Goal: Information Seeking & Learning: Learn about a topic

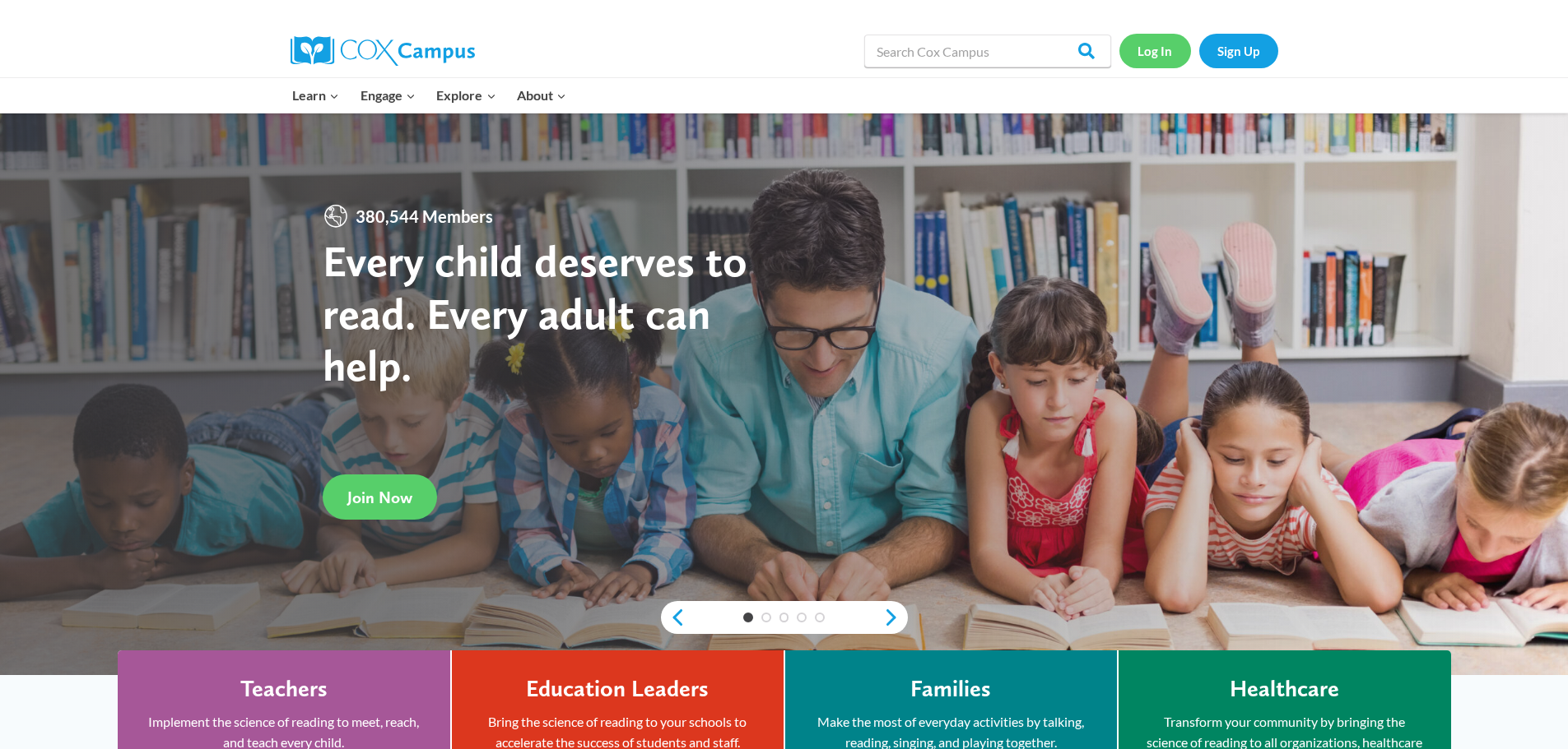
click at [1156, 51] on link "Log In" at bounding box center [1154, 50] width 72 height 34
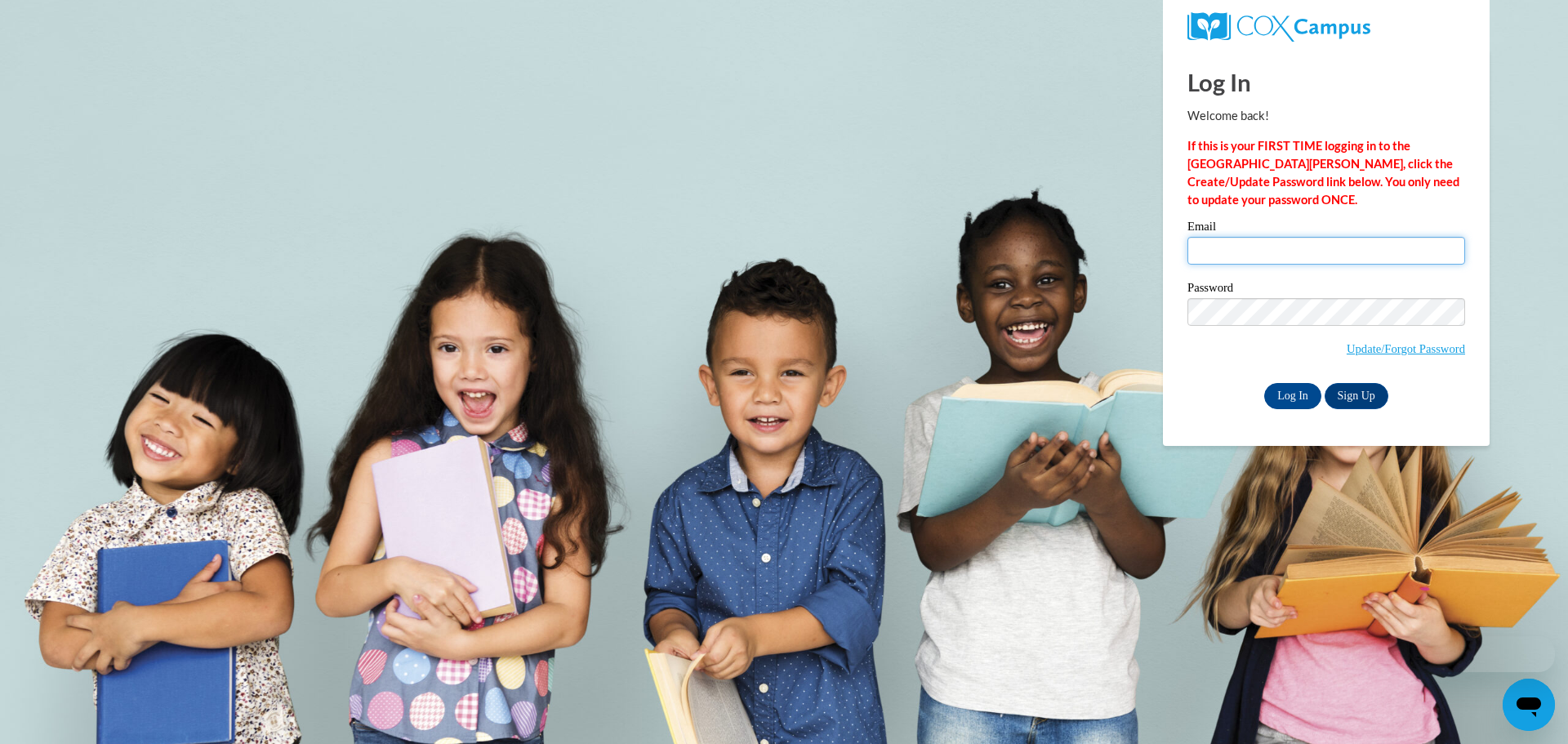
click at [1224, 245] on input "Email" at bounding box center [1327, 250] width 278 height 28
type input "mhager@growingroomusa.com"
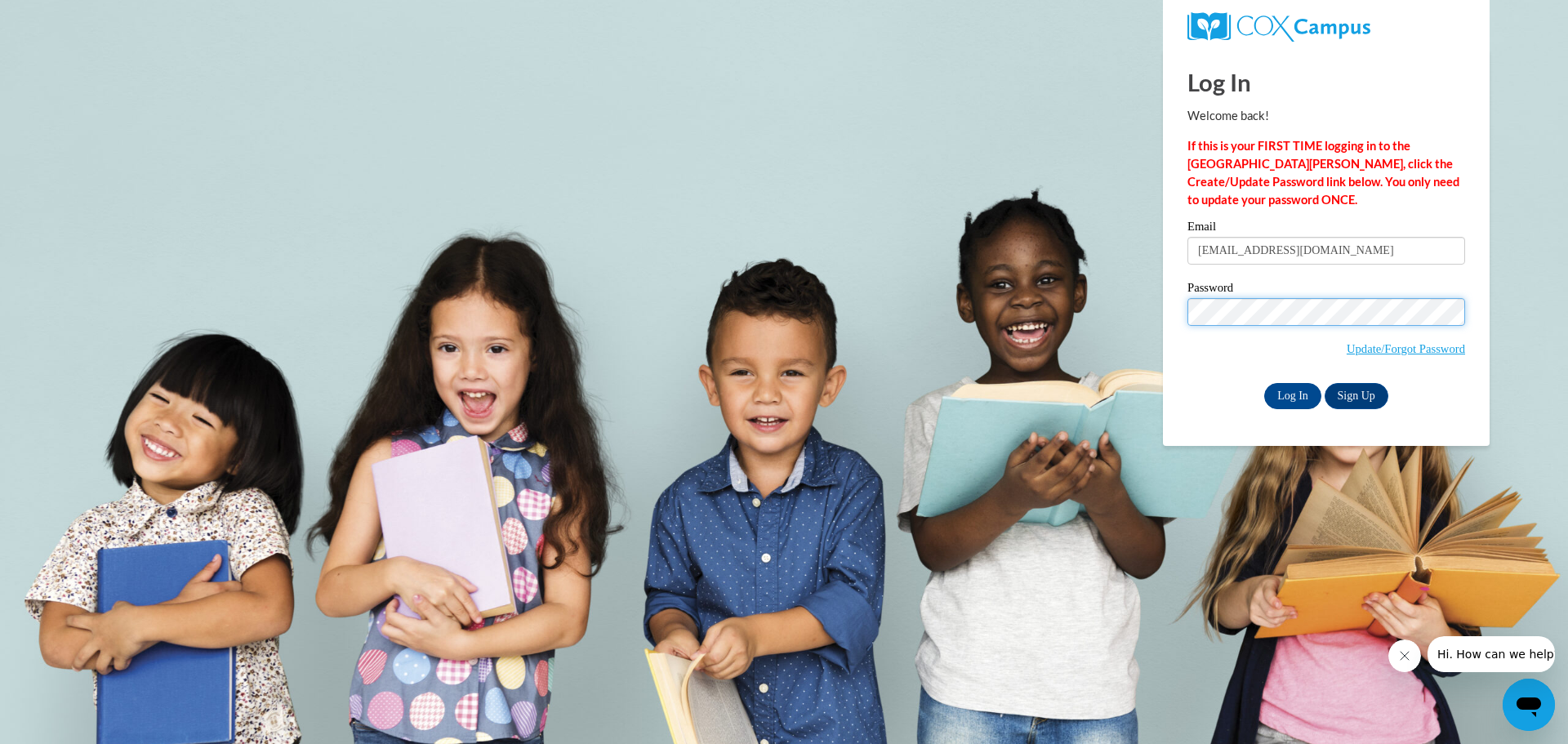
click at [1265, 383] on input "Log In" at bounding box center [1293, 395] width 57 height 26
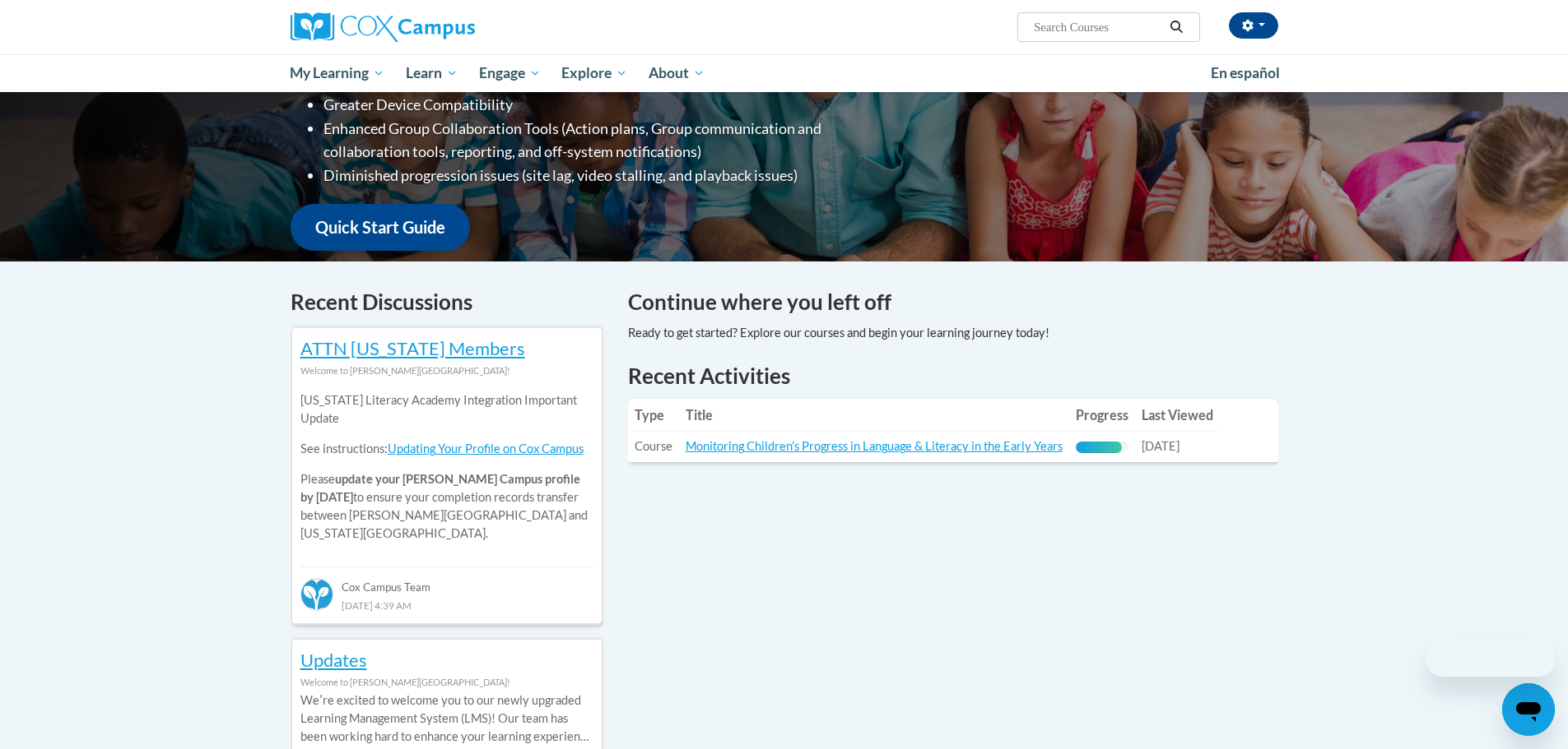
scroll to position [329, 0]
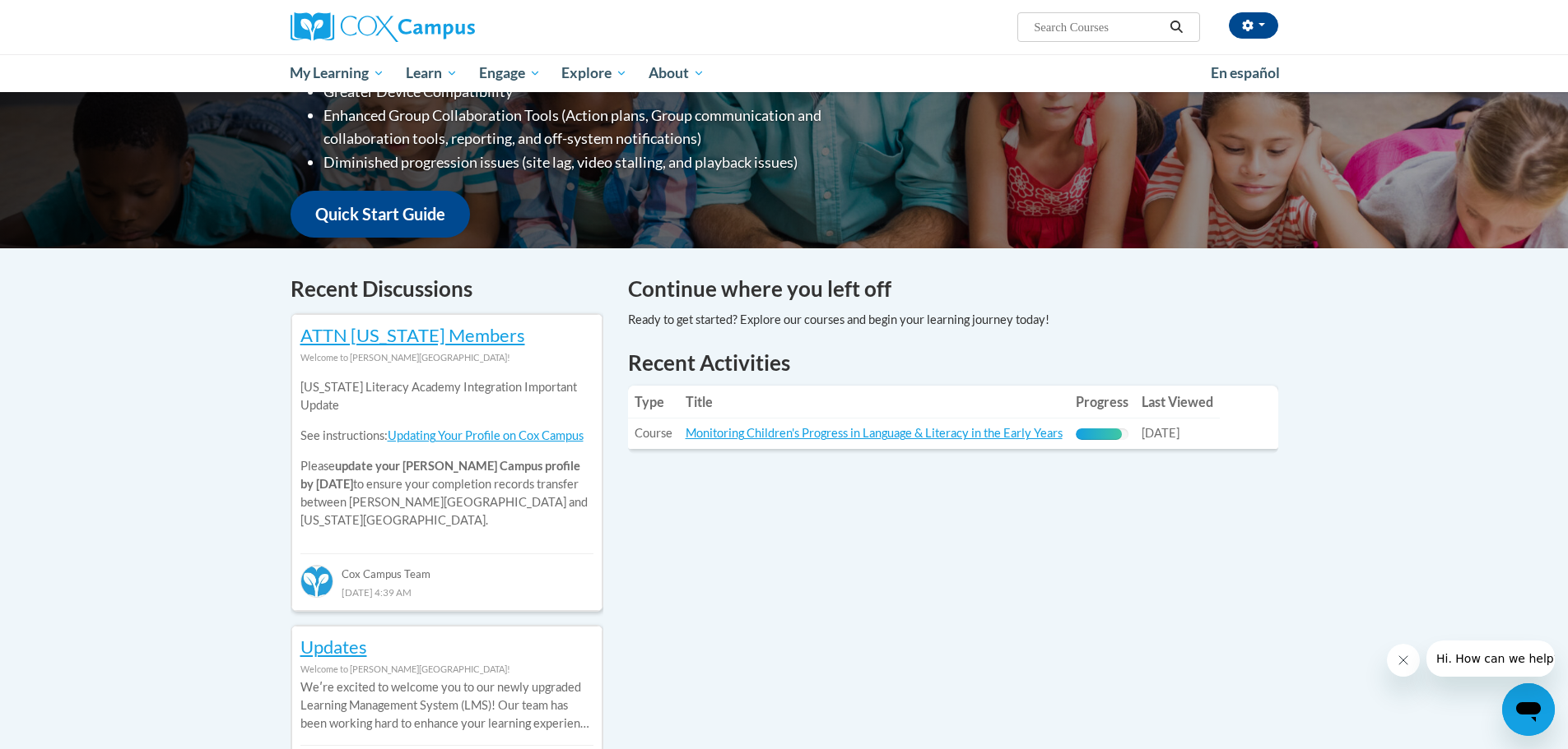
click at [819, 419] on td "Title: Monitoring Children's Progress in Language & Literacy in the Early Years" at bounding box center [873, 434] width 390 height 30
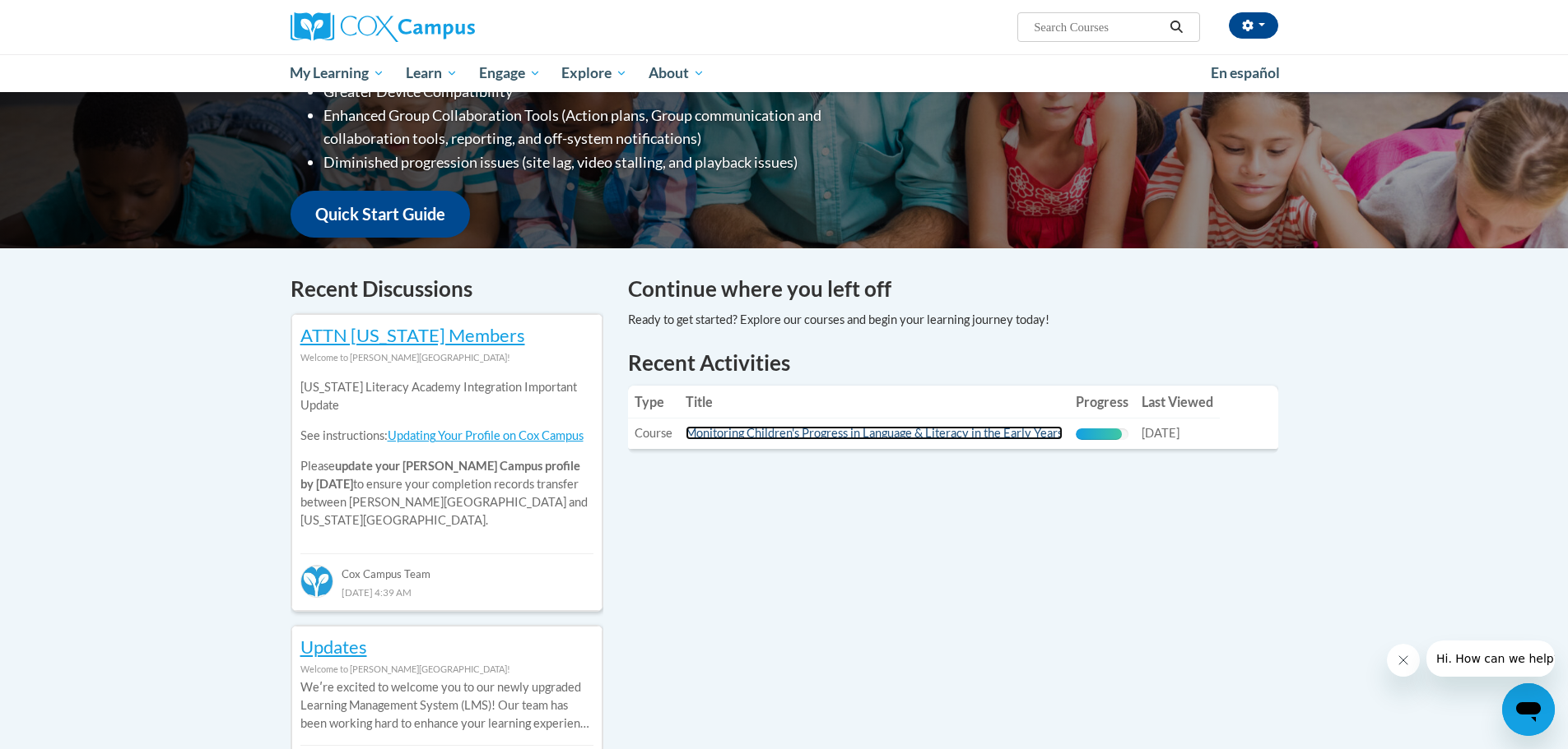
click at [813, 434] on link "Monitoring Children's Progress in Language & Literacy in the Early Years" at bounding box center [874, 433] width 377 height 14
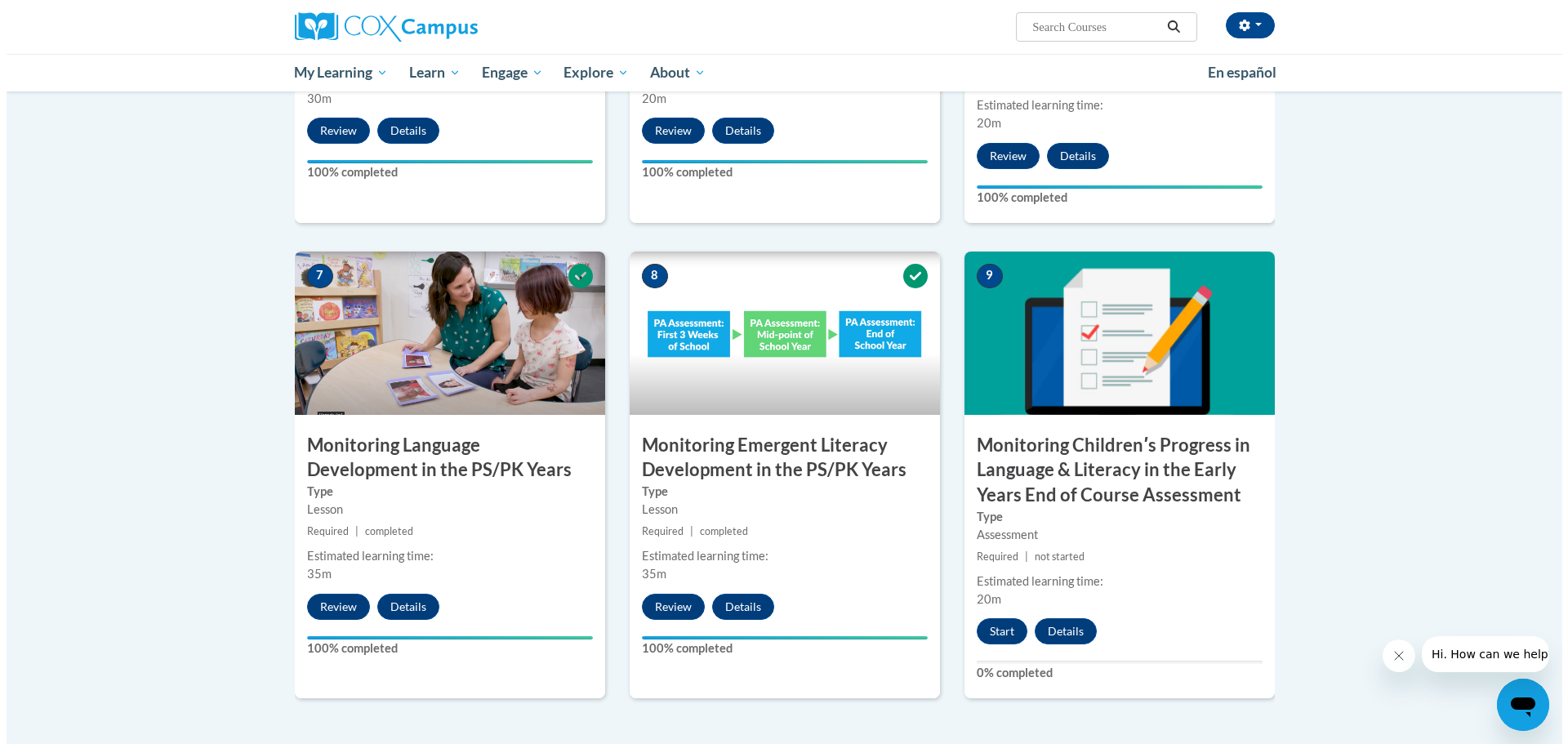
scroll to position [1483, 0]
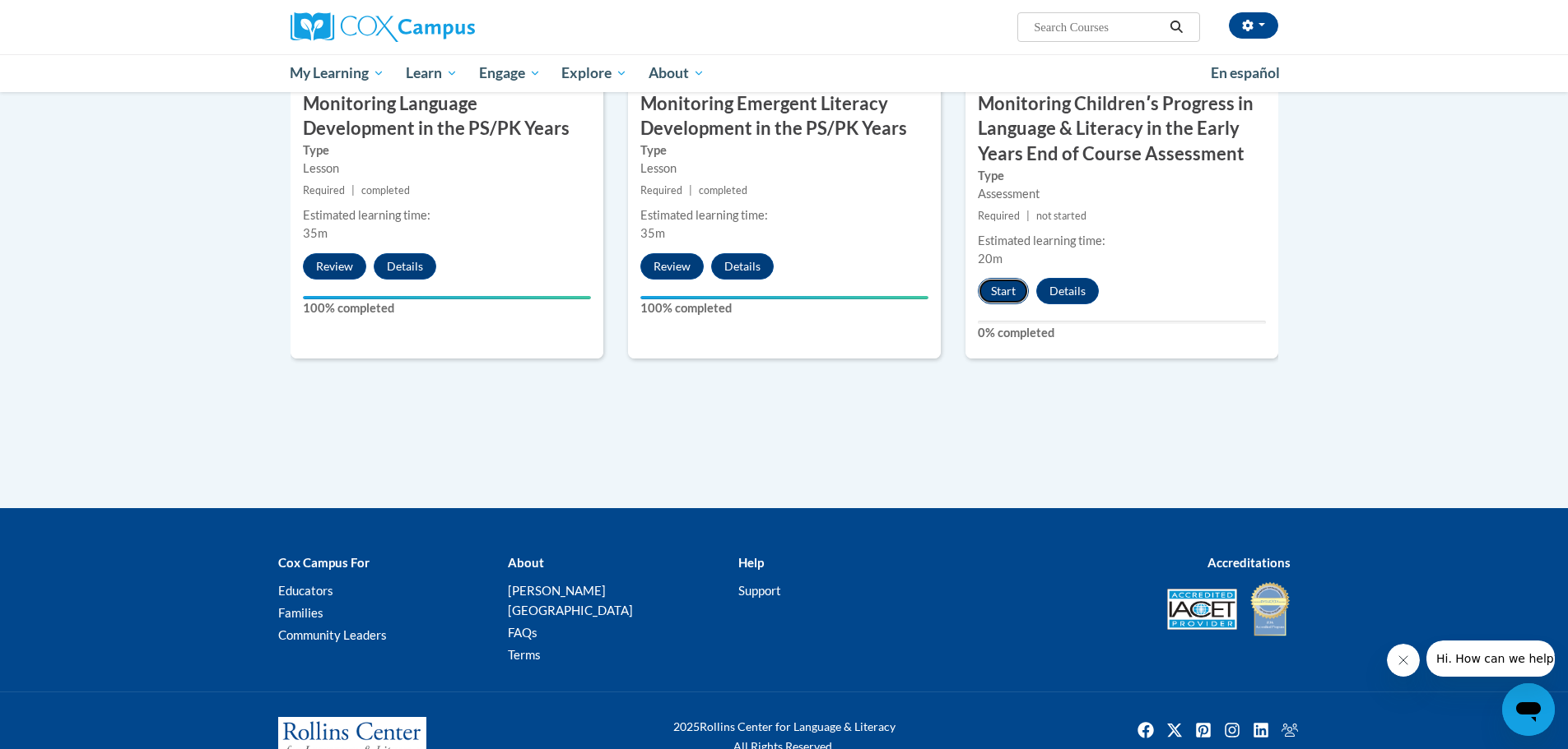
click at [1007, 289] on button "Start" at bounding box center [1003, 291] width 51 height 26
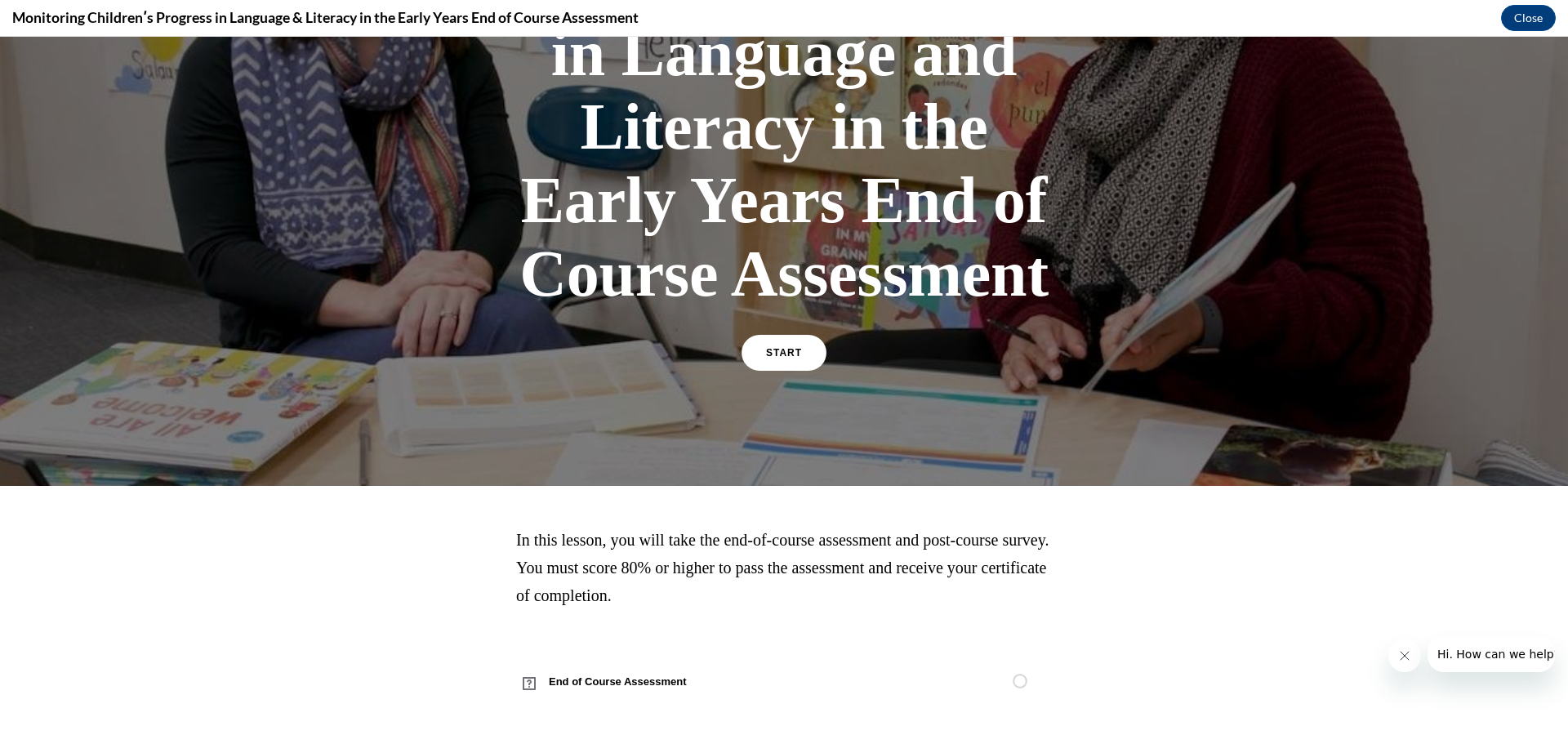
scroll to position [287, 0]
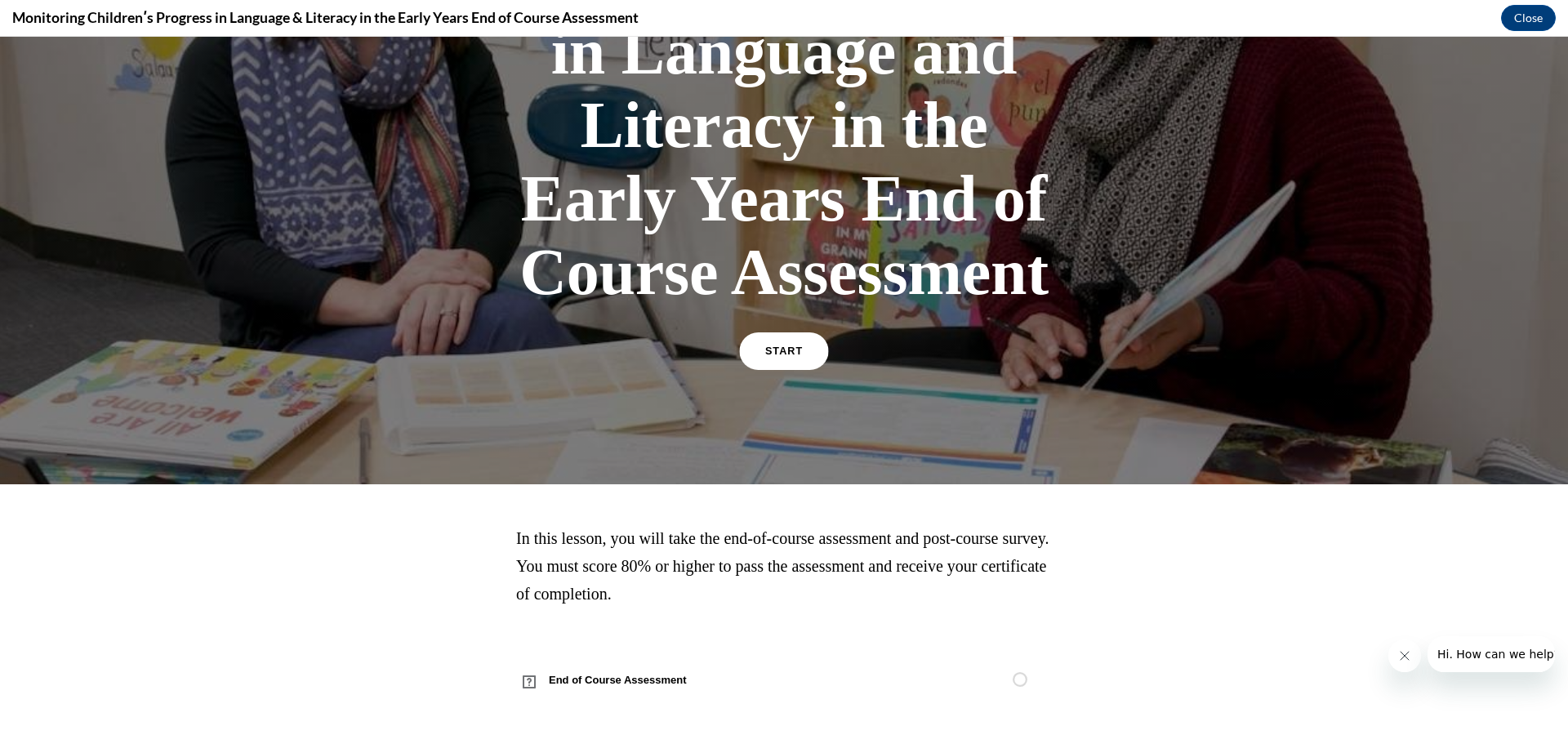
click at [799, 344] on link "START" at bounding box center [784, 351] width 89 height 38
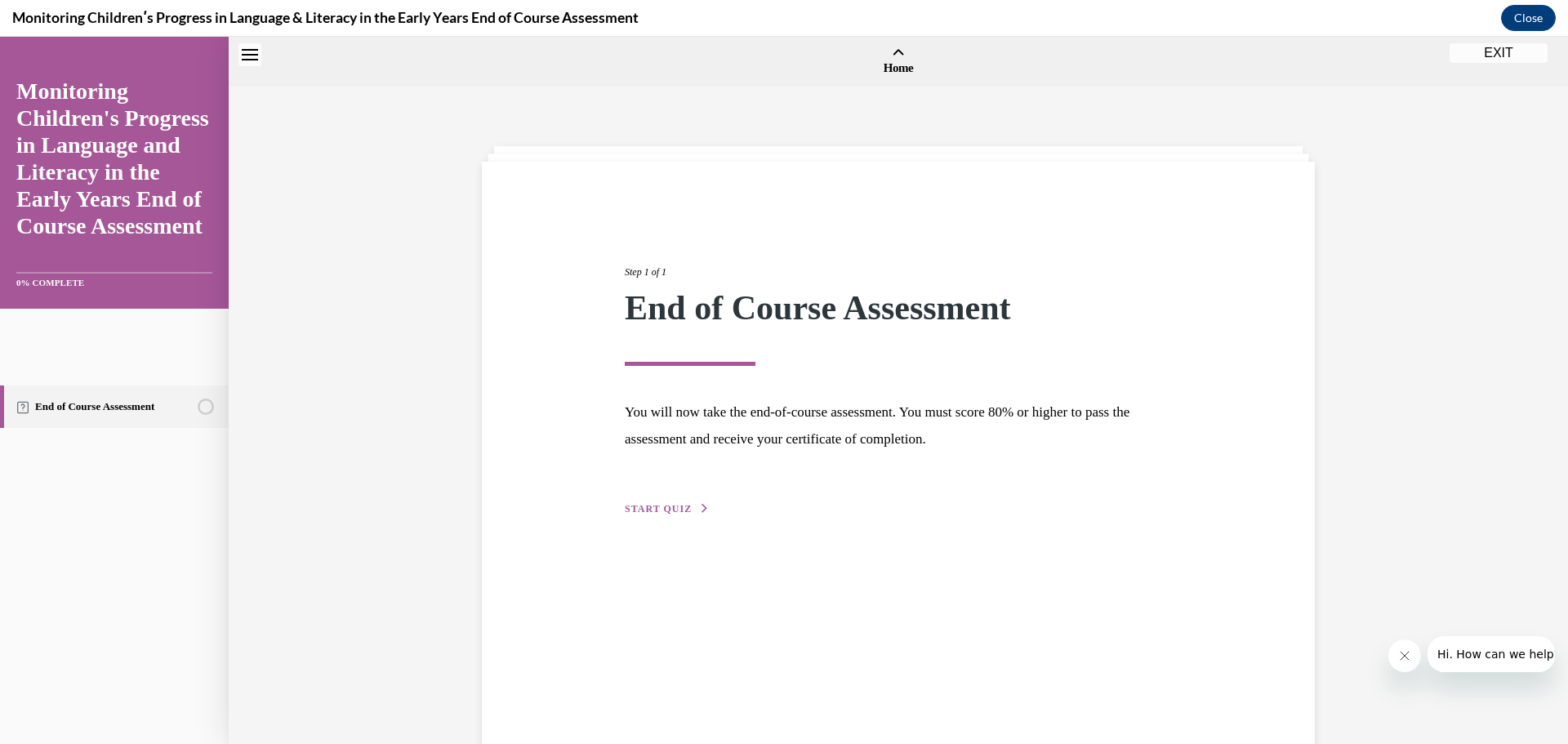
scroll to position [51, 0]
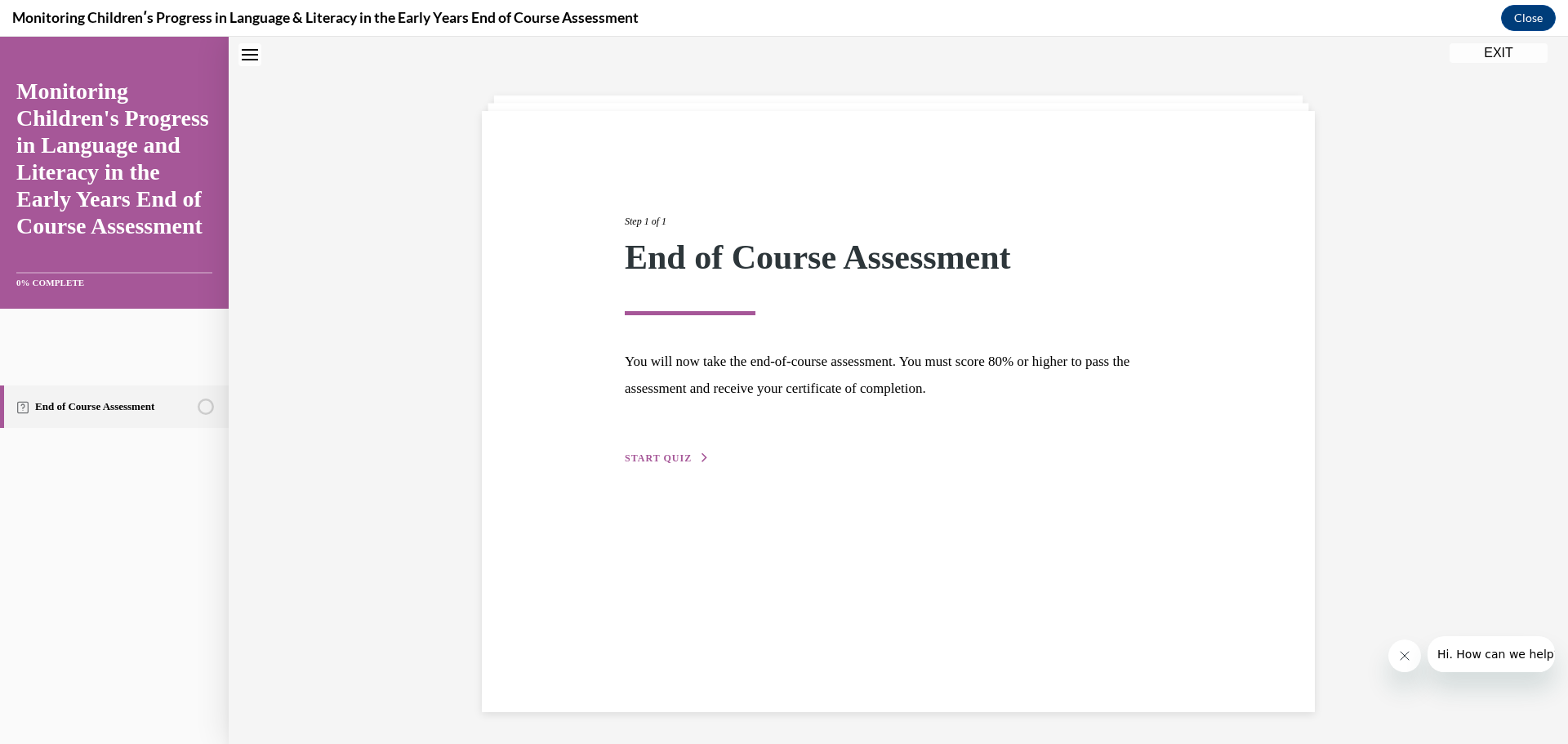
click at [640, 459] on span "START QUIZ" at bounding box center [658, 458] width 67 height 12
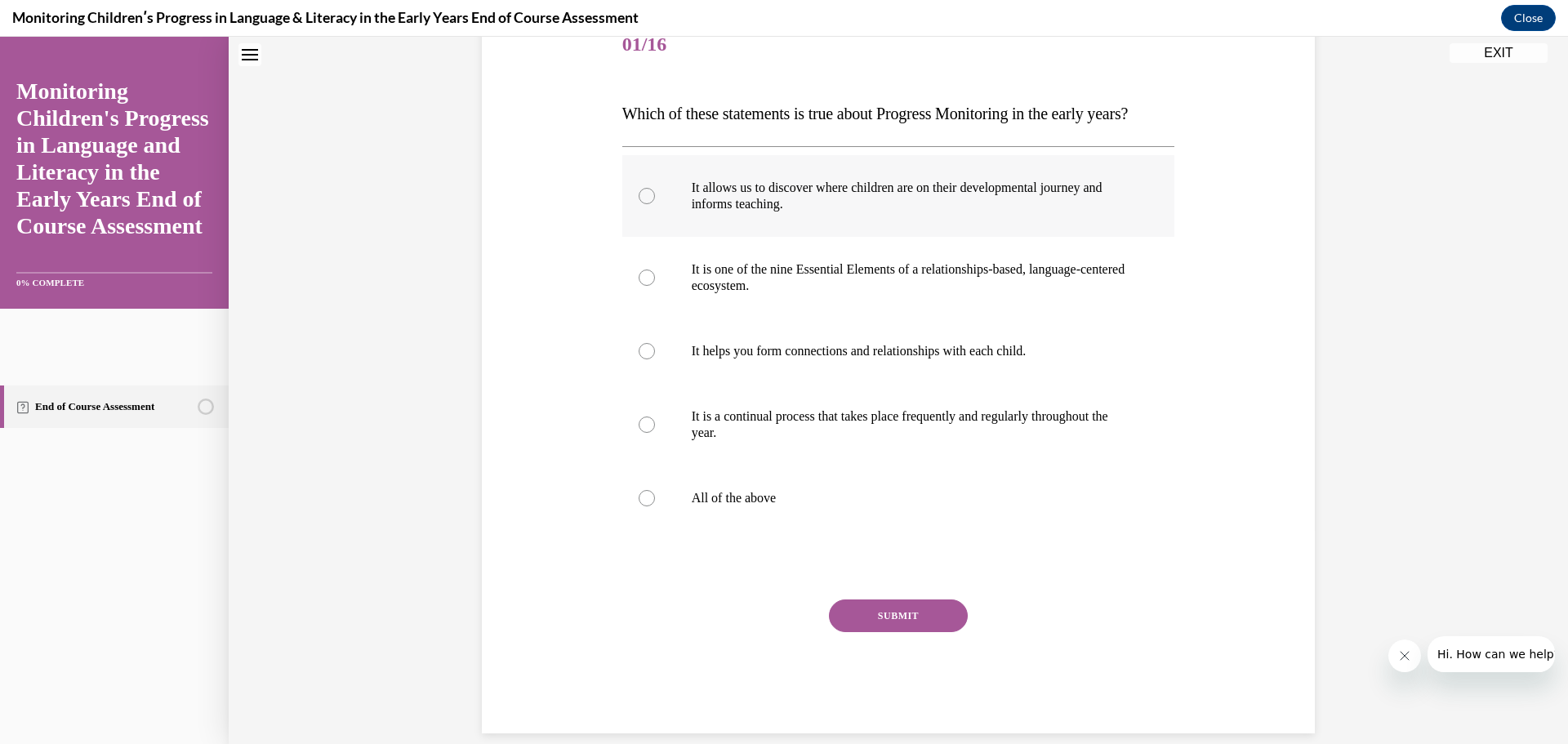
scroll to position [269, 0]
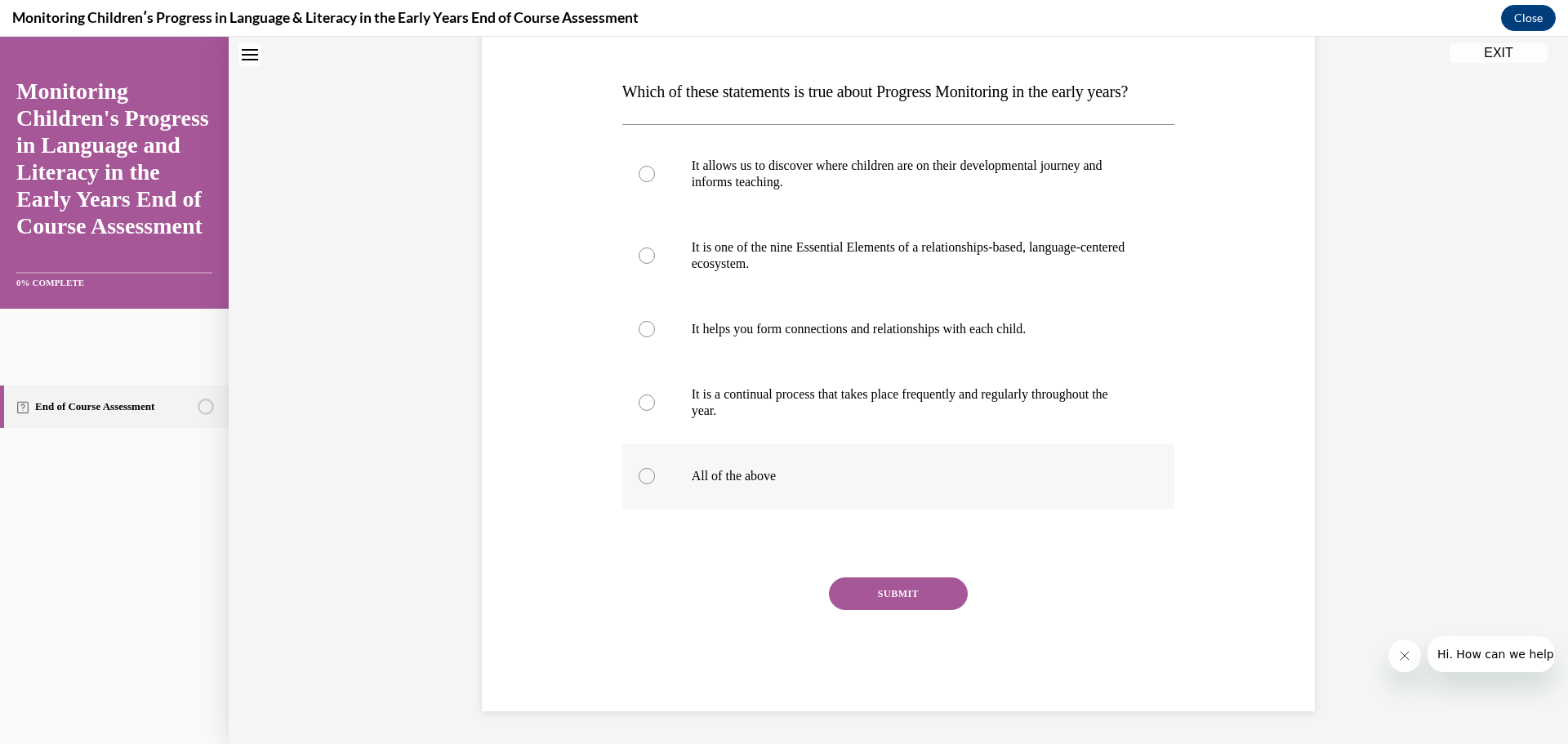
click at [750, 472] on p "All of the above" at bounding box center [913, 476] width 442 height 16
click at [655, 472] on input "All of the above" at bounding box center [647, 476] width 16 height 16
radio input "true"
click at [887, 581] on button "SUBMIT" at bounding box center [898, 594] width 139 height 33
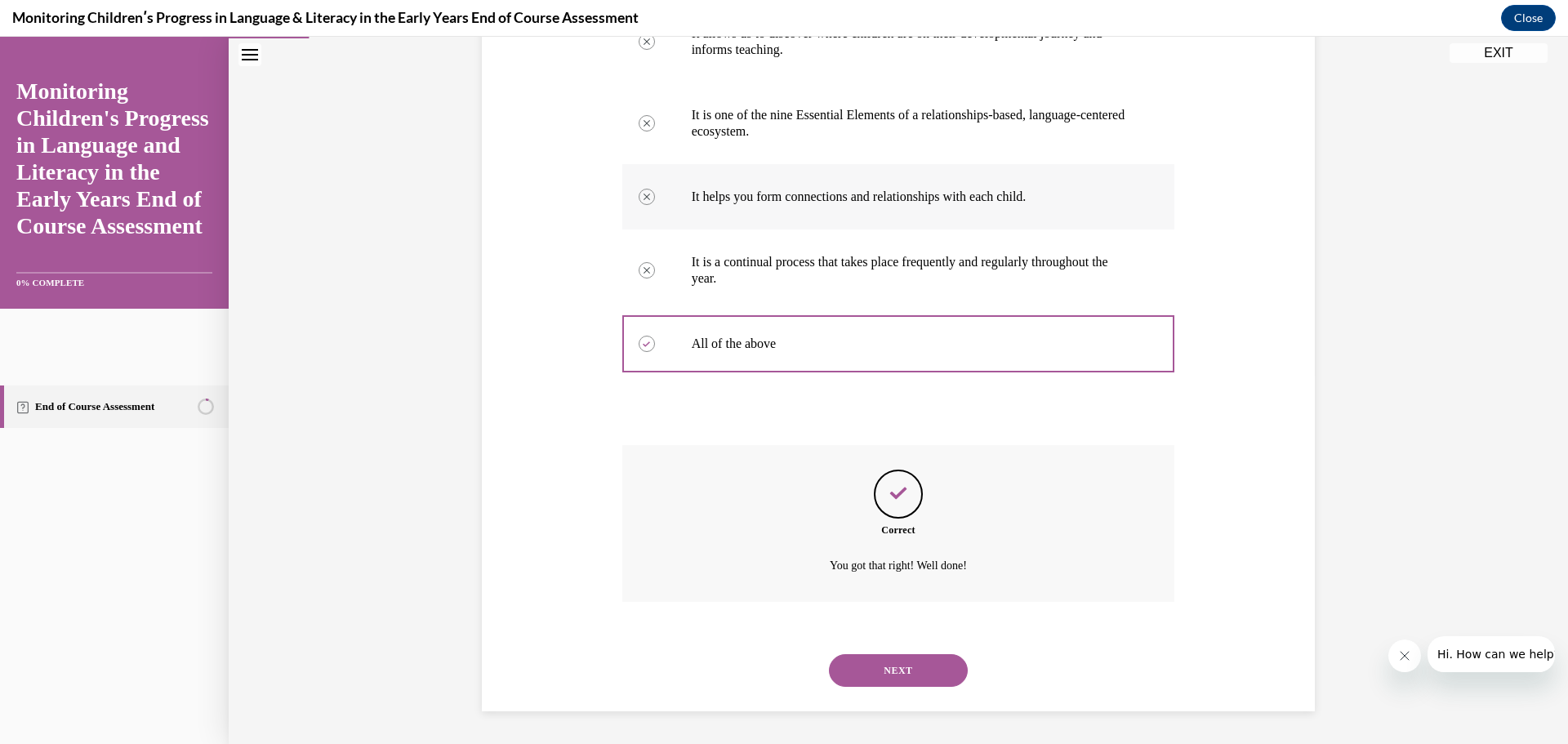
scroll to position [401, 0]
click at [895, 673] on button "NEXT" at bounding box center [898, 671] width 139 height 33
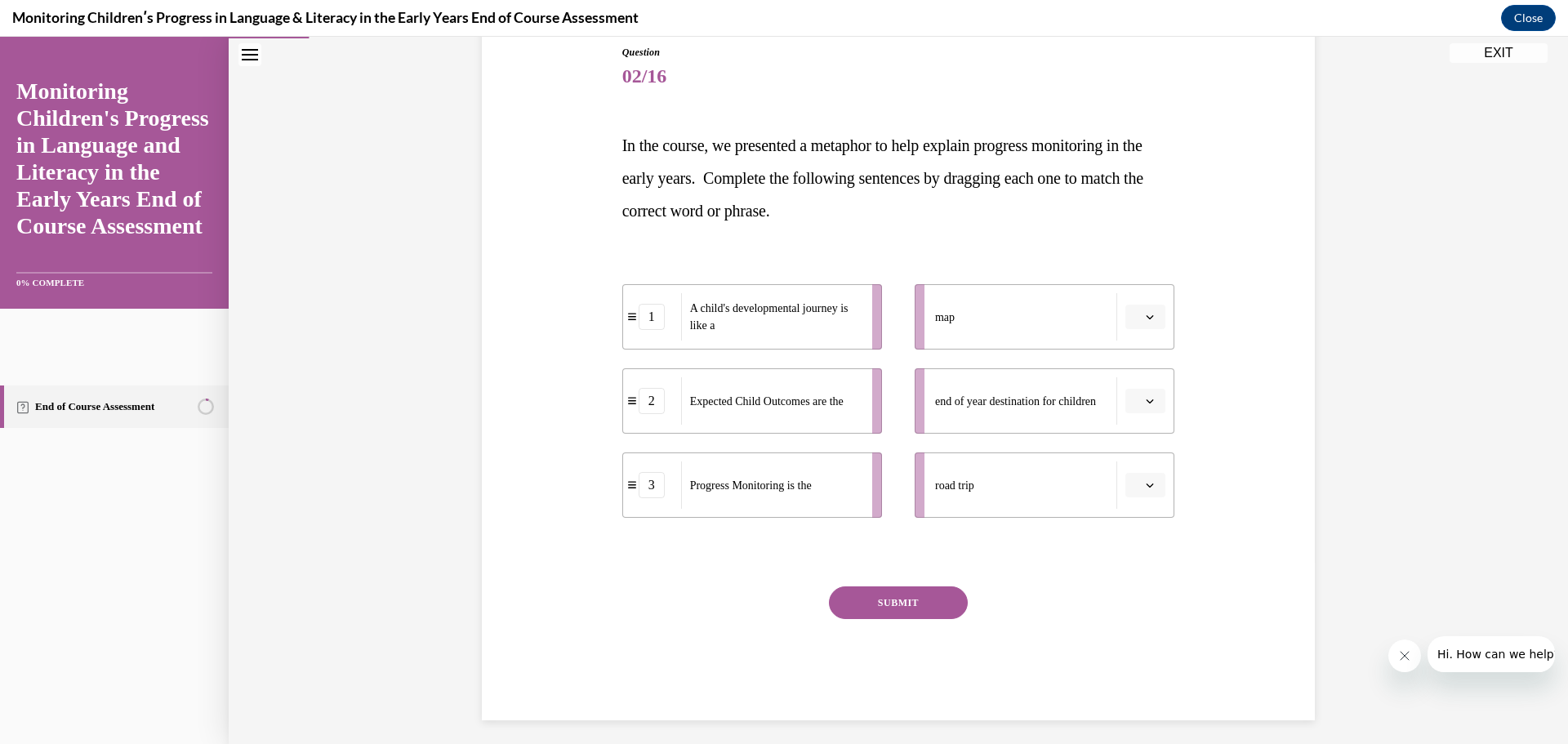
click at [1146, 485] on icon "button" at bounding box center [1150, 486] width 7 height 5
click at [1137, 546] on div "1" at bounding box center [1137, 554] width 41 height 33
click at [1147, 314] on icon "button" at bounding box center [1149, 317] width 8 height 8
click at [1131, 413] on span "2" at bounding box center [1133, 419] width 5 height 13
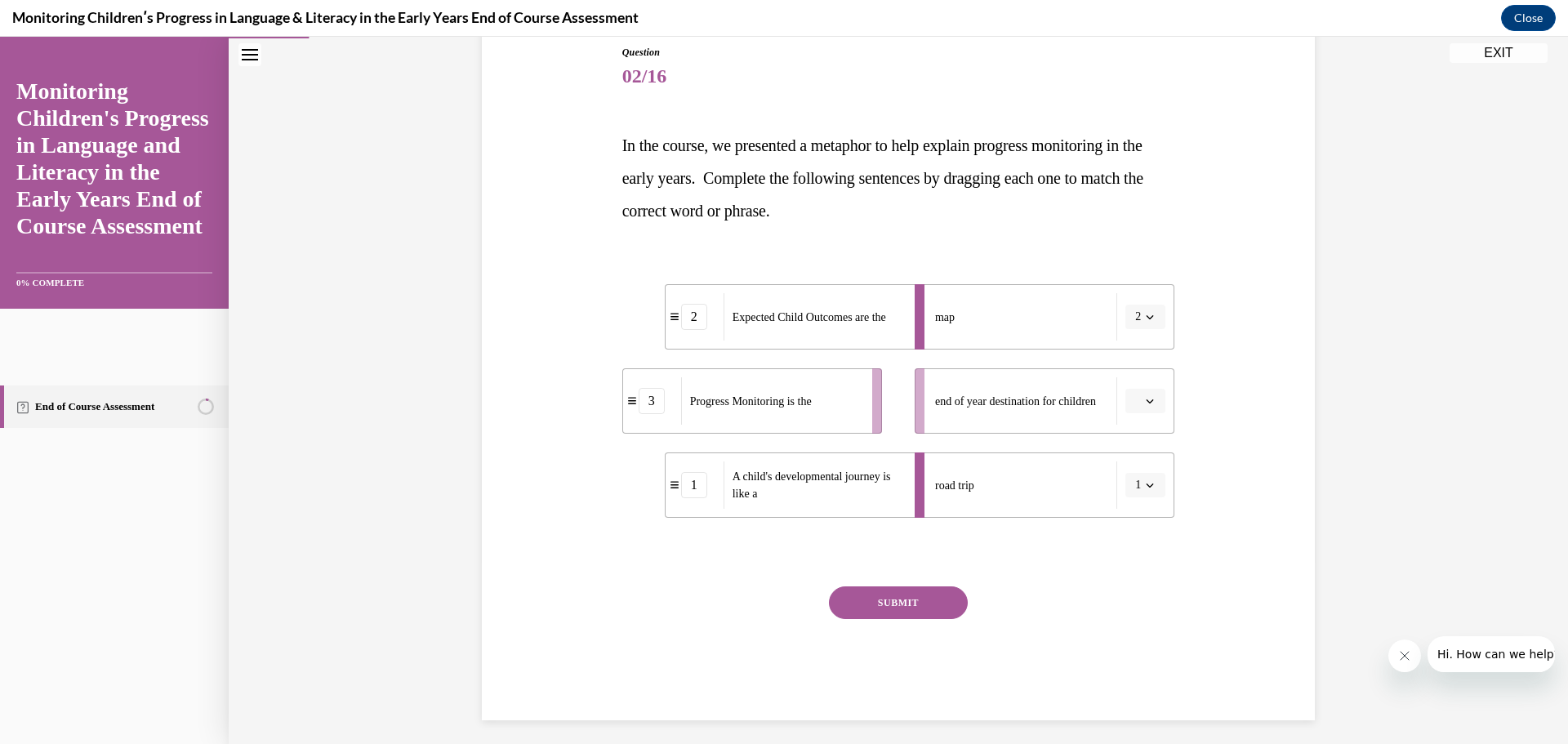
click at [1152, 402] on button "button" at bounding box center [1146, 401] width 40 height 24
click at [1137, 528] on div "3" at bounding box center [1137, 535] width 41 height 33
click at [896, 602] on button "SUBMIT" at bounding box center [898, 603] width 139 height 33
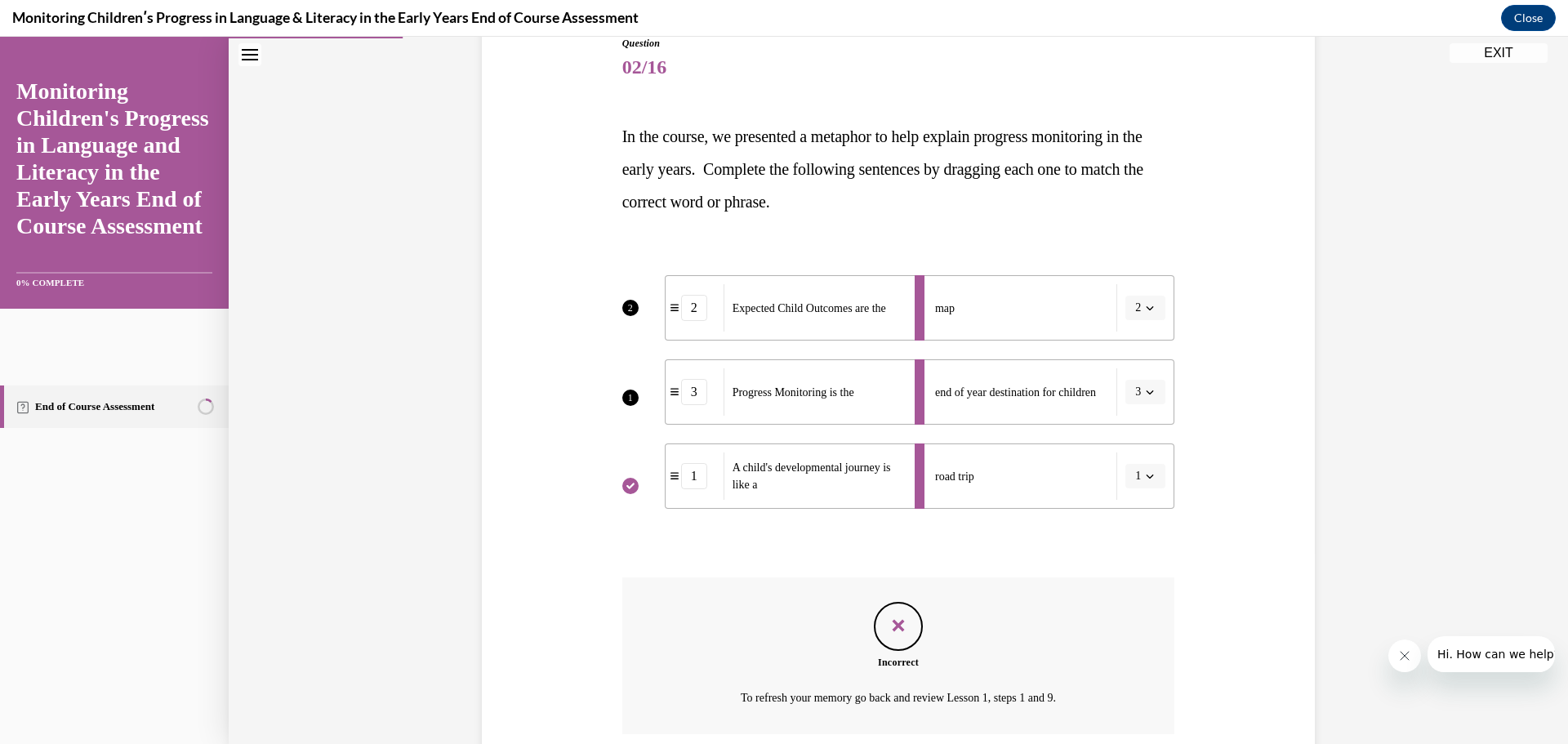
scroll to position [323, 0]
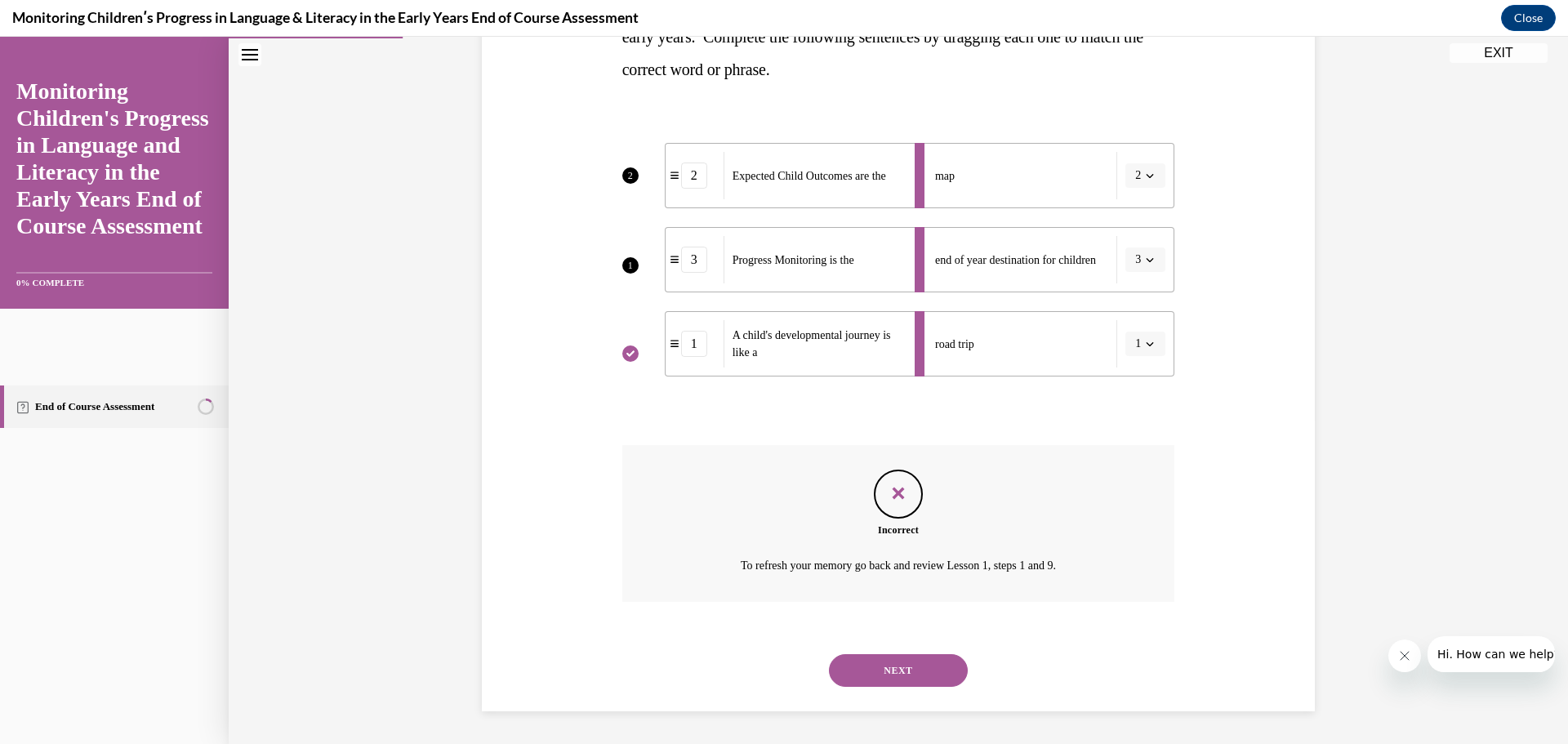
click at [914, 666] on button "NEXT" at bounding box center [898, 671] width 139 height 33
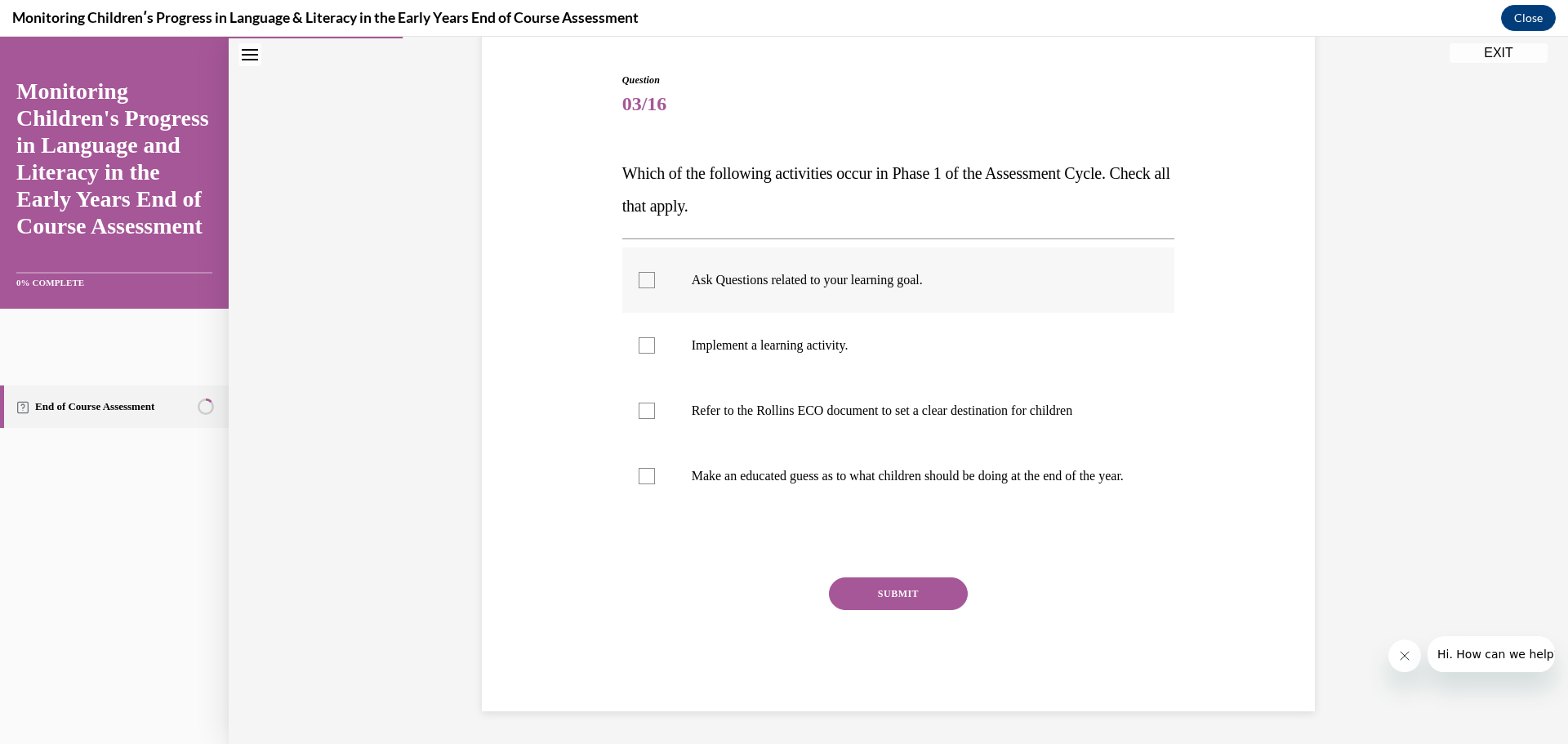
click at [639, 272] on div at bounding box center [647, 280] width 16 height 16
click at [639, 272] on input "Ask Questions related to your learning goal." at bounding box center [647, 280] width 16 height 16
checkbox input "true"
click at [639, 338] on div at bounding box center [647, 346] width 16 height 16
click at [639, 338] on input "Implement a learning activity." at bounding box center [647, 346] width 16 height 16
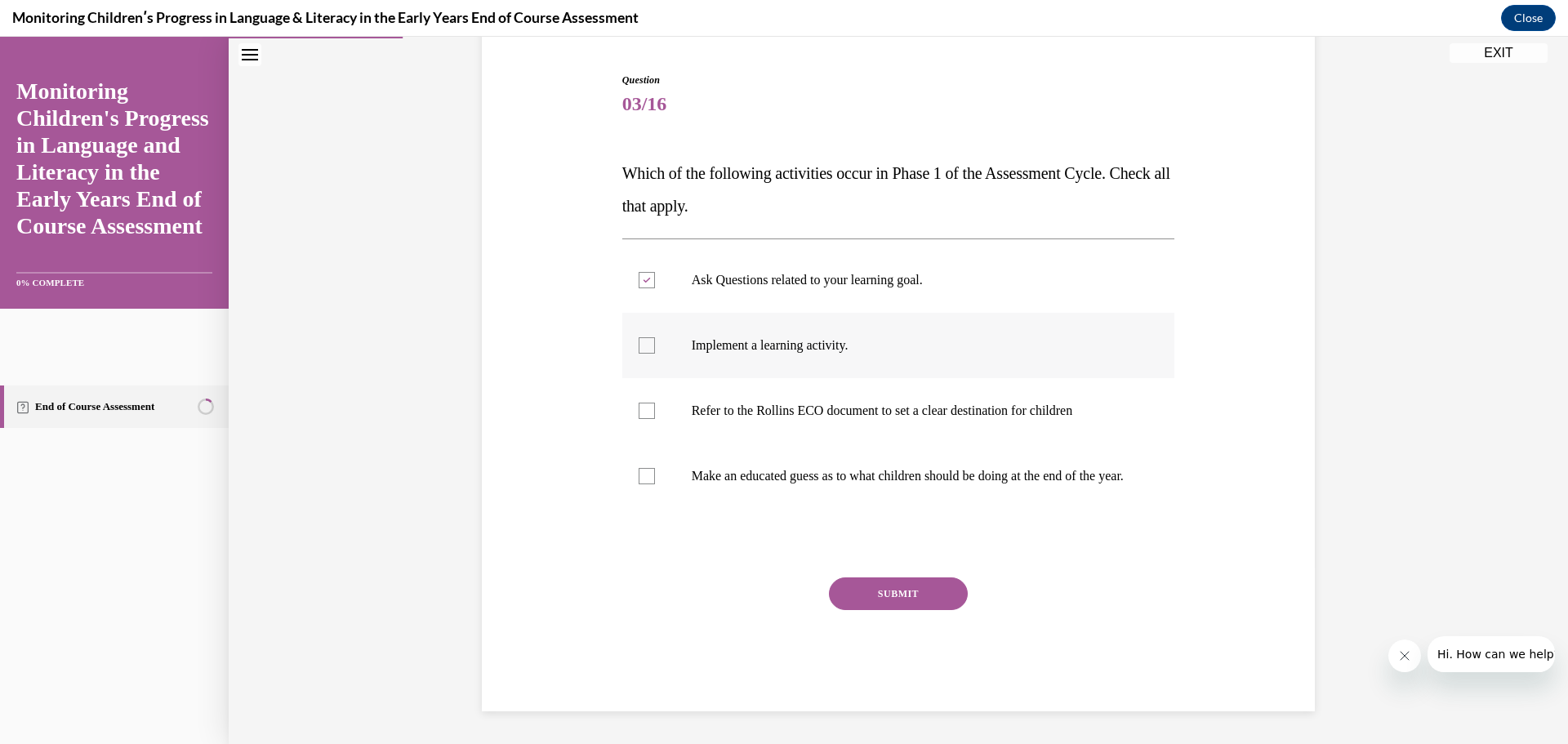
checkbox input "true"
click at [941, 592] on button "SUBMIT" at bounding box center [898, 594] width 139 height 33
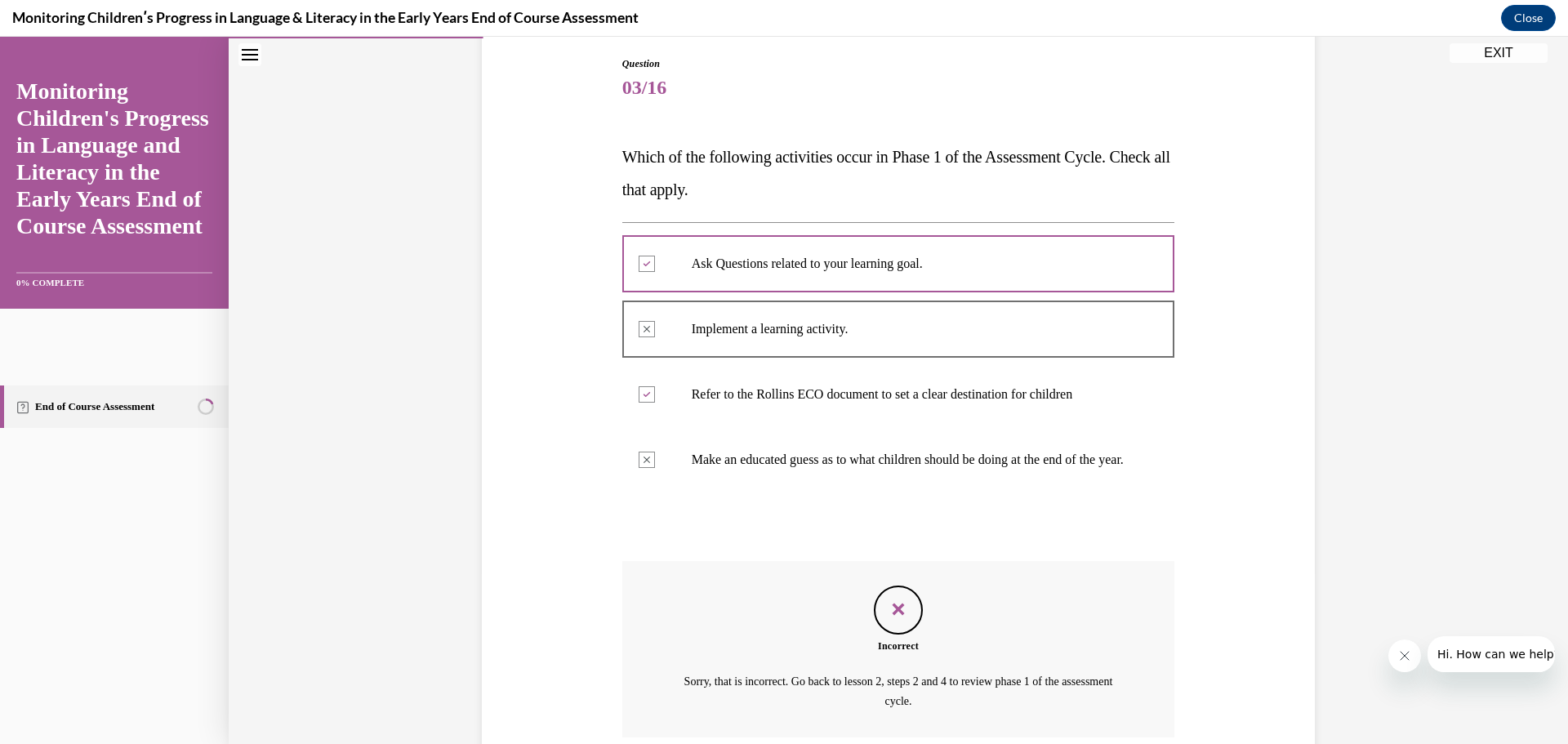
scroll to position [322, 0]
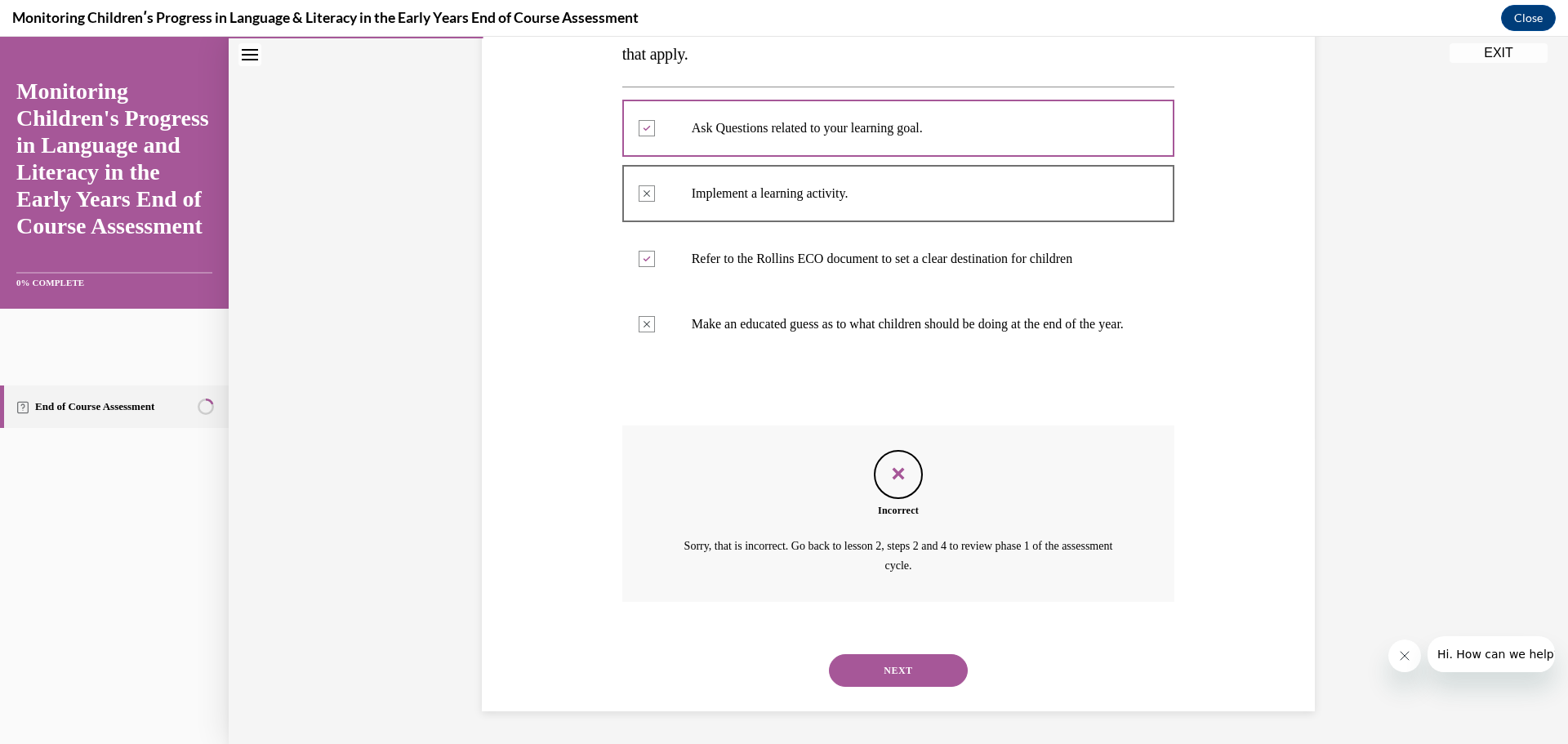
click at [905, 682] on button "NEXT" at bounding box center [898, 671] width 139 height 33
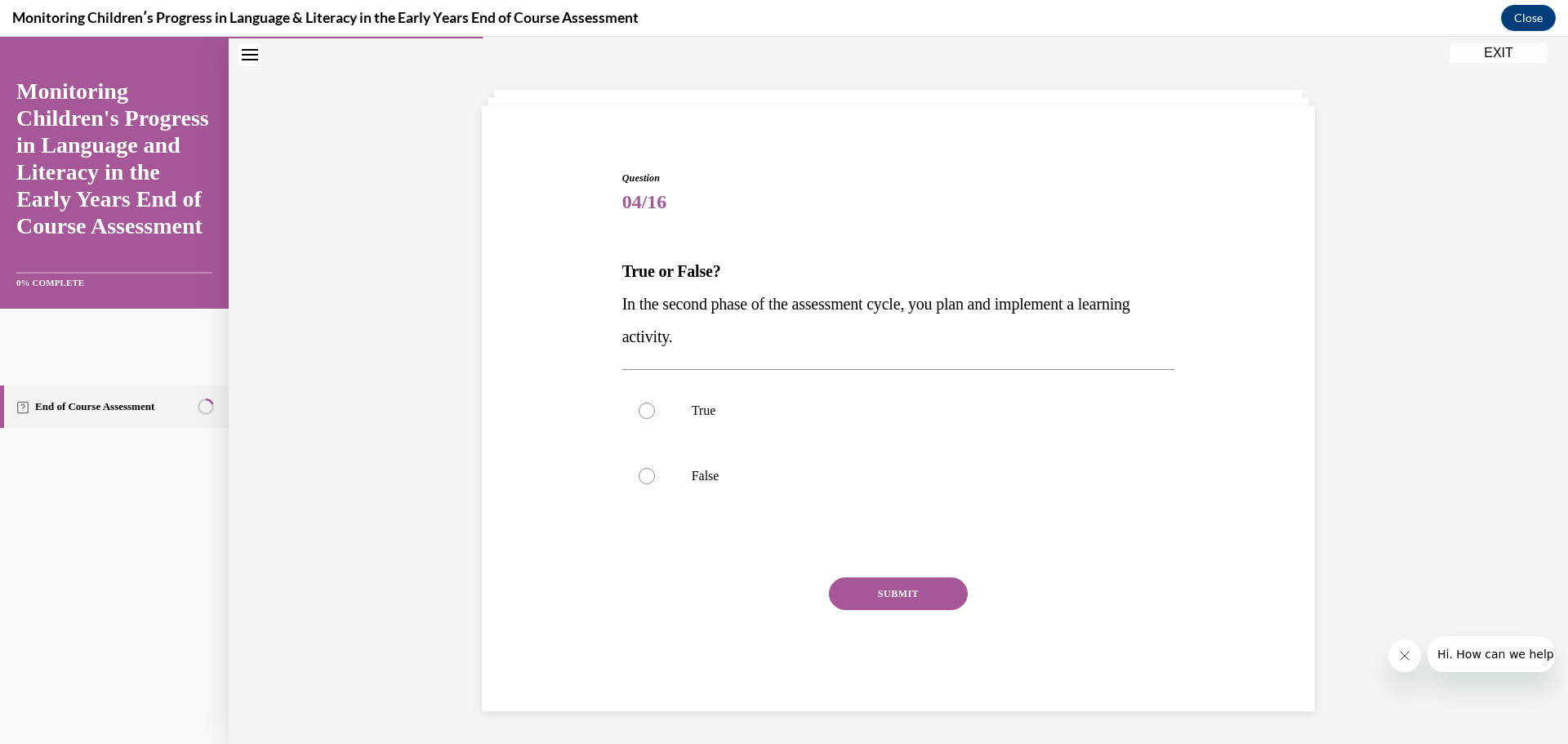
scroll to position [56, 0]
click at [645, 413] on div at bounding box center [647, 411] width 16 height 16
click at [645, 413] on input "True" at bounding box center [647, 411] width 16 height 16
radio input "true"
drag, startPoint x: 645, startPoint y: 413, endPoint x: 657, endPoint y: 438, distance: 27.7
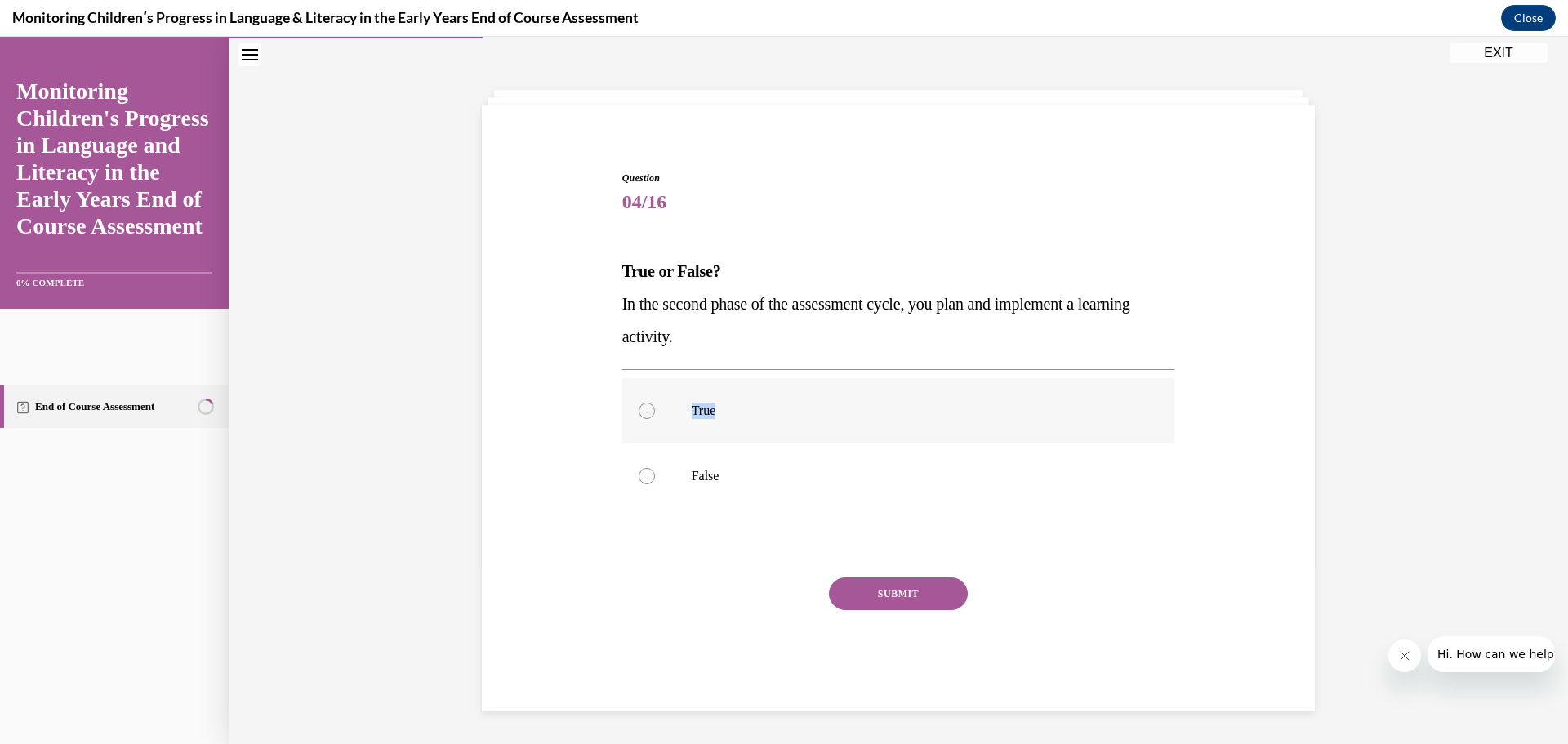
click at [645, 413] on div at bounding box center [647, 411] width 16 height 16
click at [645, 413] on input "True" at bounding box center [647, 411] width 16 height 16
click at [892, 597] on button "SUBMIT" at bounding box center [898, 594] width 139 height 33
click at [891, 597] on button "SUBMIT" at bounding box center [898, 594] width 139 height 33
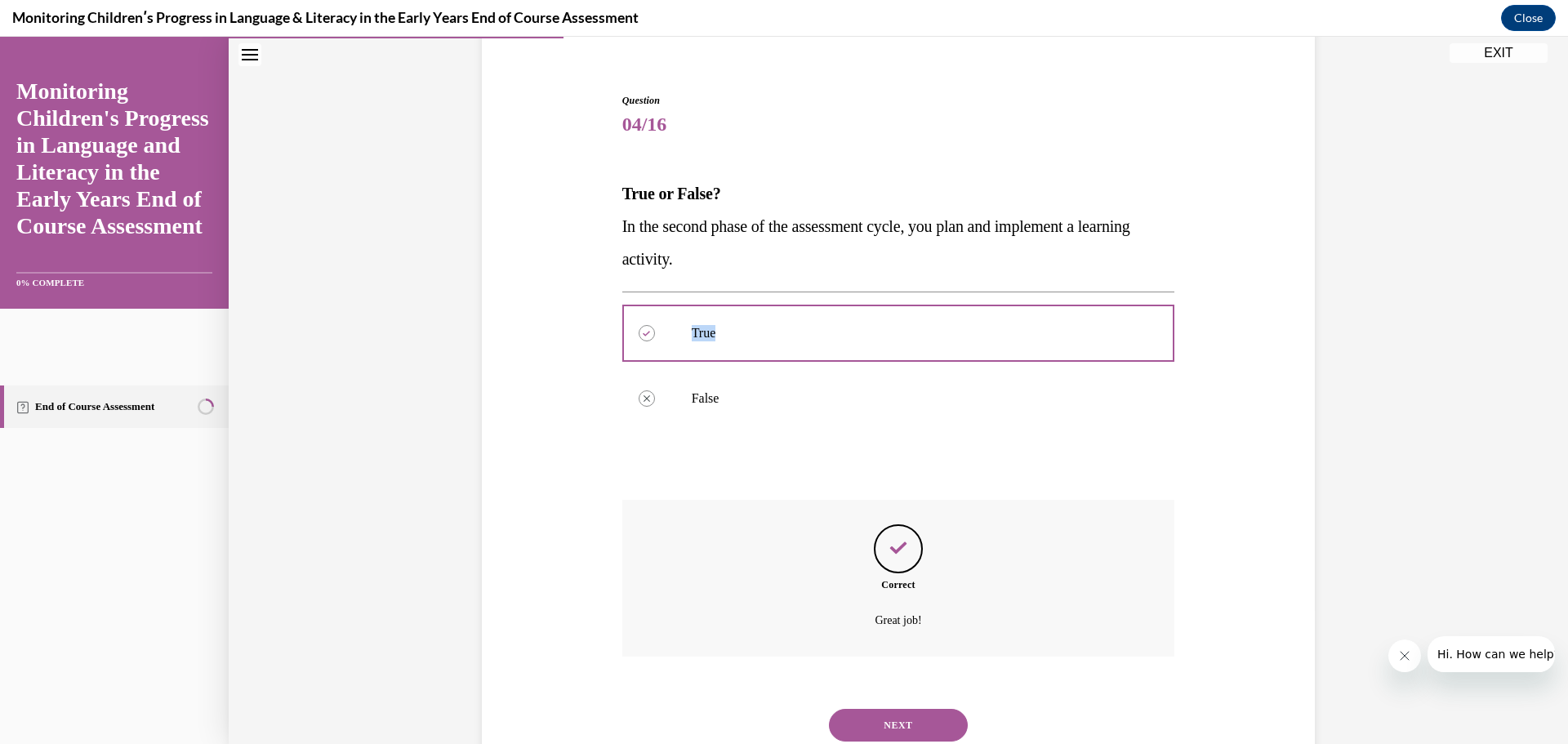
scroll to position [189, 0]
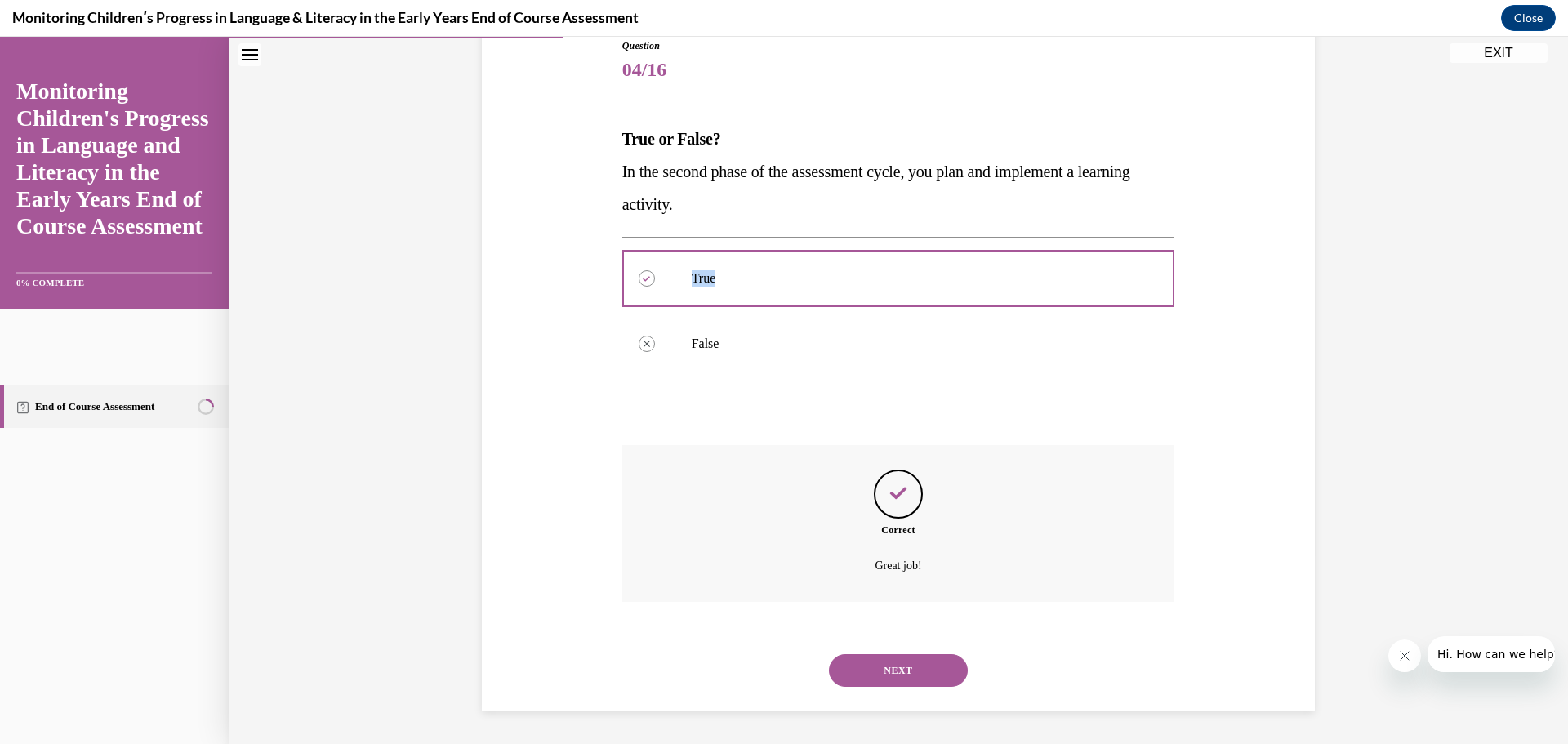
click at [883, 665] on button "NEXT" at bounding box center [898, 671] width 139 height 33
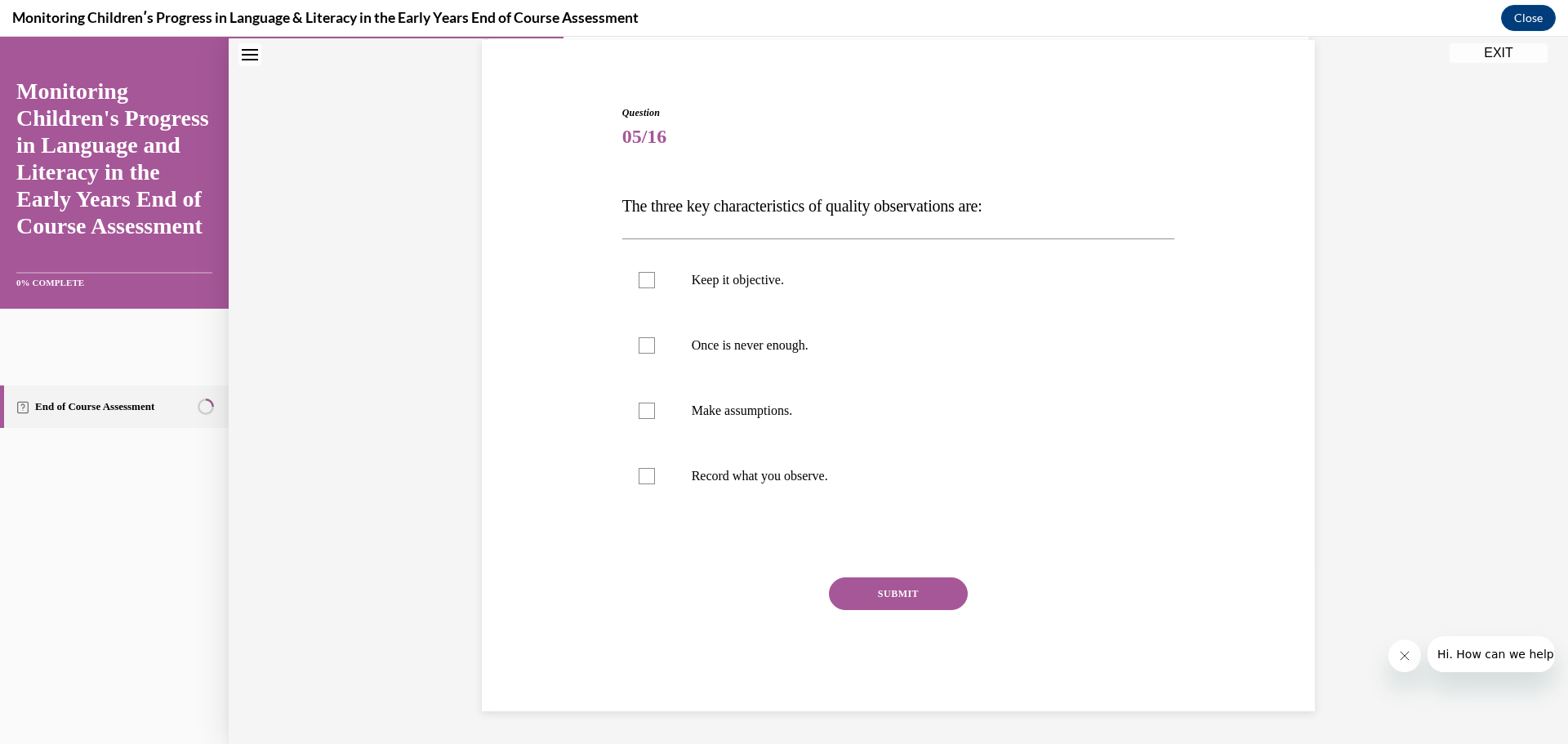
scroll to position [122, 0]
click at [641, 478] on div at bounding box center [647, 476] width 16 height 16
click at [641, 478] on input "Record what you observe." at bounding box center [647, 476] width 16 height 16
checkbox input "true"
click at [644, 353] on div at bounding box center [647, 346] width 16 height 16
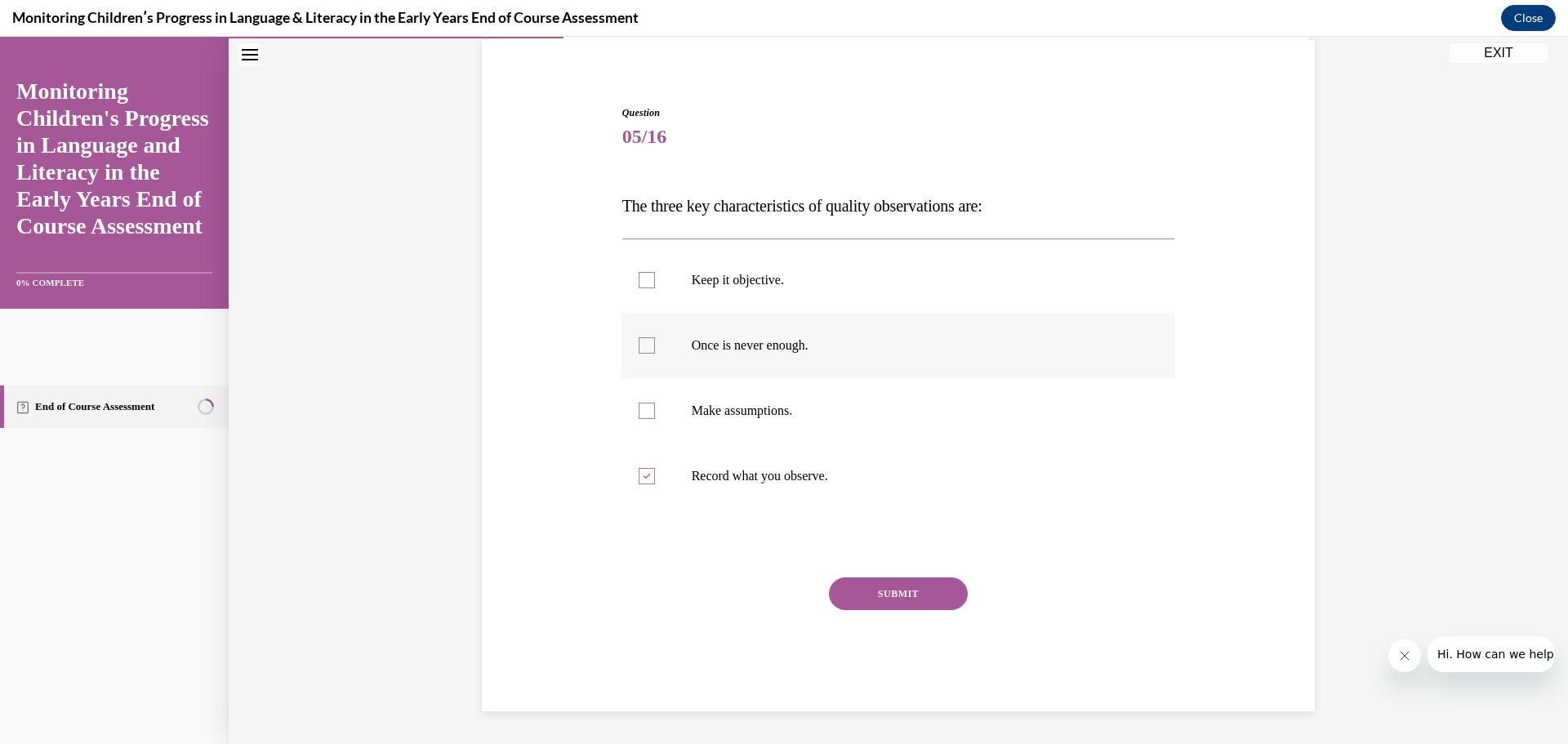
click at [644, 353] on input "Once is never enough." at bounding box center [647, 346] width 16 height 16
checkbox input "true"
click at [644, 281] on div at bounding box center [647, 280] width 16 height 16
click at [644, 281] on input "Keep it objective." at bounding box center [647, 280] width 16 height 16
checkbox input "true"
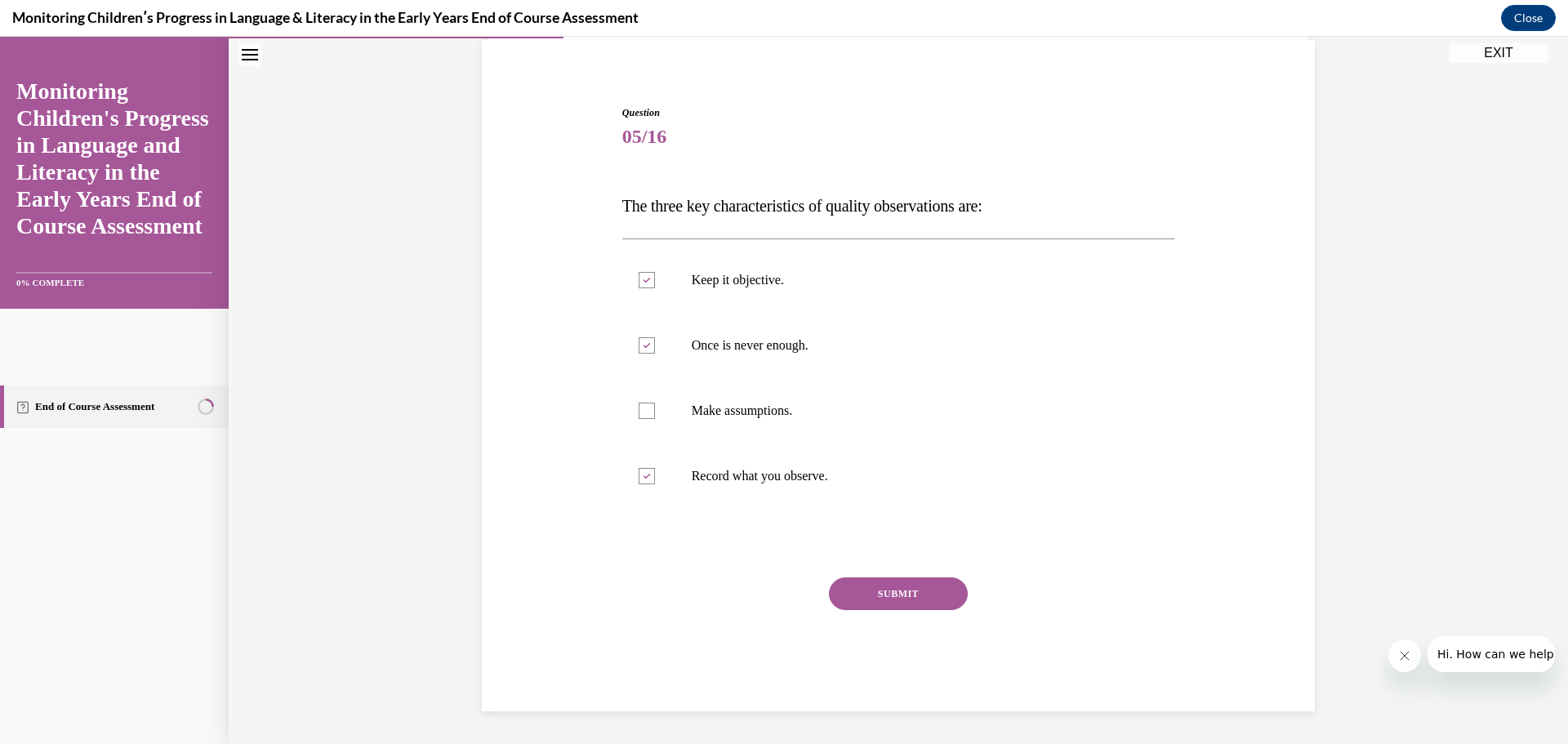
click at [871, 583] on button "SUBMIT" at bounding box center [898, 594] width 139 height 33
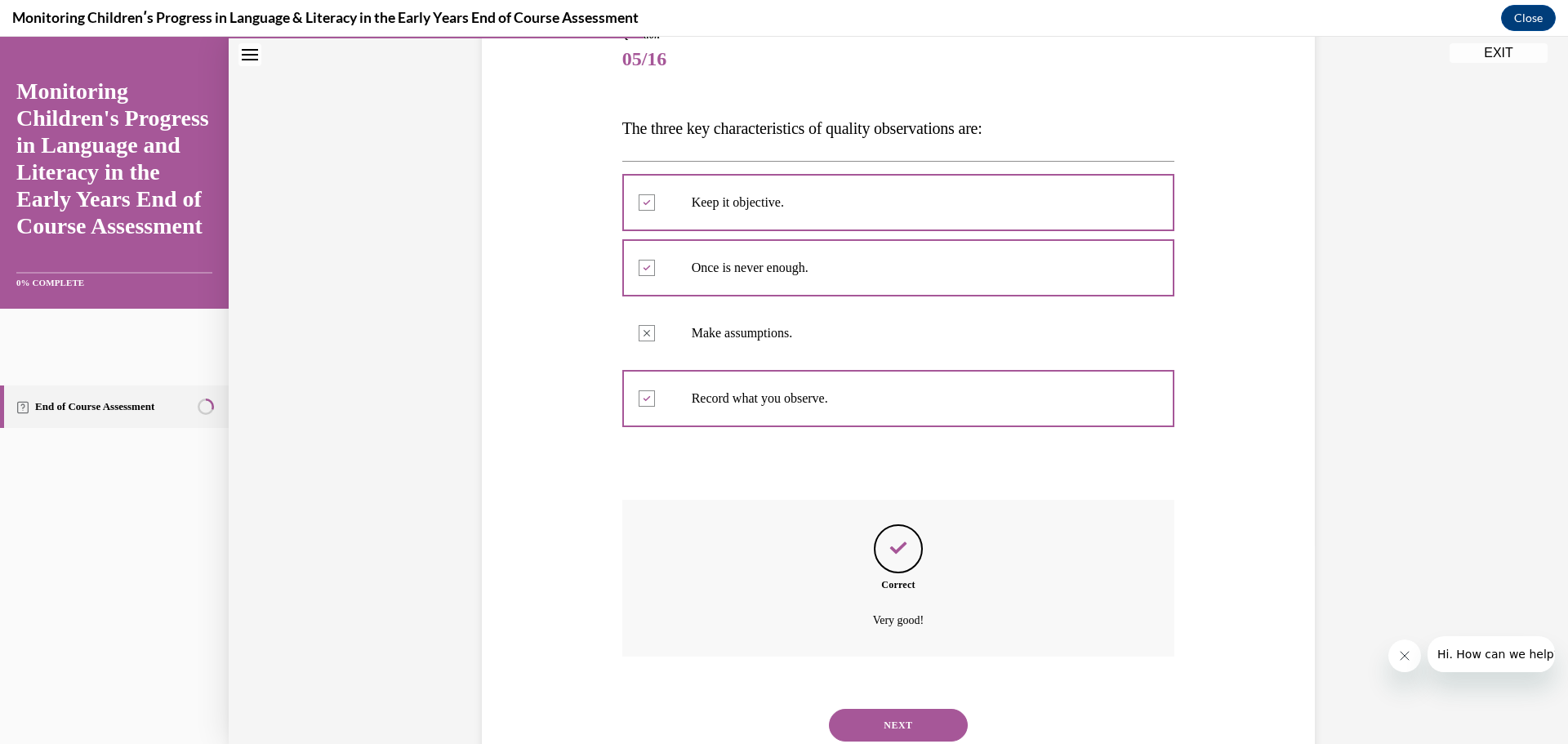
scroll to position [254, 0]
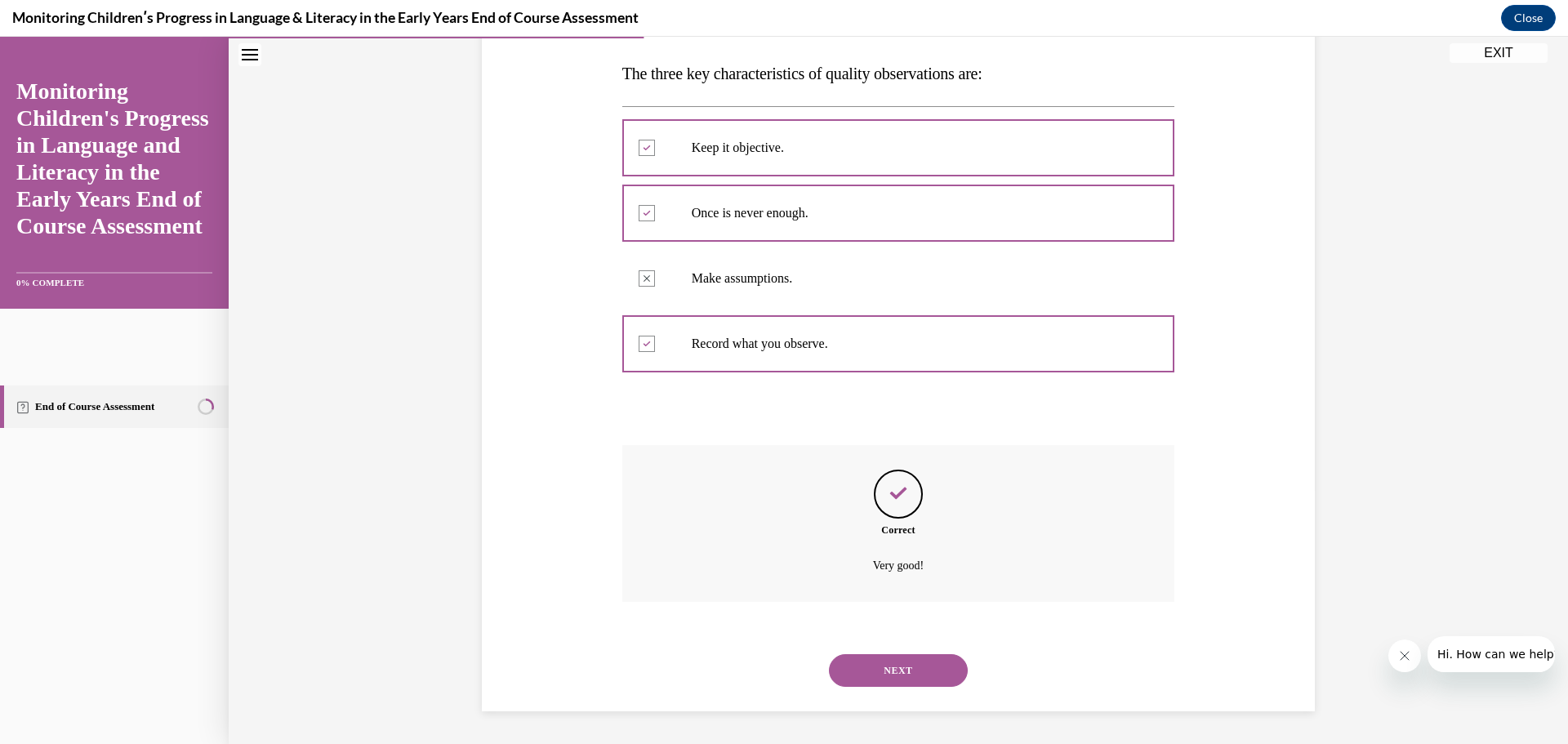
click at [895, 674] on button "NEXT" at bounding box center [898, 671] width 139 height 33
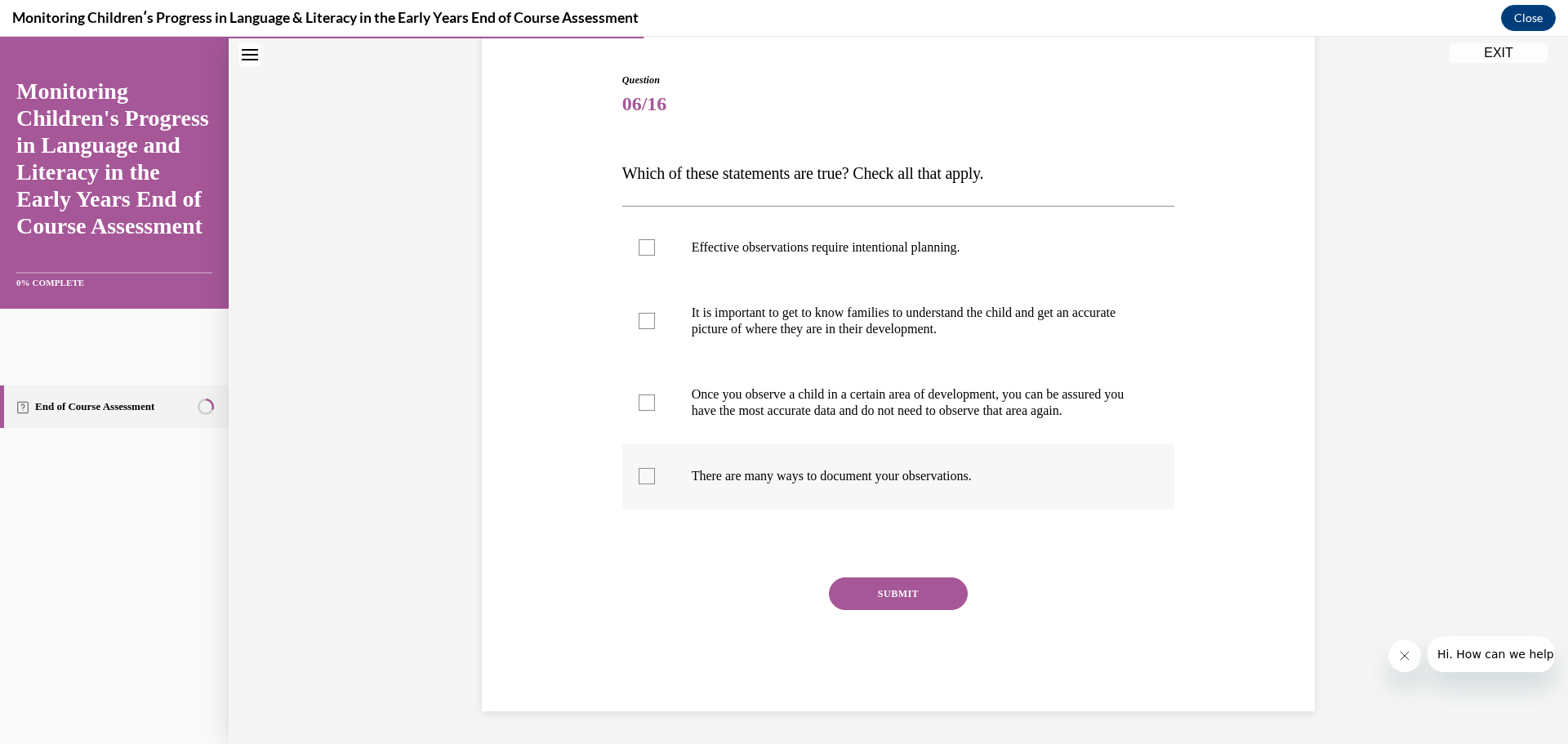
click at [642, 476] on div at bounding box center [647, 476] width 16 height 16
click at [642, 476] on input "There are many ways to document your observations." at bounding box center [647, 476] width 16 height 16
checkbox input "true"
click at [631, 231] on label "Effective observations require intentional planning." at bounding box center [898, 247] width 553 height 65
click at [639, 239] on input "Effective observations require intentional planning." at bounding box center [647, 247] width 16 height 16
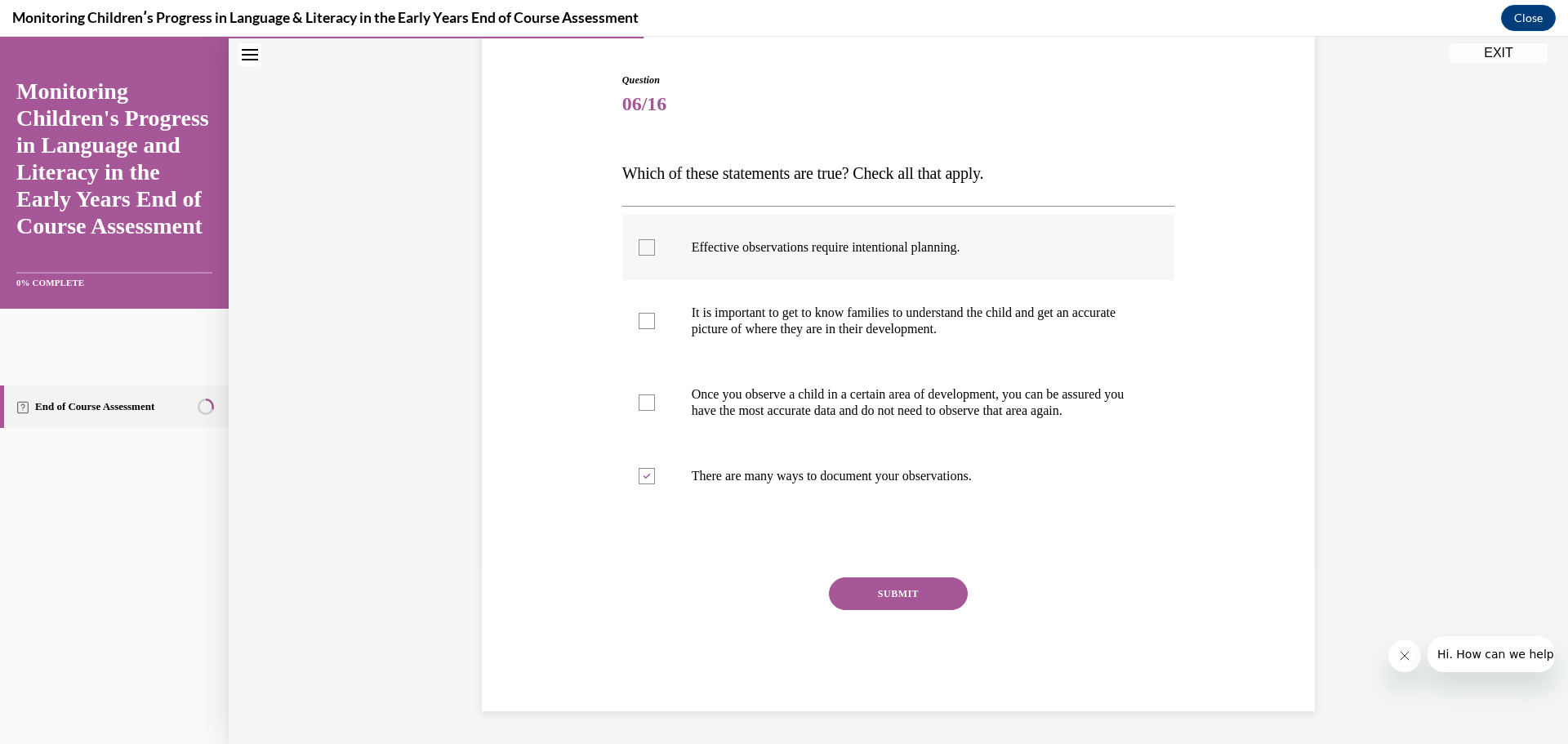
checkbox input "true"
click at [875, 600] on button "SUBMIT" at bounding box center [898, 594] width 139 height 33
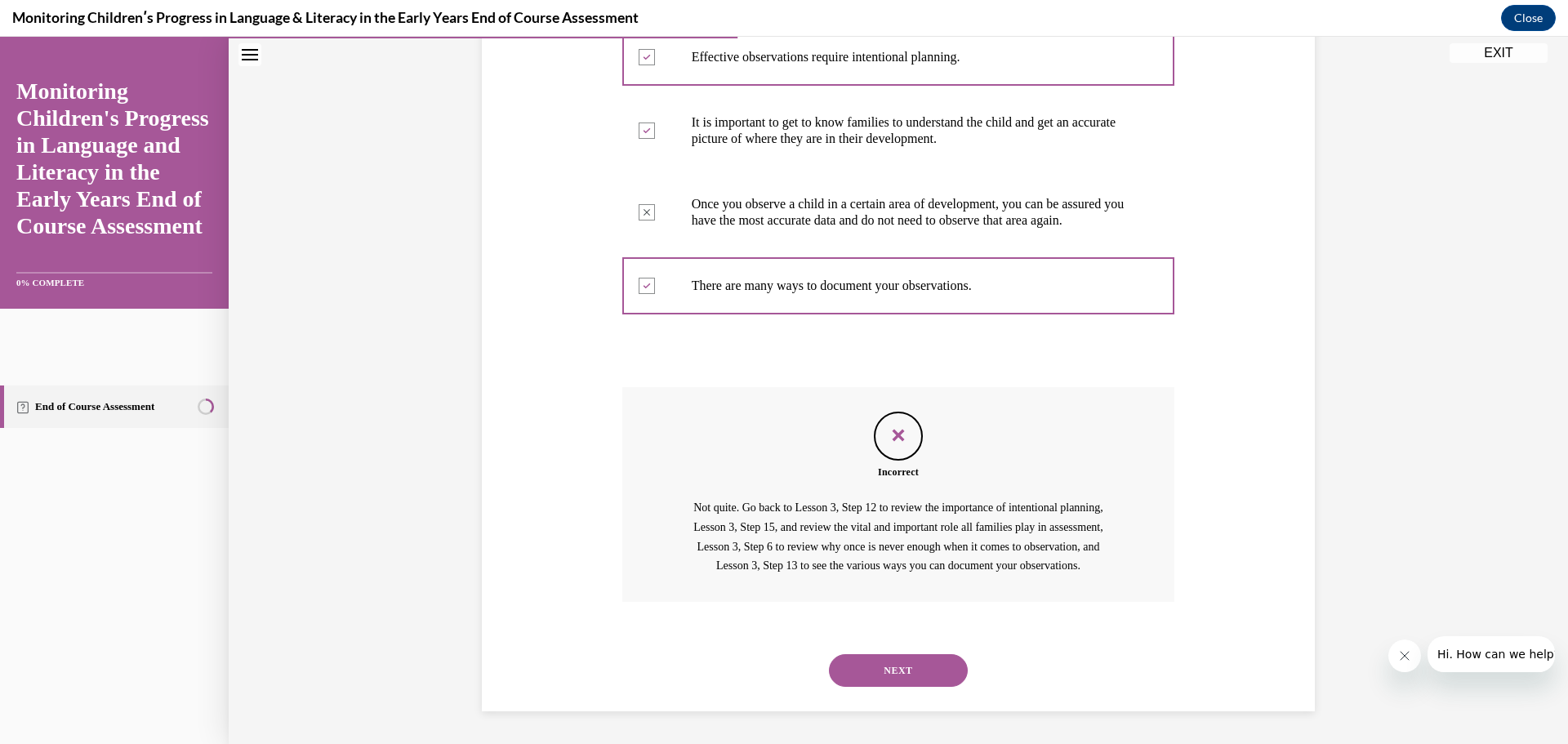
scroll to position [381, 0]
click at [887, 665] on button "NEXT" at bounding box center [898, 671] width 139 height 33
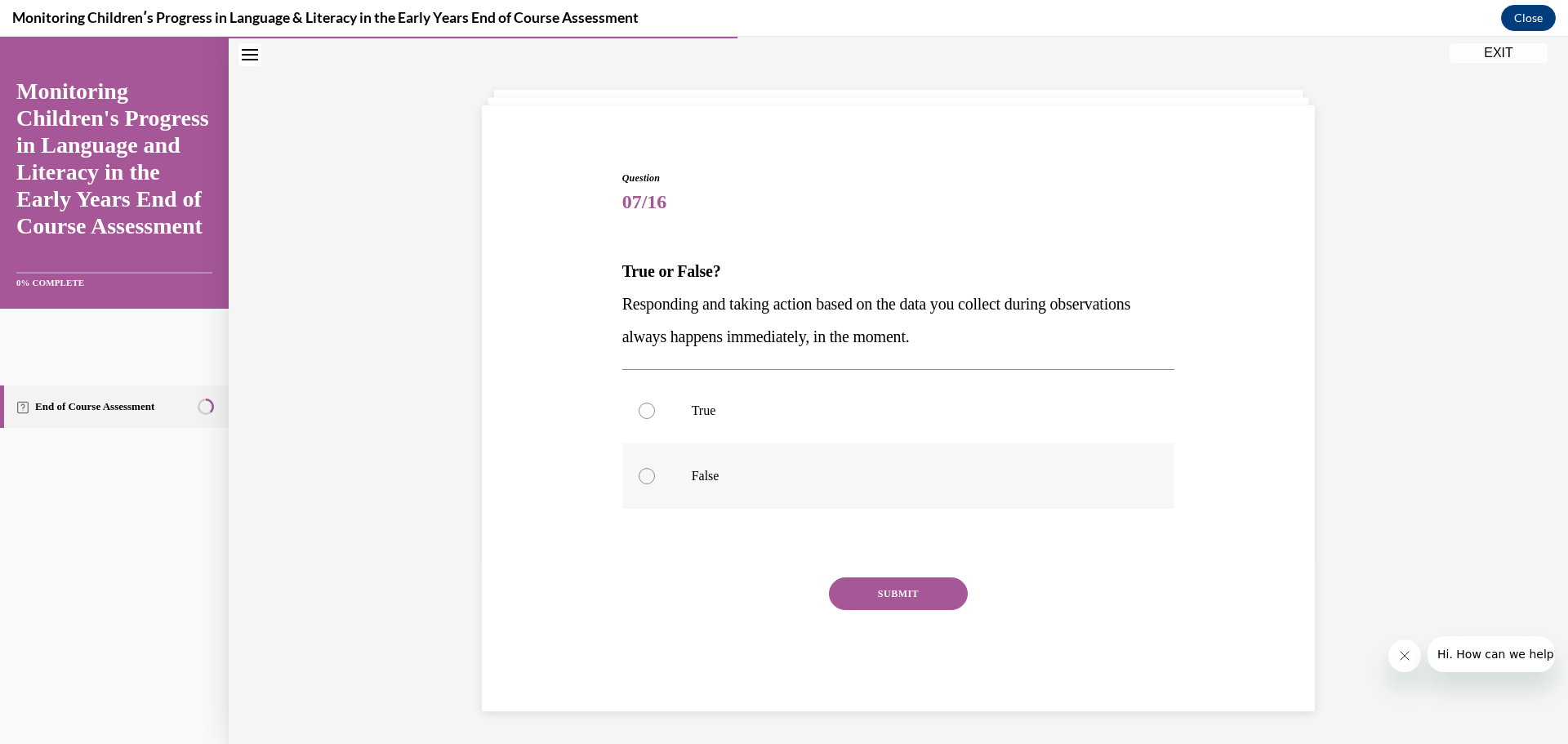
click at [643, 476] on div at bounding box center [647, 476] width 16 height 16
click at [643, 476] on input "False" at bounding box center [647, 476] width 16 height 16
radio input "true"
click at [904, 594] on button "SUBMIT" at bounding box center [898, 594] width 139 height 33
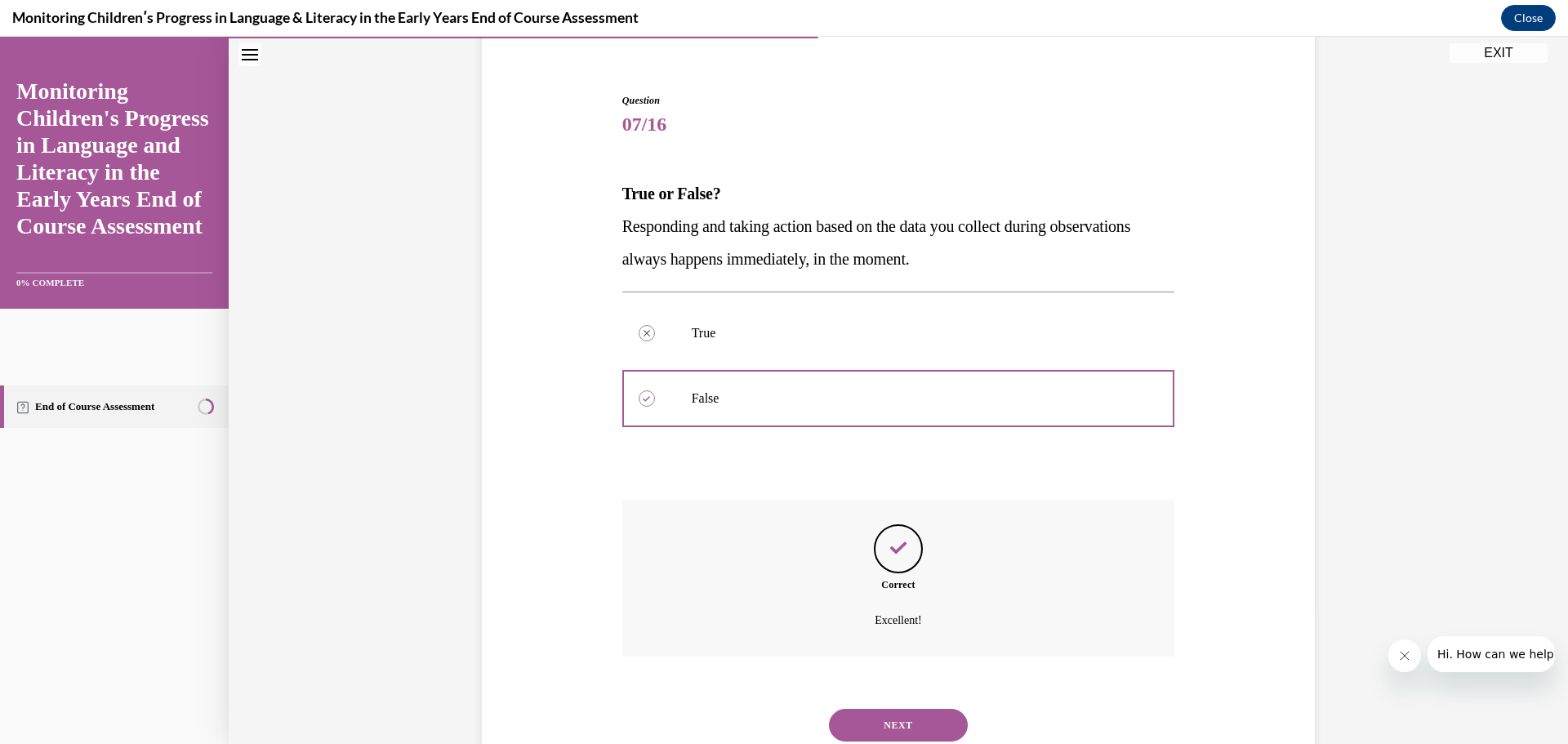
scroll to position [189, 0]
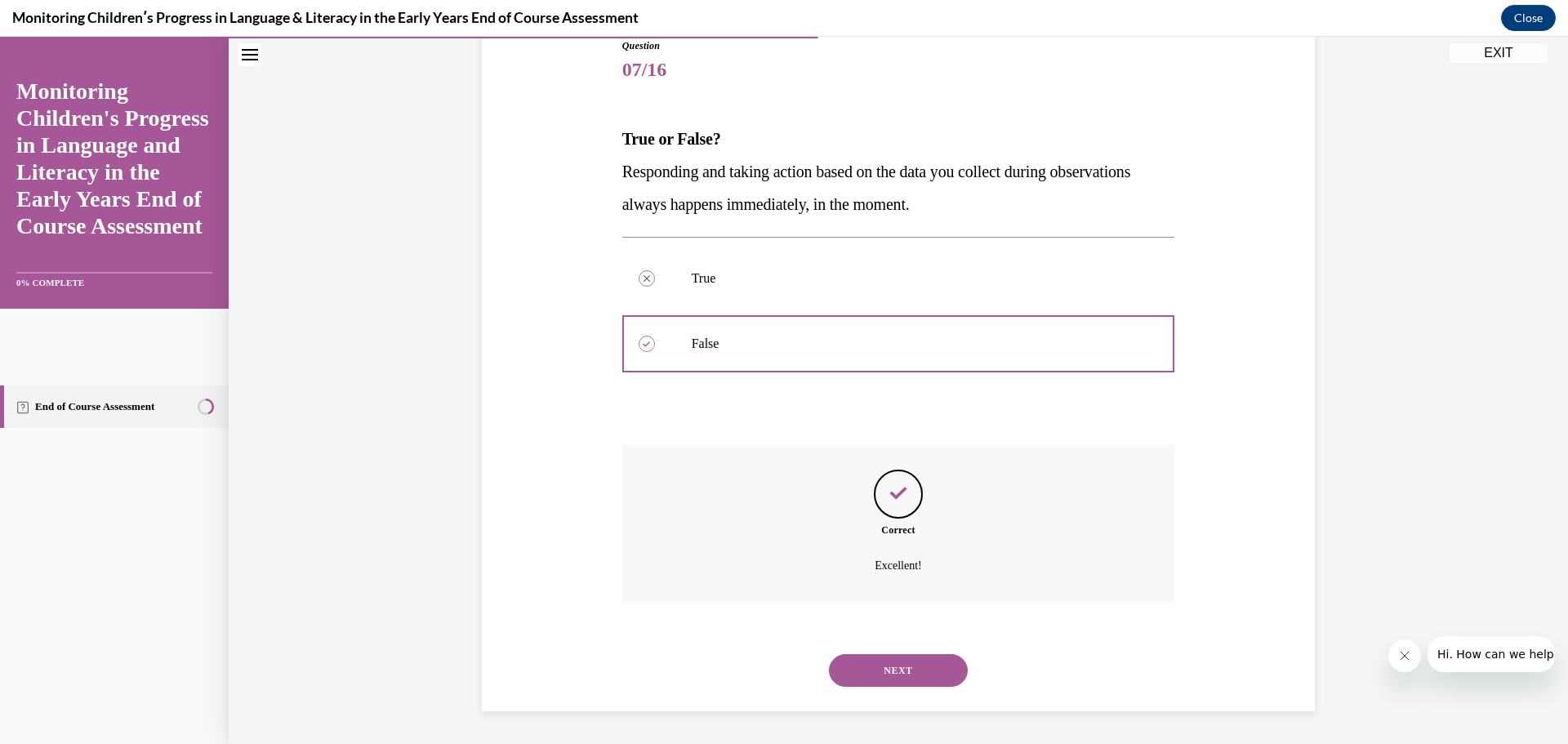
click at [880, 661] on button "NEXT" at bounding box center [898, 671] width 139 height 33
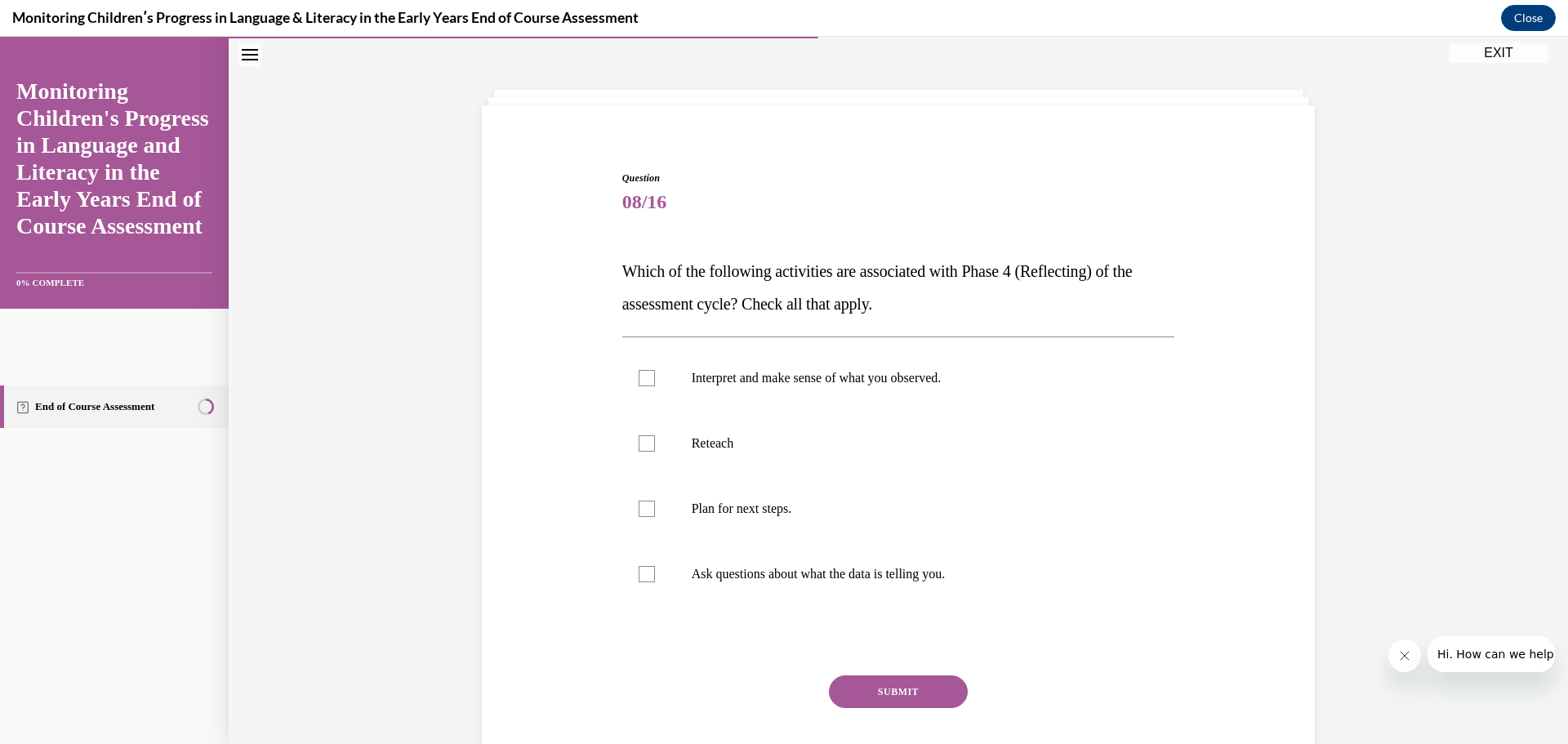
scroll to position [138, 0]
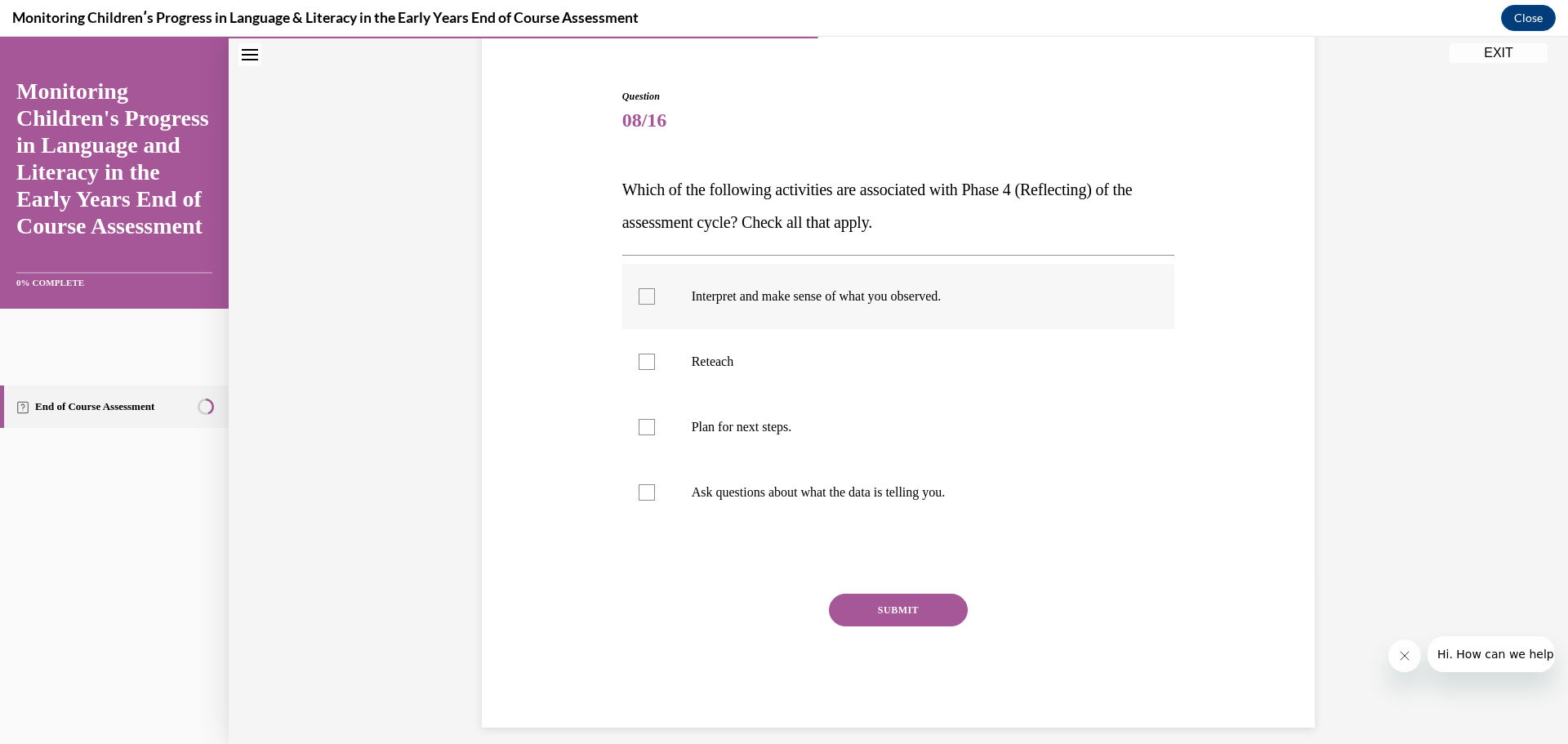
click at [635, 287] on label "Interpret and make sense of what you observed." at bounding box center [898, 296] width 553 height 65
click at [639, 288] on input "Interpret and make sense of what you observed." at bounding box center [647, 296] width 16 height 16
checkbox input "true"
click at [639, 493] on div at bounding box center [647, 493] width 16 height 16
click at [639, 493] on input "Ask questions about what the data is telling you." at bounding box center [647, 493] width 16 height 16
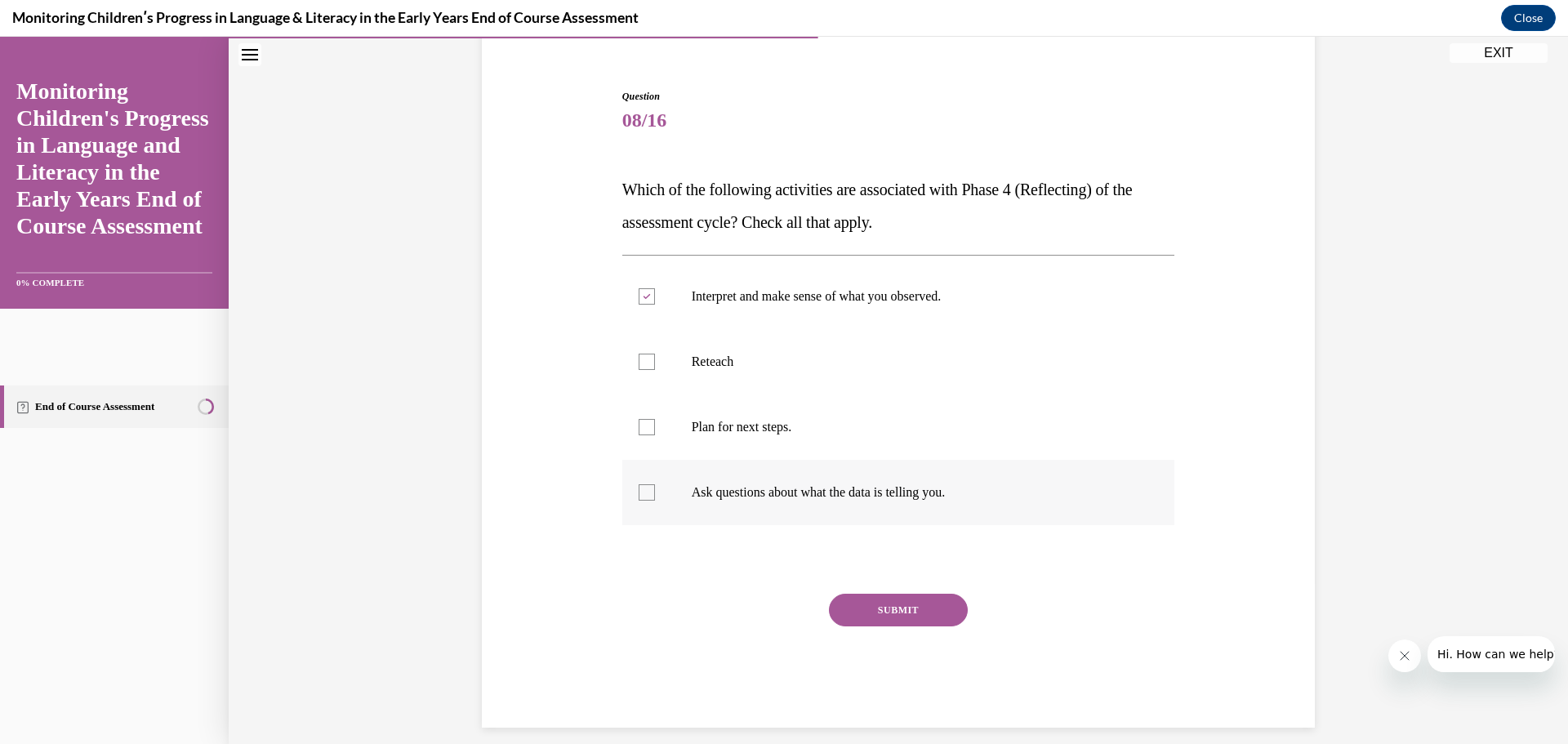
checkbox input "true"
click at [639, 365] on div at bounding box center [647, 362] width 16 height 16
click at [639, 365] on input "Reteach" at bounding box center [647, 362] width 16 height 16
checkbox input "true"
click at [944, 599] on button "SUBMIT" at bounding box center [898, 610] width 139 height 33
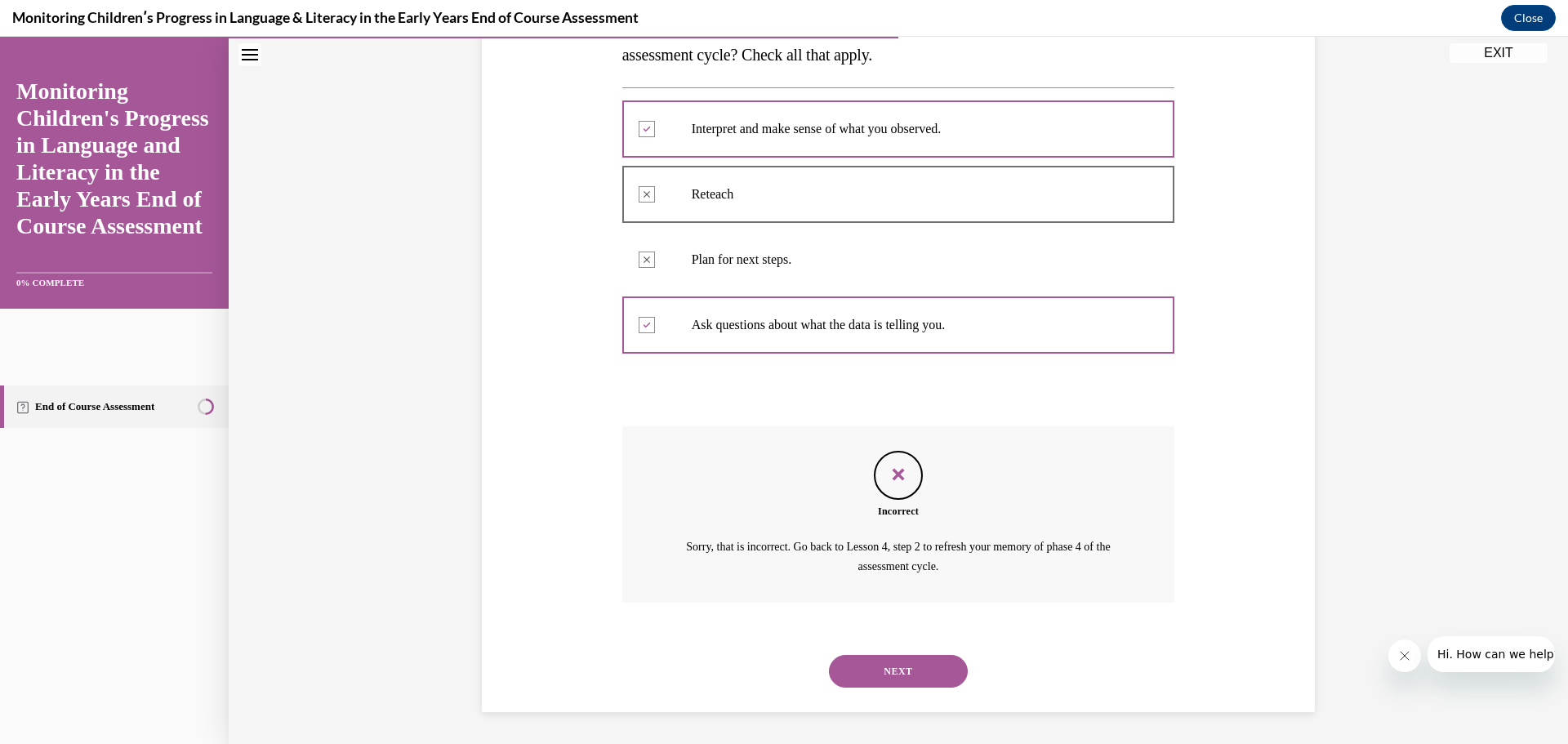
scroll to position [306, 0]
click at [915, 667] on button "NEXT" at bounding box center [898, 671] width 139 height 33
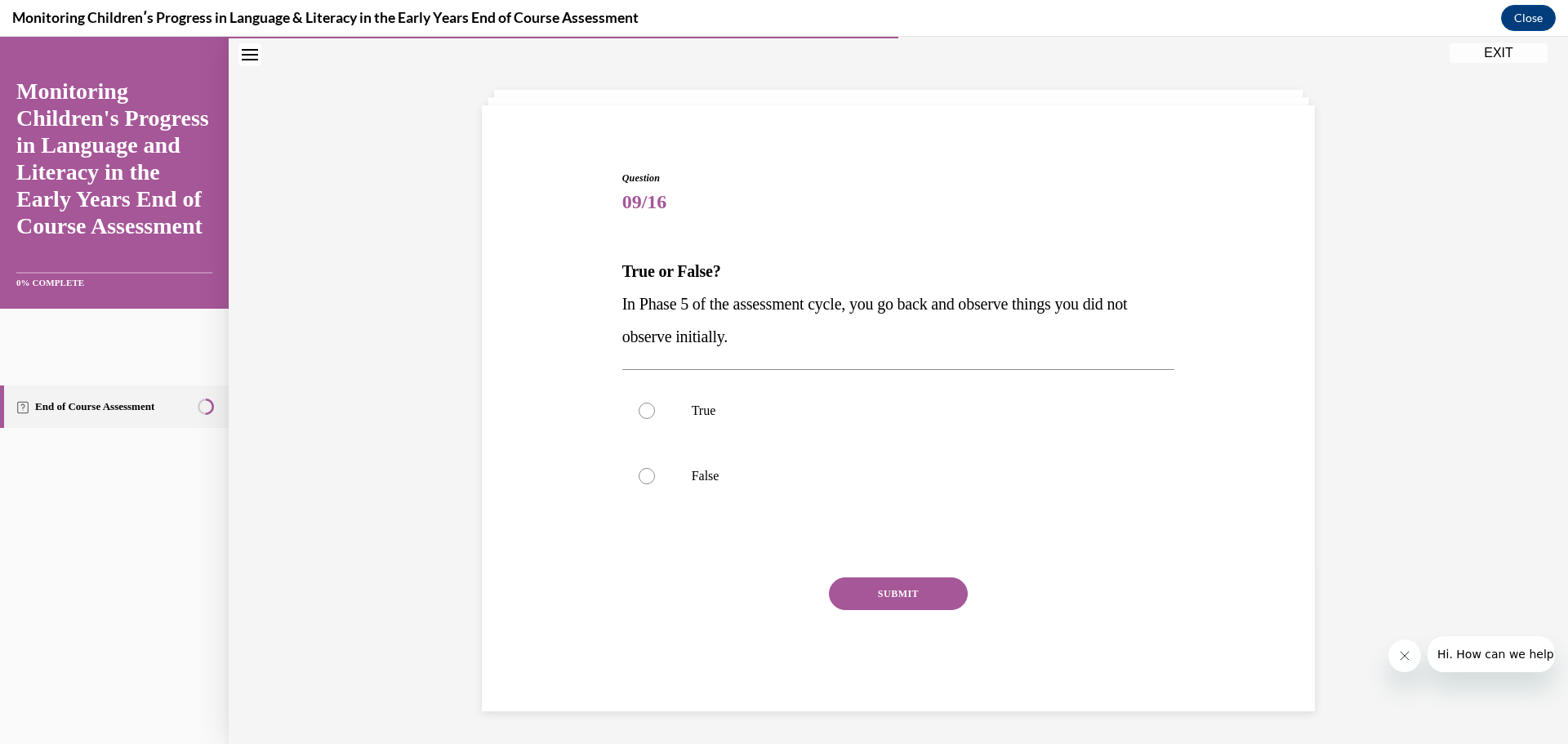
scroll to position [56, 0]
click at [643, 412] on div at bounding box center [647, 411] width 16 height 16
click at [643, 412] on input "True" at bounding box center [647, 411] width 16 height 16
radio input "true"
click at [937, 587] on button "SUBMIT" at bounding box center [898, 594] width 139 height 33
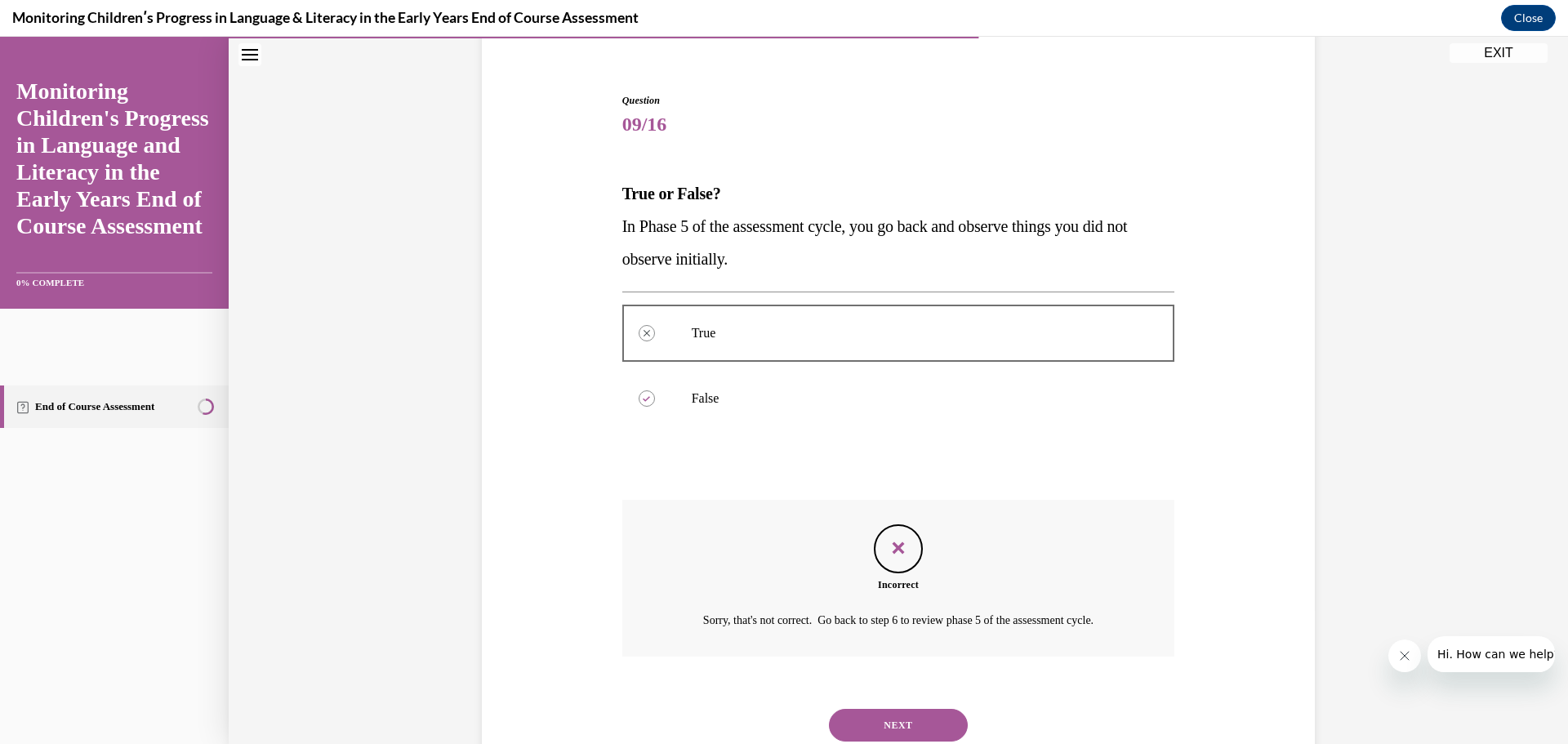
scroll to position [189, 0]
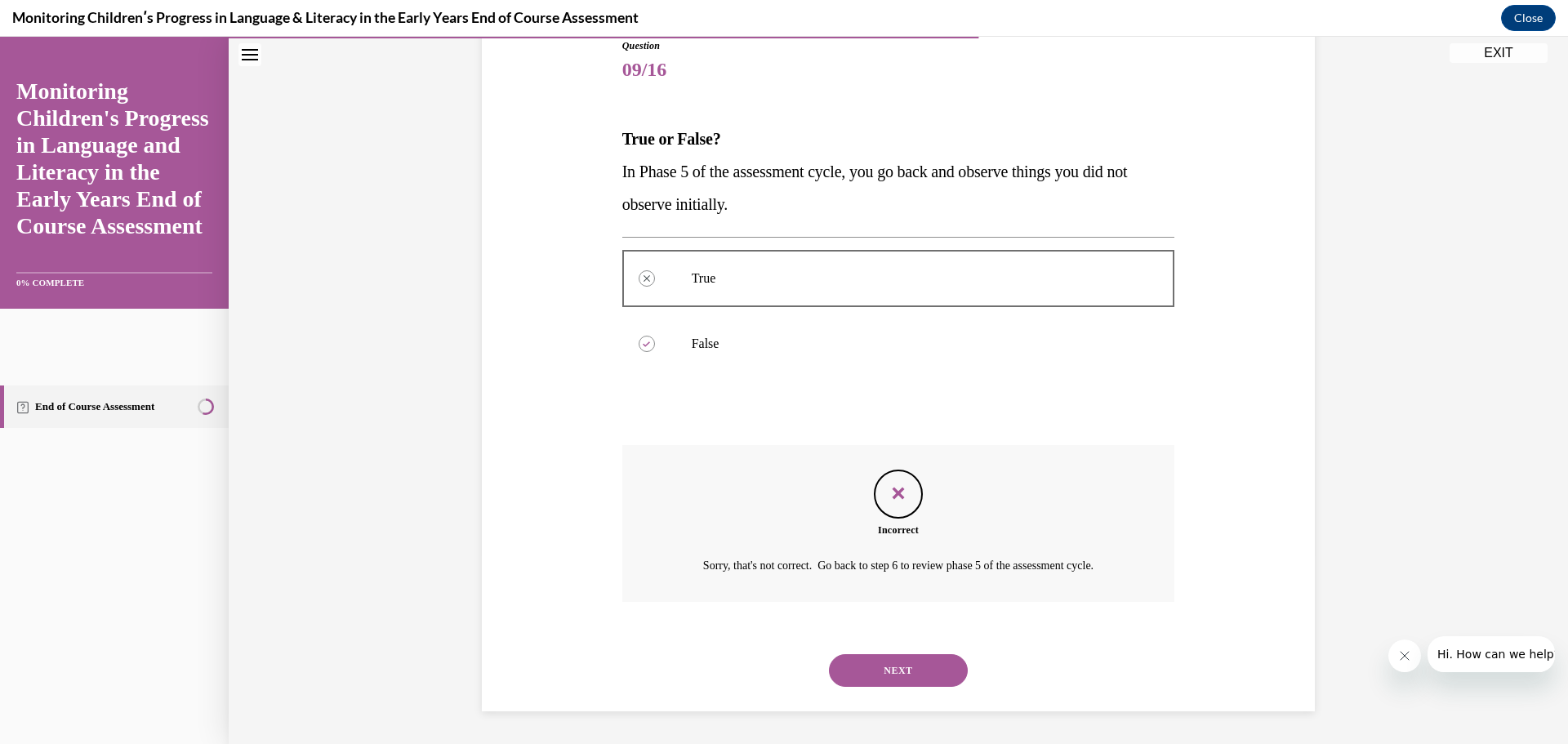
click at [901, 666] on button "NEXT" at bounding box center [898, 671] width 139 height 33
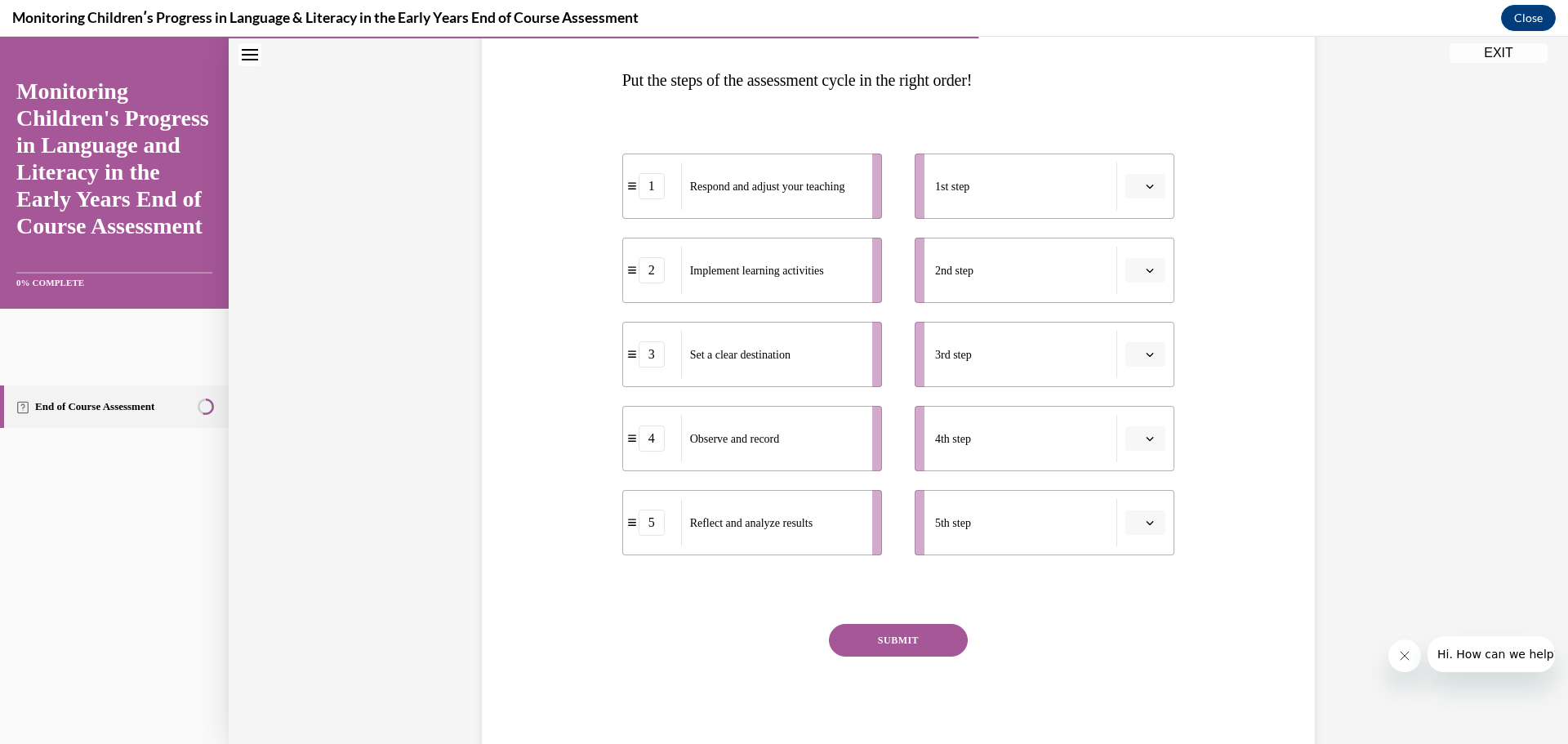
scroll to position [248, 0]
click at [1146, 353] on icon "button" at bounding box center [1149, 353] width 8 height 8
click at [1139, 415] on div "1" at bounding box center [1137, 423] width 41 height 33
click at [917, 626] on button "SUBMIT" at bounding box center [898, 639] width 139 height 33
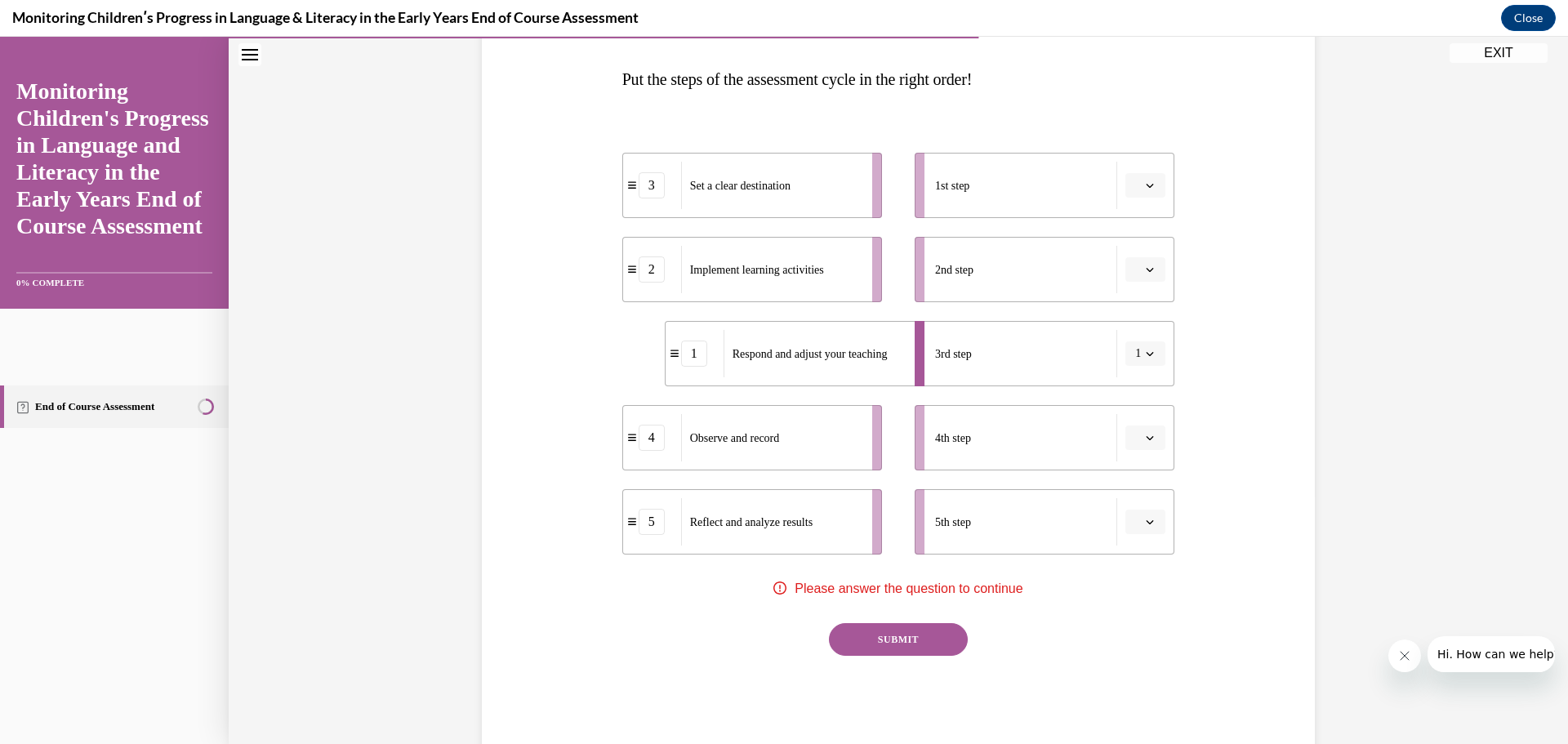
click at [1146, 350] on icon "button" at bounding box center [1149, 353] width 8 height 8
click at [1136, 488] on div "3" at bounding box center [1134, 488] width 41 height 33
click at [1146, 354] on icon "button" at bounding box center [1150, 354] width 7 height 5
click at [1127, 423] on span "1" at bounding box center [1130, 423] width 5 height 13
click at [1141, 347] on button "1" at bounding box center [1146, 353] width 40 height 24
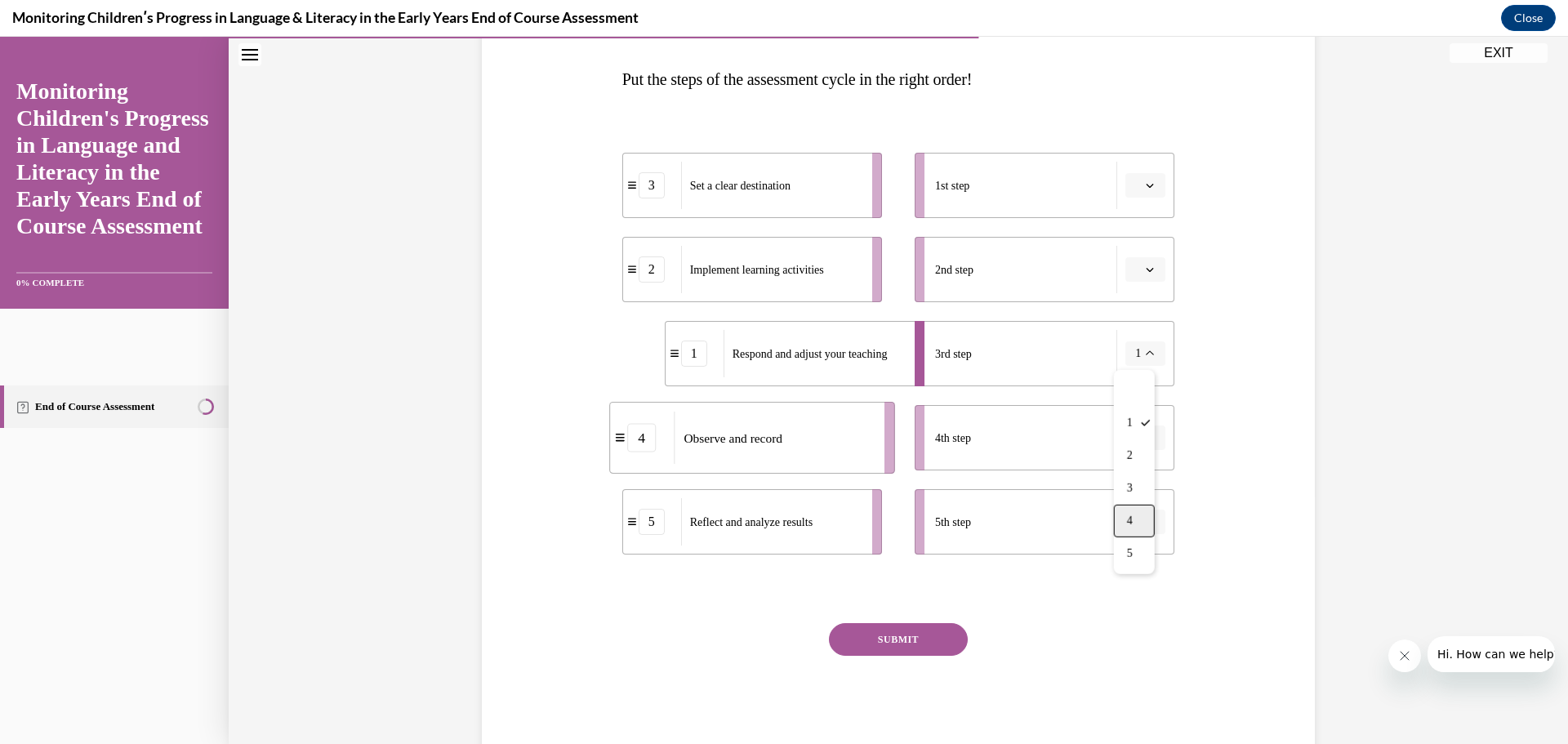
click at [1142, 519] on div "4" at bounding box center [1134, 521] width 41 height 33
click at [1146, 355] on icon "button" at bounding box center [1150, 354] width 7 height 5
click at [1132, 482] on span "3" at bounding box center [1130, 488] width 5 height 13
click at [1243, 377] on div "Question 10/16 Put the steps of the assessment cycle in the right order! 4 Obse…" at bounding box center [898, 343] width 841 height 828
click at [1145, 181] on span "button" at bounding box center [1150, 185] width 12 height 12
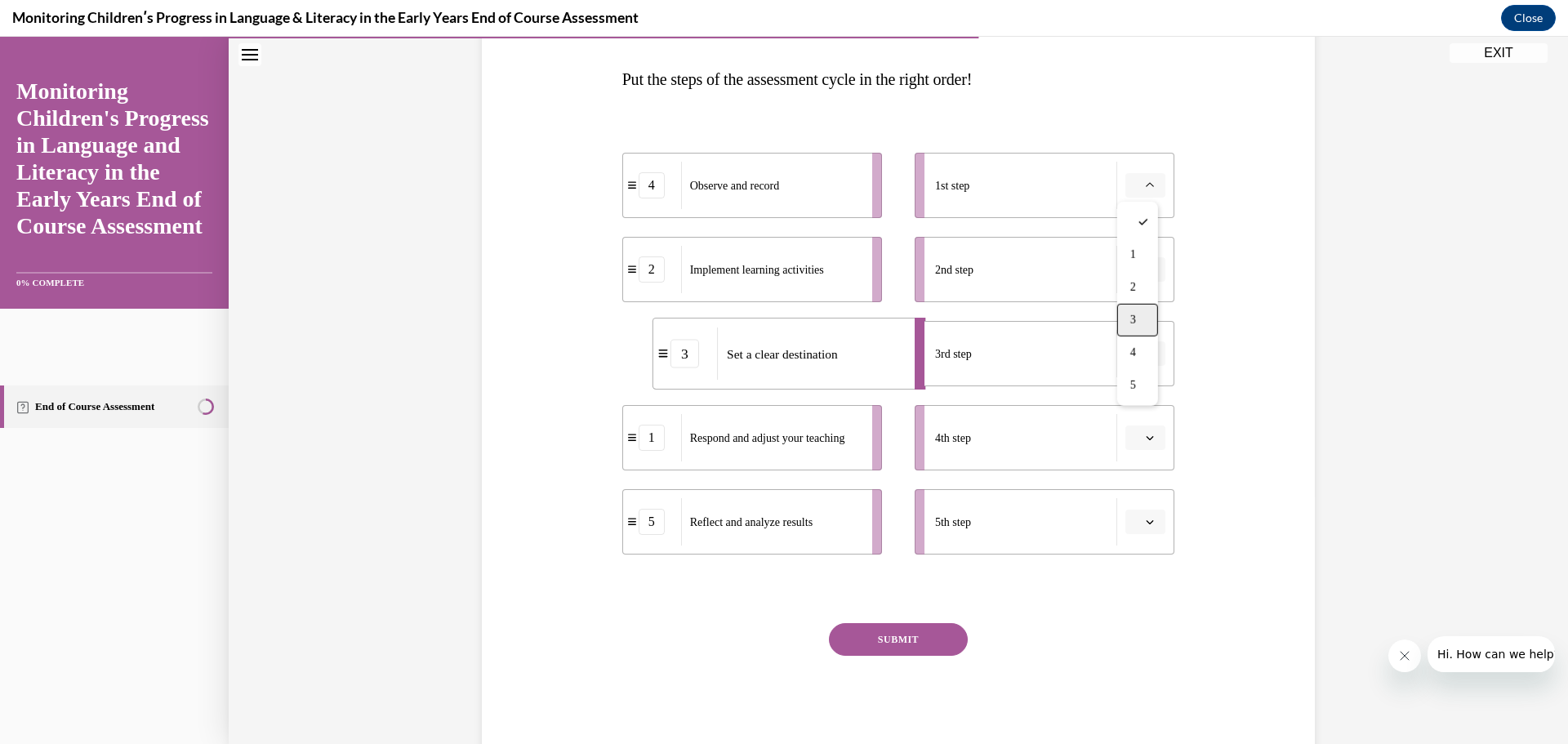
click at [1127, 314] on div "3" at bounding box center [1137, 321] width 41 height 33
click at [1146, 265] on icon "button" at bounding box center [1149, 269] width 8 height 8
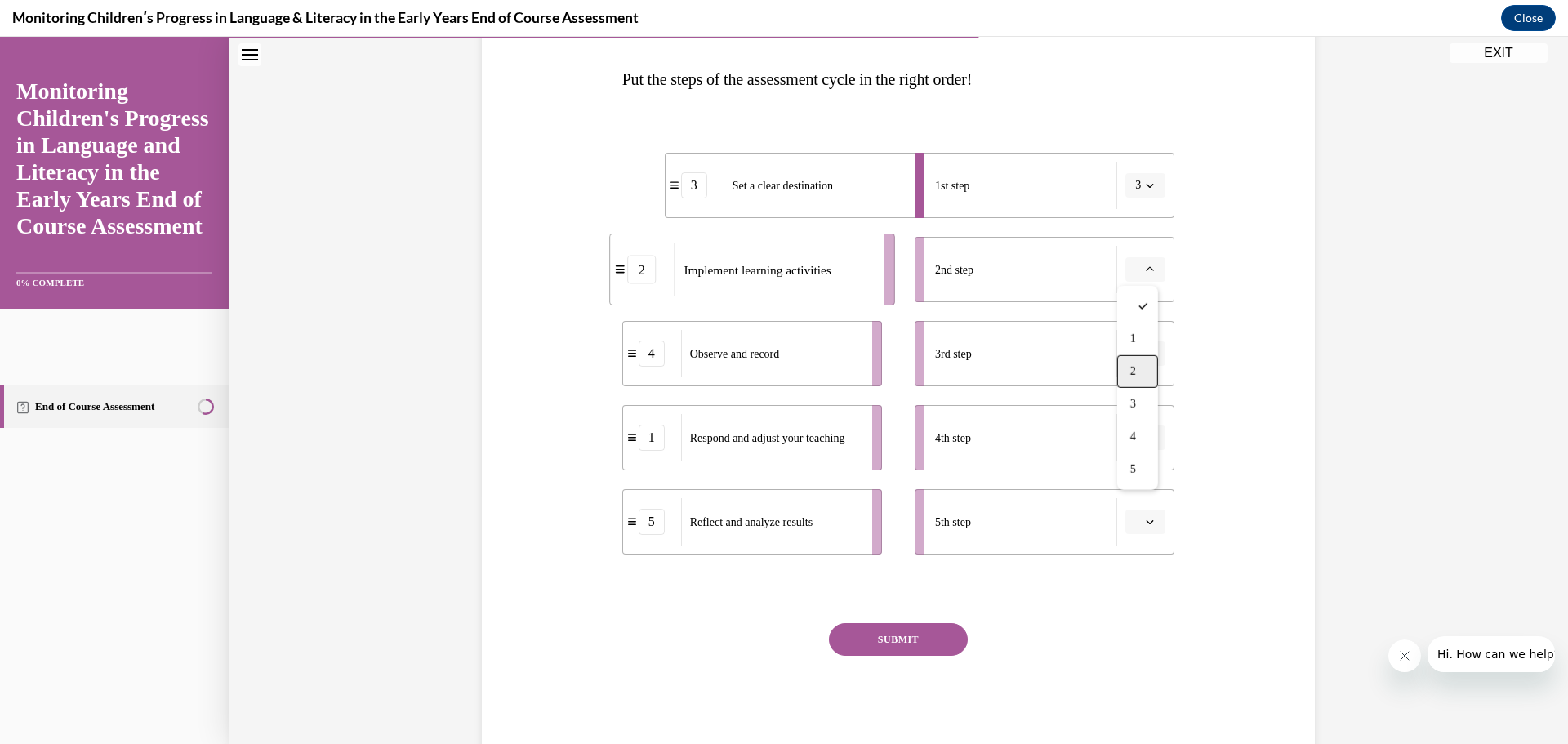
click at [1137, 365] on div "2" at bounding box center [1137, 372] width 41 height 33
click at [1146, 348] on button "button" at bounding box center [1146, 353] width 40 height 24
click at [1133, 430] on div "1" at bounding box center [1137, 423] width 41 height 33
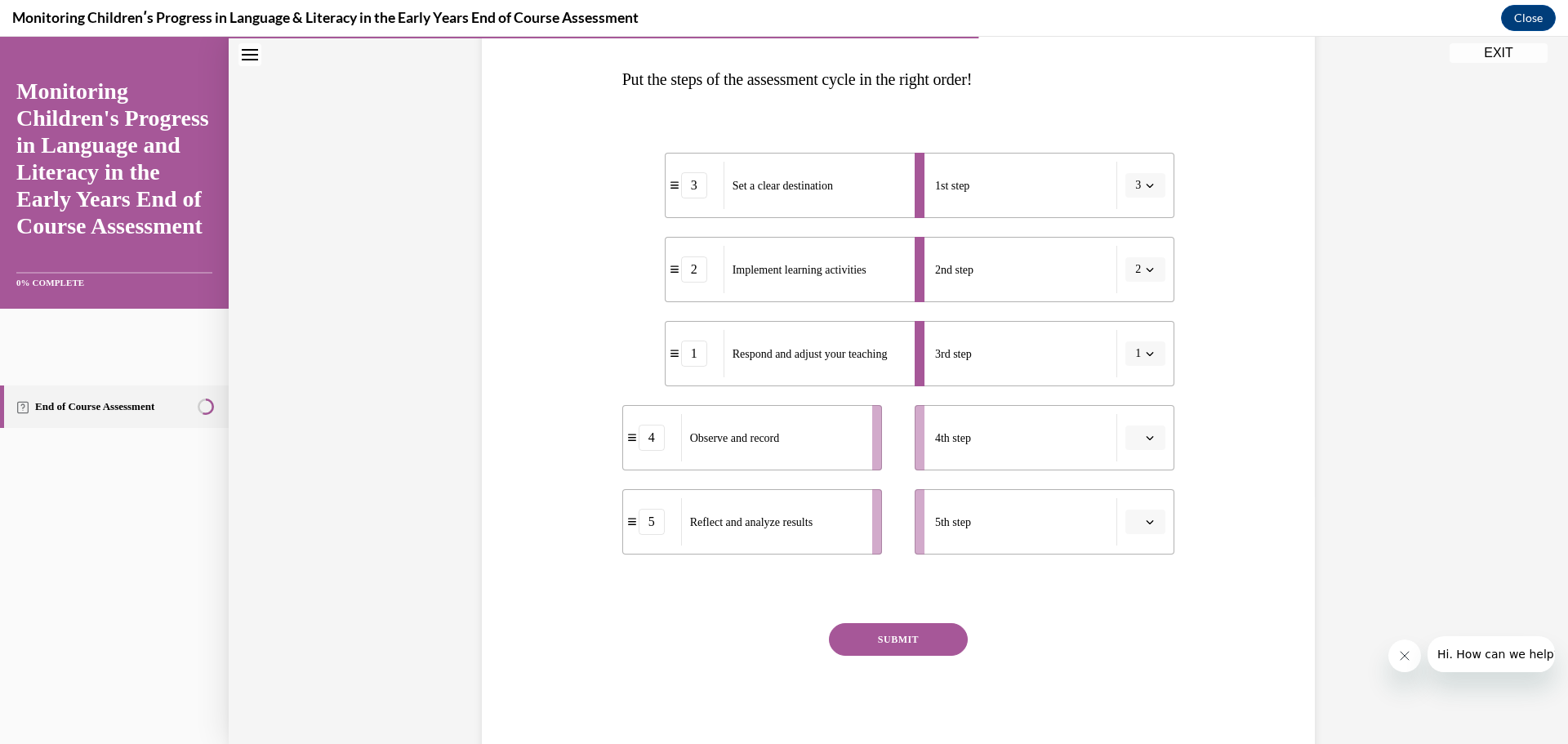
click at [1146, 435] on icon "button" at bounding box center [1149, 437] width 8 height 8
click at [1134, 600] on span "4" at bounding box center [1133, 605] width 5 height 13
click at [1134, 600] on div "Question 10/16 Put the steps of the assessment cycle in the right order! 3 Set …" at bounding box center [898, 367] width 553 height 778
click at [1153, 516] on button "button" at bounding box center [1146, 522] width 40 height 24
click at [1137, 714] on div "5" at bounding box center [1137, 722] width 41 height 33
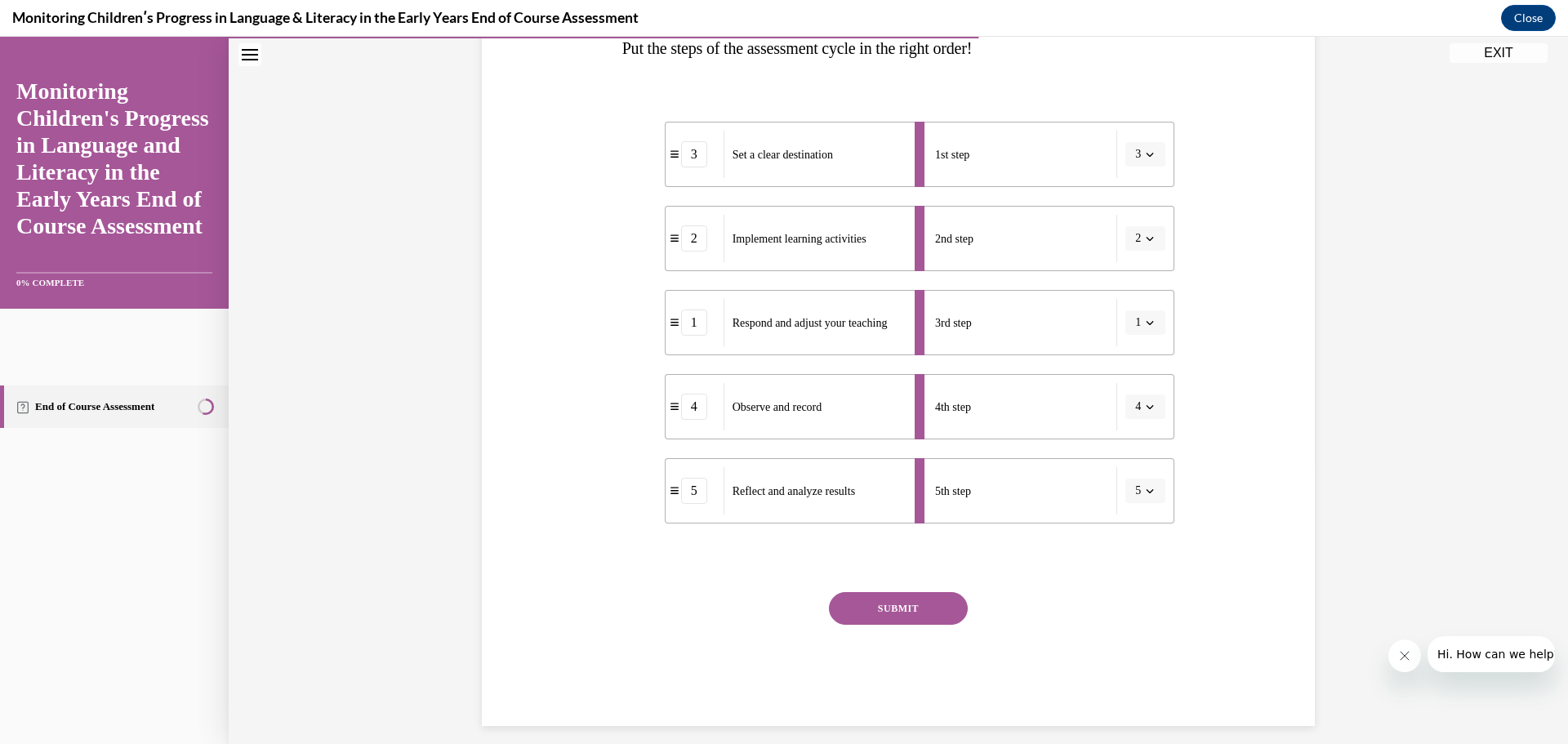
scroll to position [294, 0]
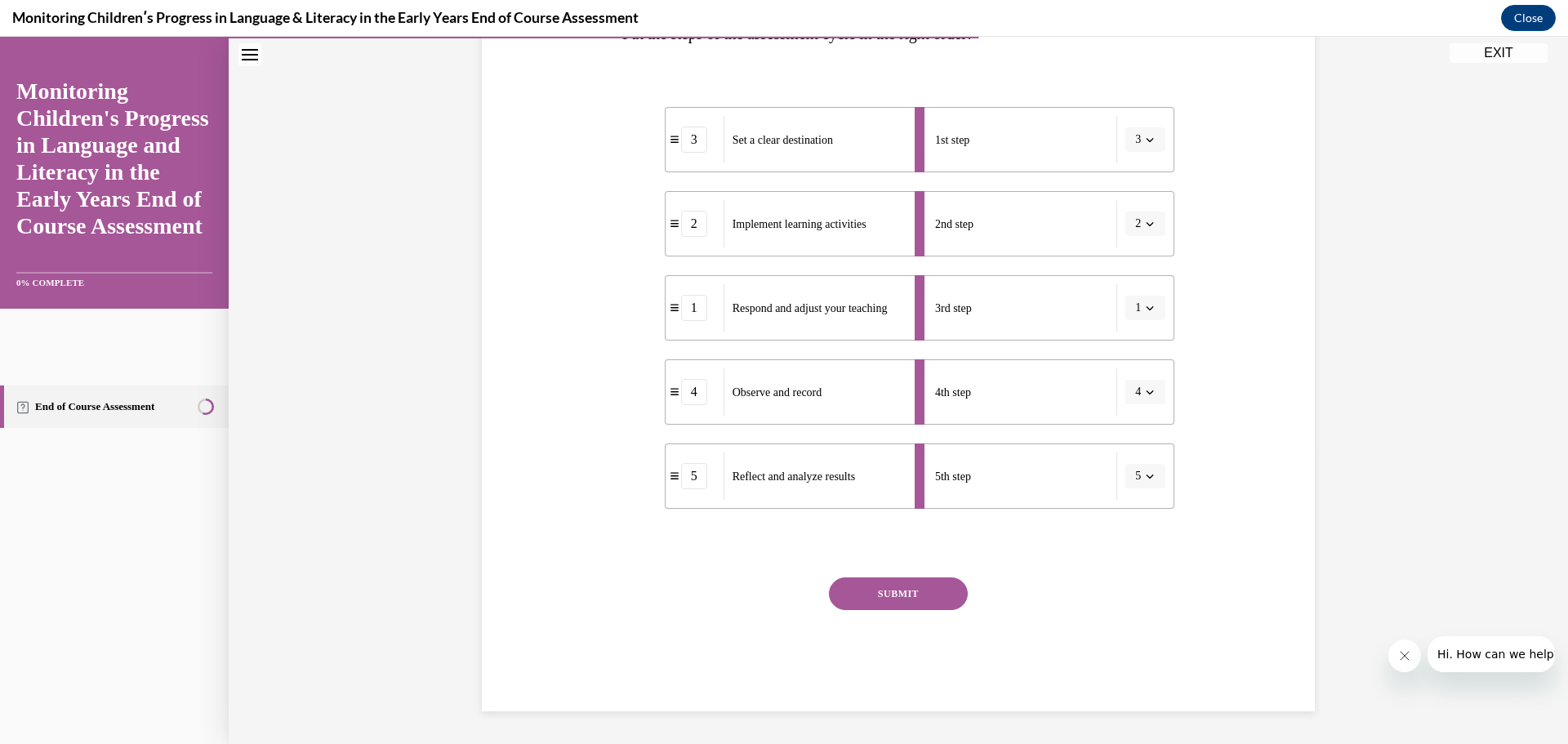
click at [923, 594] on button "SUBMIT" at bounding box center [898, 594] width 139 height 33
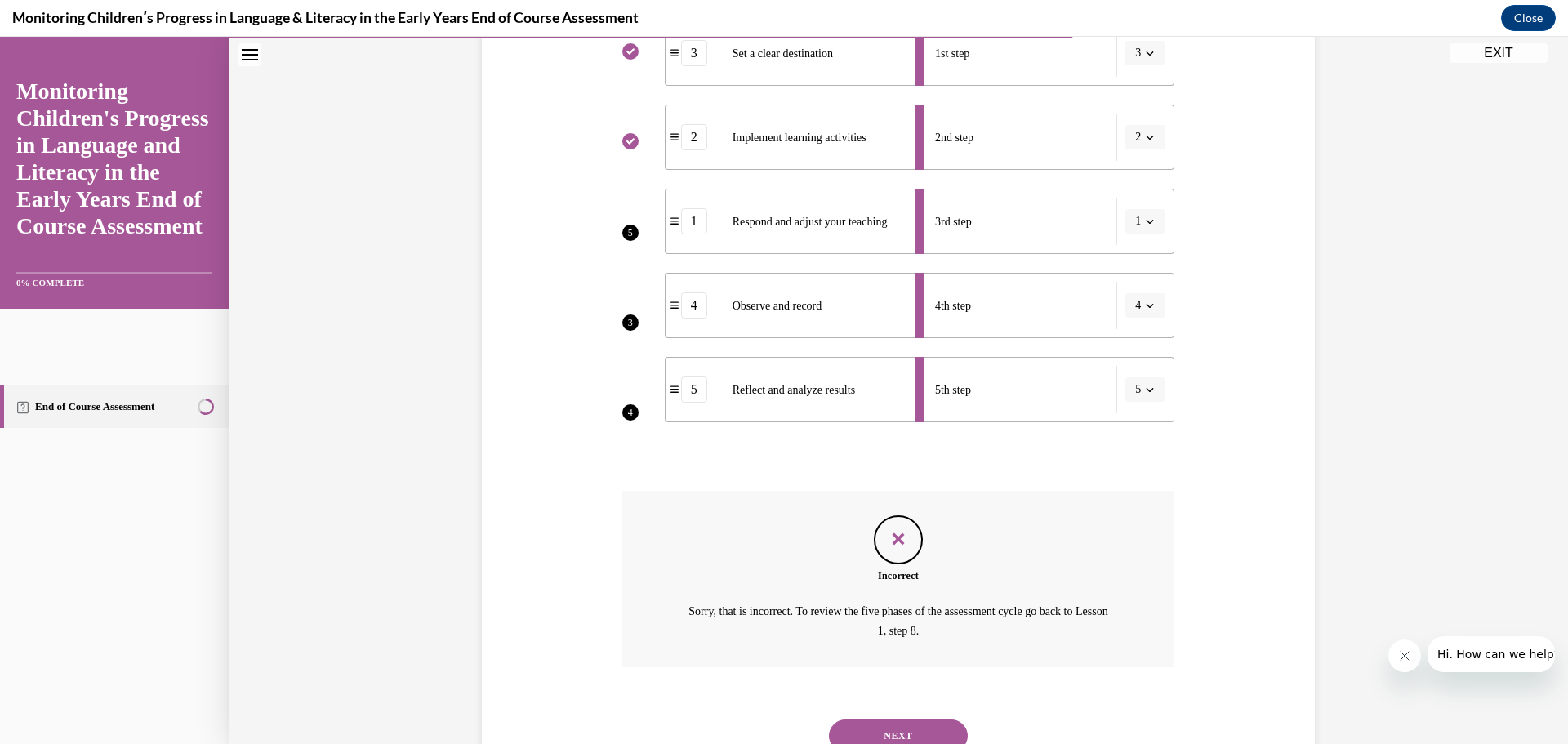
scroll to position [283, 0]
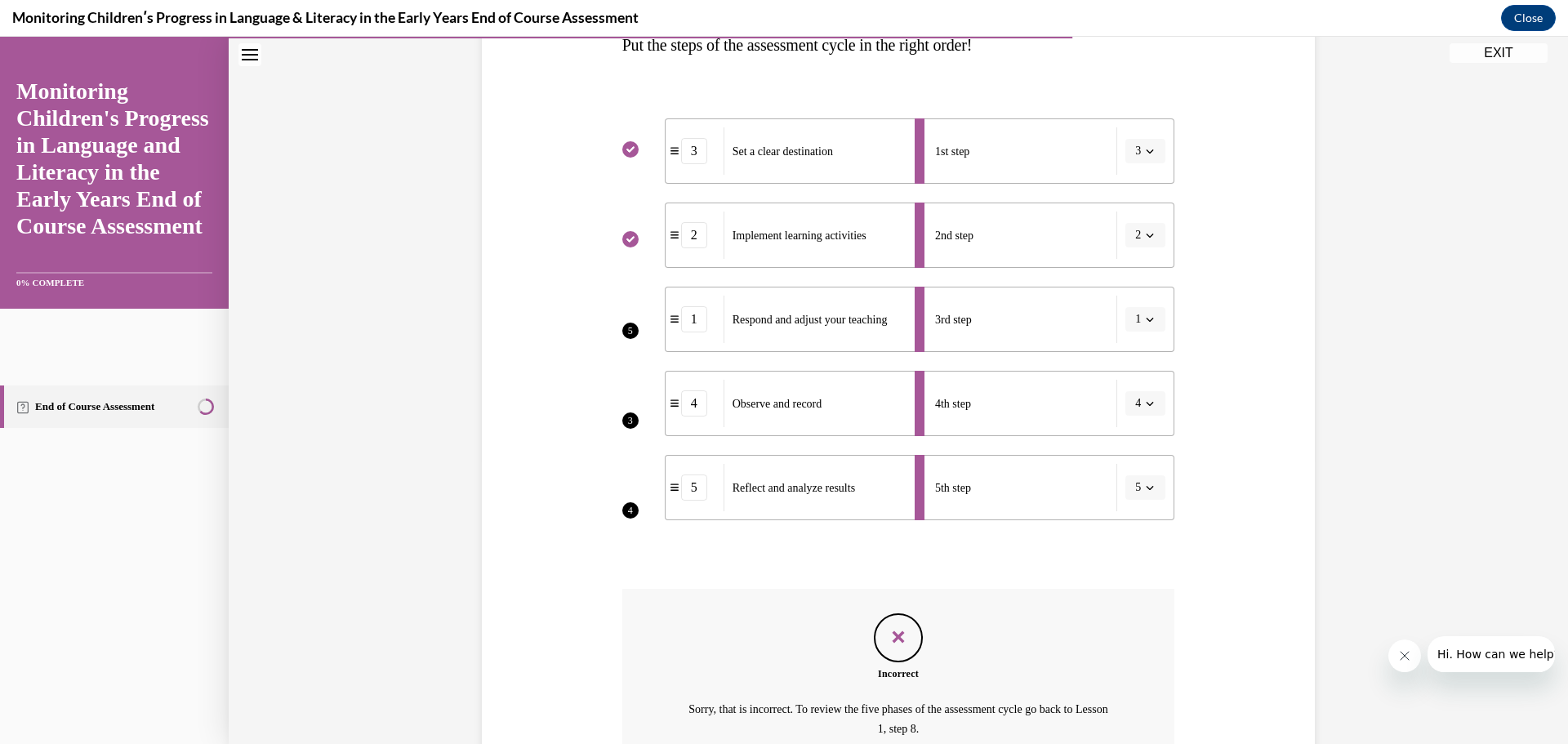
click at [1138, 317] on li "3rd step 1" at bounding box center [1044, 320] width 260 height 65
click at [1141, 317] on li "3rd step 1" at bounding box center [1044, 320] width 260 height 65
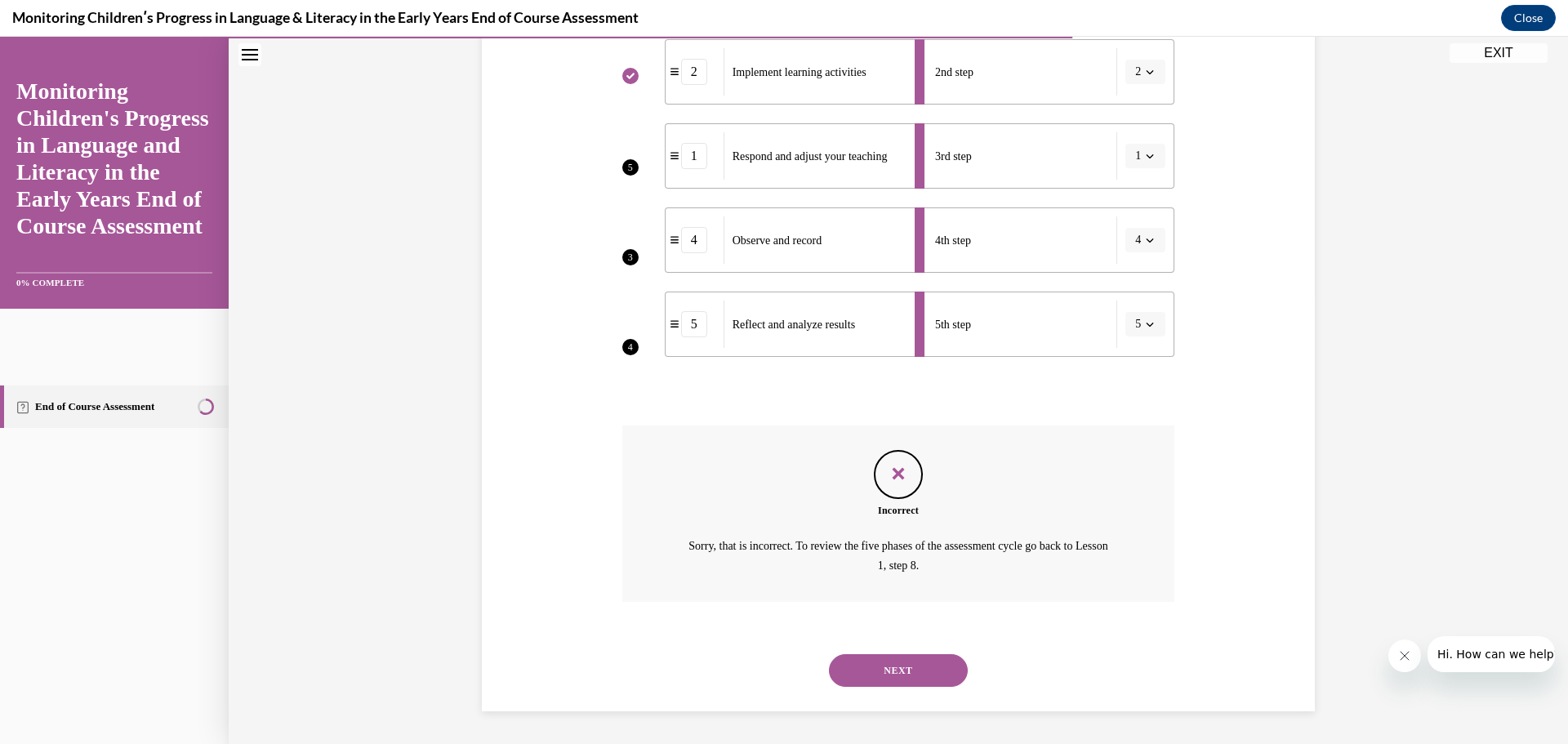
click at [926, 666] on button "NEXT" at bounding box center [898, 671] width 139 height 33
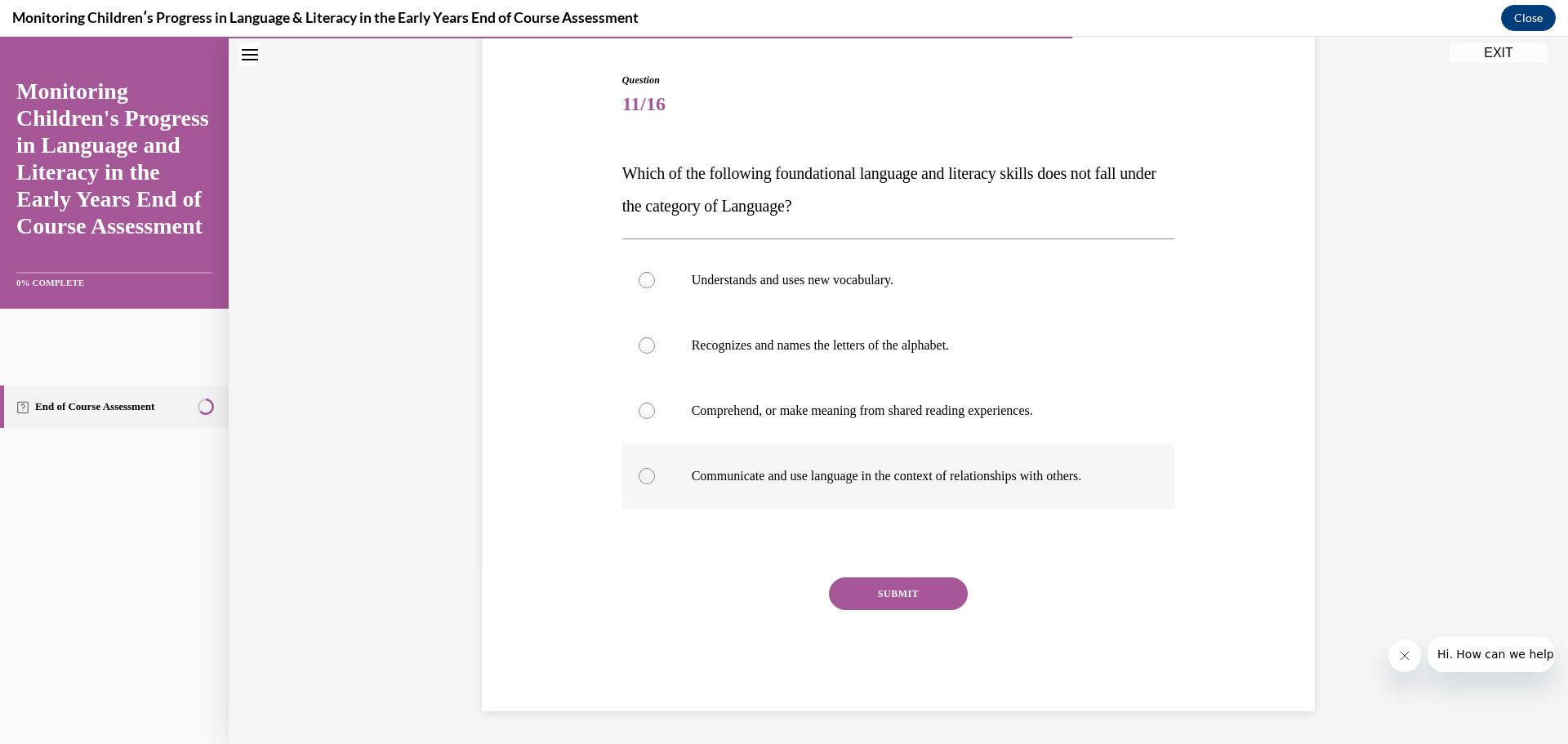
click at [639, 478] on div at bounding box center [647, 476] width 16 height 16
click at [639, 478] on input "Communicate and use language in the context of relationships with others." at bounding box center [647, 476] width 16 height 16
radio input "true"
click at [882, 593] on button "SUBMIT" at bounding box center [898, 594] width 139 height 33
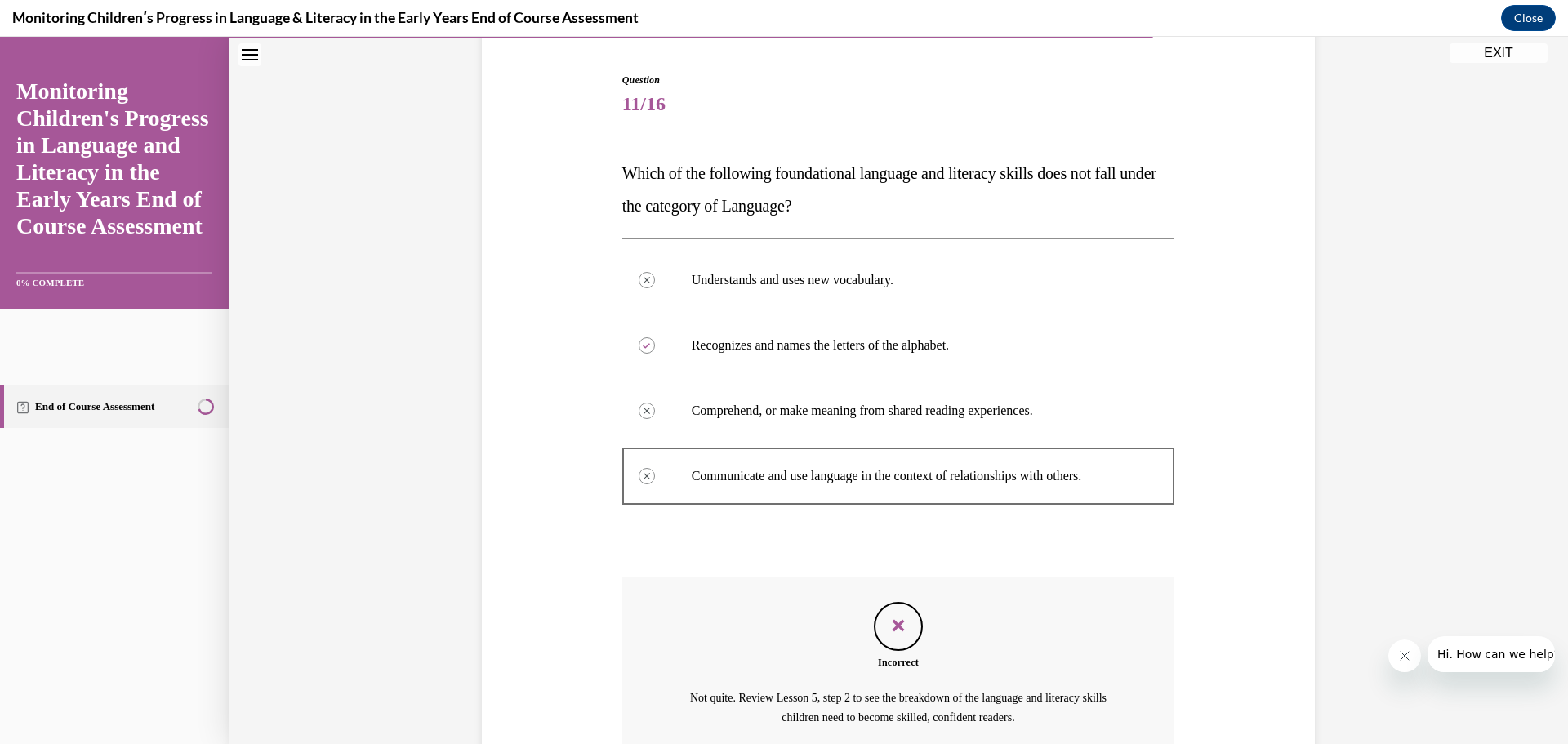
scroll to position [306, 0]
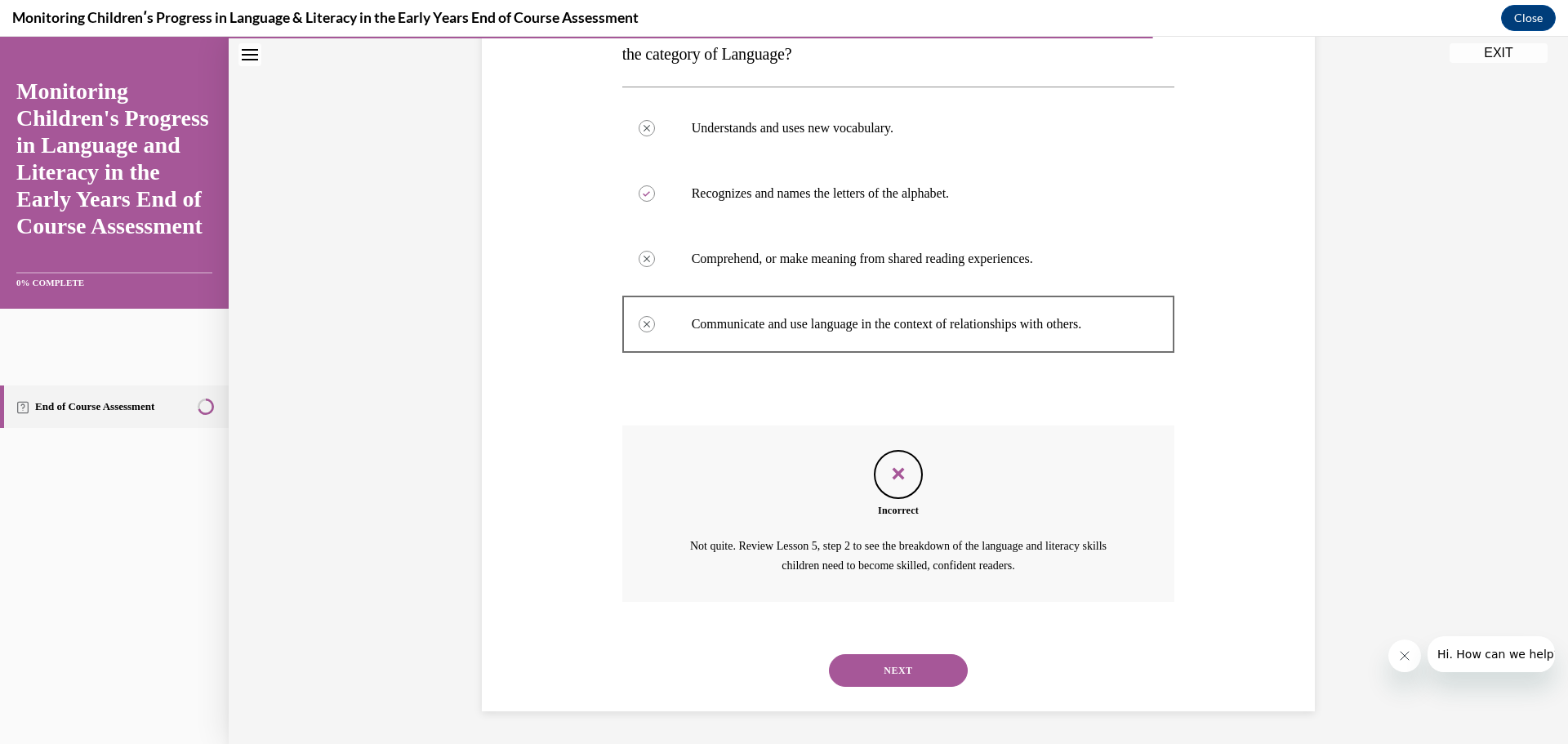
click at [917, 669] on button "NEXT" at bounding box center [898, 671] width 139 height 33
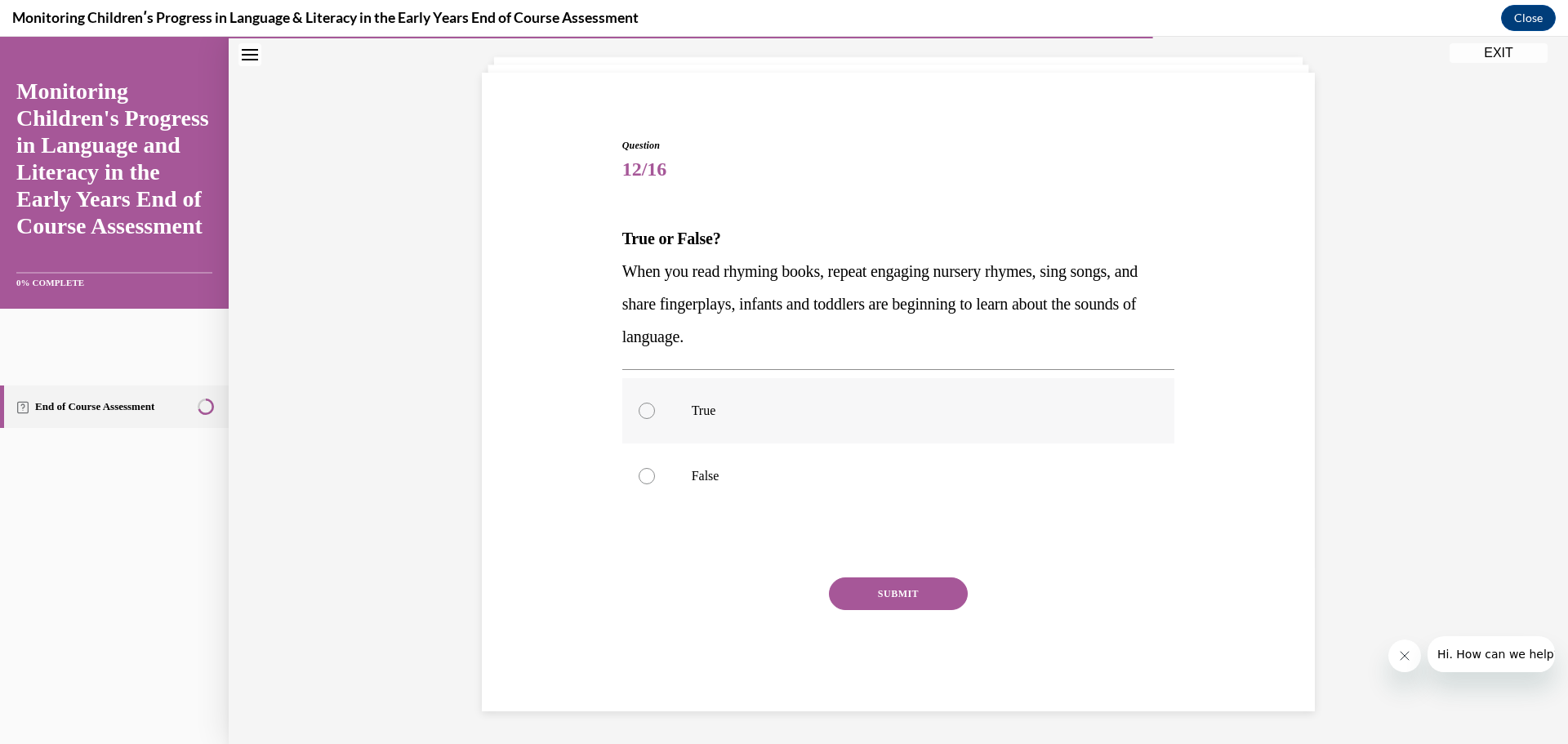
click at [633, 416] on label "True" at bounding box center [898, 411] width 553 height 65
click at [639, 416] on input "True" at bounding box center [647, 411] width 16 height 16
radio input "true"
click at [902, 598] on button "SUBMIT" at bounding box center [898, 594] width 139 height 33
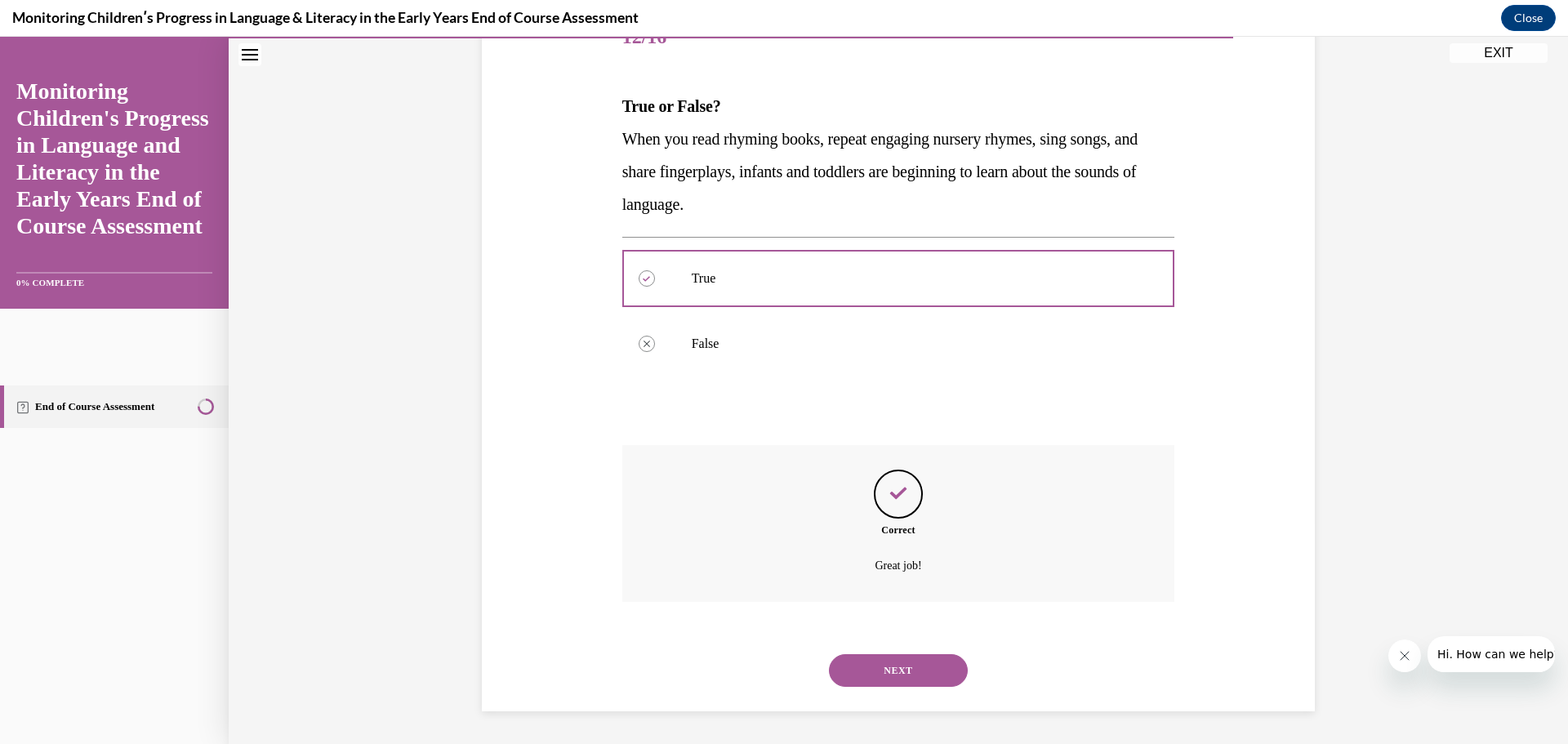
click at [908, 664] on button "NEXT" at bounding box center [898, 671] width 139 height 33
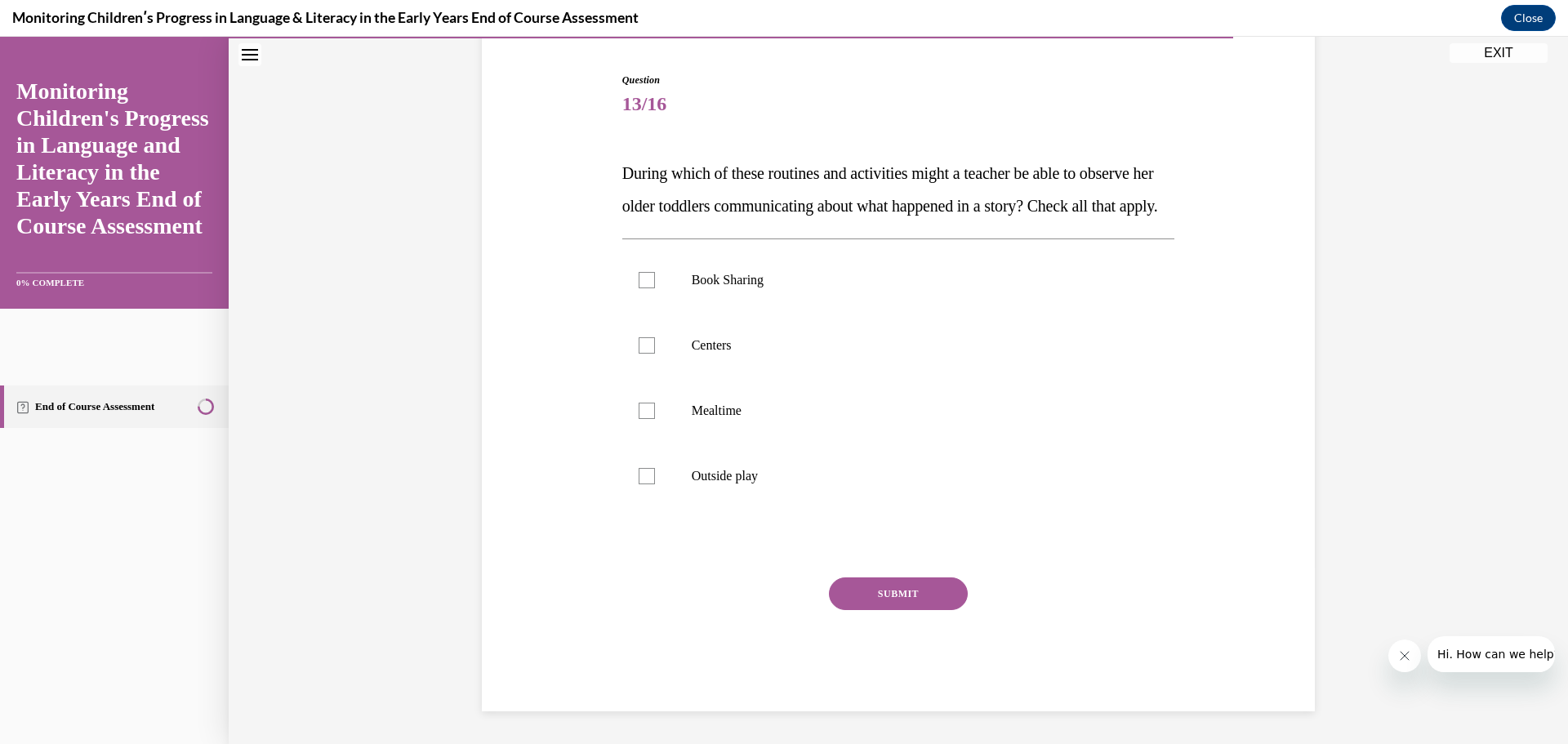
scroll to position [182, 0]
click at [673, 279] on label "Book Sharing" at bounding box center [898, 280] width 553 height 65
click at [655, 279] on input "Book Sharing" at bounding box center [647, 280] width 16 height 16
checkbox input "true"
click at [870, 596] on button "SUBMIT" at bounding box center [898, 594] width 139 height 33
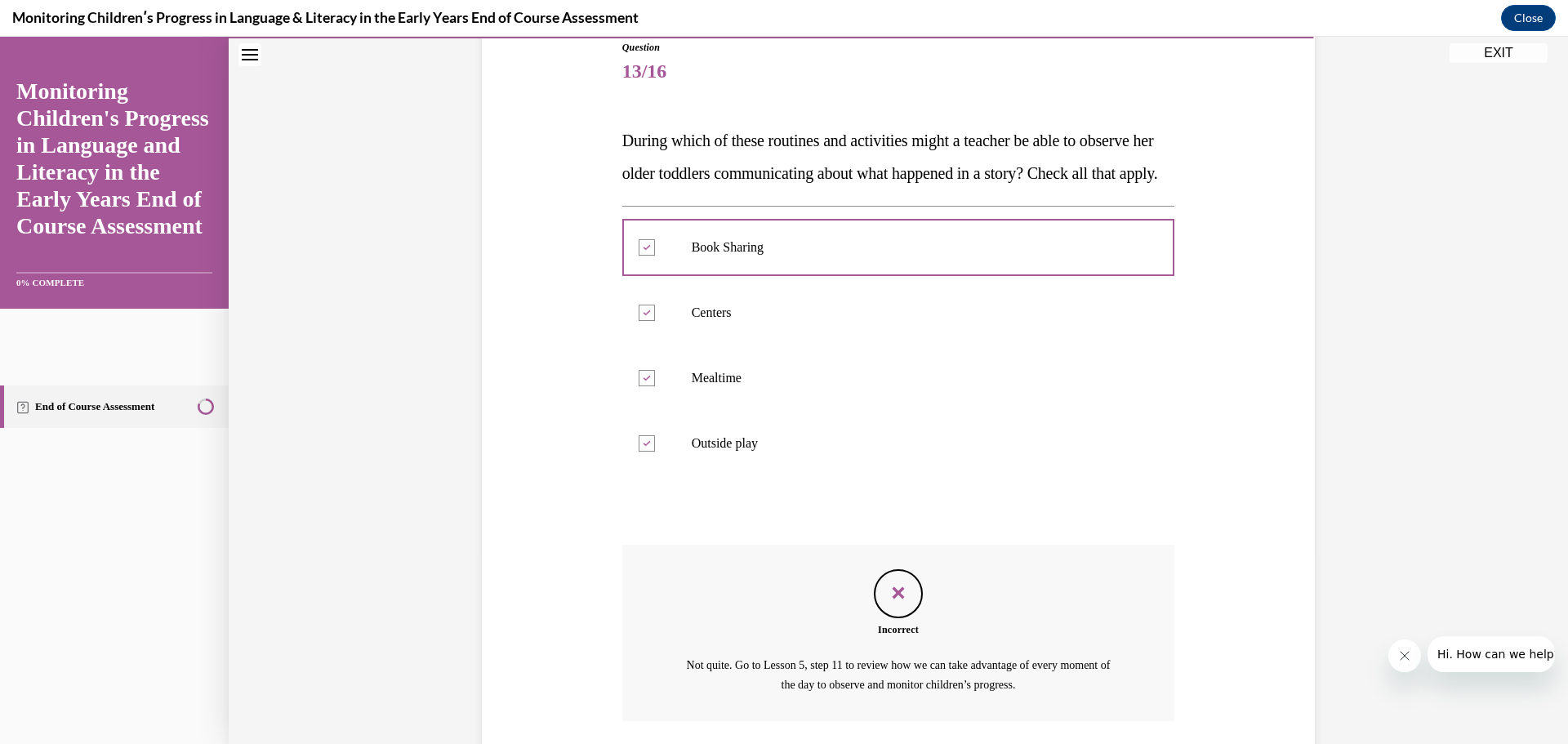
scroll to position [339, 0]
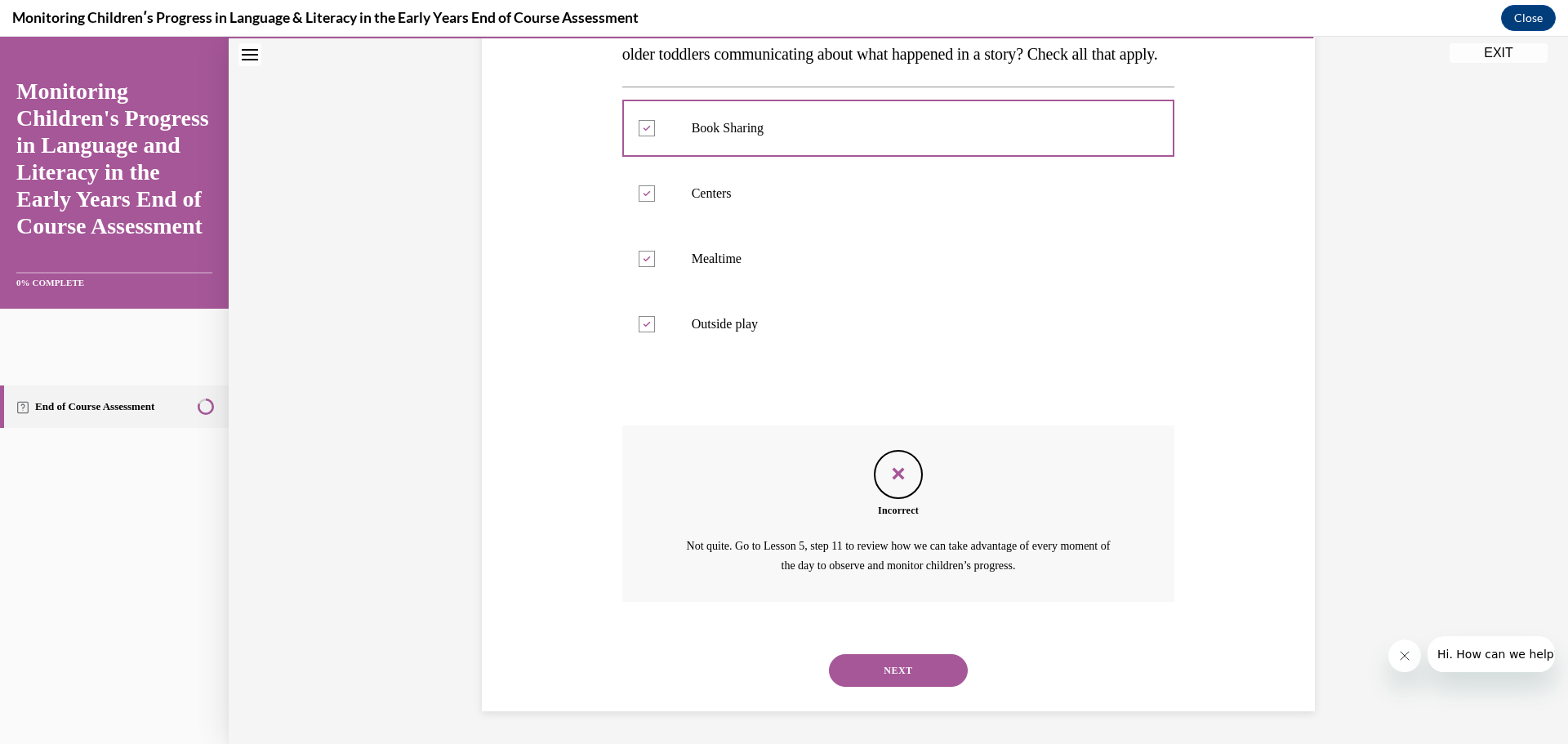
click at [912, 656] on button "NEXT" at bounding box center [898, 671] width 139 height 33
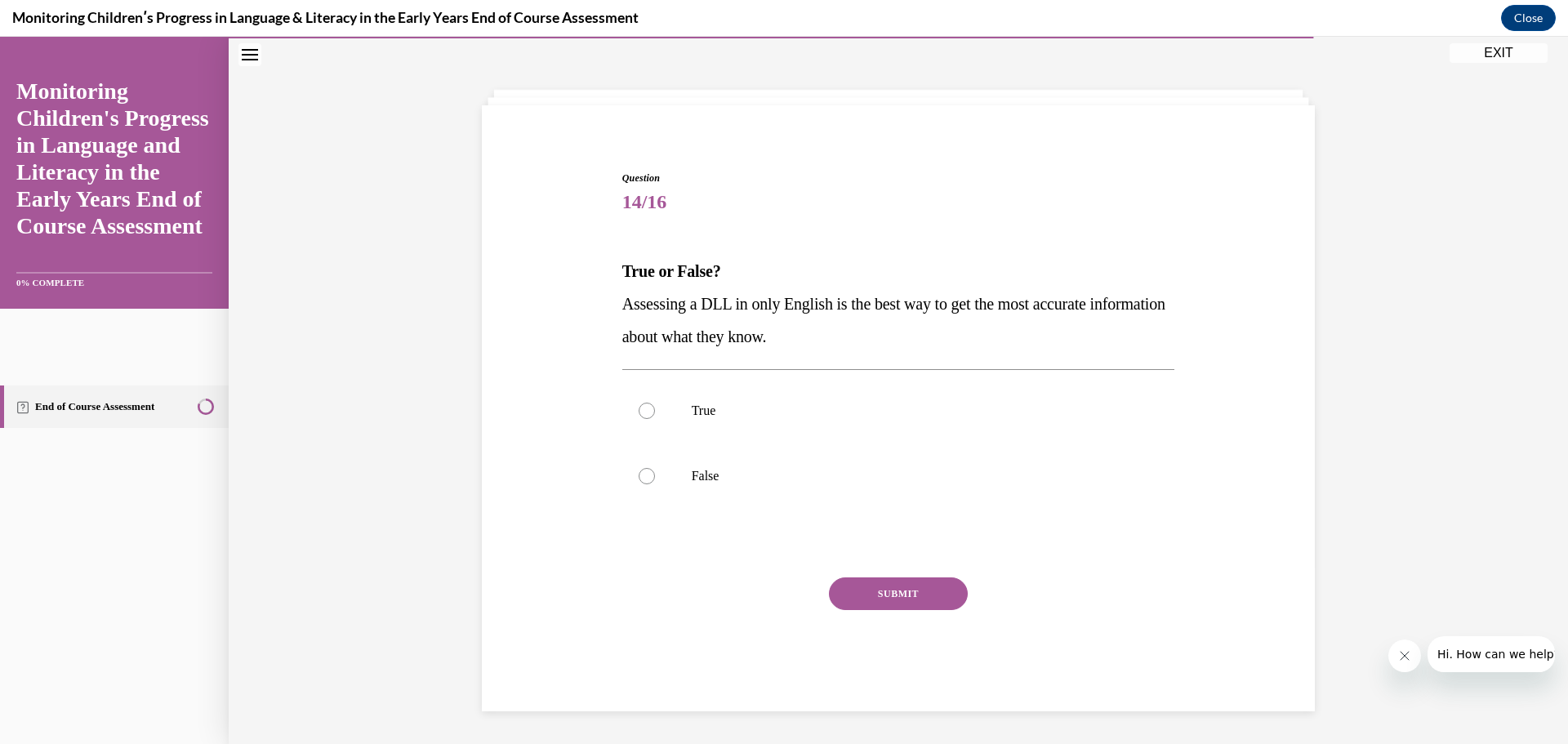
scroll to position [56, 0]
click at [651, 412] on label "True" at bounding box center [898, 411] width 553 height 65
click at [651, 412] on input "True" at bounding box center [647, 411] width 16 height 16
radio input "true"
click at [907, 588] on button "SUBMIT" at bounding box center [898, 594] width 139 height 33
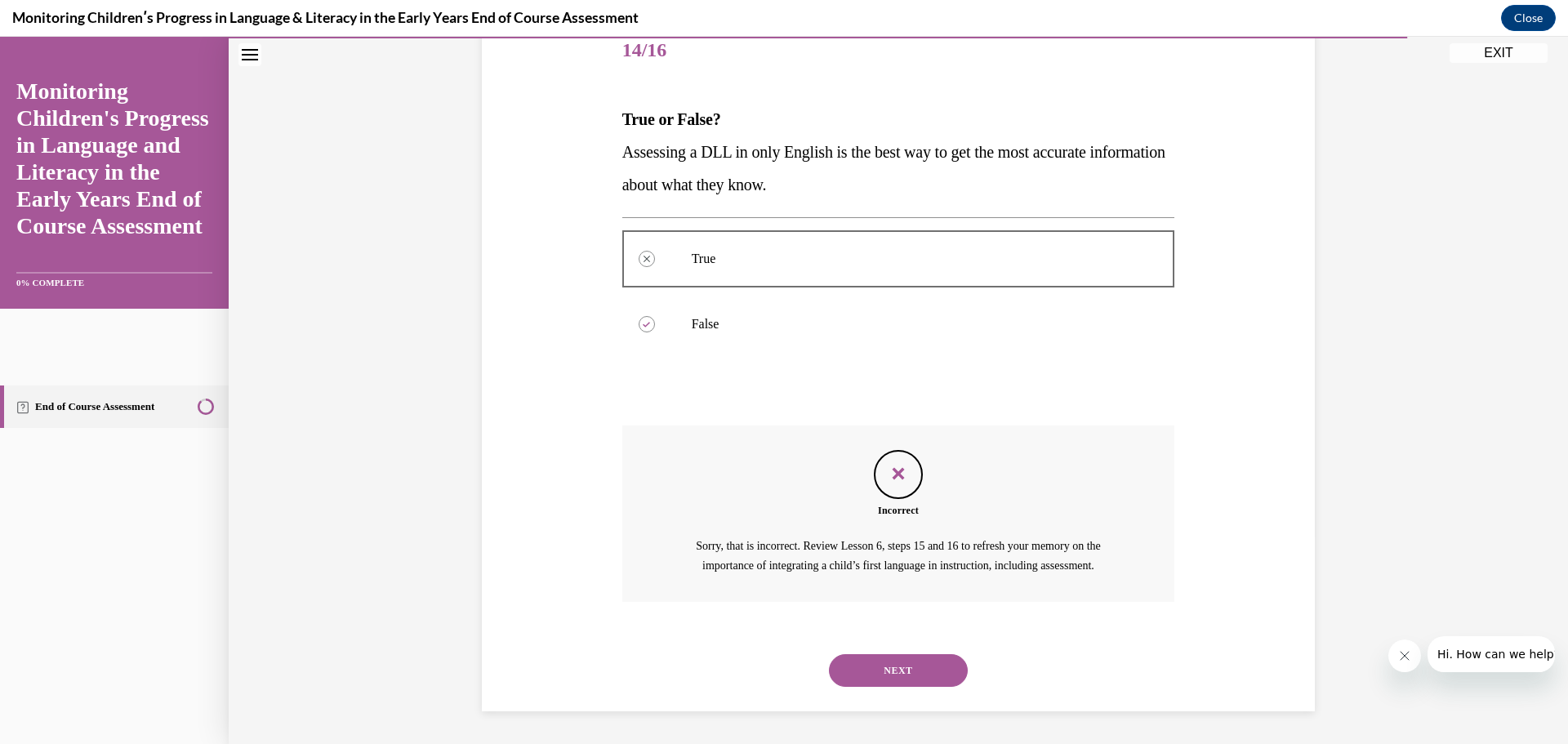
click at [866, 661] on button "NEXT" at bounding box center [898, 671] width 139 height 33
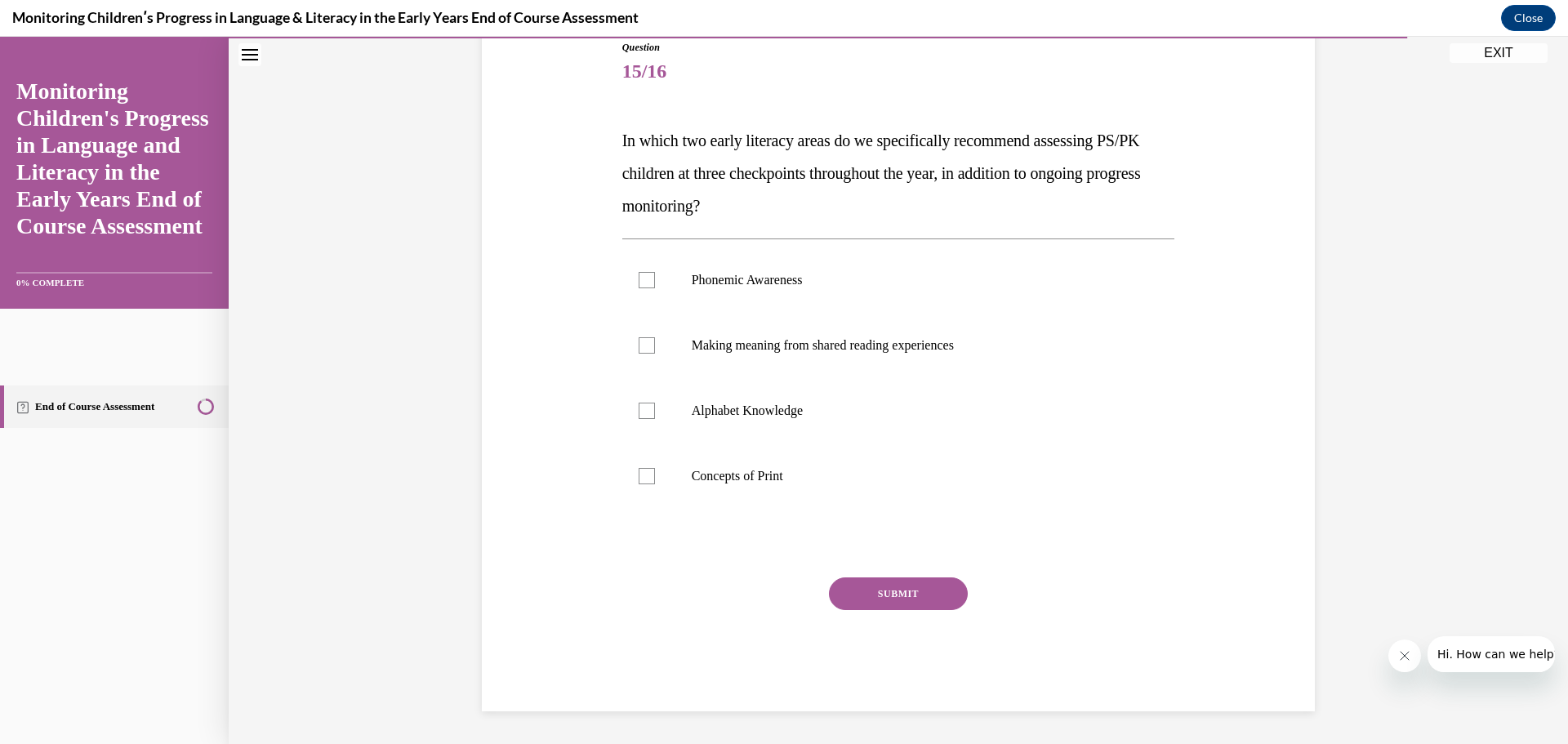
scroll to position [182, 0]
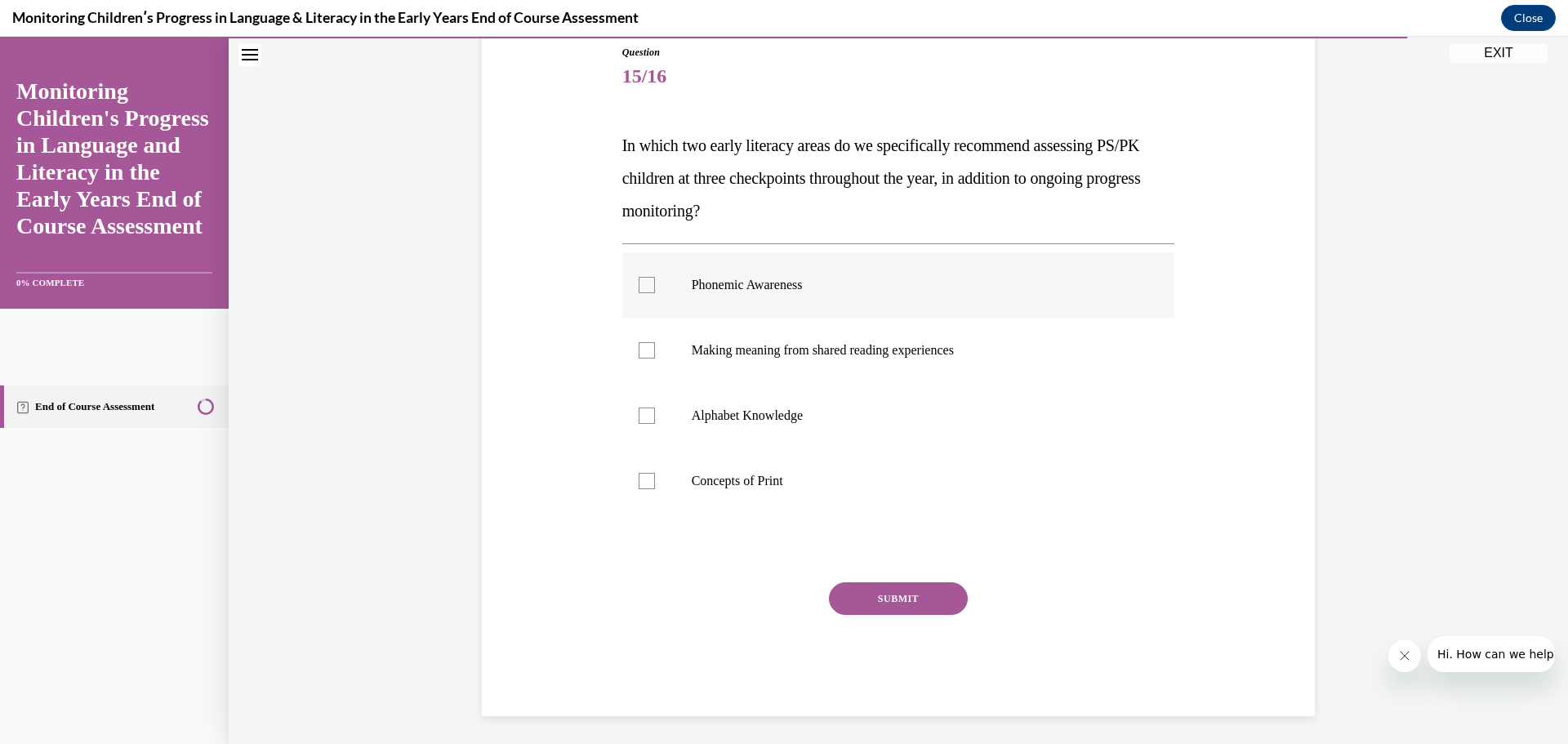
click at [644, 280] on div at bounding box center [647, 285] width 16 height 16
click at [644, 280] on input "Phonemic Awareness" at bounding box center [647, 285] width 16 height 16
checkbox input "true"
click at [647, 414] on div at bounding box center [647, 415] width 16 height 16
click at [647, 414] on input "Alphabet Knowledge" at bounding box center [647, 415] width 16 height 16
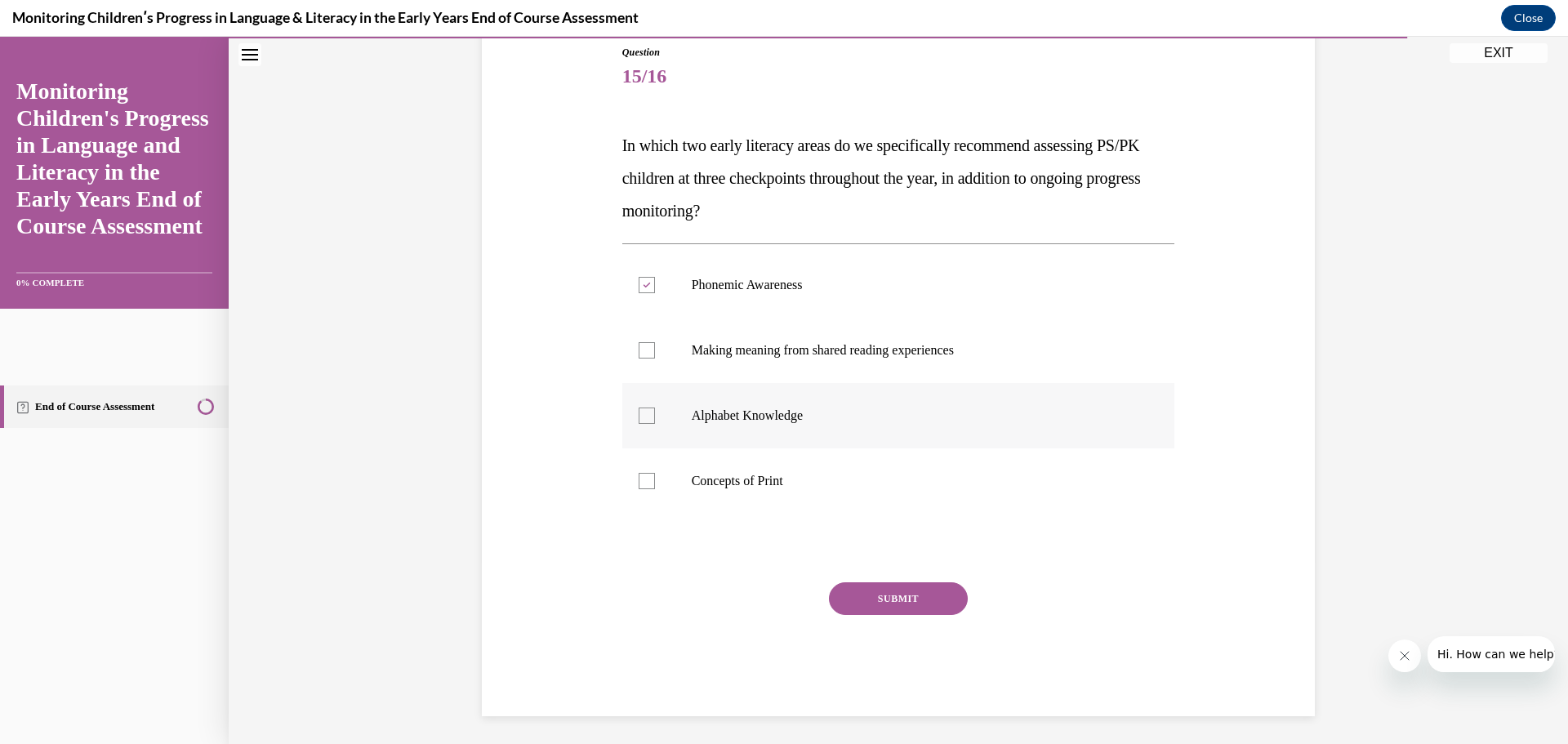
checkbox input "true"
click at [649, 346] on label "Making meaning from shared reading experiences" at bounding box center [898, 350] width 553 height 65
click at [649, 346] on input "Making meaning from shared reading experiences" at bounding box center [647, 350] width 16 height 16
checkbox input "true"
click at [907, 595] on button "SUBMIT" at bounding box center [898, 599] width 139 height 33
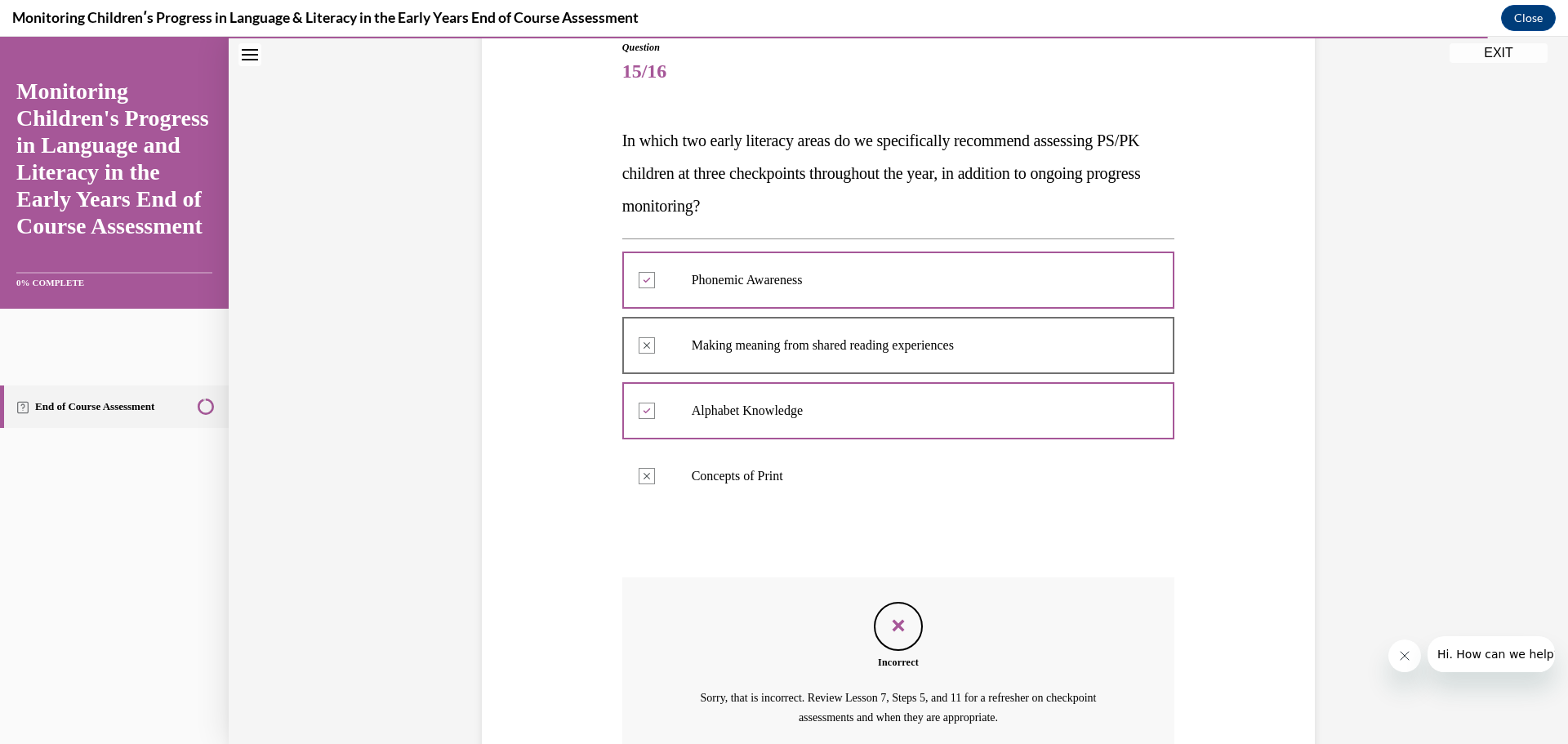
scroll to position [339, 0]
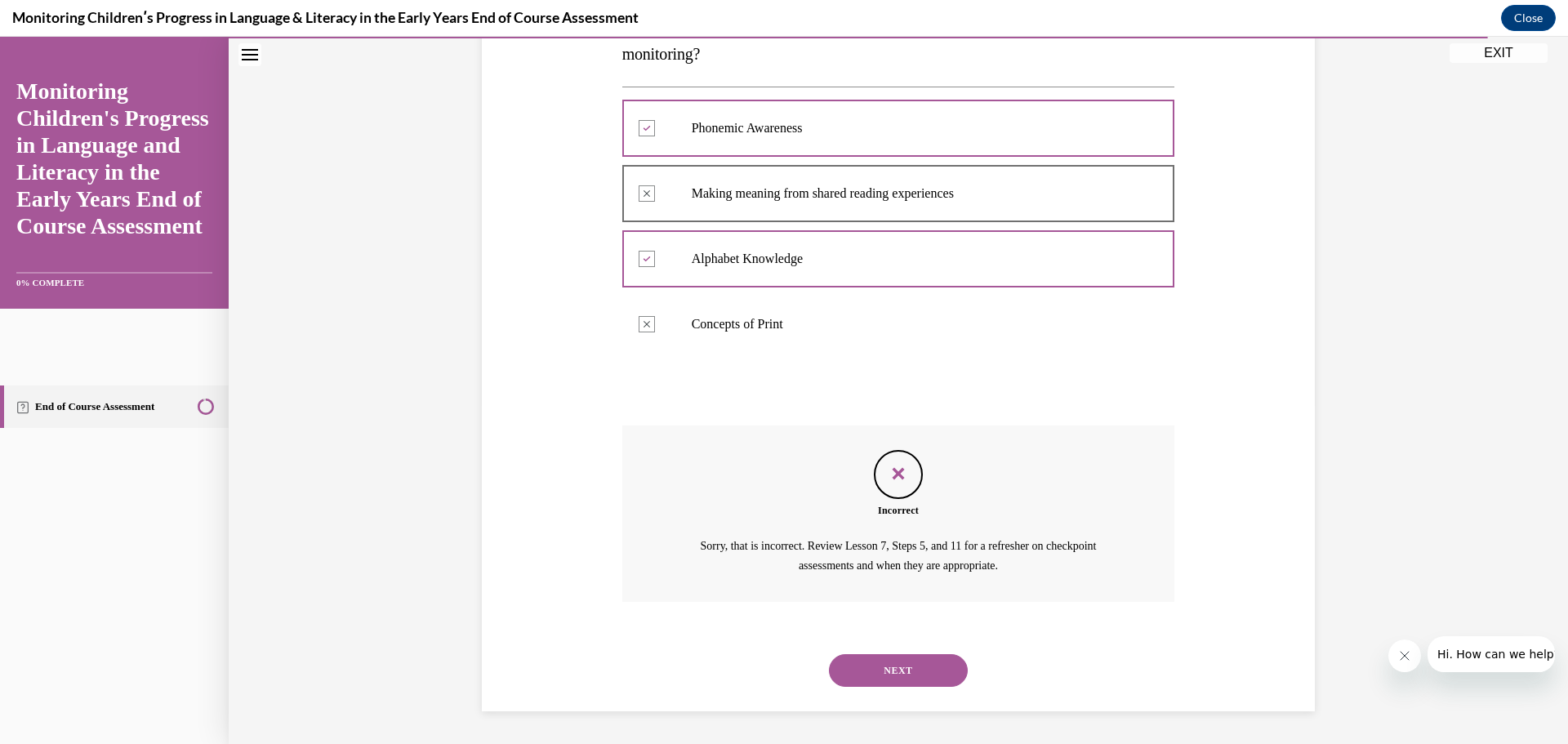
click at [922, 675] on button "NEXT" at bounding box center [898, 671] width 139 height 33
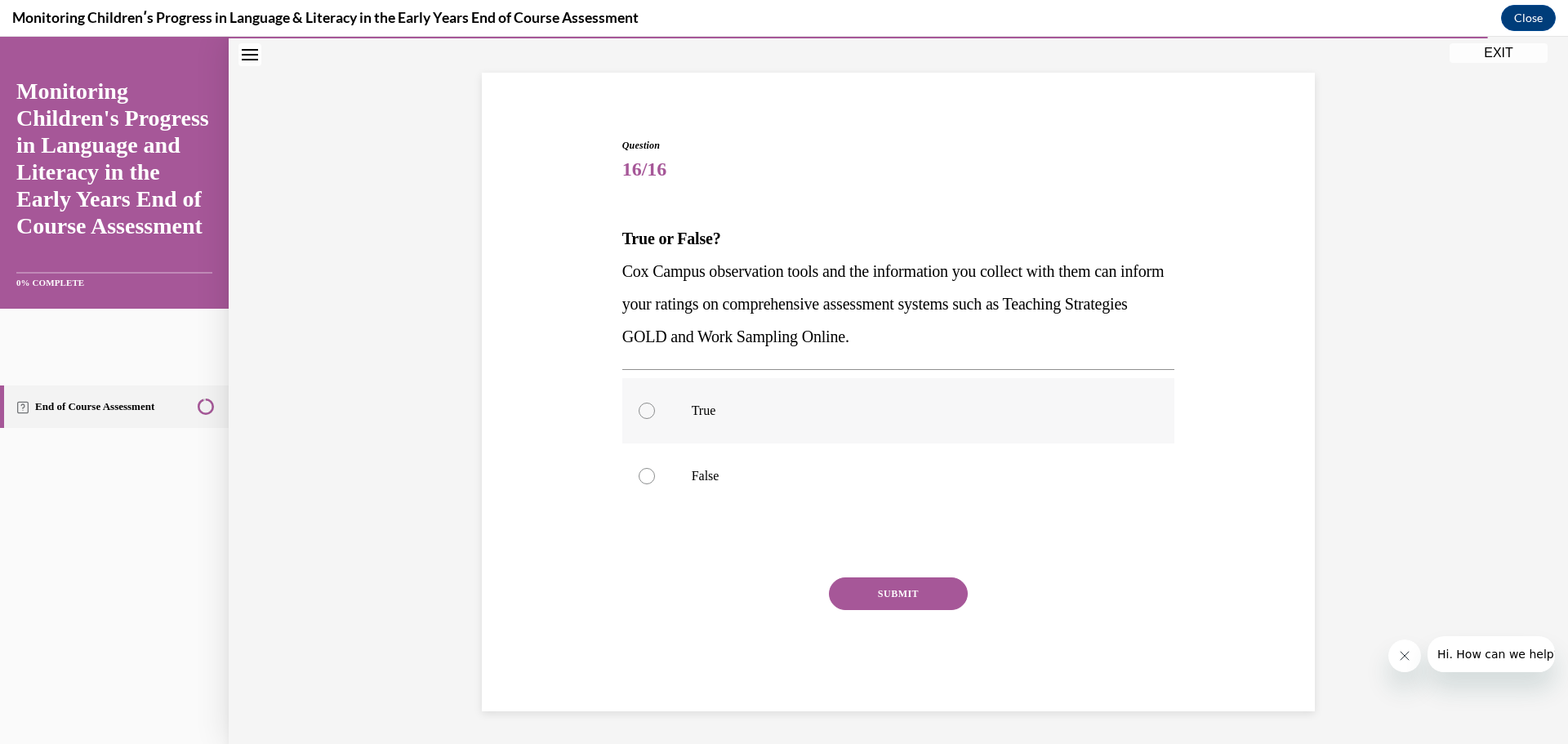
click at [639, 410] on div at bounding box center [647, 411] width 16 height 16
click at [639, 410] on input "True" at bounding box center [647, 411] width 16 height 16
radio input "true"
click at [893, 600] on button "SUBMIT" at bounding box center [898, 594] width 139 height 33
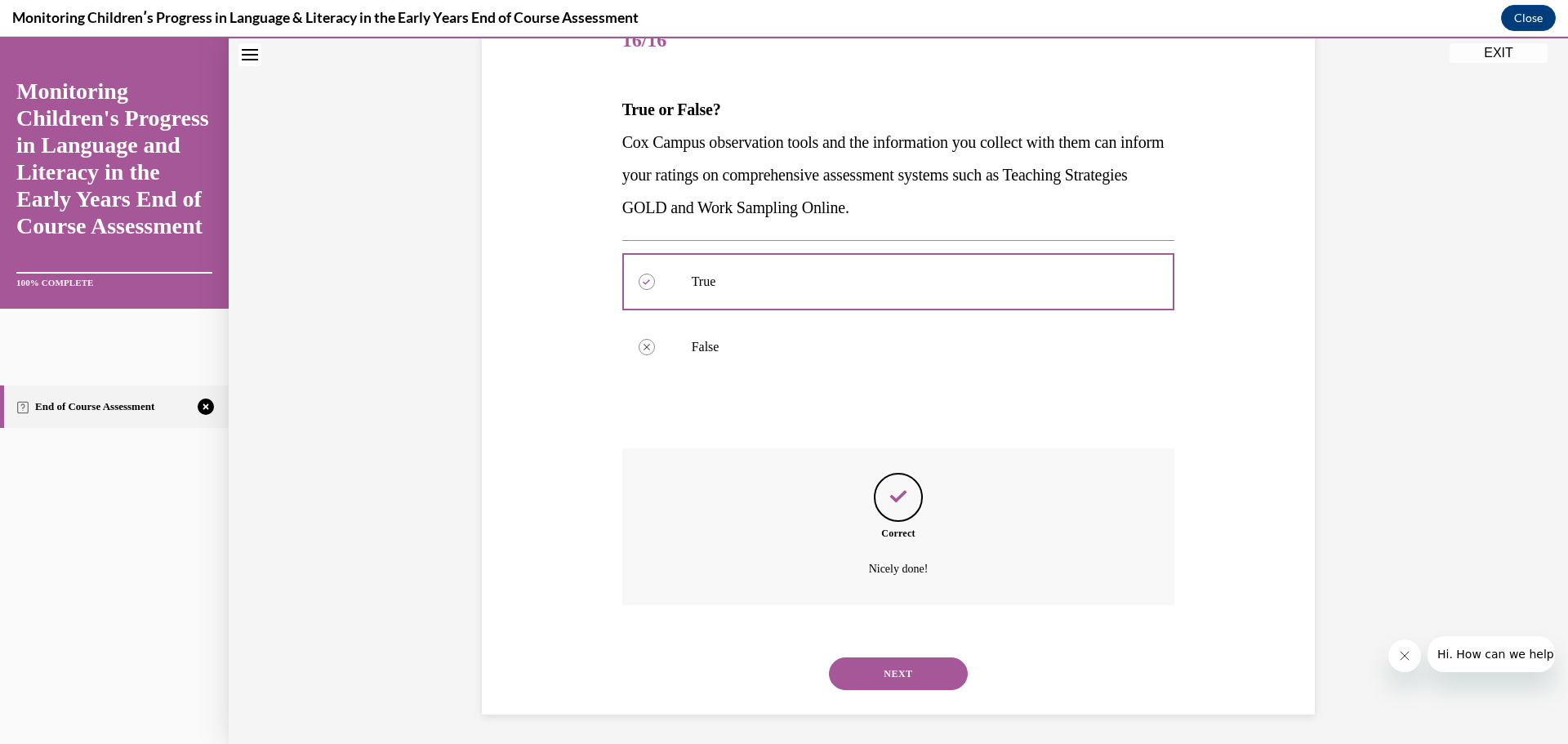
scroll to position [221, 0]
click at [902, 664] on button "NEXT" at bounding box center [898, 671] width 139 height 33
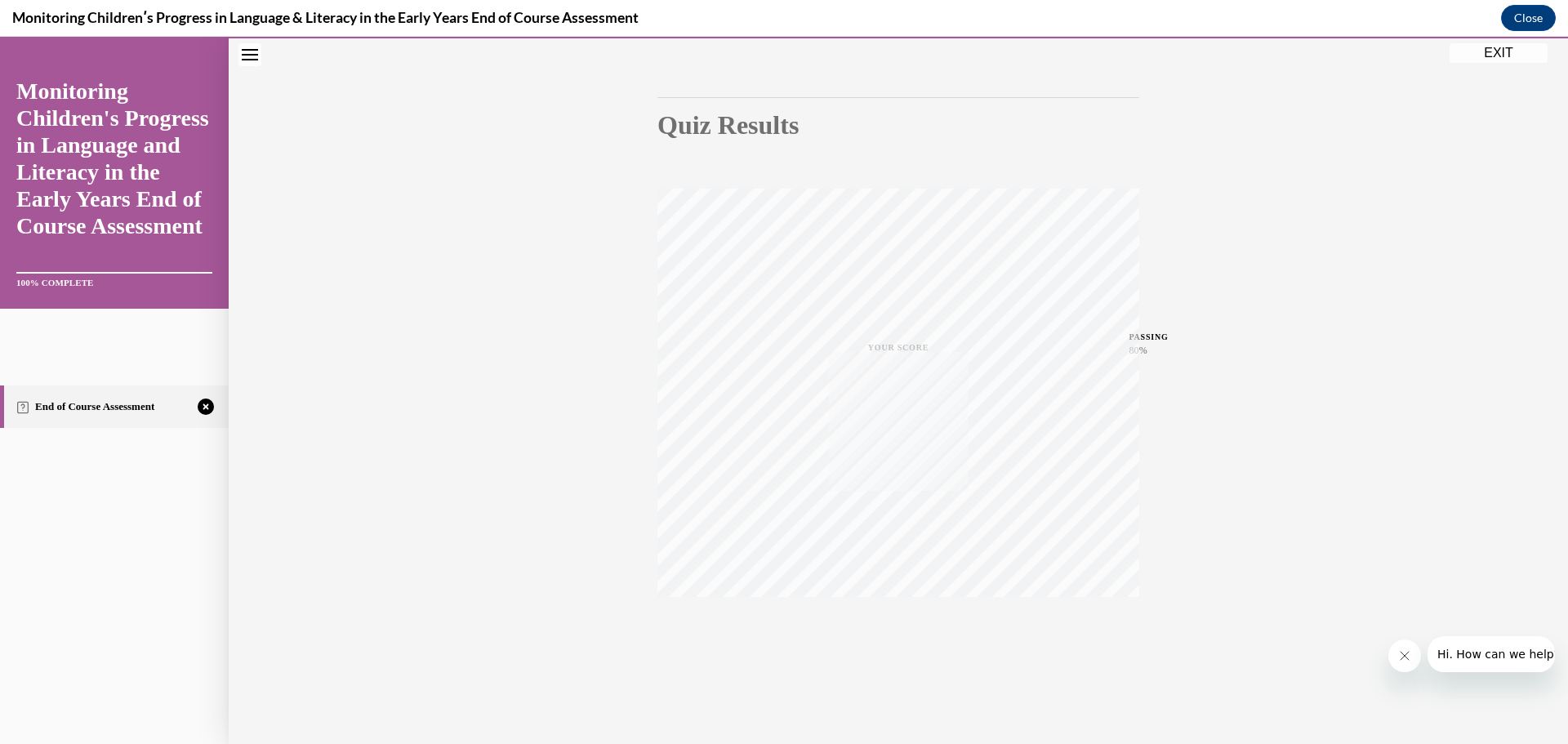
scroll to position [130, 0]
click at [889, 643] on icon "button" at bounding box center [899, 645] width 58 height 18
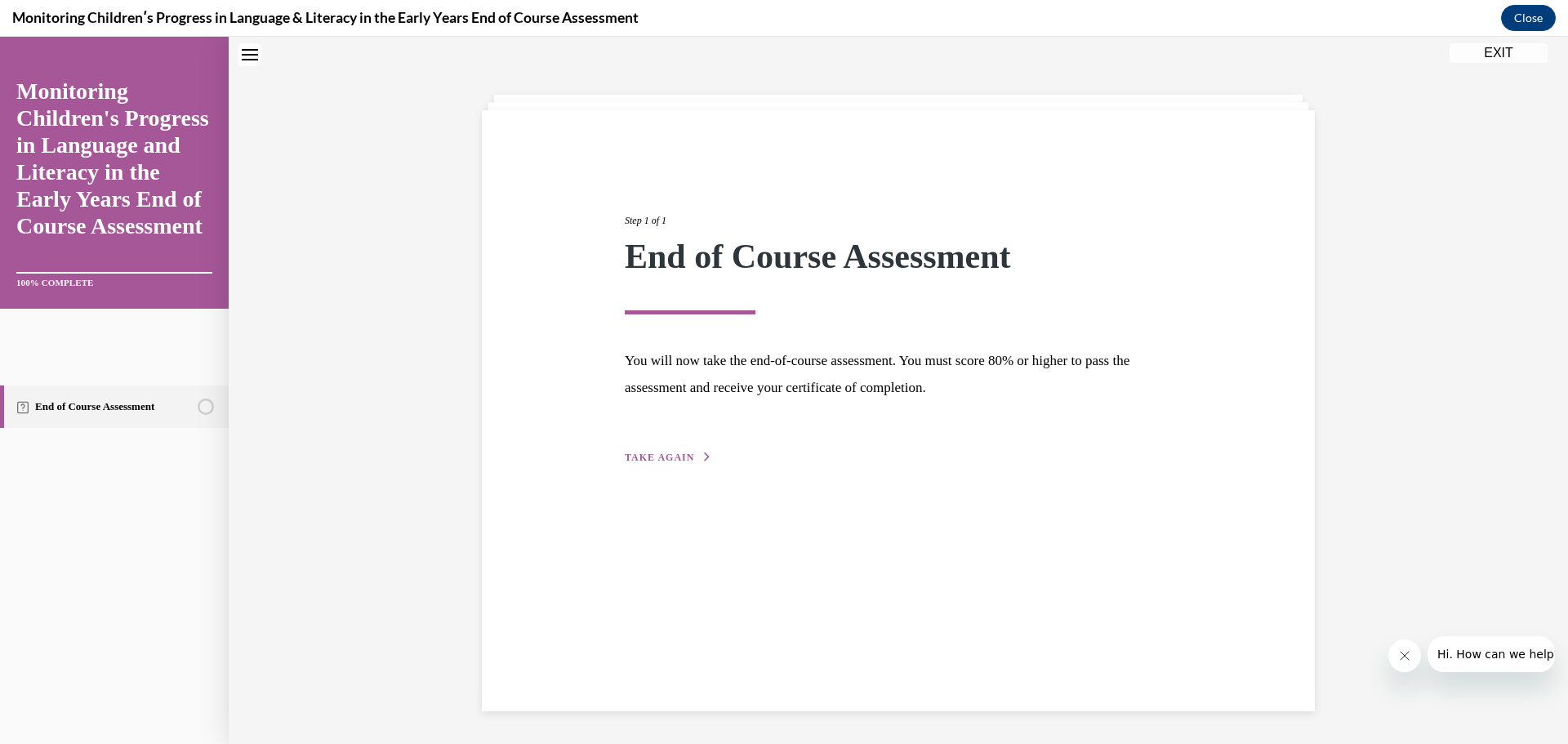
click at [664, 451] on button "TAKE AGAIN" at bounding box center [668, 458] width 88 height 14
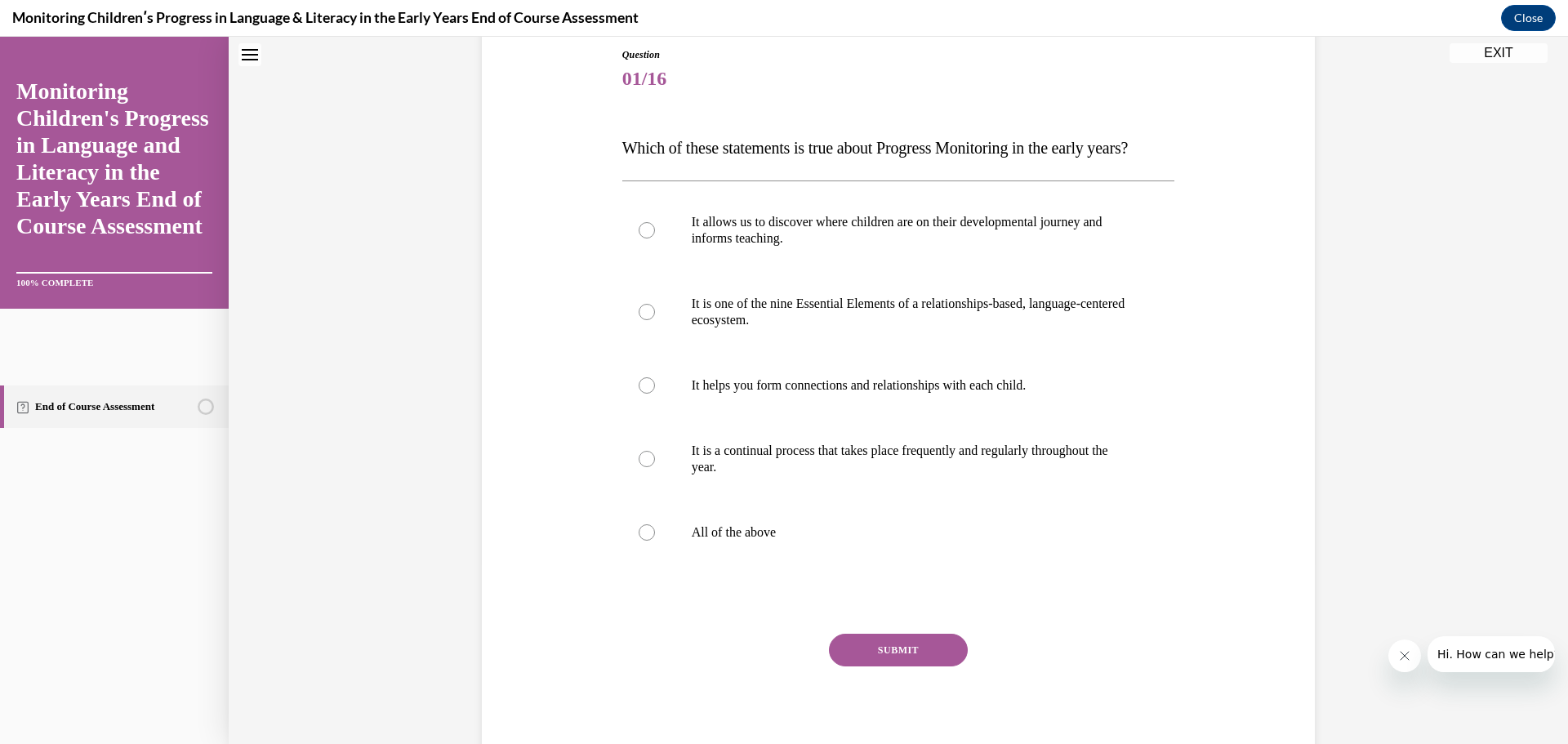
scroll to position [215, 0]
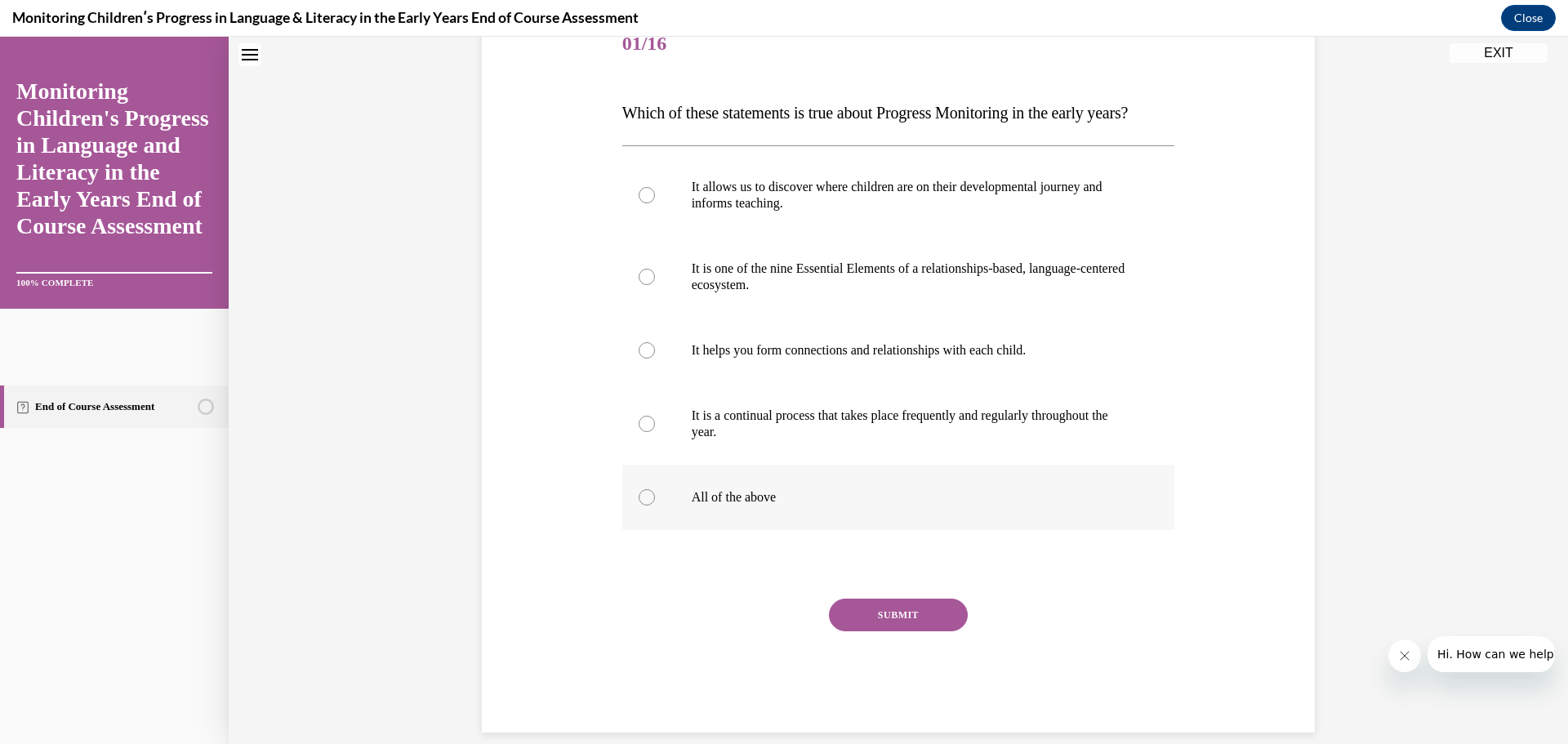
click at [645, 506] on div at bounding box center [647, 498] width 16 height 16
click at [645, 506] on input "All of the above" at bounding box center [647, 498] width 16 height 16
radio input "true"
click at [645, 506] on div at bounding box center [647, 498] width 16 height 16
click at [645, 506] on input "All of the above" at bounding box center [647, 498] width 16 height 16
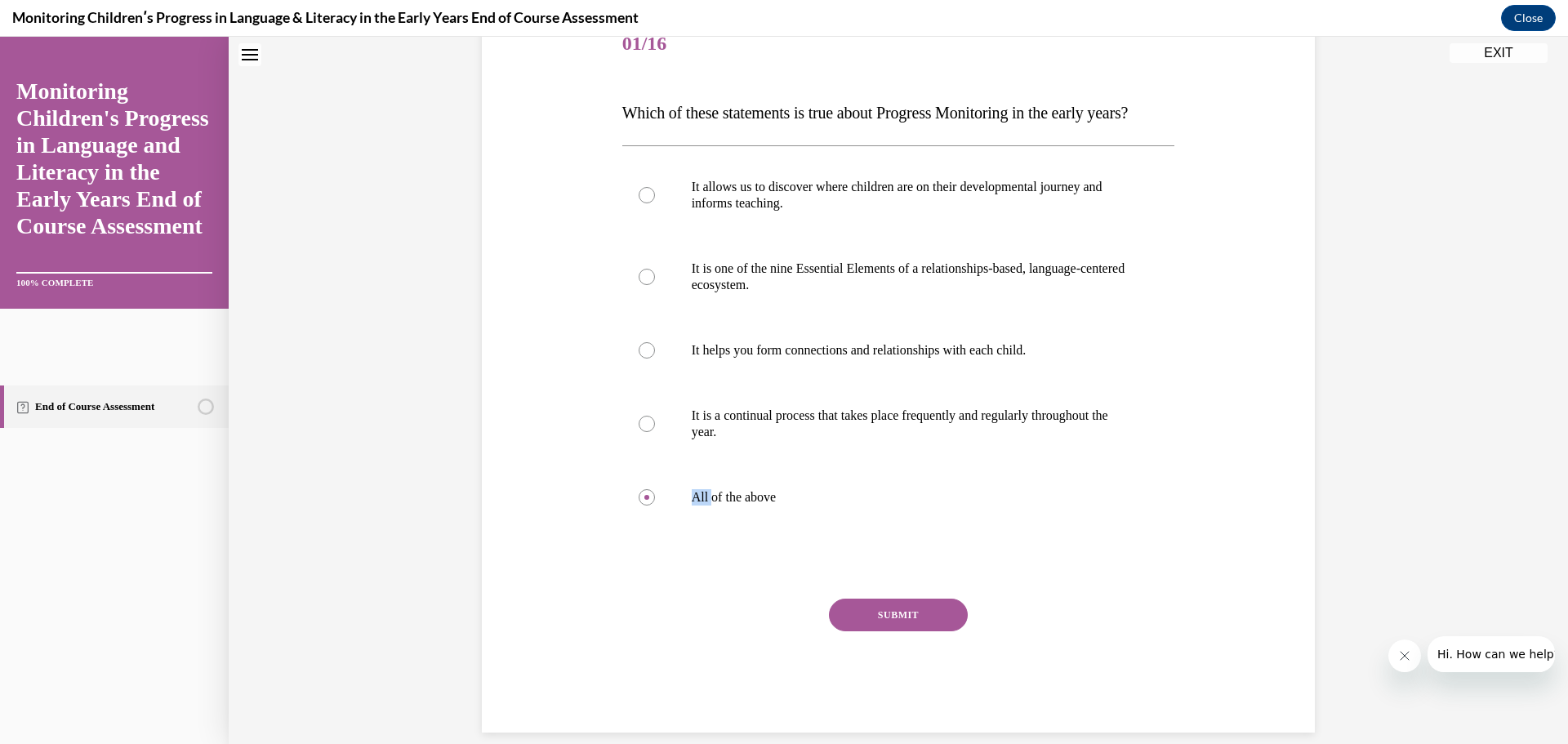
click at [896, 631] on button "SUBMIT" at bounding box center [898, 615] width 139 height 33
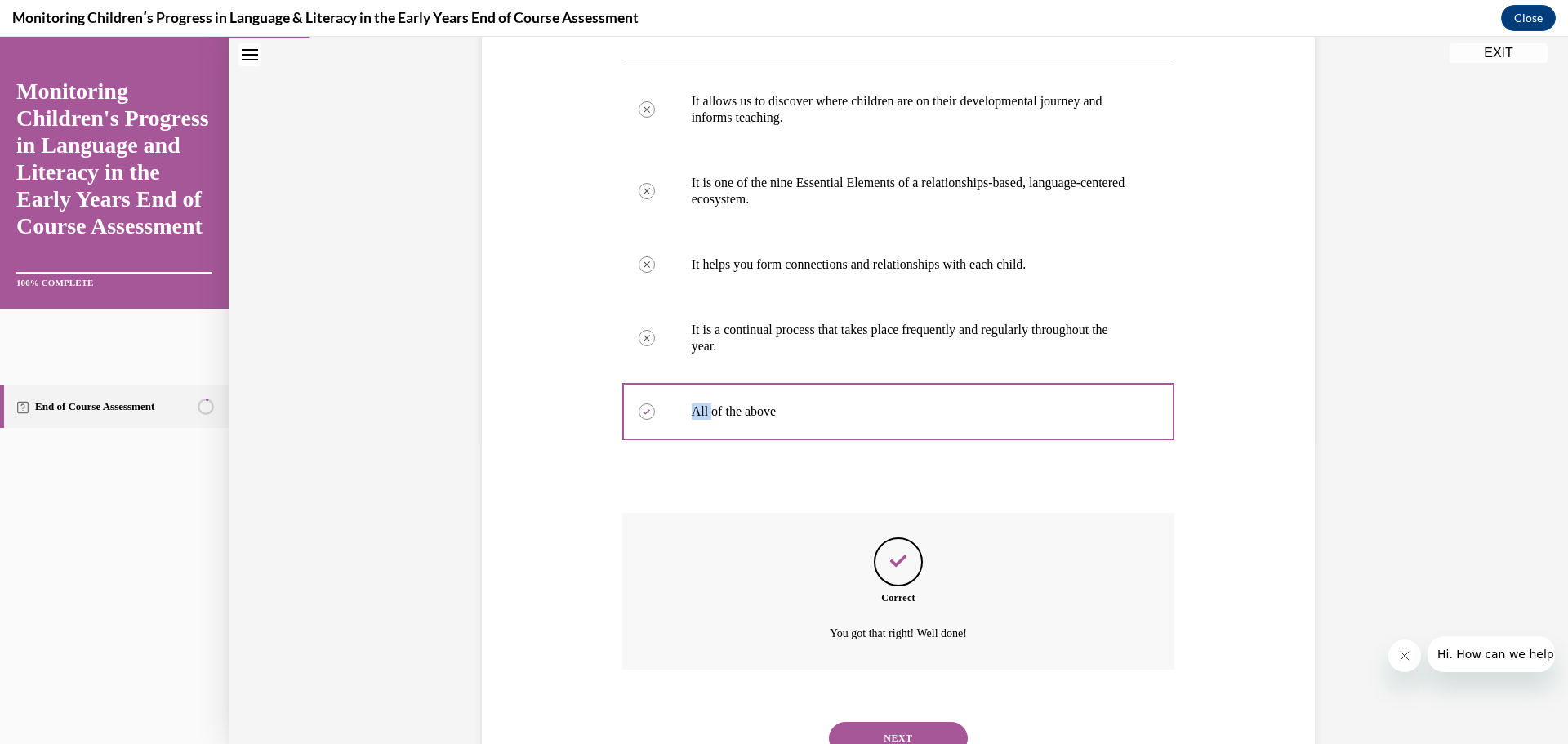
scroll to position [401, 0]
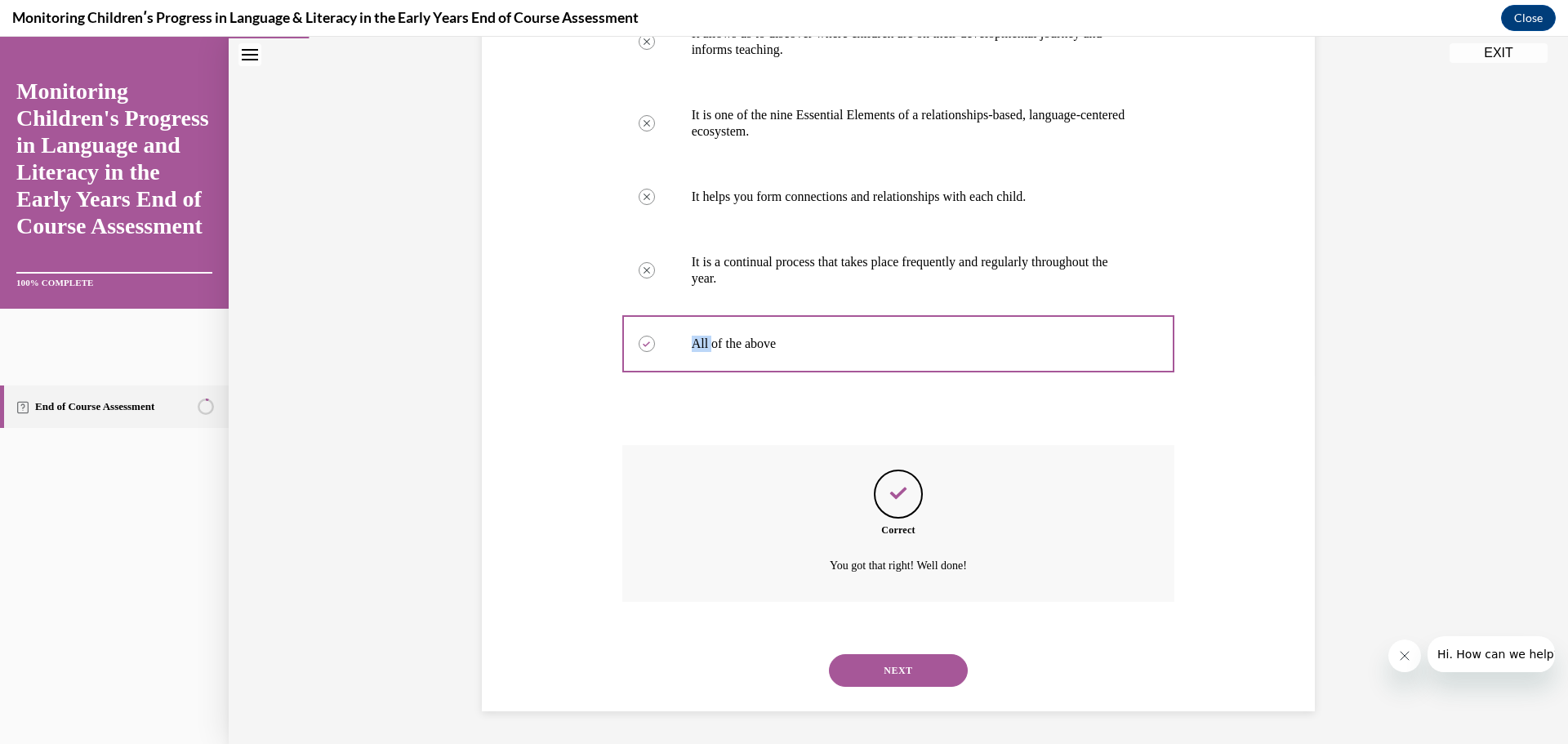
click at [924, 671] on button "NEXT" at bounding box center [898, 671] width 139 height 33
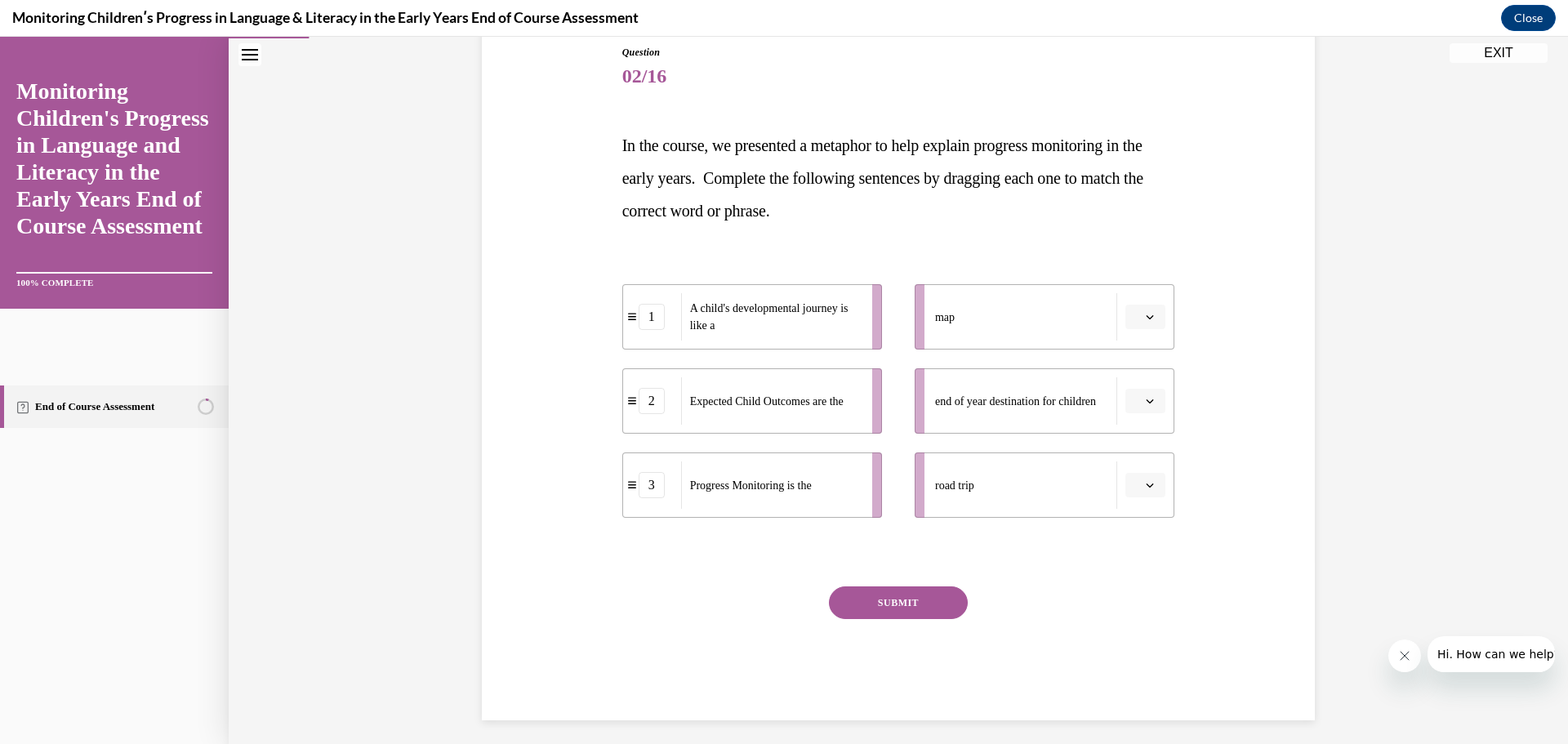
click at [1148, 484] on span "button" at bounding box center [1150, 485] width 12 height 12
click at [1140, 550] on div "1" at bounding box center [1137, 554] width 41 height 33
click at [1140, 550] on div at bounding box center [898, 553] width 553 height 20
click at [1146, 403] on icon "button" at bounding box center [1149, 401] width 8 height 8
click at [1139, 528] on div "3" at bounding box center [1137, 535] width 41 height 33
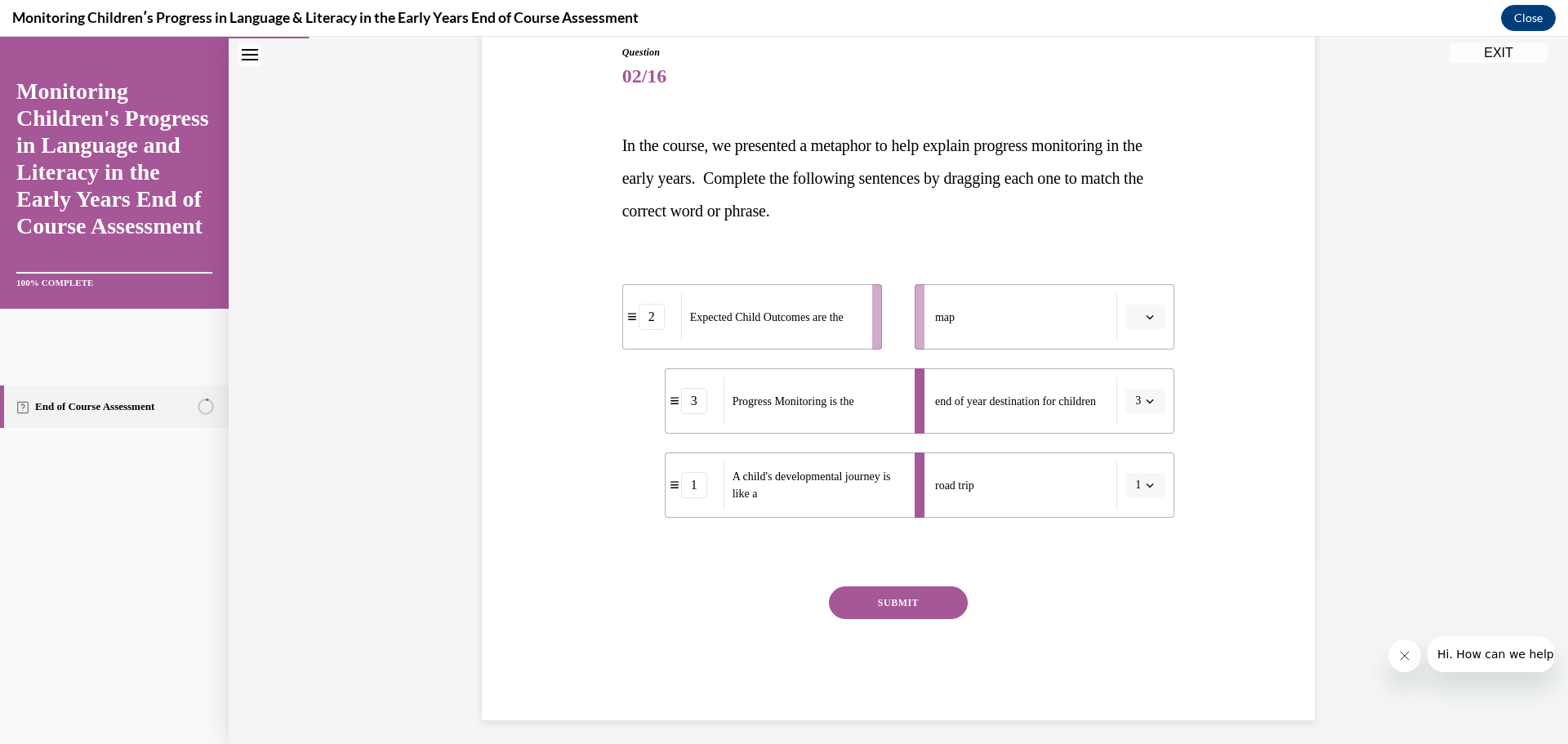
click at [1145, 318] on span "button" at bounding box center [1150, 317] width 12 height 12
click at [1128, 411] on div "2" at bounding box center [1137, 419] width 41 height 33
click at [903, 605] on button "SUBMIT" at bounding box center [898, 603] width 139 height 33
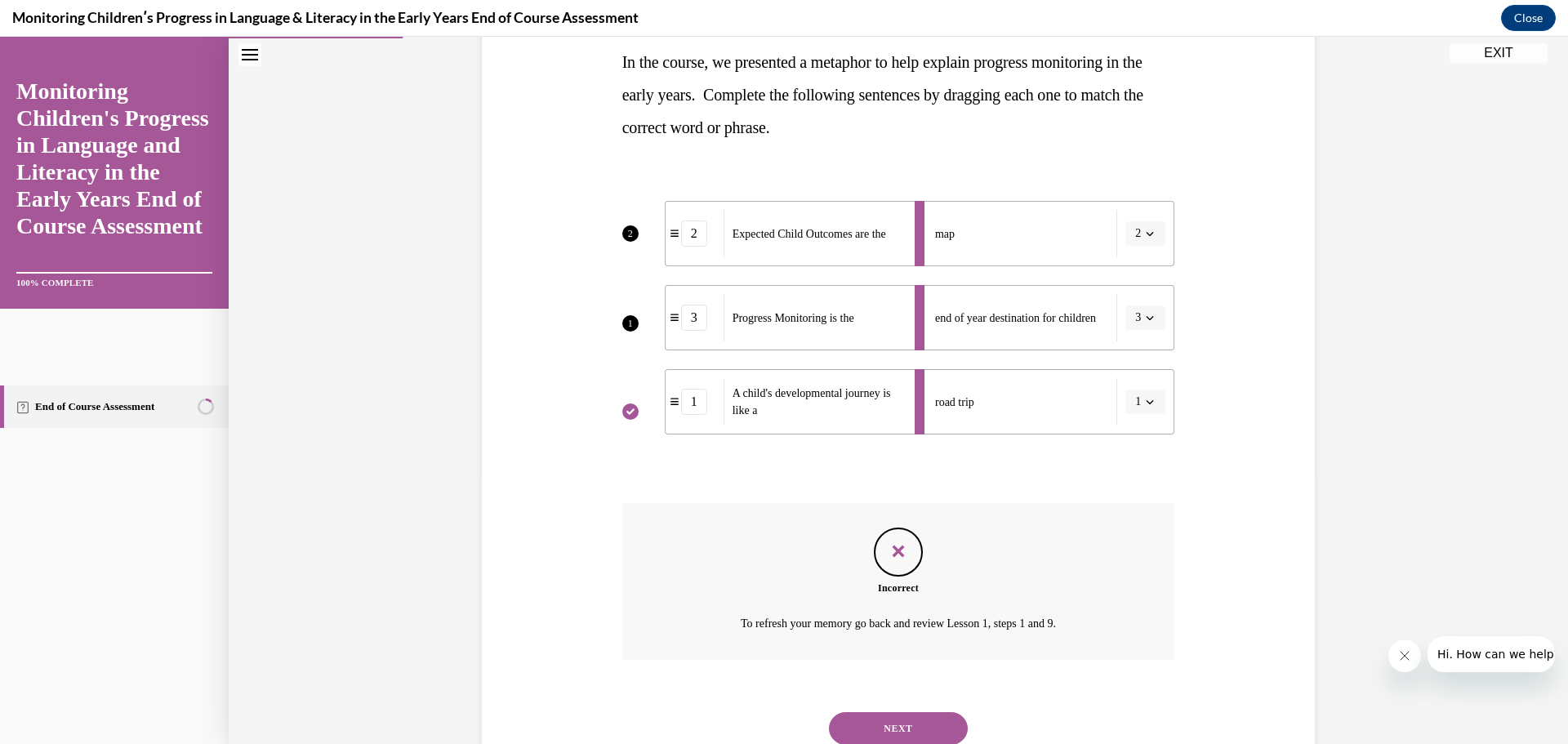
scroll to position [323, 0]
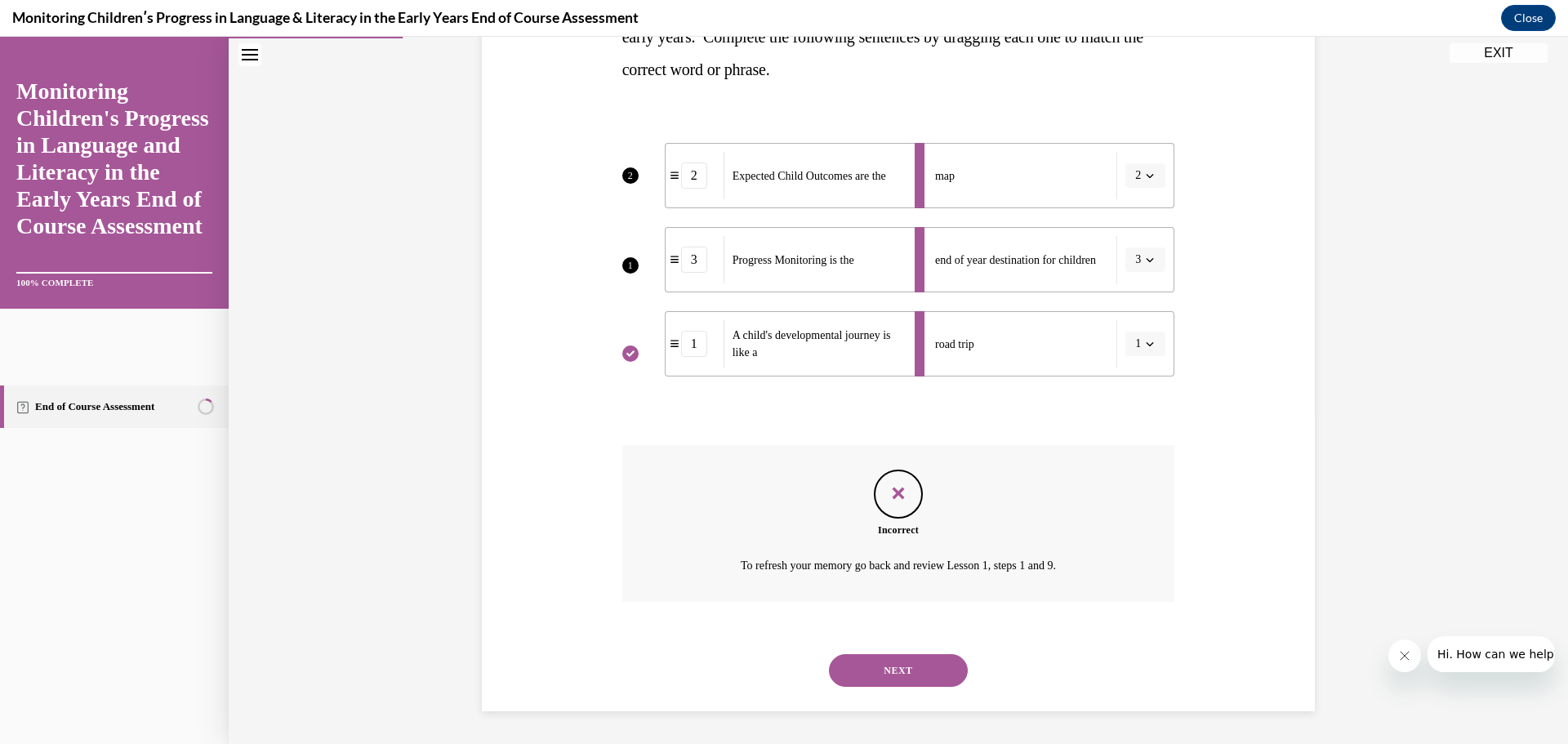
click at [914, 659] on button "NEXT" at bounding box center [898, 671] width 139 height 33
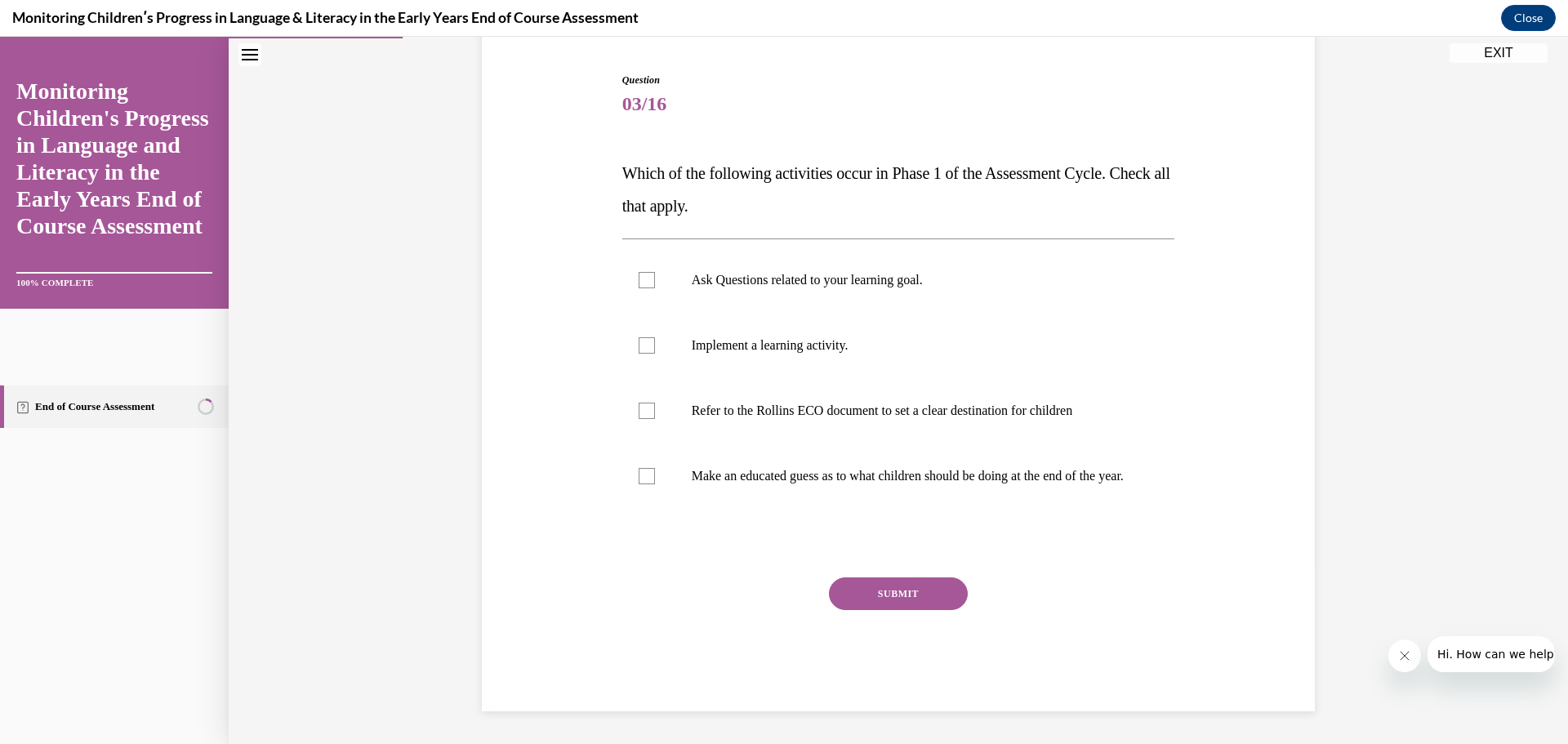
scroll to position [171, 0]
click at [641, 272] on div at bounding box center [647, 280] width 16 height 16
click at [641, 272] on input "Ask Questions related to your learning goal." at bounding box center [647, 280] width 16 height 16
checkbox input "true"
click at [640, 338] on div at bounding box center [647, 346] width 16 height 16
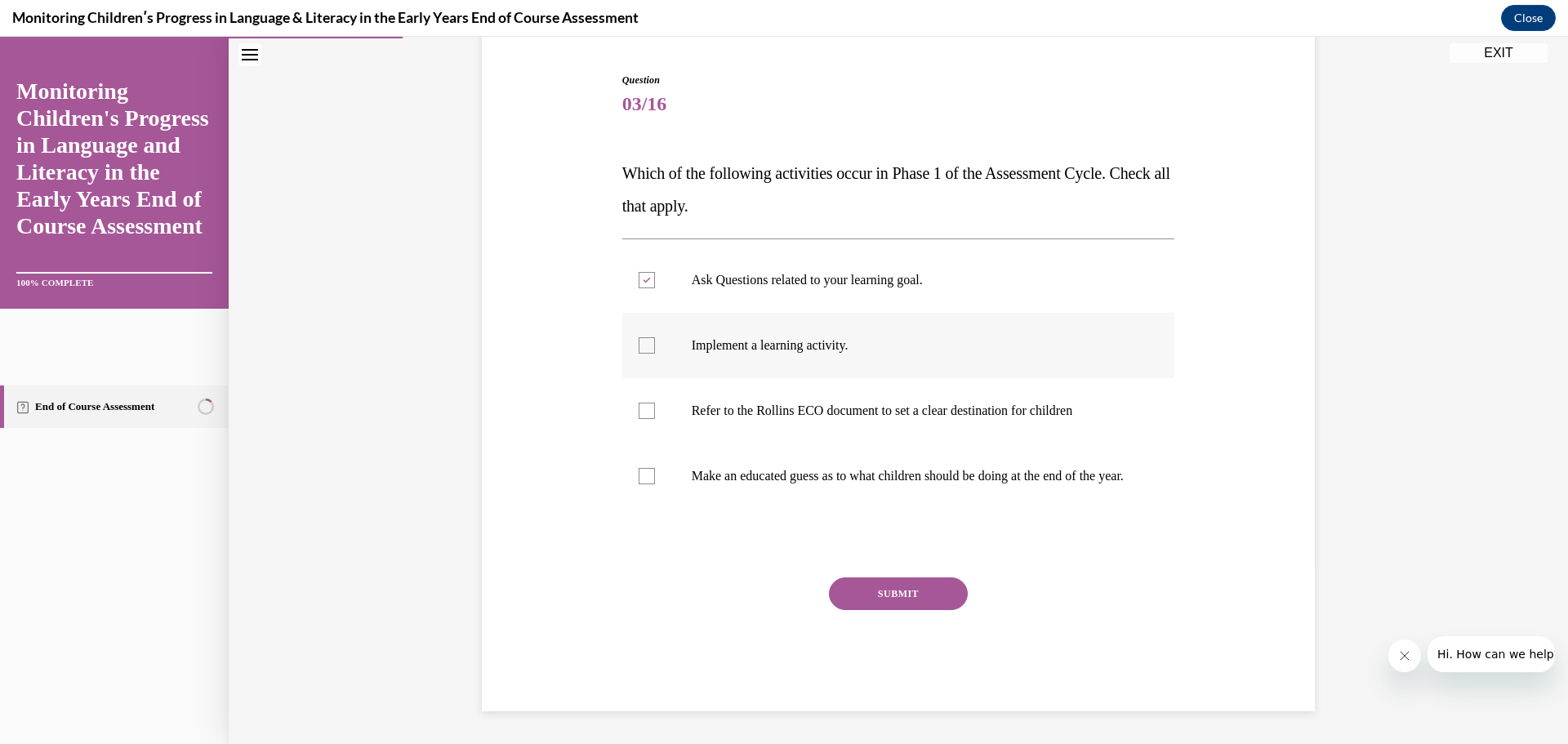
click at [640, 338] on input "Implement a learning activity." at bounding box center [647, 346] width 16 height 16
checkbox input "true"
click at [642, 468] on div at bounding box center [647, 476] width 16 height 16
click at [642, 468] on input "Make an educated guess as to what children should be doing at the end of the ye…" at bounding box center [647, 476] width 16 height 16
checkbox input "true"
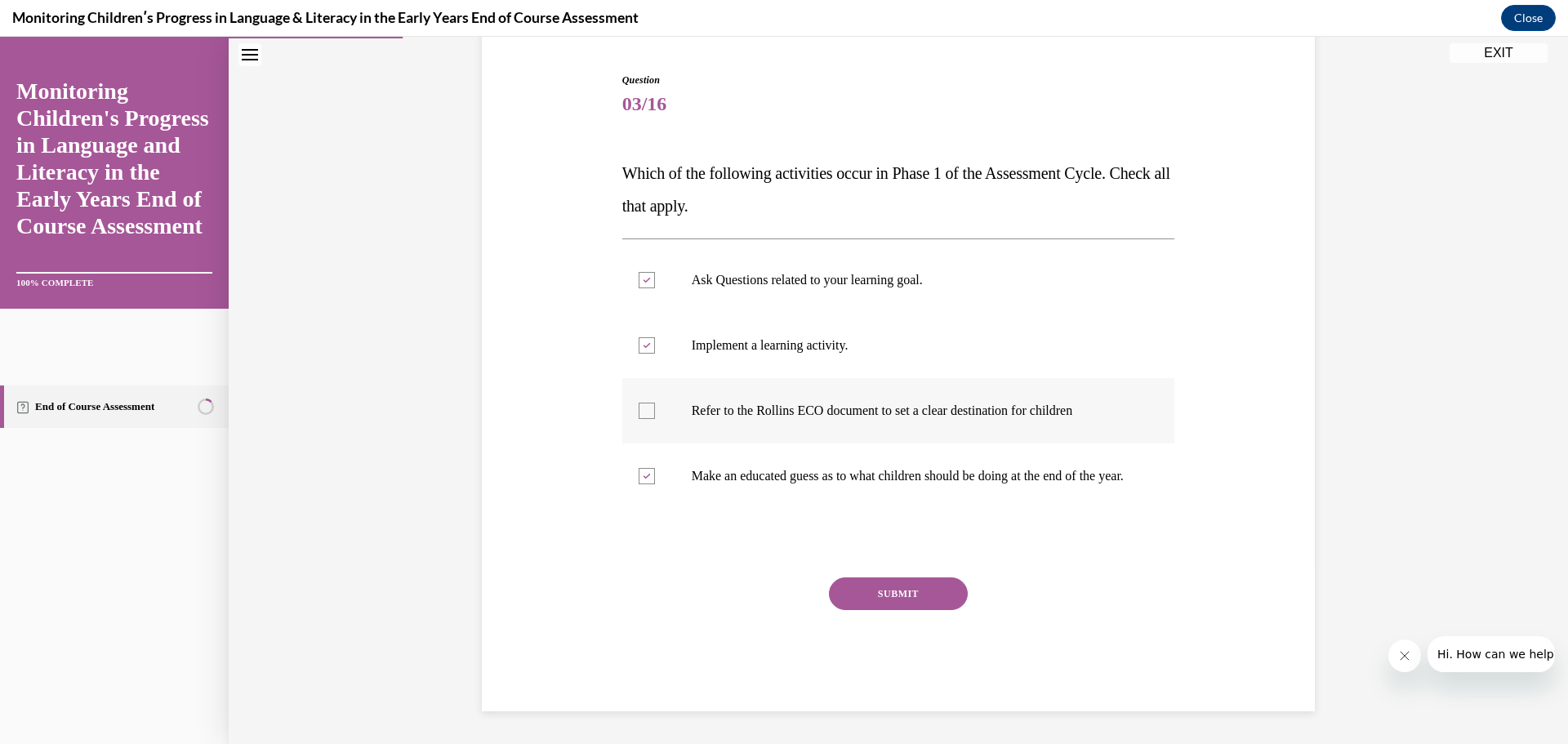
click at [639, 403] on div at bounding box center [647, 411] width 16 height 16
click at [639, 403] on input "Refer to the Rollins ECO document to set a clear destination for children" at bounding box center [647, 411] width 16 height 16
checkbox input "true"
click at [875, 589] on button "SUBMIT" at bounding box center [898, 594] width 139 height 33
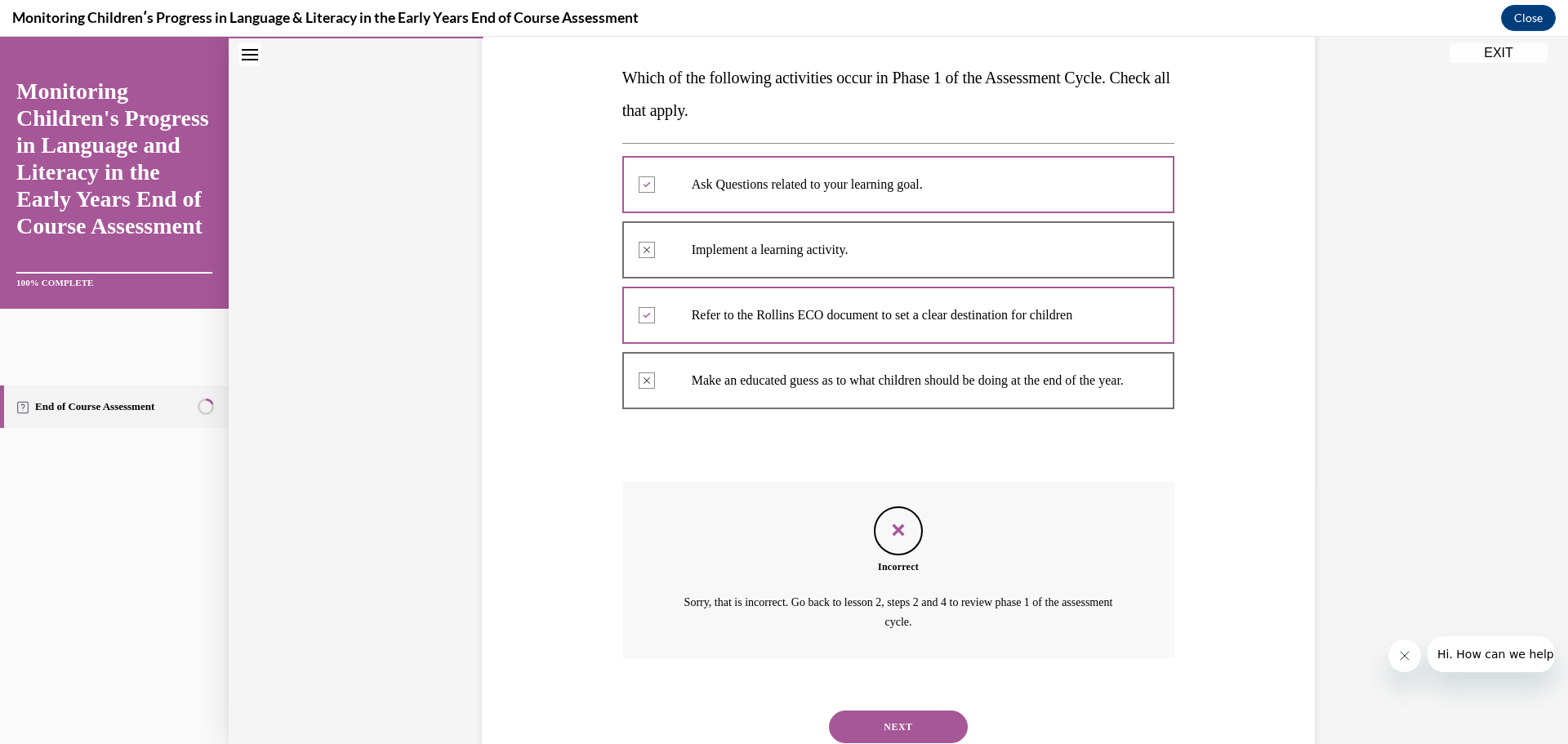
scroll to position [322, 0]
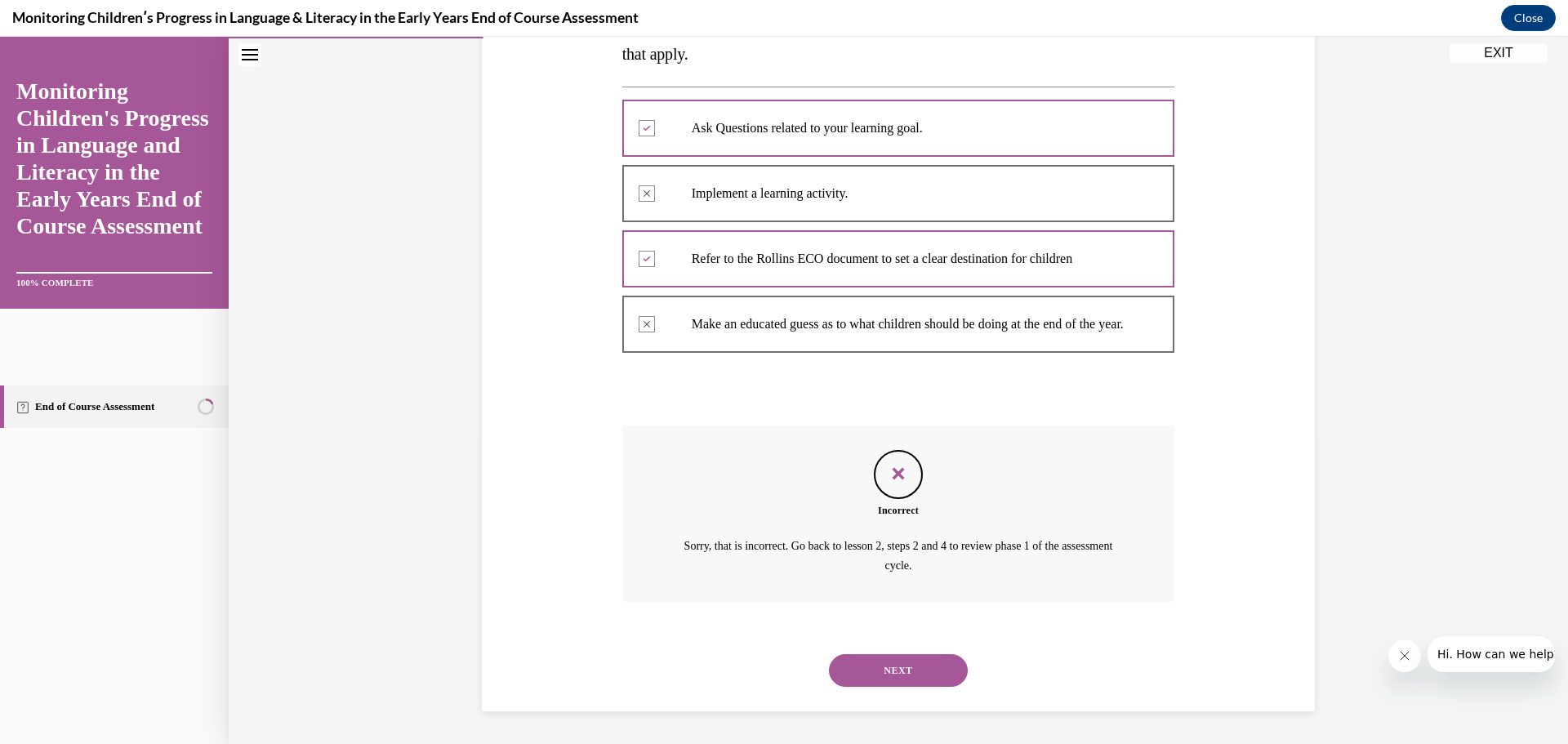
click at [922, 666] on button "NEXT" at bounding box center [898, 671] width 139 height 33
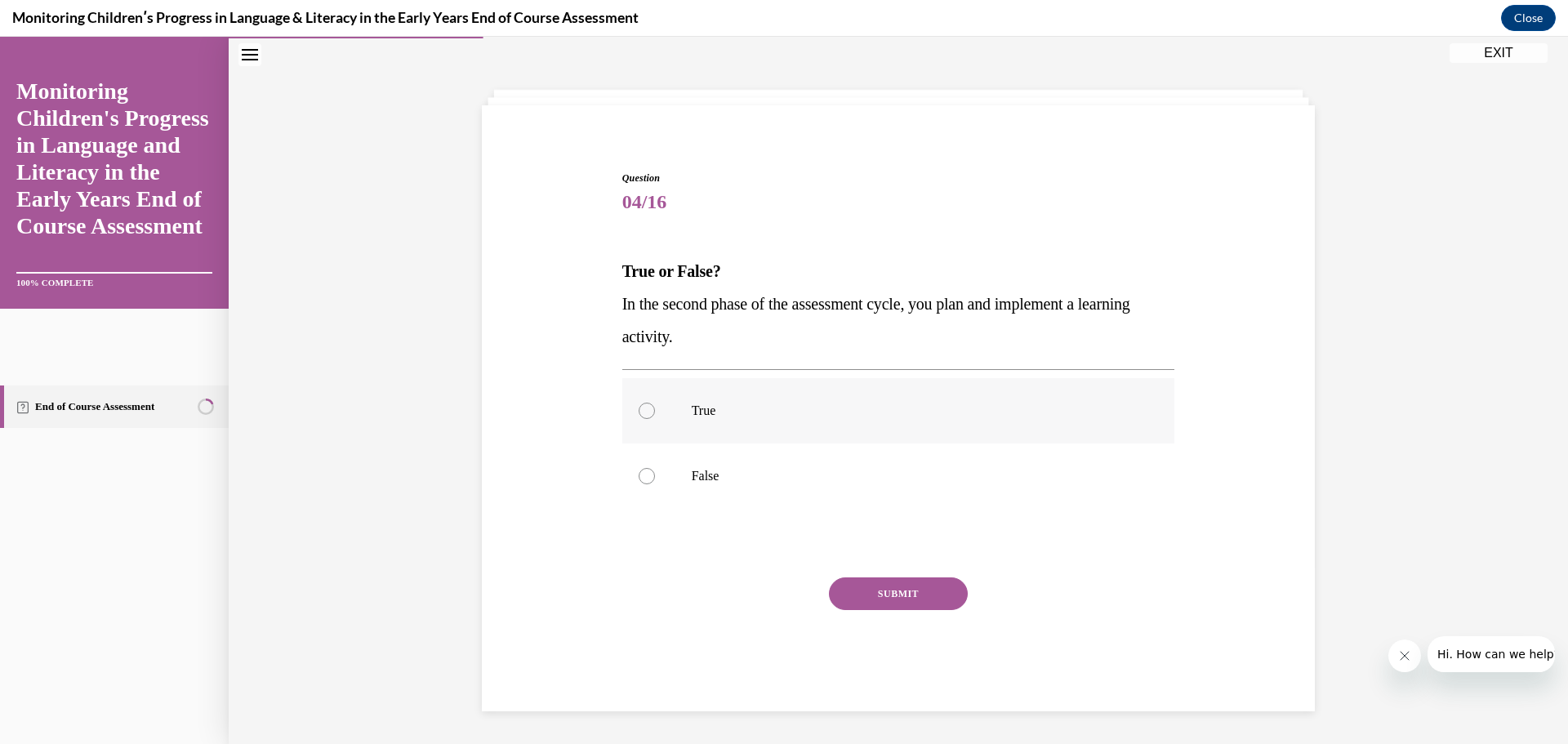
click at [641, 409] on div at bounding box center [647, 411] width 16 height 16
click at [641, 409] on input "True" at bounding box center [647, 411] width 16 height 16
radio input "true"
click at [898, 588] on button "SUBMIT" at bounding box center [898, 594] width 139 height 33
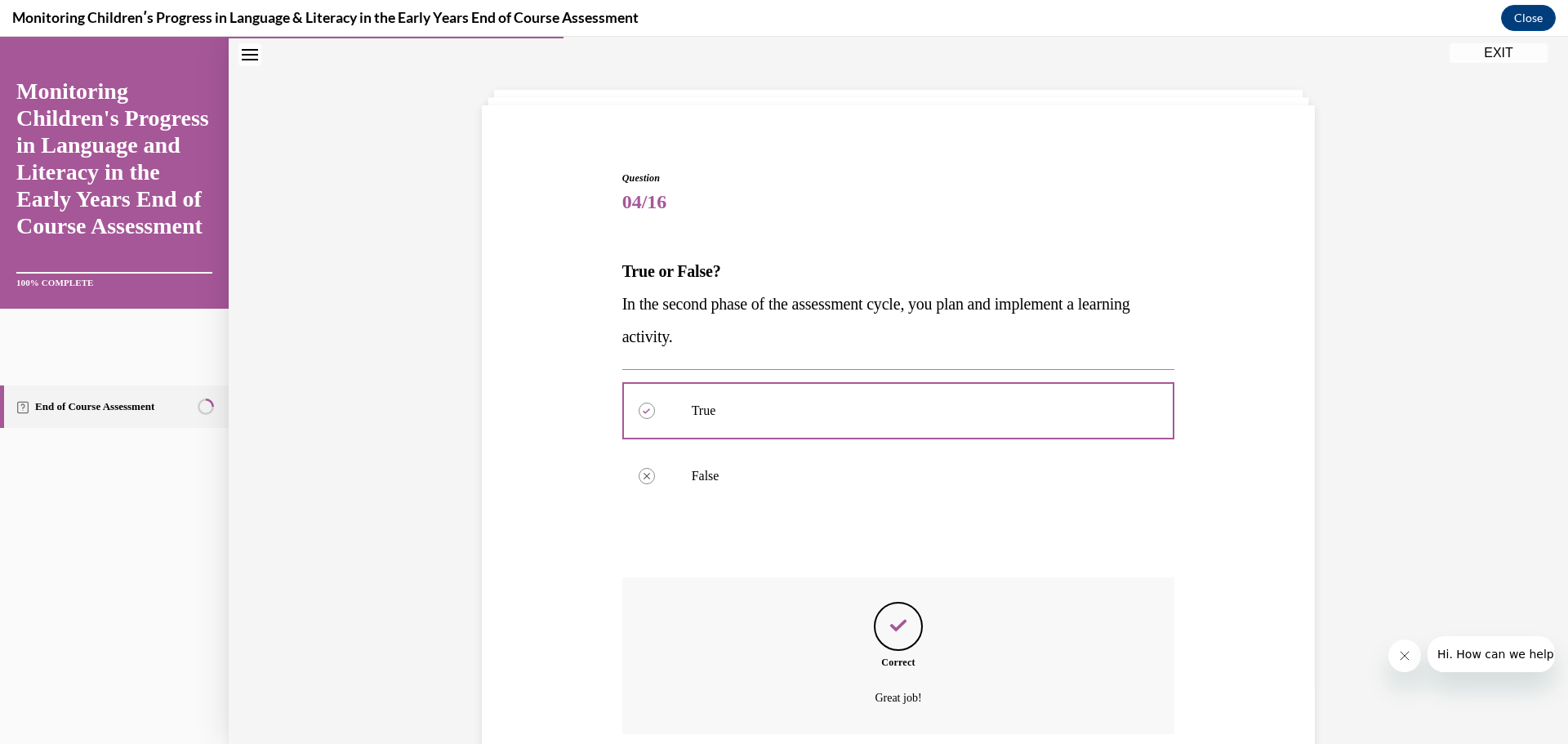
scroll to position [189, 0]
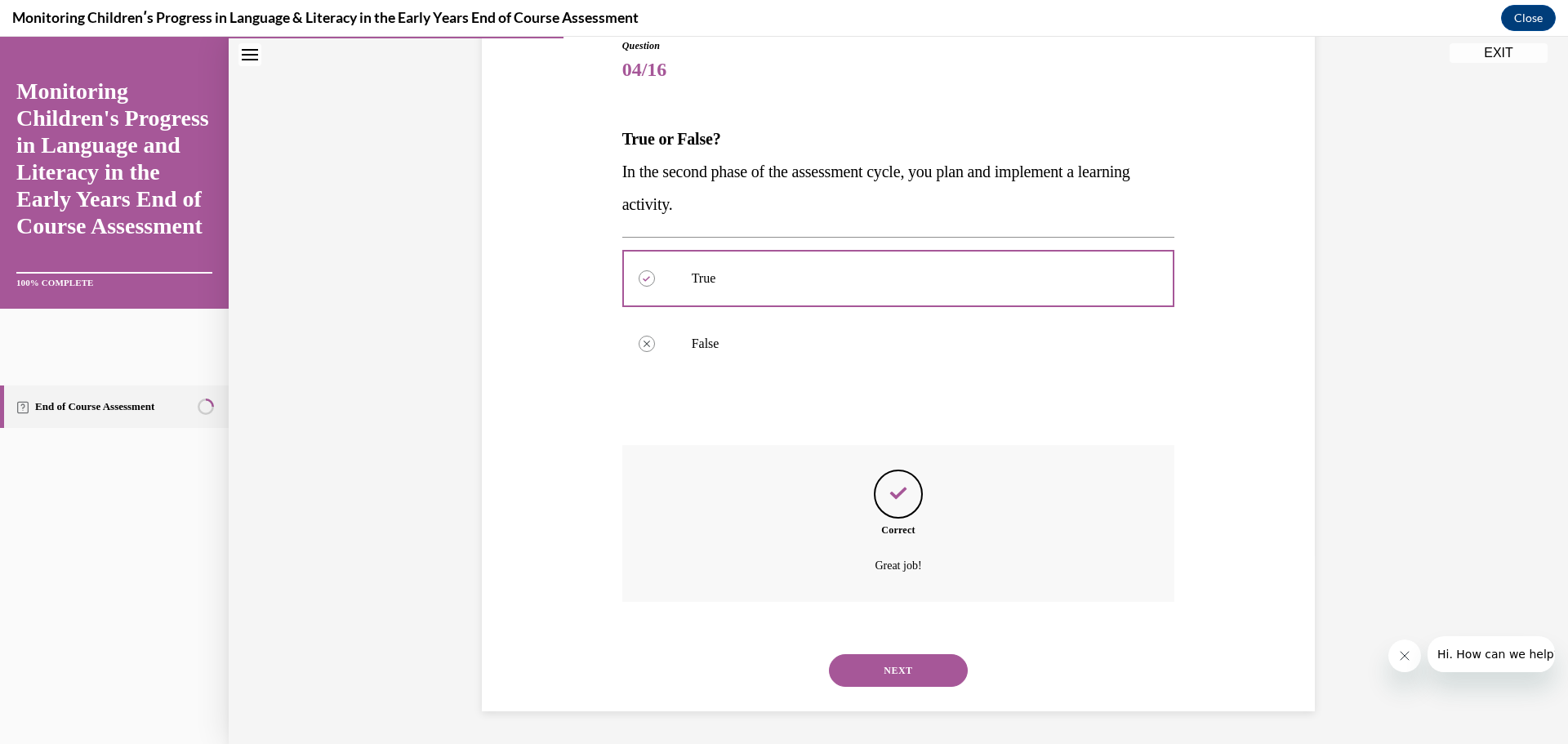
click at [893, 665] on button "NEXT" at bounding box center [898, 671] width 139 height 33
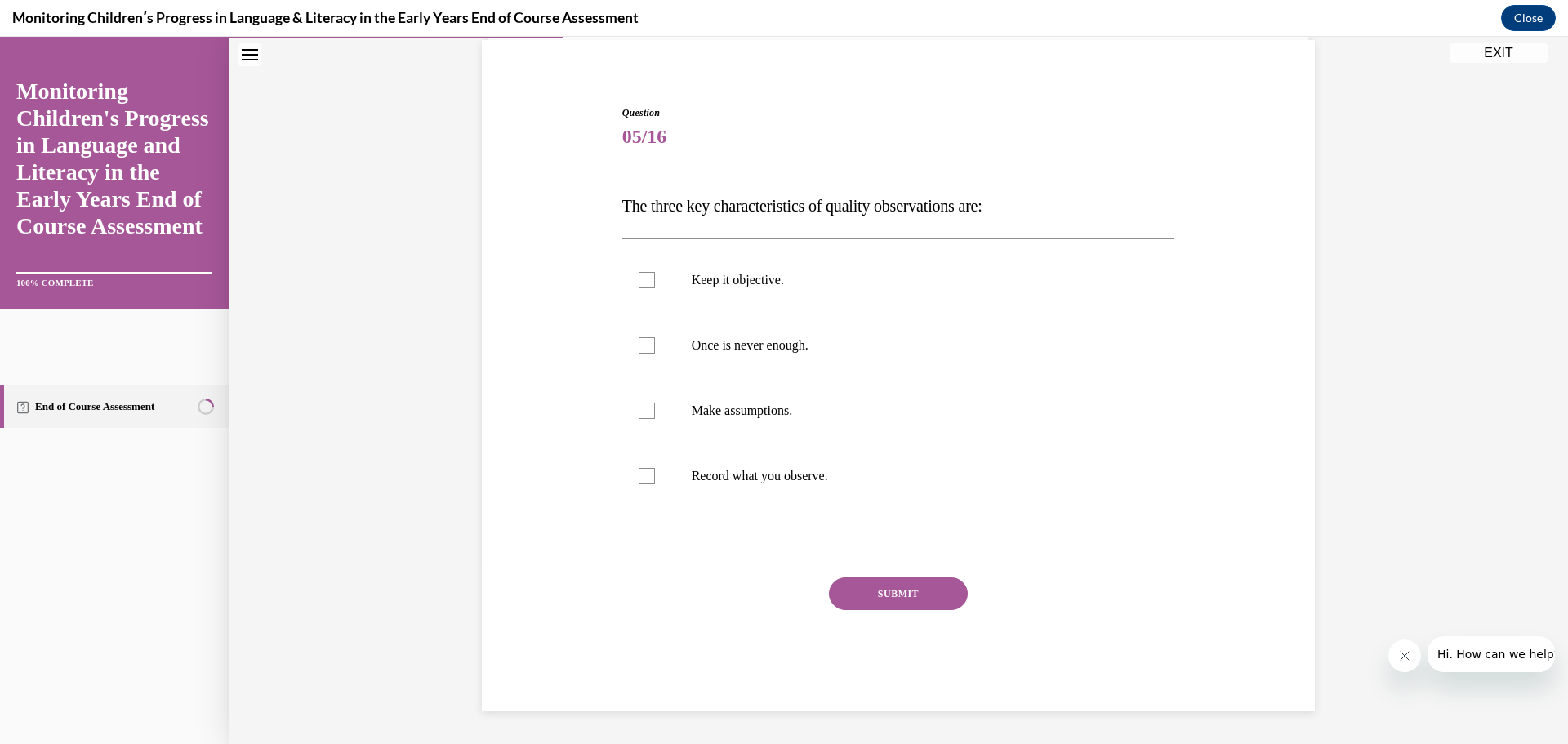
scroll to position [122, 0]
click at [759, 285] on p "Keep it objective." at bounding box center [913, 280] width 442 height 16
click at [655, 285] on input "Keep it objective." at bounding box center [647, 280] width 16 height 16
checkbox input "true"
click at [770, 356] on label "Once is never enough." at bounding box center [898, 346] width 553 height 65
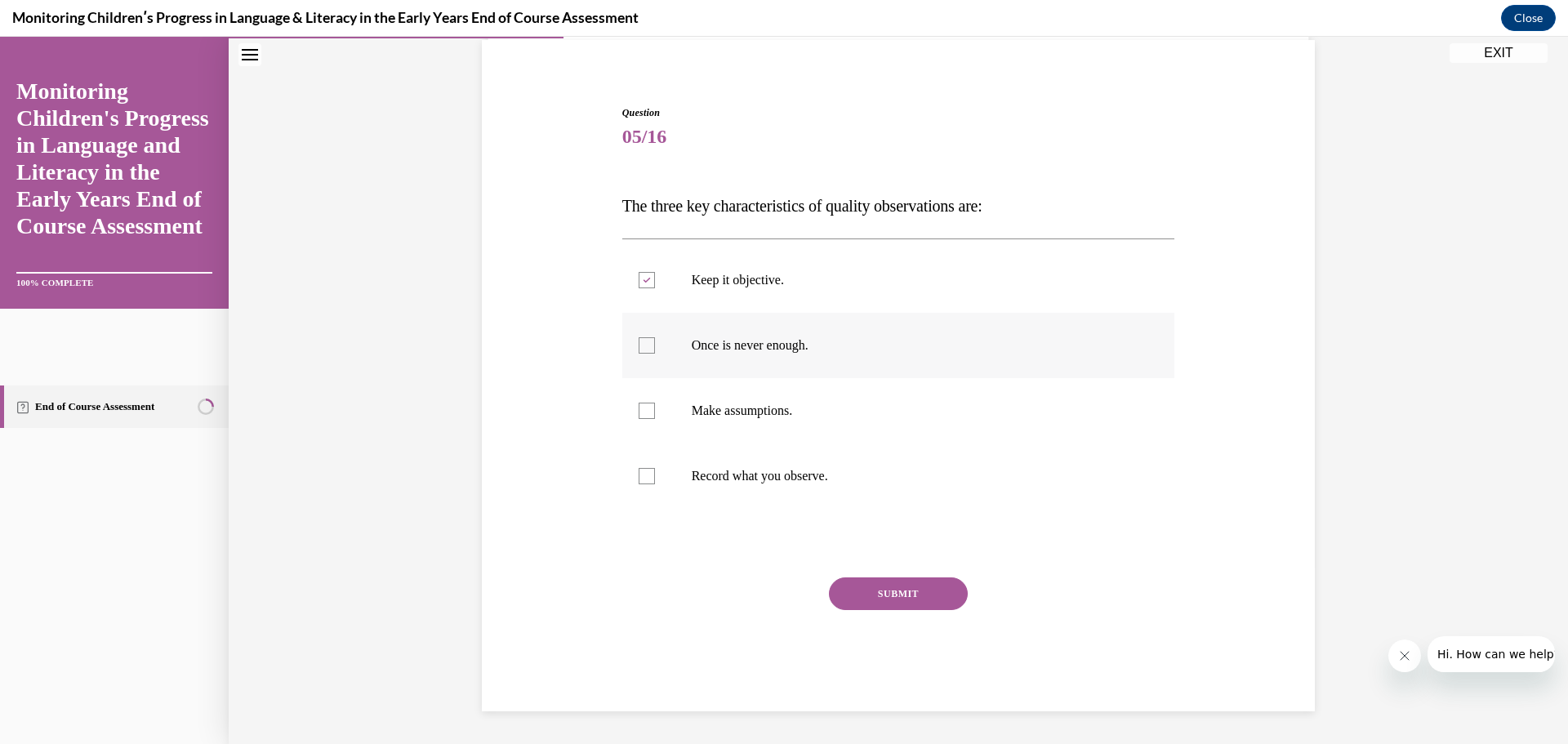
click at [655, 354] on input "Once is never enough." at bounding box center [647, 346] width 16 height 16
checkbox input "true"
click at [776, 482] on p "Record what you observe." at bounding box center [913, 476] width 442 height 16
click at [655, 482] on input "Record what you observe." at bounding box center [647, 476] width 16 height 16
checkbox input "true"
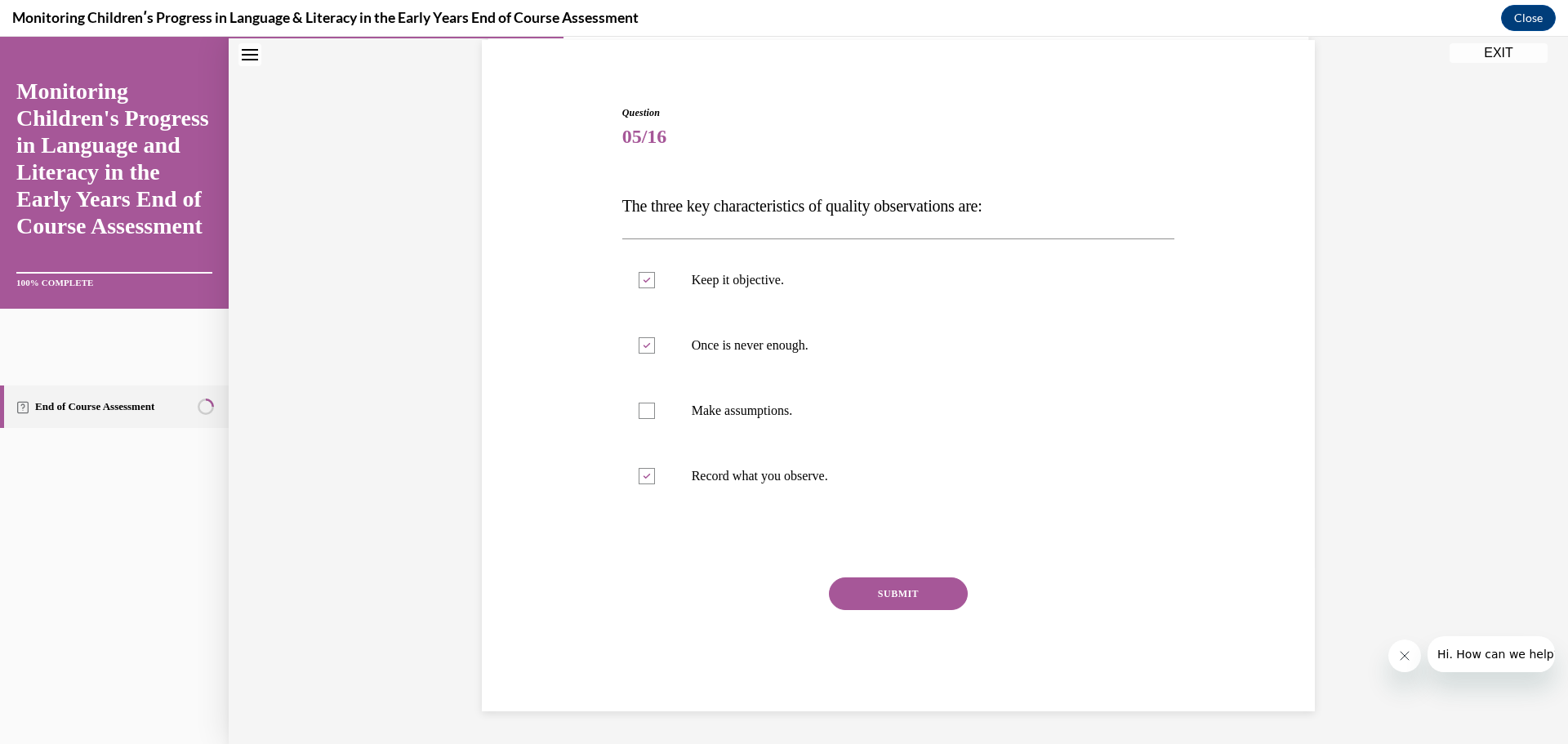
click at [864, 590] on button "SUBMIT" at bounding box center [898, 594] width 139 height 33
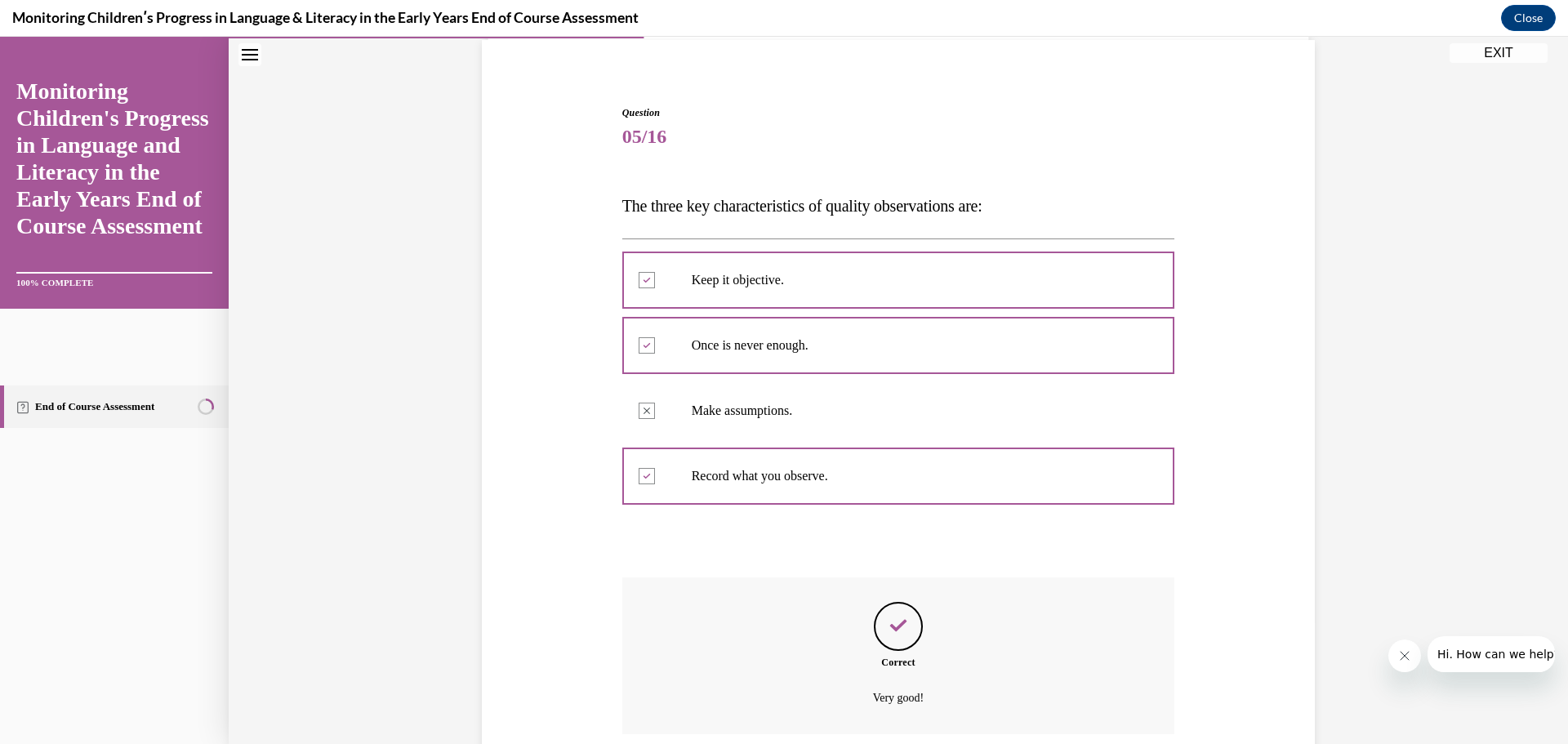
scroll to position [254, 0]
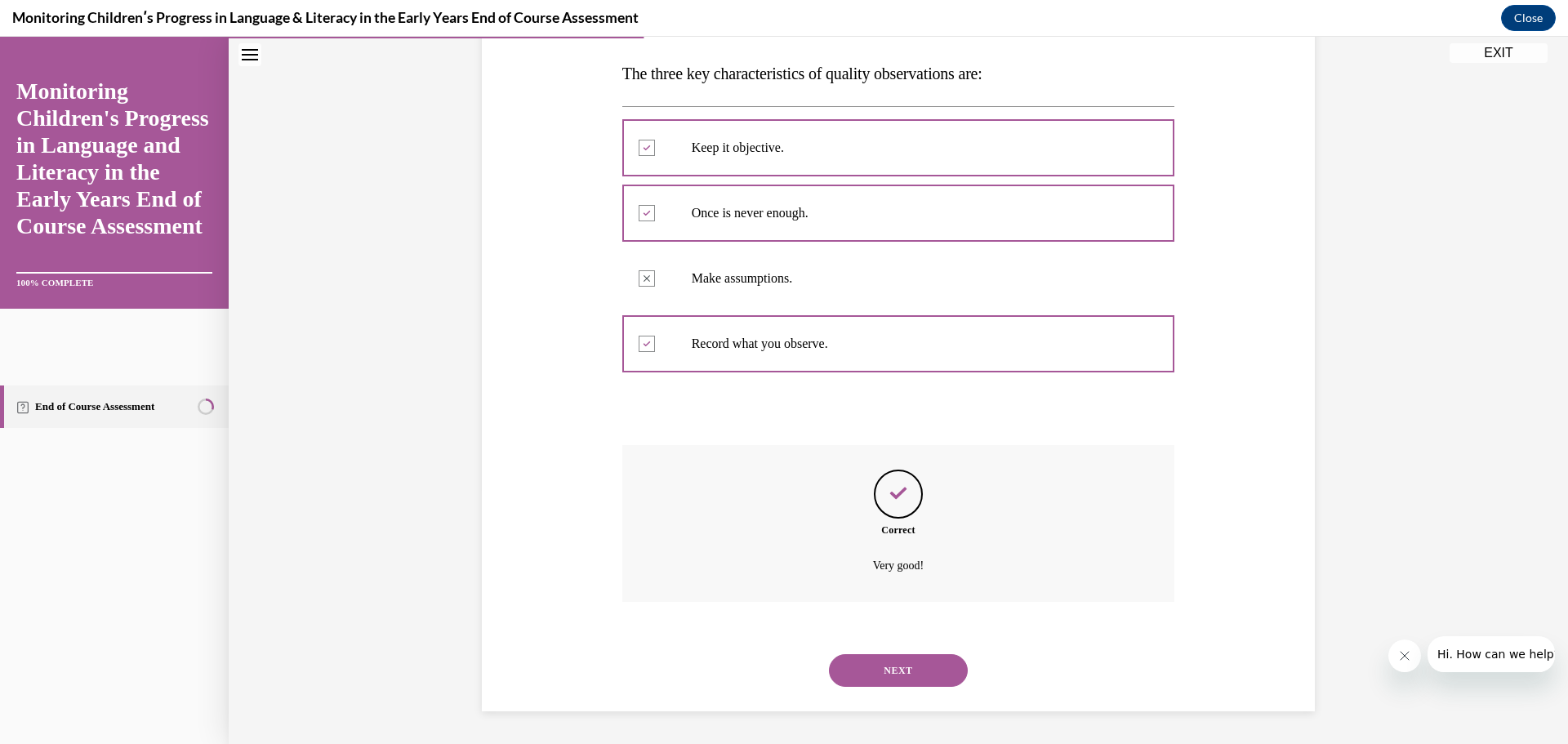
click at [878, 665] on button "NEXT" at bounding box center [898, 671] width 139 height 33
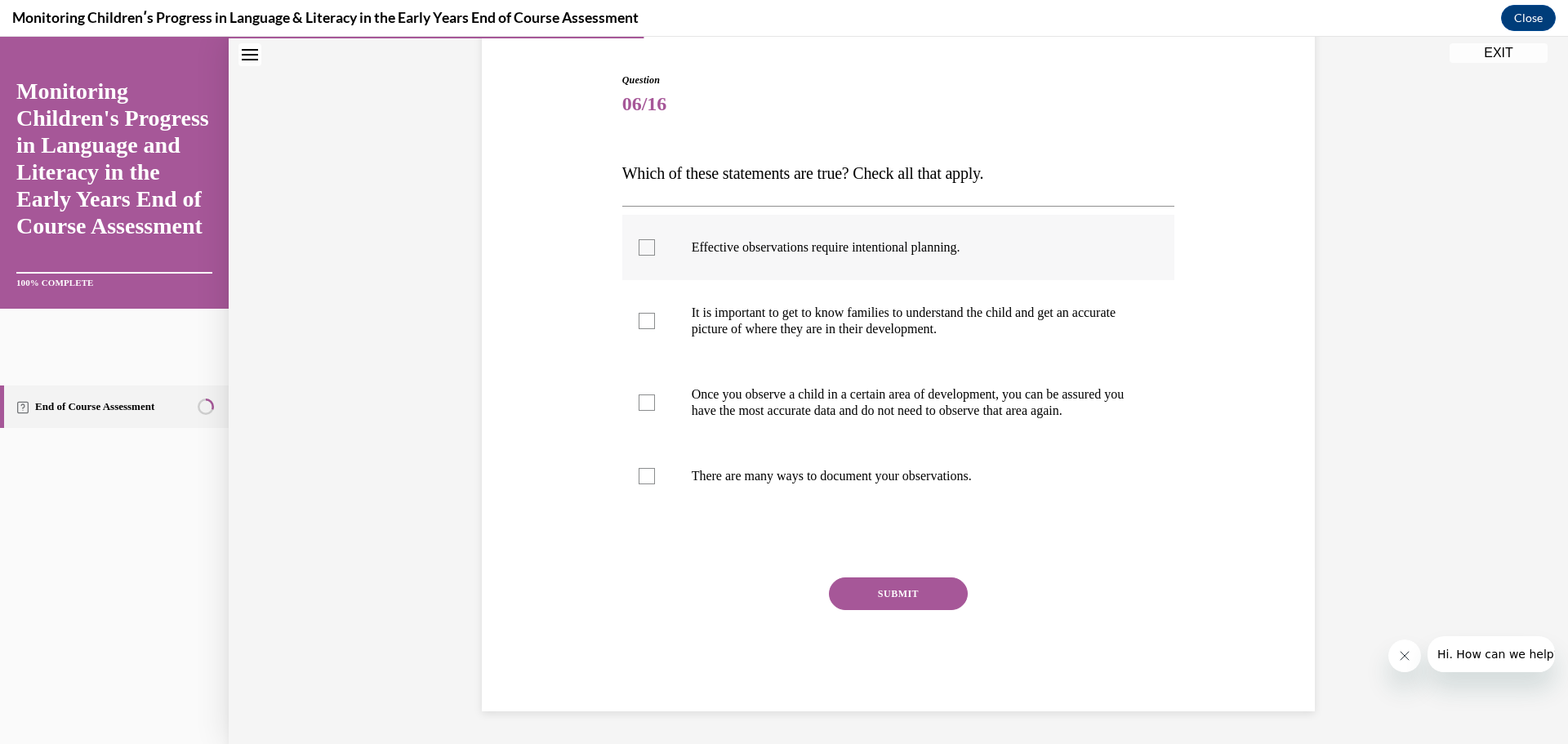
click at [639, 239] on div at bounding box center [647, 247] width 16 height 16
click at [639, 239] on input "Effective observations require intentional planning." at bounding box center [647, 247] width 16 height 16
checkbox input "true"
click at [646, 313] on div at bounding box center [647, 321] width 16 height 16
click at [646, 313] on input "It is important to get to know families to understand the child and get an accu…" at bounding box center [647, 321] width 16 height 16
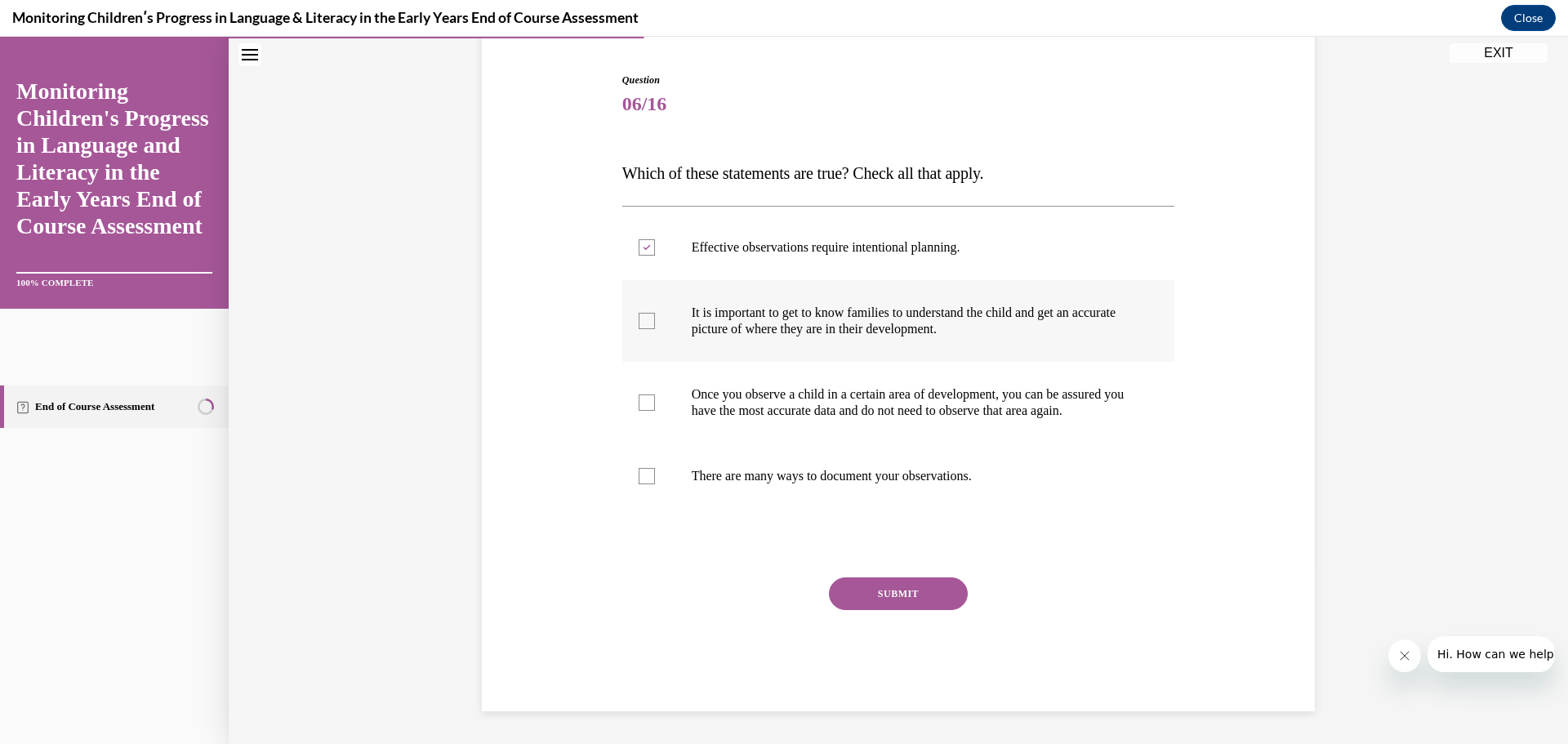
checkbox input "true"
click at [651, 480] on label "There are many ways to document your observations." at bounding box center [898, 476] width 553 height 65
click at [651, 480] on input "There are many ways to document your observations." at bounding box center [647, 476] width 16 height 16
checkbox input "true"
click at [908, 606] on button "SUBMIT" at bounding box center [898, 594] width 139 height 33
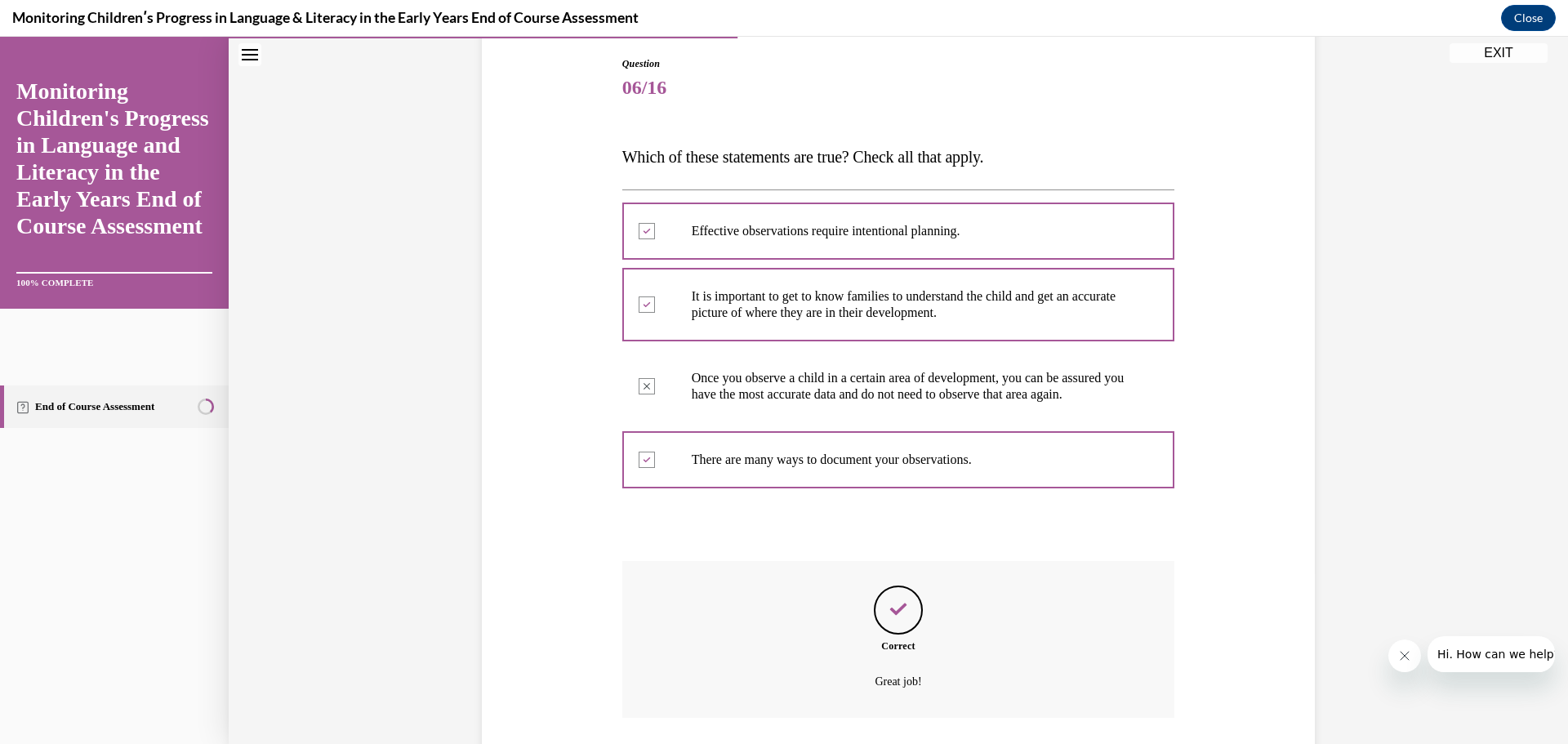
scroll to position [303, 0]
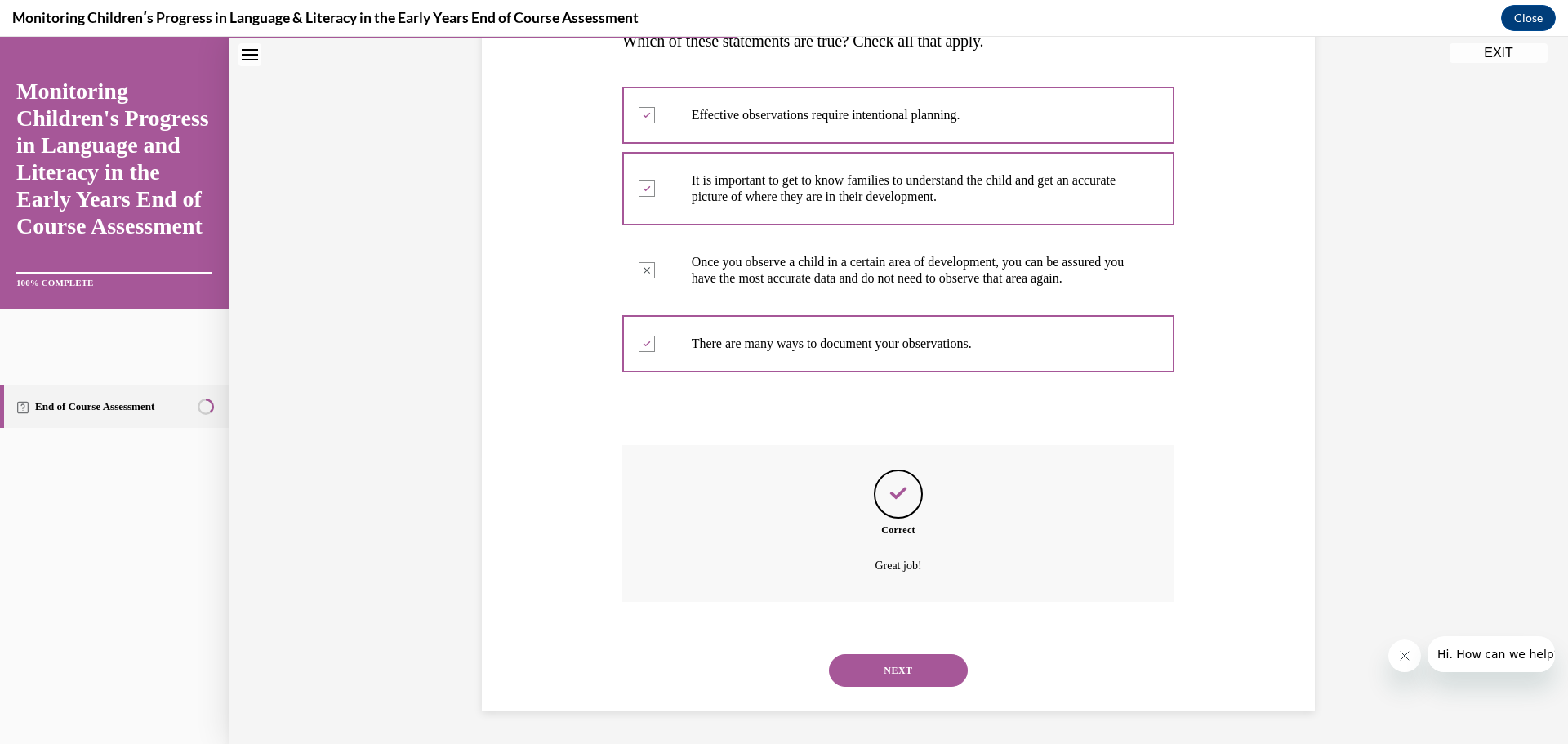
click at [862, 668] on button "NEXT" at bounding box center [898, 671] width 139 height 33
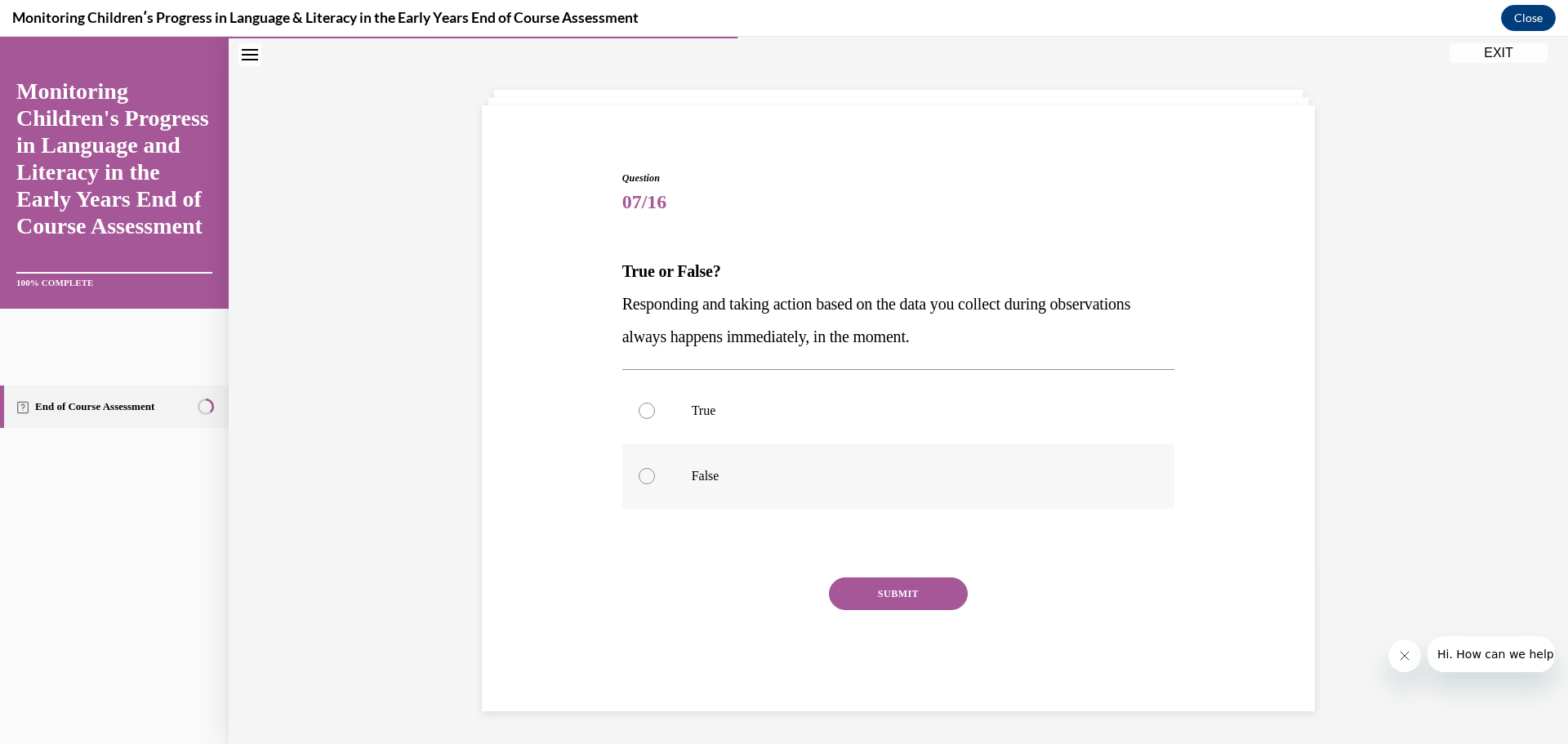
click at [639, 469] on div at bounding box center [647, 476] width 16 height 16
click at [639, 469] on input "False" at bounding box center [647, 476] width 16 height 16
radio input "true"
click at [880, 607] on button "SUBMIT" at bounding box center [898, 594] width 139 height 33
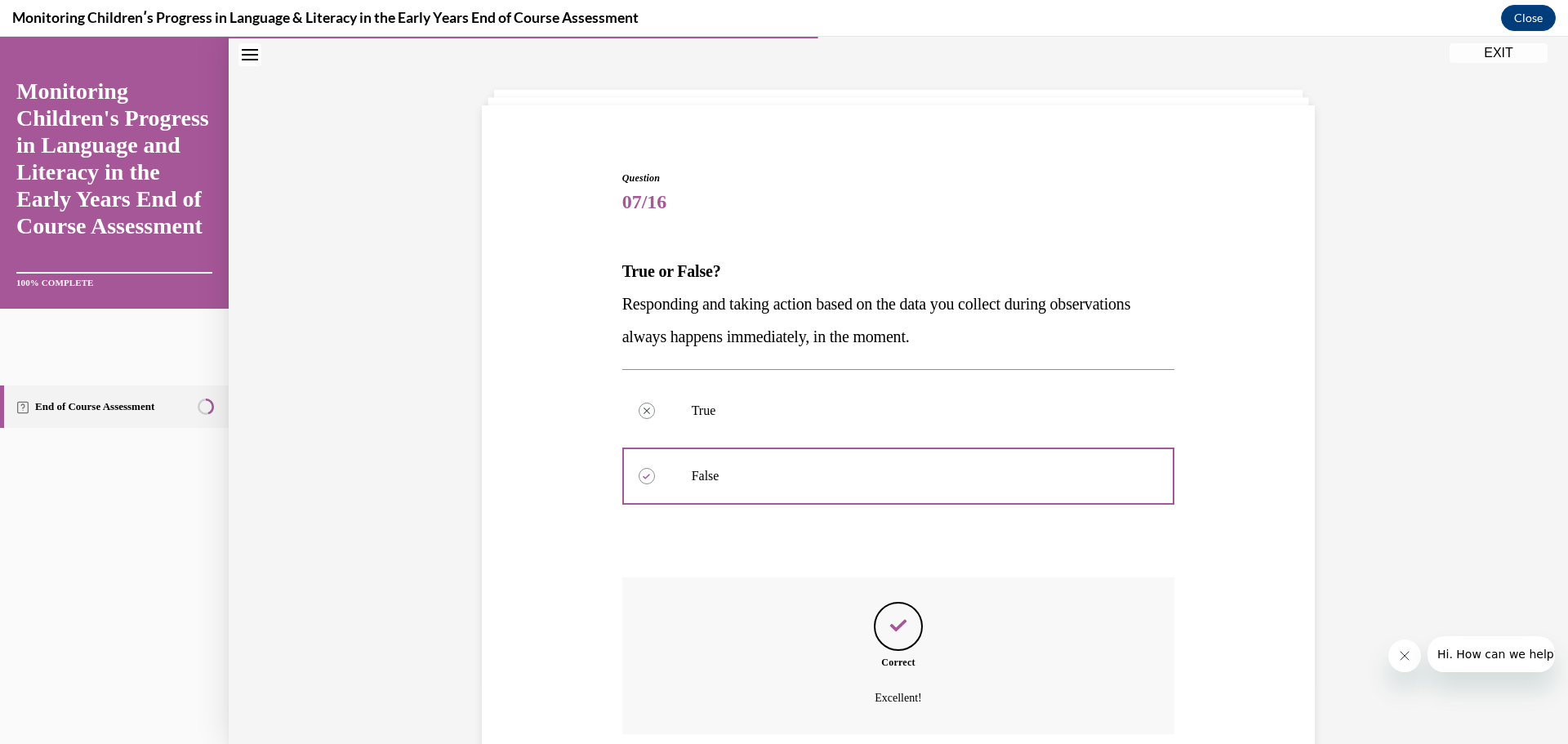
scroll to position [189, 0]
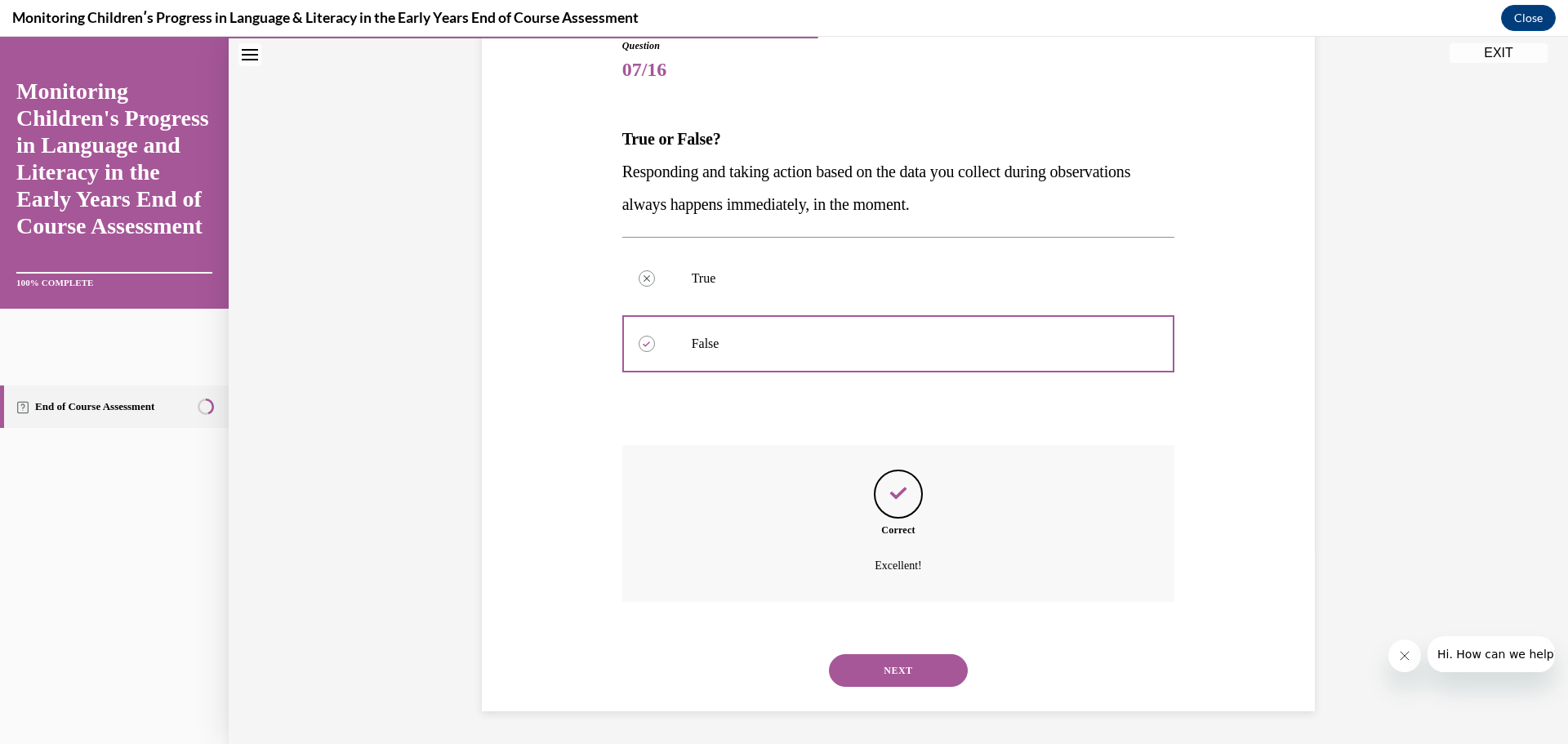
click at [877, 669] on button "NEXT" at bounding box center [898, 671] width 139 height 33
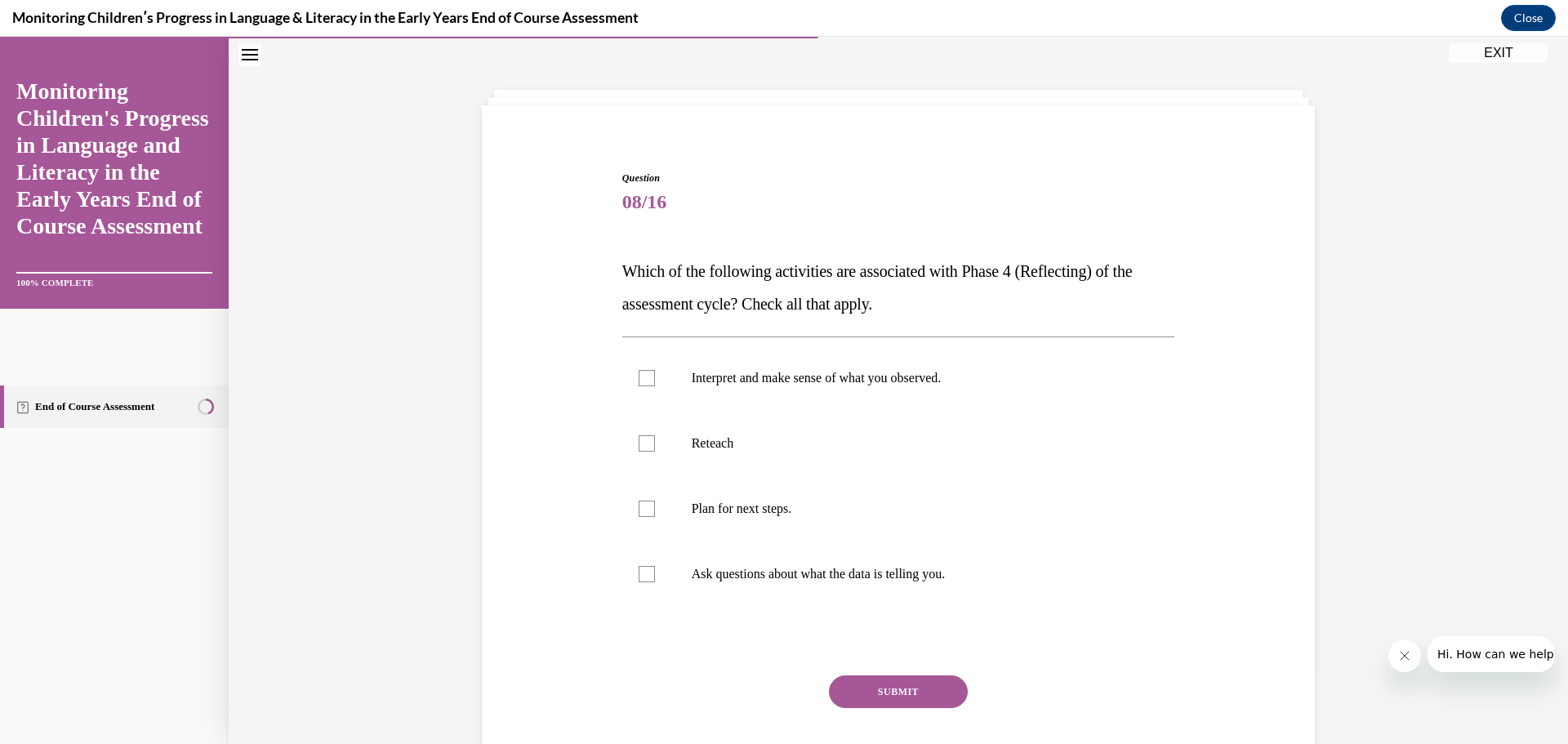
scroll to position [138, 0]
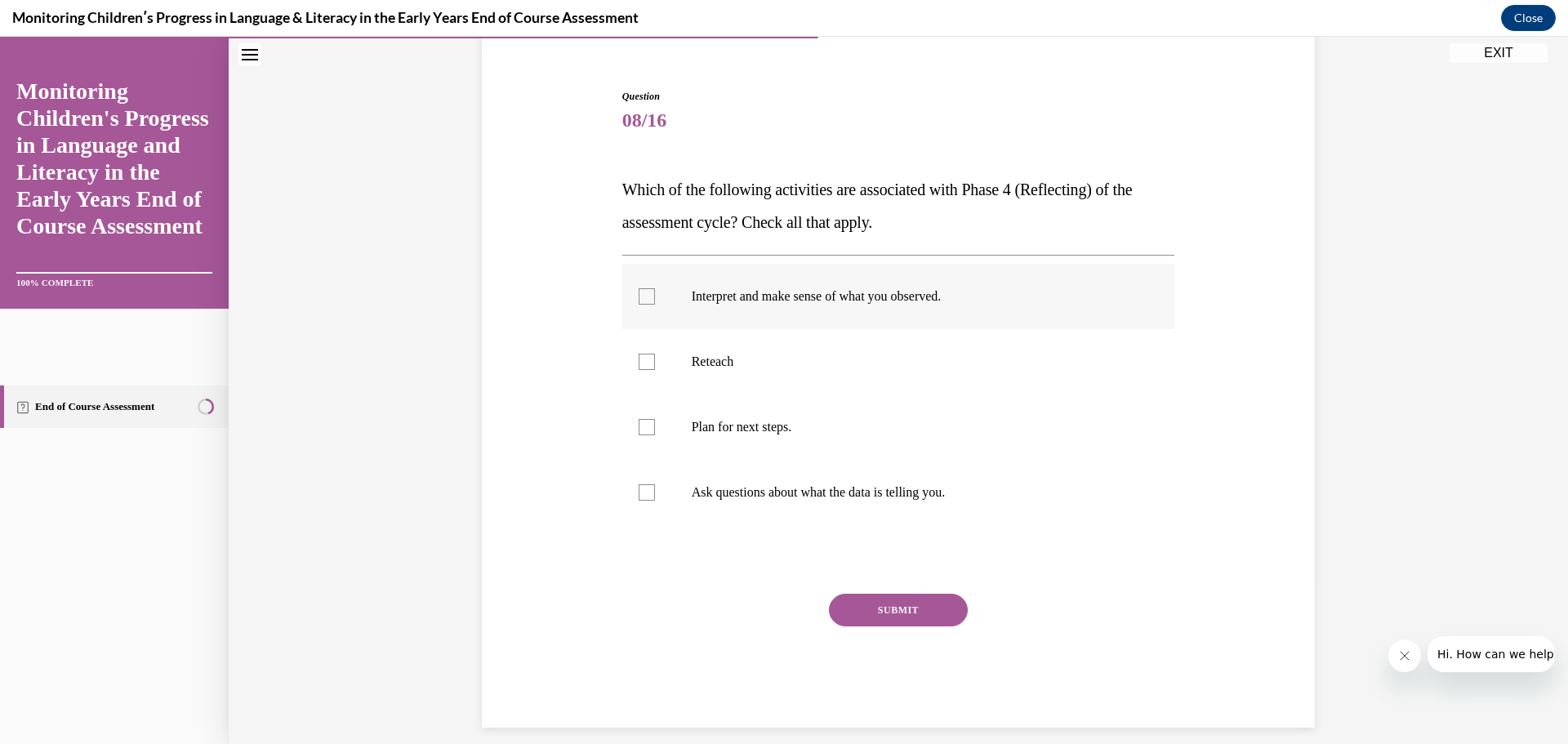
click at [639, 293] on div at bounding box center [647, 296] width 16 height 16
click at [639, 293] on input "Interpret and make sense of what you observed." at bounding box center [647, 296] width 16 height 16
checkbox input "true"
click at [640, 496] on div at bounding box center [647, 493] width 16 height 16
click at [640, 496] on input "Ask questions about what the data is telling you." at bounding box center [647, 493] width 16 height 16
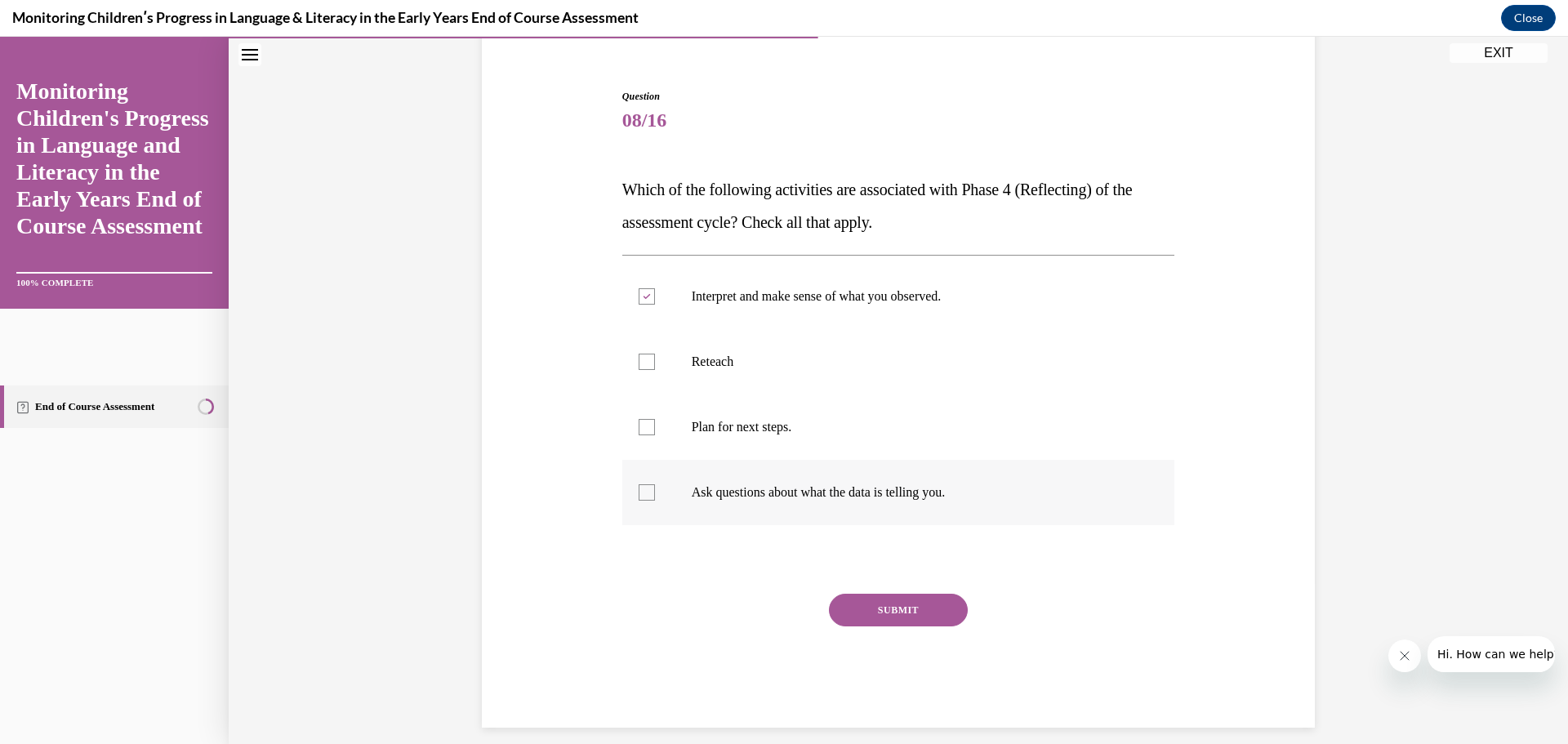
checkbox input "true"
click at [639, 431] on div at bounding box center [647, 427] width 16 height 16
click at [639, 431] on input "Plan for next steps." at bounding box center [647, 427] width 16 height 16
checkbox input "true"
click at [639, 368] on div at bounding box center [647, 362] width 16 height 16
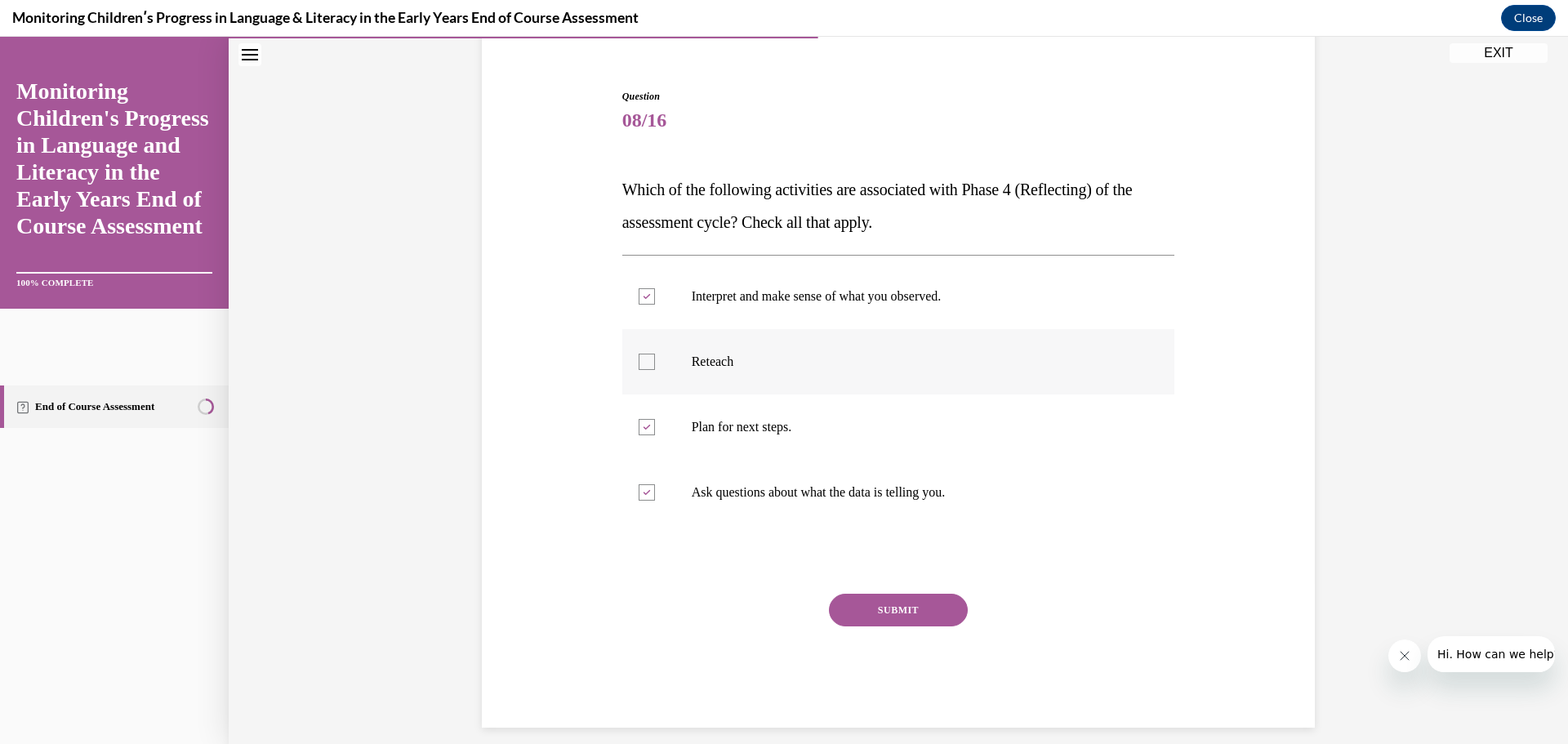
click at [639, 368] on input "Reteach" at bounding box center [647, 362] width 16 height 16
checkbox input "true"
click at [898, 603] on button "SUBMIT" at bounding box center [898, 610] width 139 height 33
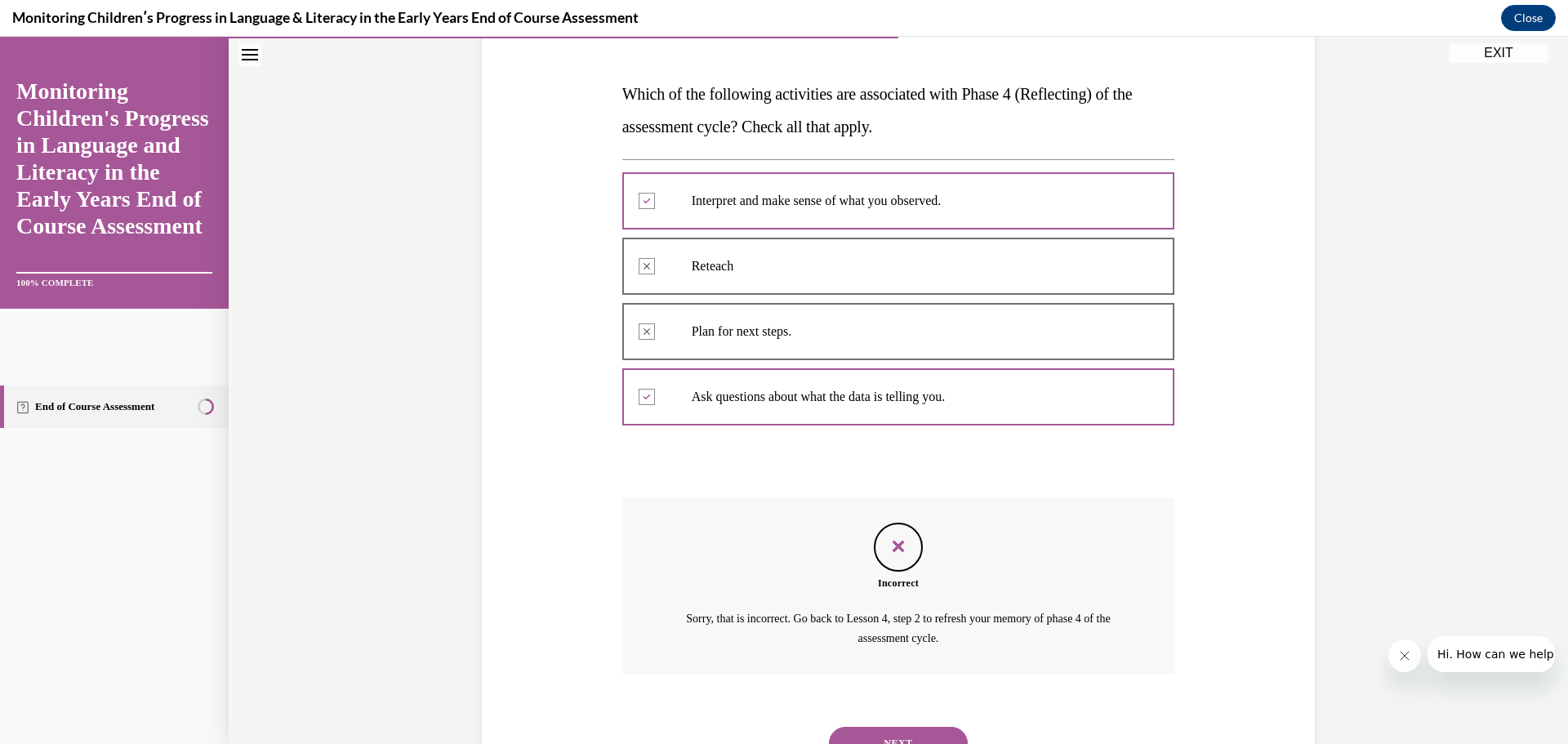
scroll to position [306, 0]
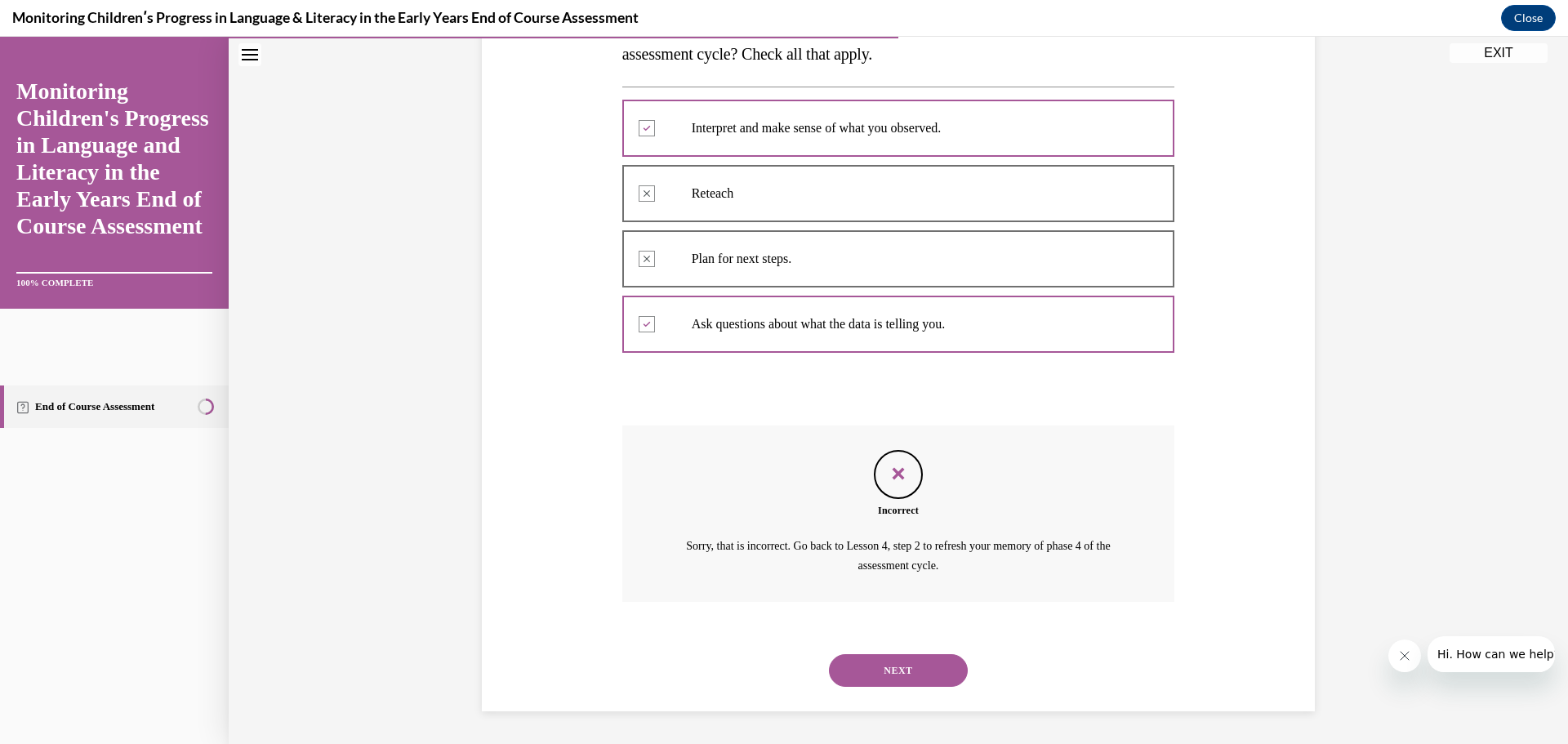
click at [883, 659] on button "NEXT" at bounding box center [898, 671] width 139 height 33
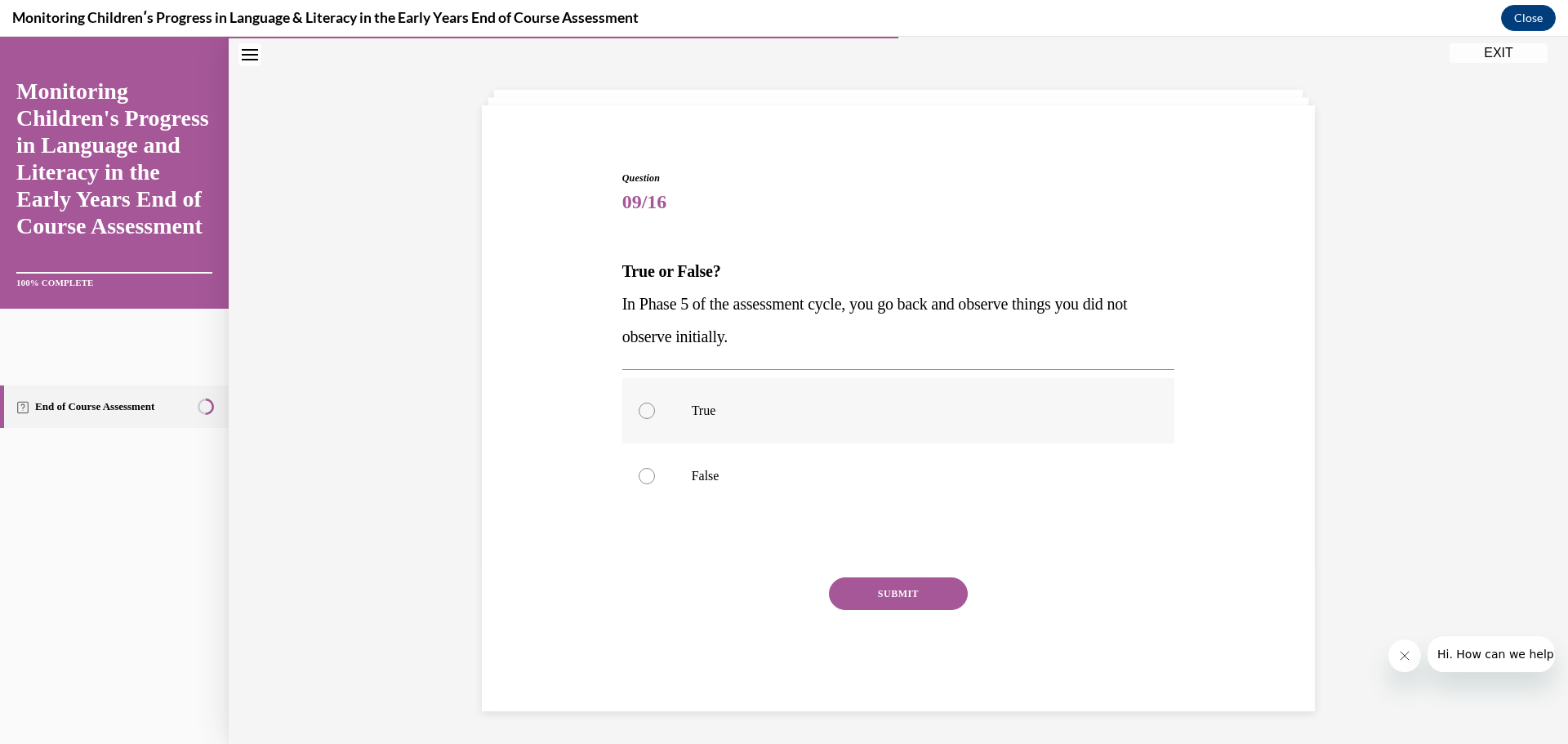
click at [641, 407] on div at bounding box center [647, 411] width 16 height 16
click at [641, 407] on input "True" at bounding box center [647, 411] width 16 height 16
radio input "true"
click at [641, 407] on div at bounding box center [647, 411] width 16 height 16
click at [641, 407] on input "True" at bounding box center [647, 411] width 16 height 16
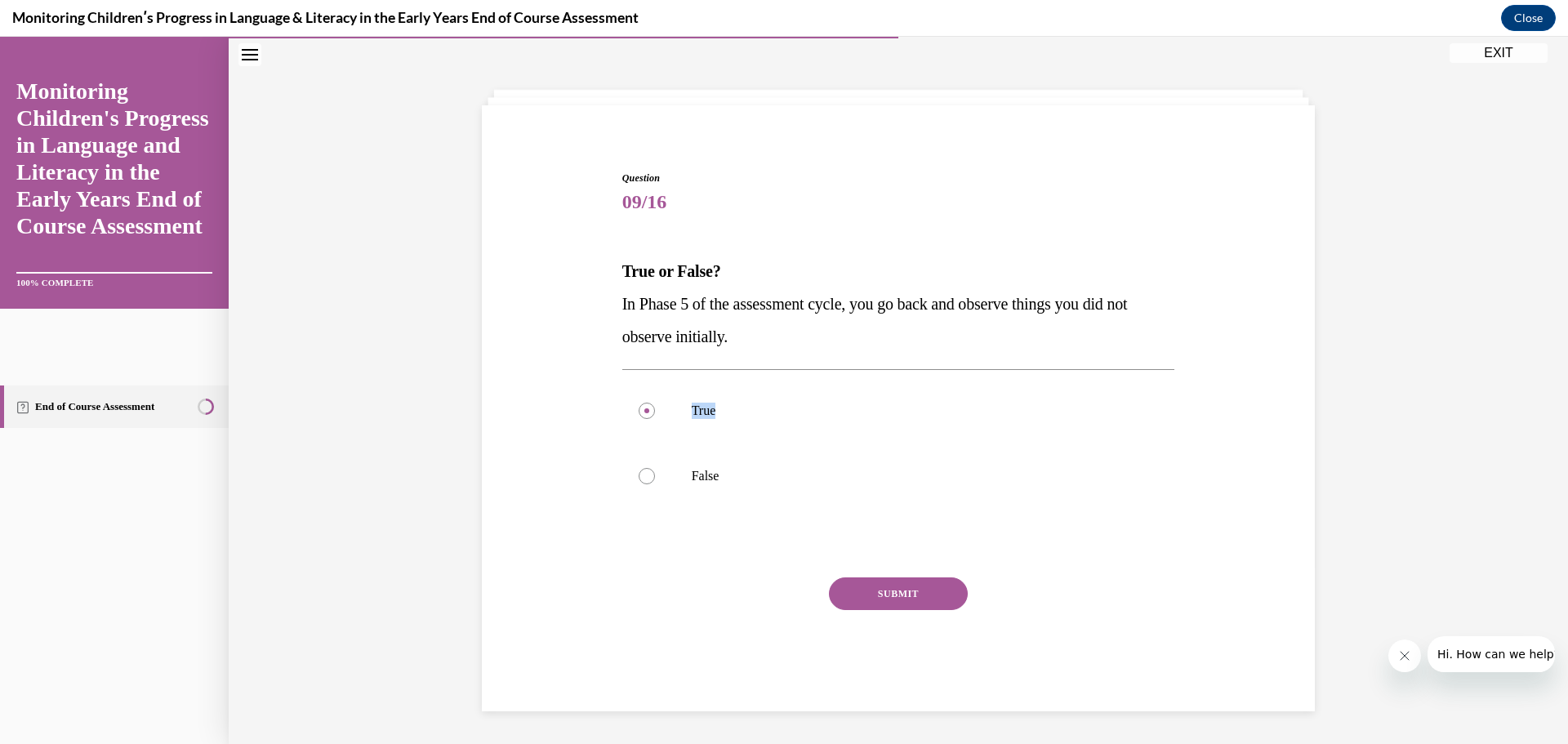
click at [923, 591] on button "SUBMIT" at bounding box center [898, 594] width 139 height 33
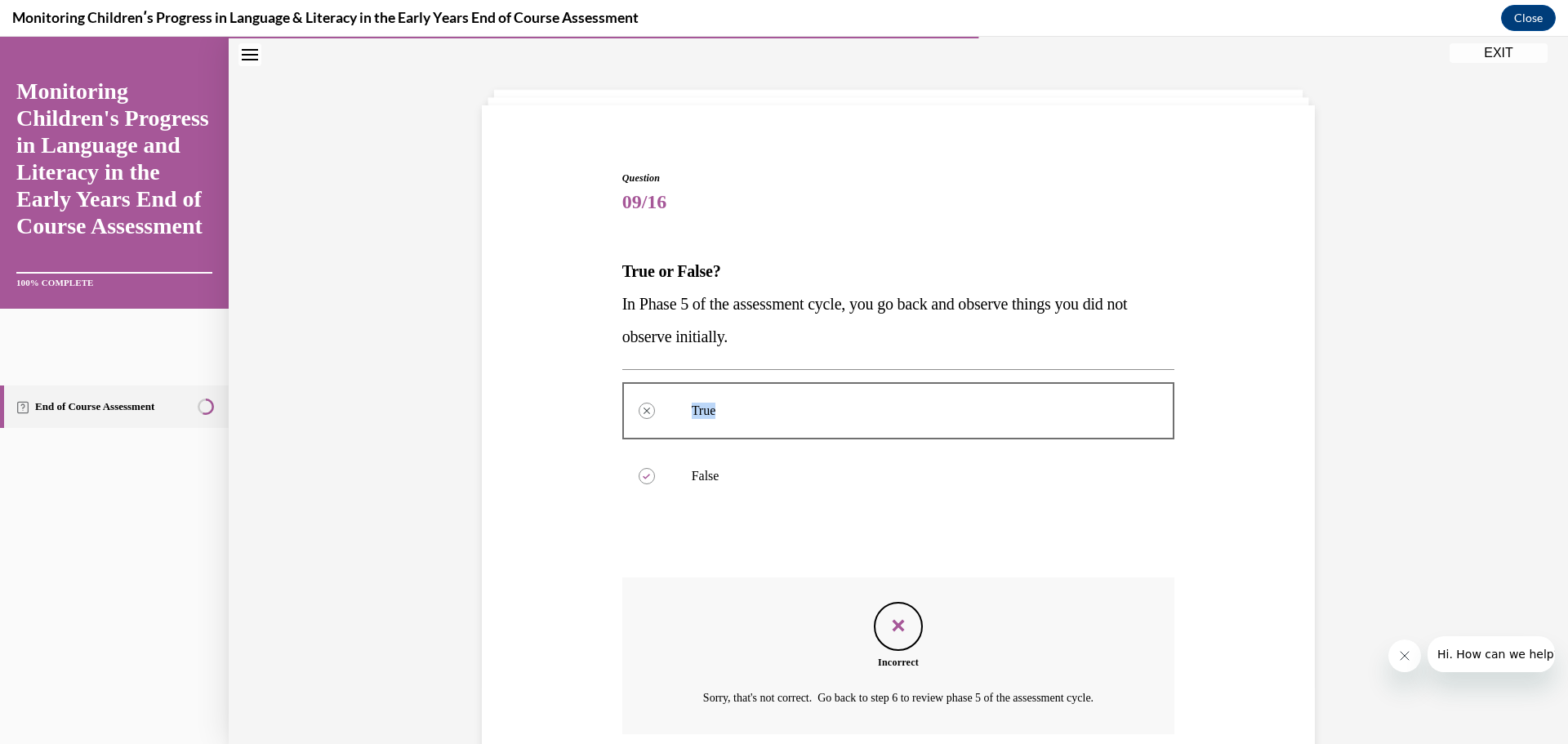
scroll to position [189, 0]
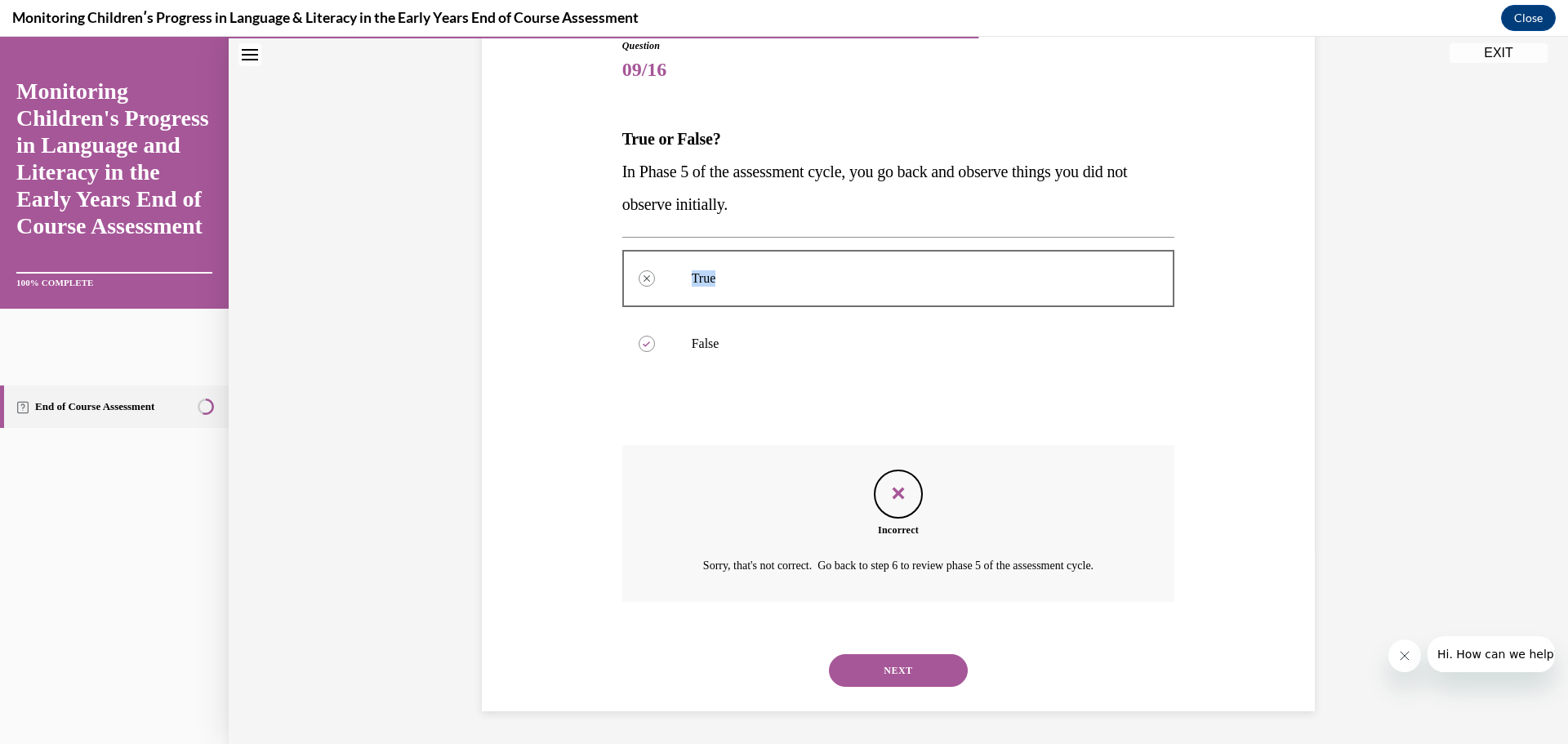
click at [877, 667] on button "NEXT" at bounding box center [898, 671] width 139 height 33
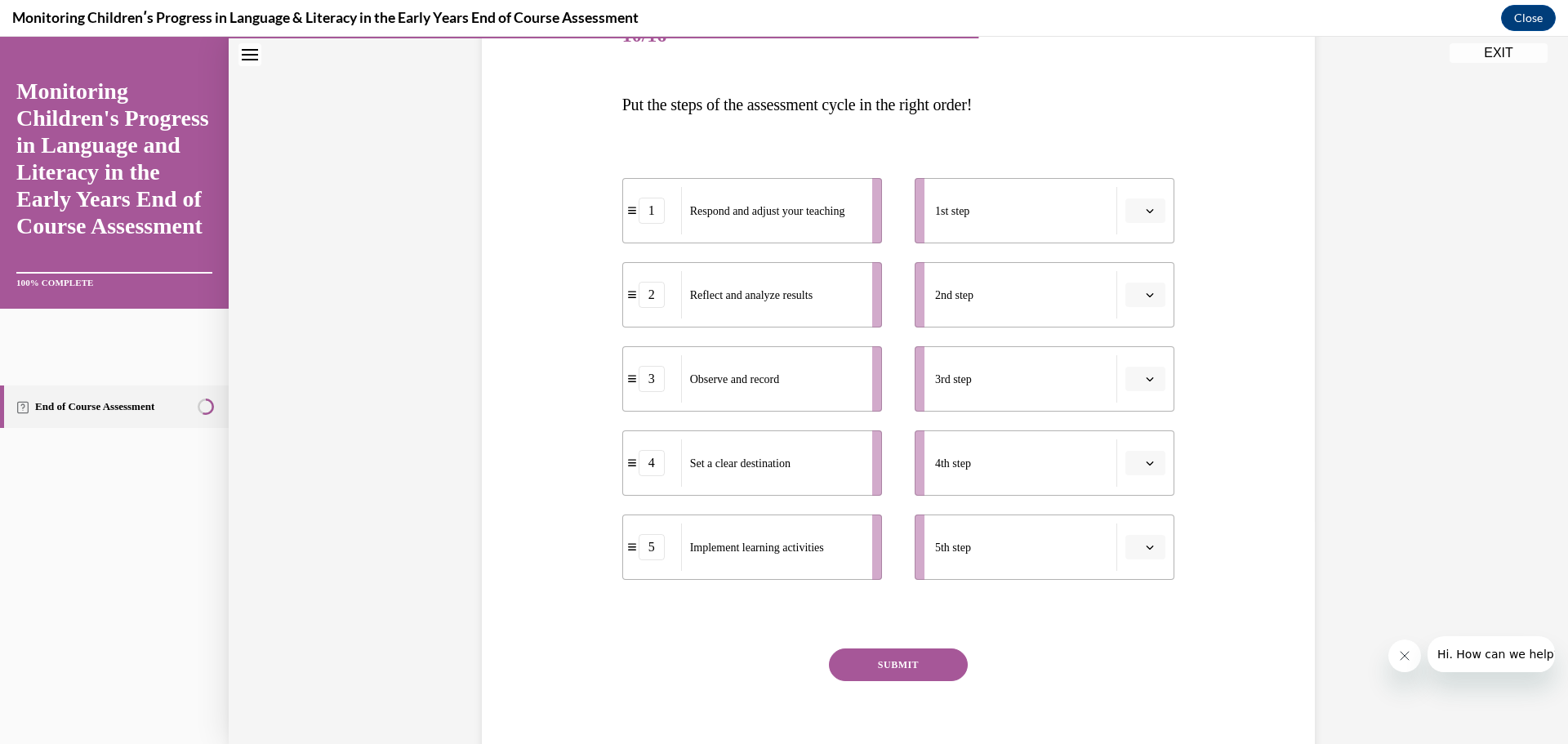
scroll to position [248, 0]
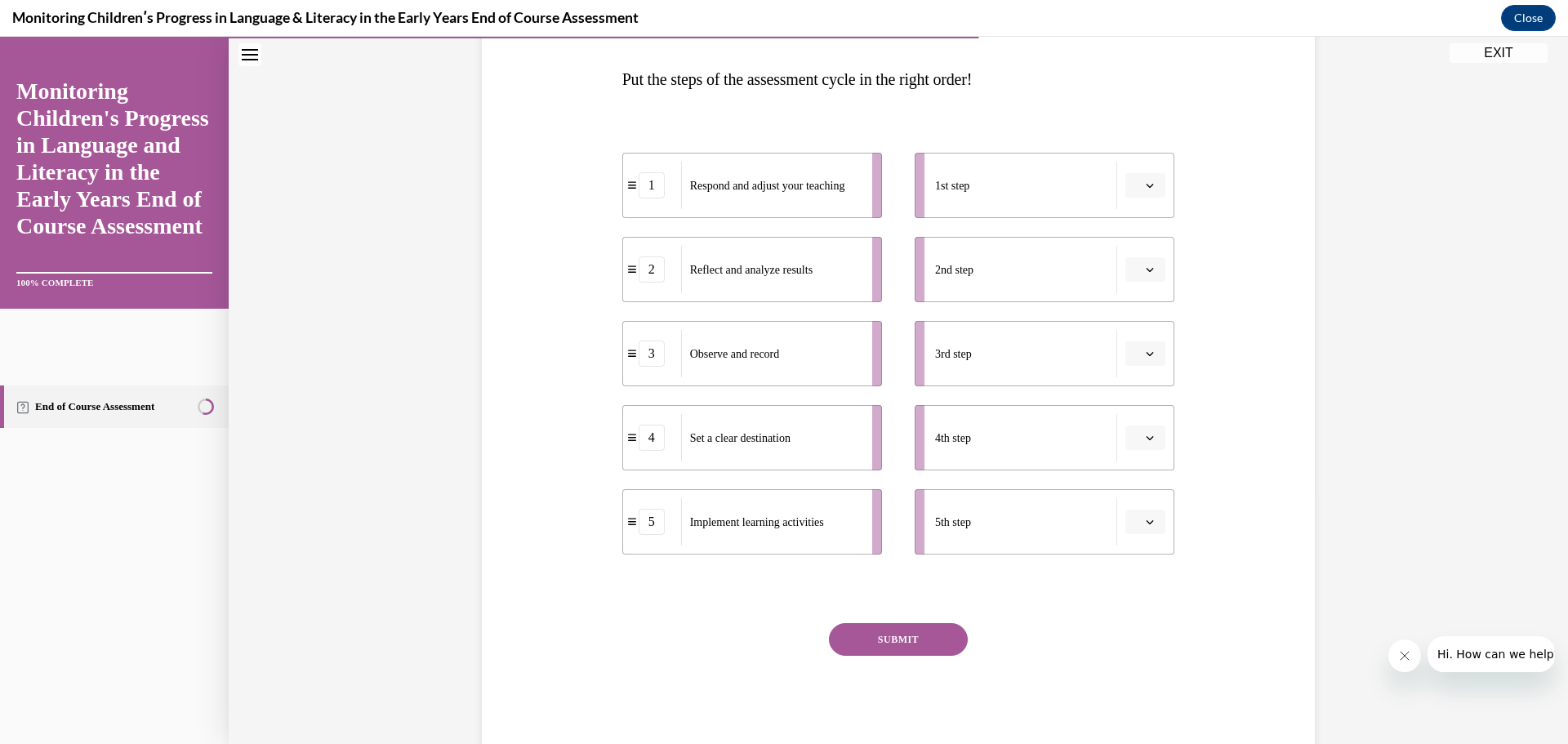
click at [1146, 184] on icon "button" at bounding box center [1149, 185] width 8 height 8
click at [1133, 345] on div "4" at bounding box center [1137, 353] width 41 height 33
click at [1146, 270] on icon "button" at bounding box center [1149, 269] width 8 height 8
click at [1132, 464] on span "5" at bounding box center [1133, 470] width 5 height 13
click at [1153, 355] on button "button" at bounding box center [1146, 353] width 40 height 24
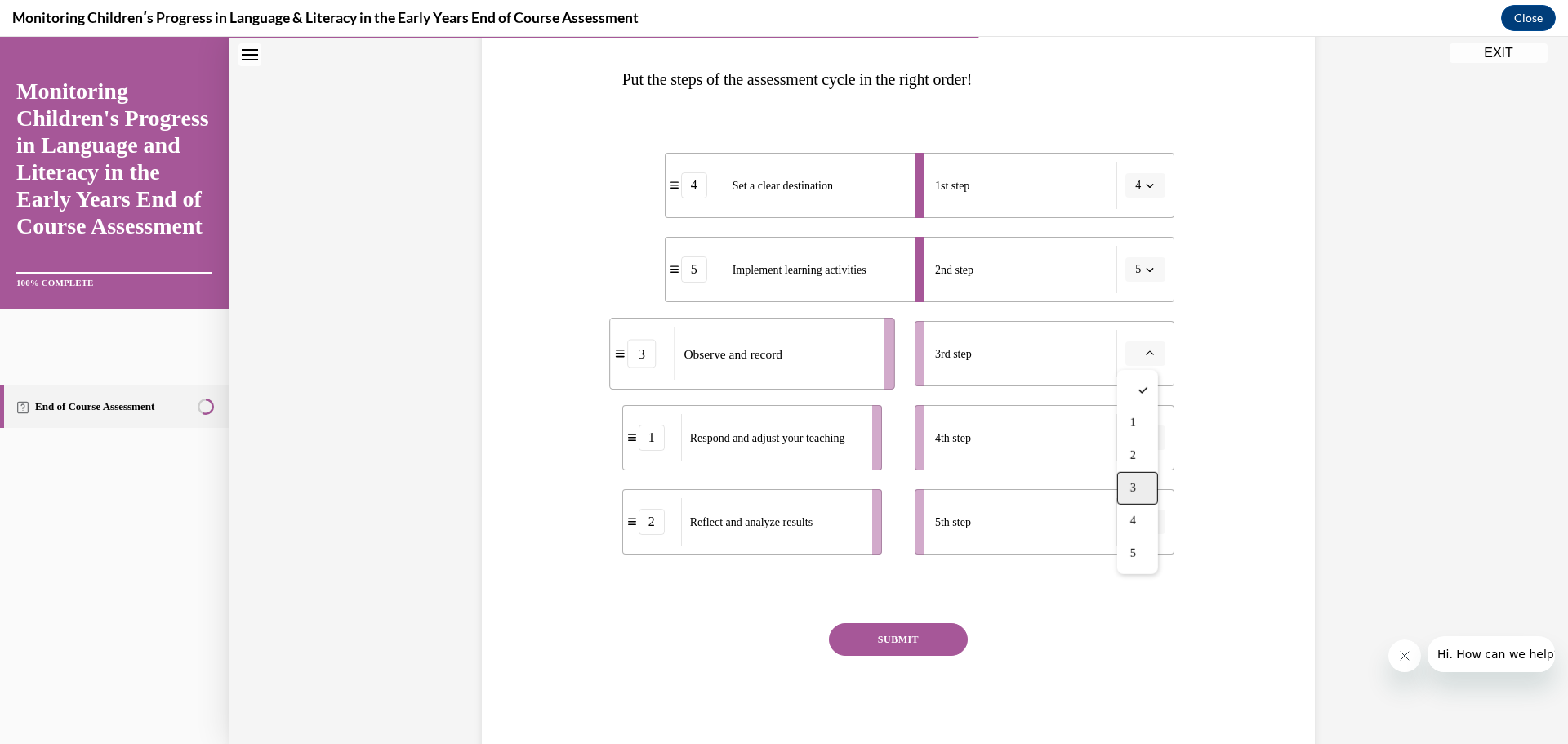
click at [1137, 484] on div "3" at bounding box center [1137, 488] width 41 height 33
click at [1146, 434] on icon "button" at bounding box center [1149, 437] width 8 height 8
click at [1145, 504] on div "1" at bounding box center [1137, 507] width 41 height 33
click at [1151, 516] on button "button" at bounding box center [1146, 522] width 40 height 24
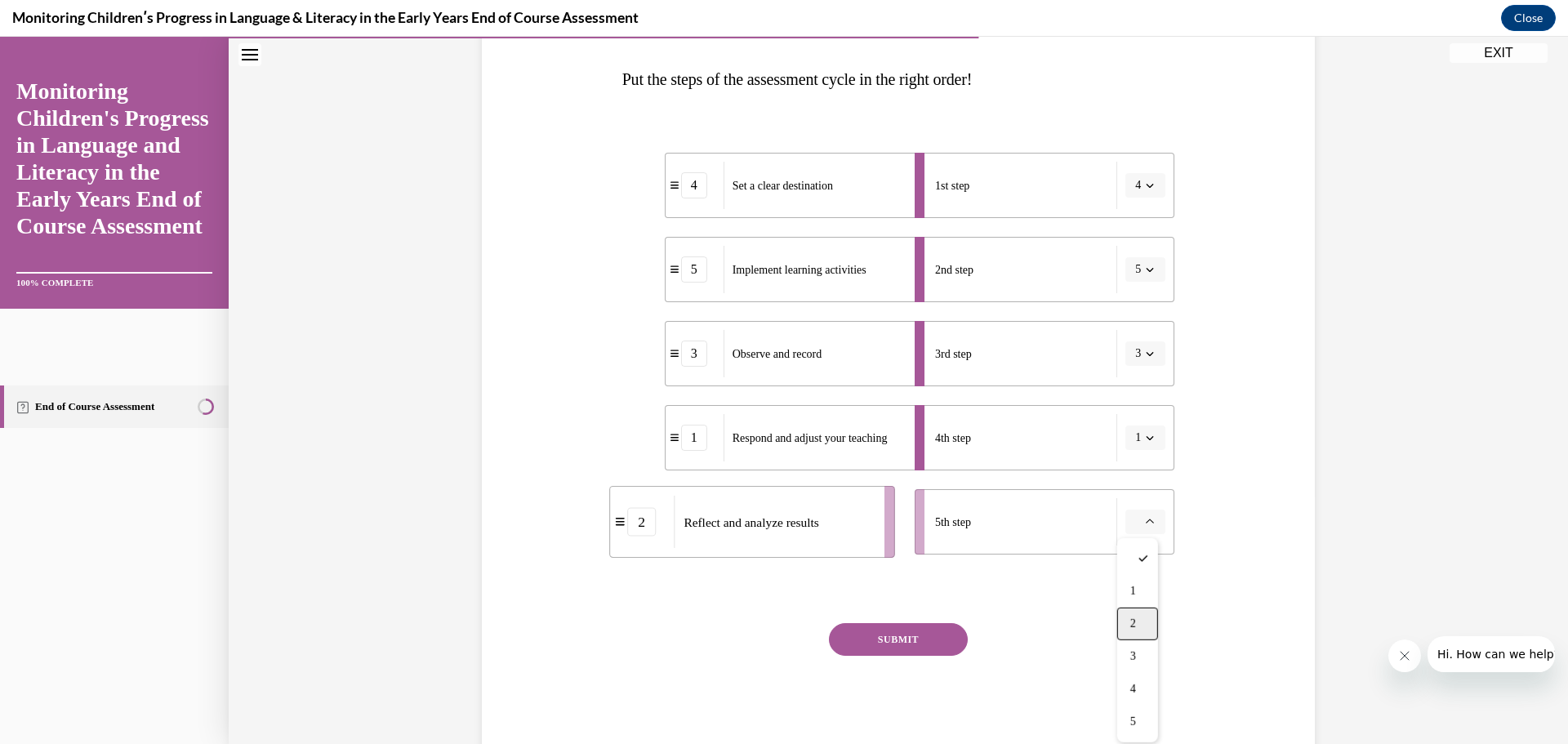
click at [1134, 618] on span "2" at bounding box center [1133, 624] width 5 height 13
click at [929, 636] on button "SUBMIT" at bounding box center [898, 639] width 139 height 33
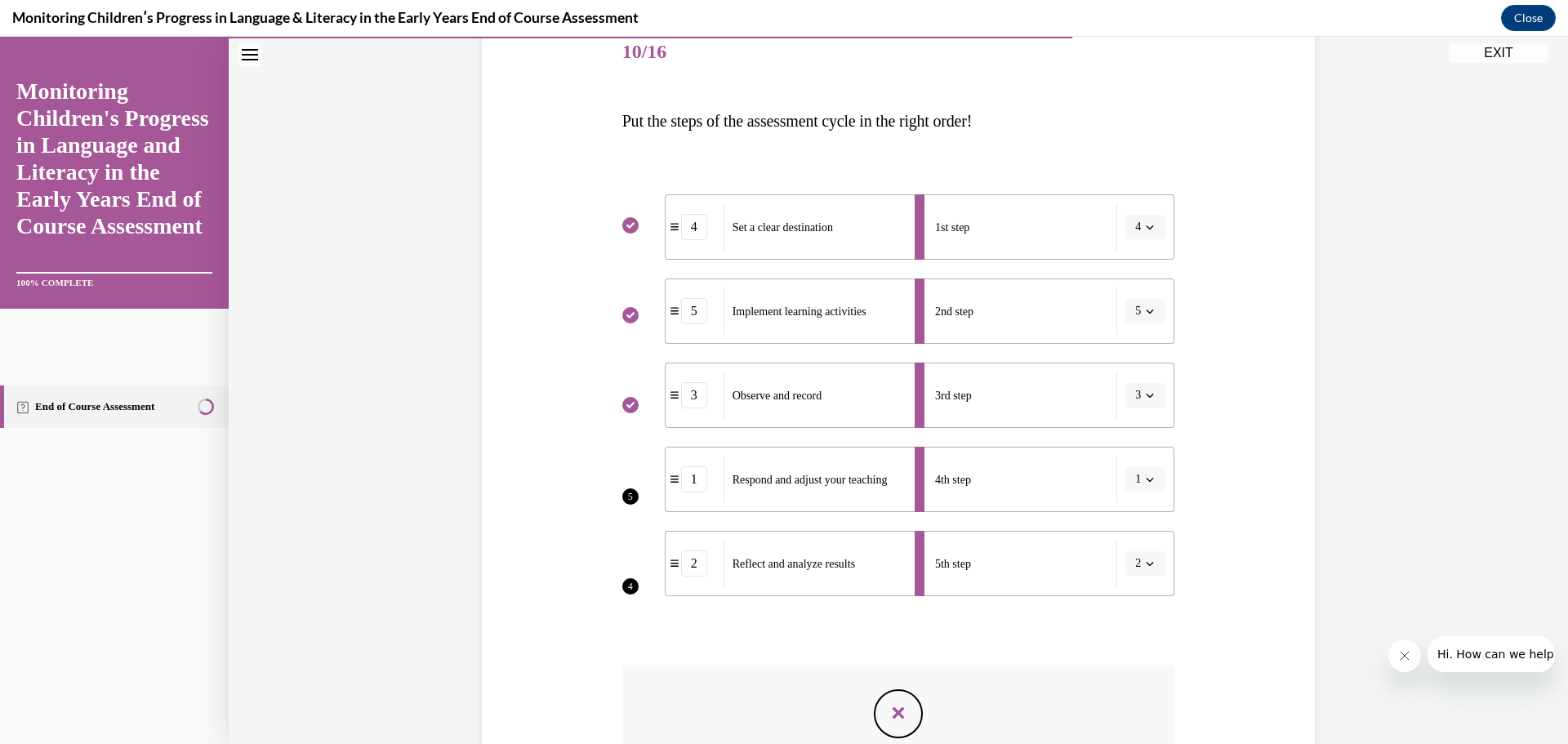
scroll to position [201, 0]
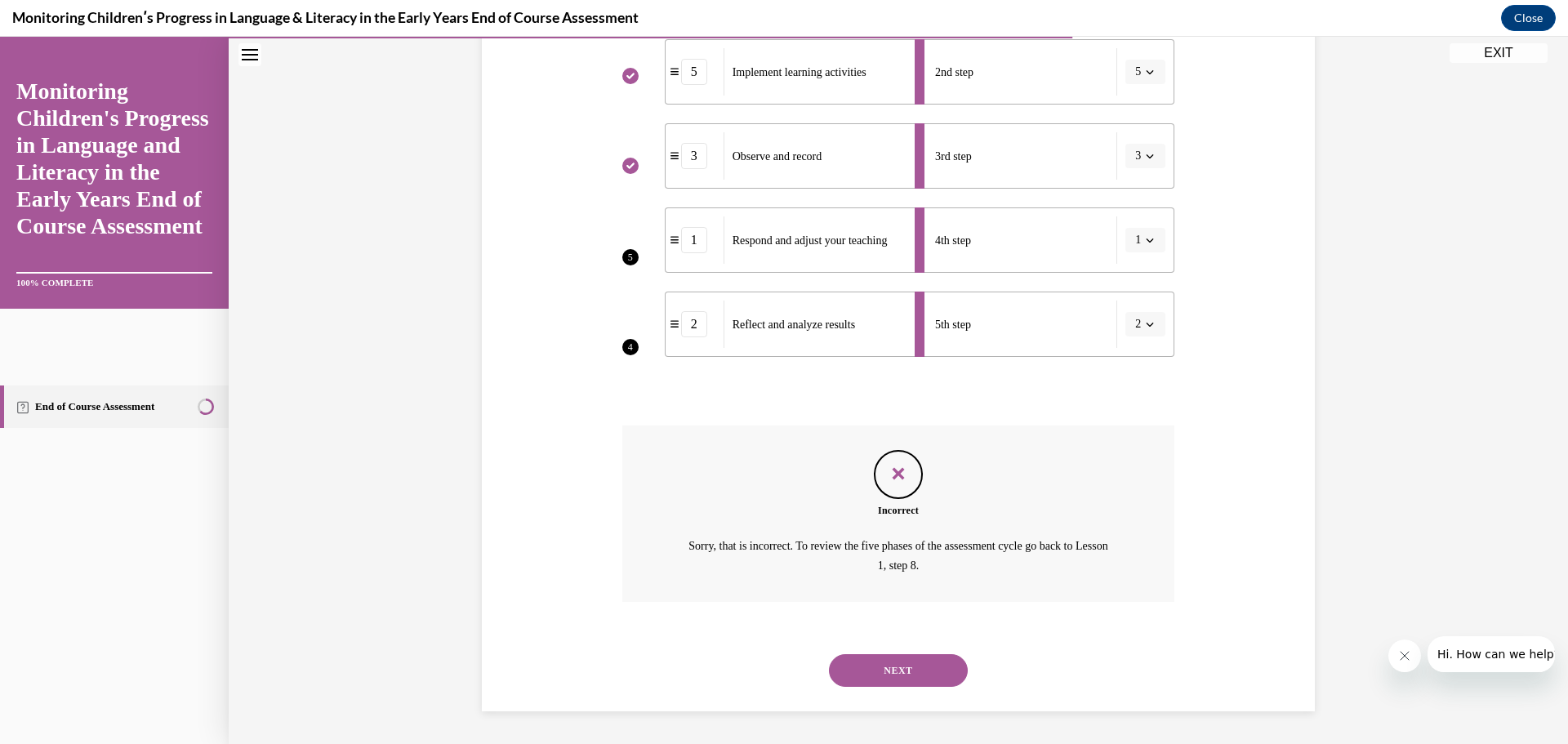
click at [910, 656] on button "NEXT" at bounding box center [898, 671] width 139 height 33
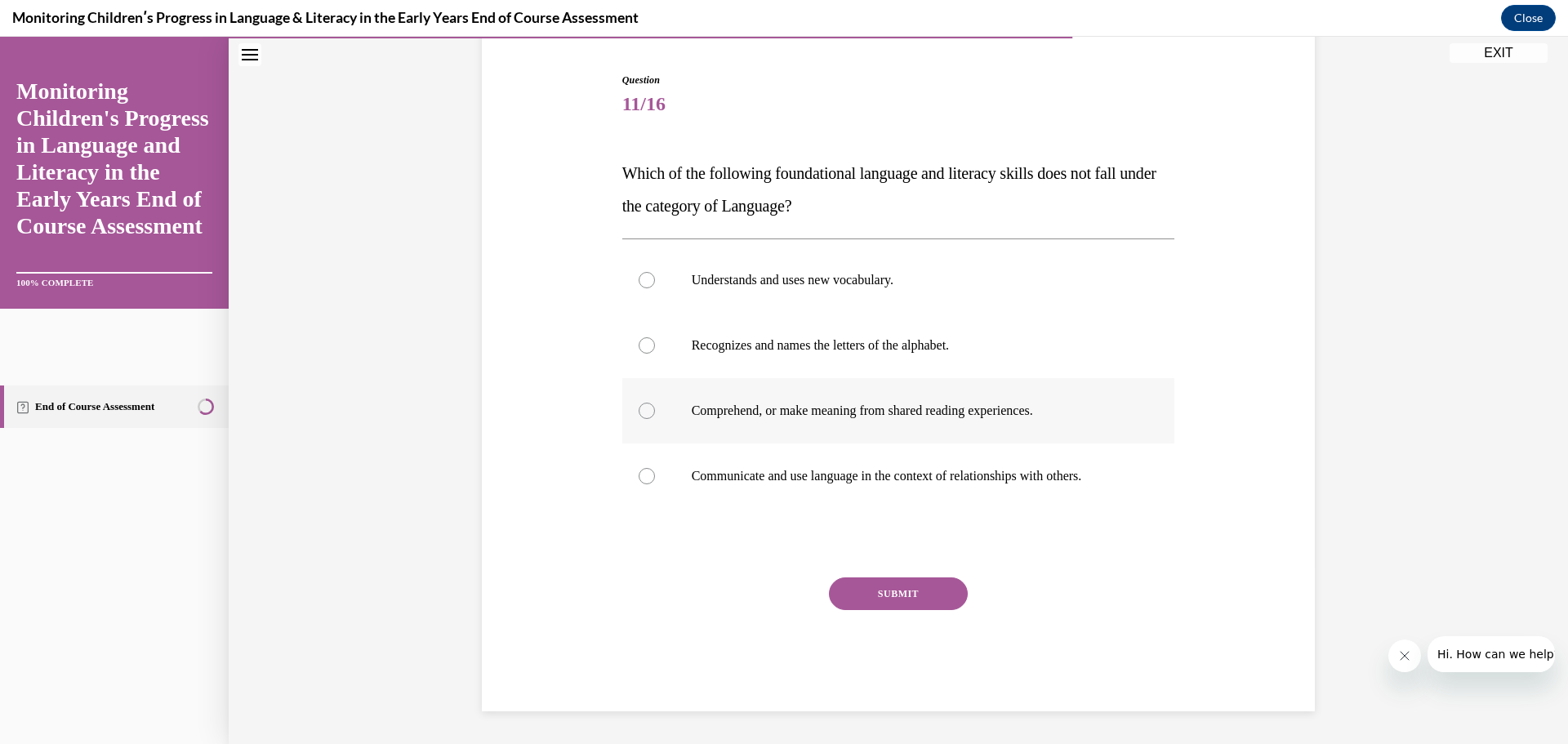
click at [931, 411] on p "Comprehend, or make meaning from shared reading experiences." at bounding box center [913, 411] width 442 height 16
click at [655, 411] on input "Comprehend, or make meaning from shared reading experiences." at bounding box center [647, 411] width 16 height 16
radio input "true"
click at [902, 590] on button "SUBMIT" at bounding box center [898, 594] width 139 height 33
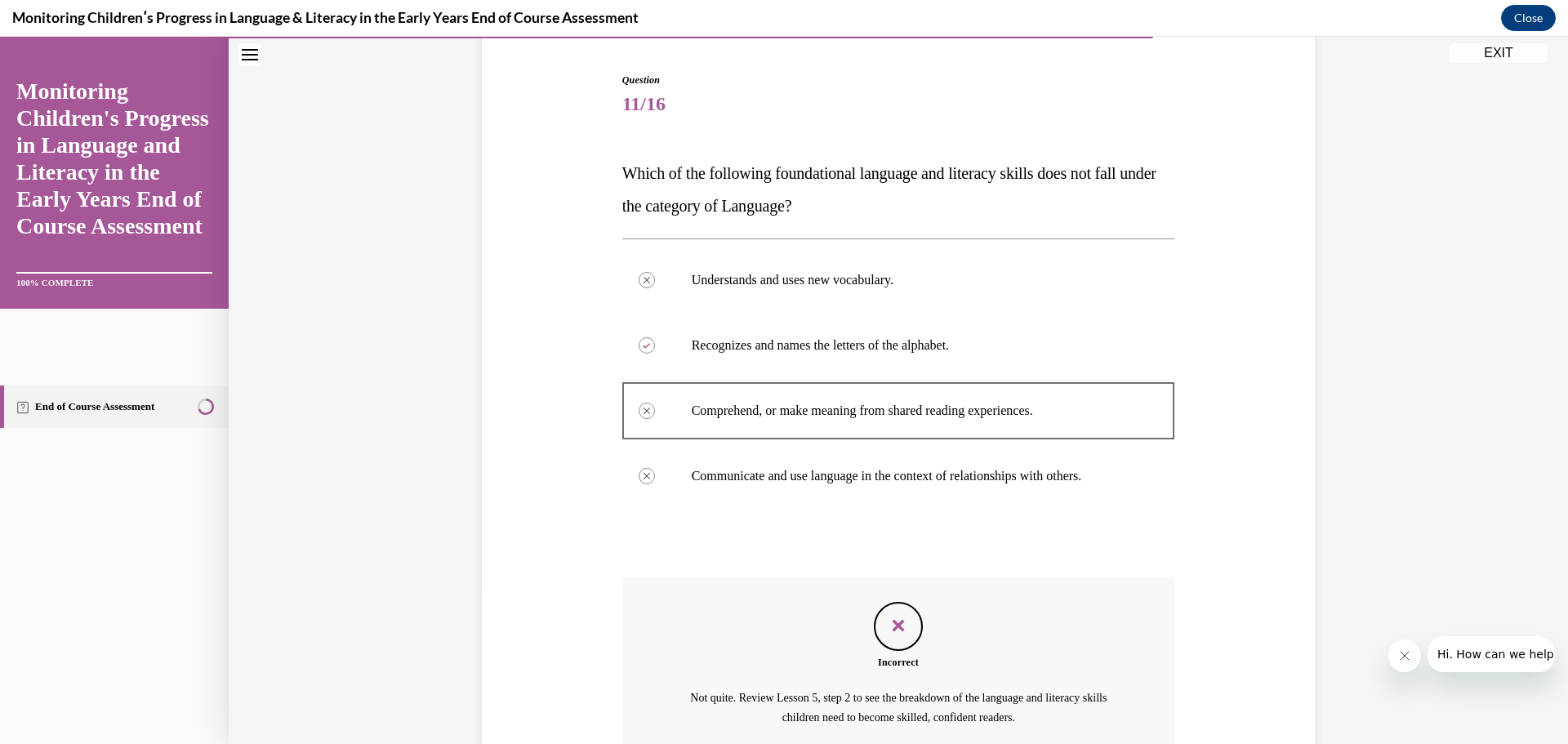
scroll to position [306, 0]
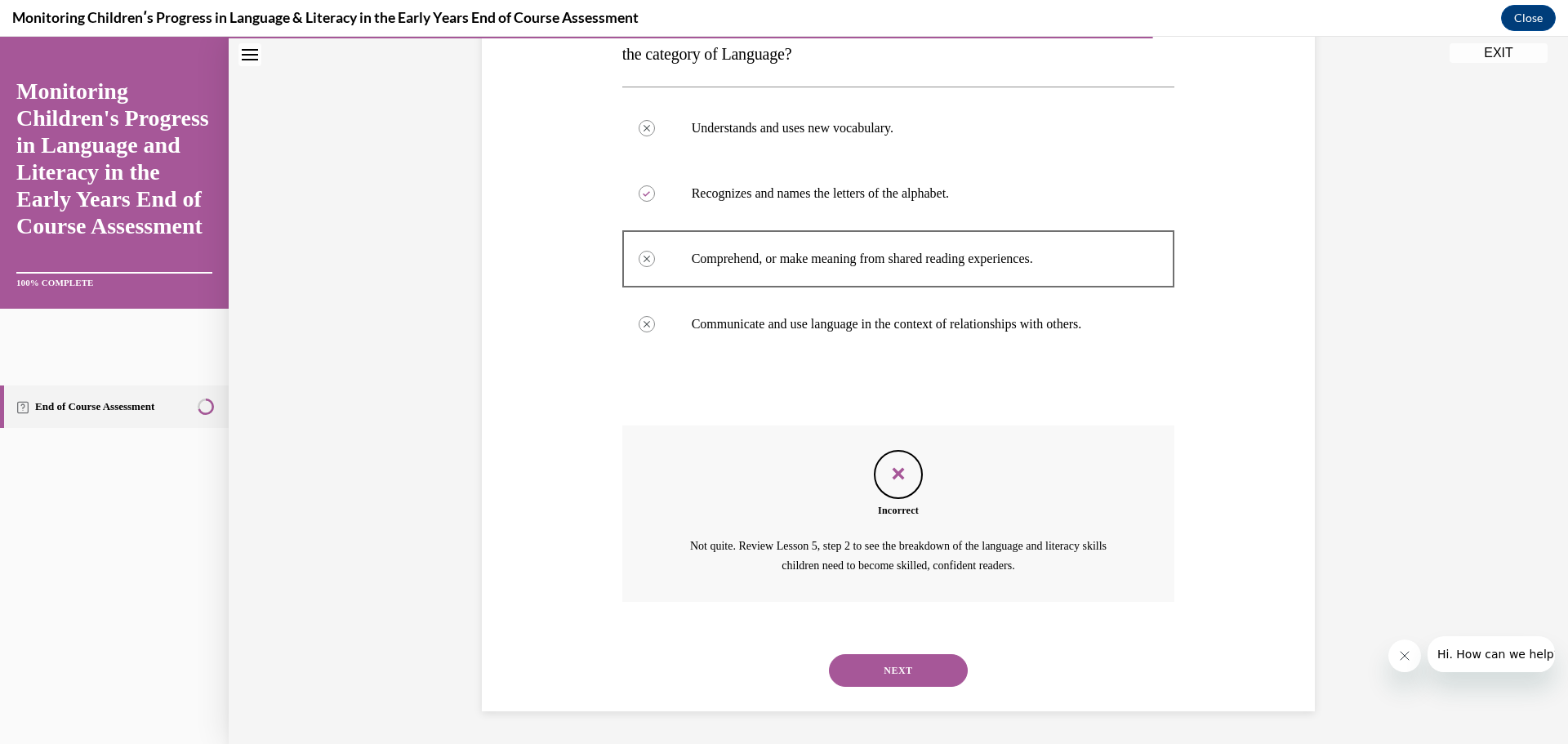
click at [913, 679] on button "NEXT" at bounding box center [898, 671] width 139 height 33
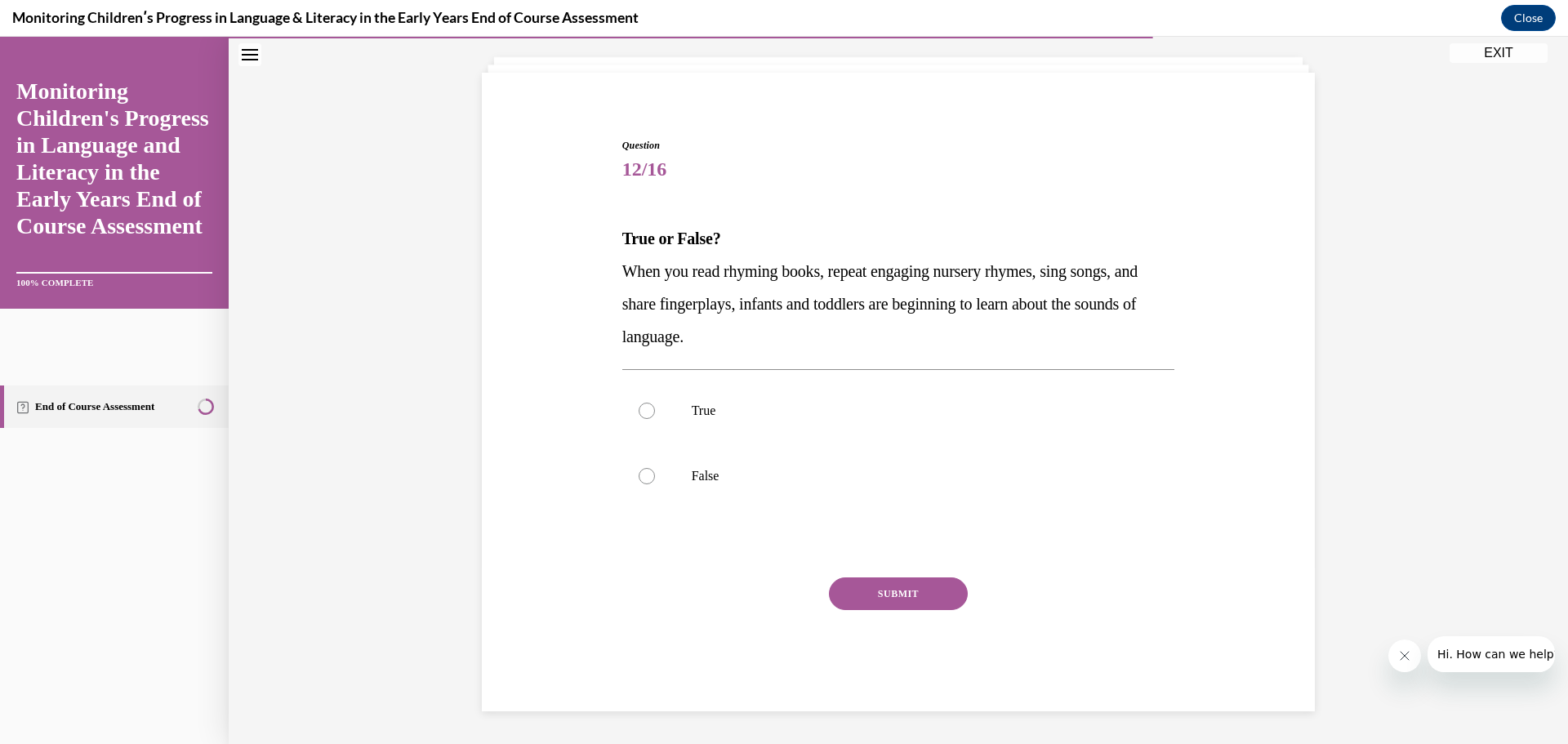
scroll to position [89, 0]
click at [694, 416] on p "True" at bounding box center [913, 411] width 442 height 16
click at [655, 416] on input "True" at bounding box center [647, 411] width 16 height 16
radio input "true"
click at [694, 416] on p "True" at bounding box center [913, 411] width 442 height 16
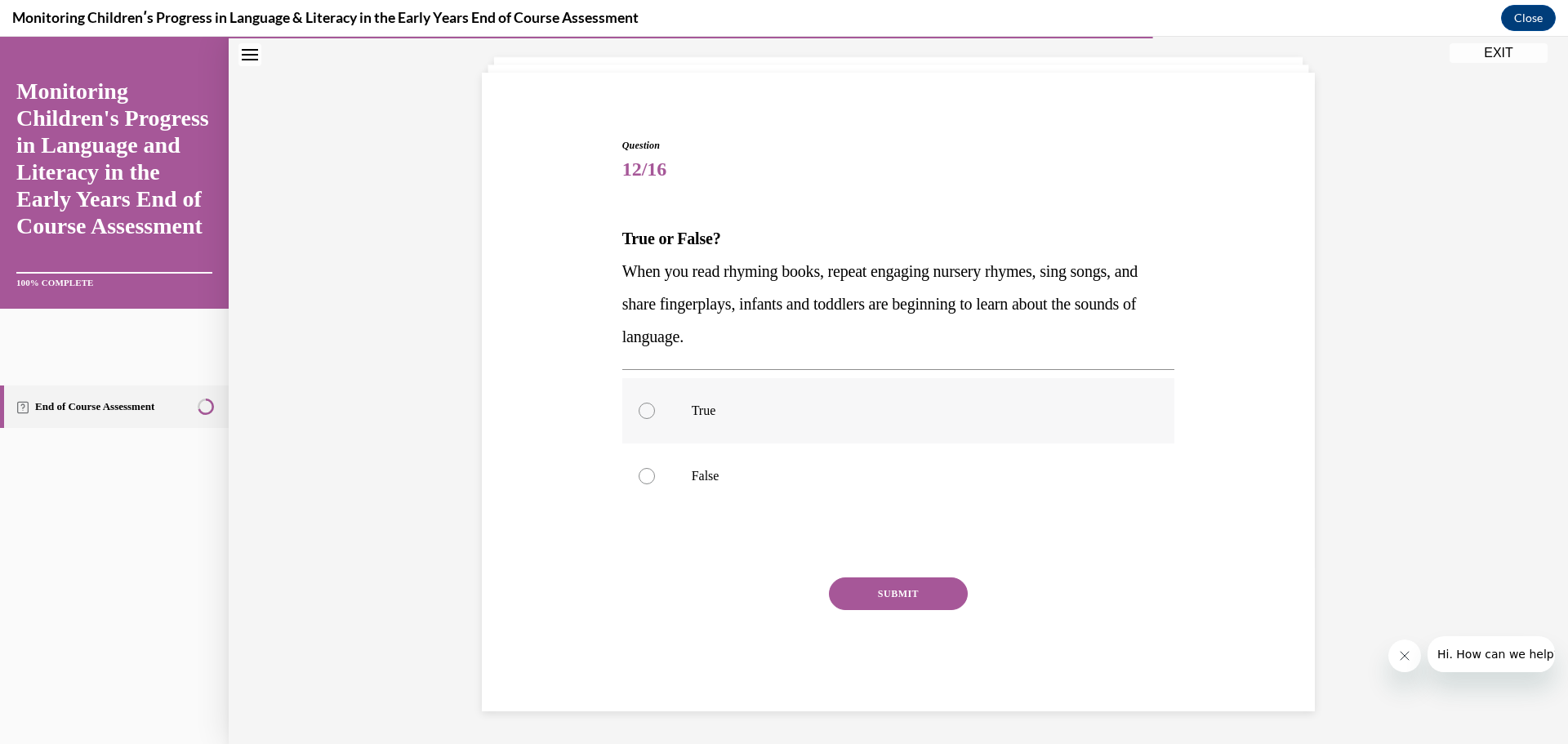
click at [655, 416] on input "True" at bounding box center [647, 411] width 16 height 16
click at [857, 593] on button "SUBMIT" at bounding box center [898, 594] width 139 height 33
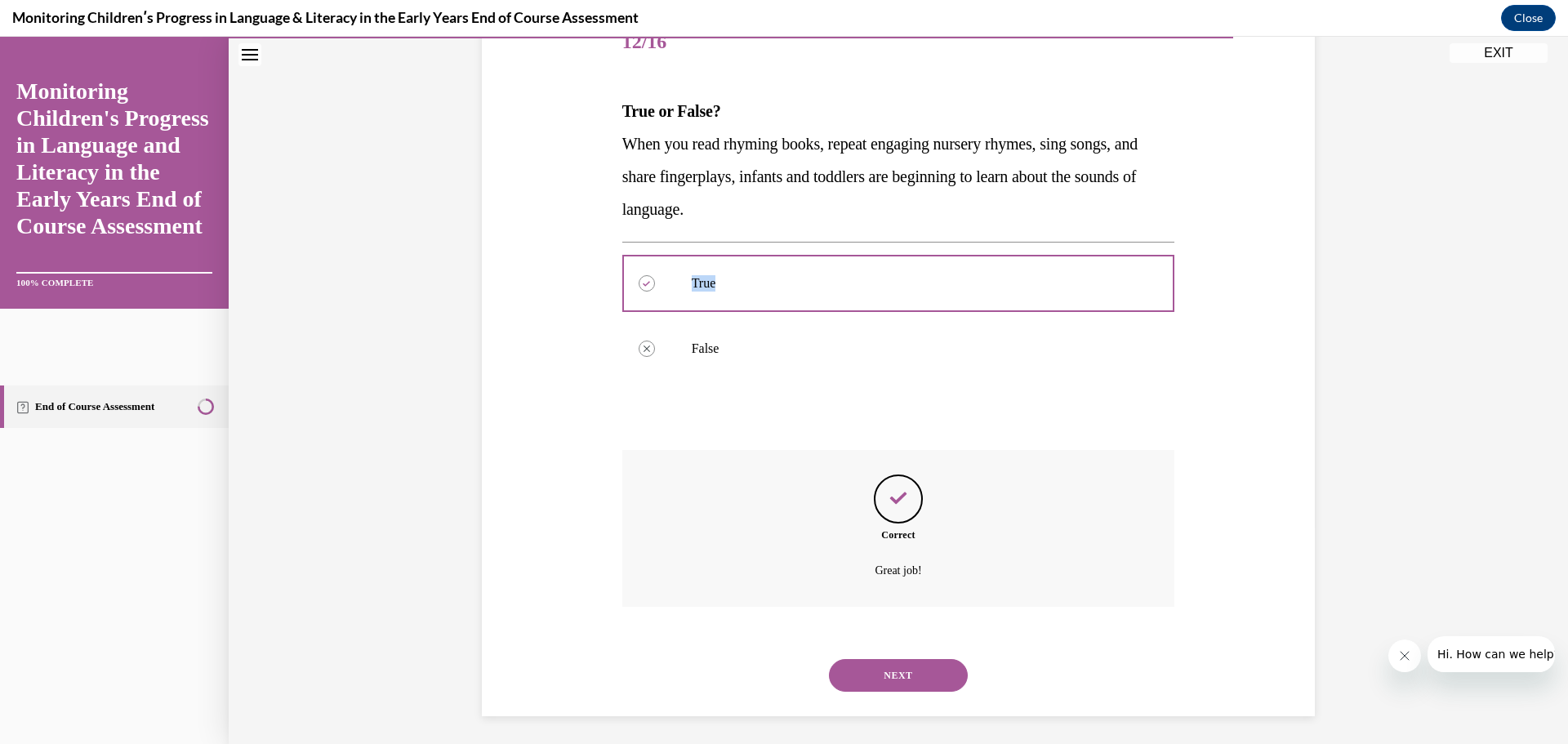
scroll to position [221, 0]
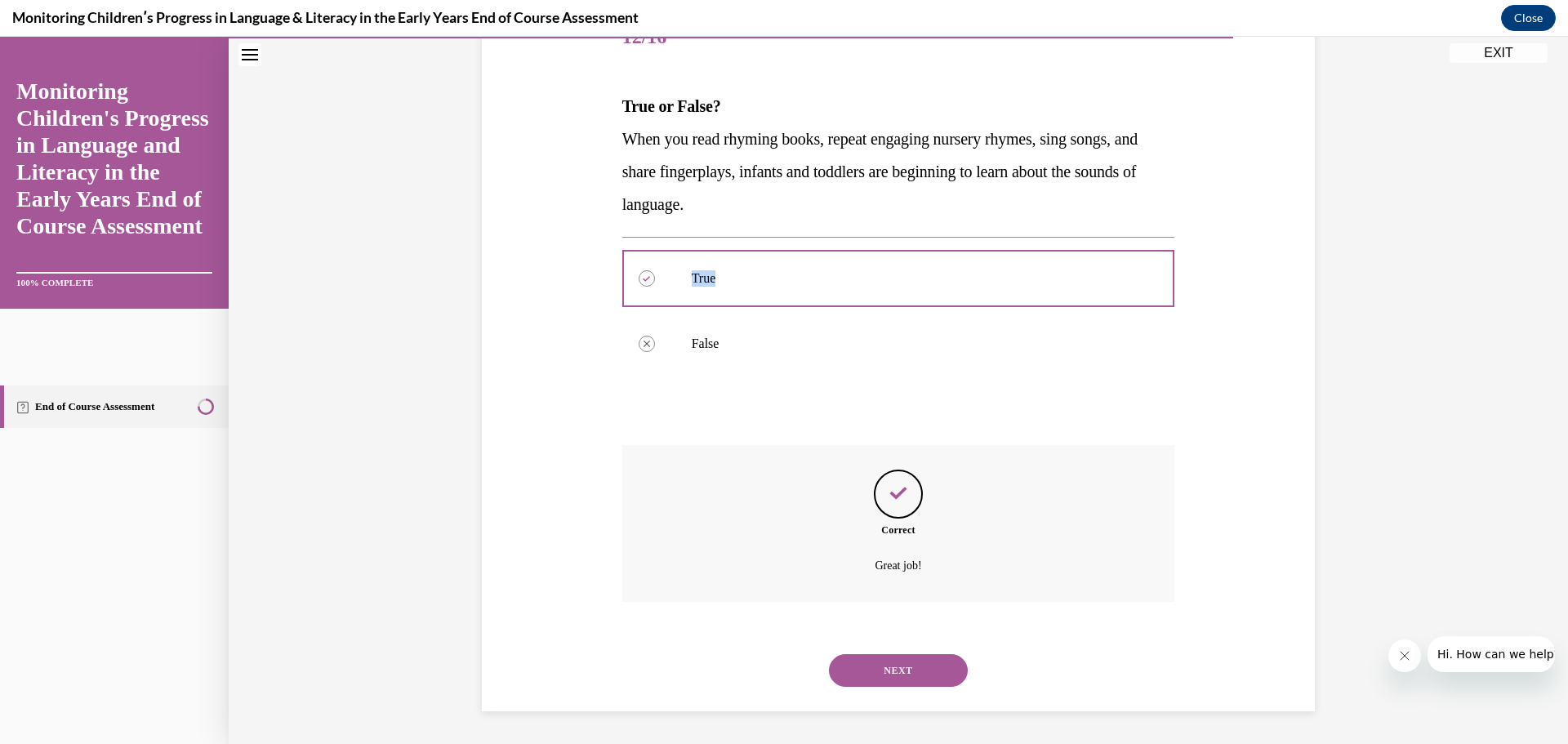
click at [905, 674] on button "NEXT" at bounding box center [898, 671] width 139 height 33
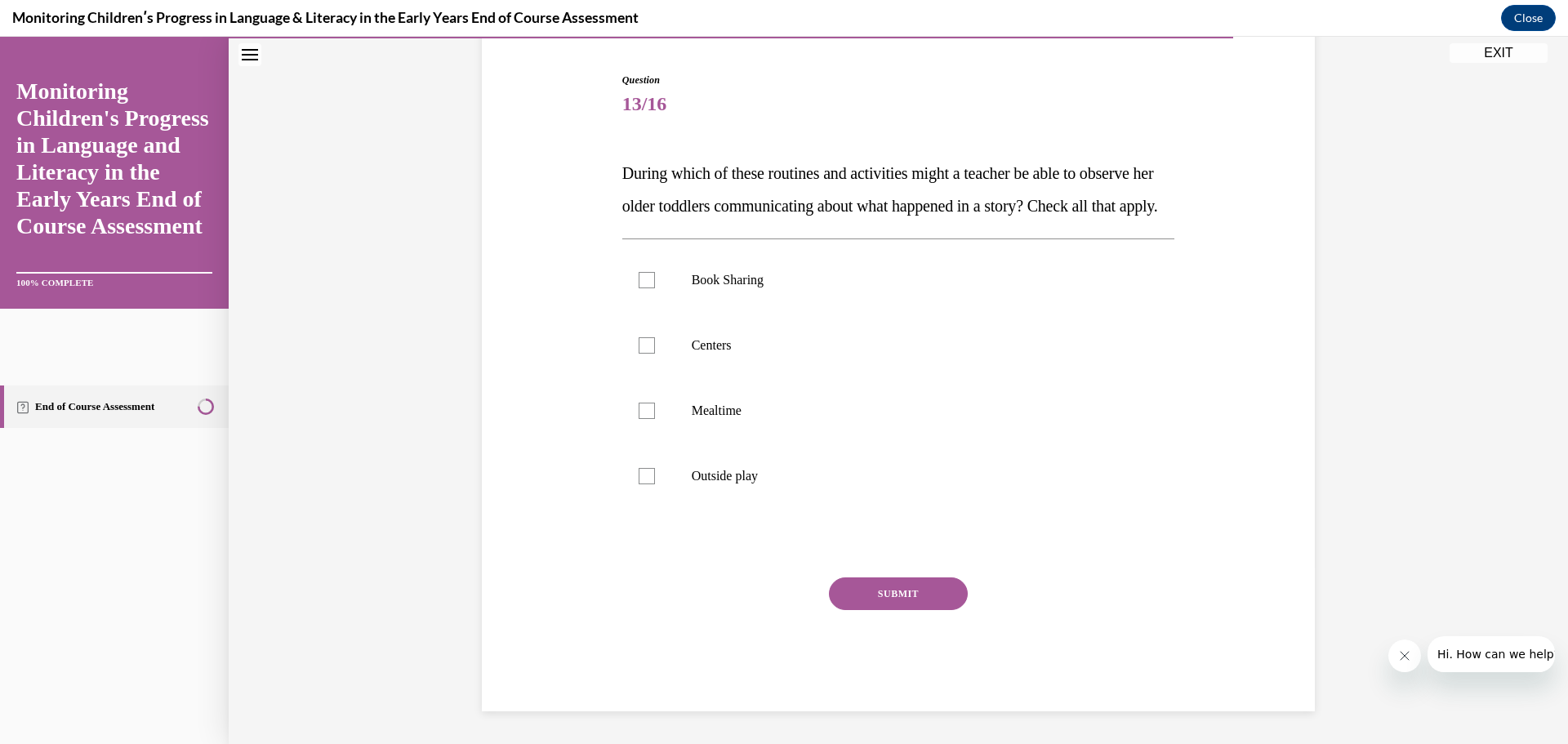
scroll to position [182, 0]
click at [710, 282] on p "Book Sharing" at bounding box center [913, 280] width 442 height 16
click at [655, 282] on input "Book Sharing" at bounding box center [647, 280] width 16 height 16
checkbox input "true"
click at [712, 345] on p "Centers" at bounding box center [913, 346] width 442 height 16
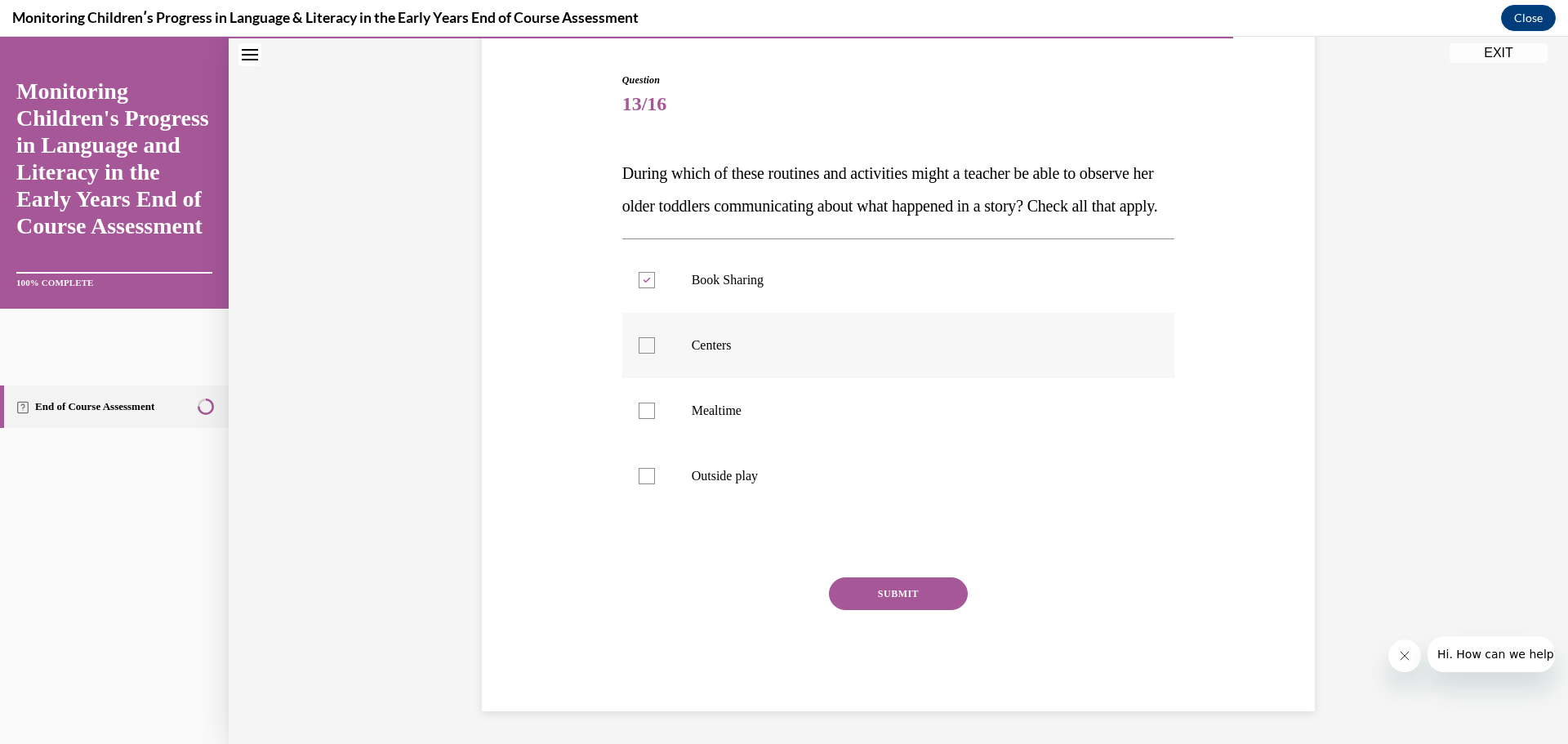
click at [655, 345] on input "Centers" at bounding box center [647, 346] width 16 height 16
checkbox input "true"
click at [717, 419] on p "Mealtime" at bounding box center [913, 411] width 442 height 16
click at [655, 419] on input "Mealtime" at bounding box center [647, 411] width 16 height 16
click at [717, 419] on p "Mealtime" at bounding box center [913, 411] width 442 height 16
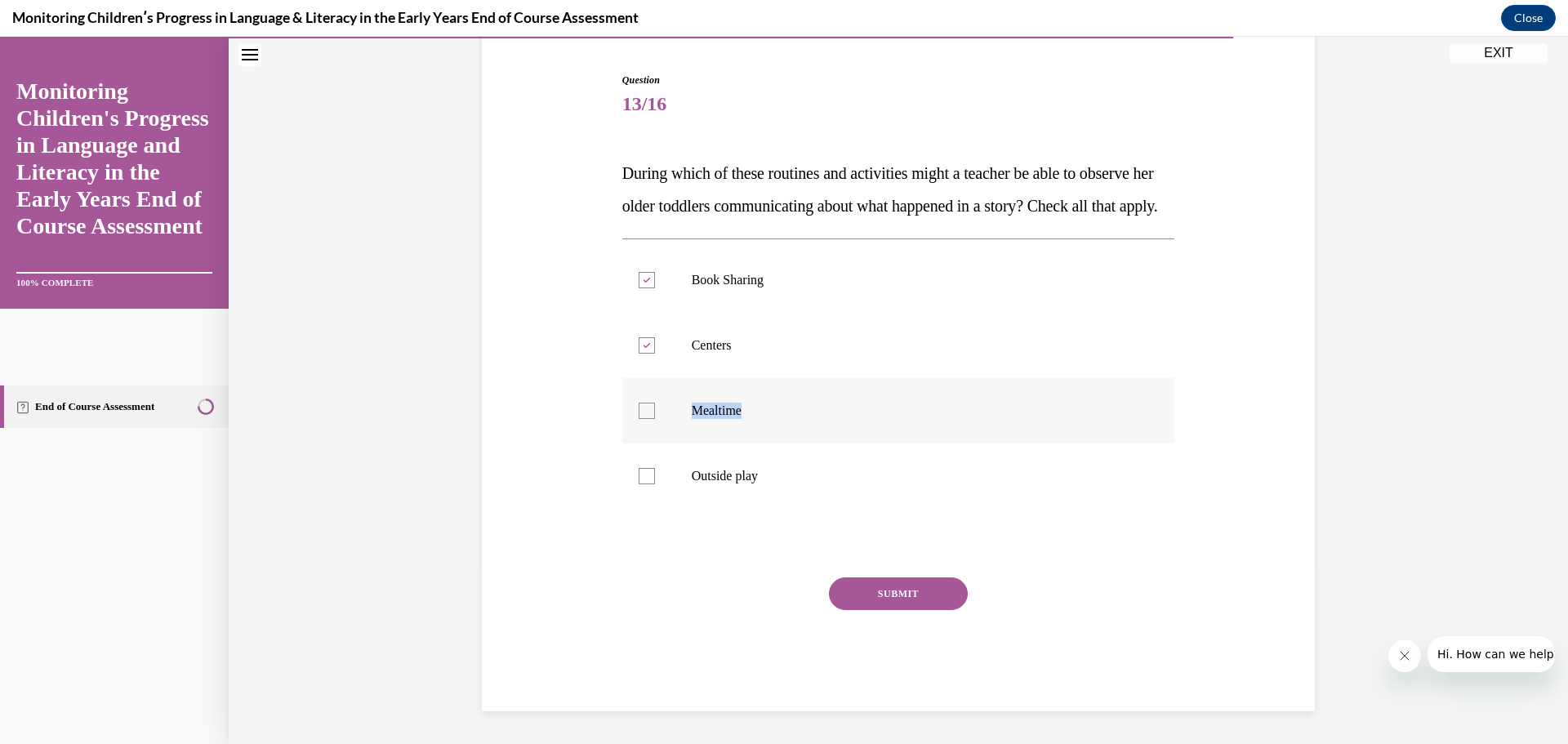
click at [655, 419] on input "Mealtime" at bounding box center [647, 411] width 16 height 16
checkbox input "false"
click at [720, 472] on label "Outside play" at bounding box center [898, 476] width 553 height 65
click at [655, 472] on input "Outside play" at bounding box center [647, 476] width 16 height 16
checkbox input "true"
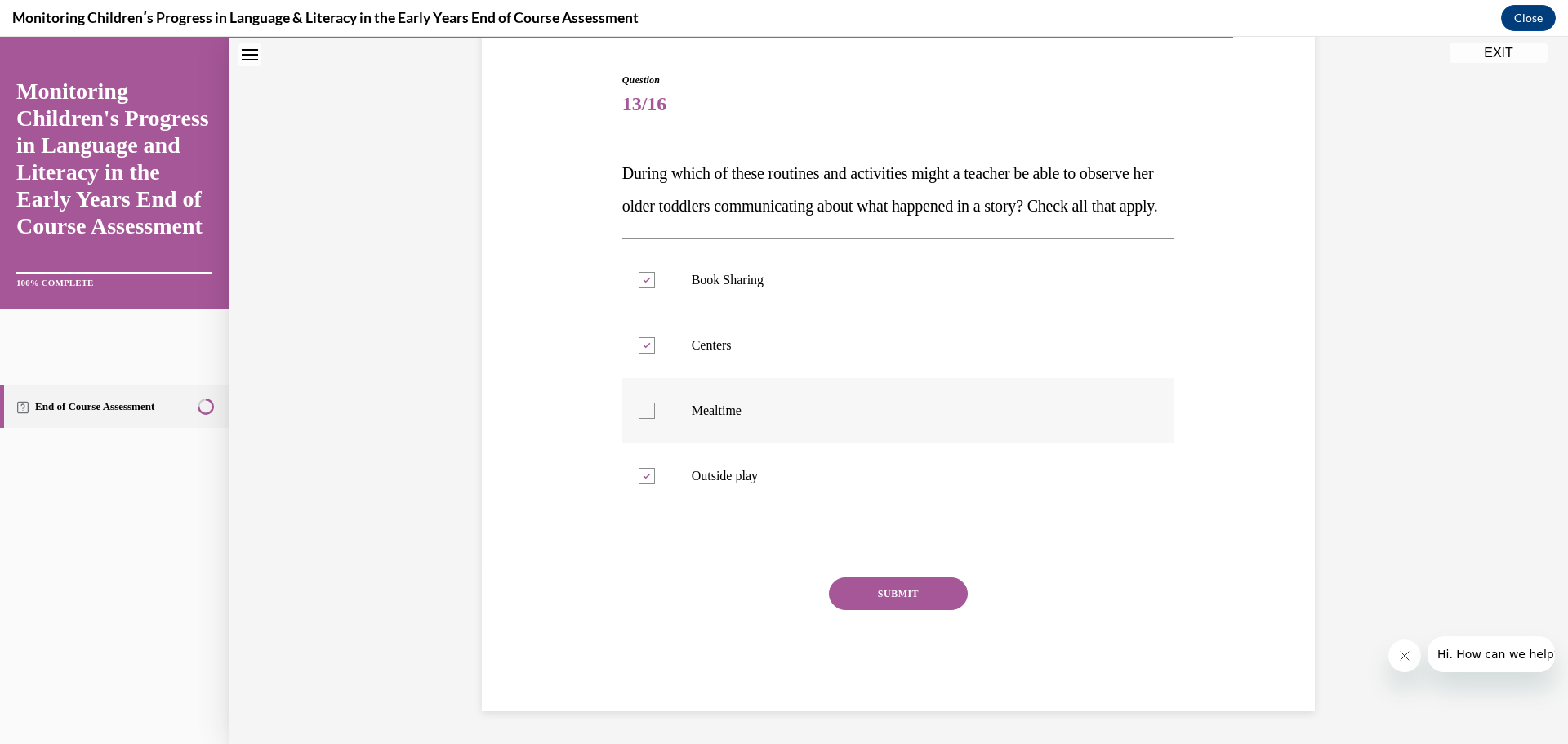
click at [639, 418] on div at bounding box center [647, 411] width 16 height 16
click at [639, 418] on input "Mealtime" at bounding box center [647, 411] width 16 height 16
checkbox input "true"
click at [869, 597] on button "SUBMIT" at bounding box center [898, 594] width 139 height 33
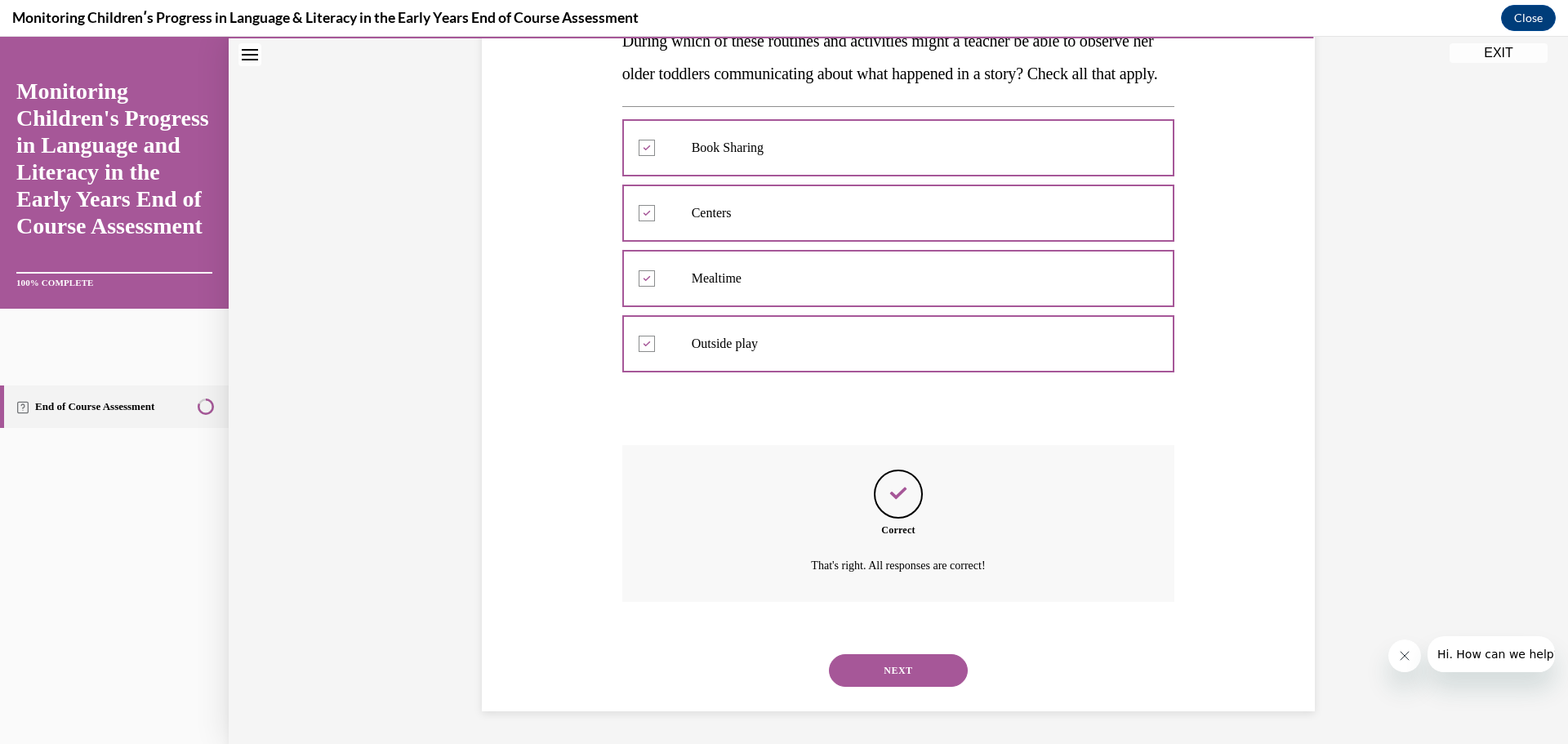
click at [895, 655] on button "NEXT" at bounding box center [898, 671] width 139 height 33
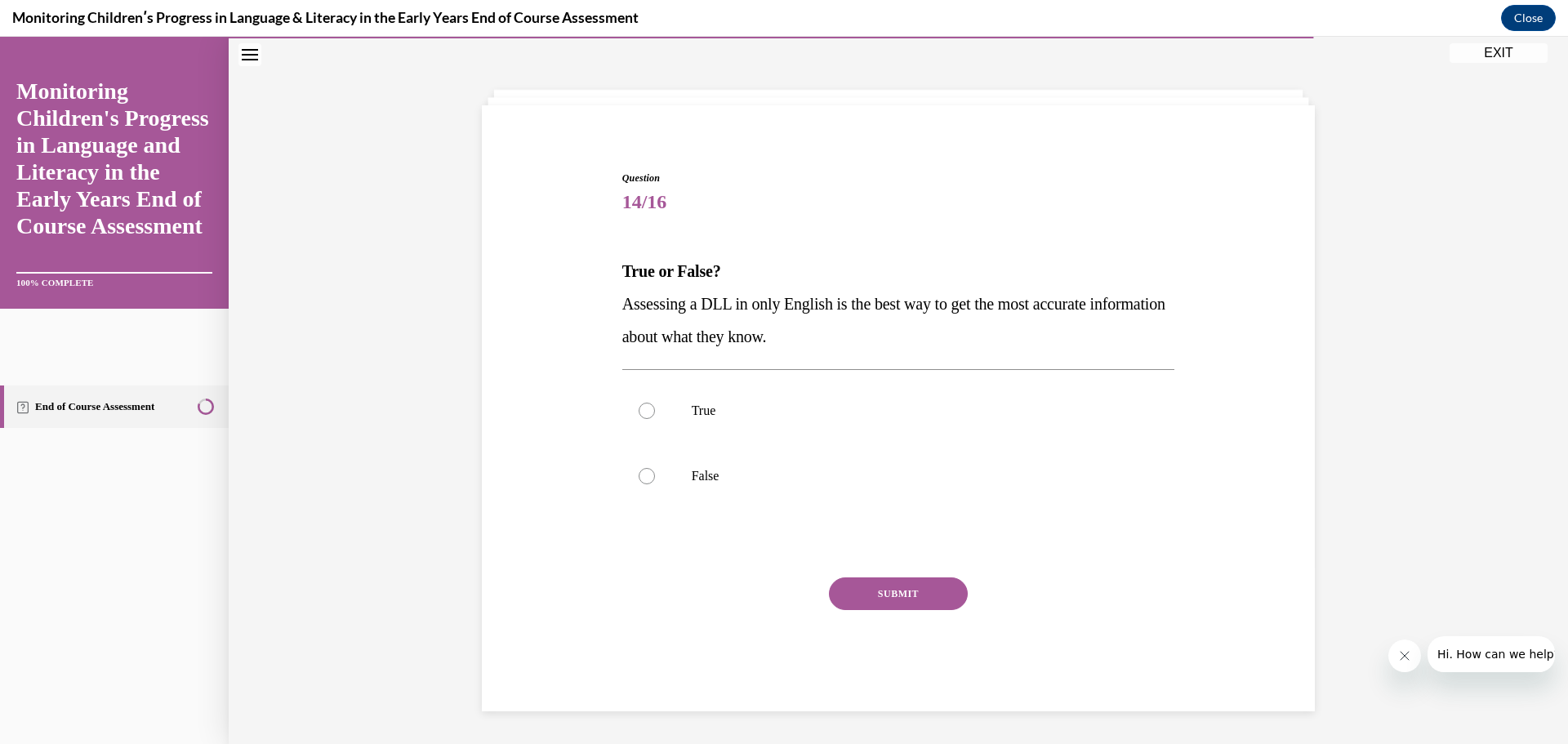
scroll to position [56, 0]
click at [649, 479] on label "False" at bounding box center [898, 476] width 553 height 65
click at [649, 479] on input "False" at bounding box center [647, 476] width 16 height 16
radio input "true"
click at [881, 582] on button "SUBMIT" at bounding box center [898, 594] width 139 height 33
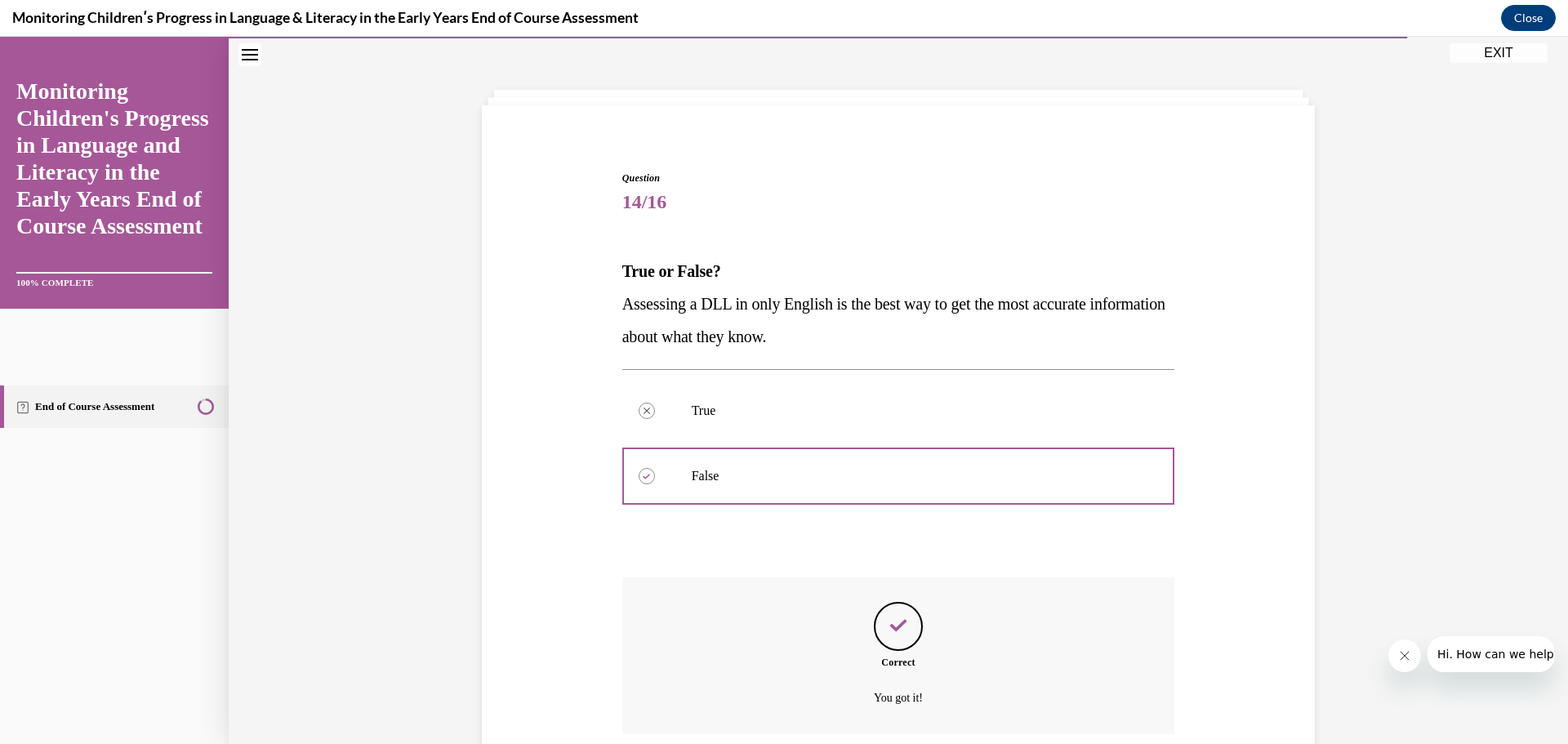
scroll to position [189, 0]
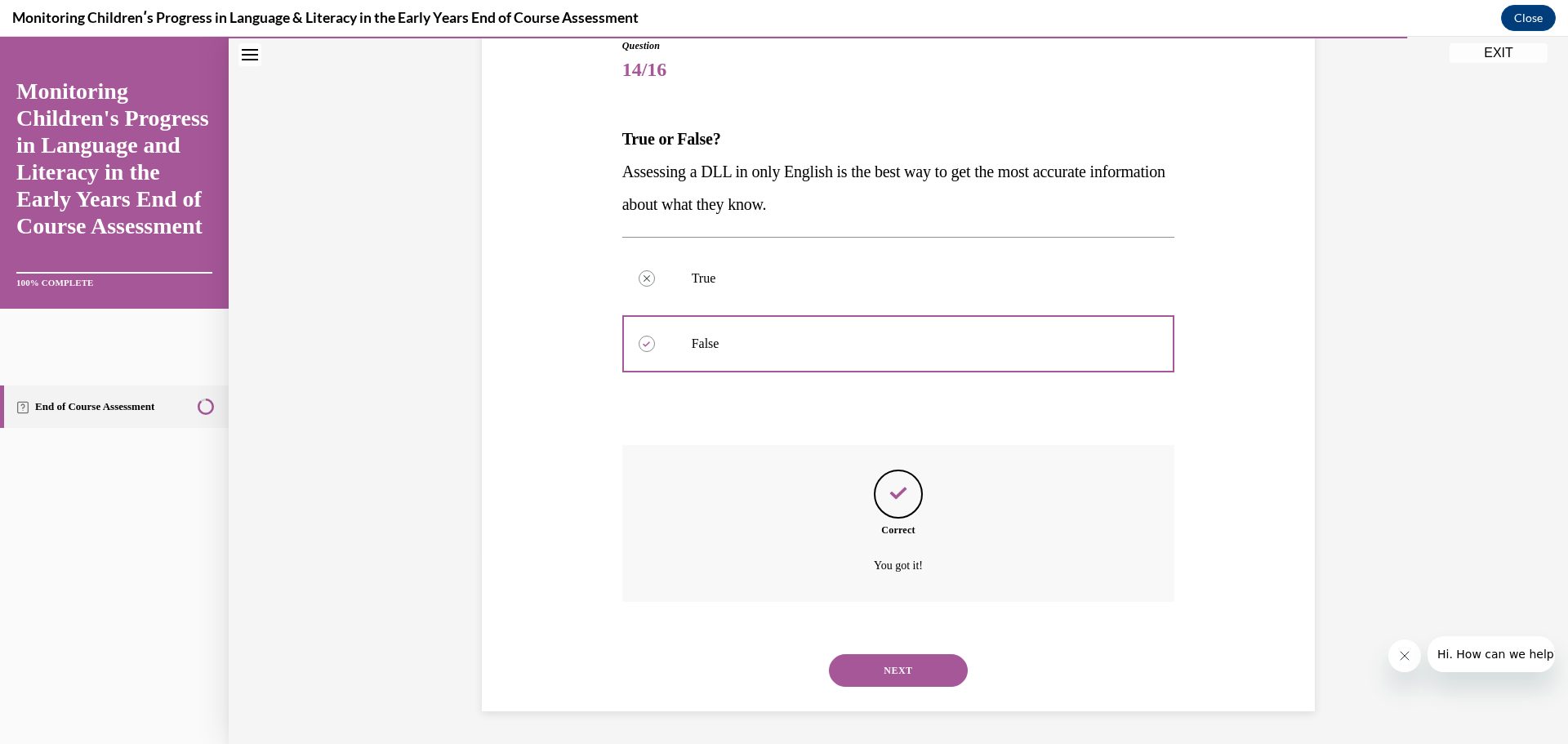
click at [880, 678] on button "NEXT" at bounding box center [898, 671] width 139 height 33
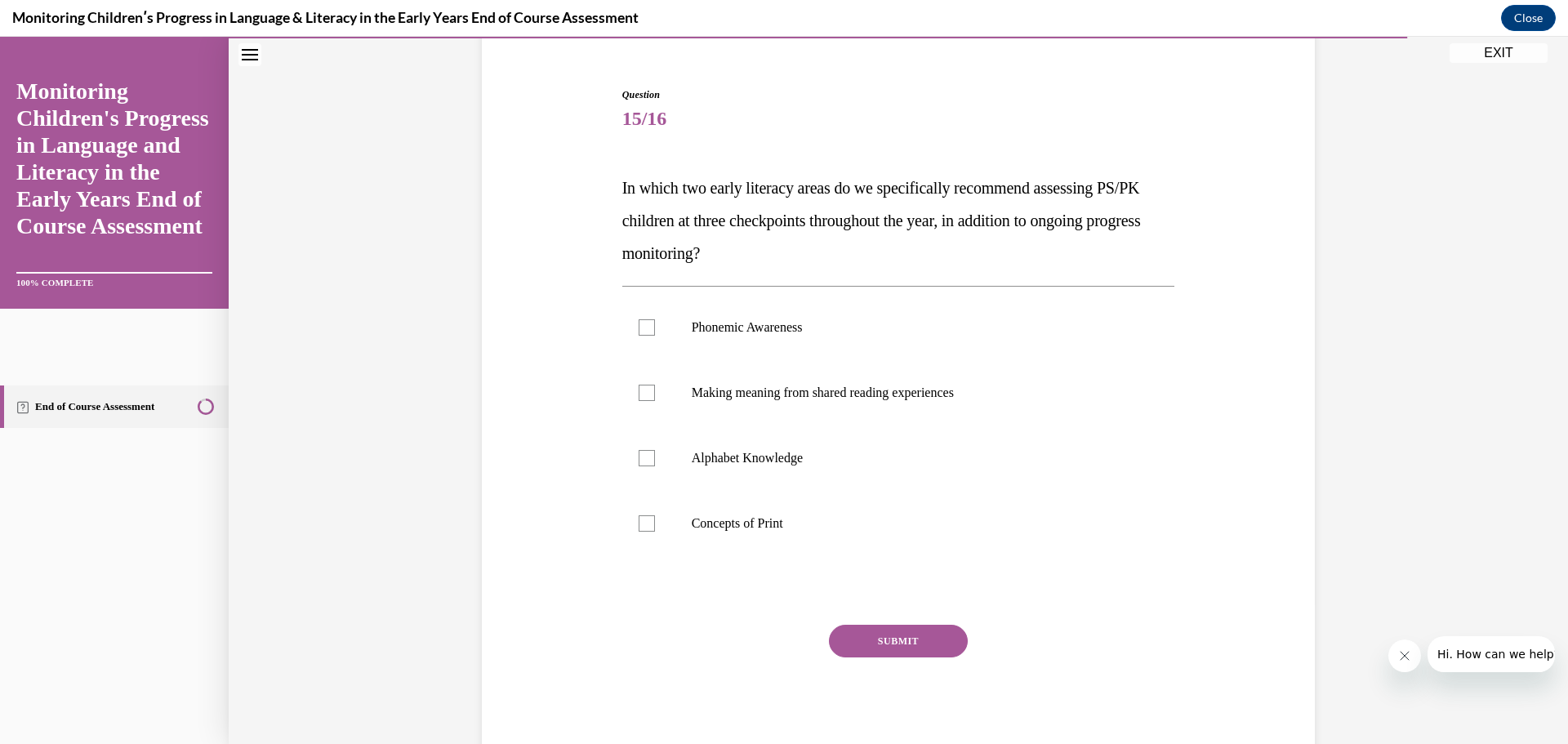
scroll to position [166, 0]
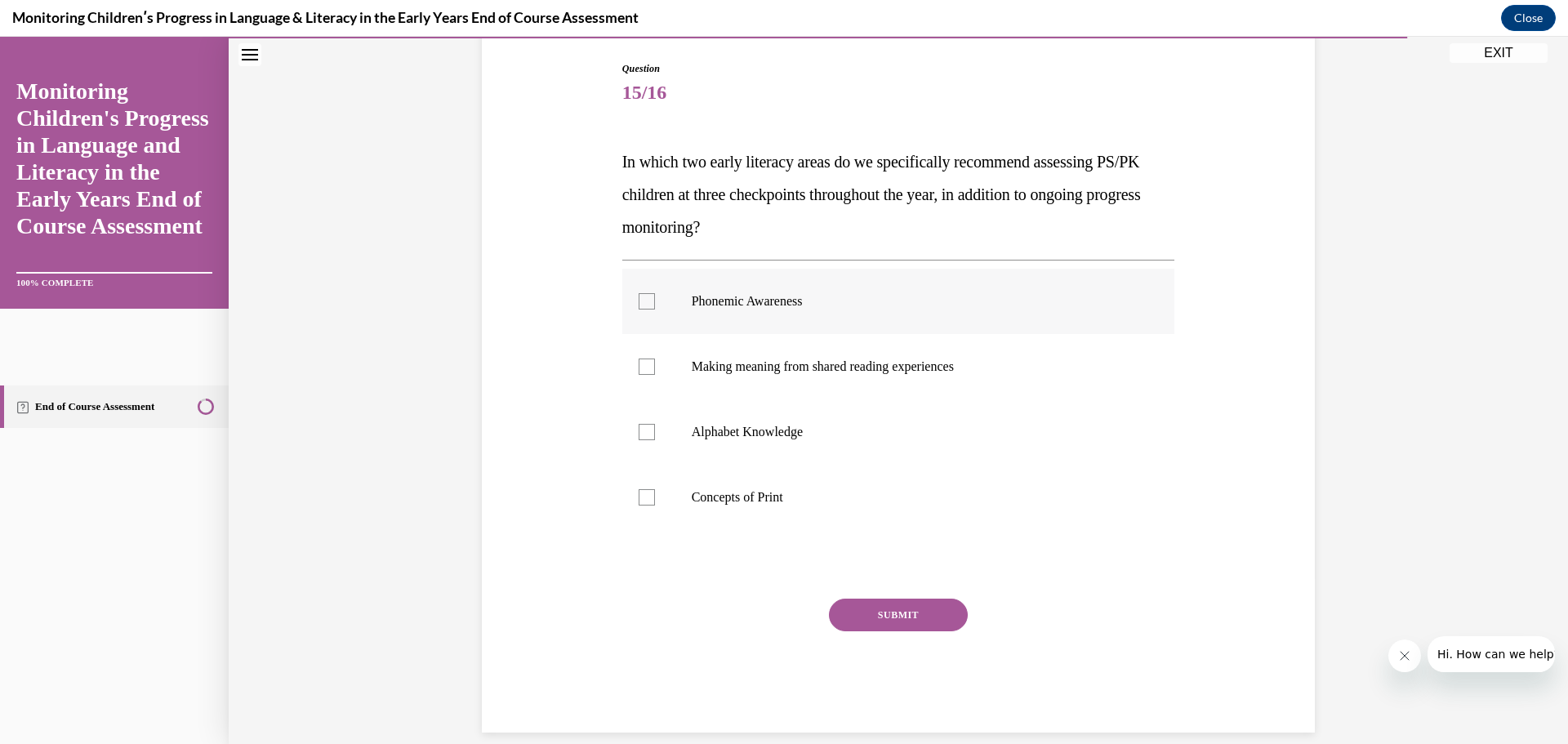
click at [750, 307] on p "Phonemic Awareness" at bounding box center [913, 302] width 442 height 16
click at [655, 307] on input "Phonemic Awareness" at bounding box center [647, 302] width 16 height 16
checkbox input "true"
click at [793, 439] on p "Alphabet Knowledge" at bounding box center [913, 432] width 442 height 16
click at [655, 439] on input "Alphabet Knowledge" at bounding box center [647, 432] width 16 height 16
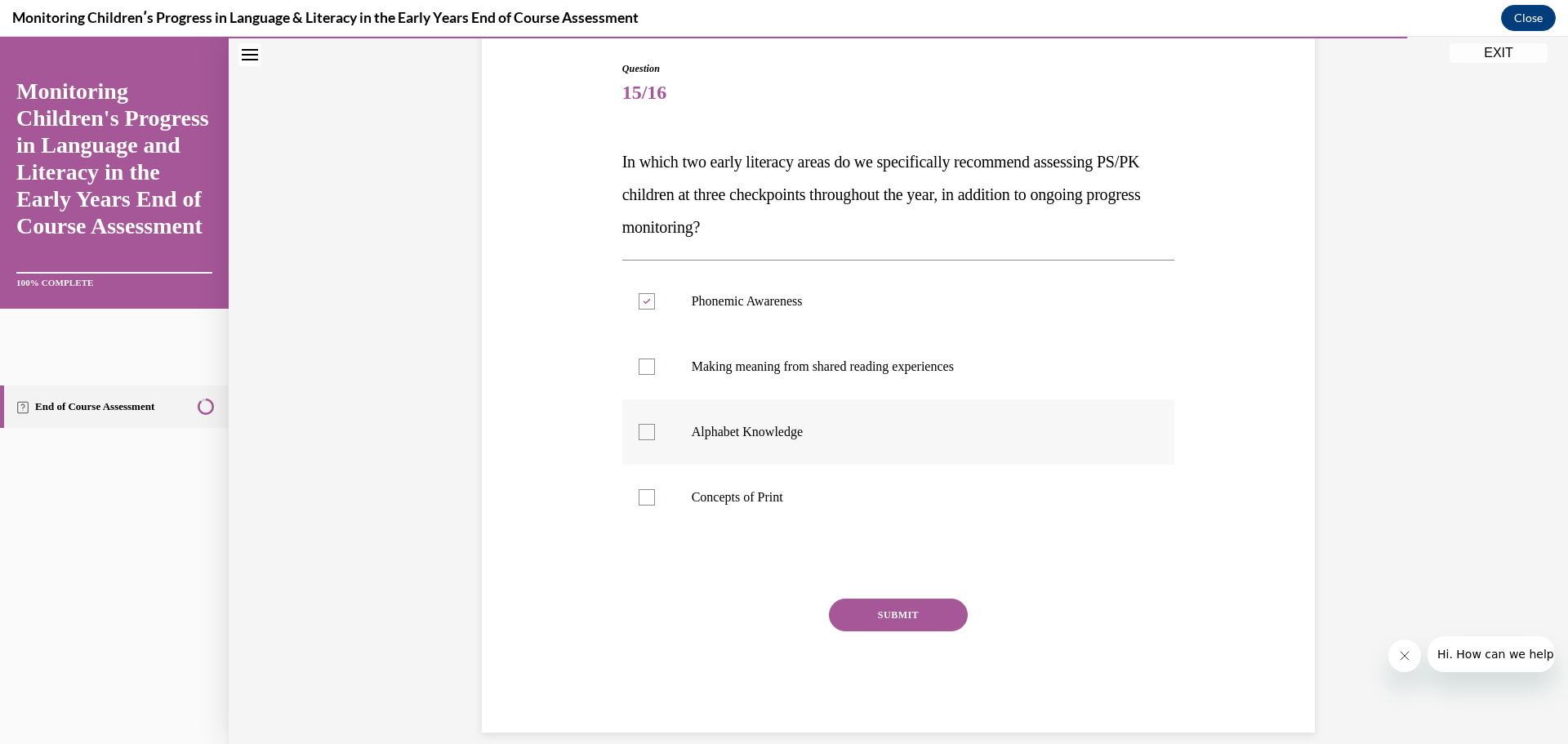
checkbox input "true"
click at [876, 613] on button "SUBMIT" at bounding box center [898, 615] width 139 height 33
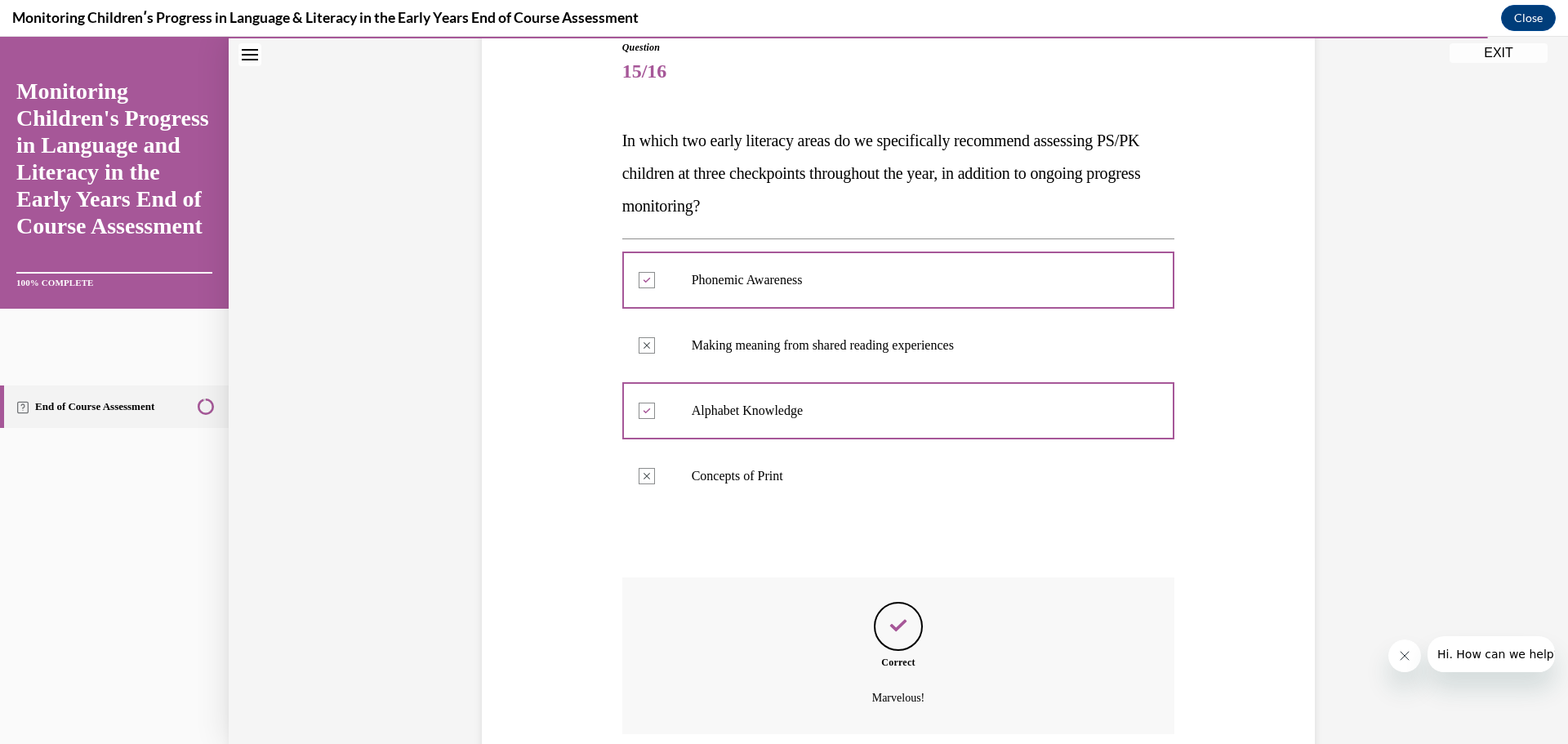
scroll to position [320, 0]
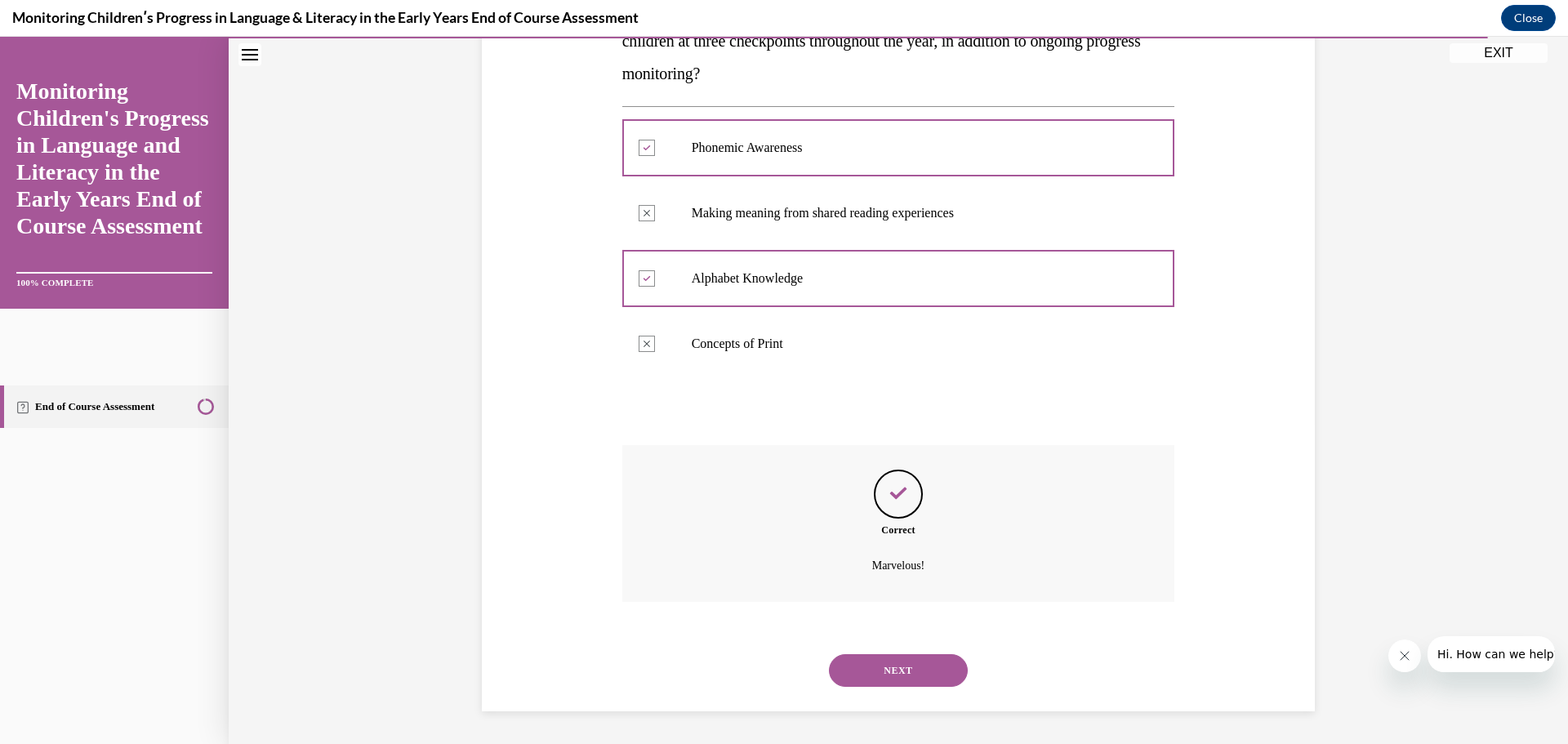
click at [902, 665] on button "NEXT" at bounding box center [898, 671] width 139 height 33
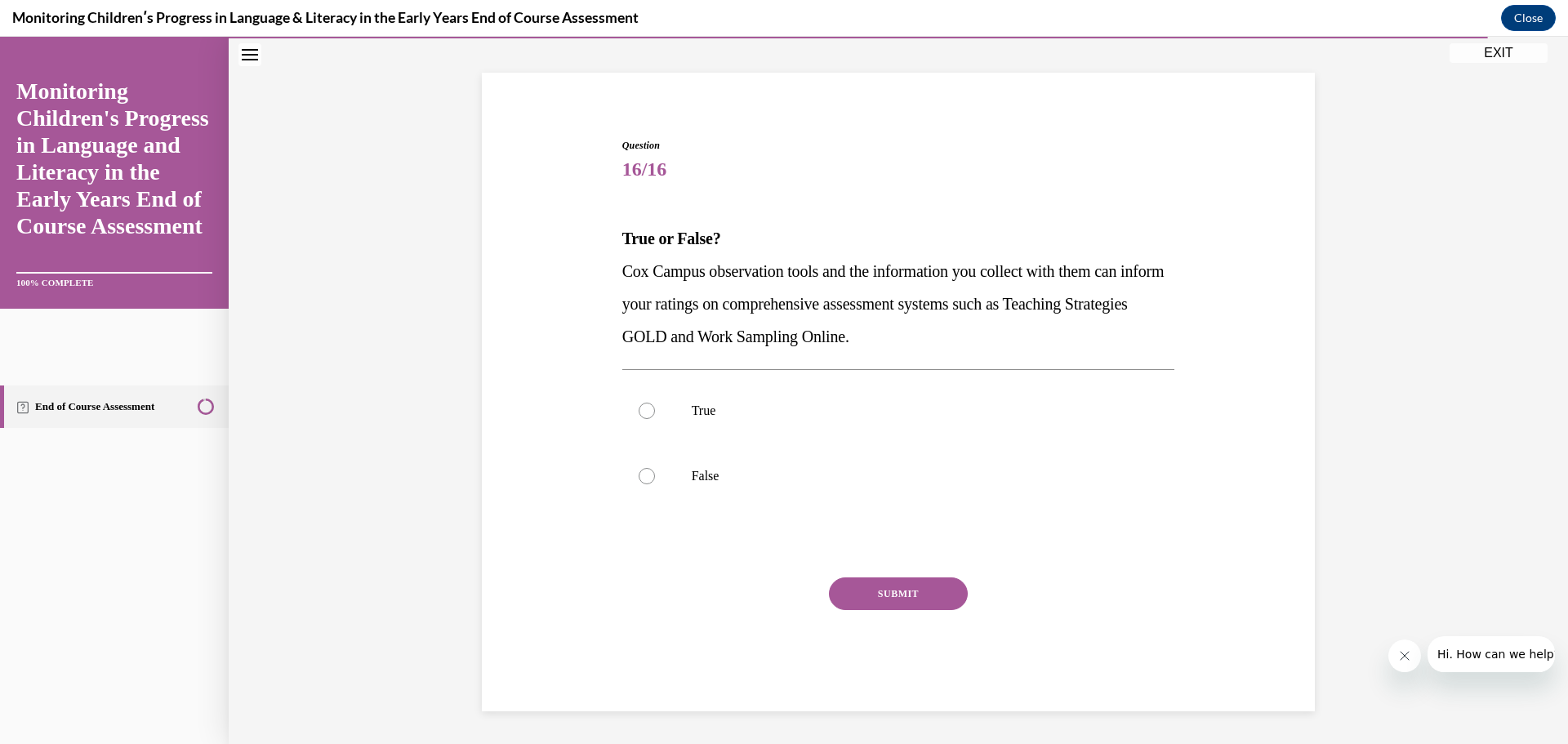
scroll to position [89, 0]
click at [693, 407] on p "True" at bounding box center [913, 411] width 442 height 16
click at [655, 407] on input "True" at bounding box center [647, 411] width 16 height 16
radio input "true"
click at [862, 581] on button "SUBMIT" at bounding box center [898, 594] width 139 height 33
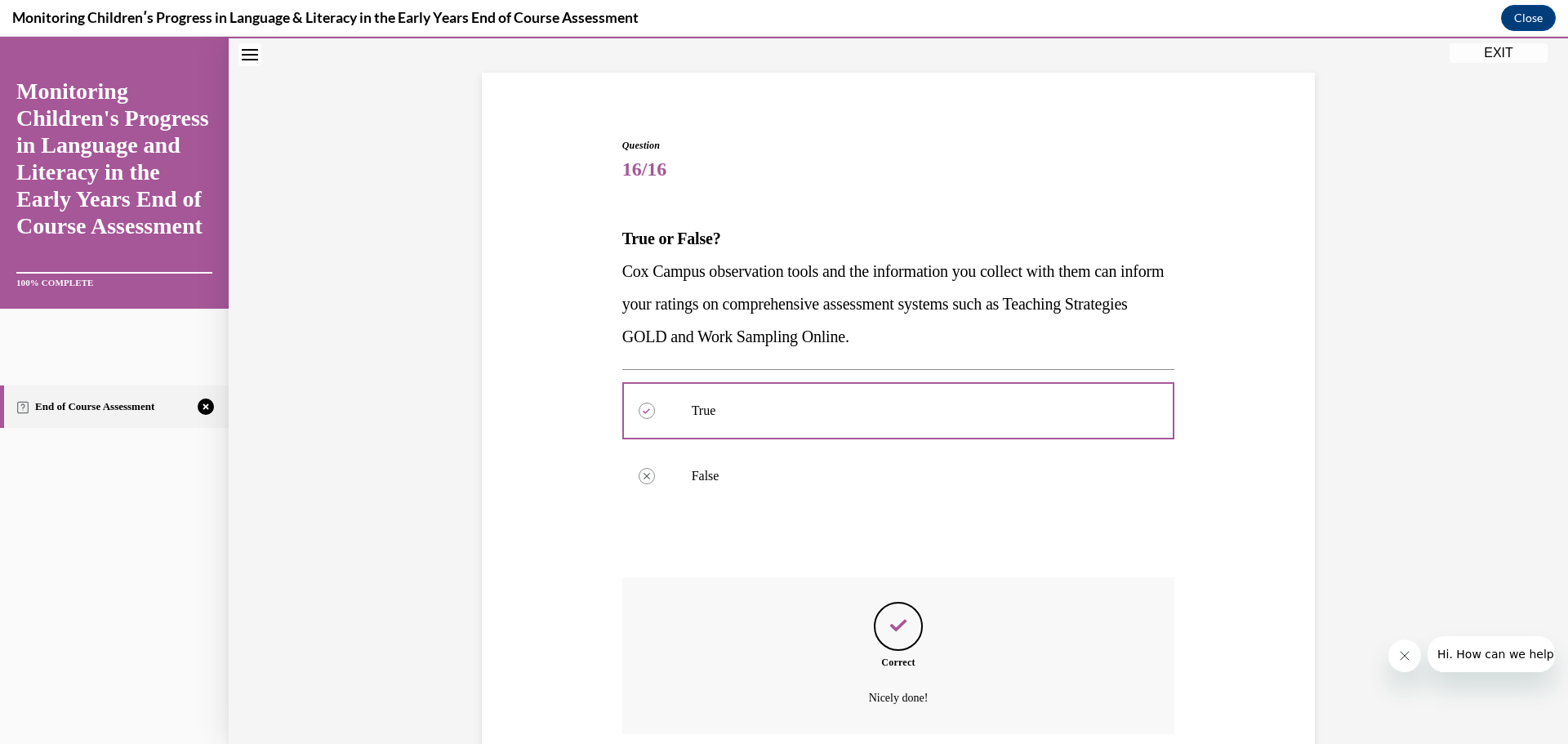
scroll to position [221, 0]
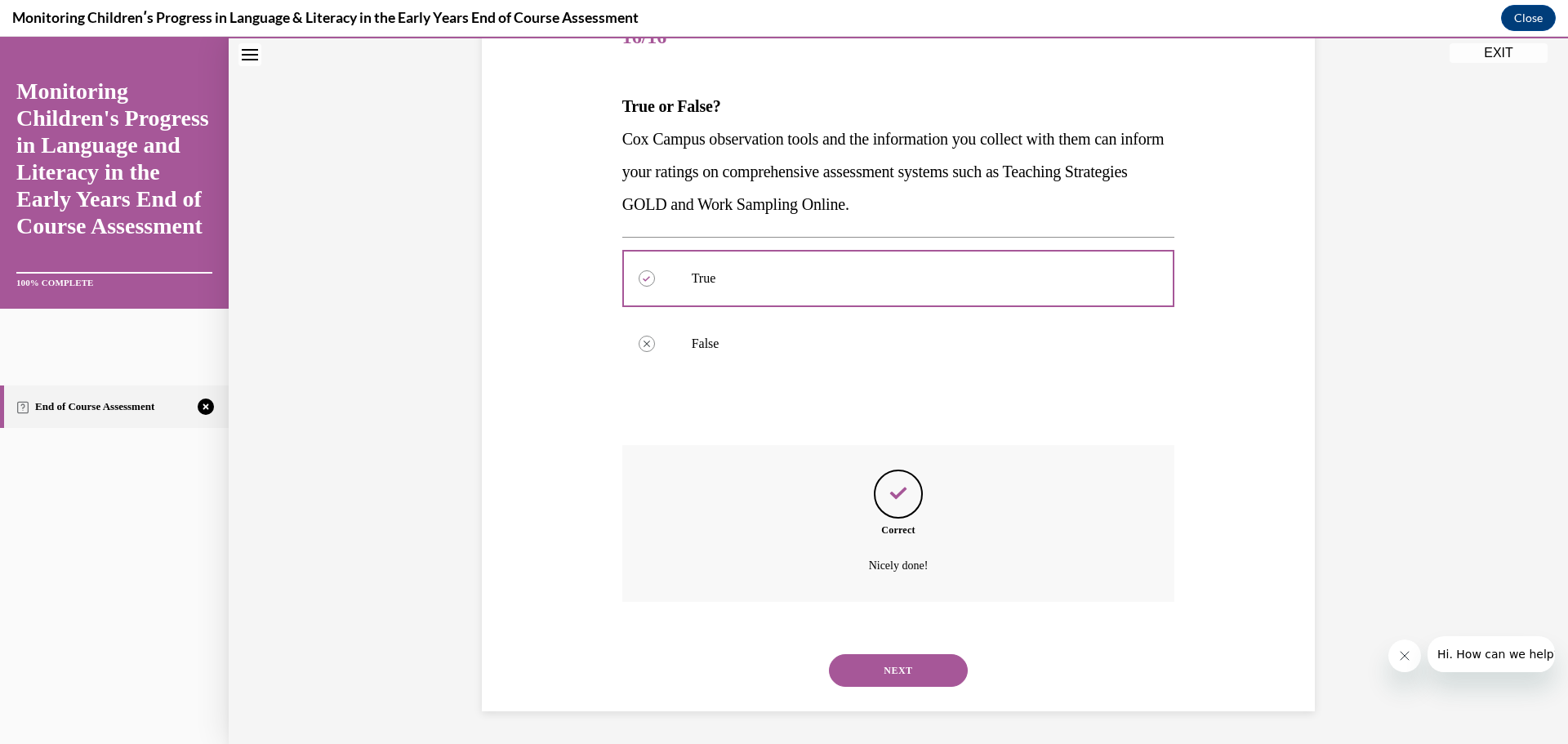
click at [905, 665] on button "NEXT" at bounding box center [898, 671] width 139 height 33
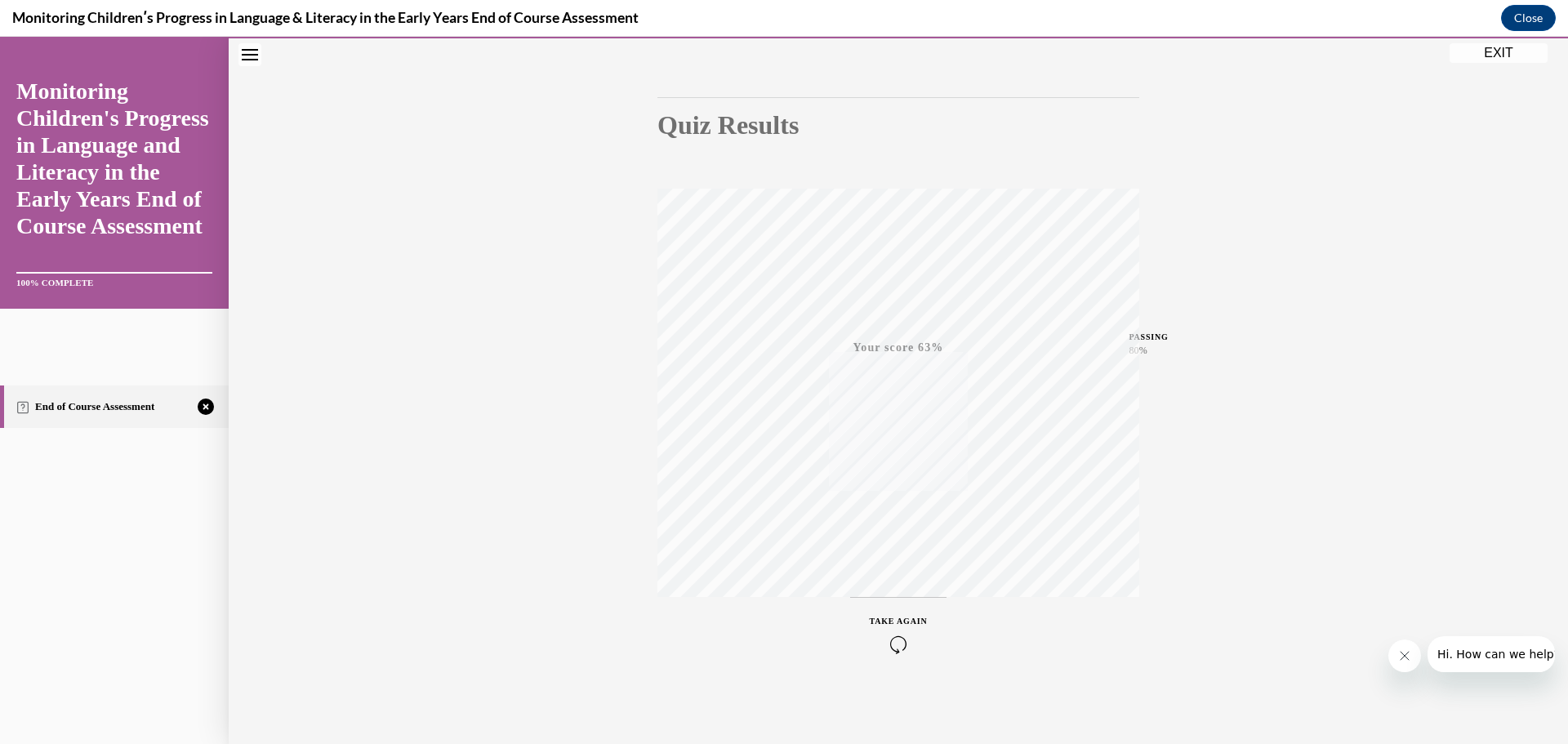
click at [895, 649] on icon "button" at bounding box center [899, 645] width 58 height 18
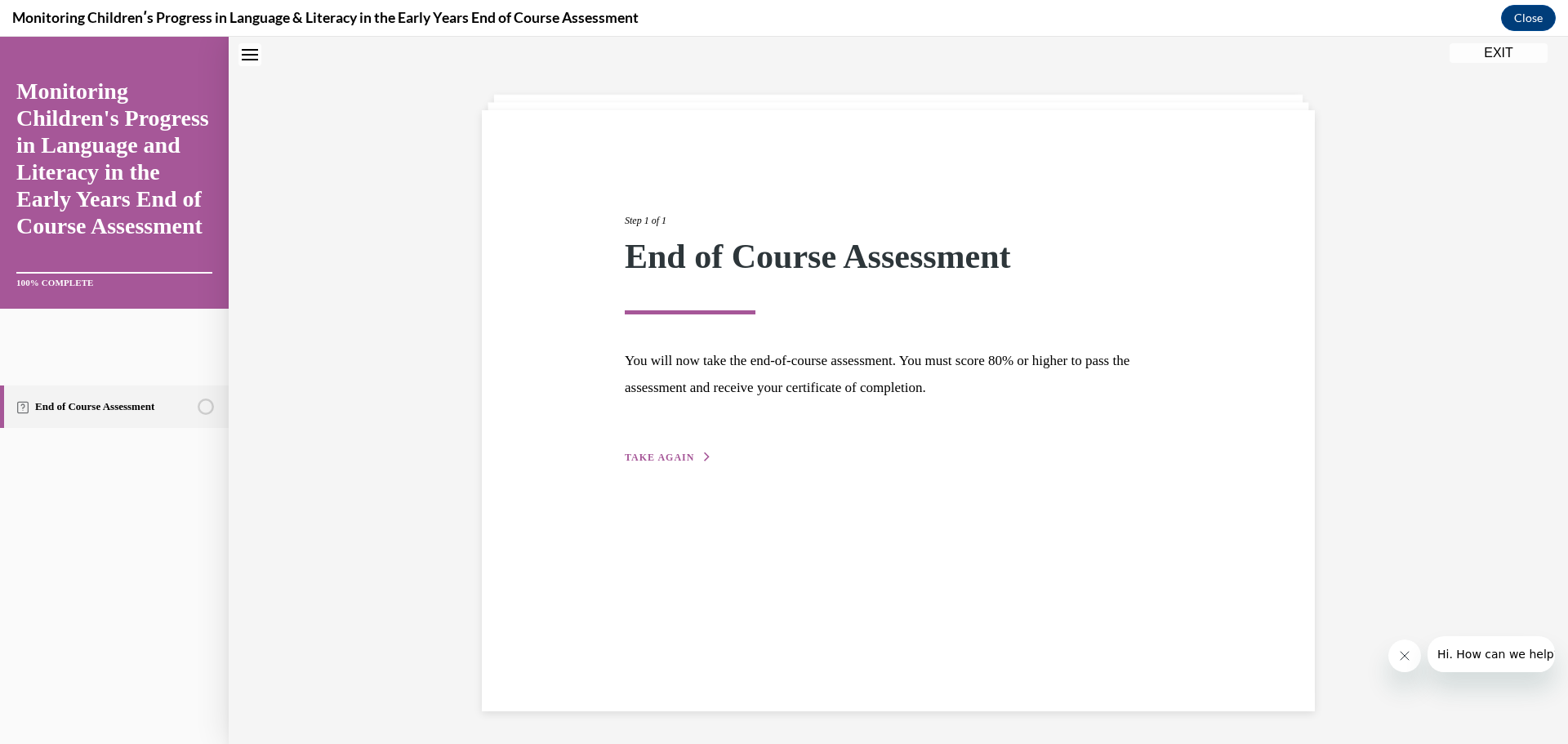
click at [644, 454] on span "TAKE AGAIN" at bounding box center [659, 457] width 70 height 12
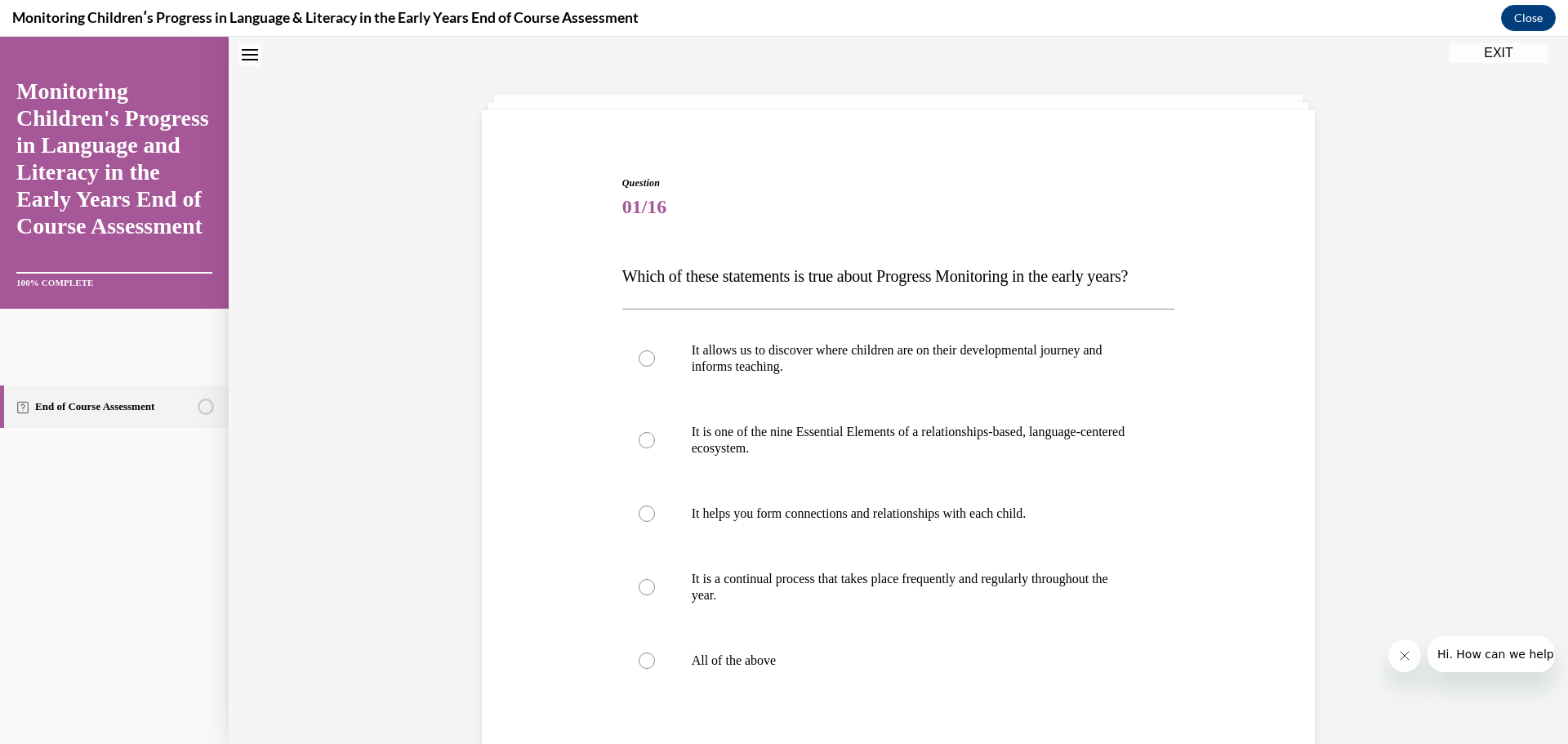
scroll to position [133, 0]
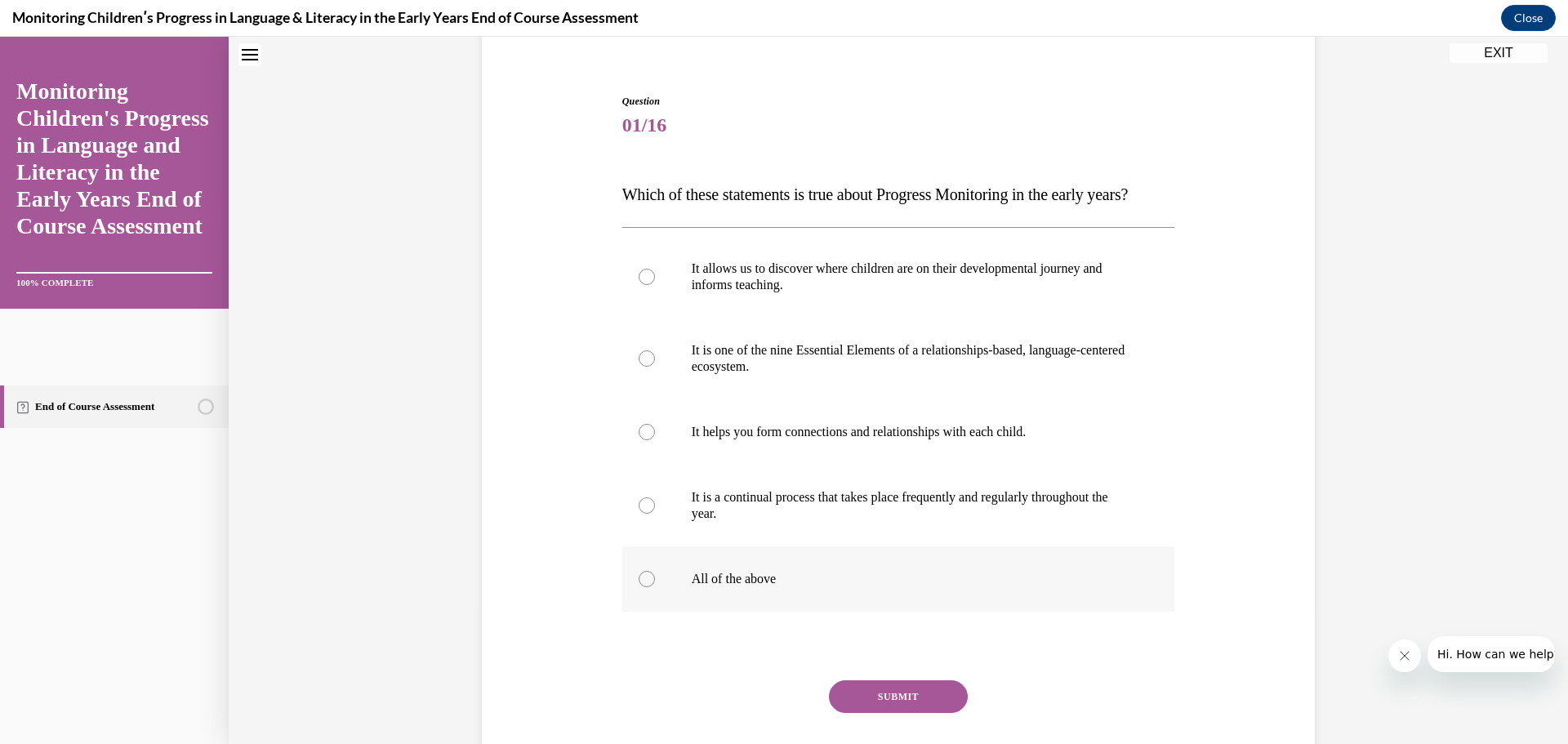
click at [639, 588] on div at bounding box center [647, 579] width 16 height 16
click at [639, 588] on input "All of the above" at bounding box center [647, 579] width 16 height 16
radio input "true"
click at [877, 713] on button "SUBMIT" at bounding box center [898, 697] width 139 height 33
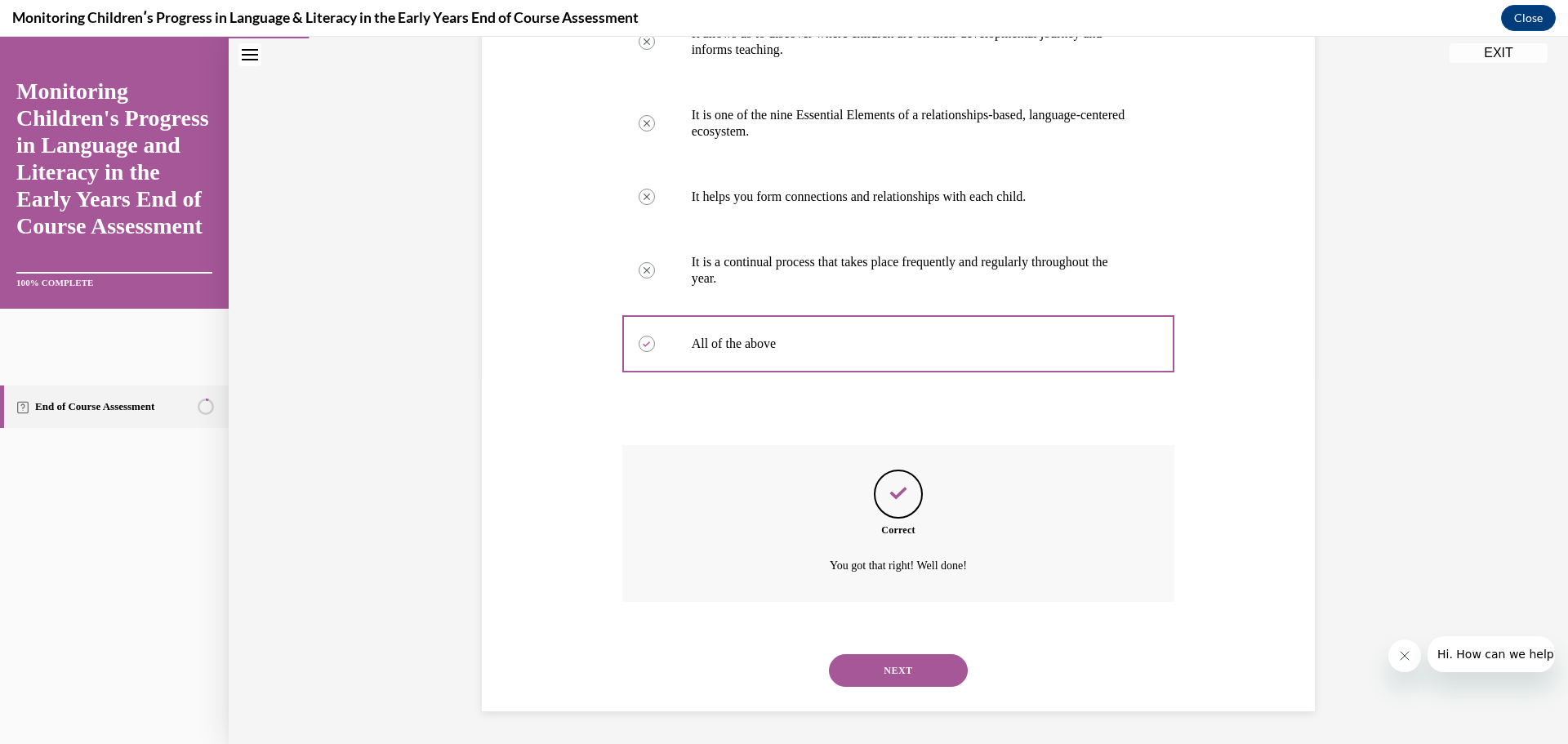
click at [887, 682] on button "NEXT" at bounding box center [898, 671] width 139 height 33
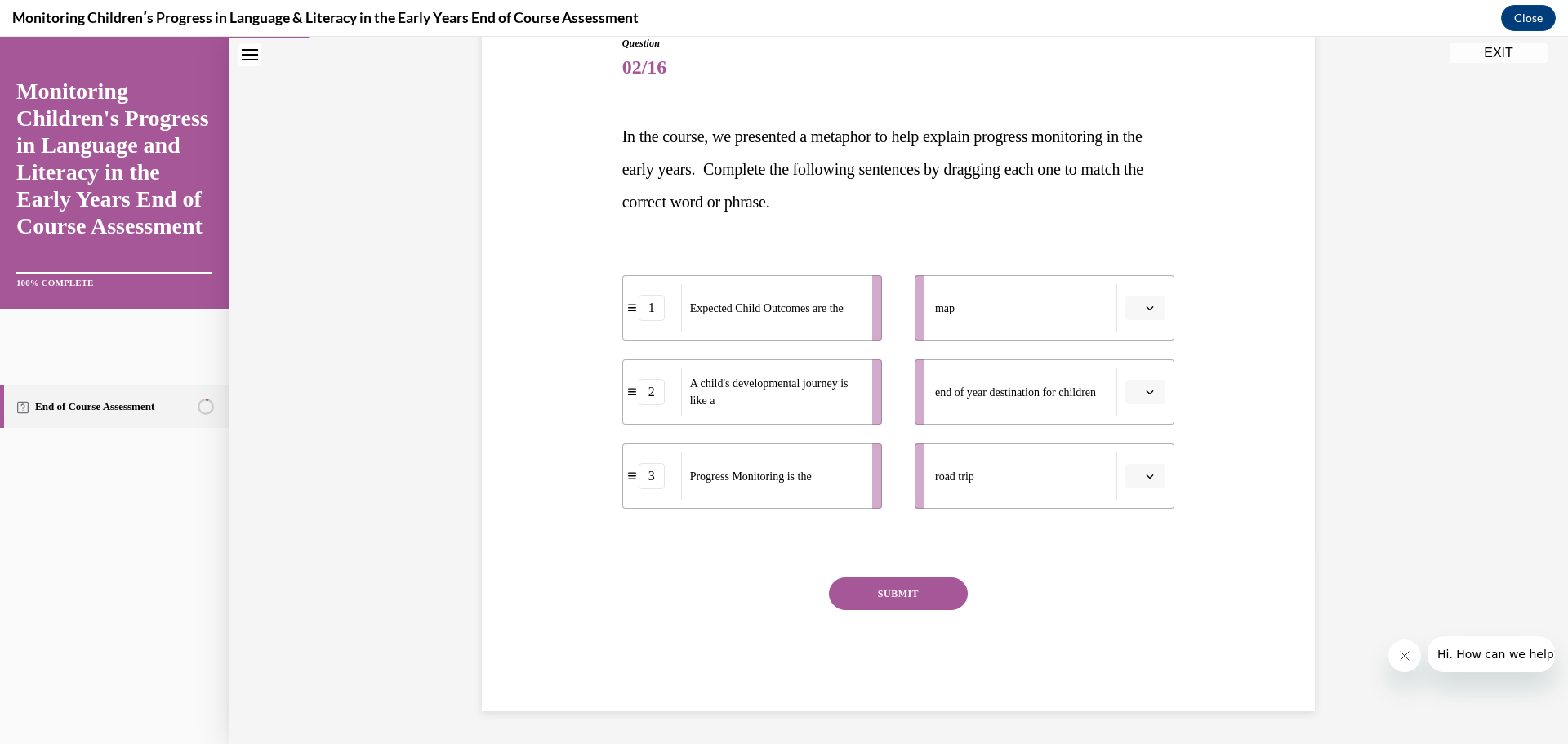
scroll to position [182, 0]
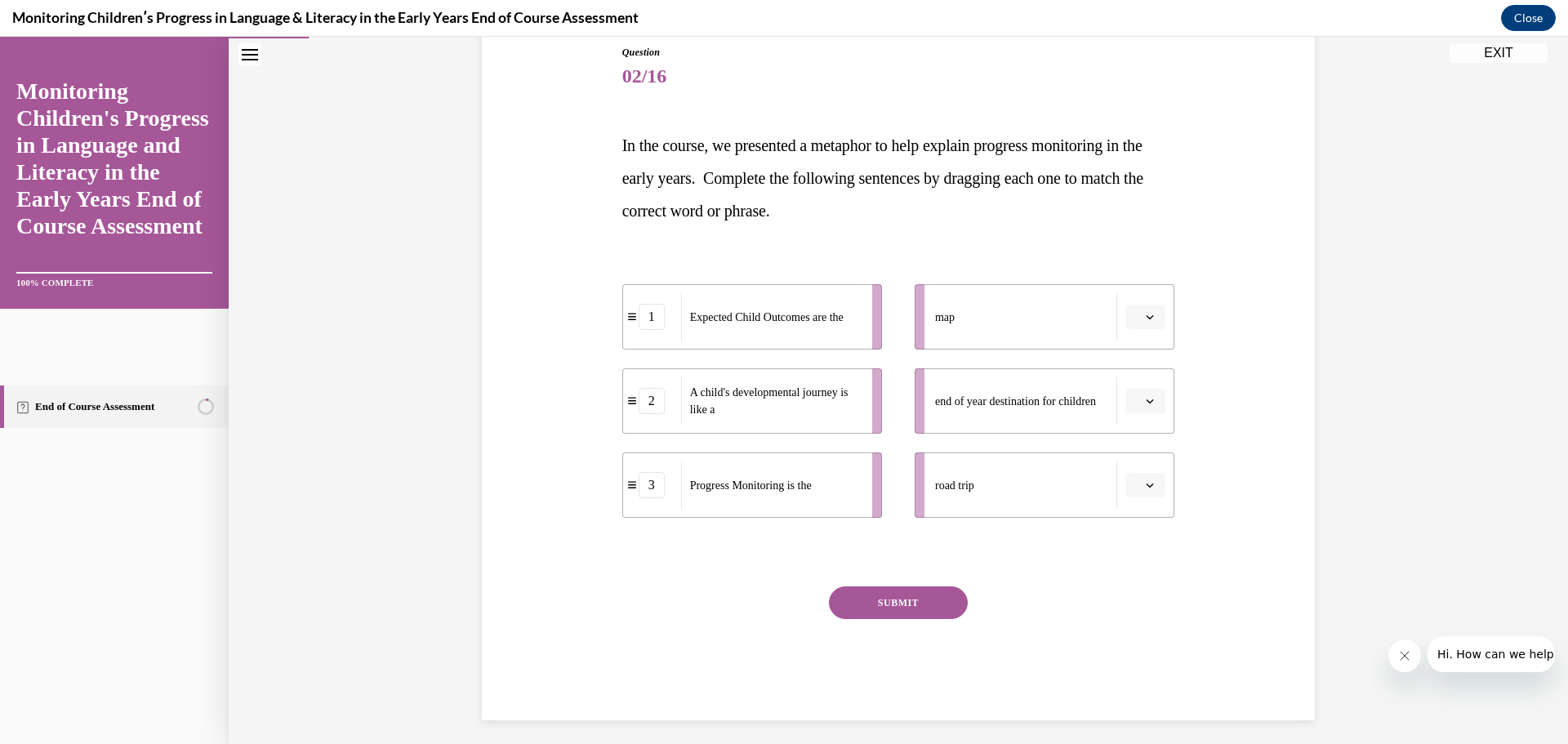
click at [1145, 312] on span "button" at bounding box center [1150, 317] width 12 height 12
click at [1140, 441] on div "3" at bounding box center [1137, 451] width 41 height 33
click at [1167, 473] on li "road trip" at bounding box center [1044, 485] width 260 height 65
click at [1151, 483] on button "button" at bounding box center [1146, 485] width 40 height 24
click at [1128, 583] on div "2" at bounding box center [1137, 587] width 41 height 33
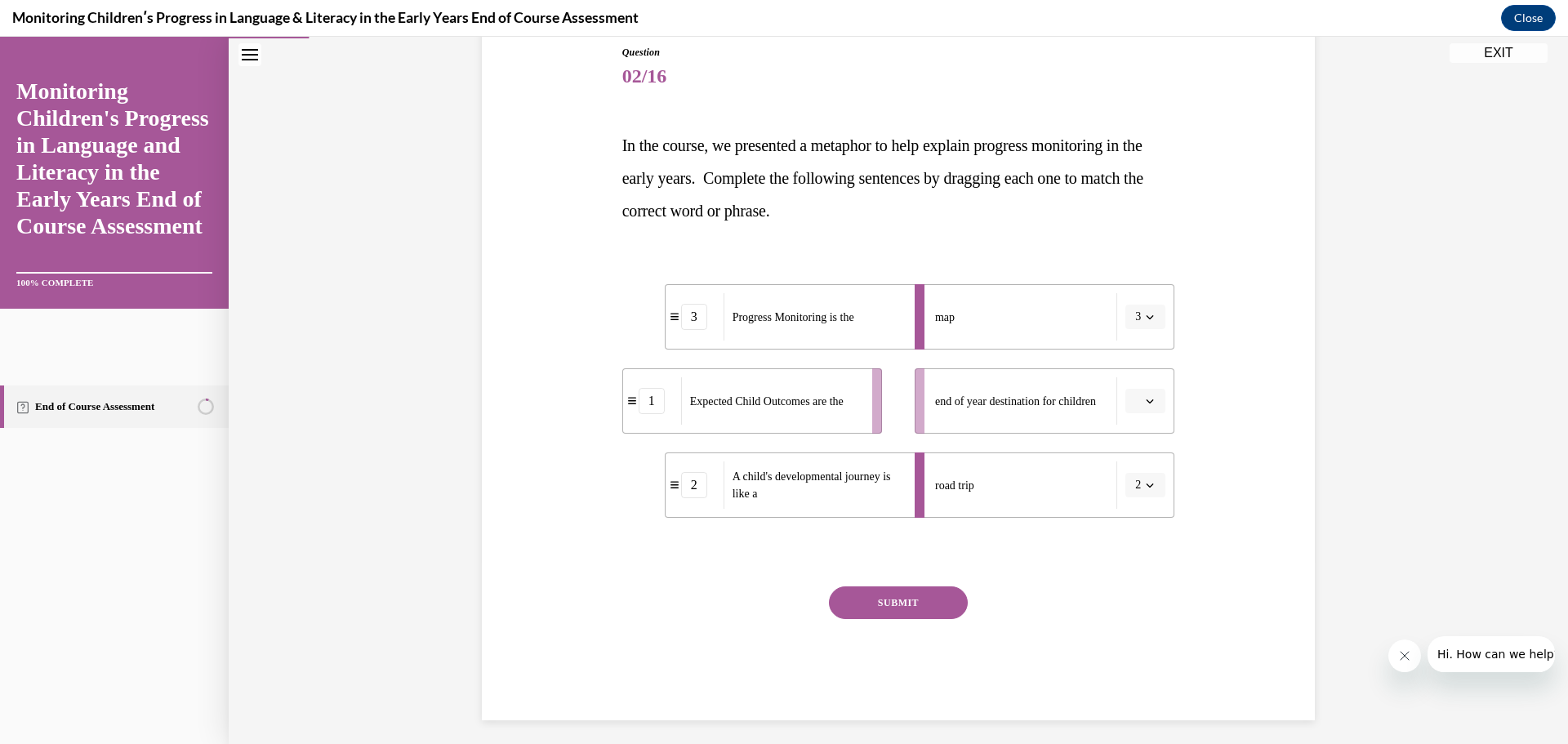
click at [1146, 403] on icon "button" at bounding box center [1149, 401] width 8 height 8
click at [1142, 533] on div "3" at bounding box center [1137, 535] width 41 height 33
click at [1149, 399] on span "button" at bounding box center [1150, 401] width 12 height 12
click at [1136, 492] on div "2" at bounding box center [1134, 503] width 41 height 33
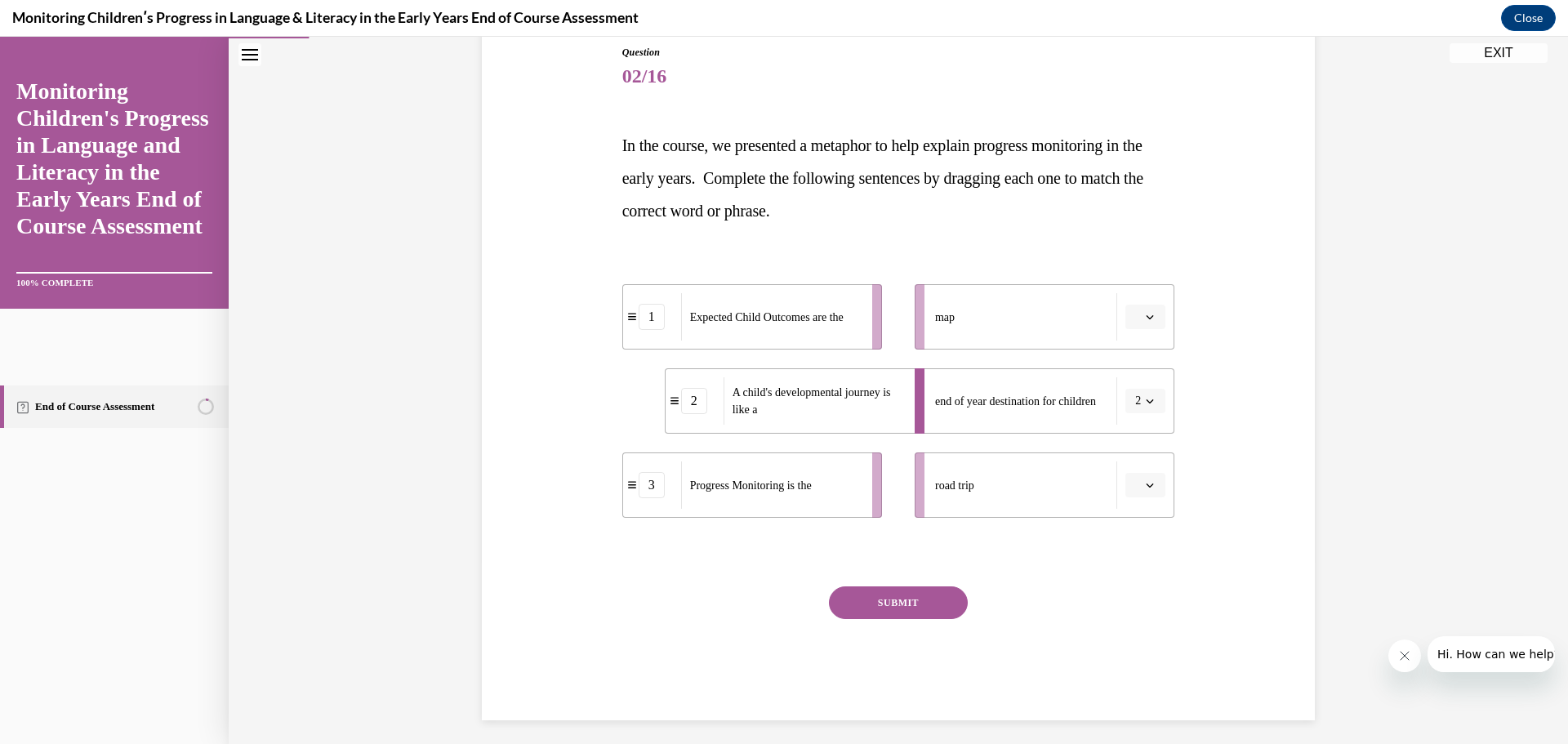
click at [1148, 317] on span "button" at bounding box center [1150, 317] width 12 height 12
click at [1126, 443] on div "3" at bounding box center [1137, 451] width 41 height 33
click at [1146, 481] on icon "button" at bounding box center [1149, 485] width 8 height 8
click at [1139, 579] on div "2" at bounding box center [1137, 587] width 41 height 33
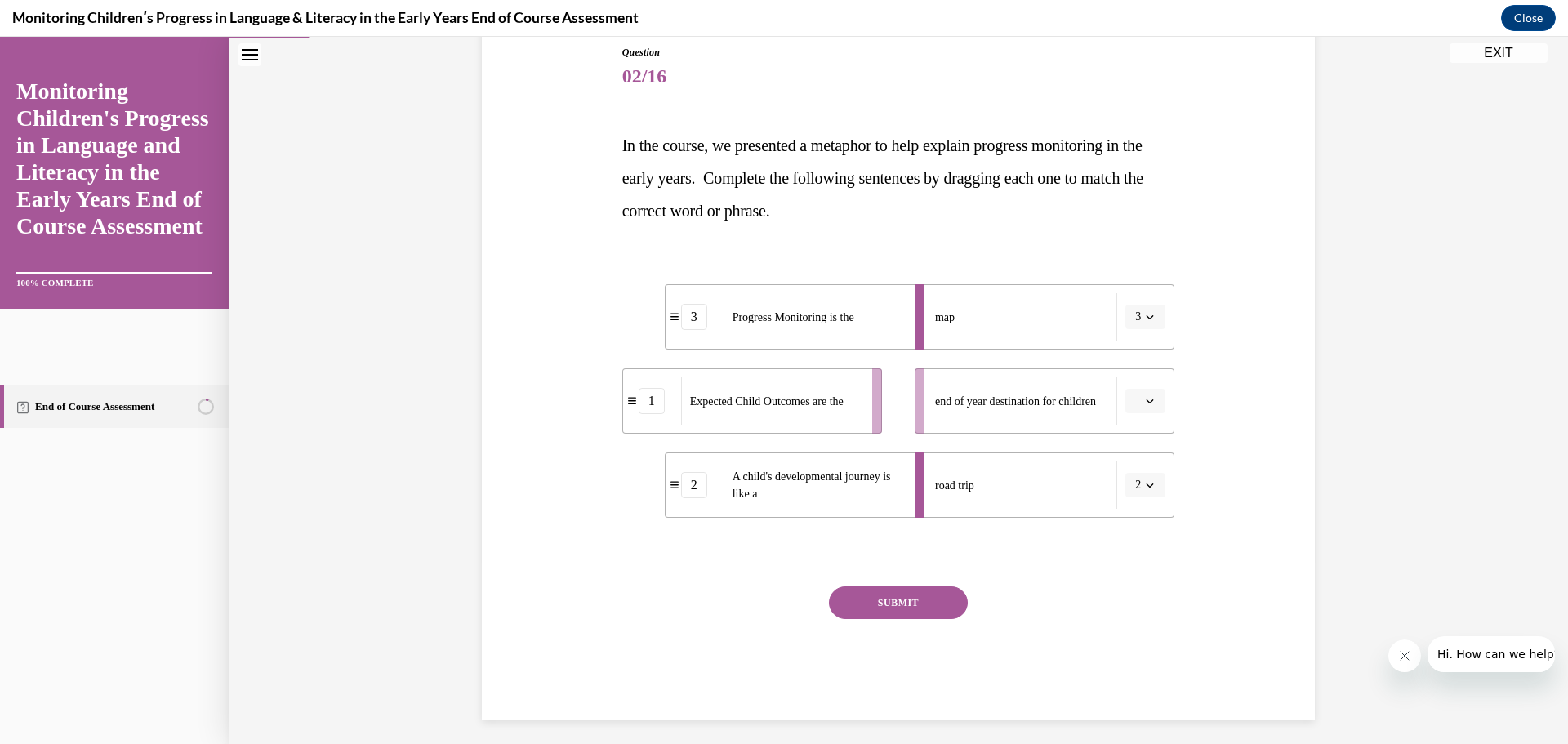
click at [1146, 399] on icon "button" at bounding box center [1149, 401] width 8 height 8
click at [1141, 468] on div "1" at bounding box center [1137, 470] width 41 height 33
click at [1212, 419] on div "Question 02/16 In the course, we presented a metaphor to help explain progress …" at bounding box center [898, 358] width 841 height 725
click at [914, 596] on button "SUBMIT" at bounding box center [898, 603] width 139 height 33
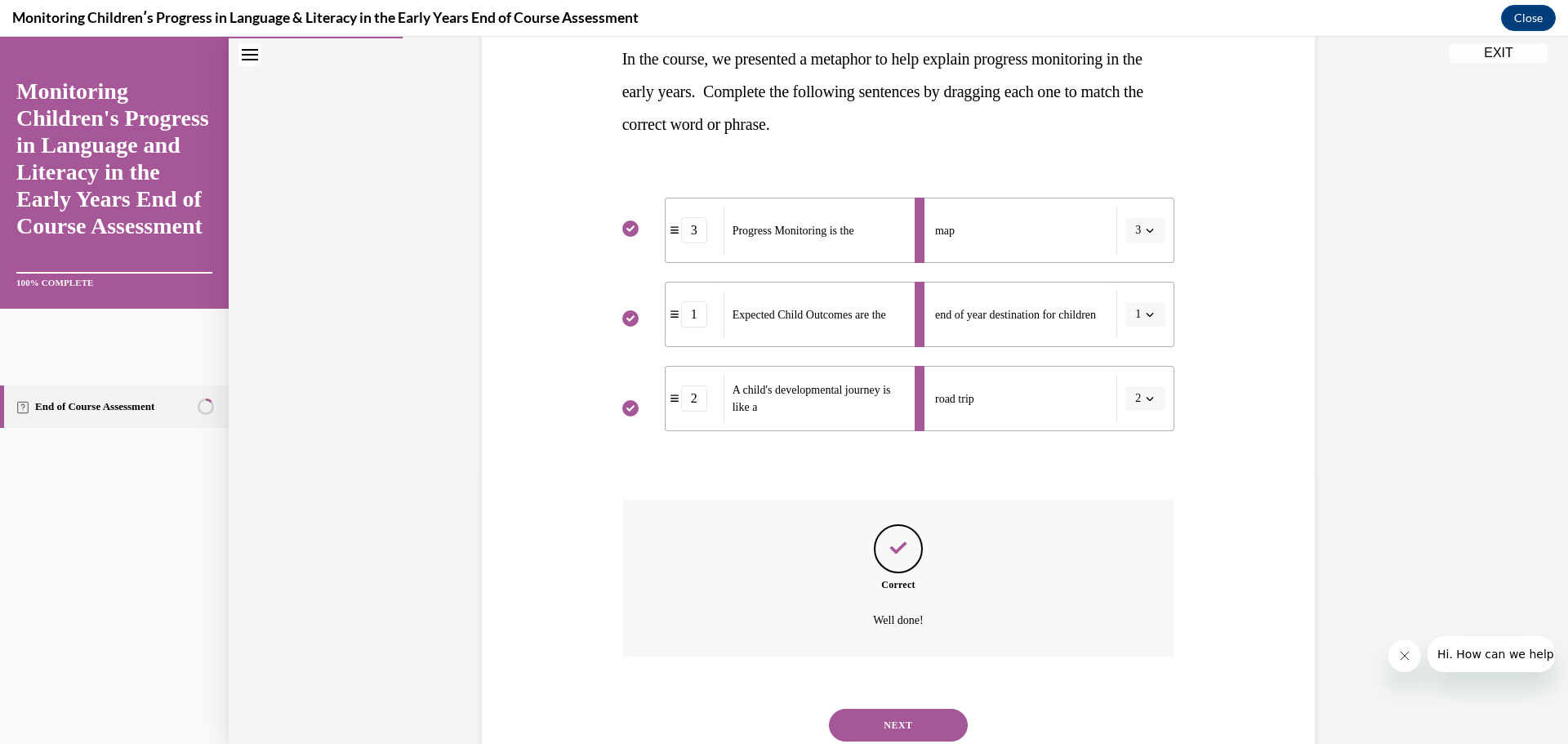
scroll to position [323, 0]
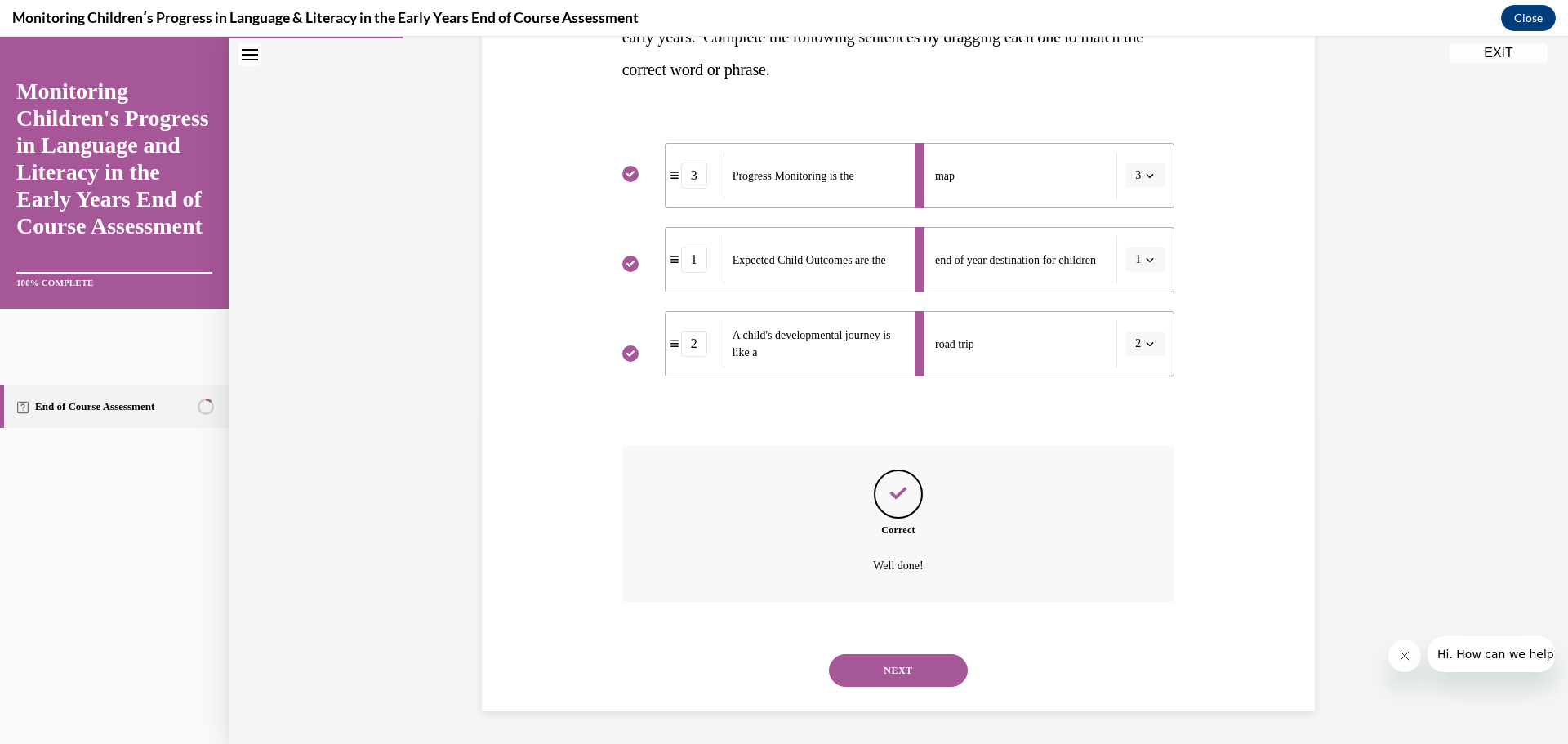
click at [892, 671] on button "NEXT" at bounding box center [898, 671] width 139 height 33
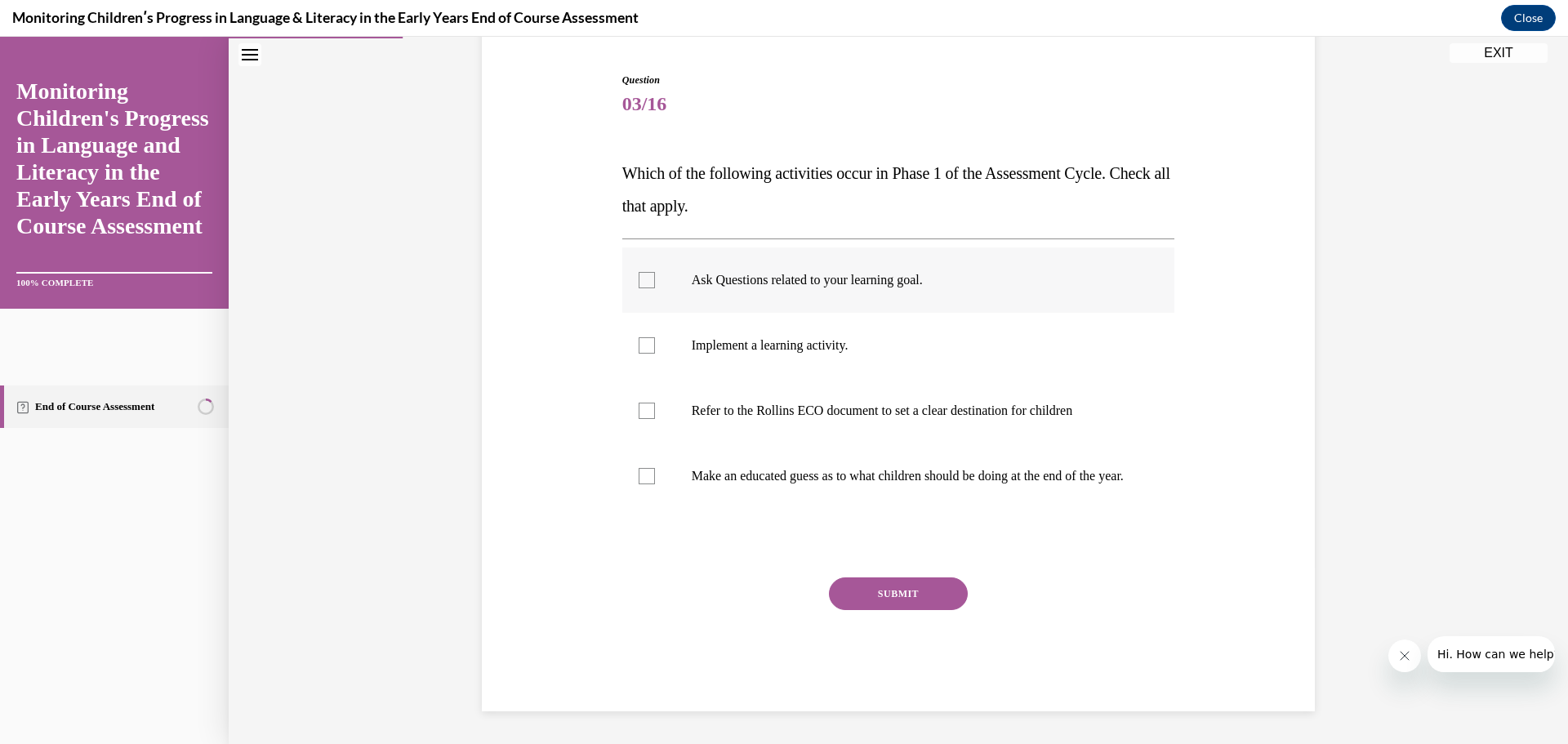
click at [821, 272] on p "Ask Questions related to your learning goal." at bounding box center [913, 280] width 442 height 16
click at [655, 272] on input "Ask Questions related to your learning goal." at bounding box center [647, 280] width 16 height 16
checkbox input "true"
click at [796, 338] on p "Implement a learning activity." at bounding box center [913, 346] width 442 height 16
click at [655, 338] on input "Implement a learning activity." at bounding box center [647, 346] width 16 height 16
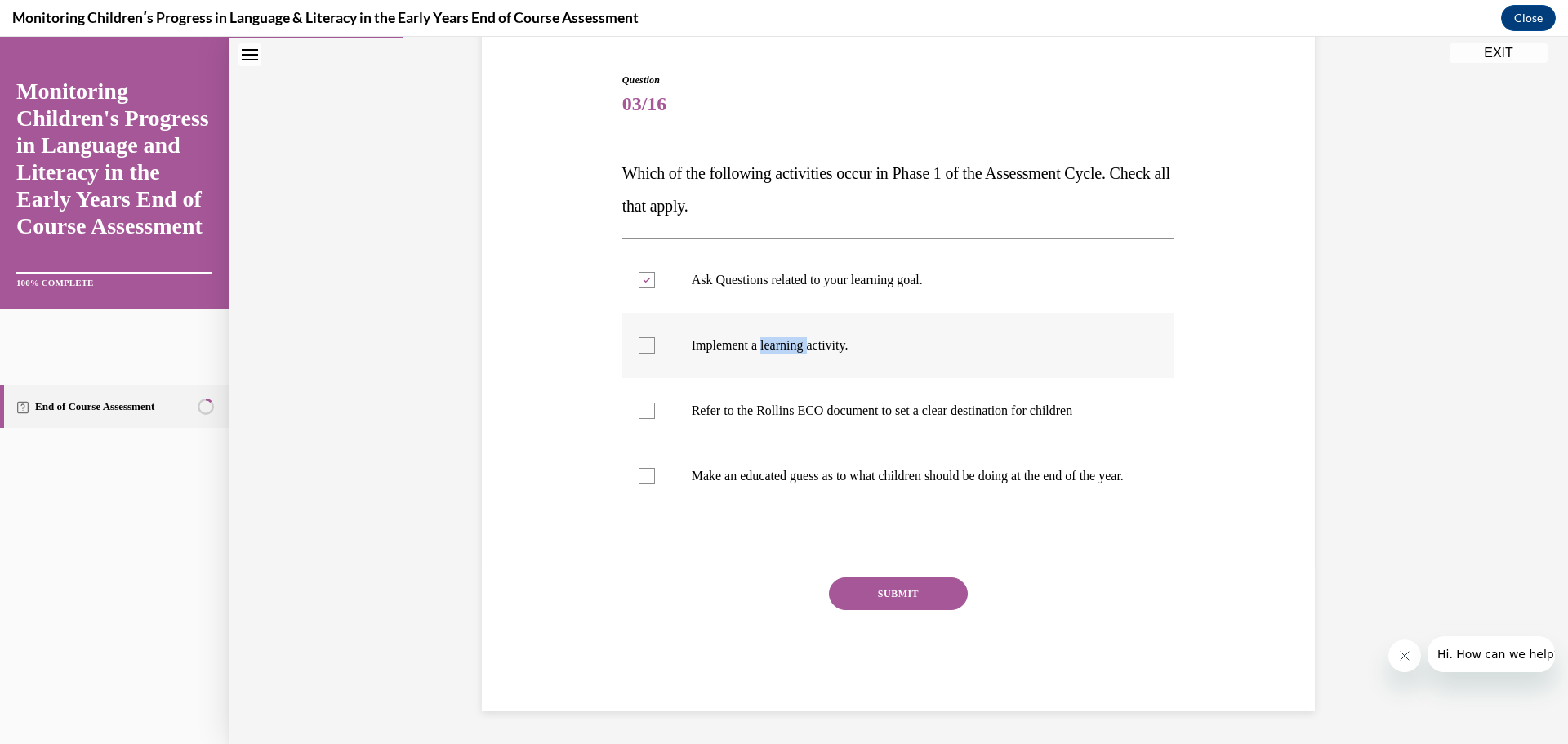
click at [796, 338] on p "Implement a learning activity." at bounding box center [913, 346] width 442 height 16
click at [655, 338] on input "Implement a learning activity." at bounding box center [647, 346] width 16 height 16
checkbox input "false"
click at [801, 384] on label "Refer to the Rollins ECO document to set a clear destination for children" at bounding box center [898, 411] width 553 height 65
click at [655, 403] on input "Refer to the Rollins ECO document to set a clear destination for children" at bounding box center [647, 411] width 16 height 16
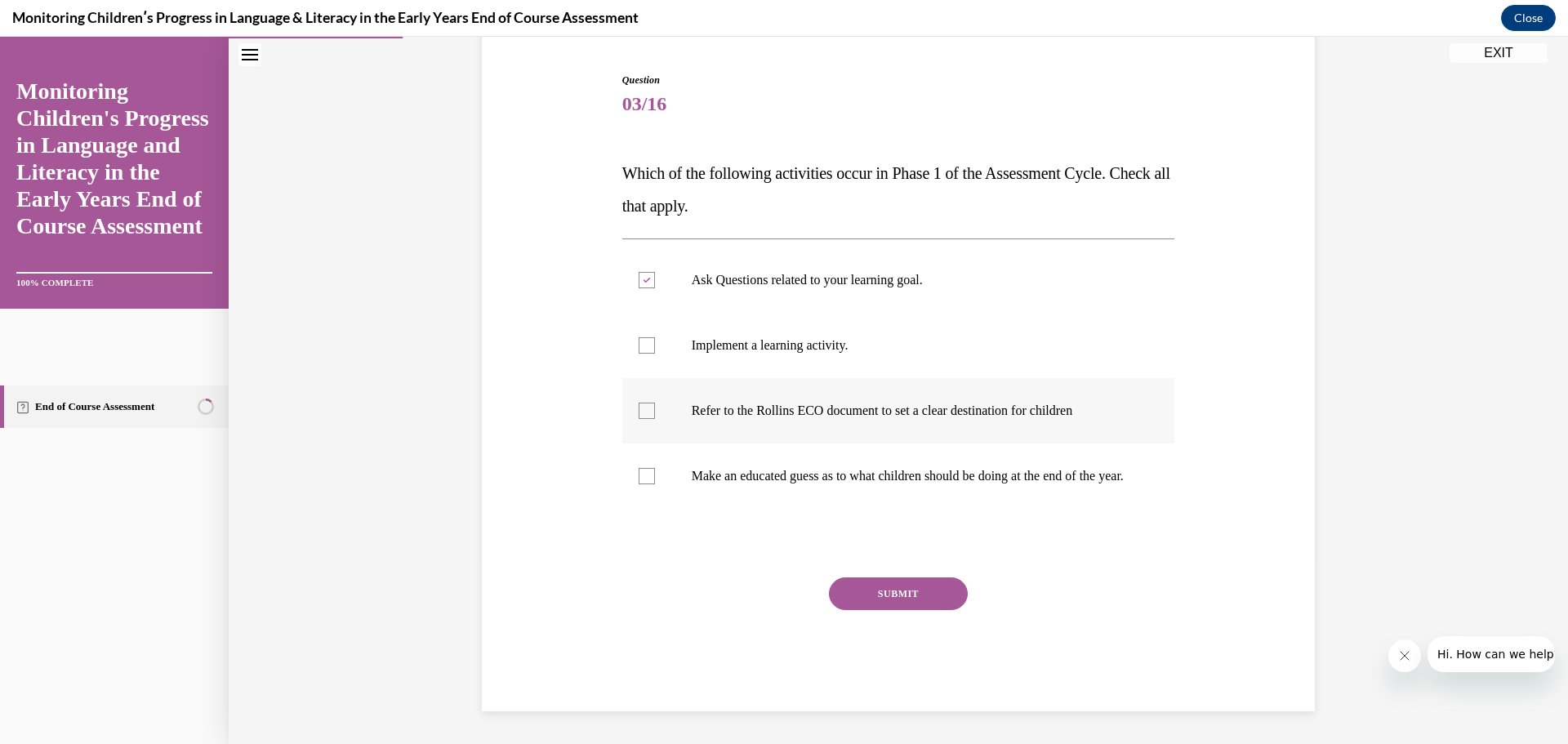
checkbox input "true"
click at [705, 338] on p "Implement a learning activity." at bounding box center [913, 346] width 442 height 16
click at [655, 338] on input "Implement a learning activity." at bounding box center [647, 346] width 16 height 16
checkbox input "true"
click at [684, 462] on label "Make an educated guess as to what children should be doing at the end of the ye…" at bounding box center [898, 476] width 553 height 65
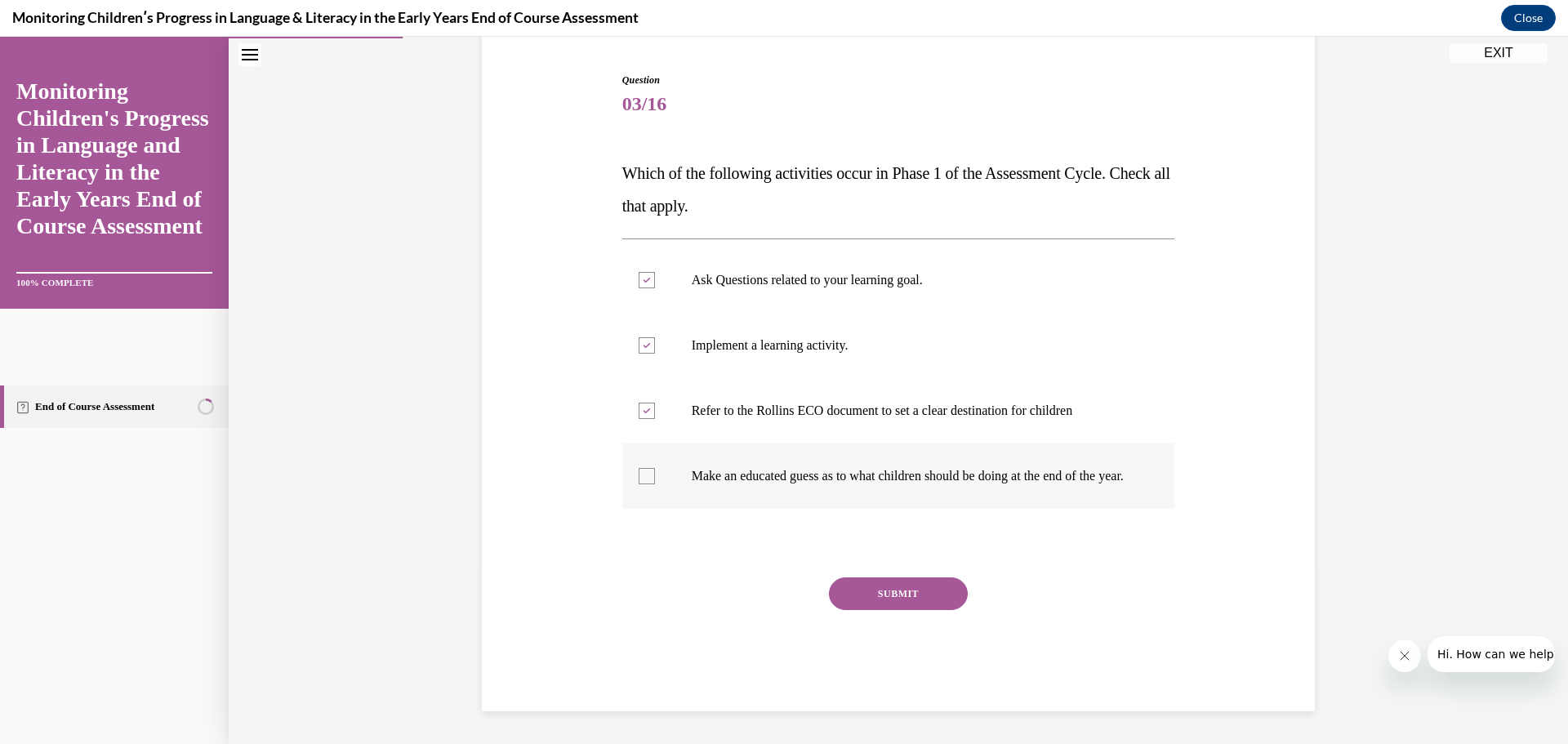
click at [655, 468] on input "Make an educated guess as to what children should be doing at the end of the ye…" at bounding box center [647, 476] width 16 height 16
checkbox input "true"
click at [872, 600] on button "SUBMIT" at bounding box center [898, 594] width 139 height 33
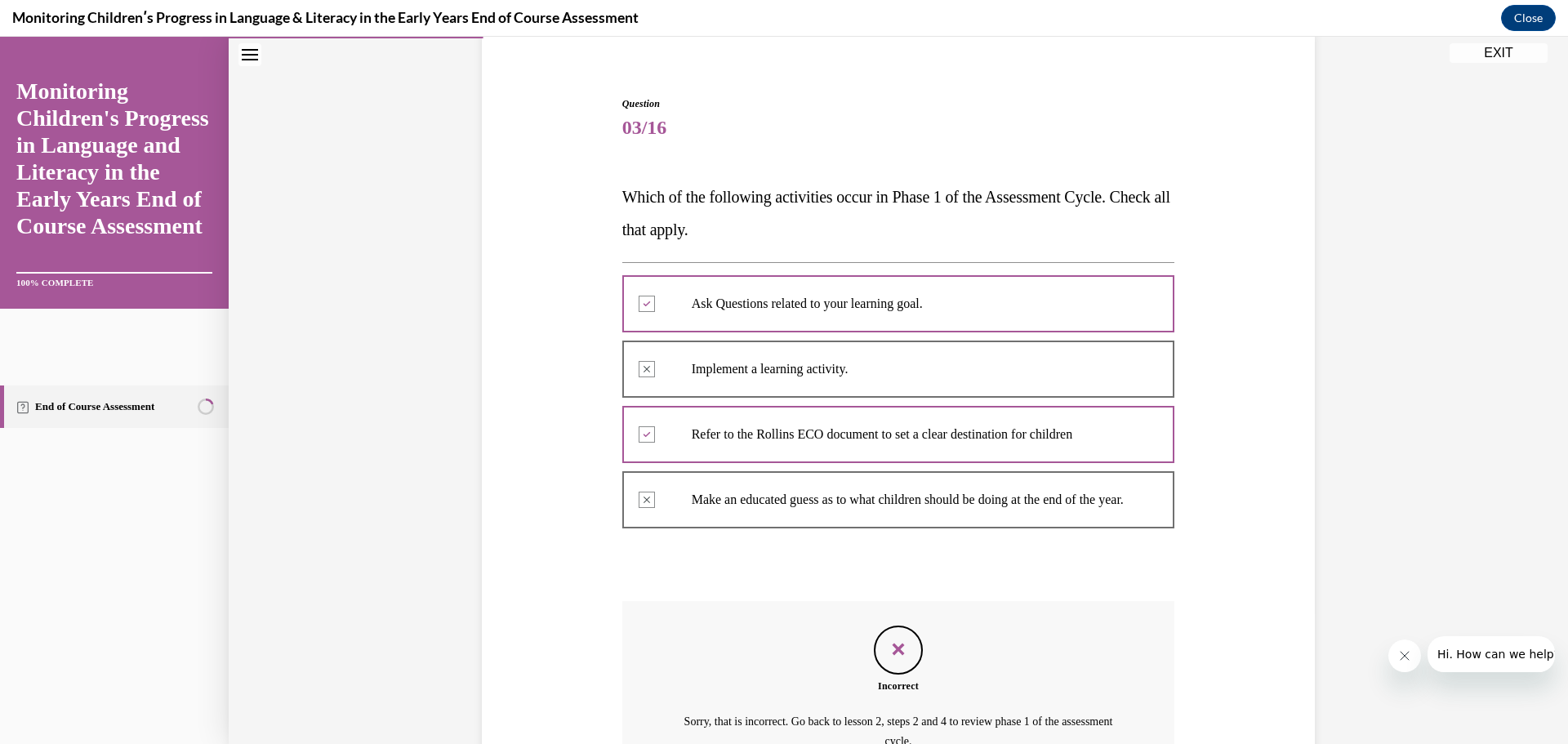
scroll to position [159, 0]
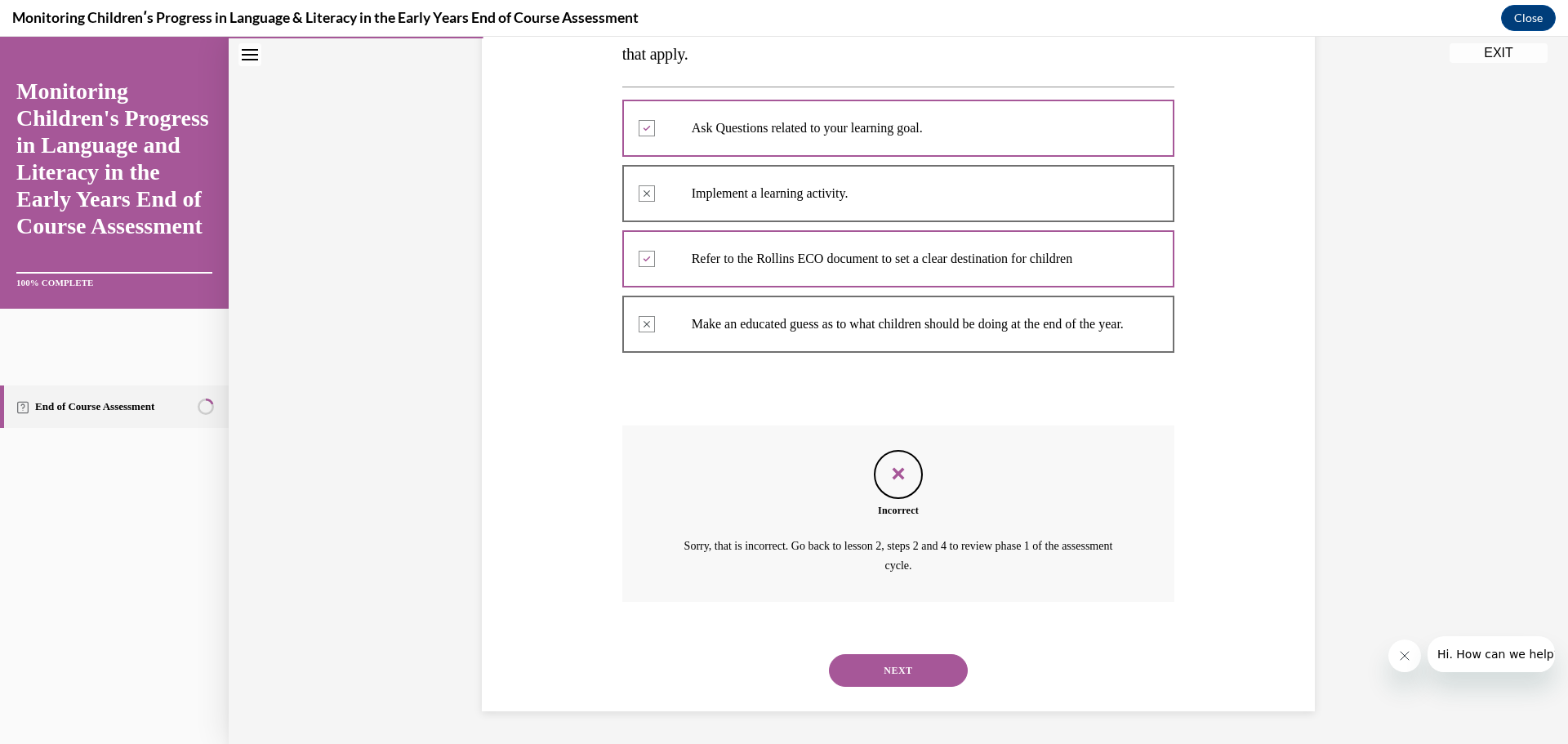
click at [931, 659] on button "NEXT" at bounding box center [898, 671] width 139 height 33
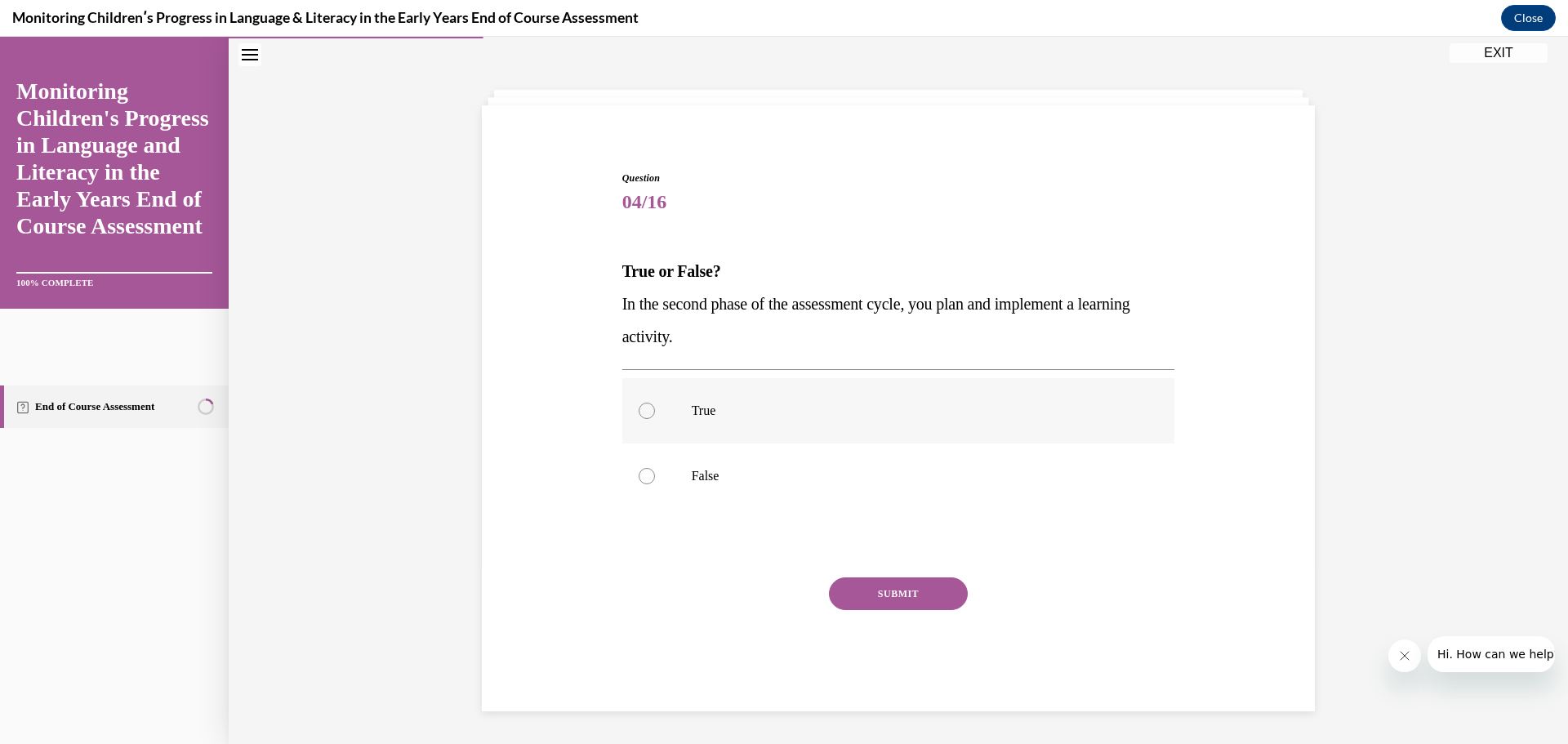
click at [644, 406] on div at bounding box center [647, 411] width 16 height 16
click at [644, 406] on input "True" at bounding box center [647, 411] width 16 height 16
radio input "true"
click at [877, 596] on button "SUBMIT" at bounding box center [898, 594] width 139 height 33
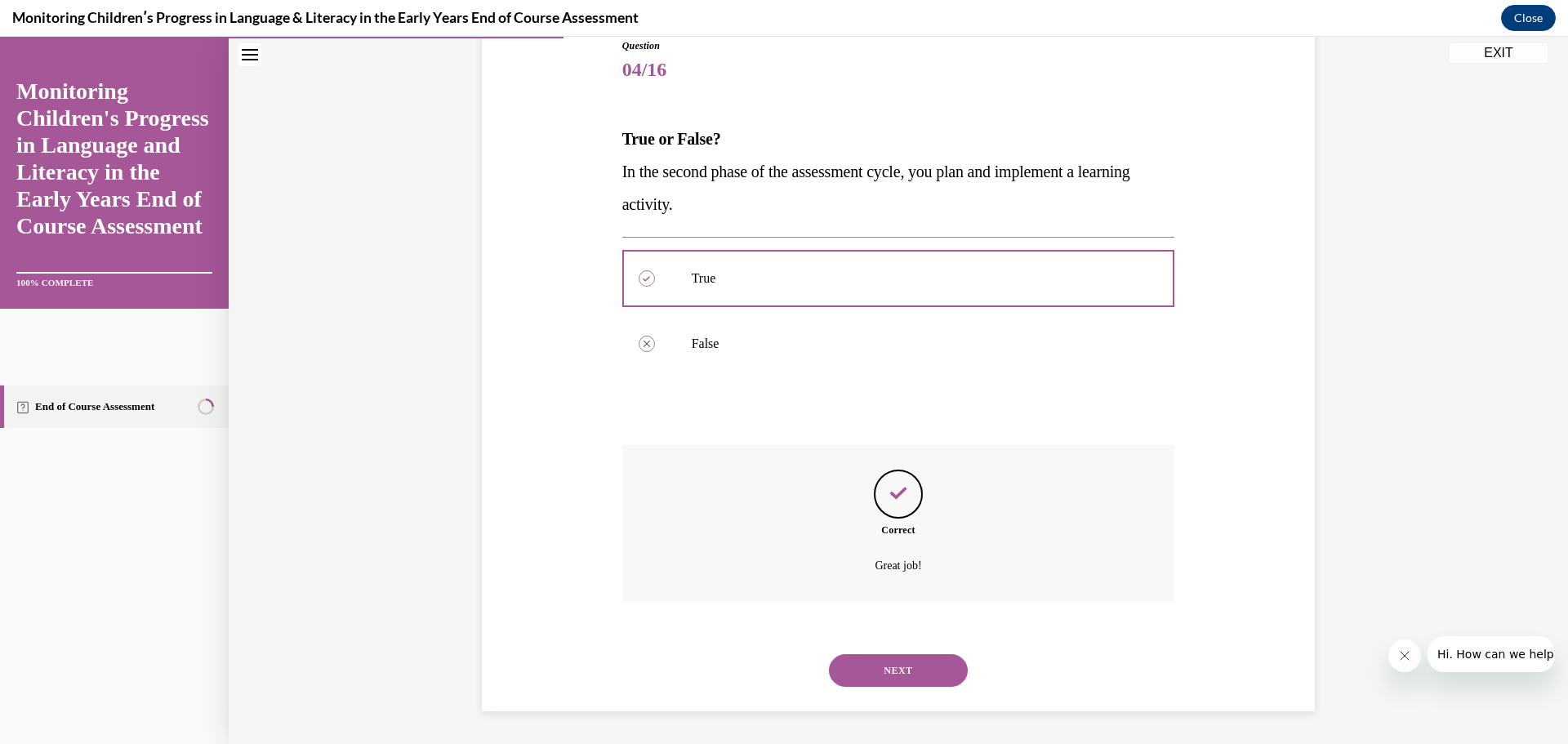
click at [877, 674] on button "NEXT" at bounding box center [898, 671] width 139 height 33
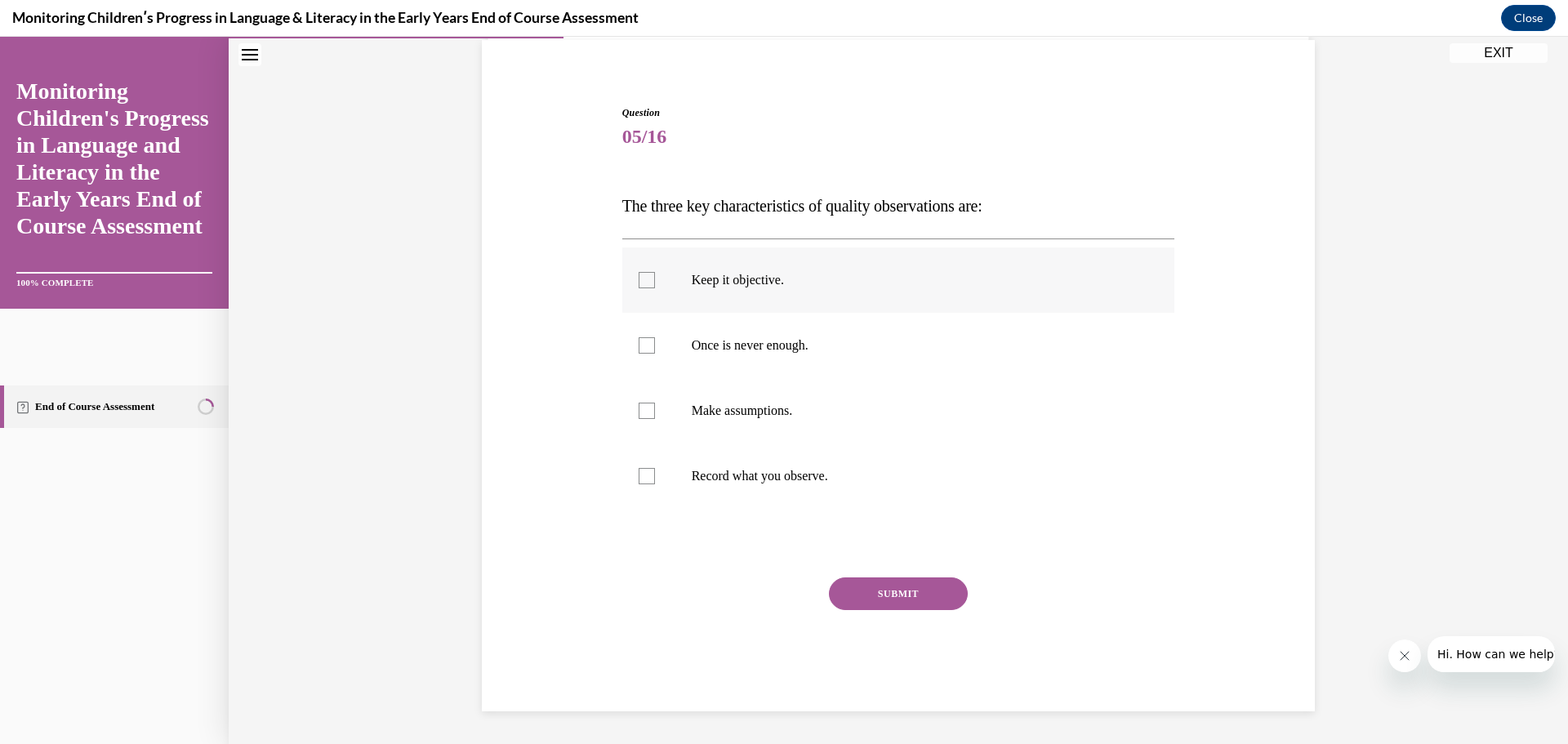
click at [639, 283] on div at bounding box center [647, 280] width 16 height 16
click at [639, 283] on input "Keep it objective." at bounding box center [647, 280] width 16 height 16
checkbox input "true"
click at [641, 472] on div at bounding box center [647, 476] width 16 height 16
click at [641, 472] on input "Record what you observe." at bounding box center [647, 476] width 16 height 16
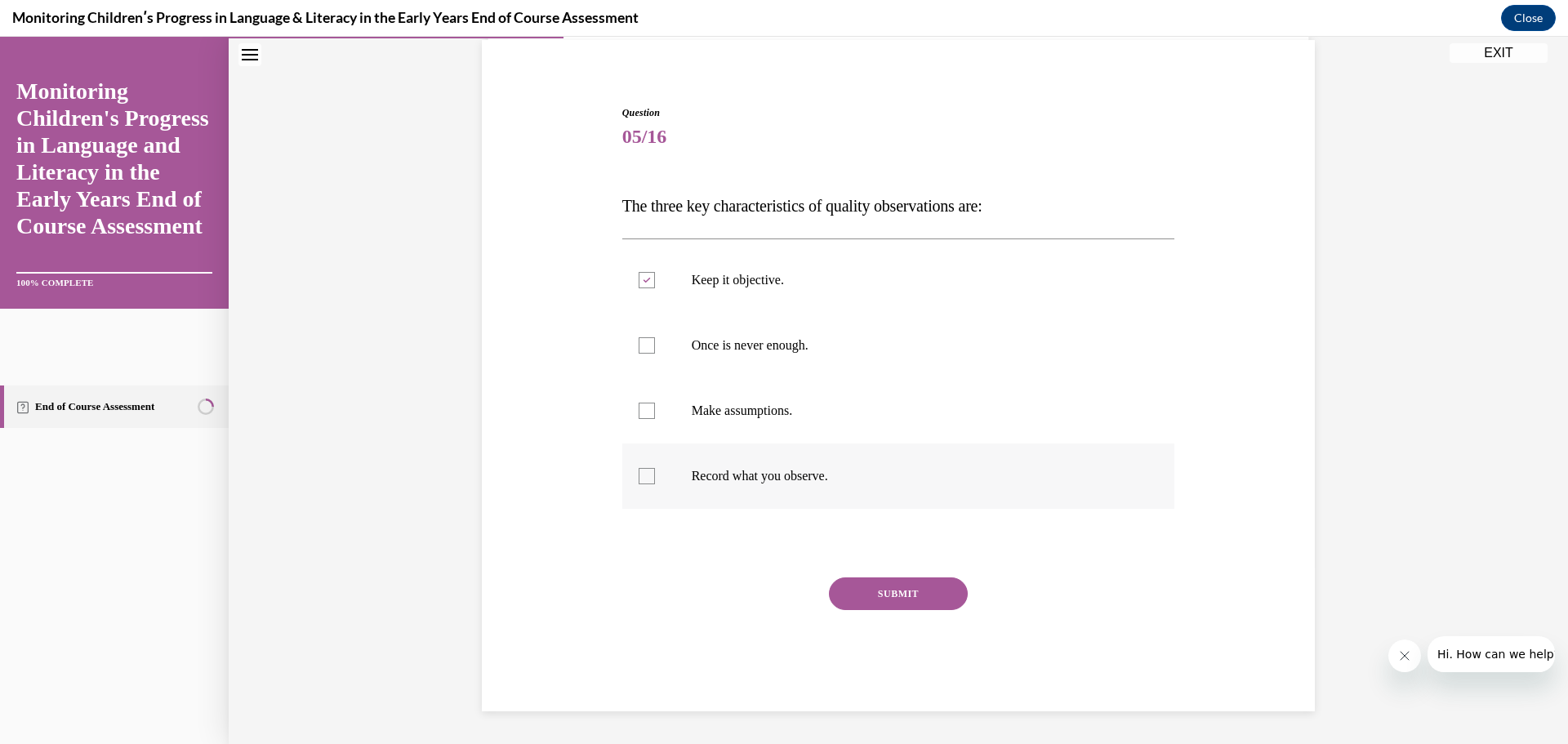
checkbox input "true"
click at [646, 342] on div at bounding box center [647, 346] width 16 height 16
click at [646, 342] on input "Once is never enough." at bounding box center [647, 346] width 16 height 16
checkbox input "true"
click at [877, 588] on button "SUBMIT" at bounding box center [898, 594] width 139 height 33
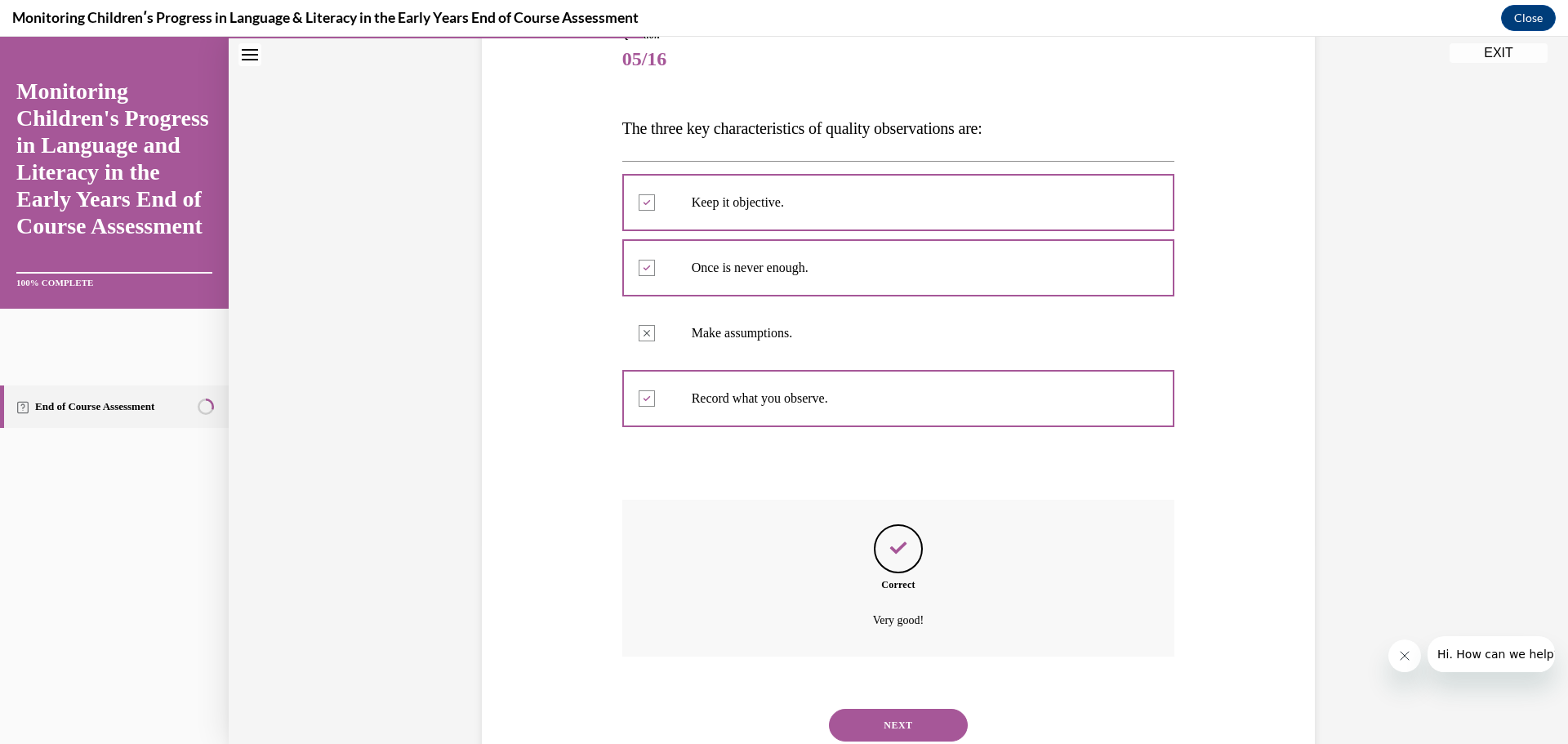
scroll to position [254, 0]
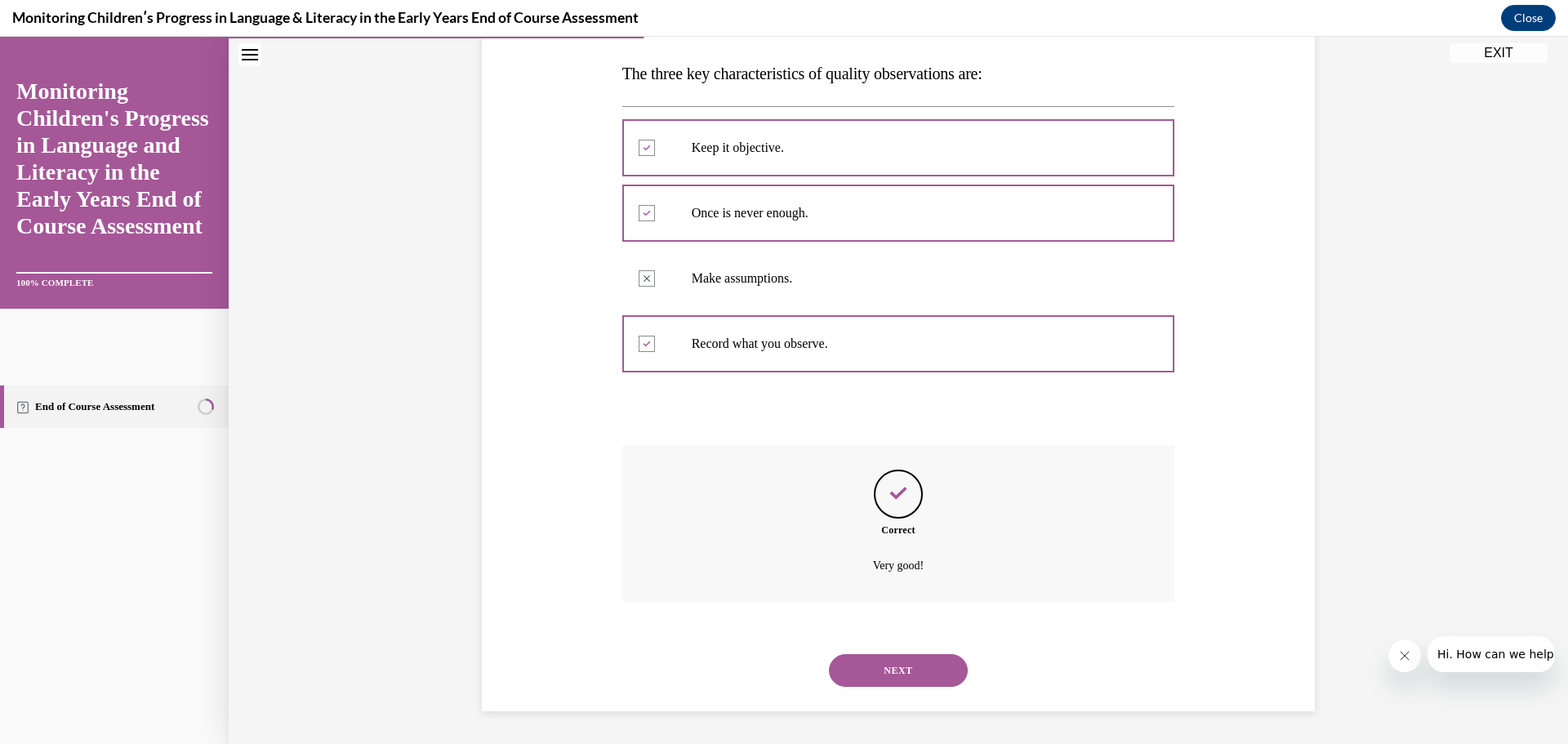
click at [890, 659] on button "NEXT" at bounding box center [898, 671] width 139 height 33
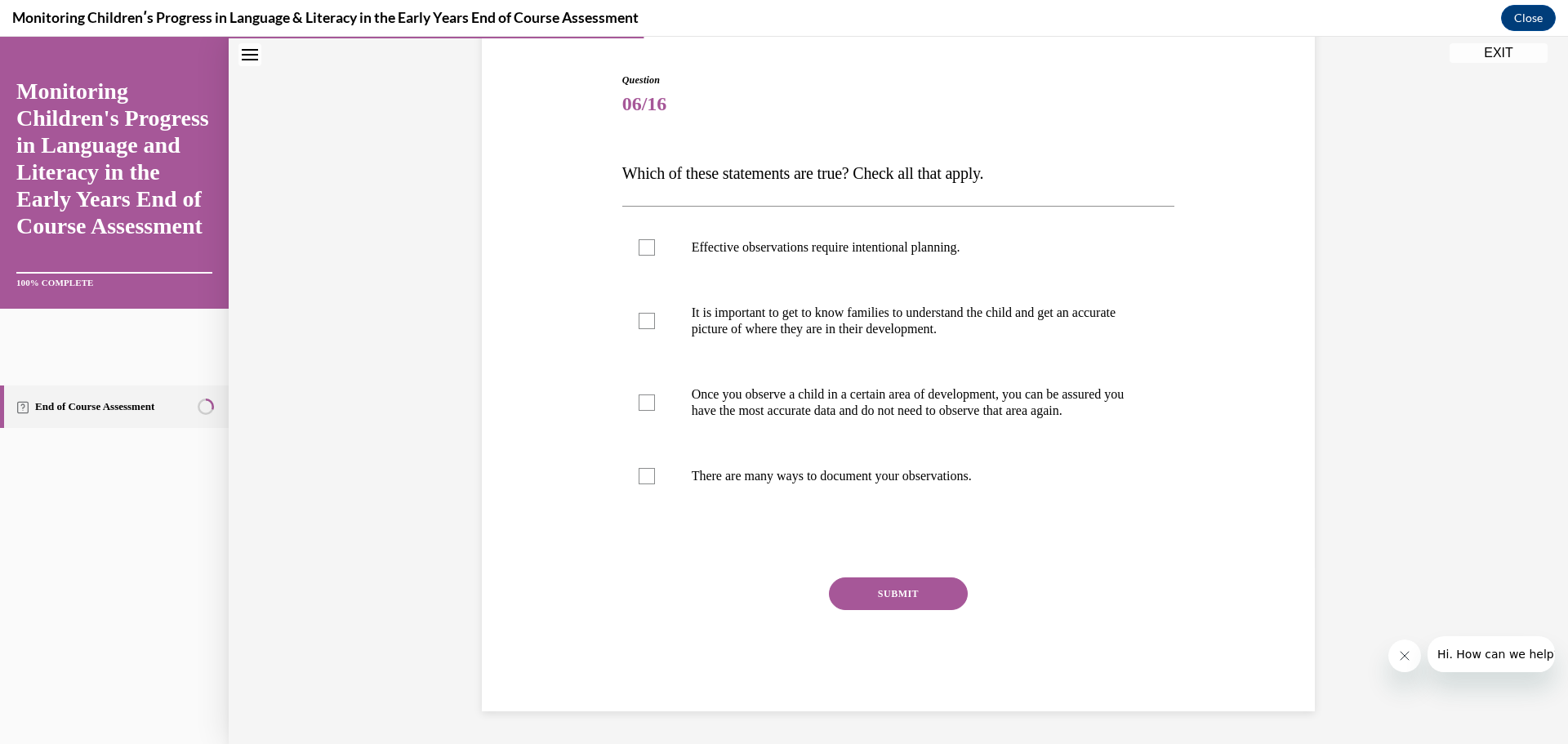
scroll to position [171, 0]
click at [645, 239] on div at bounding box center [647, 247] width 16 height 16
click at [645, 239] on input "Effective observations require intentional planning." at bounding box center [647, 247] width 16 height 16
checkbox input "true"
click at [639, 313] on div at bounding box center [647, 321] width 16 height 16
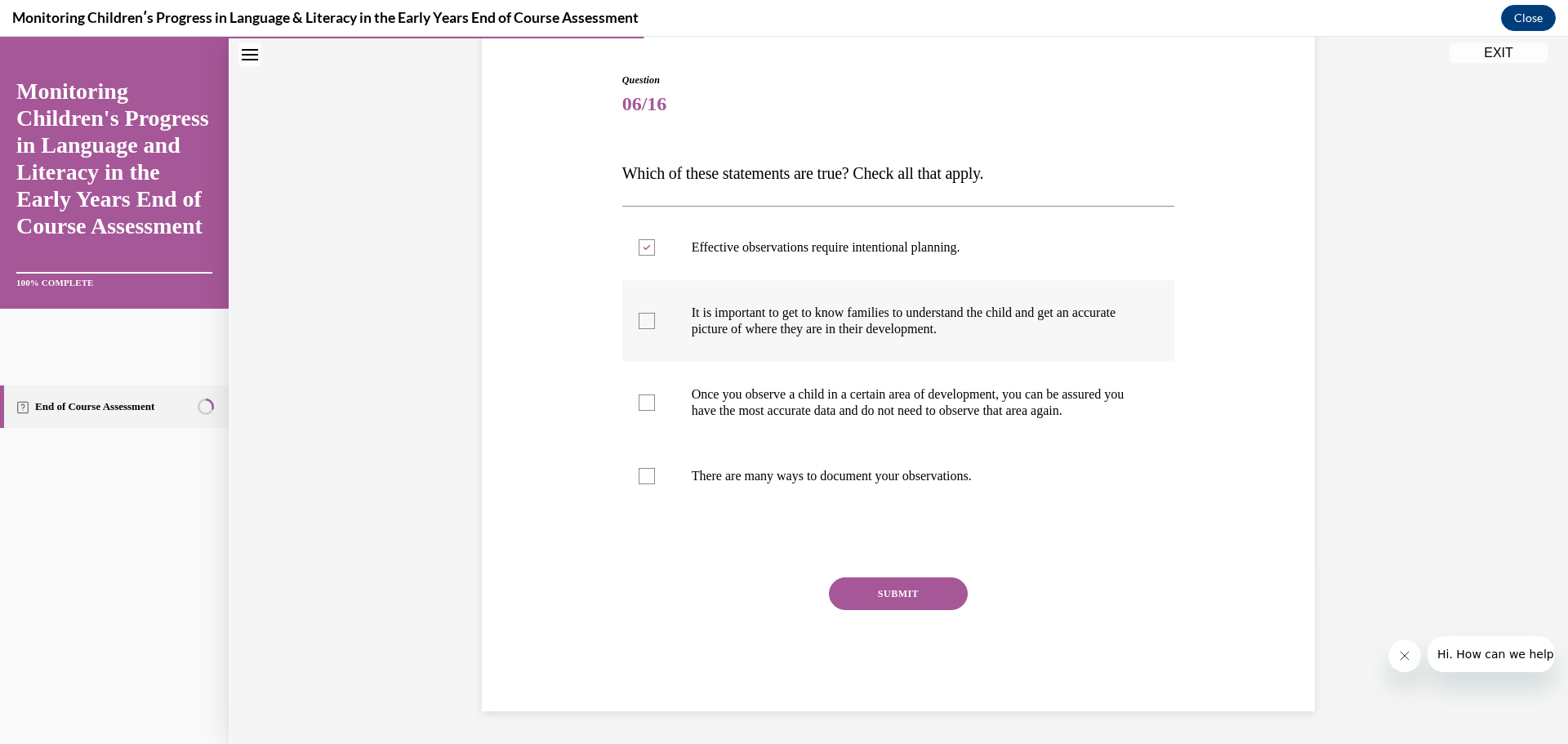
click at [639, 313] on input "It is important to get to know families to understand the child and get an accu…" at bounding box center [647, 321] width 16 height 16
checkbox input "true"
click at [639, 471] on div at bounding box center [647, 476] width 16 height 16
click at [639, 471] on input "There are many ways to document your observations." at bounding box center [647, 476] width 16 height 16
checkbox input "true"
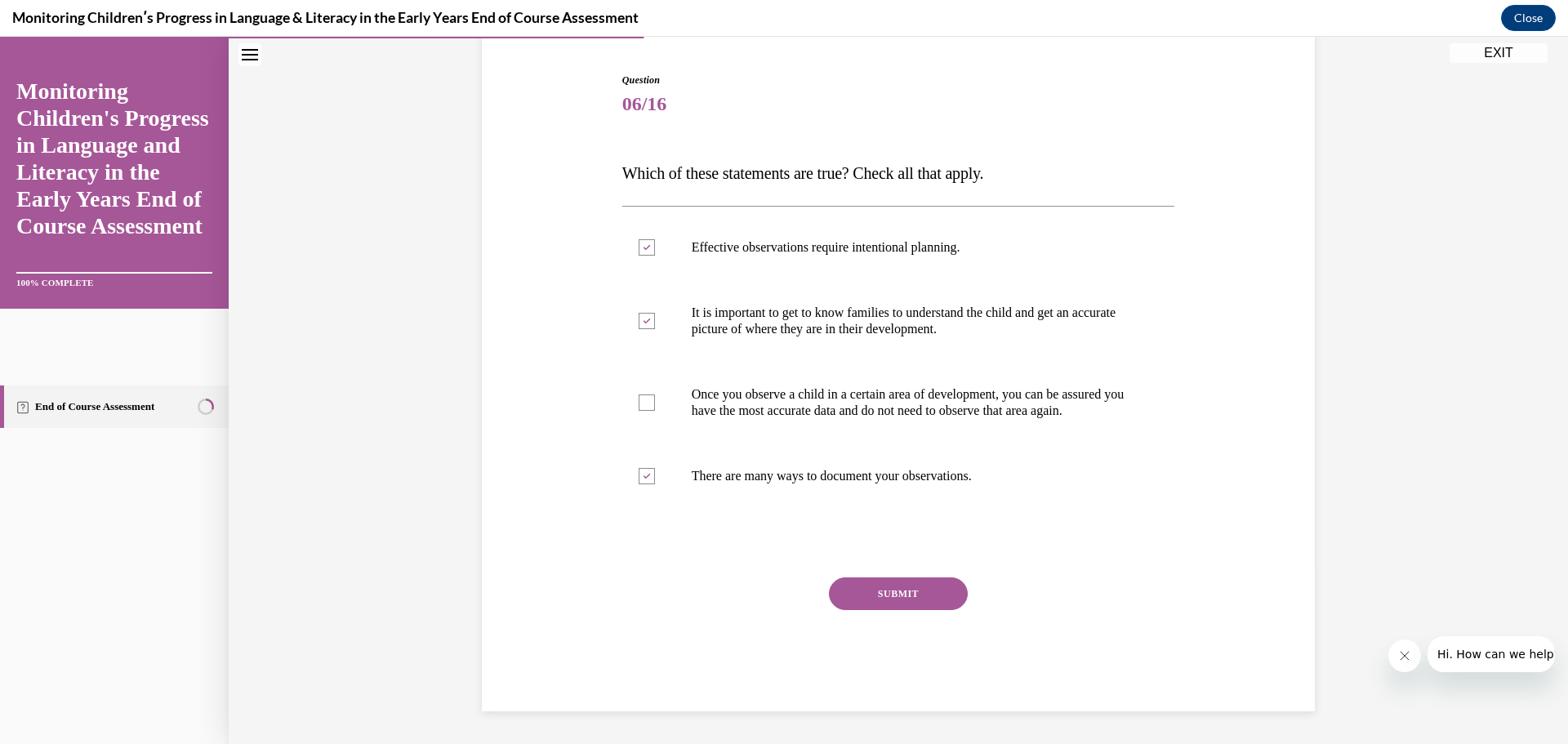
click at [844, 594] on button "SUBMIT" at bounding box center [898, 594] width 139 height 33
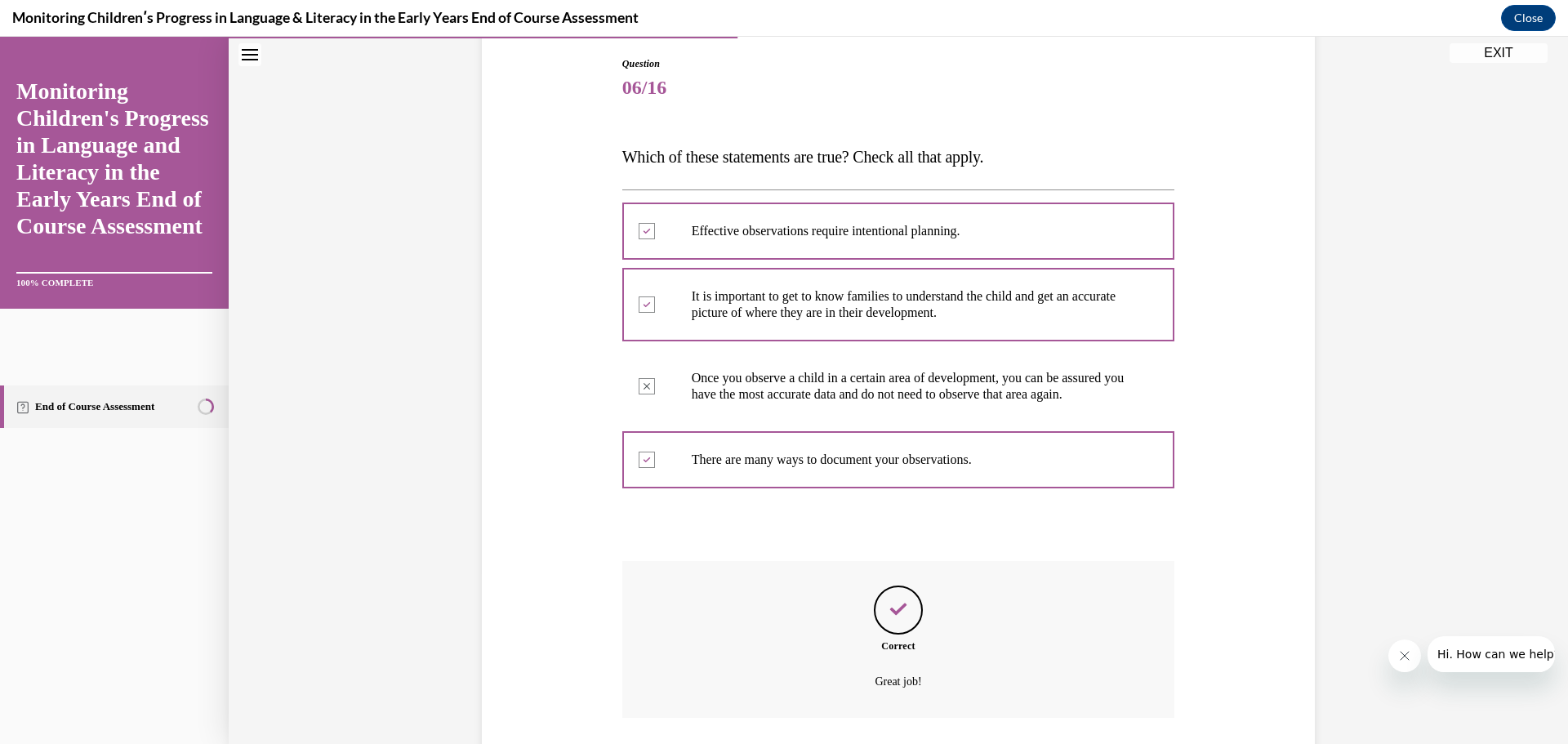
scroll to position [303, 0]
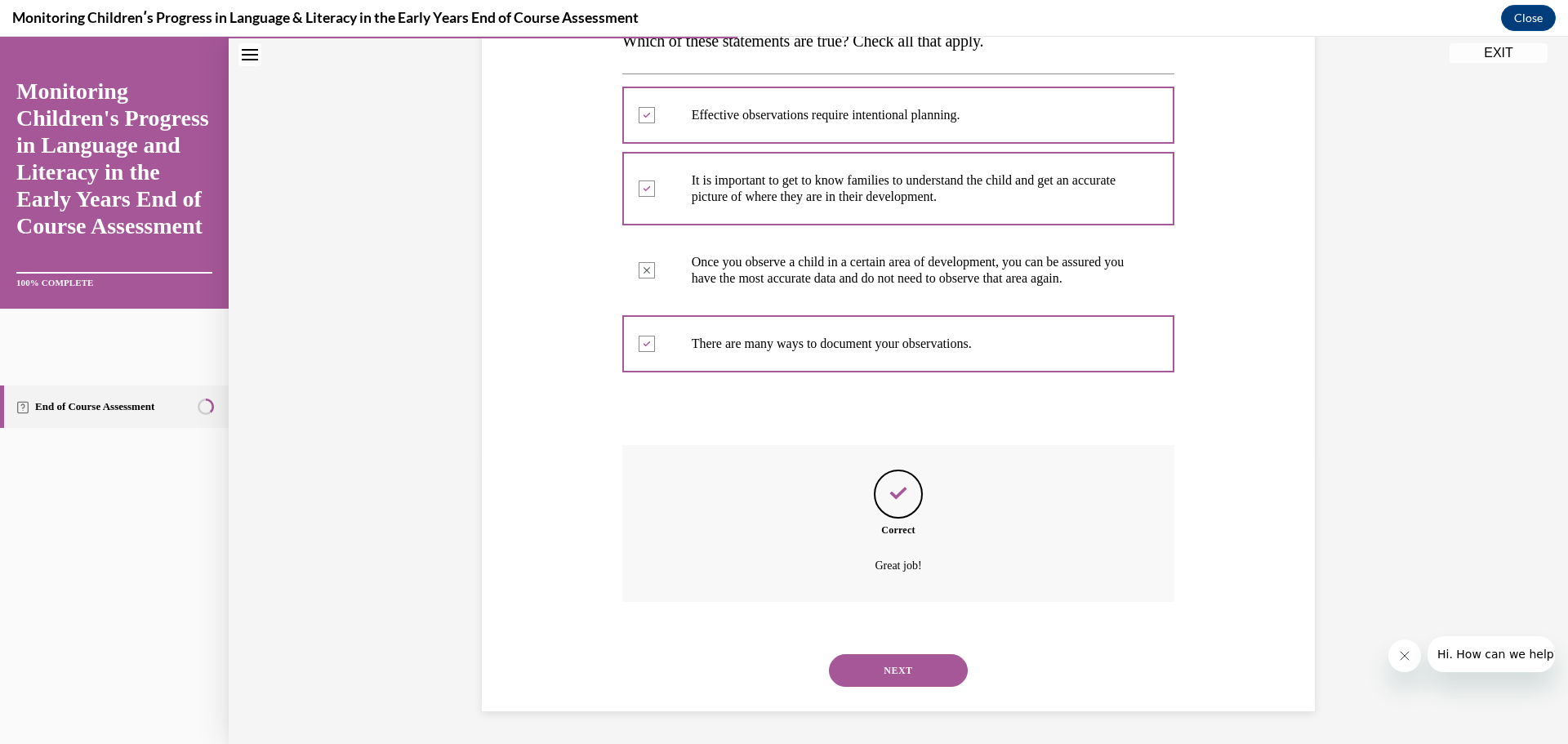
click at [893, 679] on button "NEXT" at bounding box center [898, 671] width 139 height 33
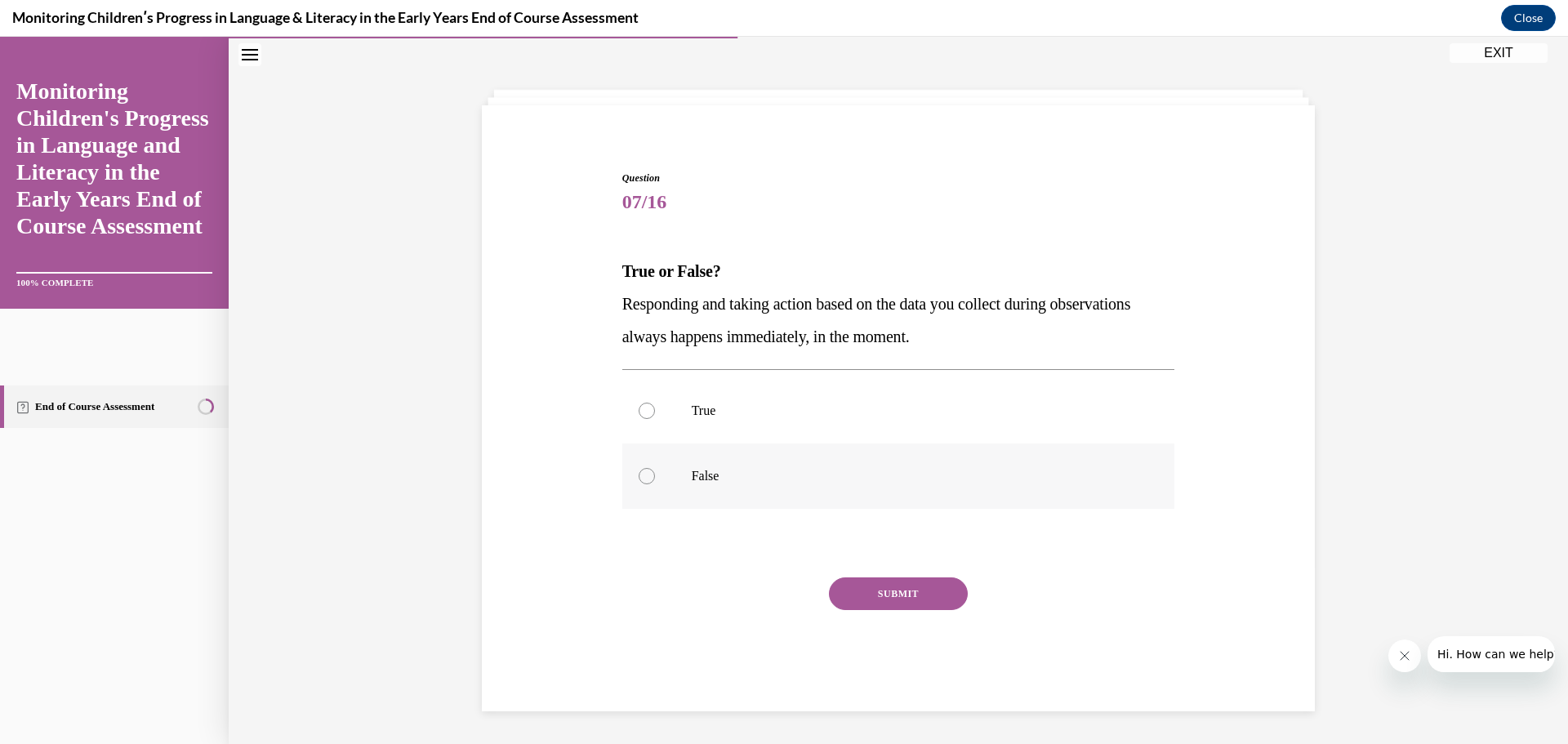
click at [647, 476] on div at bounding box center [647, 476] width 16 height 16
click at [647, 476] on input "False" at bounding box center [647, 476] width 16 height 16
radio input "true"
click at [870, 599] on button "SUBMIT" at bounding box center [898, 594] width 139 height 33
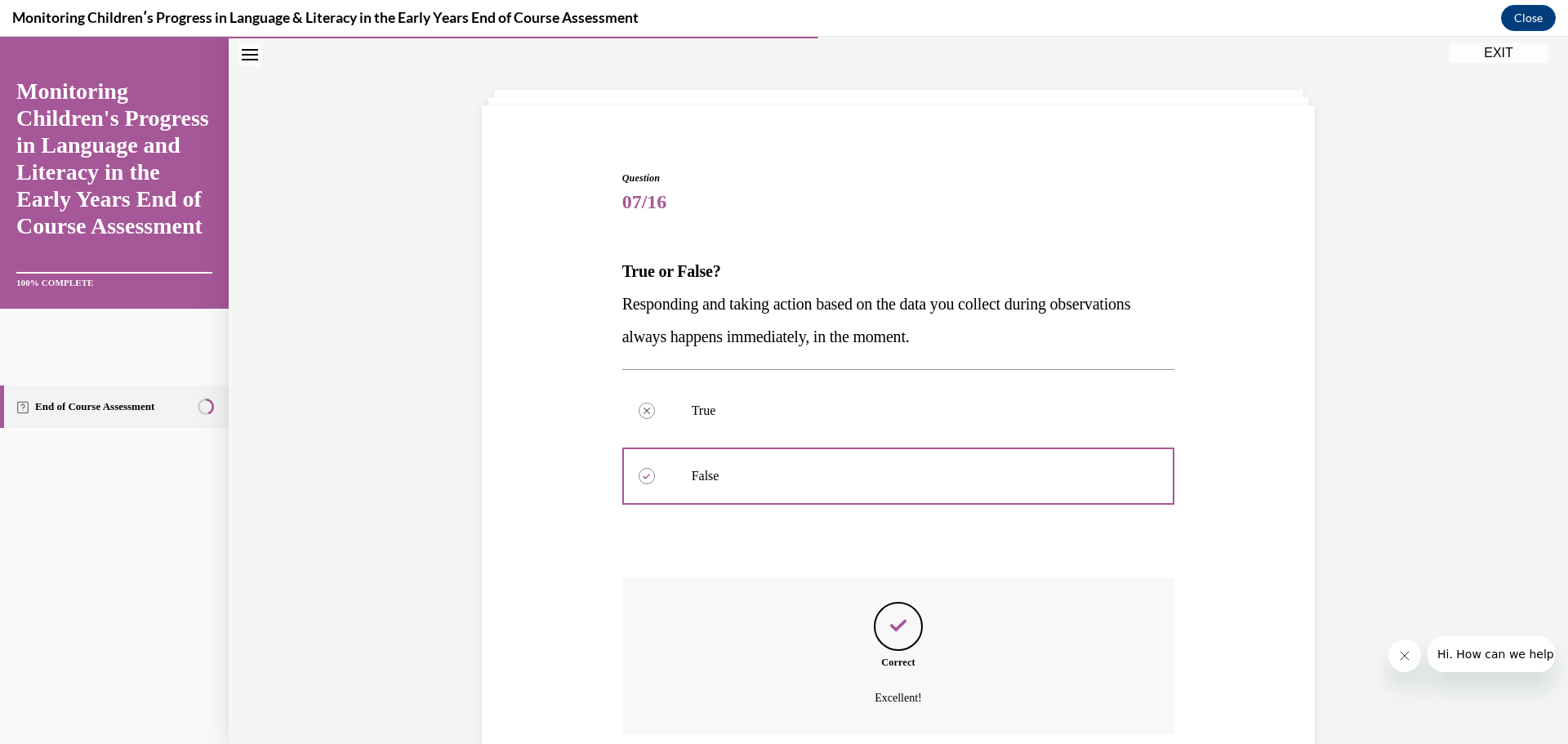
scroll to position [189, 0]
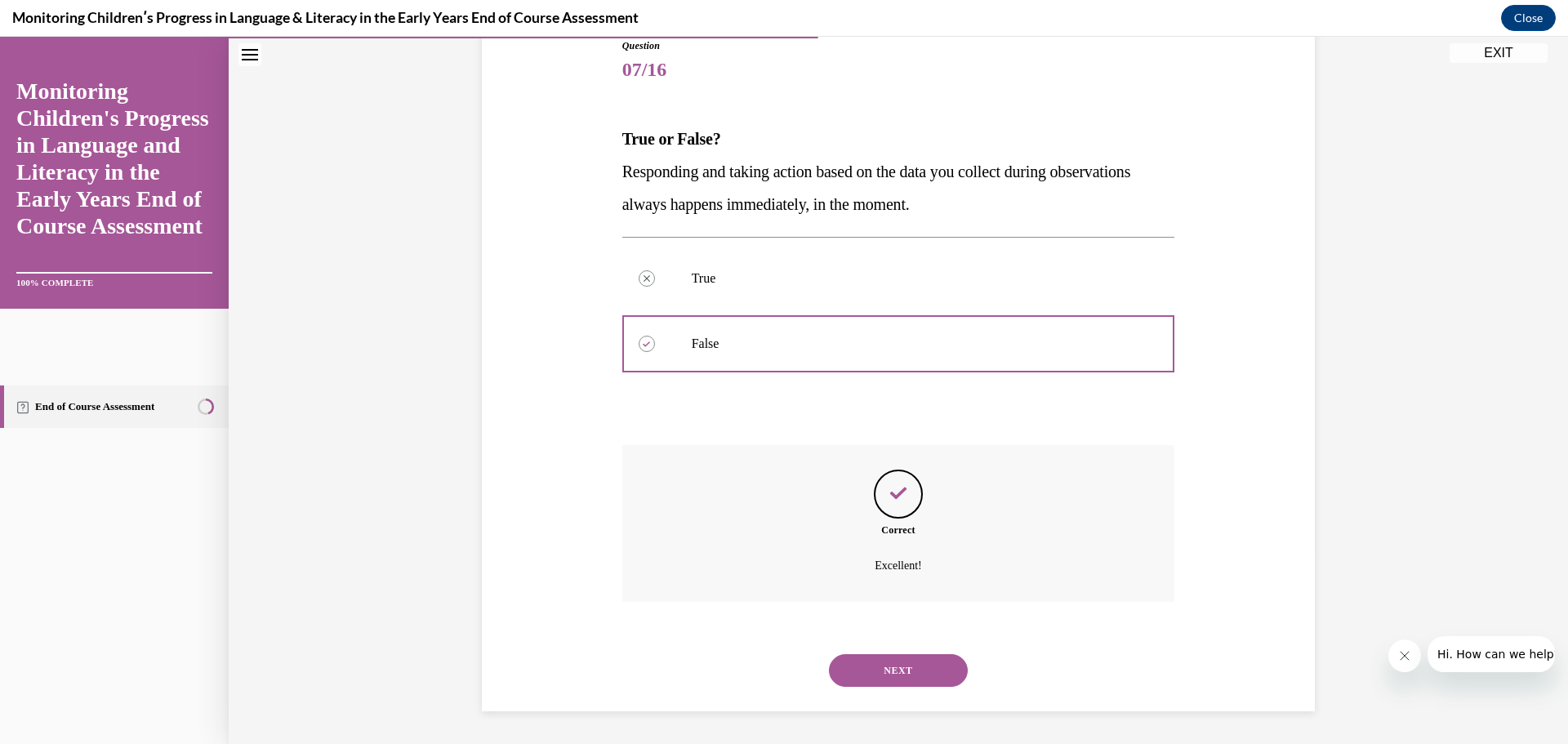
click at [887, 674] on button "NEXT" at bounding box center [898, 671] width 139 height 33
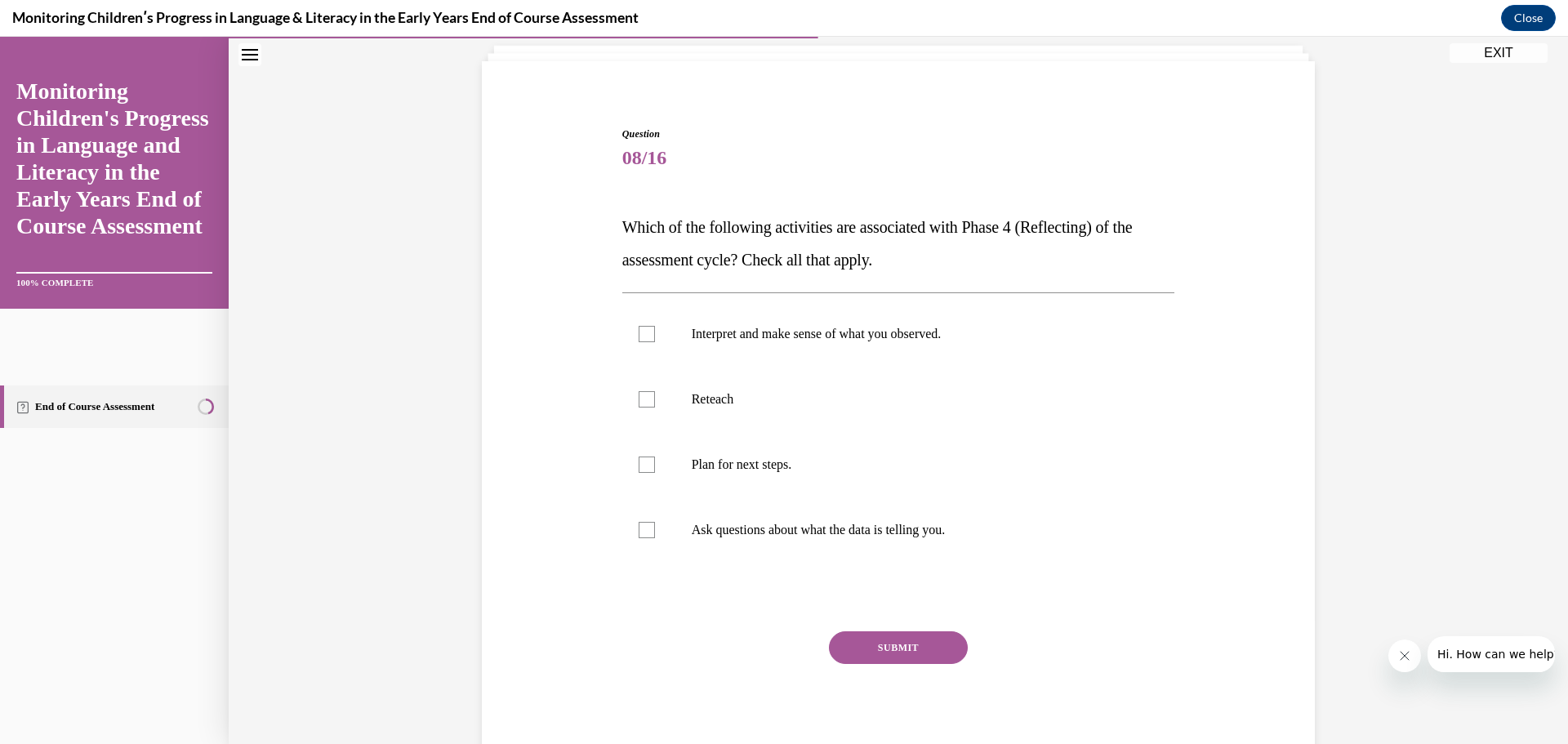
scroll to position [138, 0]
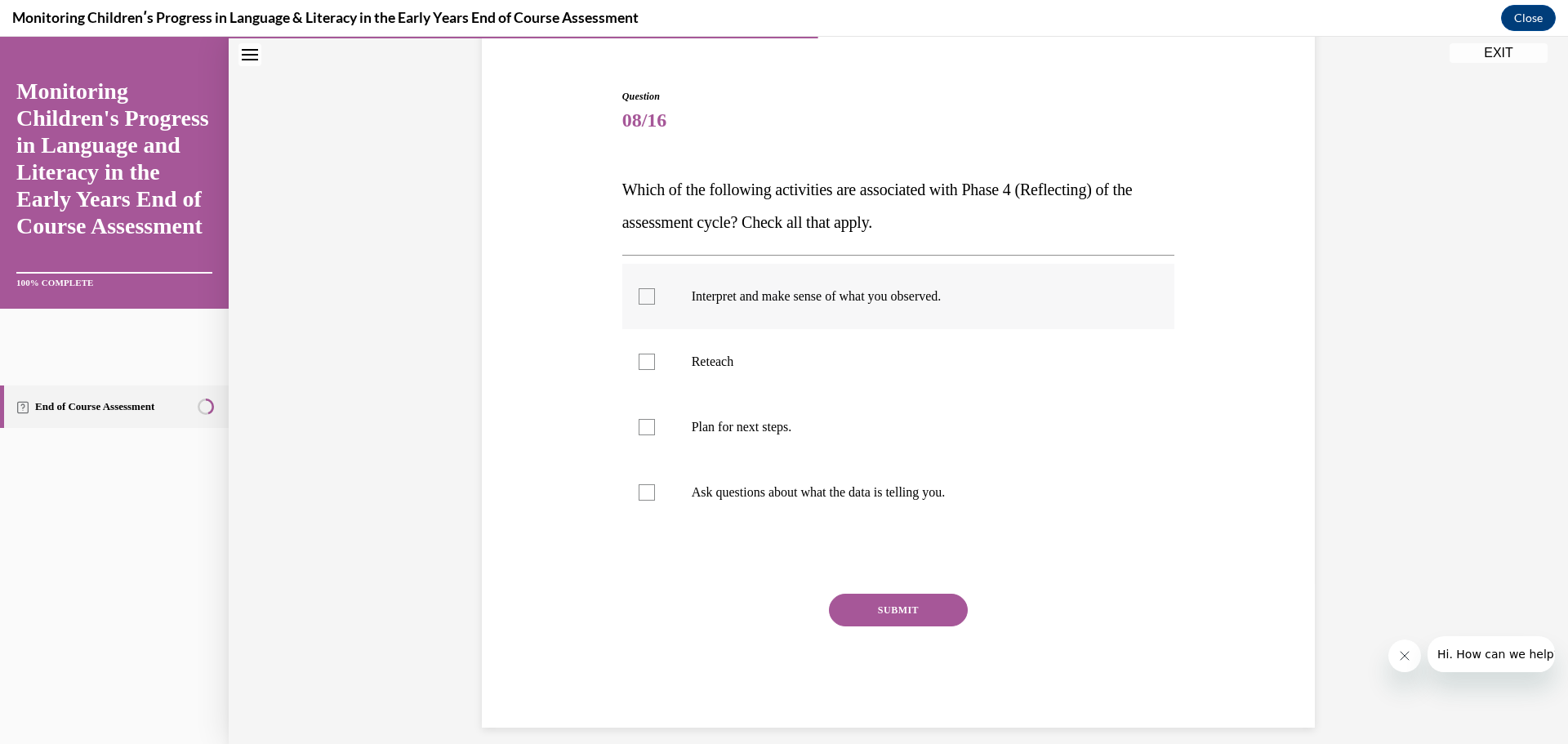
click at [640, 301] on div at bounding box center [647, 296] width 16 height 16
click at [640, 301] on input "Interpret and make sense of what you observed." at bounding box center [647, 296] width 16 height 16
checkbox input "true"
click at [643, 365] on div at bounding box center [647, 362] width 16 height 16
click at [643, 365] on input "Reteach" at bounding box center [647, 362] width 16 height 16
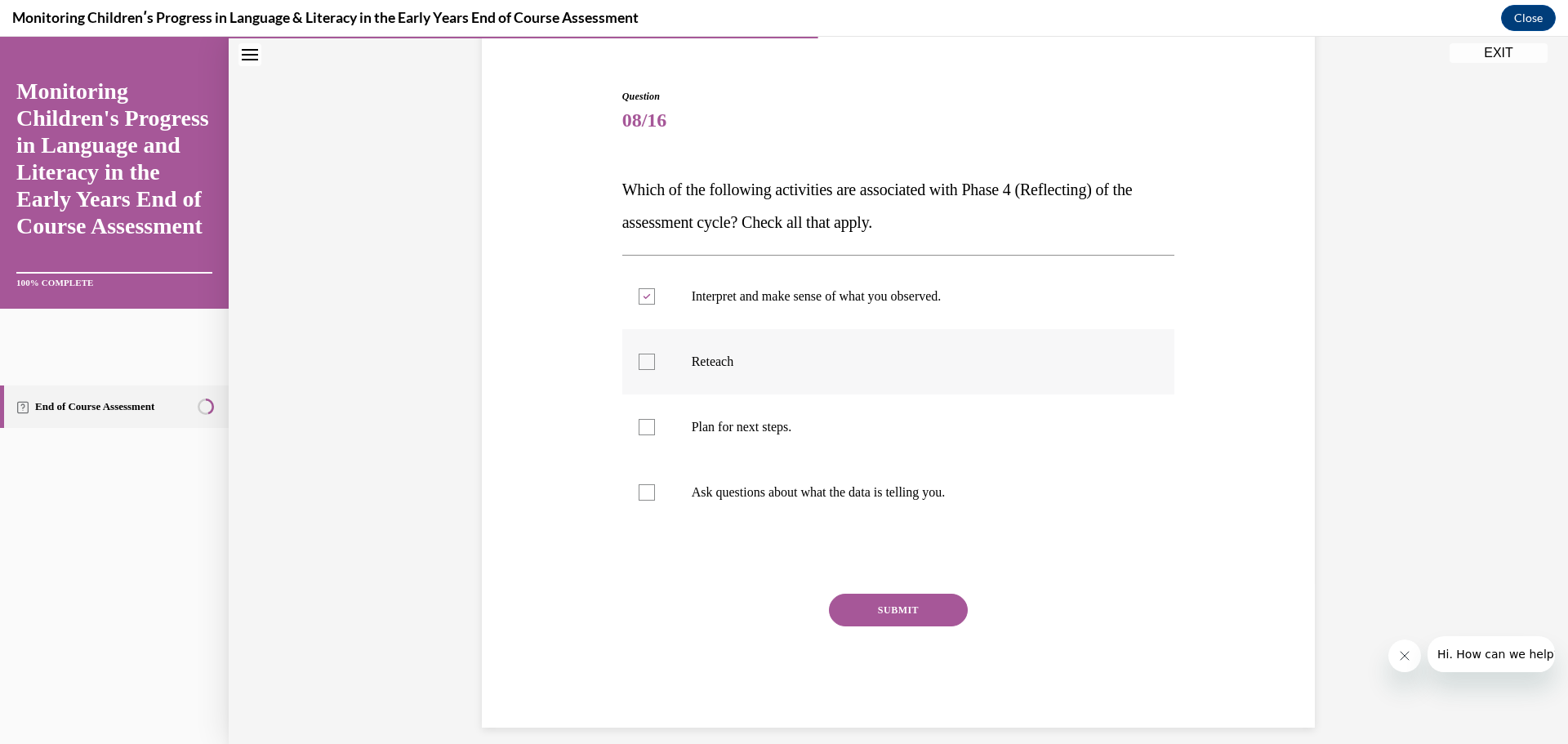
checkbox input "true"
click at [639, 498] on div at bounding box center [647, 493] width 16 height 16
click at [639, 498] on input "Ask questions about what the data is telling you." at bounding box center [647, 493] width 16 height 16
checkbox input "true"
click at [929, 610] on button "SUBMIT" at bounding box center [898, 610] width 139 height 33
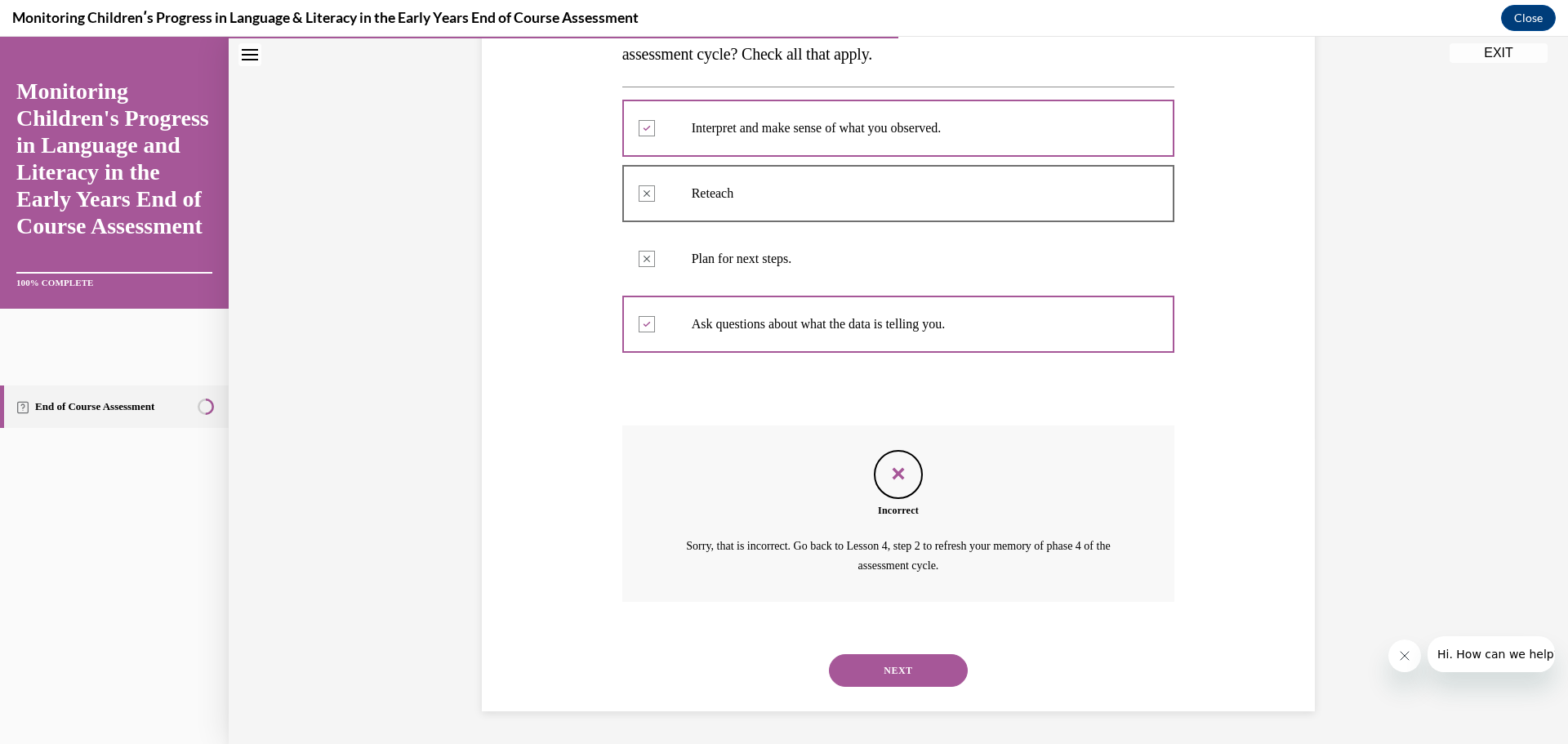
scroll to position [143, 0]
click at [855, 679] on button "NEXT" at bounding box center [898, 671] width 139 height 33
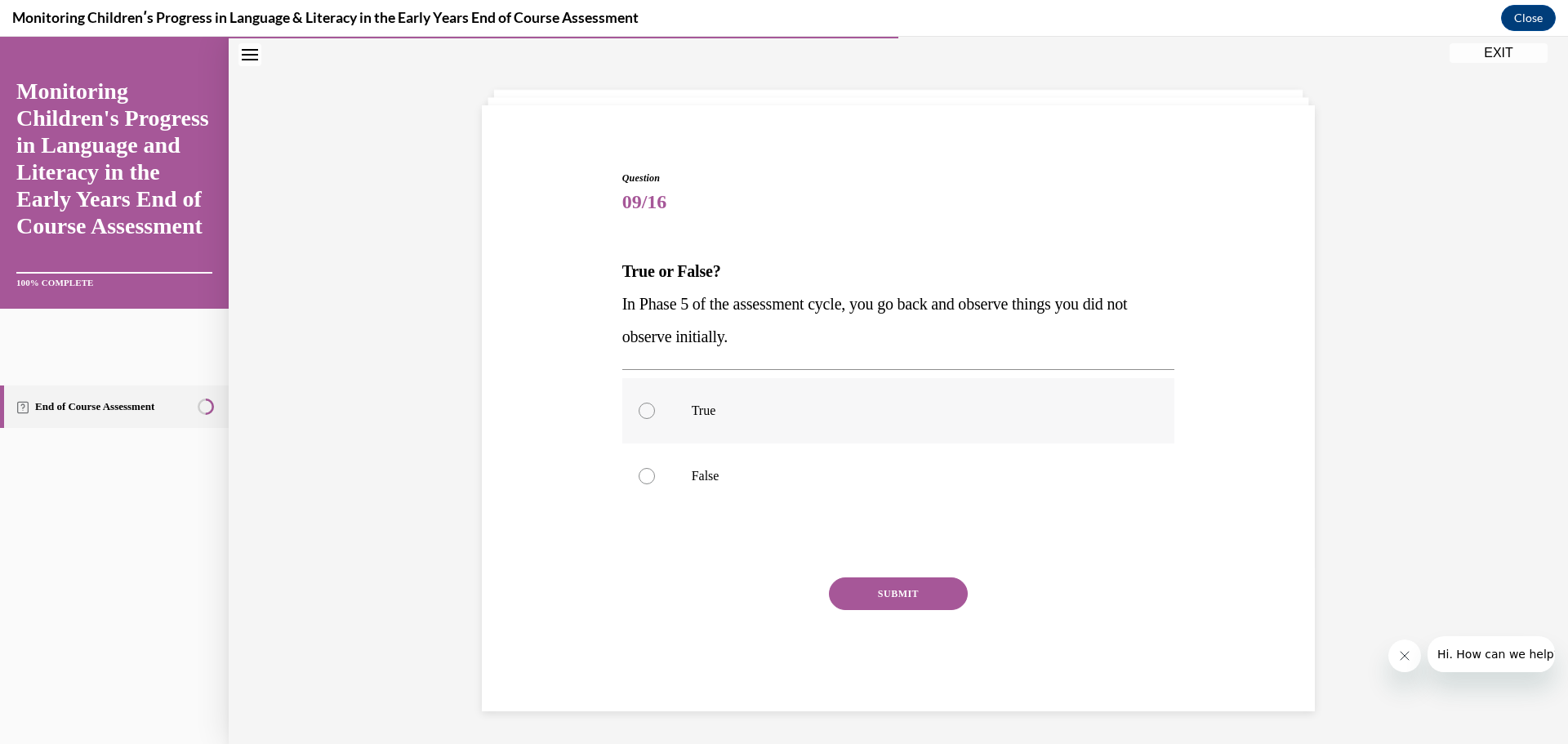
click at [642, 412] on div at bounding box center [647, 411] width 16 height 16
click at [642, 412] on input "True" at bounding box center [647, 411] width 16 height 16
radio input "true"
click at [922, 591] on button "SUBMIT" at bounding box center [898, 594] width 139 height 33
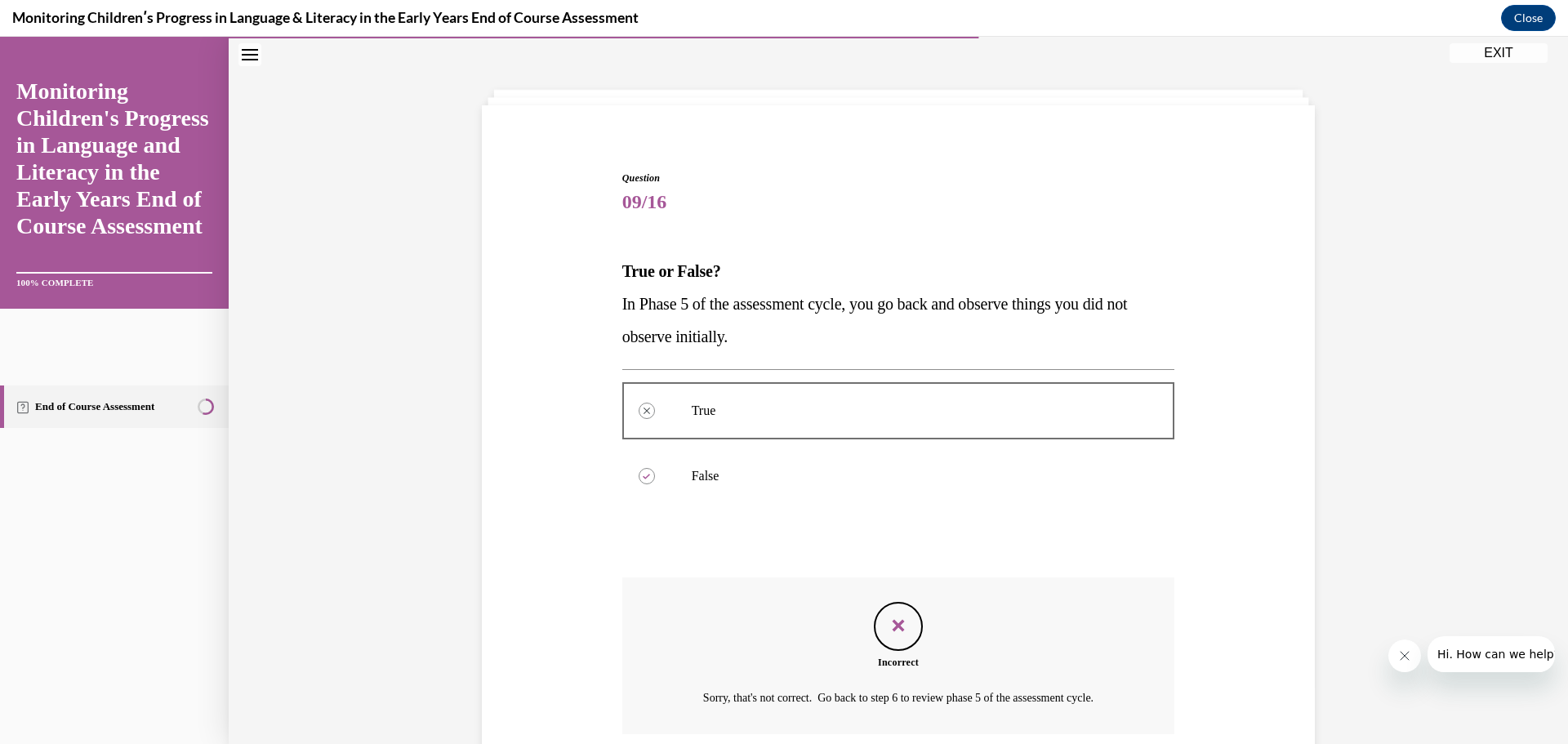
scroll to position [189, 0]
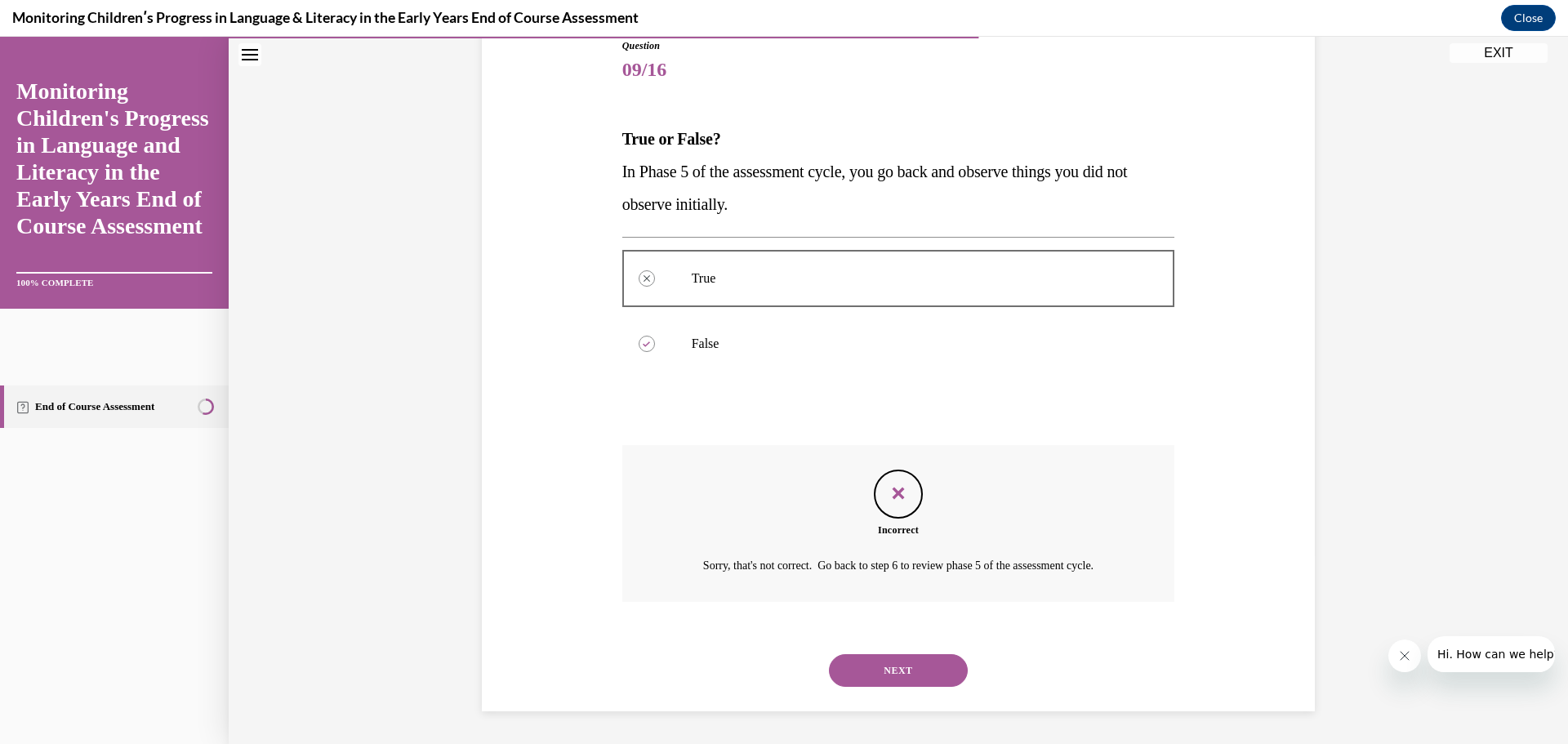
click at [895, 674] on button "NEXT" at bounding box center [898, 671] width 139 height 33
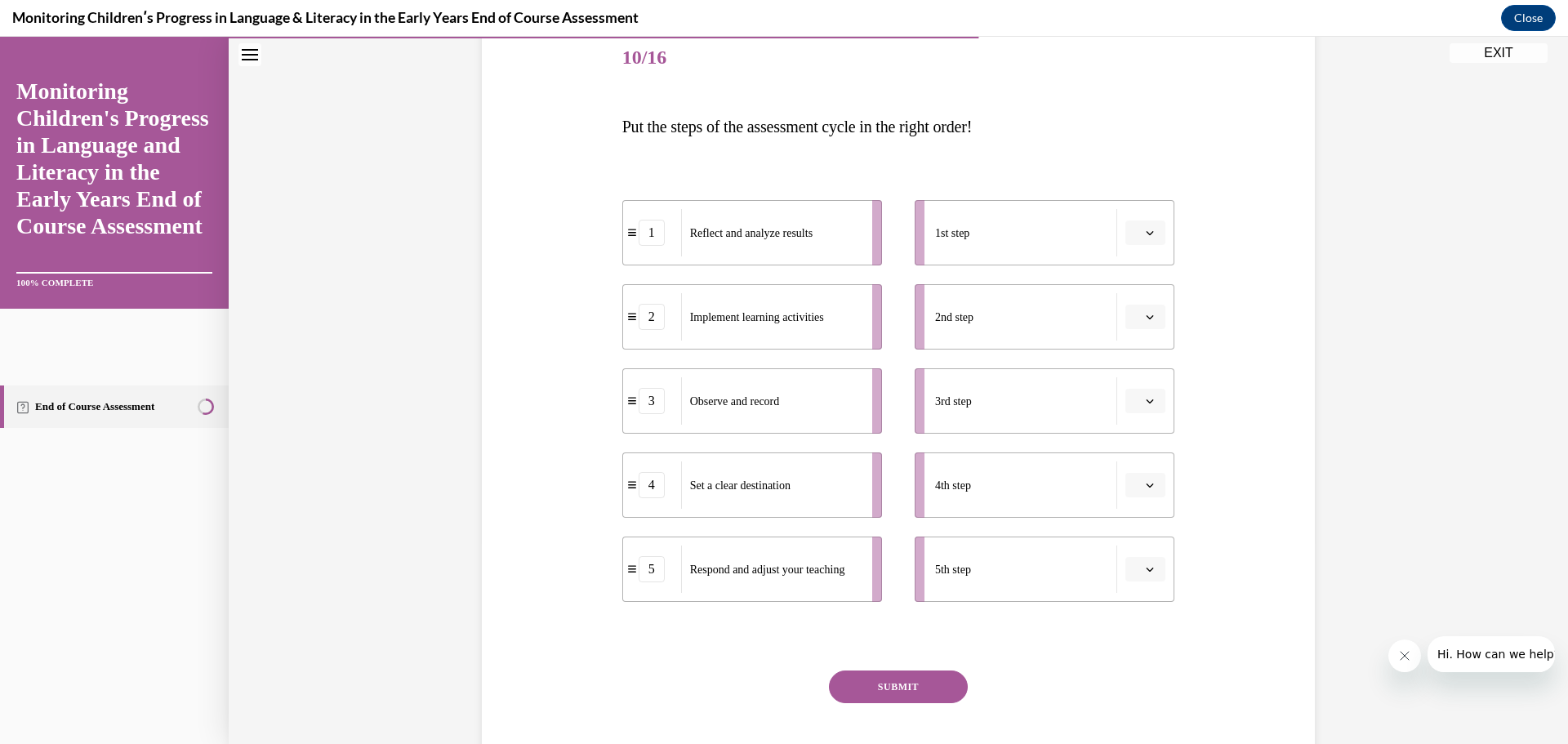
scroll to position [248, 0]
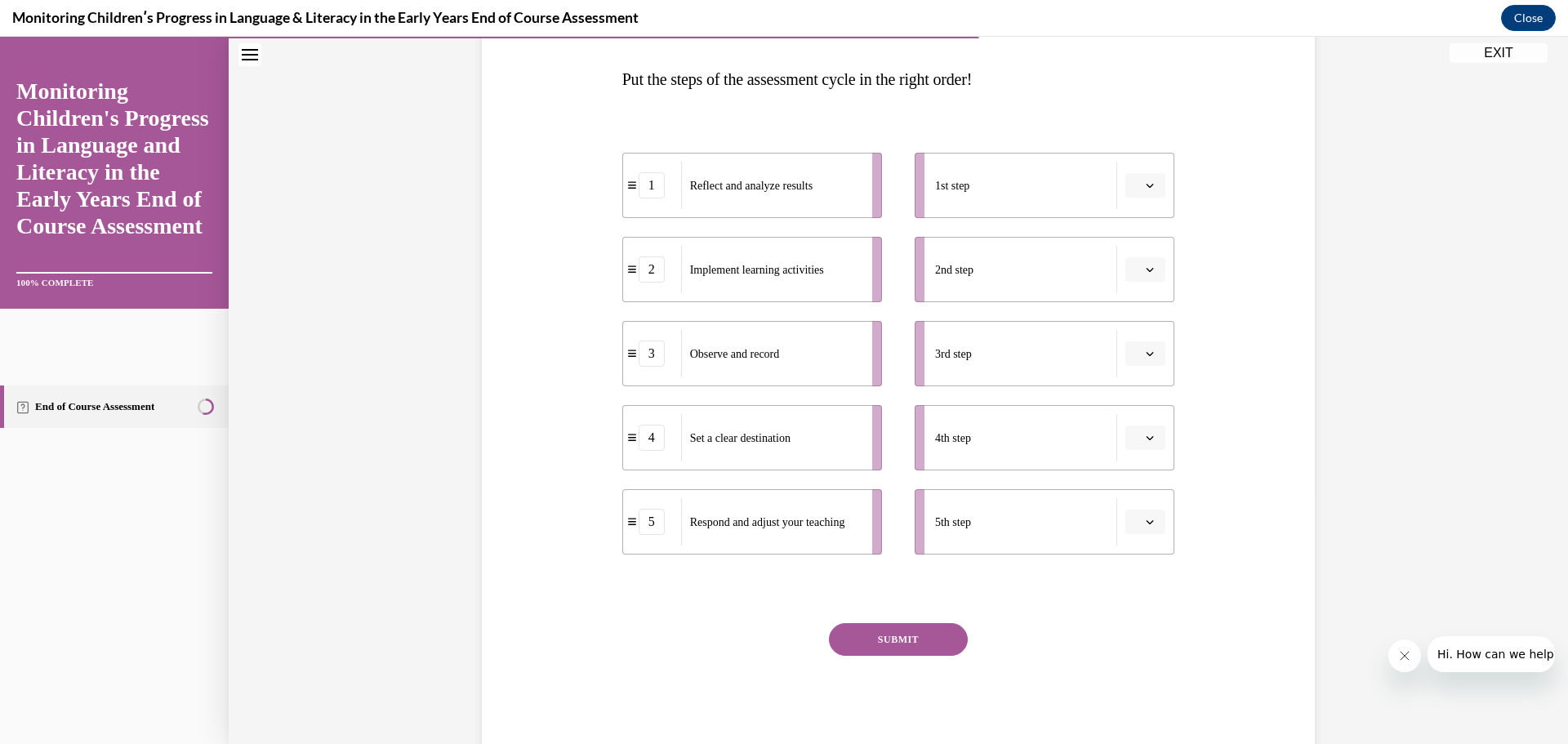
click at [1146, 184] on icon "button" at bounding box center [1150, 186] width 7 height 5
click at [1127, 344] on div "4" at bounding box center [1137, 353] width 41 height 33
click at [1145, 263] on button "button" at bounding box center [1146, 269] width 40 height 24
click at [1133, 458] on div "5" at bounding box center [1137, 470] width 41 height 33
click at [1146, 356] on icon "button" at bounding box center [1149, 353] width 8 height 8
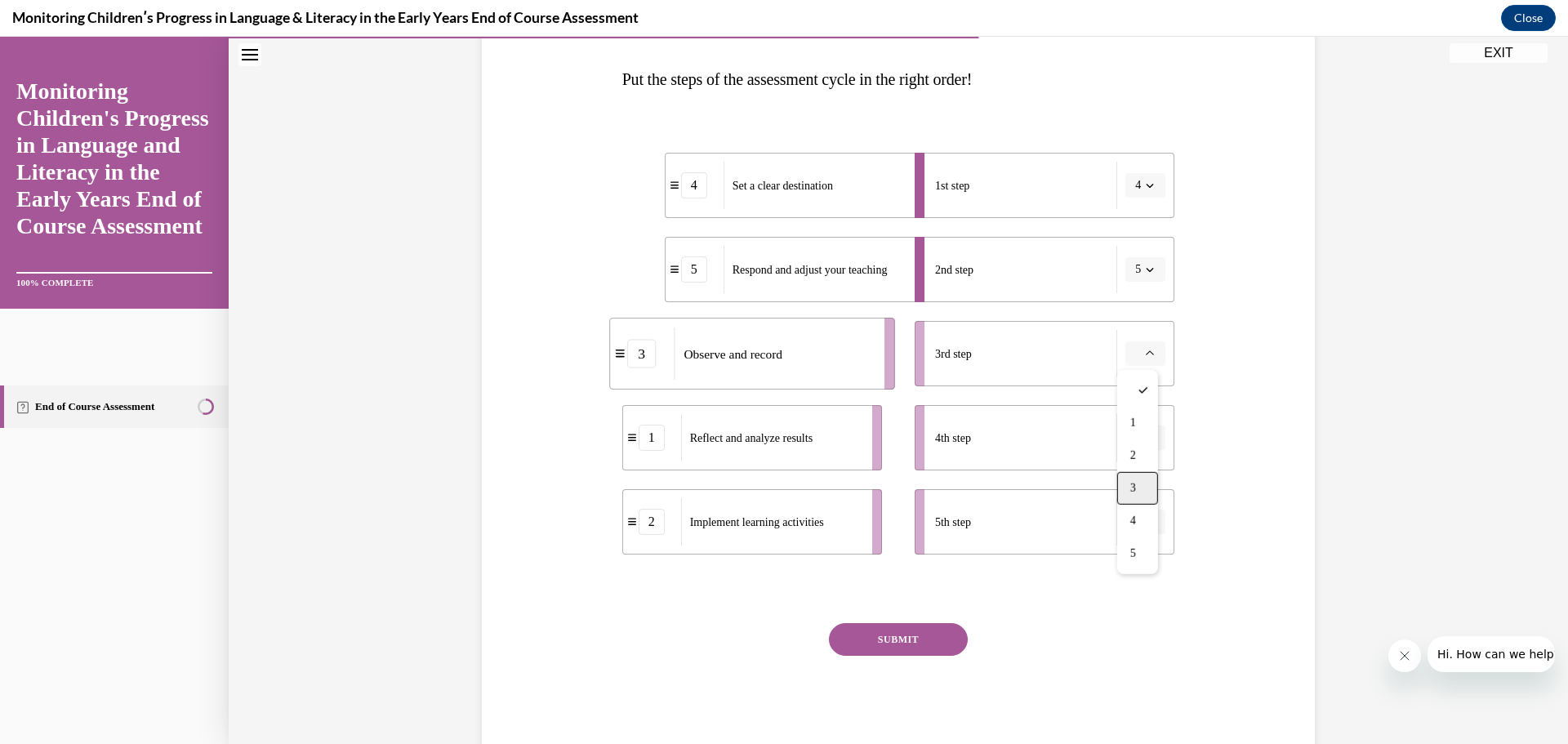
click at [1131, 497] on div "3" at bounding box center [1137, 488] width 41 height 33
click at [1146, 439] on icon "button" at bounding box center [1149, 437] width 8 height 8
click at [1134, 527] on div "2" at bounding box center [1137, 540] width 41 height 33
click at [1146, 525] on icon "button" at bounding box center [1149, 522] width 8 height 8
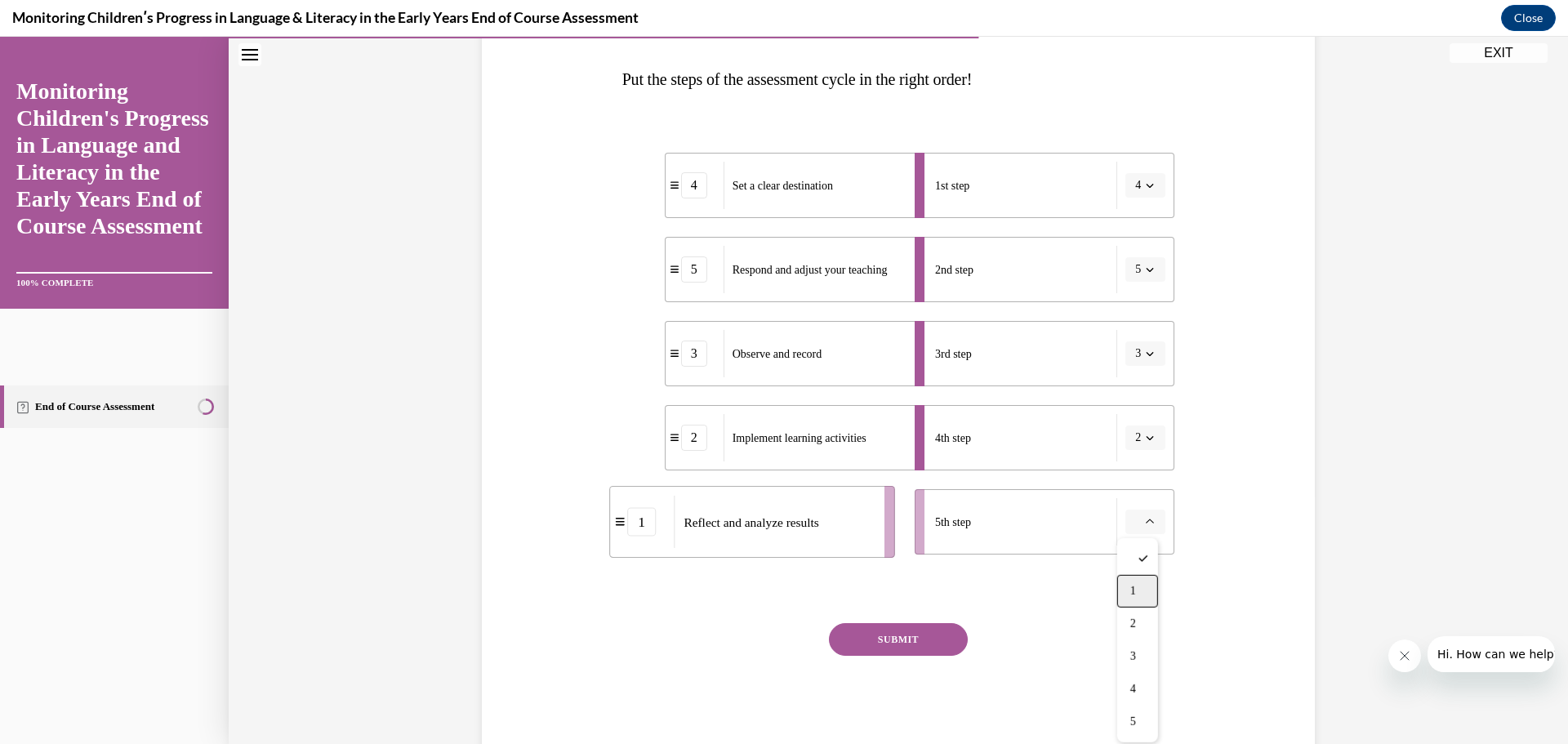
click at [1141, 590] on div "1" at bounding box center [1137, 591] width 41 height 33
click at [929, 644] on button "SUBMIT" at bounding box center [898, 639] width 139 height 33
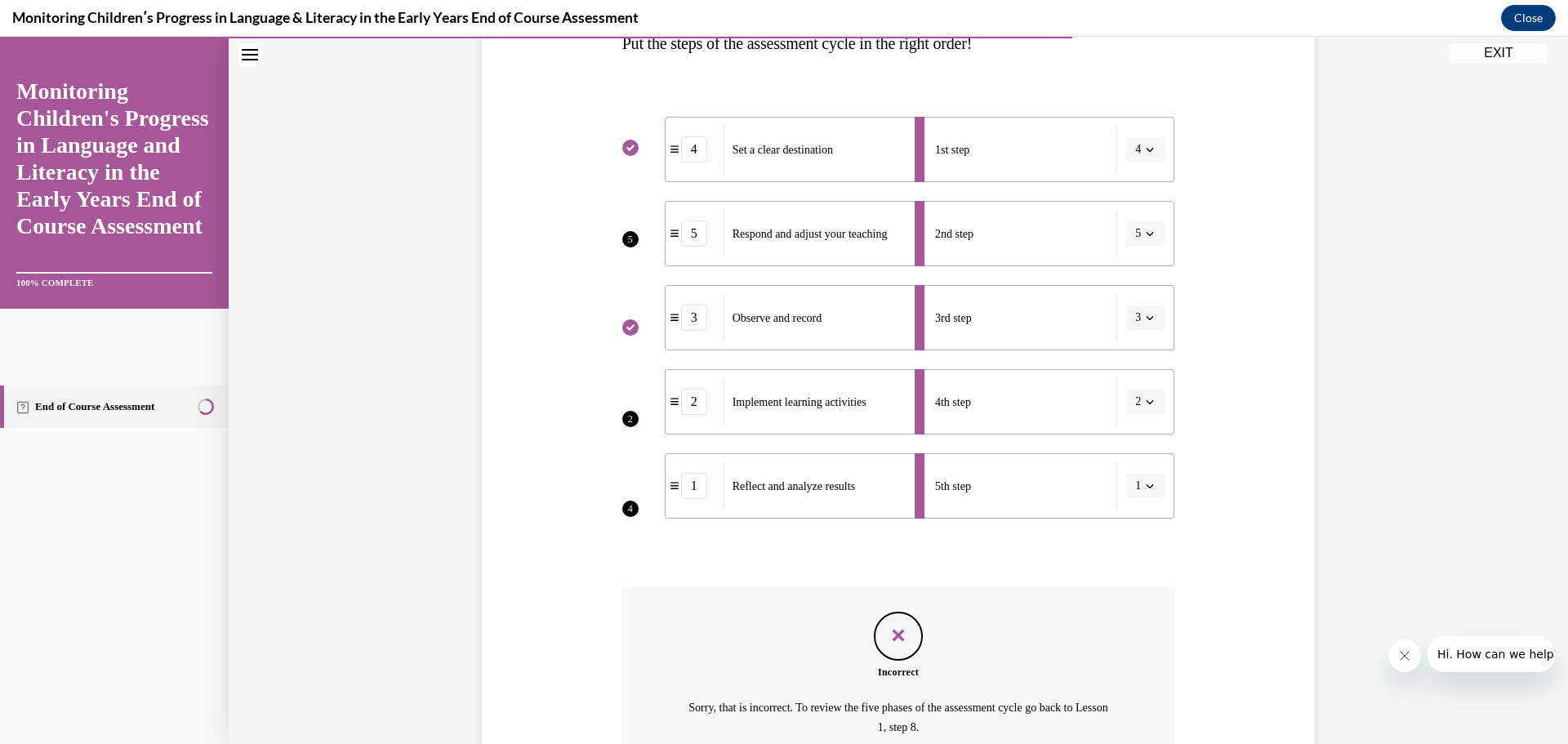
scroll to position [283, 0]
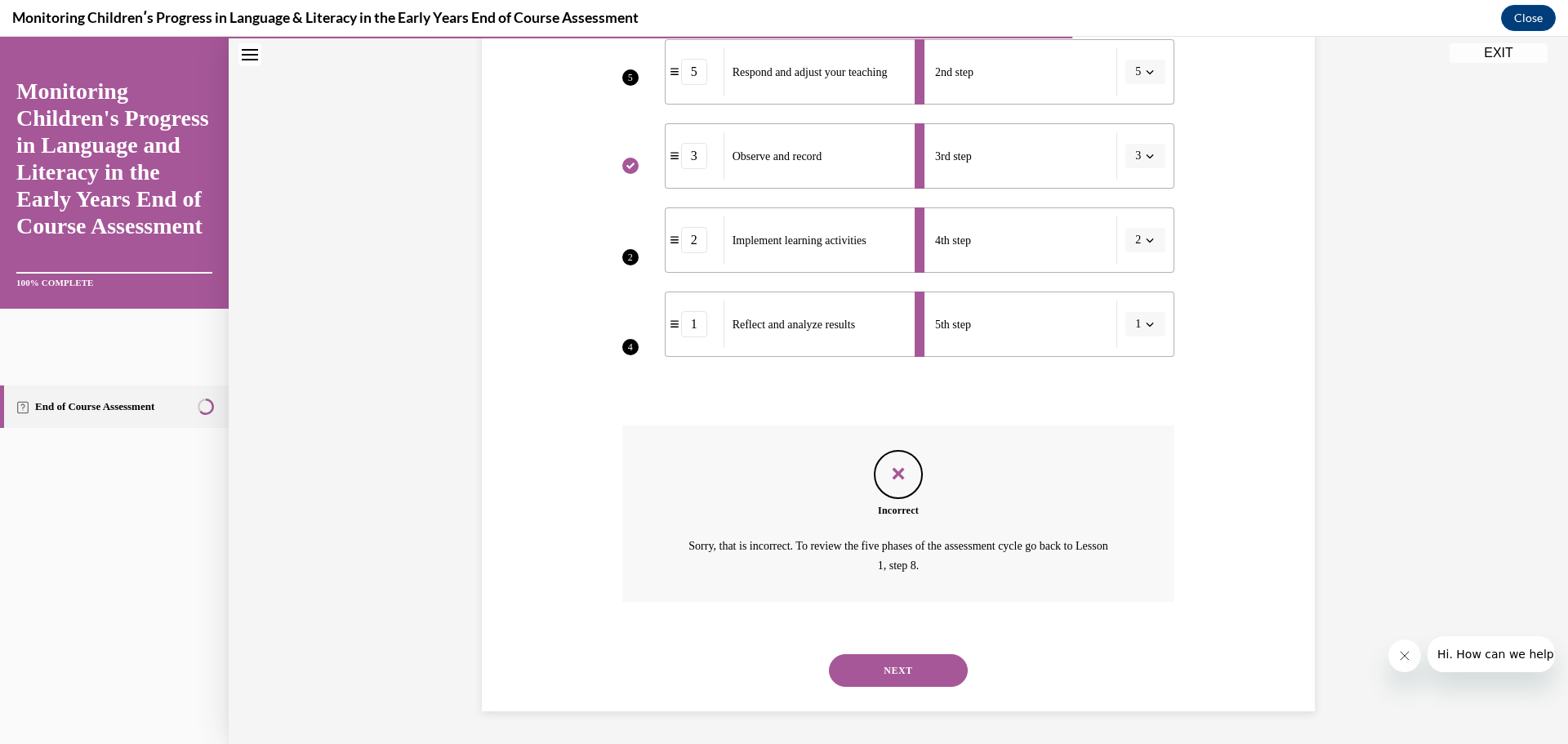
click at [922, 671] on button "NEXT" at bounding box center [898, 671] width 139 height 33
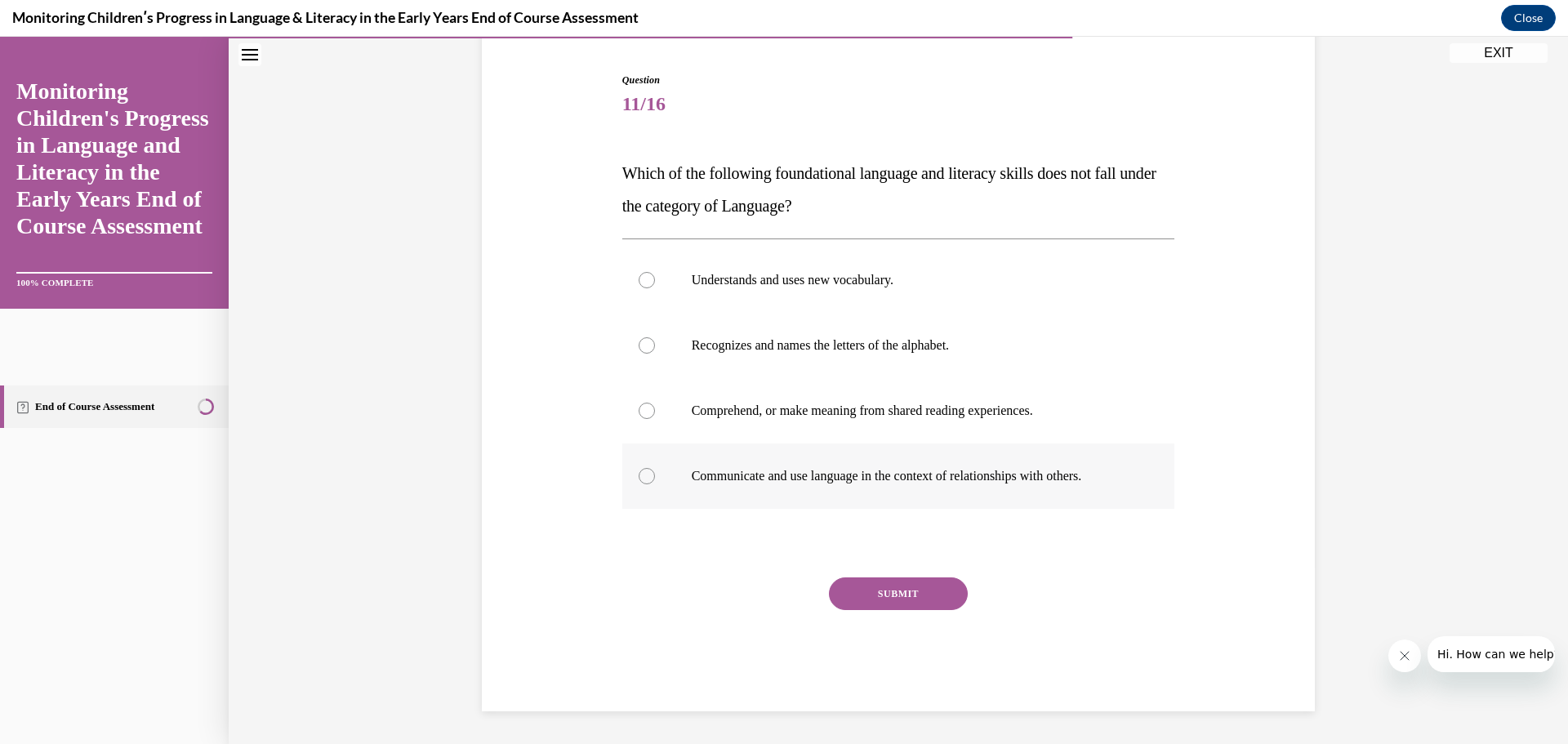
click at [639, 475] on div at bounding box center [647, 476] width 16 height 16
click at [639, 475] on input "Communicate and use language in the context of relationships with others." at bounding box center [647, 476] width 16 height 16
radio input "true"
click at [905, 586] on button "SUBMIT" at bounding box center [898, 594] width 139 height 33
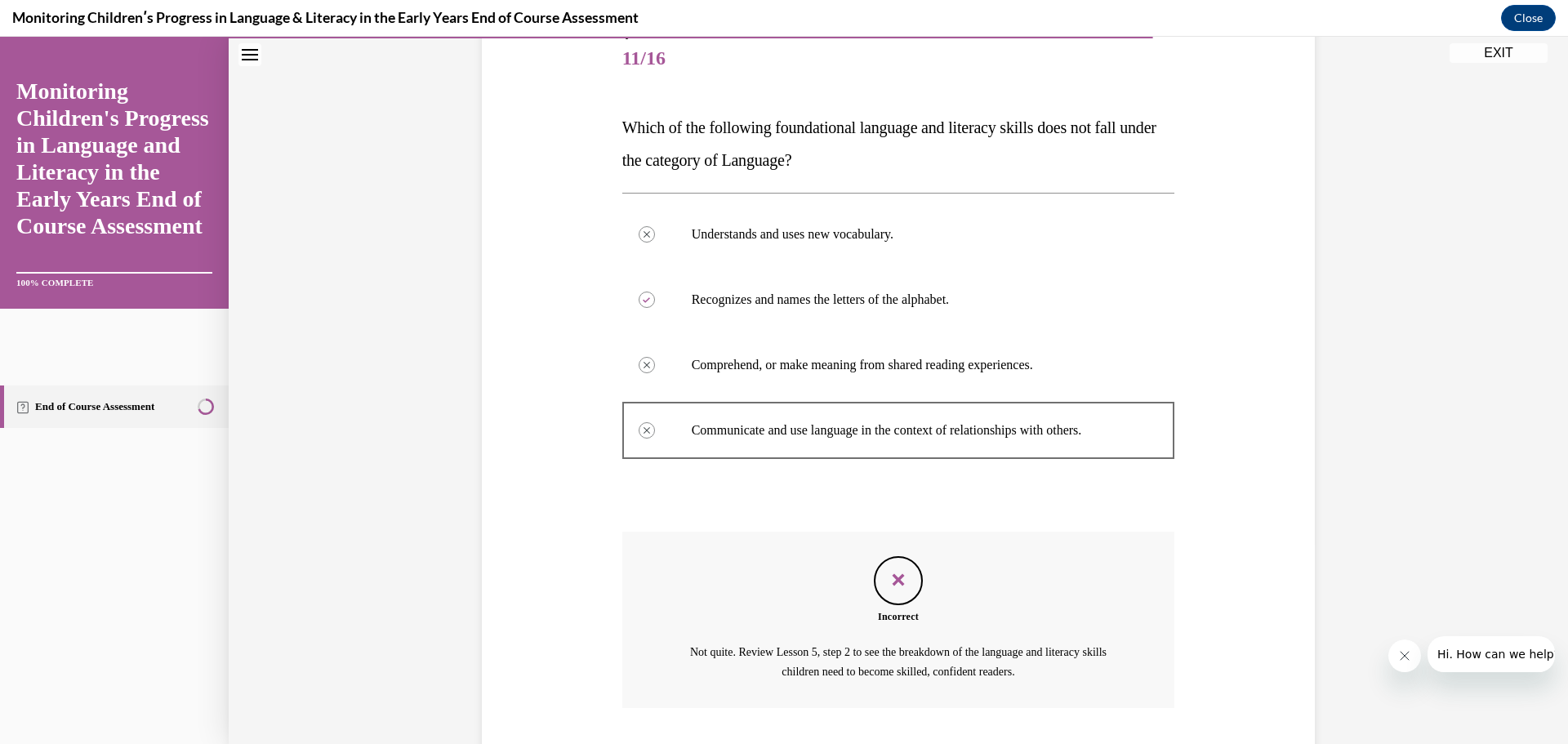
scroll to position [61, 0]
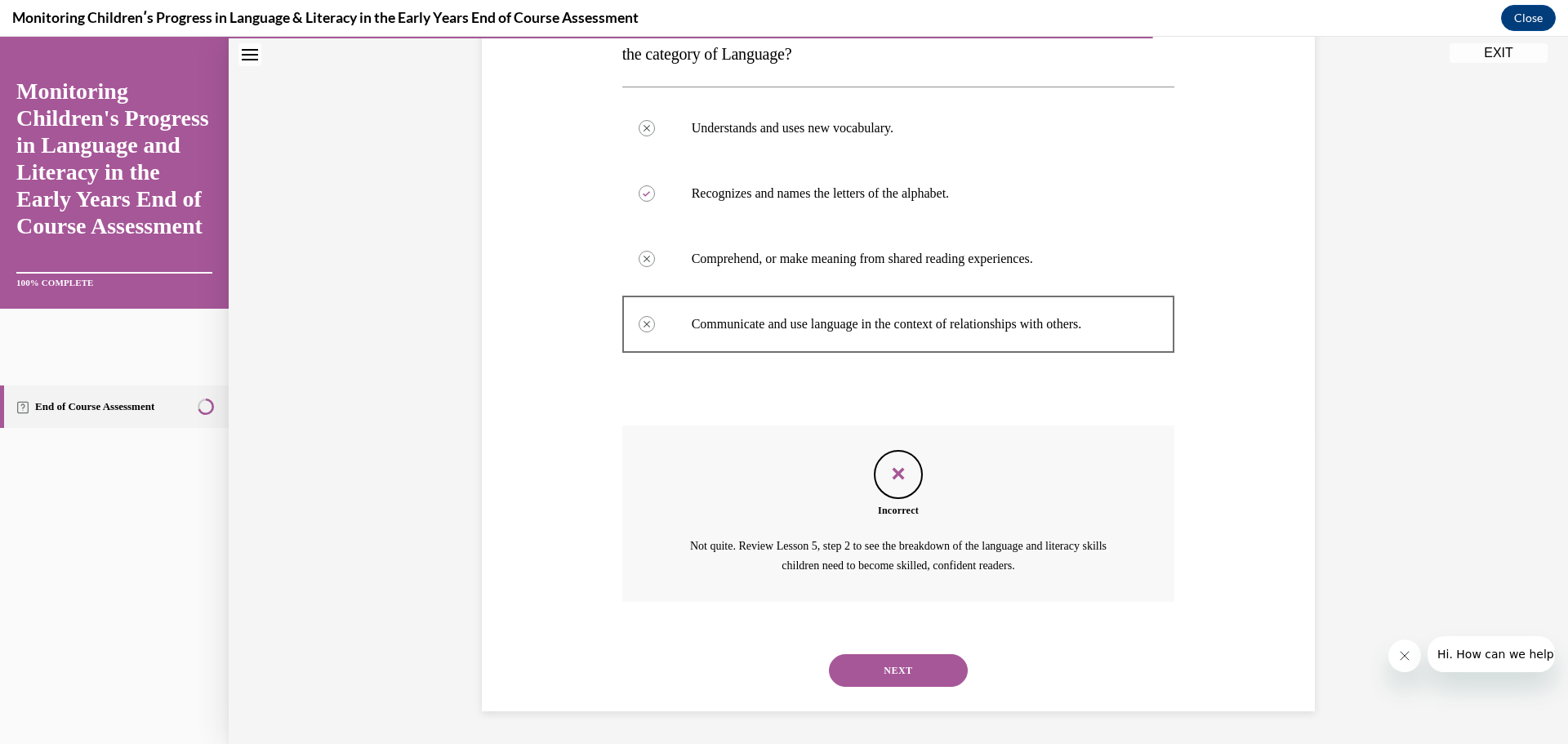
click at [887, 674] on button "NEXT" at bounding box center [898, 671] width 139 height 33
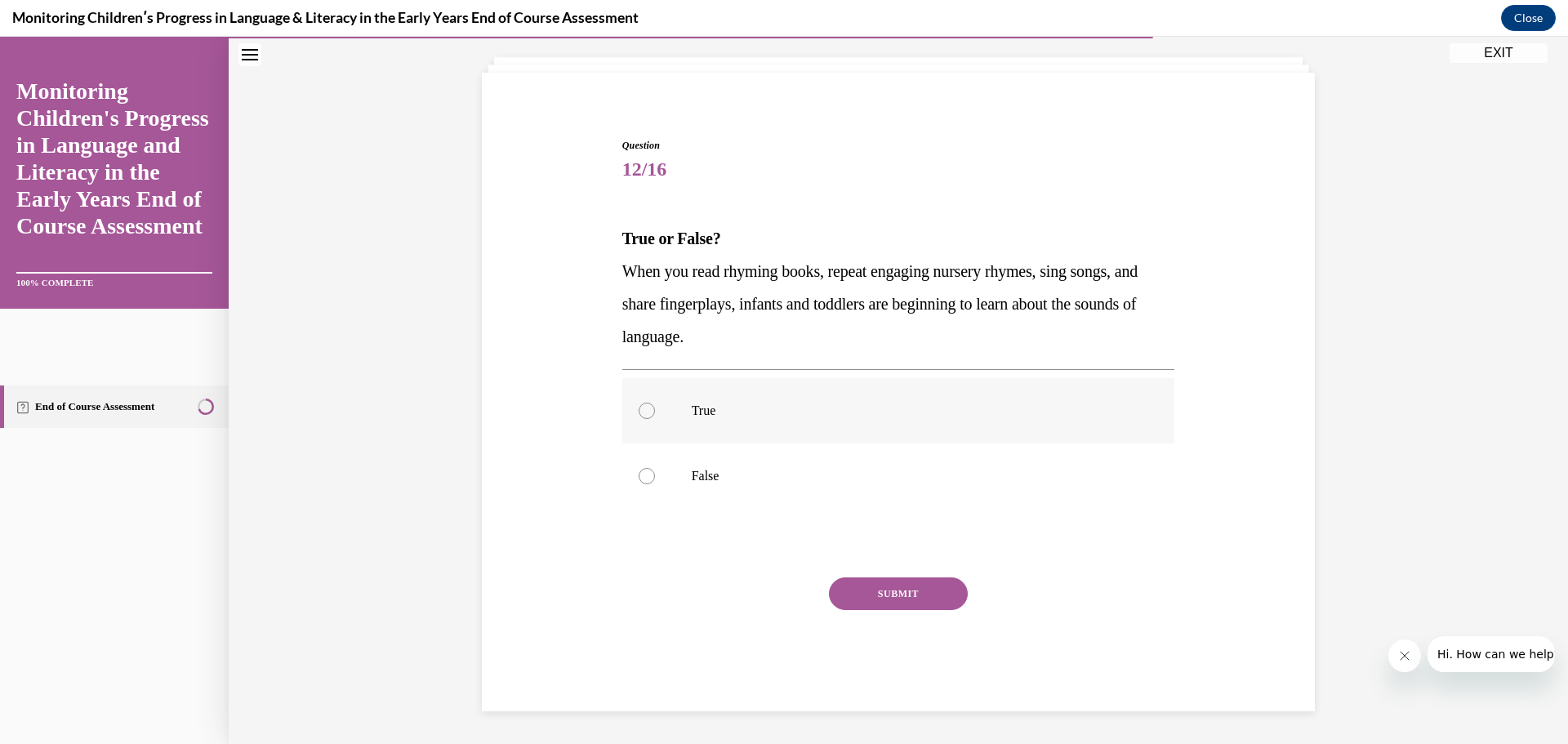
click at [639, 414] on div at bounding box center [647, 411] width 16 height 16
click at [639, 414] on input "True" at bounding box center [647, 411] width 16 height 16
radio input "true"
click at [870, 604] on button "SUBMIT" at bounding box center [898, 594] width 139 height 33
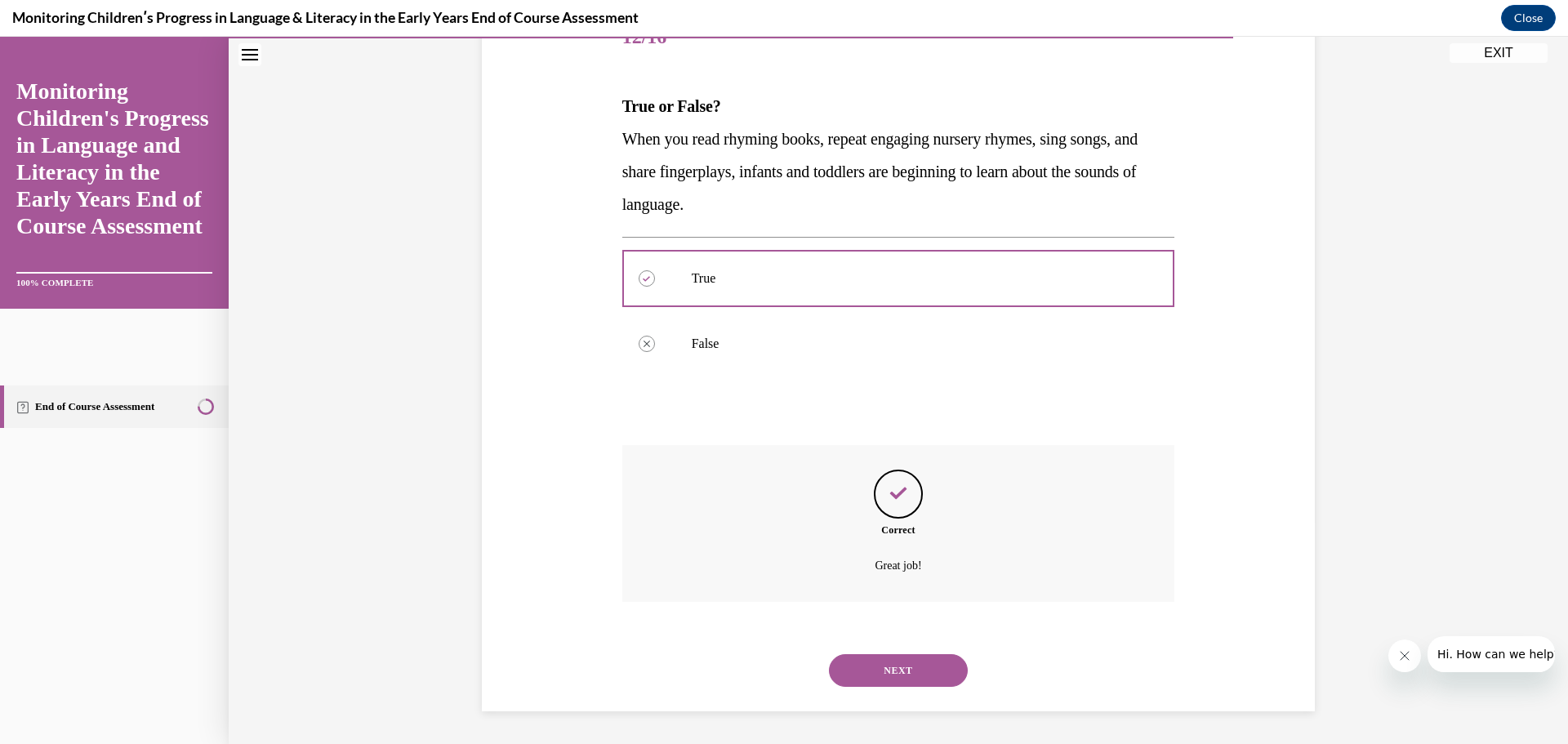
click at [902, 674] on button "NEXT" at bounding box center [898, 671] width 139 height 33
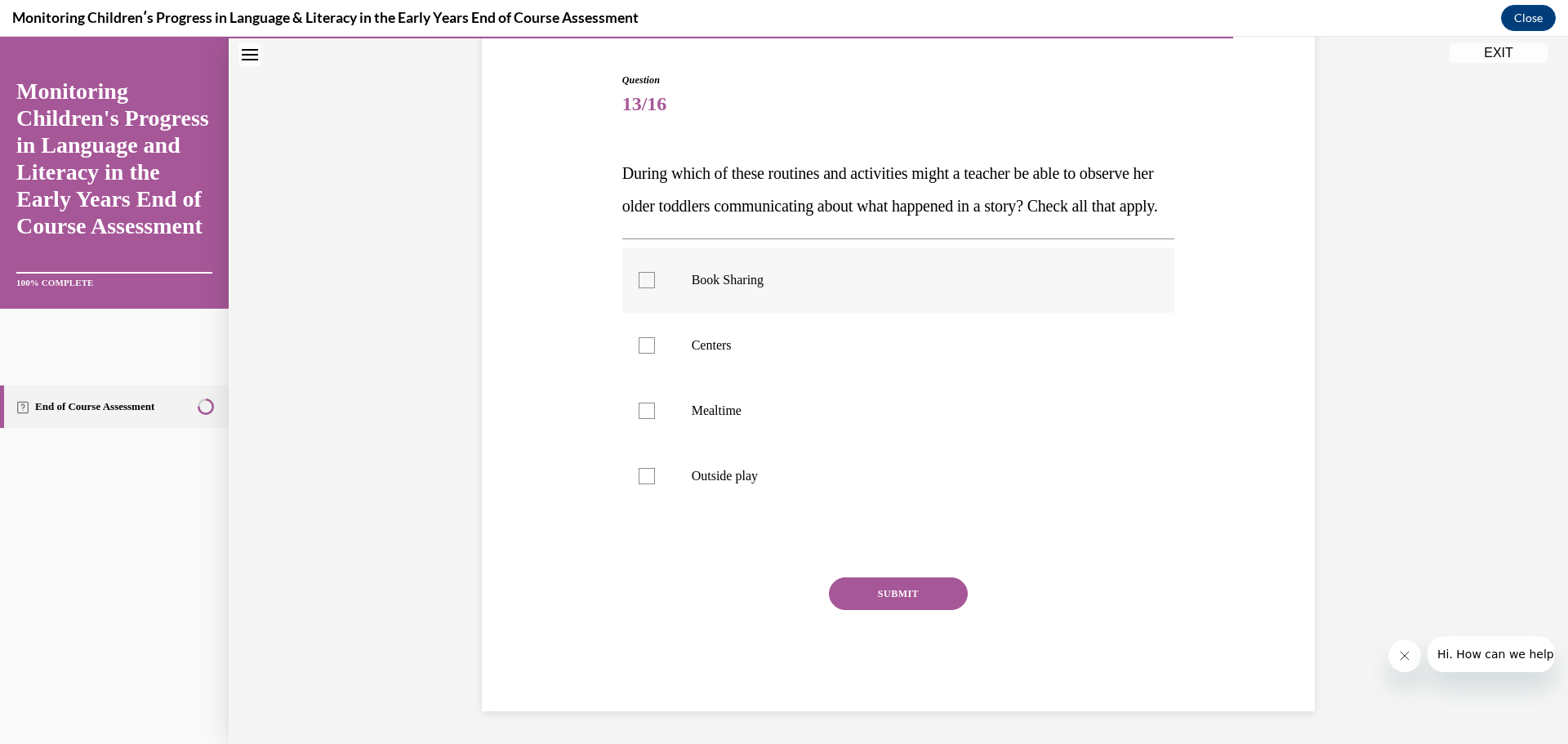
click at [639, 288] on div at bounding box center [647, 280] width 16 height 16
click at [639, 288] on input "Book Sharing" at bounding box center [647, 280] width 16 height 16
checkbox input "true"
click at [645, 350] on div at bounding box center [647, 346] width 16 height 16
click at [645, 350] on input "Centers" at bounding box center [647, 346] width 16 height 16
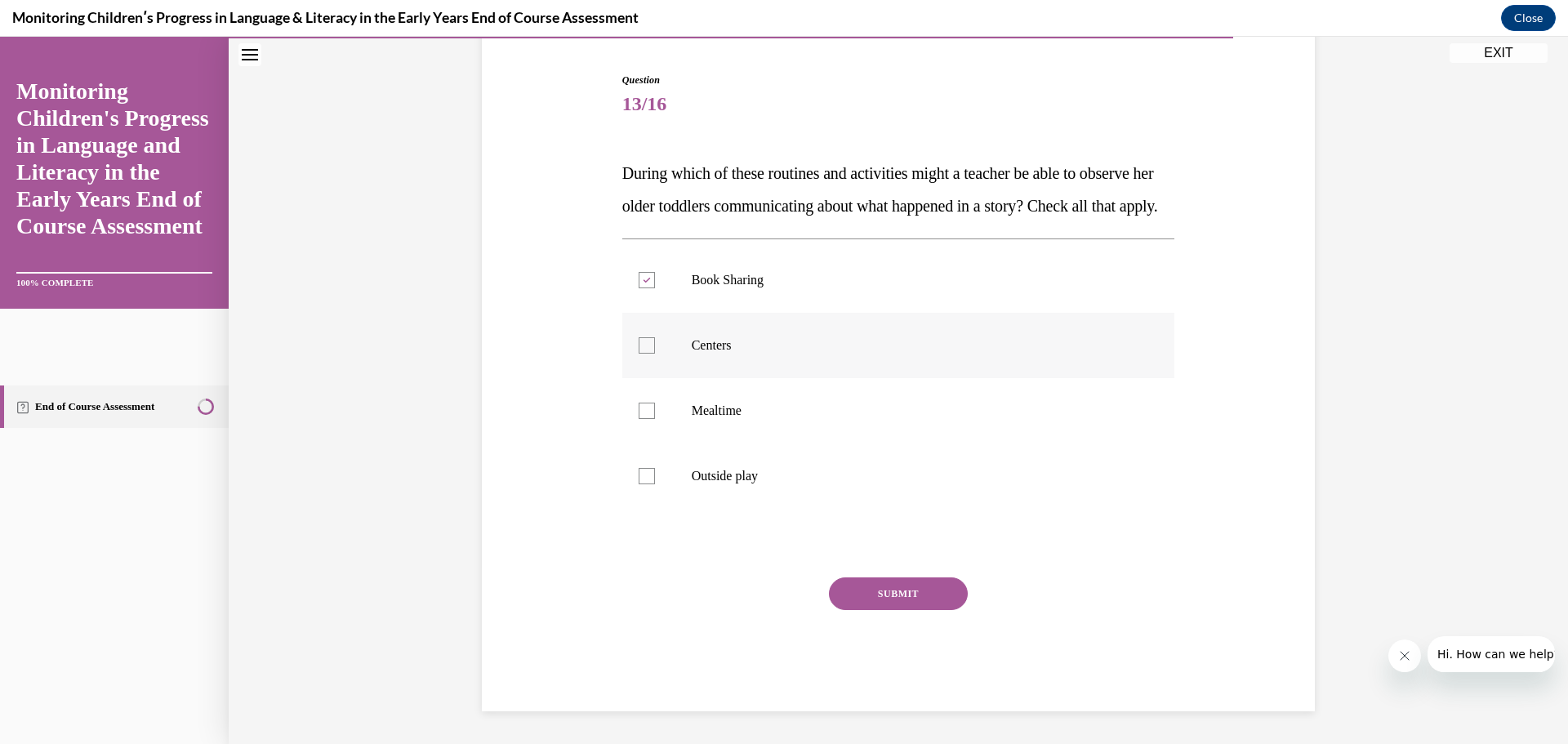
checkbox input "true"
click at [642, 412] on div at bounding box center [647, 411] width 16 height 16
click at [642, 412] on input "Mealtime" at bounding box center [647, 411] width 16 height 16
checkbox input "true"
click at [647, 478] on div at bounding box center [647, 476] width 16 height 16
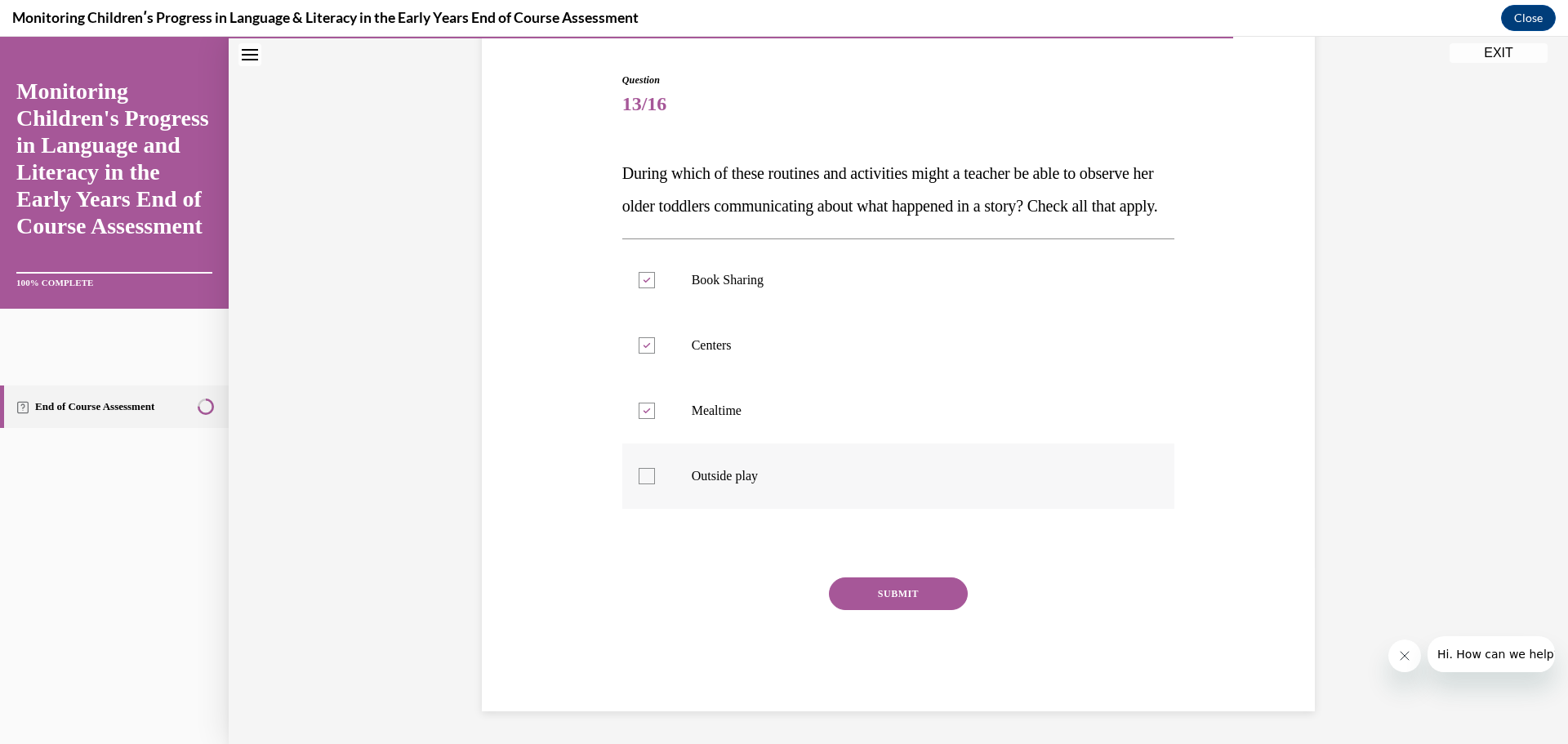
click at [647, 478] on input "Outside play" at bounding box center [647, 476] width 16 height 16
checkbox input "true"
click at [877, 594] on button "SUBMIT" at bounding box center [898, 594] width 139 height 33
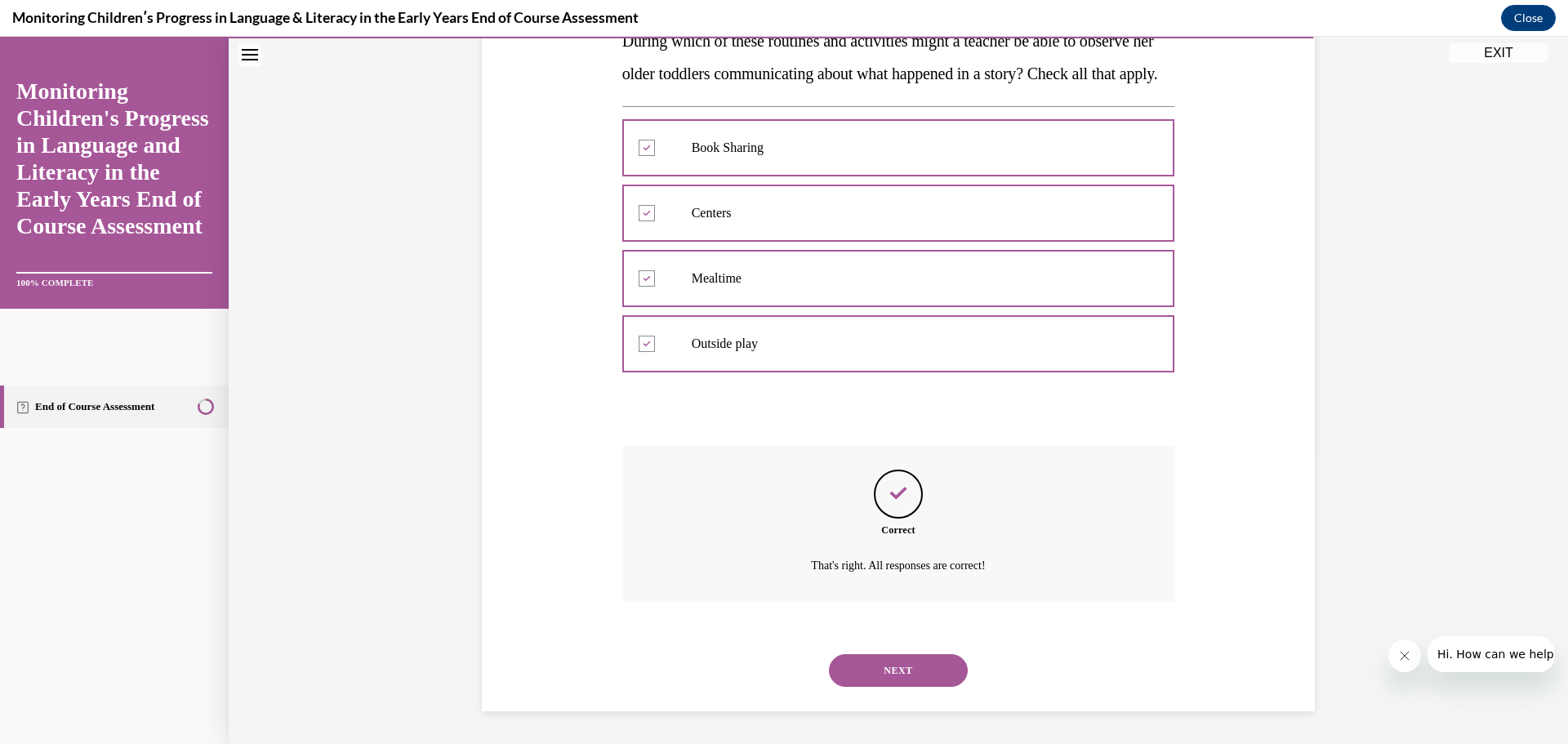
click at [885, 672] on button "NEXT" at bounding box center [898, 671] width 139 height 33
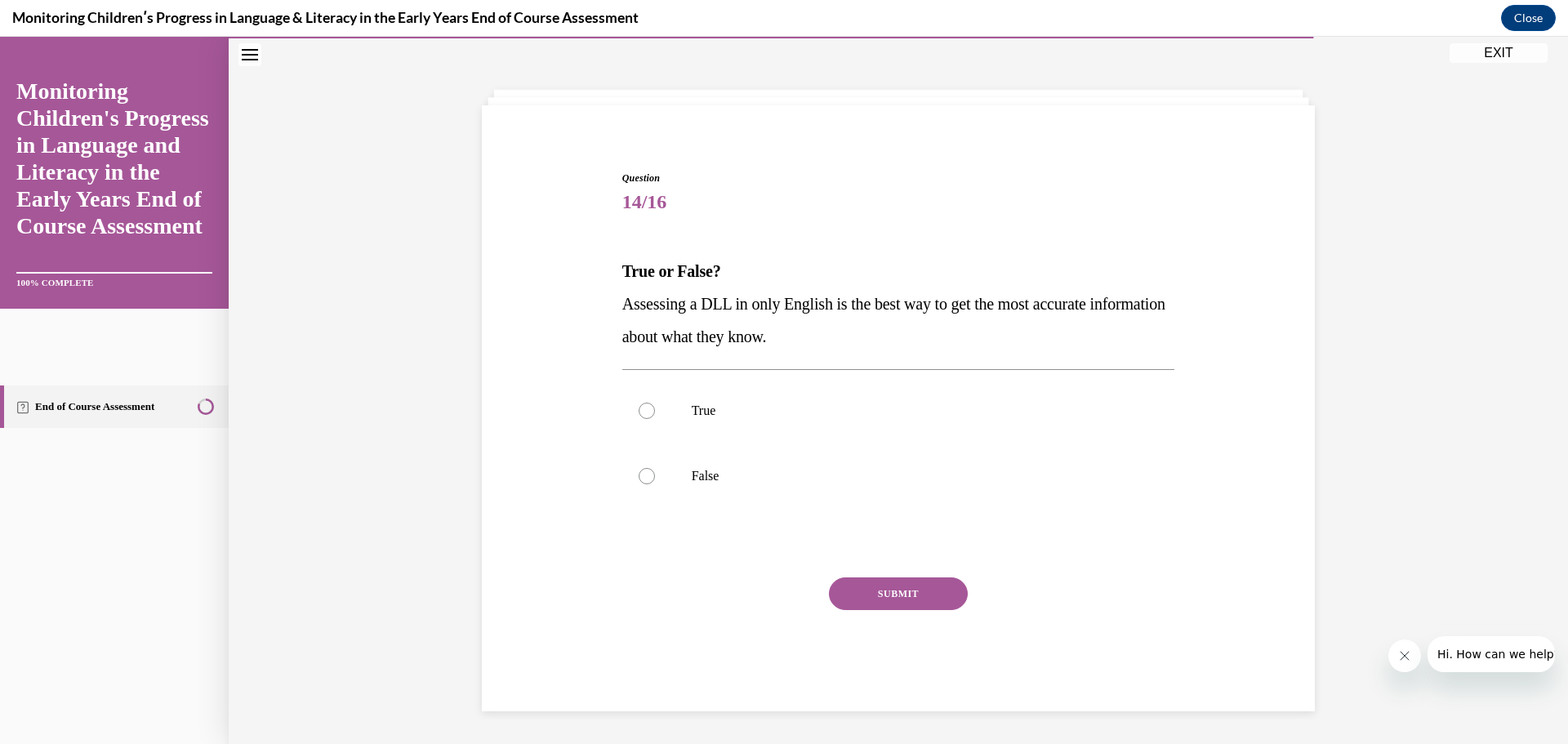
scroll to position [56, 0]
click at [649, 470] on label "False" at bounding box center [898, 476] width 553 height 65
click at [649, 470] on input "False" at bounding box center [647, 476] width 16 height 16
radio input "true"
click at [839, 600] on button "SUBMIT" at bounding box center [898, 594] width 139 height 33
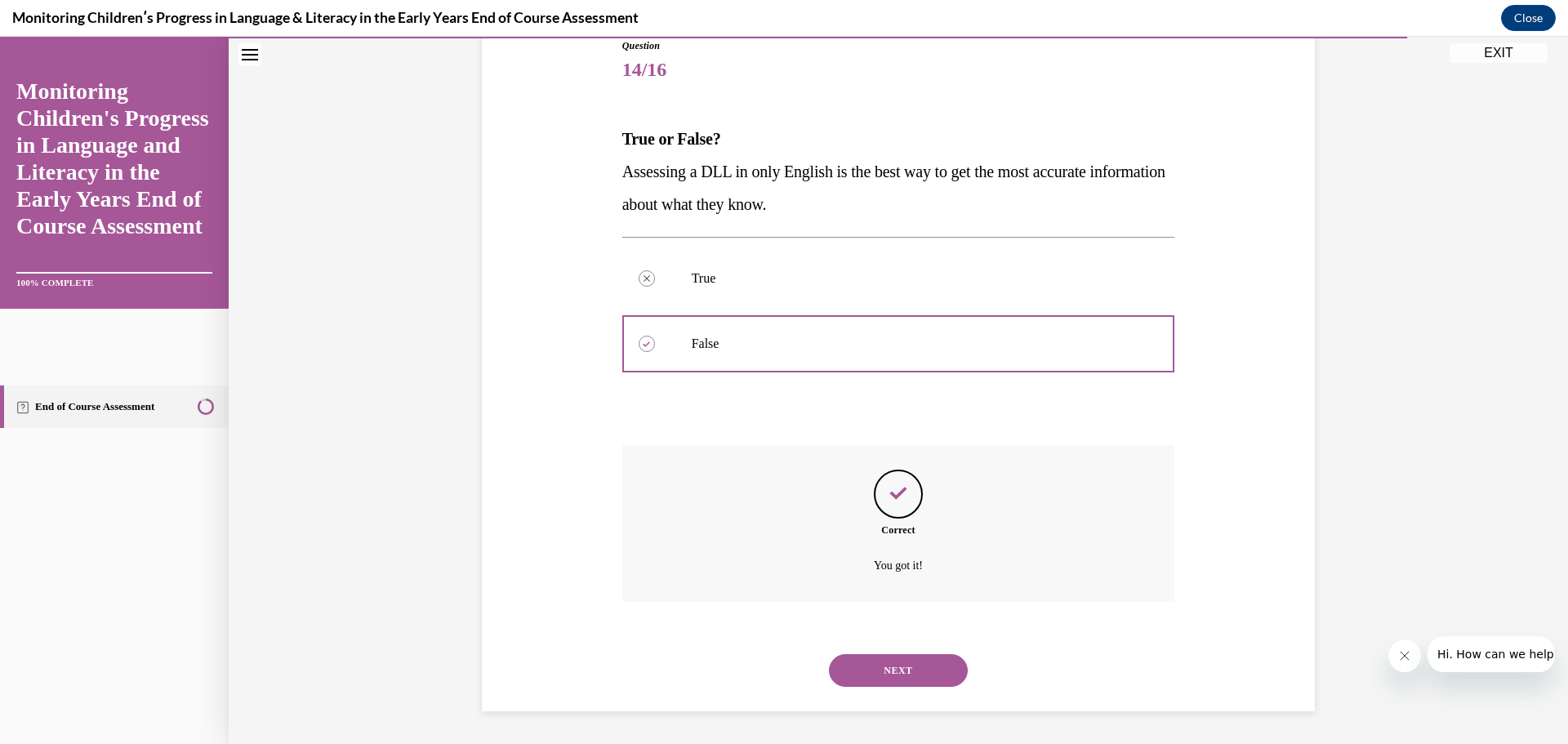
click at [904, 667] on button "NEXT" at bounding box center [898, 671] width 139 height 33
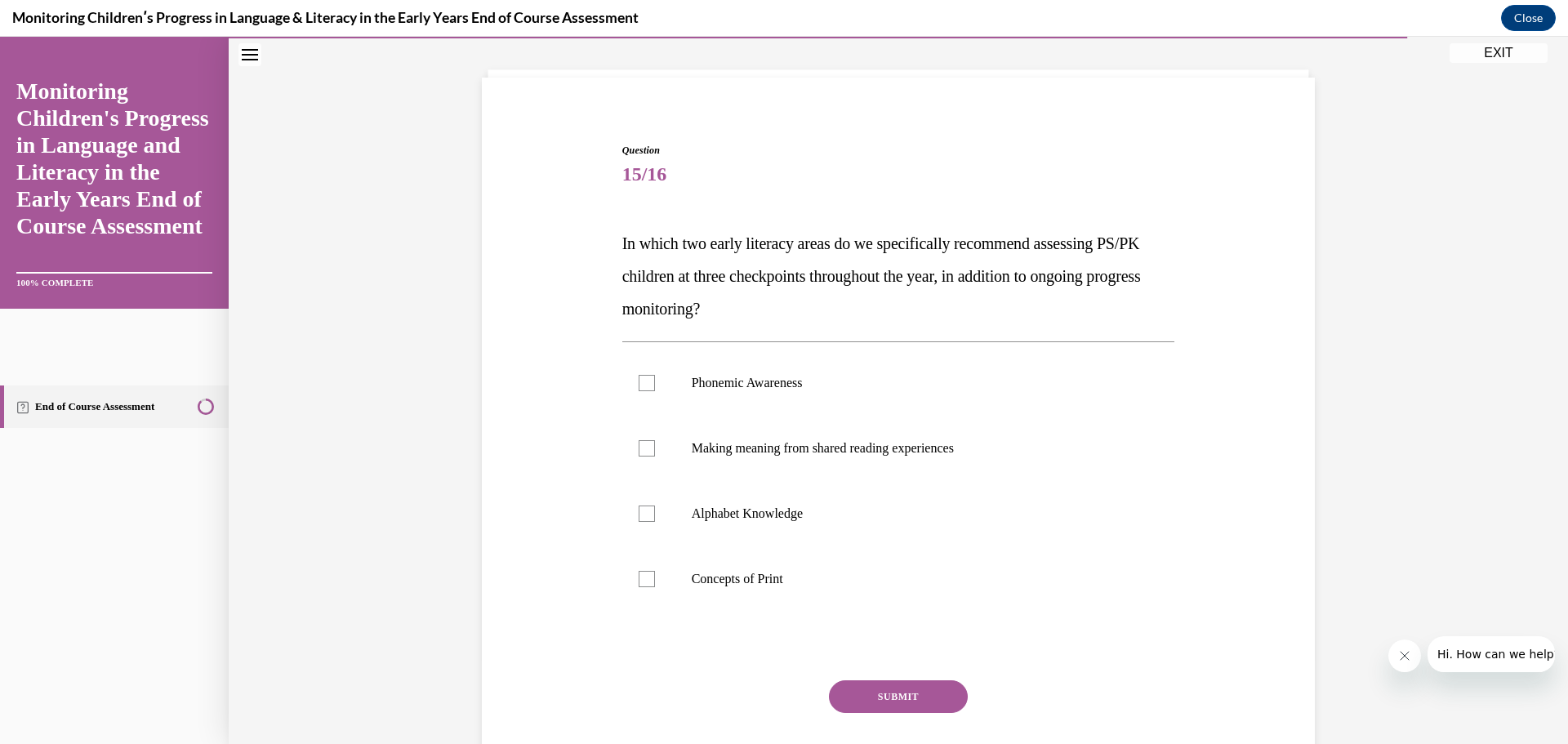
scroll to position [166, 0]
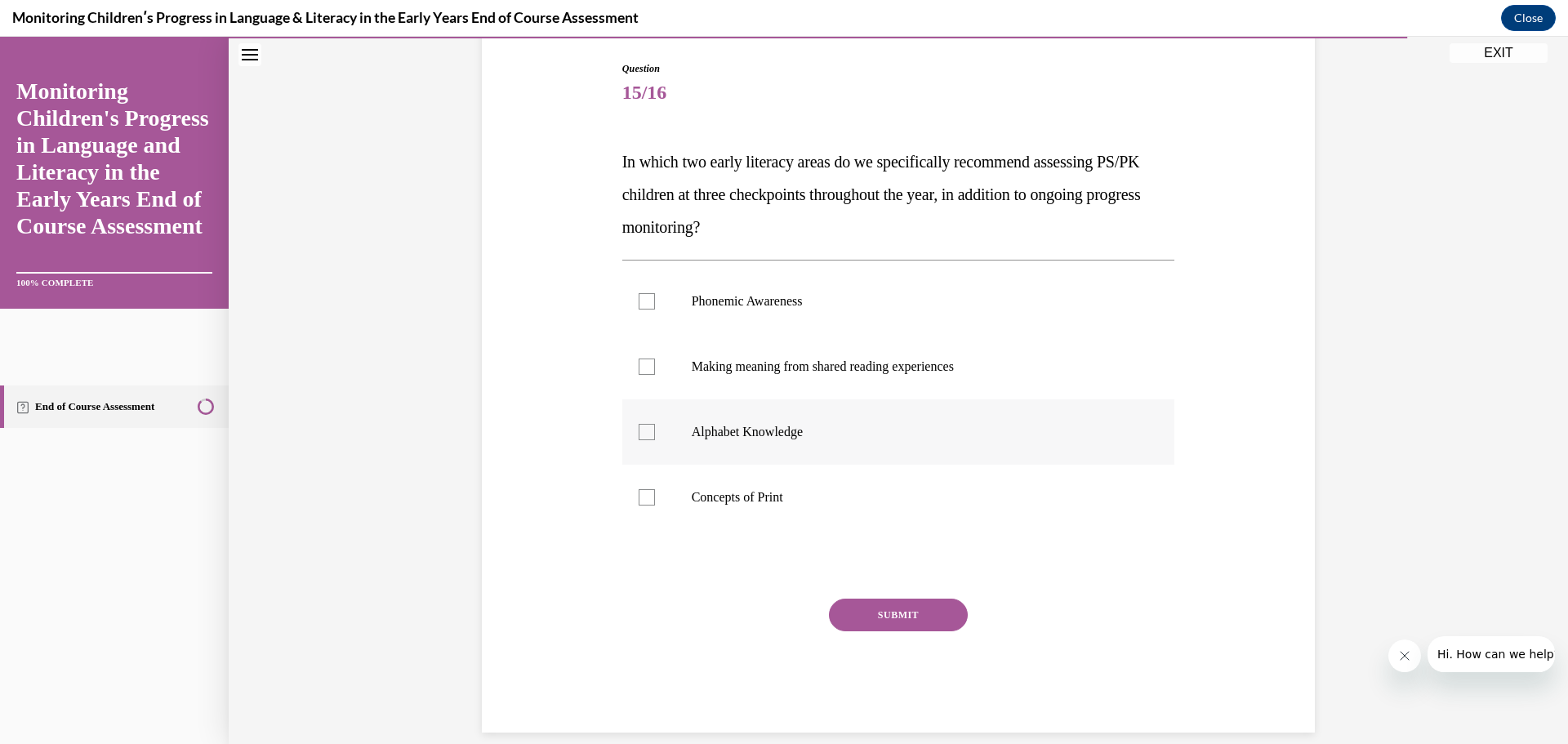
click at [639, 432] on div at bounding box center [647, 432] width 16 height 16
click at [639, 432] on input "Alphabet Knowledge" at bounding box center [647, 432] width 16 height 16
checkbox input "true"
click at [639, 301] on div at bounding box center [647, 302] width 16 height 16
click at [639, 301] on input "Phonemic Awareness" at bounding box center [647, 302] width 16 height 16
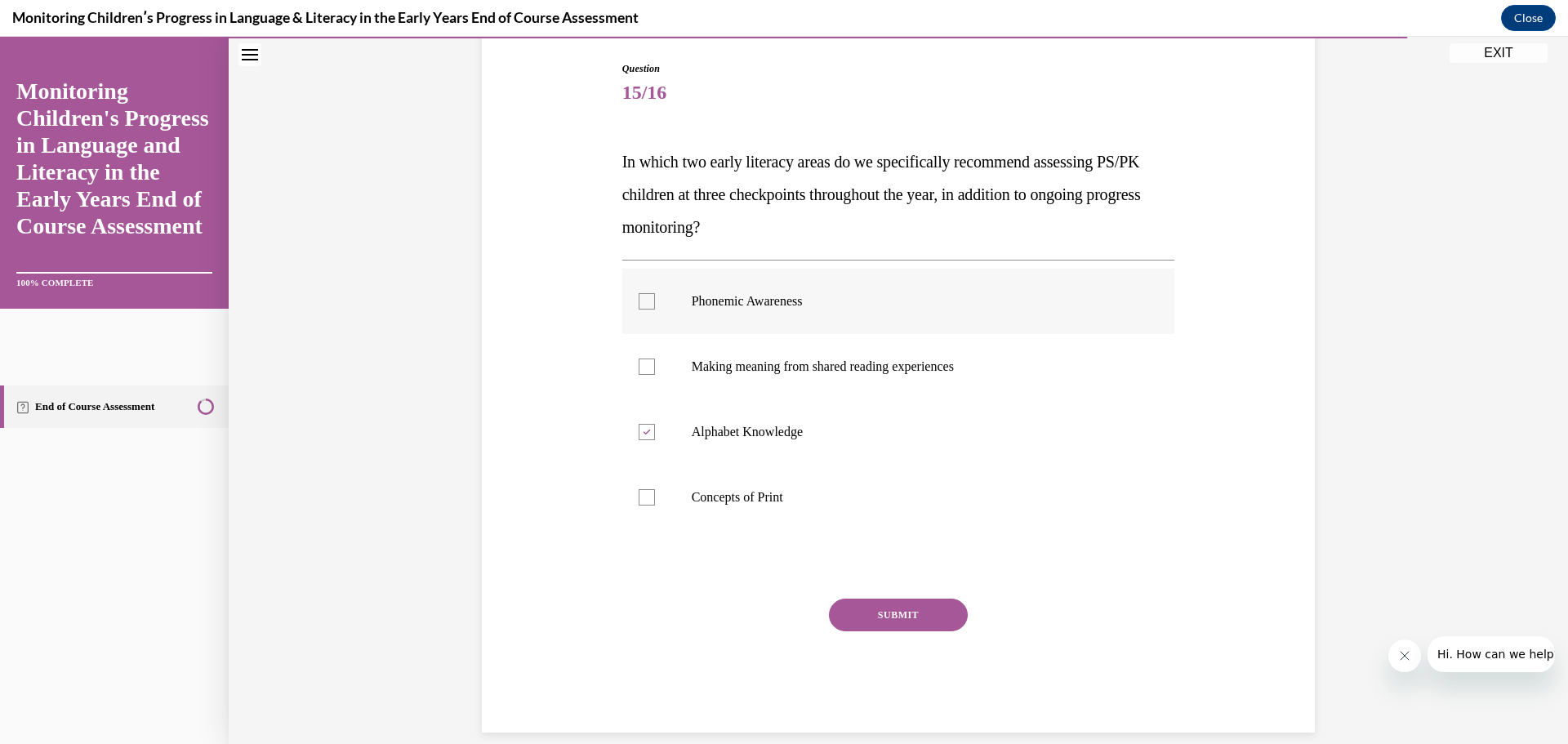
checkbox input "true"
click at [878, 620] on button "SUBMIT" at bounding box center [898, 615] width 139 height 33
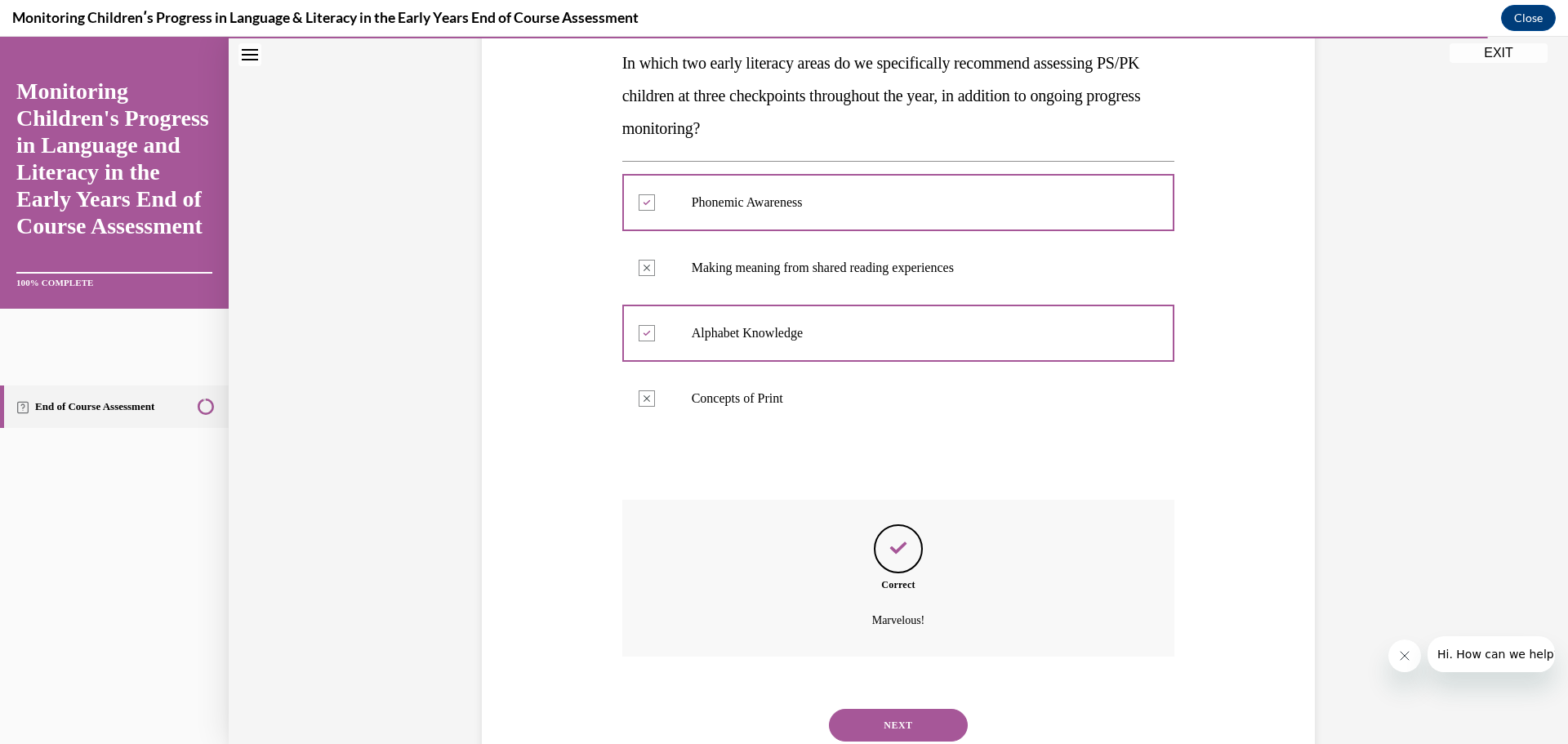
scroll to position [320, 0]
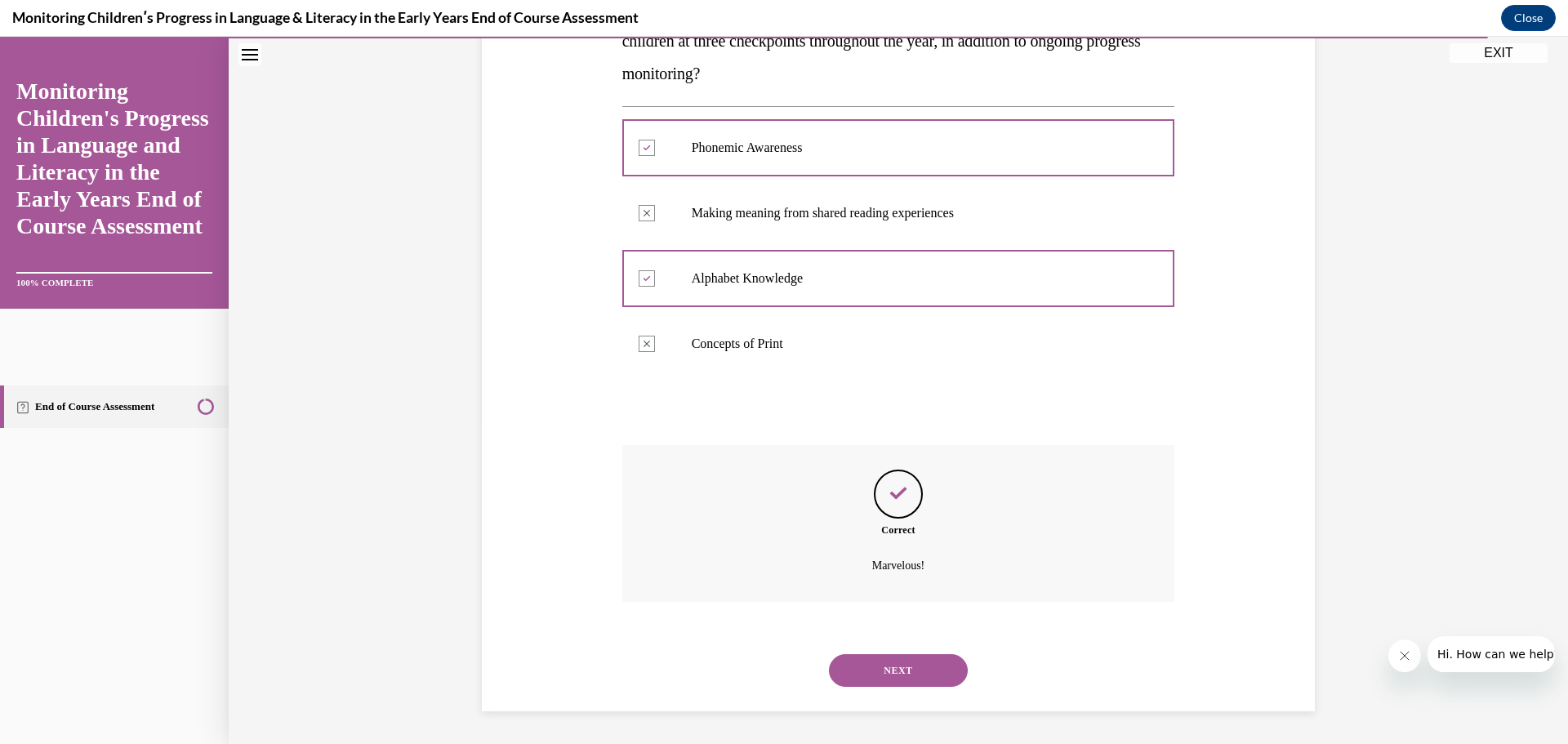
click at [888, 665] on button "NEXT" at bounding box center [898, 671] width 139 height 33
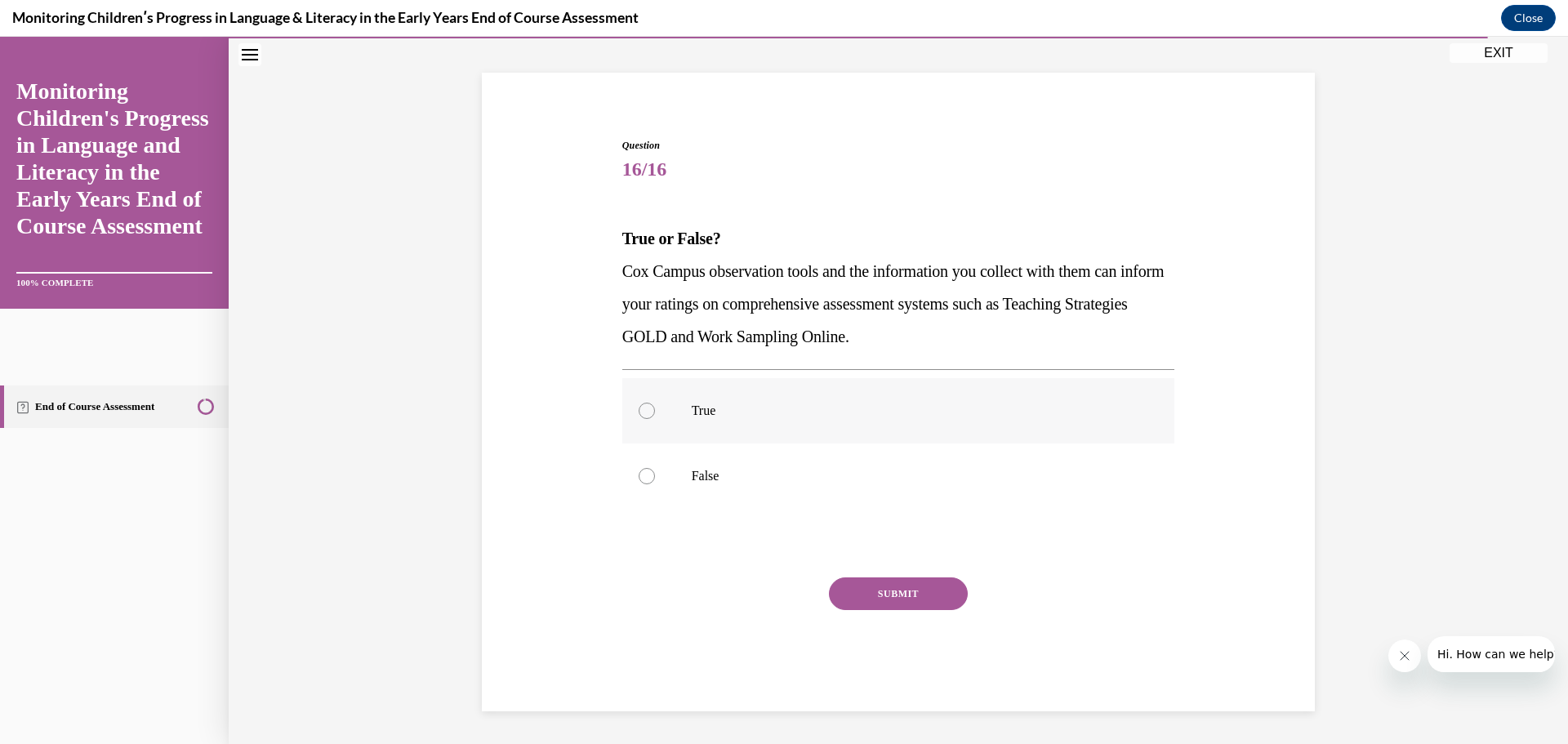
click at [643, 405] on div at bounding box center [647, 411] width 16 height 16
click at [643, 405] on input "True" at bounding box center [647, 411] width 16 height 16
radio input "true"
click at [916, 598] on button "SUBMIT" at bounding box center [898, 594] width 139 height 33
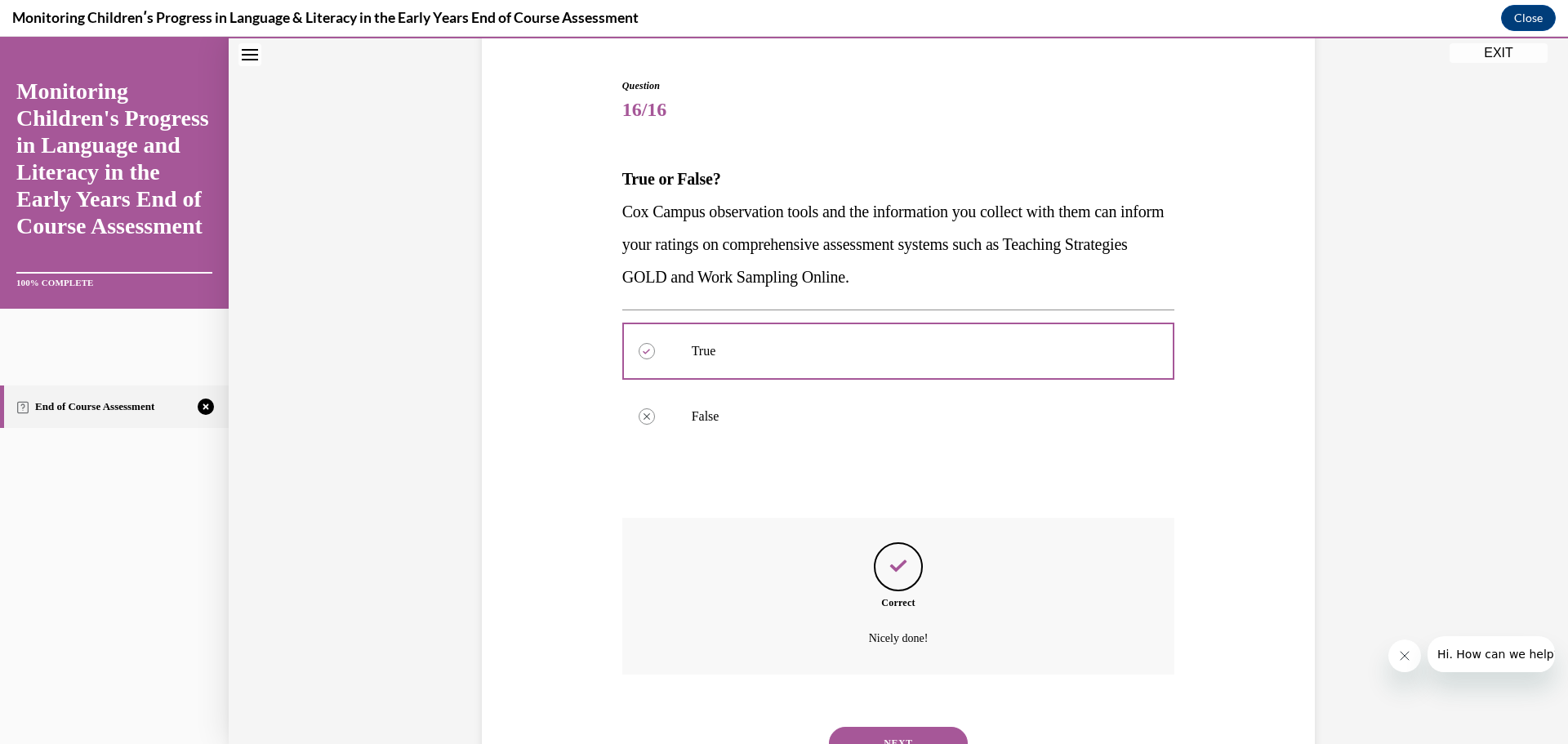
scroll to position [221, 0]
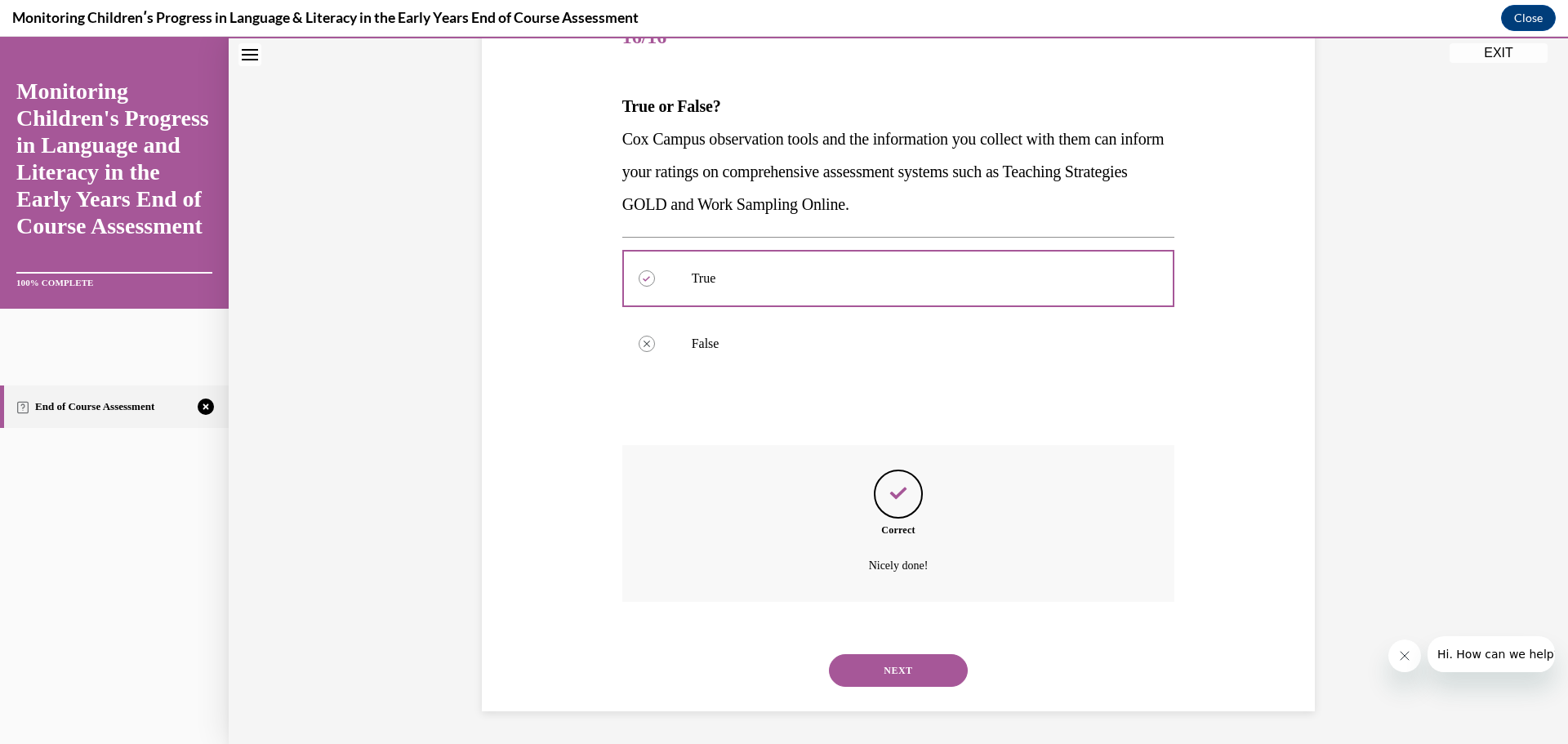
click at [884, 676] on button "NEXT" at bounding box center [898, 671] width 139 height 33
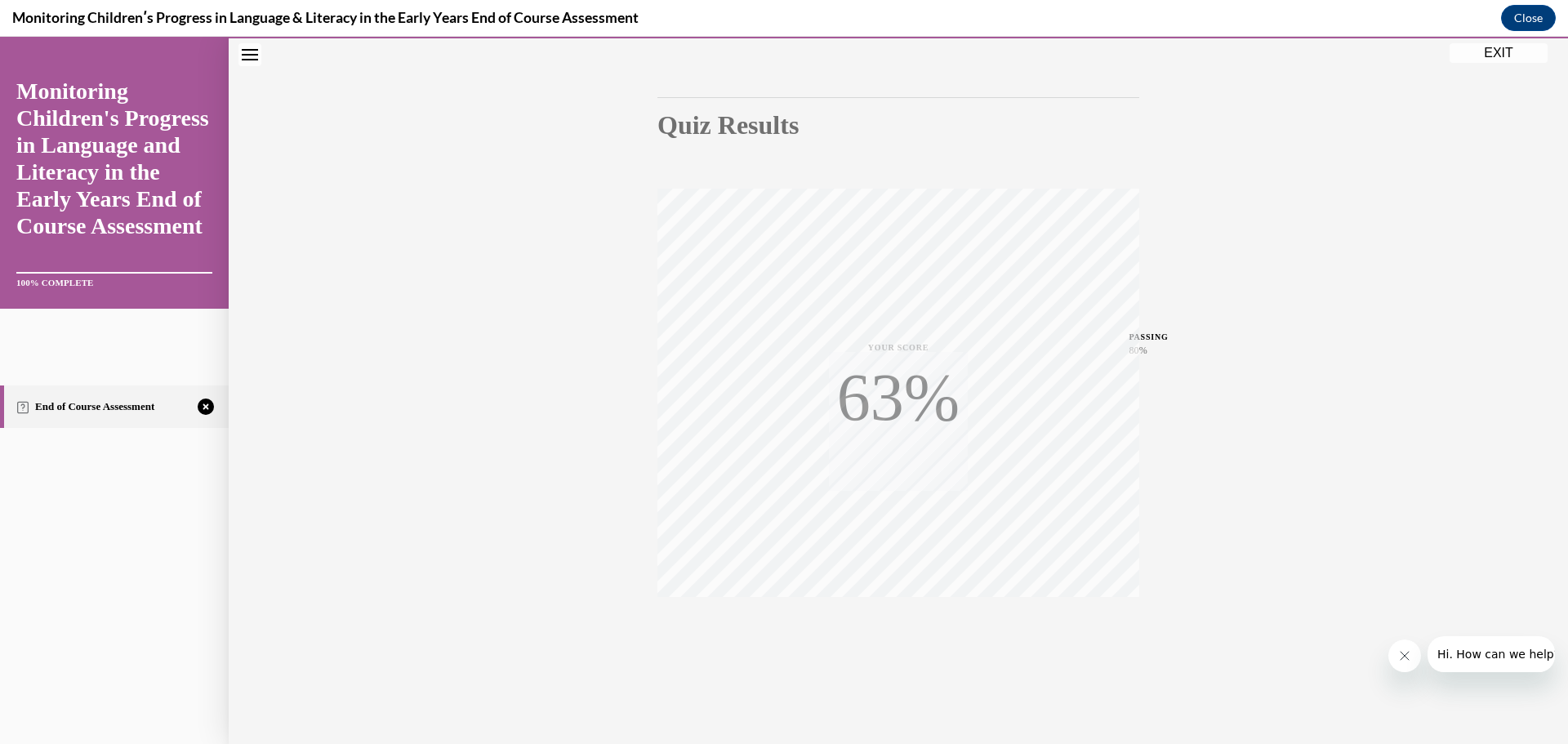
scroll to position [130, 0]
click at [910, 639] on icon "button" at bounding box center [899, 645] width 58 height 18
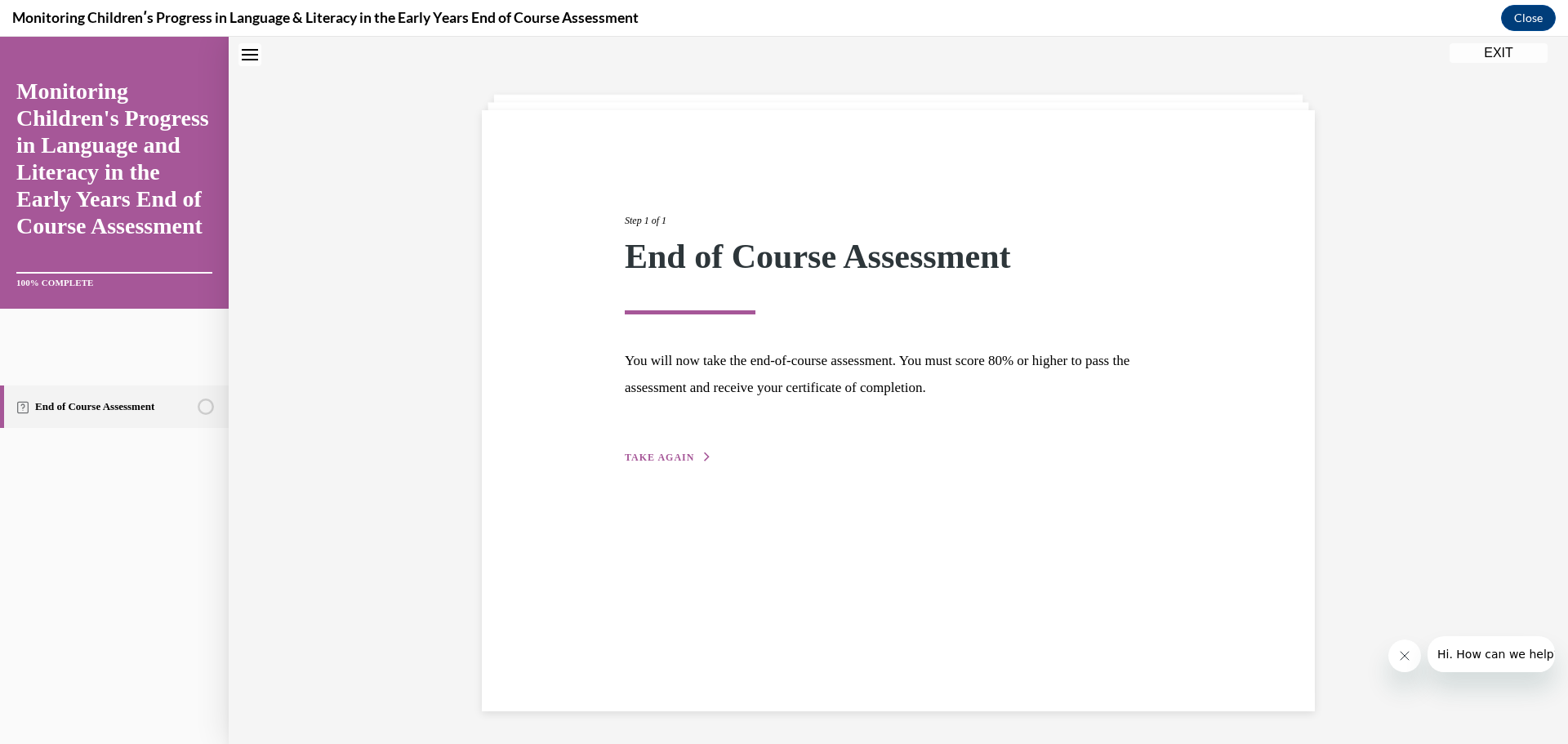
click at [649, 454] on span "TAKE AGAIN" at bounding box center [659, 457] width 70 height 12
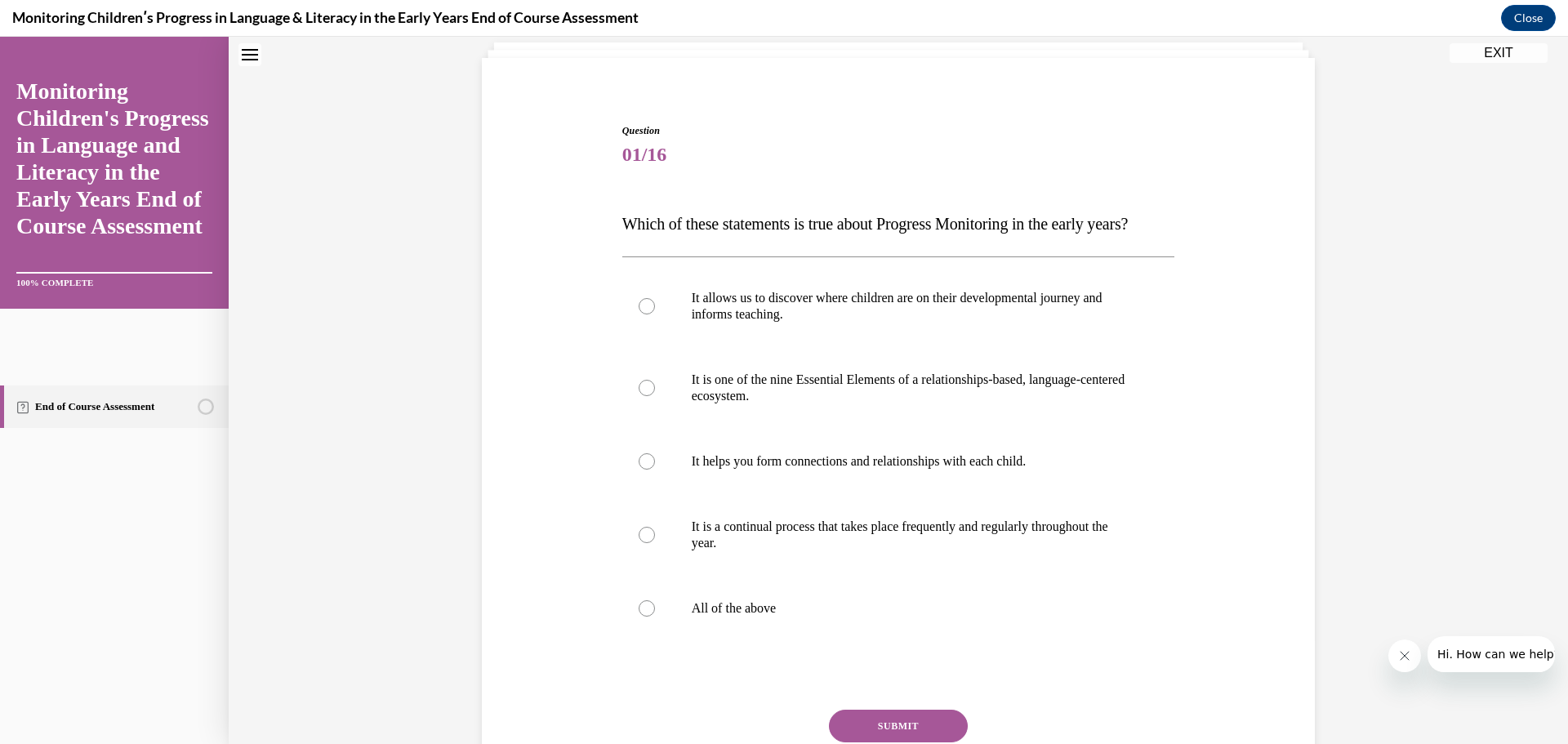
scroll to position [133, 0]
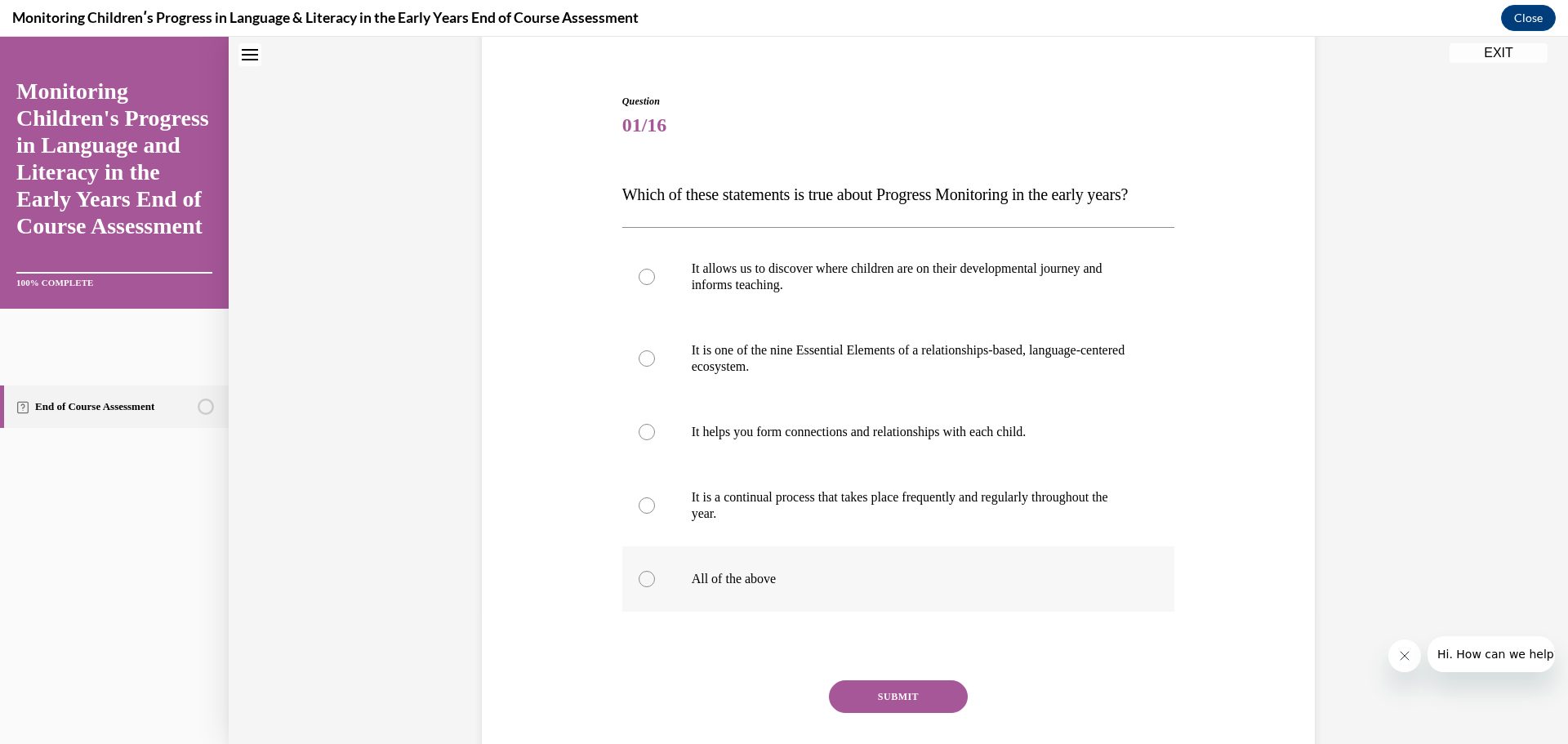
click at [639, 588] on div at bounding box center [647, 579] width 16 height 16
click at [639, 588] on input "All of the above" at bounding box center [647, 579] width 16 height 16
radio input "true"
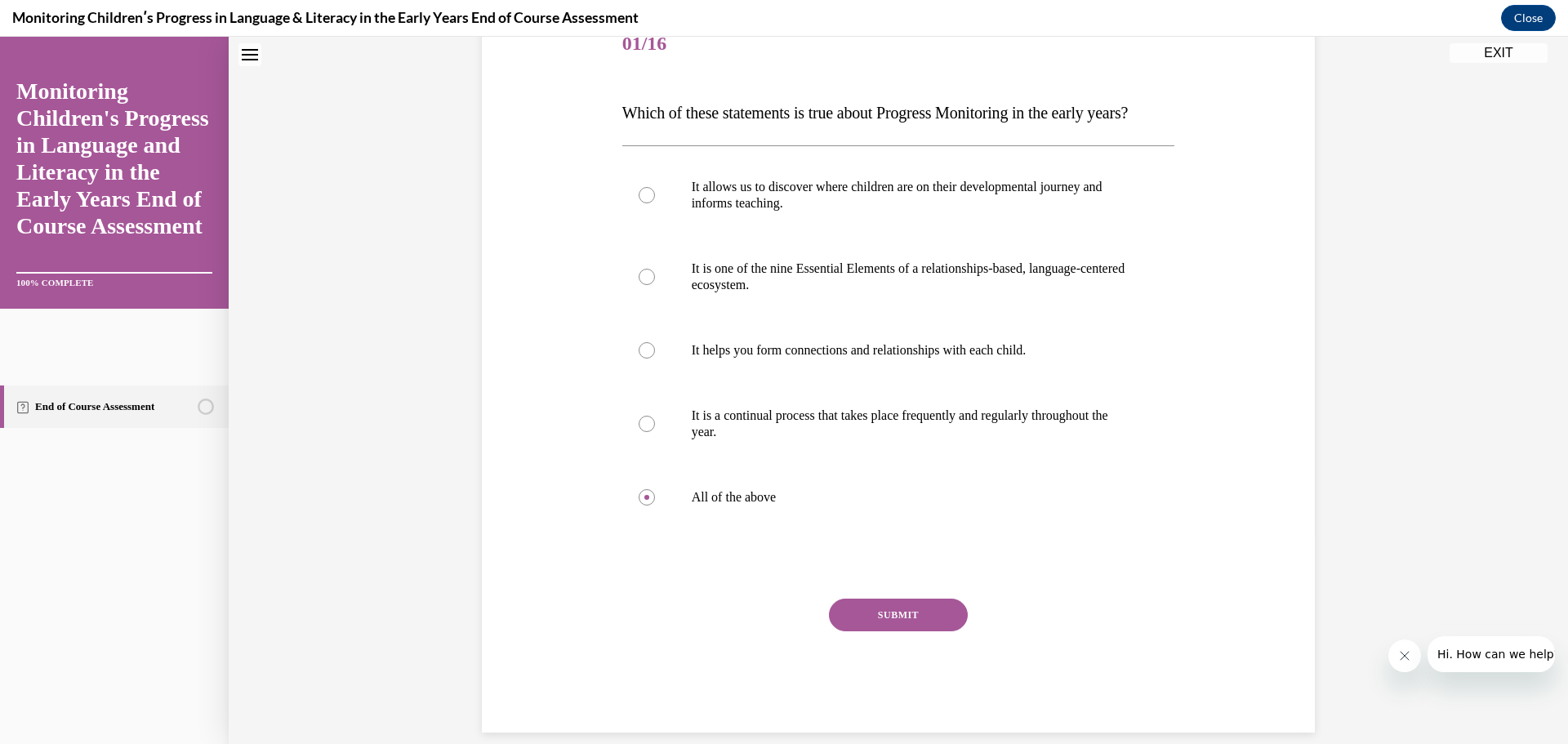
click at [912, 631] on button "SUBMIT" at bounding box center [898, 615] width 139 height 33
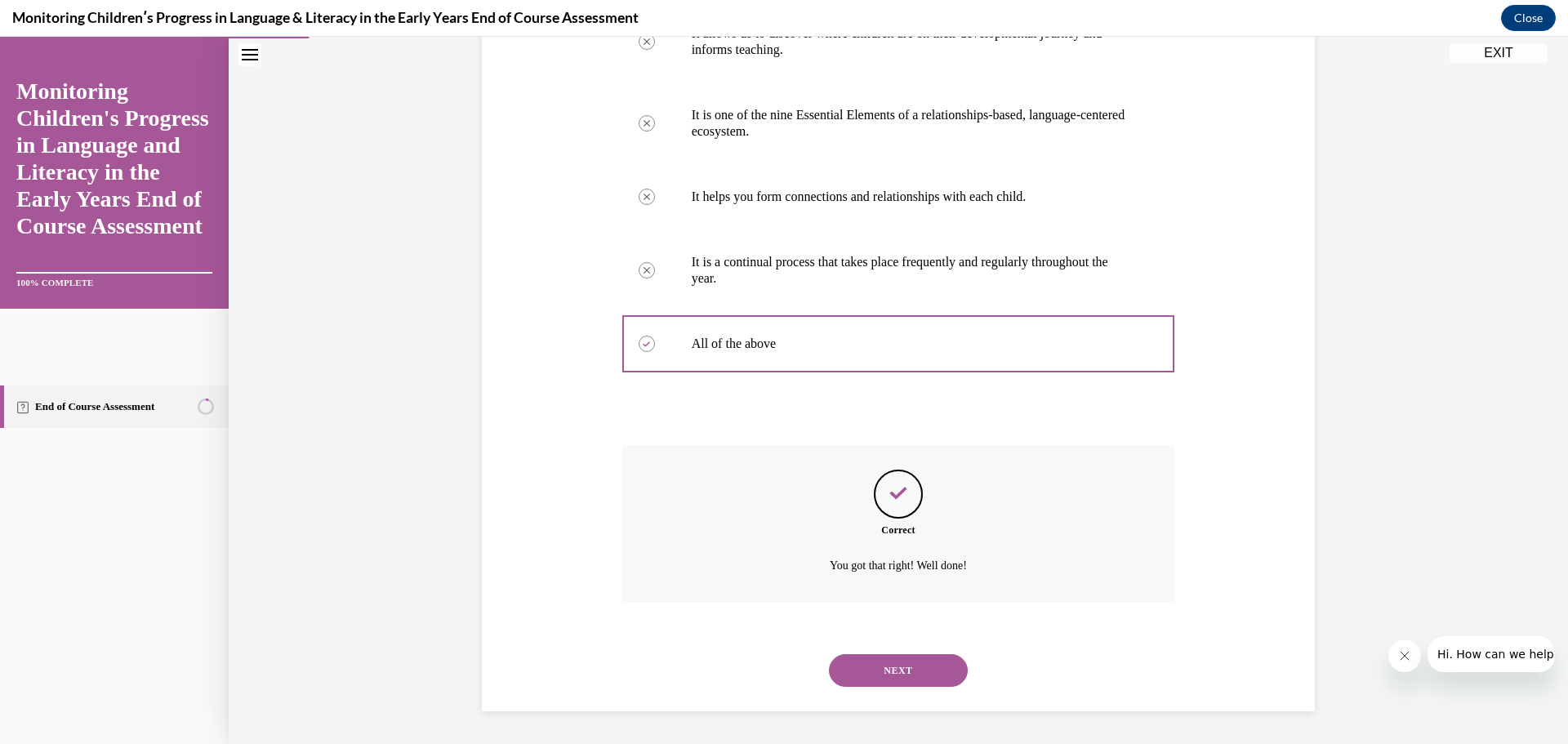
scroll to position [401, 0]
click at [896, 682] on button "NEXT" at bounding box center [898, 671] width 139 height 33
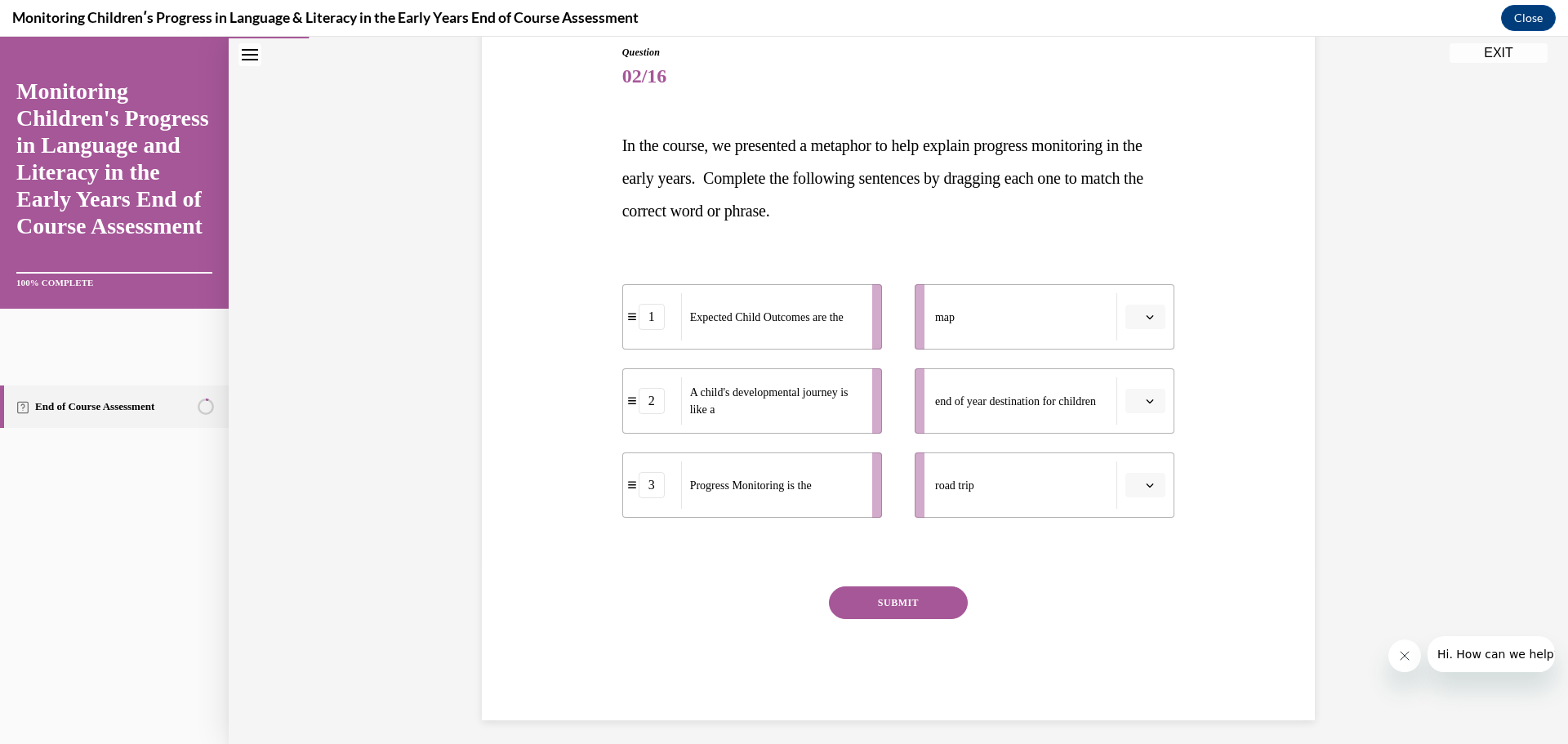
click at [1143, 392] on button "button" at bounding box center [1146, 401] width 40 height 24
click at [1138, 469] on div "1" at bounding box center [1137, 470] width 41 height 33
click at [1146, 478] on button "button" at bounding box center [1146, 485] width 40 height 24
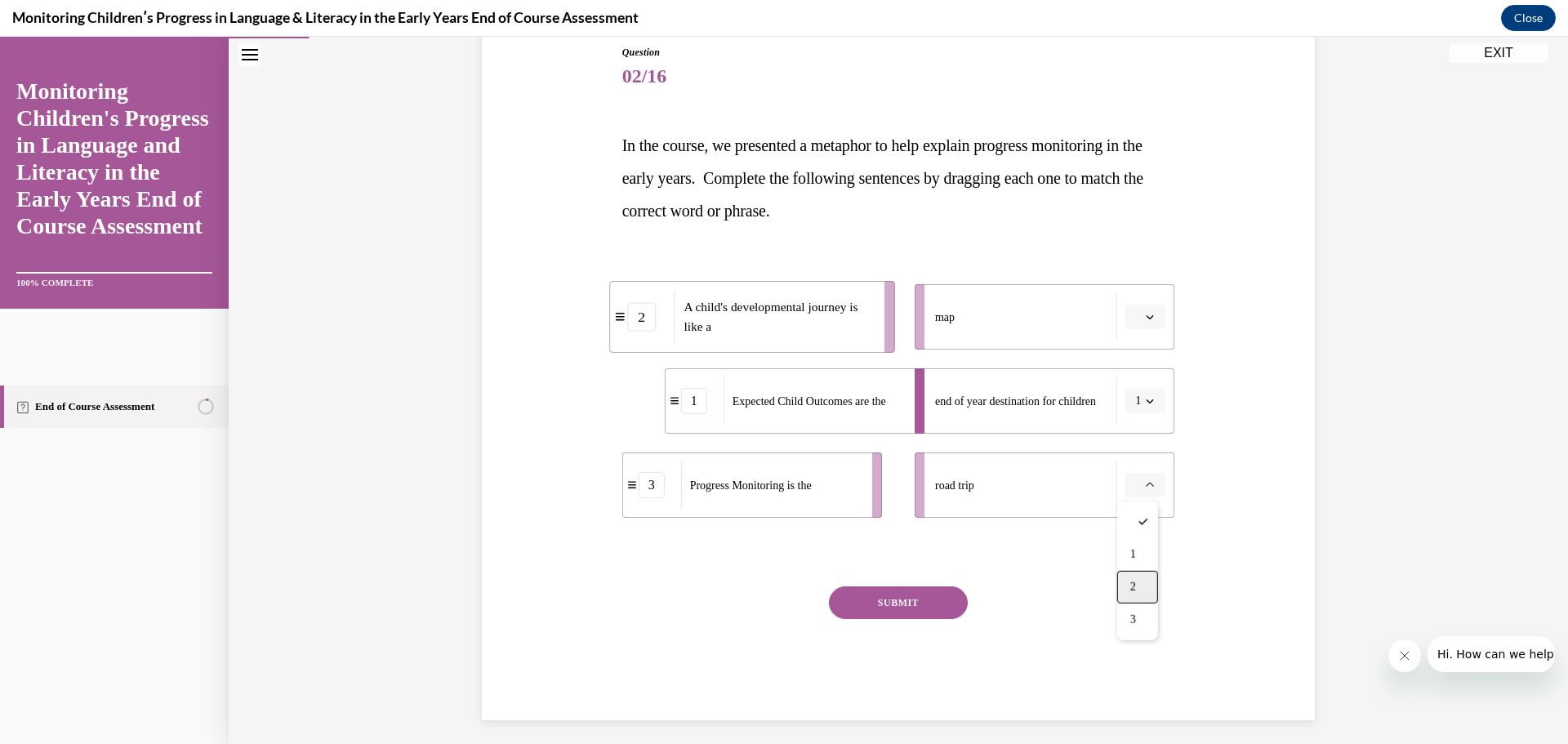
click at [1137, 573] on div "2" at bounding box center [1137, 587] width 41 height 33
click at [1146, 313] on icon "button" at bounding box center [1149, 317] width 8 height 8
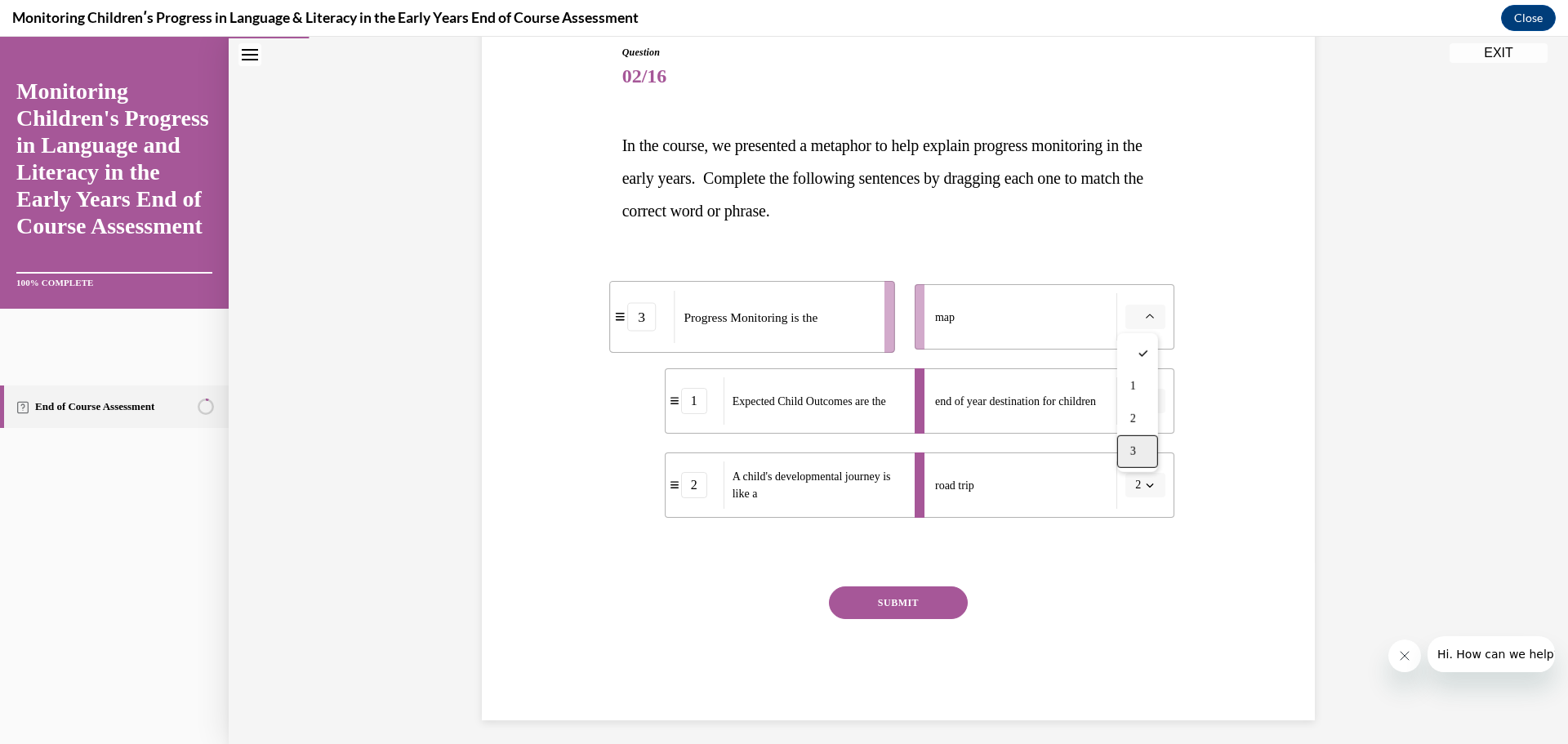
click at [1137, 449] on span "3" at bounding box center [1133, 451] width 5 height 13
click at [855, 609] on button "SUBMIT" at bounding box center [898, 603] width 139 height 33
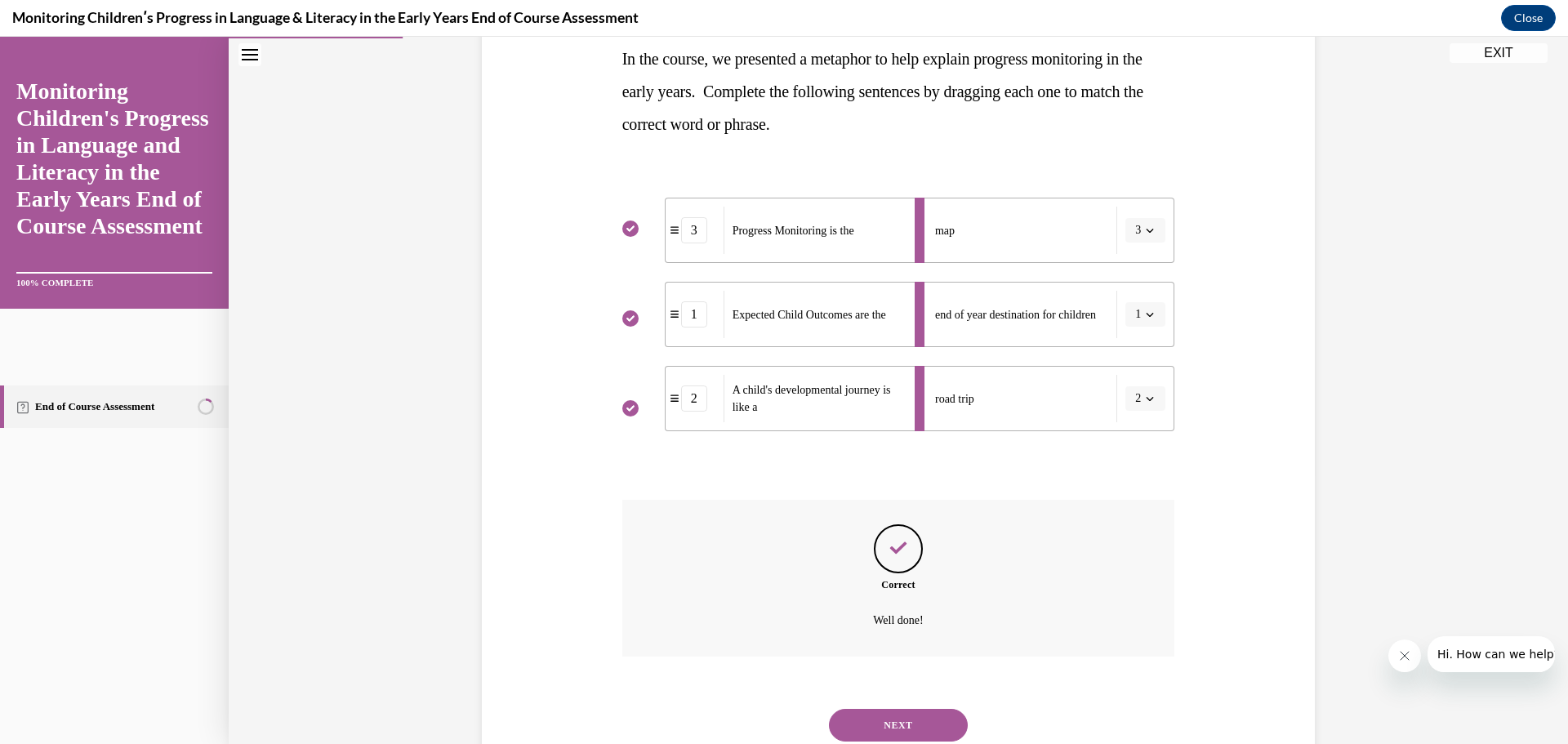
scroll to position [323, 0]
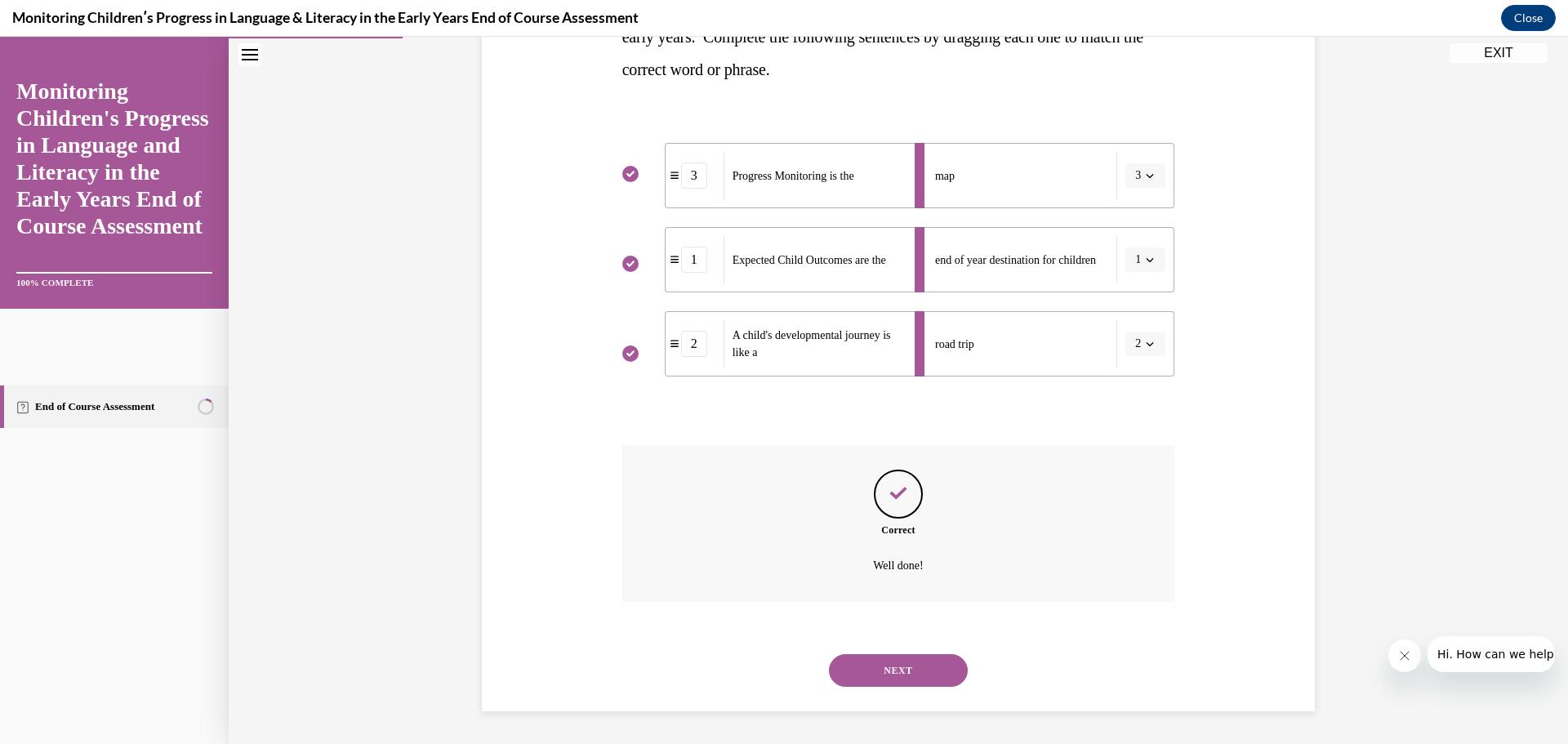
click at [899, 662] on button "NEXT" at bounding box center [898, 671] width 139 height 33
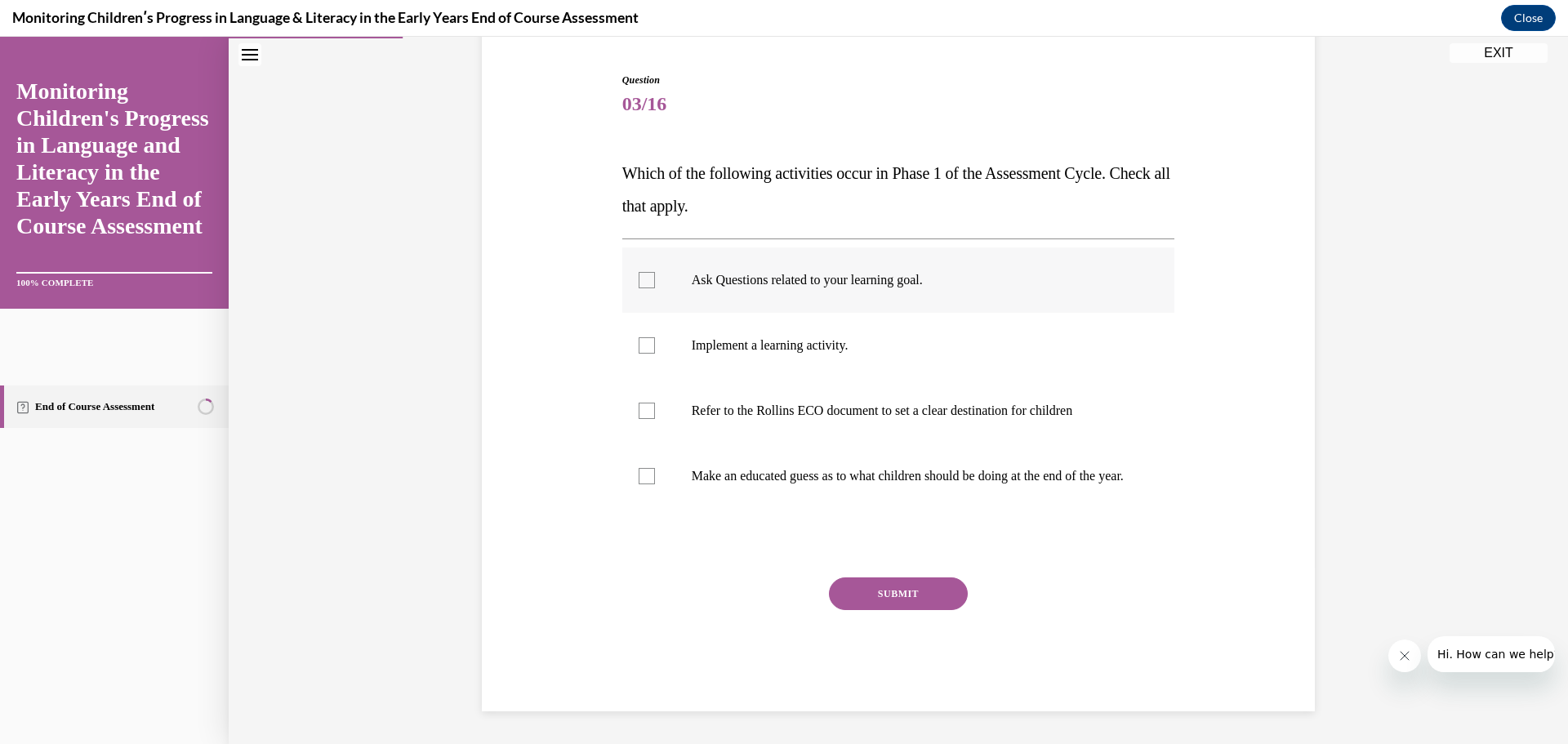
click at [715, 254] on label "Ask Questions related to your learning goal." at bounding box center [898, 280] width 553 height 65
click at [655, 272] on input "Ask Questions related to your learning goal." at bounding box center [647, 280] width 16 height 16
checkbox input "true"
click at [725, 404] on label "Refer to the Rollins ECO document to set a clear destination for children" at bounding box center [898, 411] width 553 height 65
click at [655, 404] on input "Refer to the Rollins ECO document to set a clear destination for children" at bounding box center [647, 411] width 16 height 16
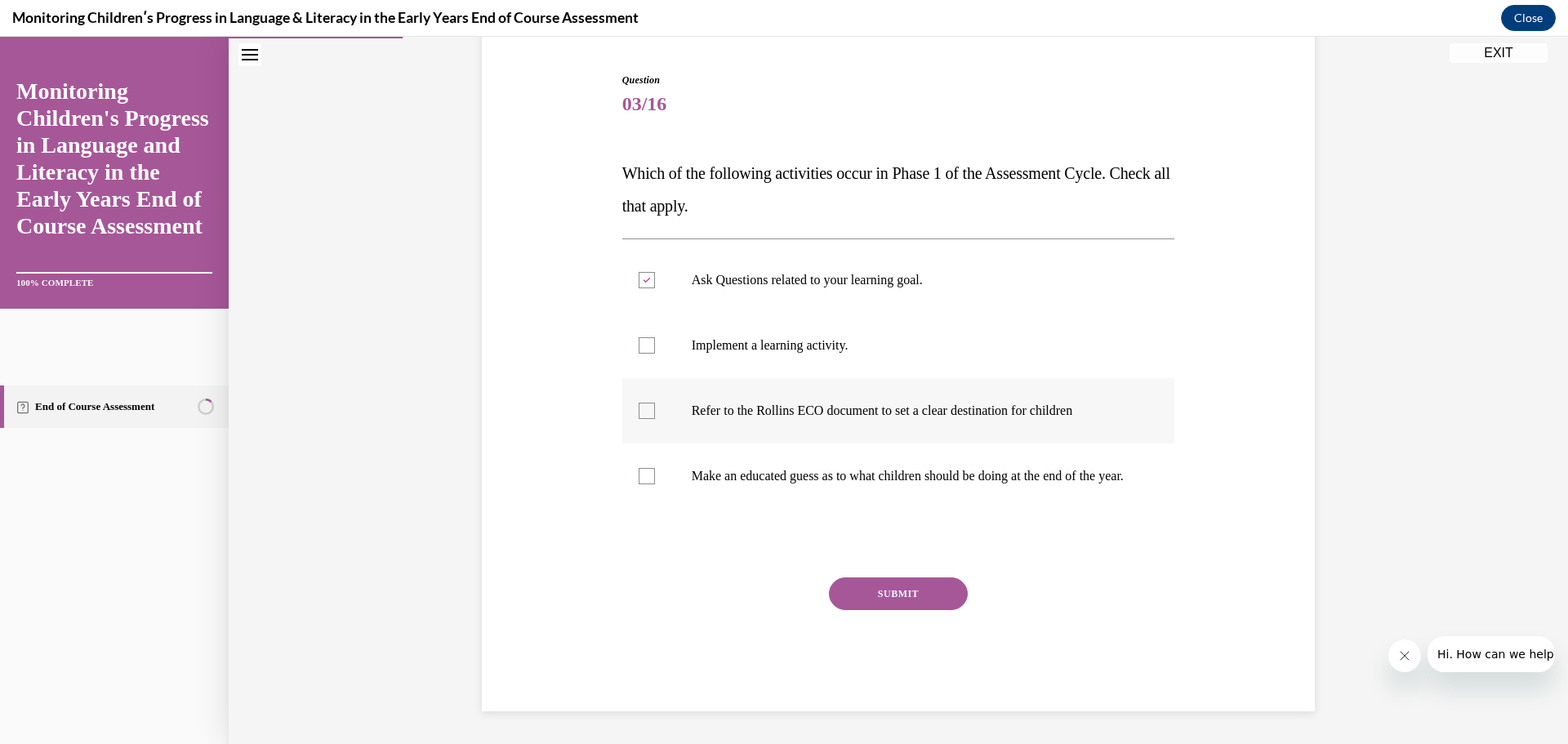
checkbox input "true"
click at [871, 591] on button "SUBMIT" at bounding box center [898, 594] width 139 height 33
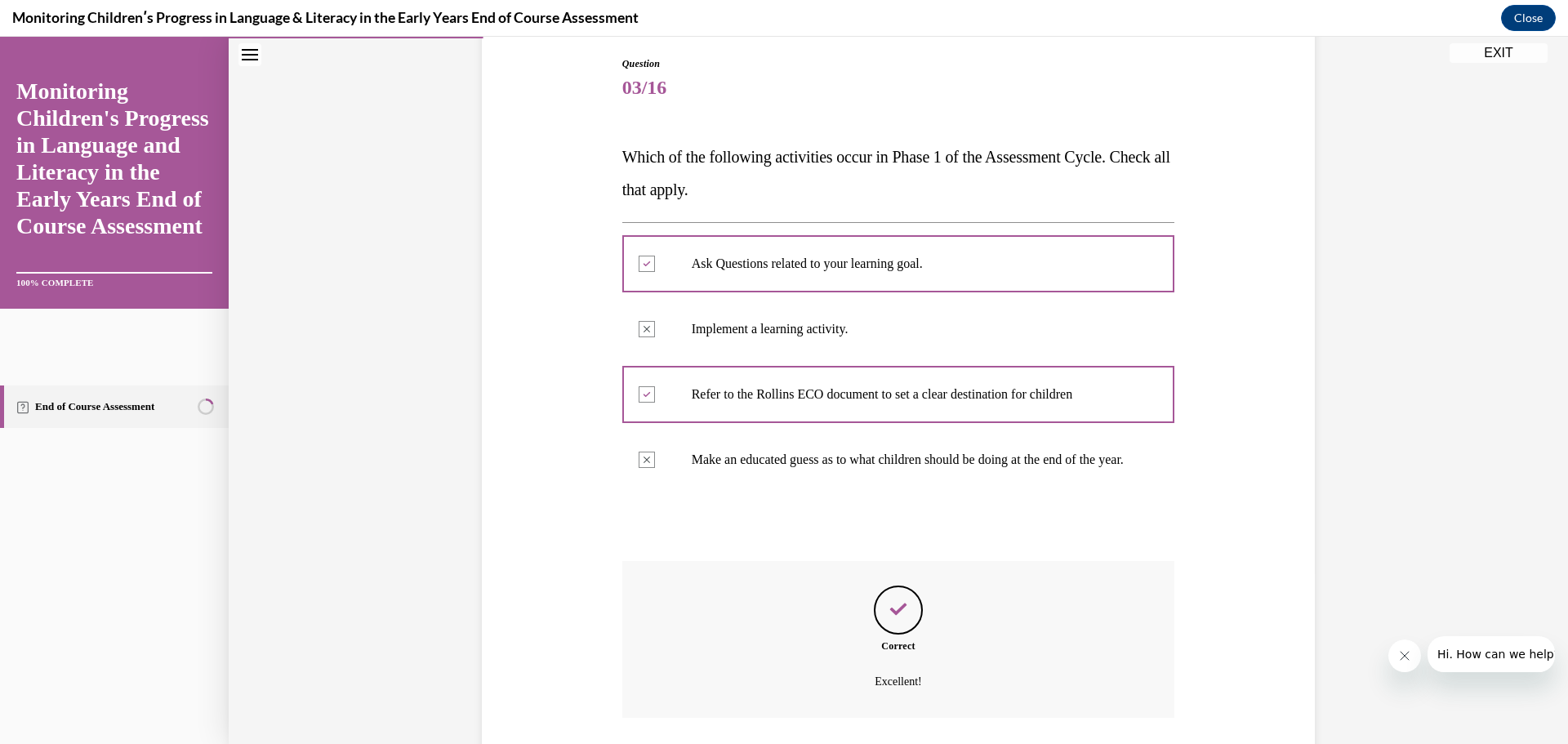
scroll to position [303, 0]
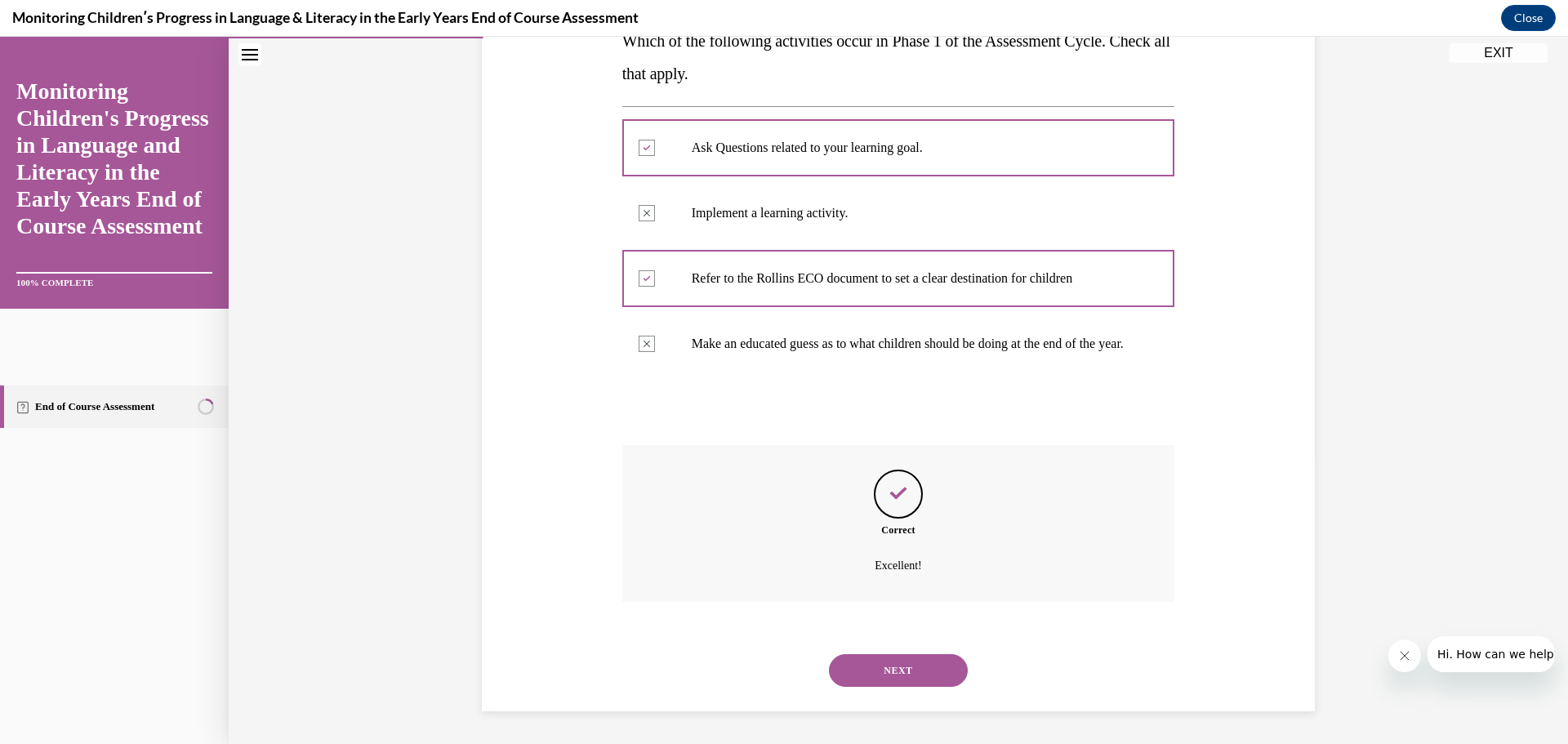
click at [904, 662] on button "NEXT" at bounding box center [898, 671] width 139 height 33
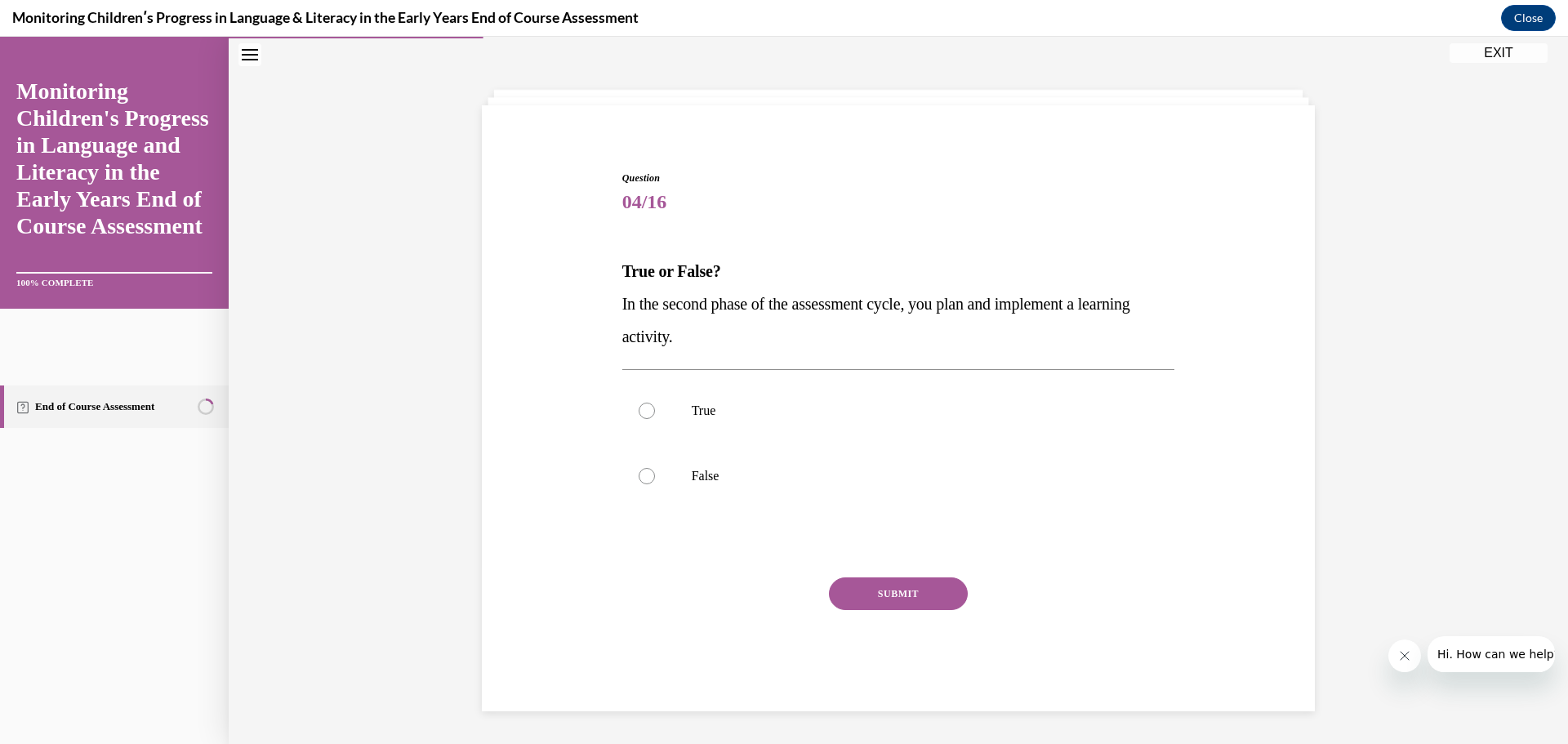
scroll to position [56, 0]
click at [691, 409] on p "True" at bounding box center [913, 411] width 442 height 16
click at [655, 409] on input "True" at bounding box center [647, 411] width 16 height 16
radio input "true"
click at [879, 588] on button "SUBMIT" at bounding box center [898, 594] width 139 height 33
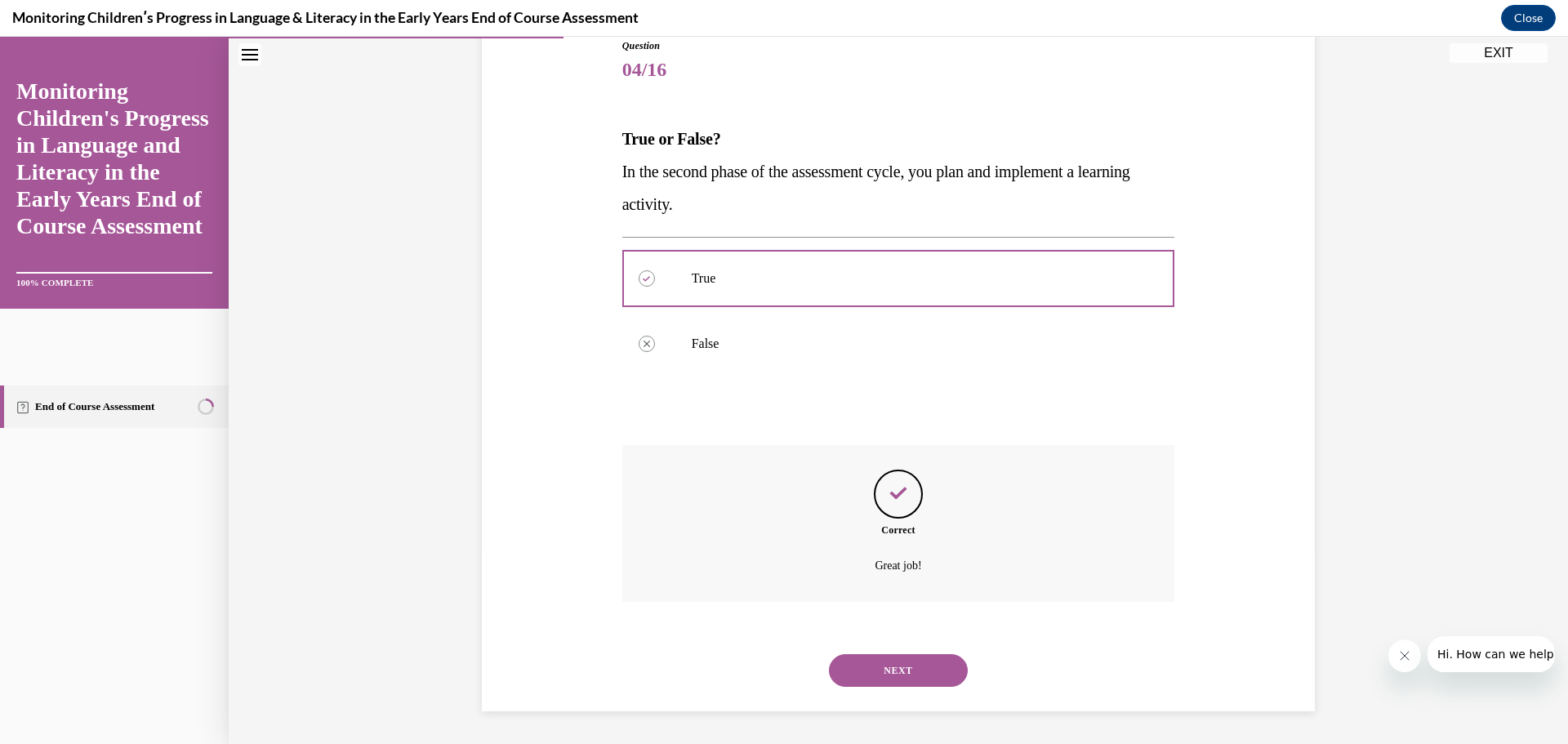
click at [877, 670] on button "NEXT" at bounding box center [898, 671] width 139 height 33
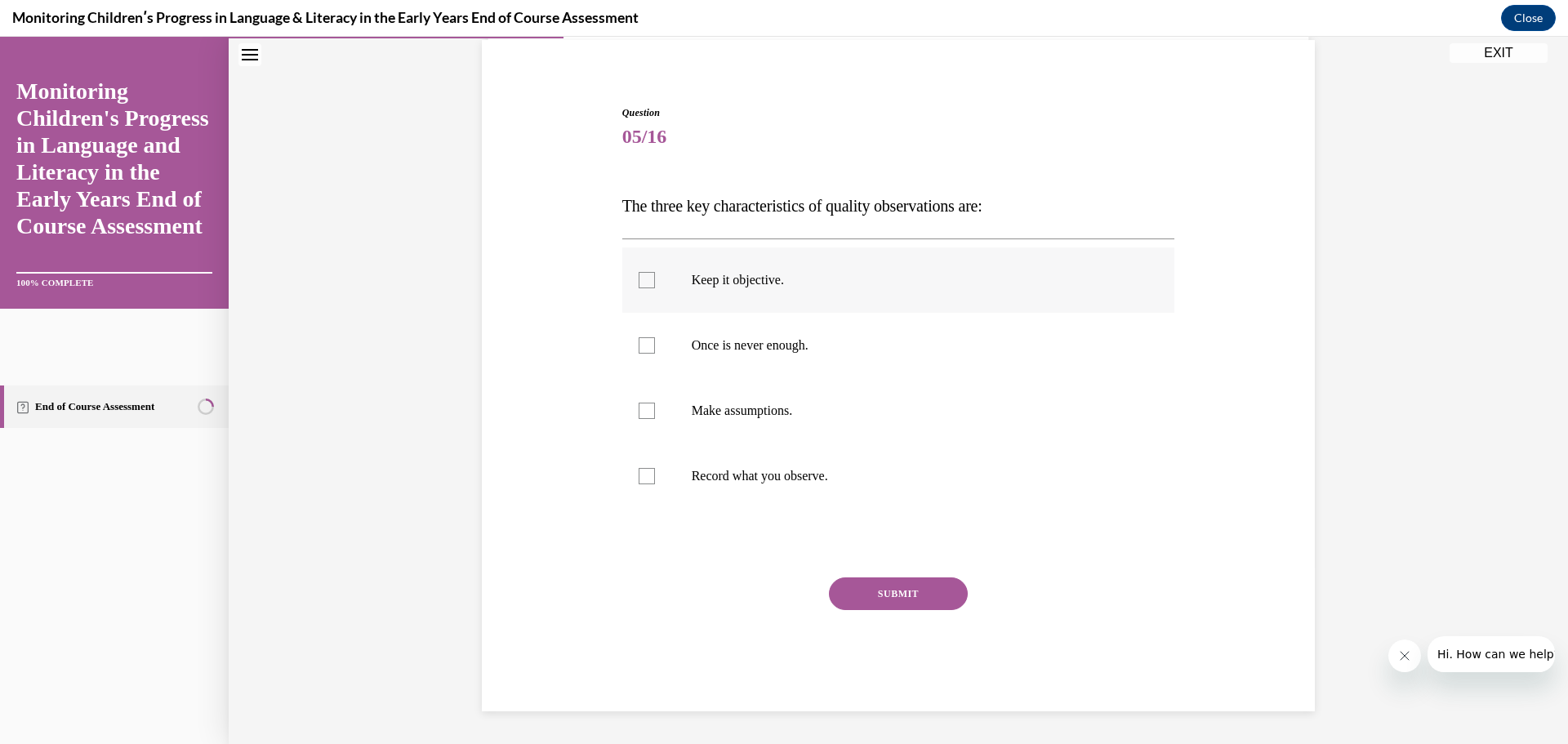
click at [733, 272] on p "Keep it objective." at bounding box center [913, 280] width 442 height 16
click at [655, 272] on input "Keep it objective." at bounding box center [647, 280] width 16 height 16
checkbox input "true"
click at [735, 343] on p "Once is never enough." at bounding box center [913, 346] width 442 height 16
click at [655, 343] on input "Once is never enough." at bounding box center [647, 346] width 16 height 16
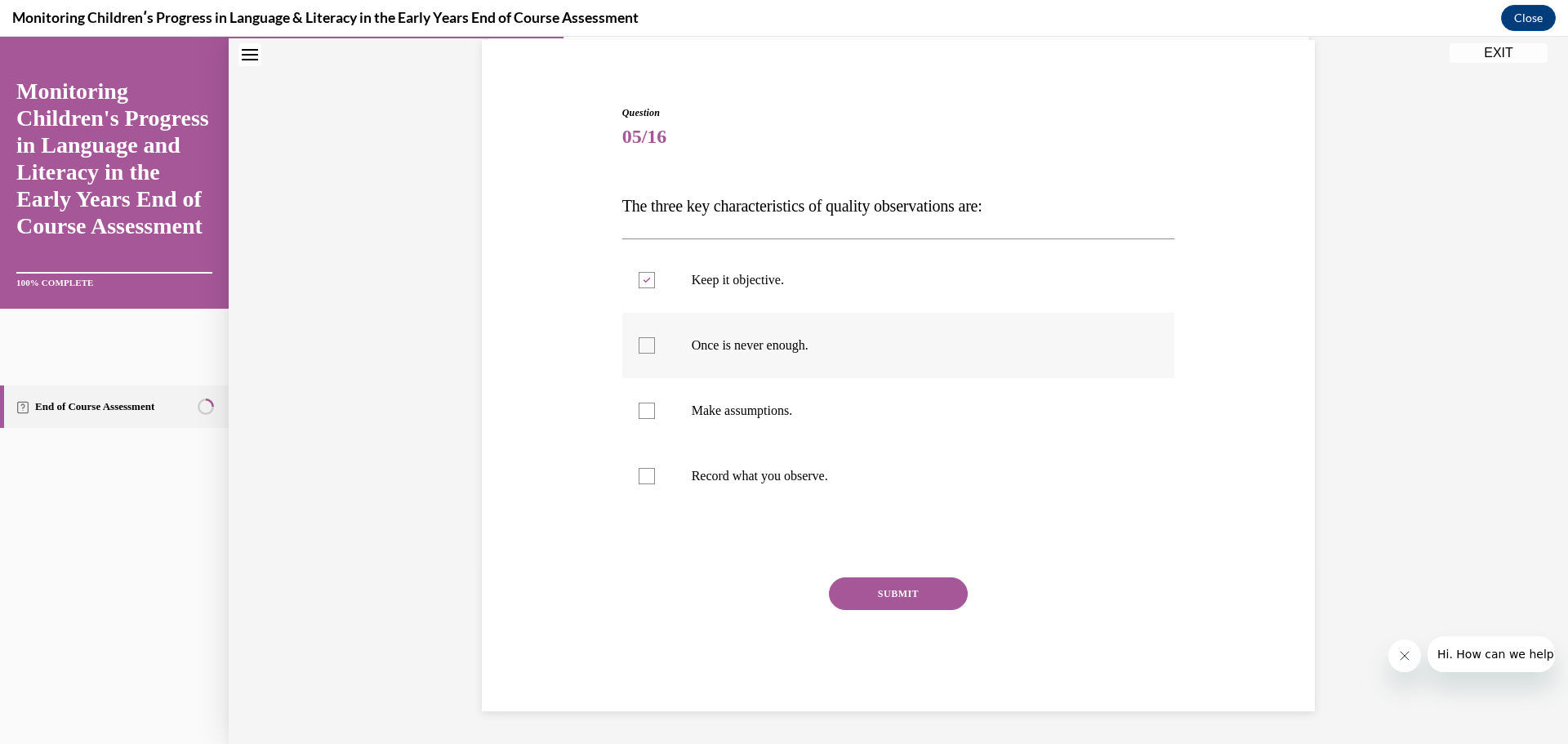
checkbox input "true"
click at [735, 484] on p "Record what you observe." at bounding box center [913, 476] width 442 height 16
click at [655, 484] on input "Record what you observe." at bounding box center [647, 476] width 16 height 16
checkbox input "true"
click at [868, 581] on button "SUBMIT" at bounding box center [898, 594] width 139 height 33
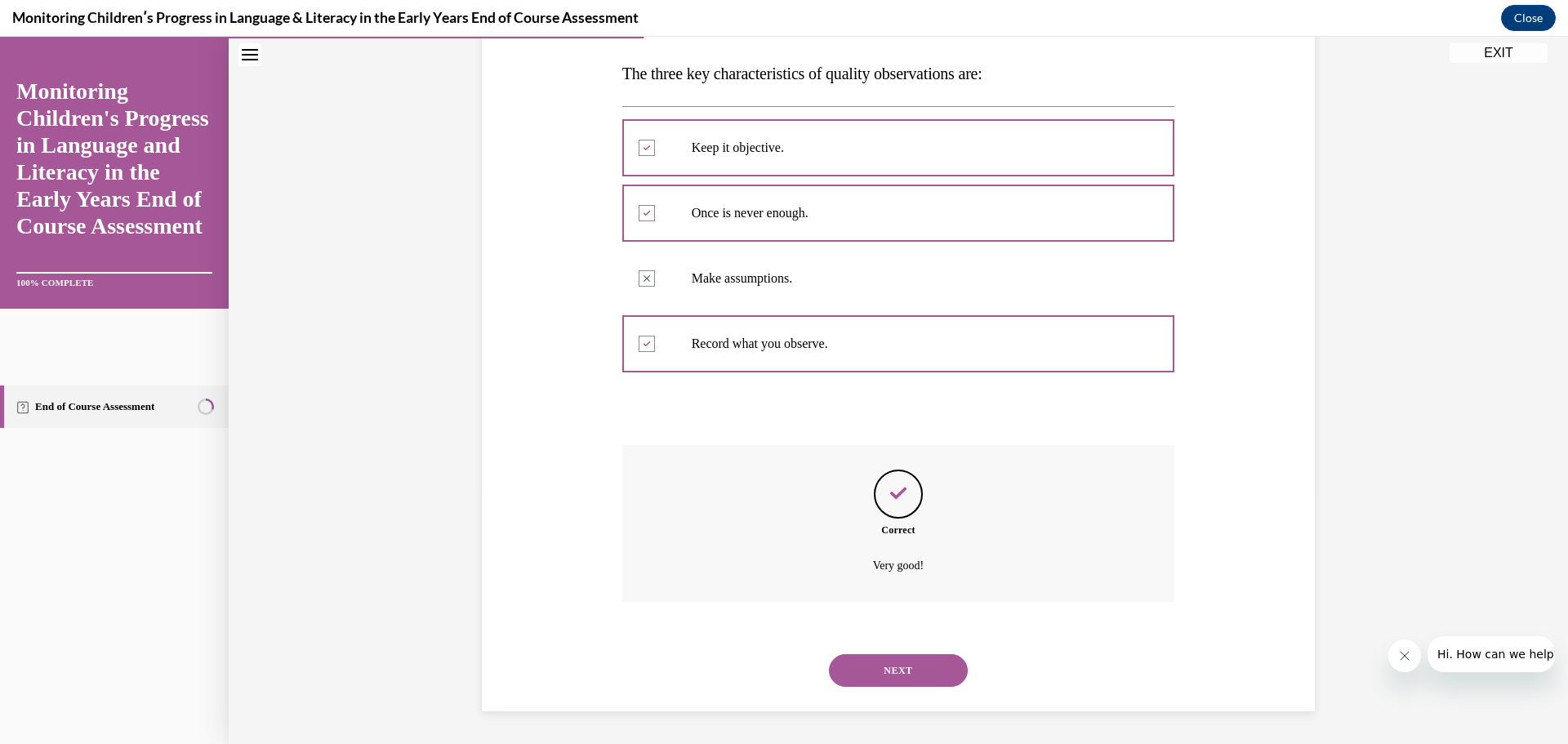
click at [890, 672] on button "NEXT" at bounding box center [898, 671] width 139 height 33
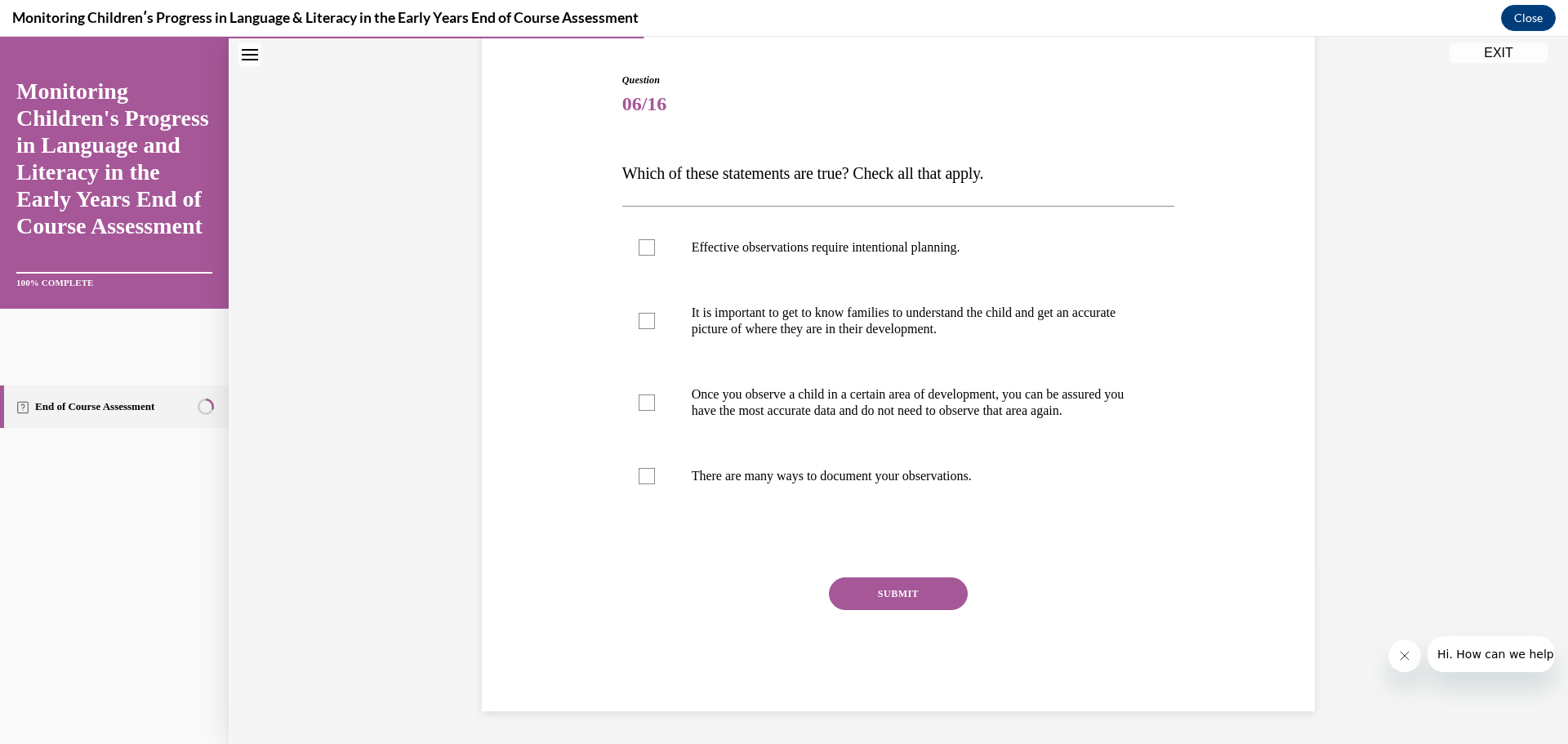
scroll to position [171, 0]
click at [850, 221] on label "Effective observations require intentional planning." at bounding box center [898, 247] width 553 height 65
click at [655, 239] on input "Effective observations require intentional planning." at bounding box center [647, 247] width 16 height 16
checkbox input "true"
click at [798, 304] on p "It is important to get to know families to understand the child and get an accu…" at bounding box center [913, 321] width 442 height 33
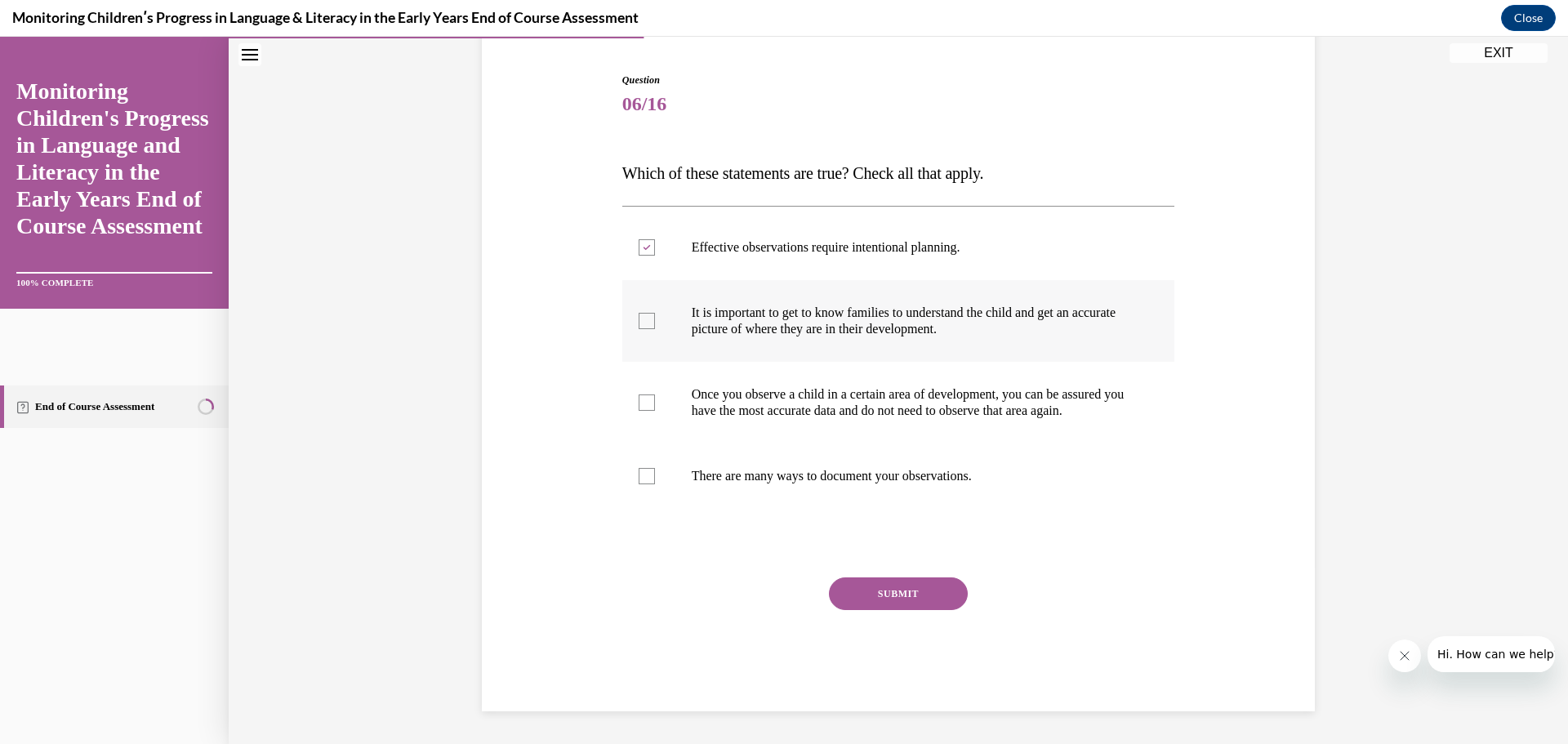
click at [655, 313] on input "It is important to get to know families to understand the child and get an accu…" at bounding box center [647, 321] width 16 height 16
checkbox input "true"
click at [800, 479] on p "There are many ways to document your observations." at bounding box center [913, 476] width 442 height 16
click at [655, 479] on input "There are many ways to document your observations." at bounding box center [647, 476] width 16 height 16
checkbox input "true"
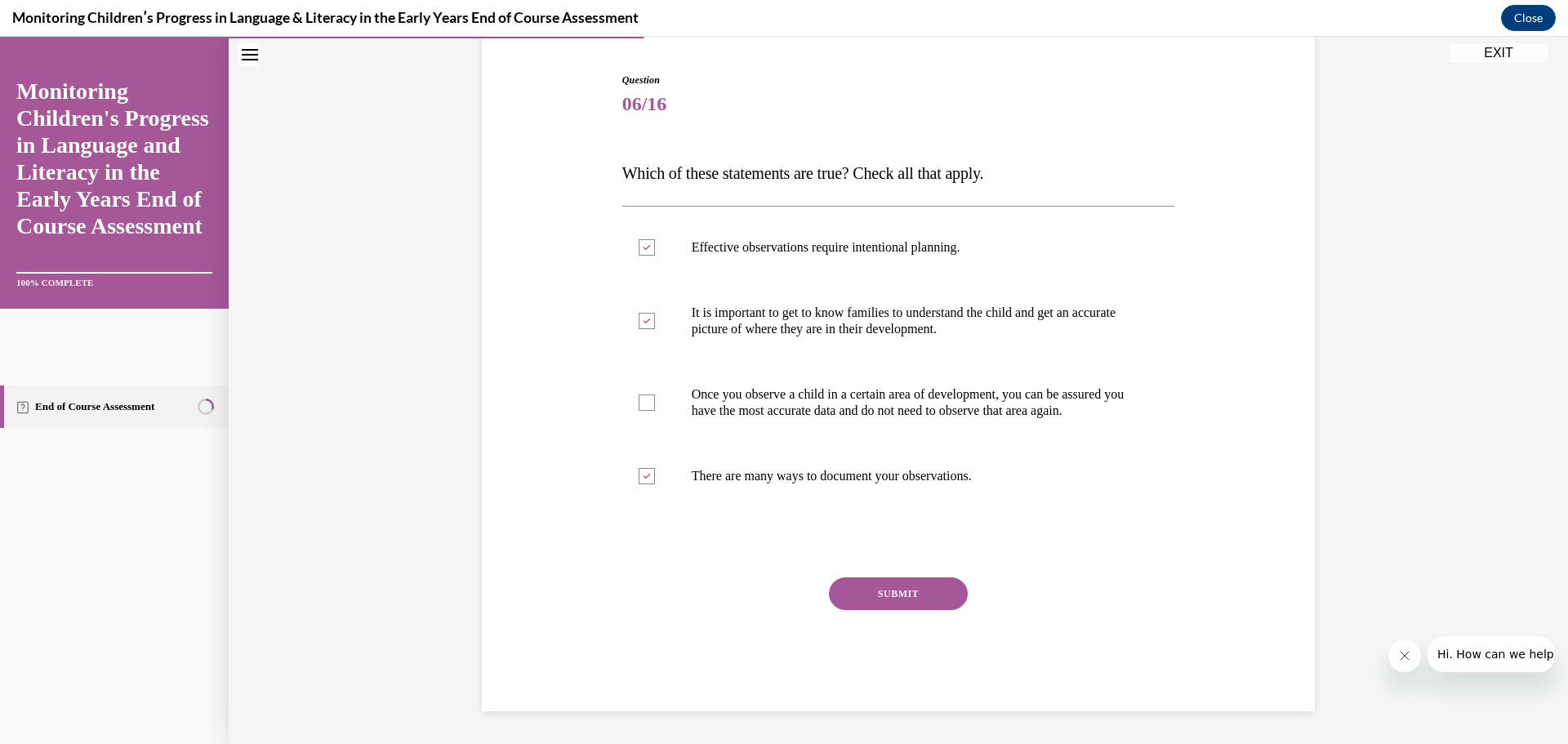
click at [858, 596] on button "SUBMIT" at bounding box center [898, 594] width 139 height 33
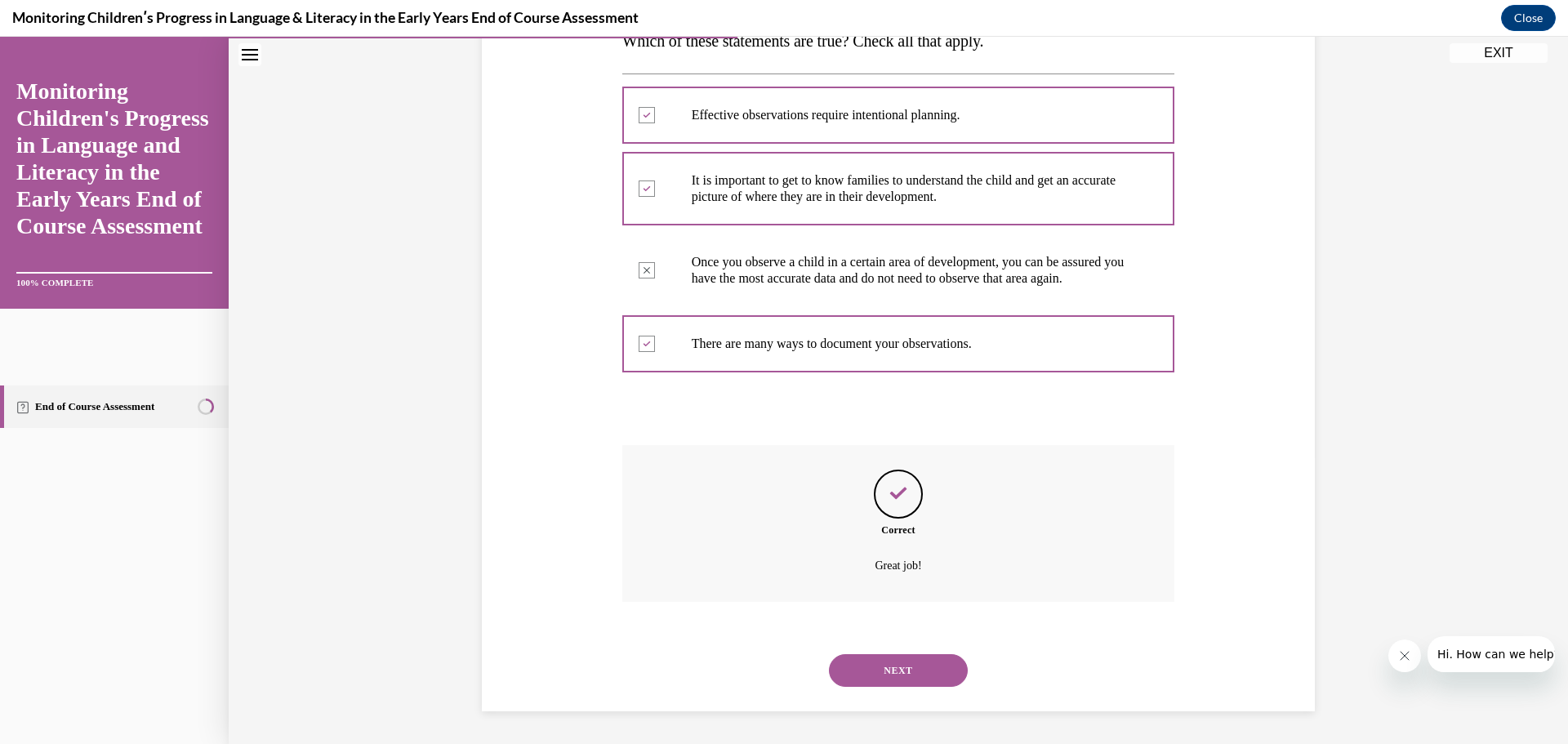
click at [906, 668] on button "NEXT" at bounding box center [898, 671] width 139 height 33
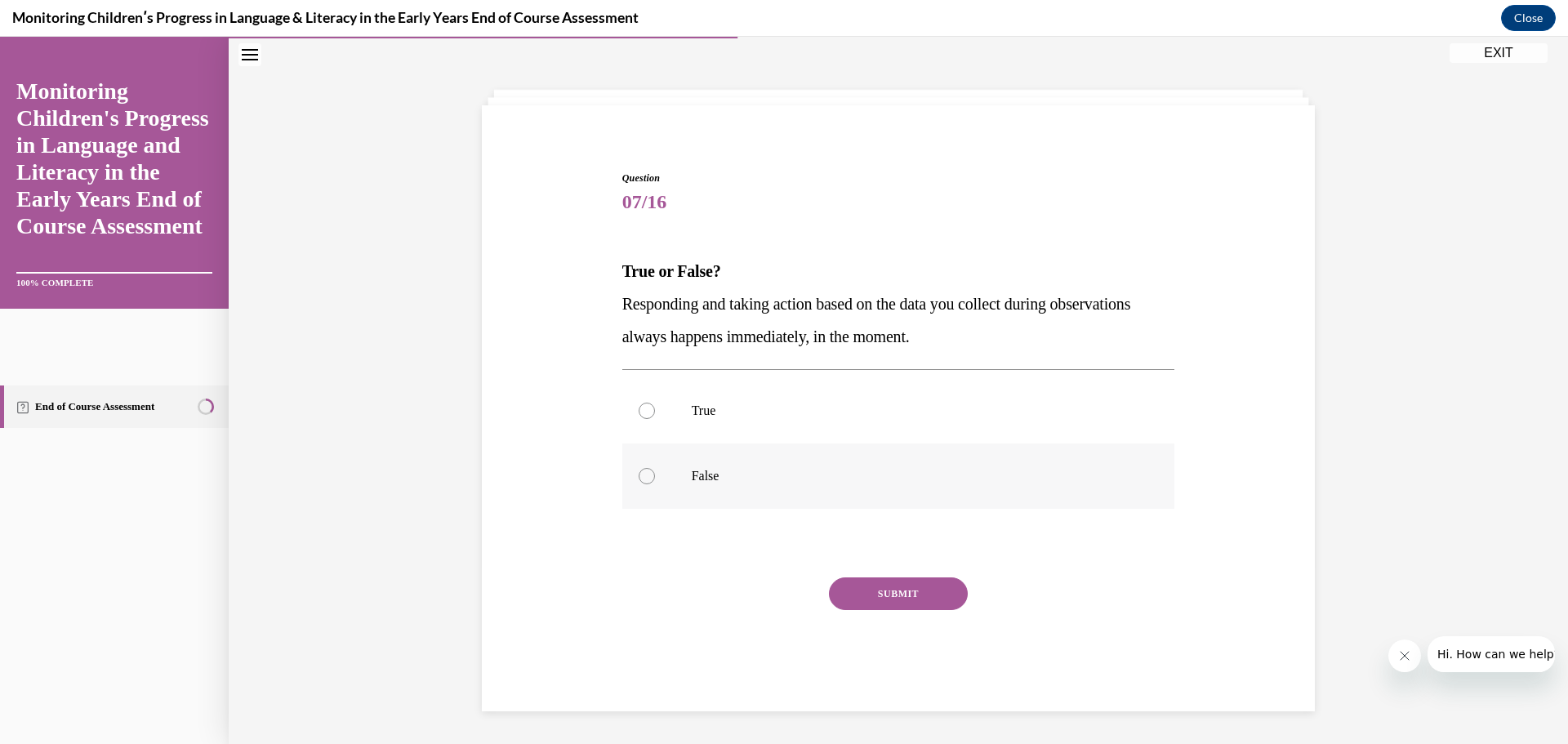
click at [714, 472] on p "False" at bounding box center [913, 476] width 442 height 16
click at [655, 472] on input "False" at bounding box center [647, 476] width 16 height 16
radio input "true"
click at [842, 578] on button "SUBMIT" at bounding box center [898, 594] width 139 height 33
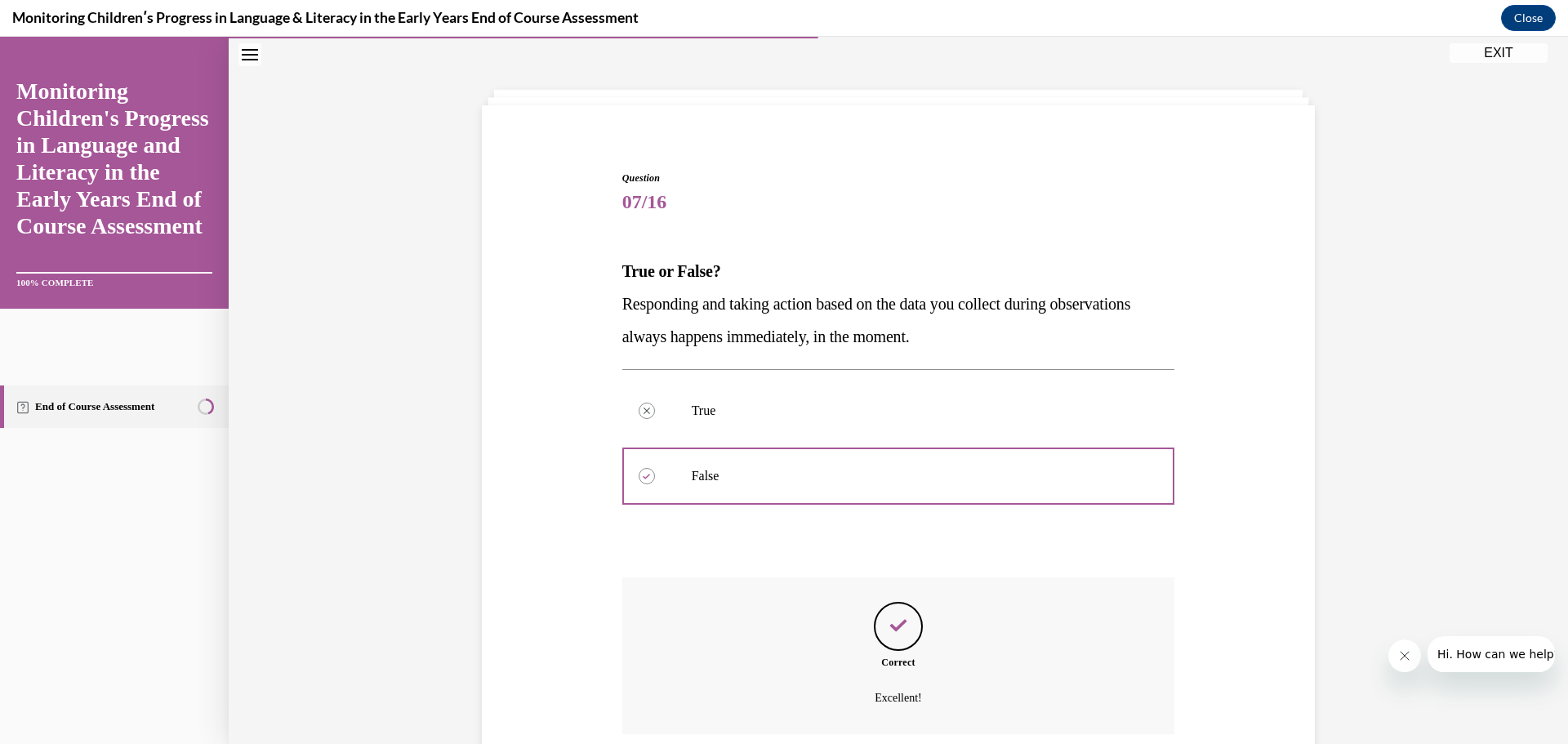
scroll to position [189, 0]
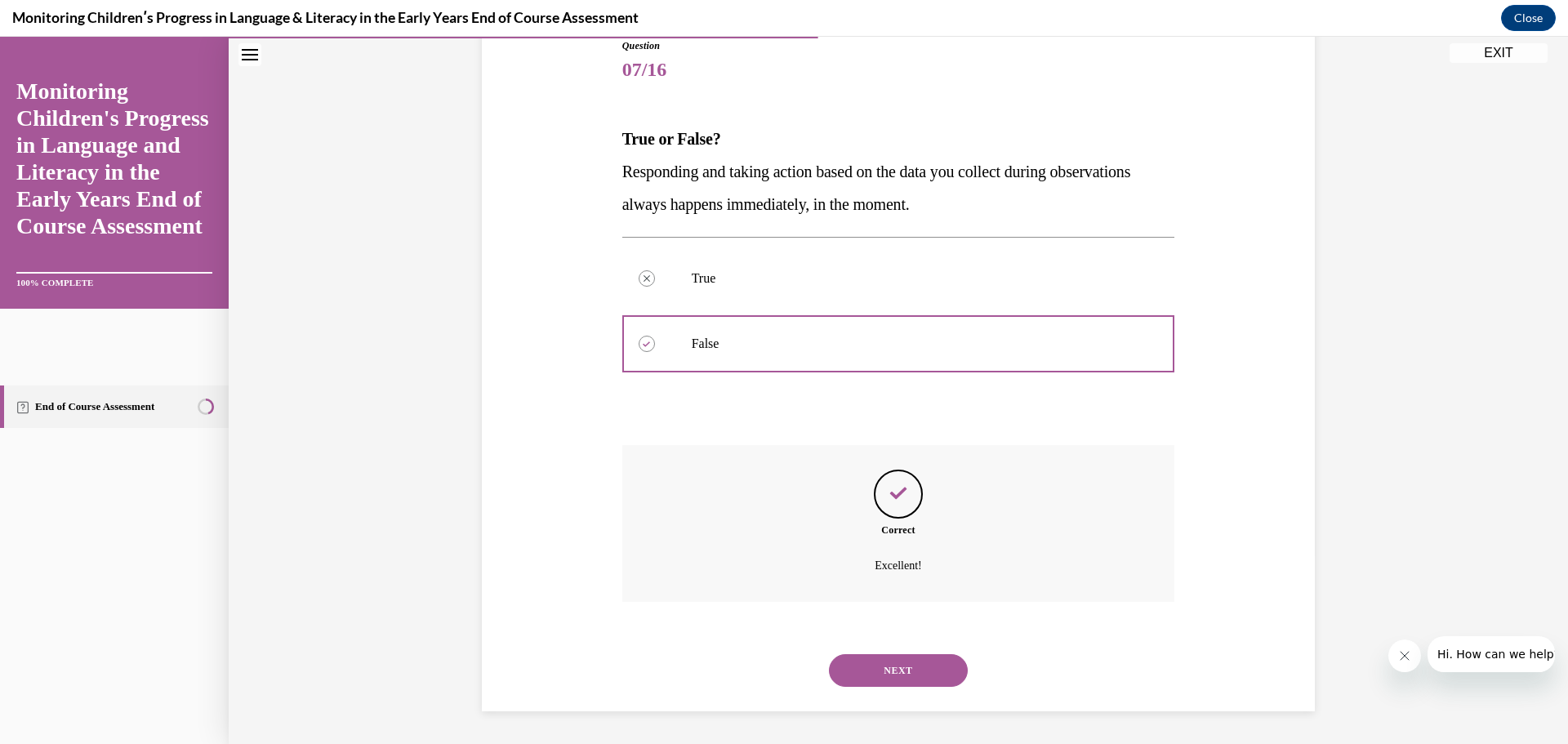
click at [908, 671] on button "NEXT" at bounding box center [898, 671] width 139 height 33
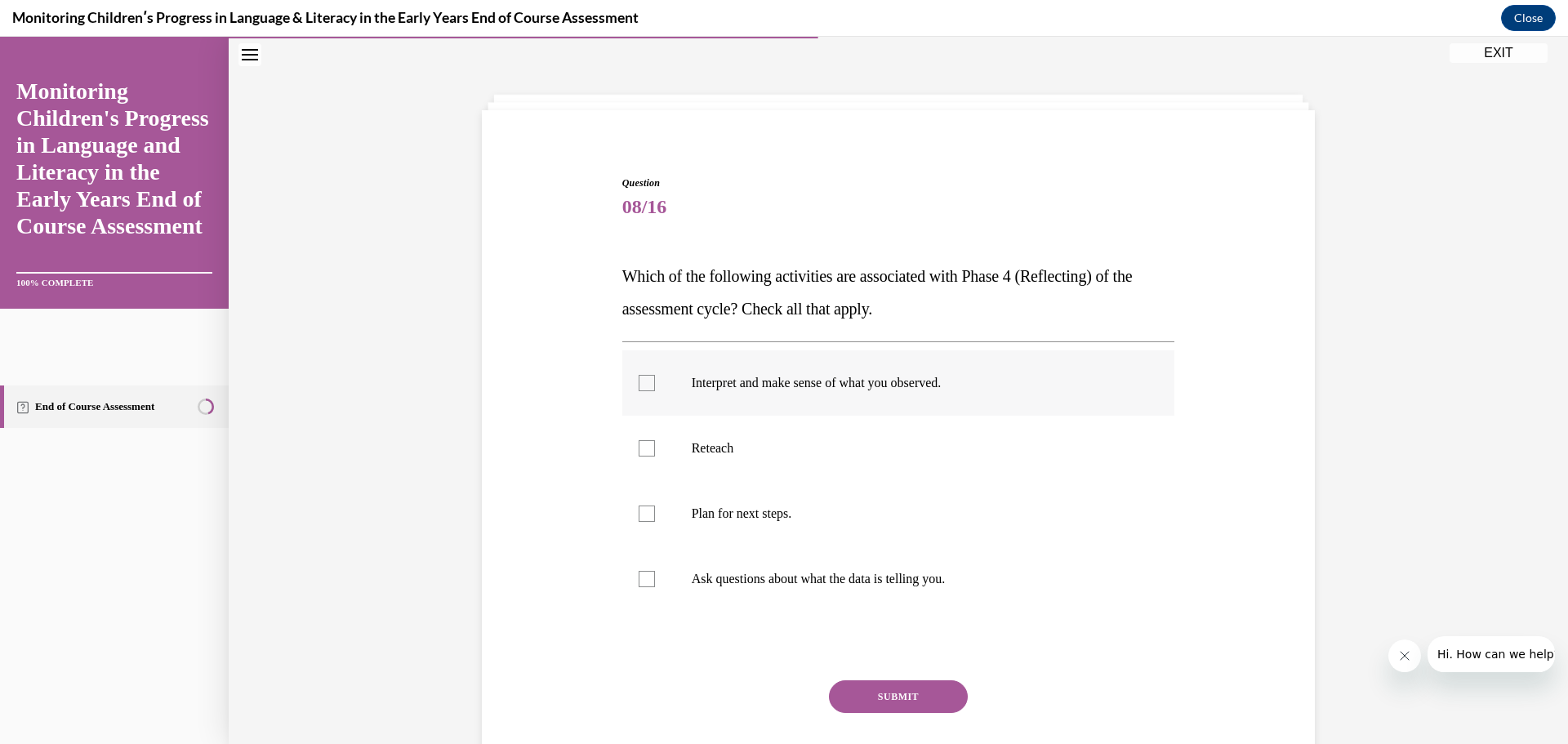
scroll to position [56, 0]
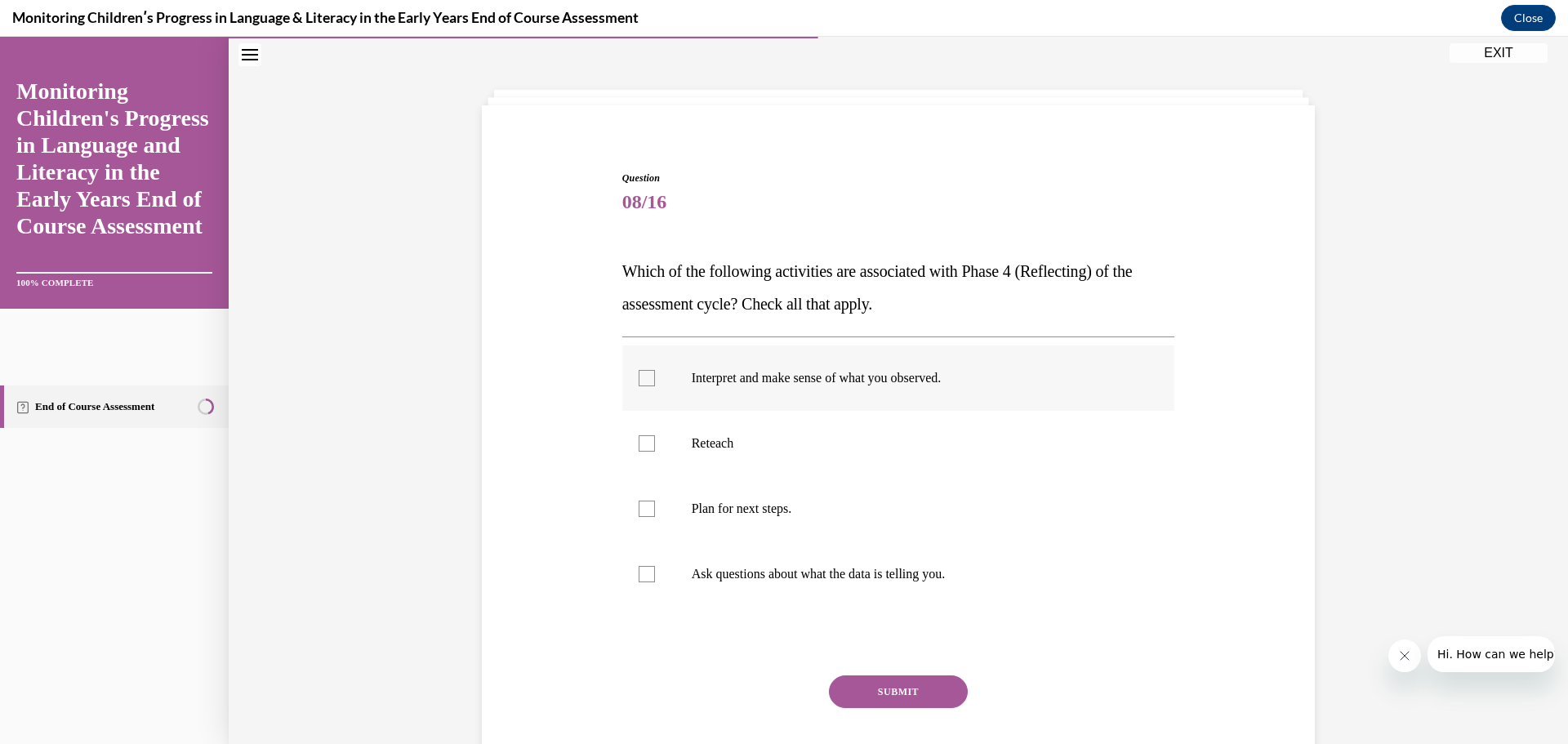
click at [708, 377] on p "Interpret and make sense of what you observed." at bounding box center [913, 378] width 442 height 16
click at [655, 377] on input "Interpret and make sense of what you observed." at bounding box center [647, 378] width 16 height 16
checkbox input "true"
click at [748, 510] on p "Plan for next steps." at bounding box center [913, 509] width 442 height 16
click at [655, 510] on input "Plan for next steps." at bounding box center [647, 509] width 16 height 16
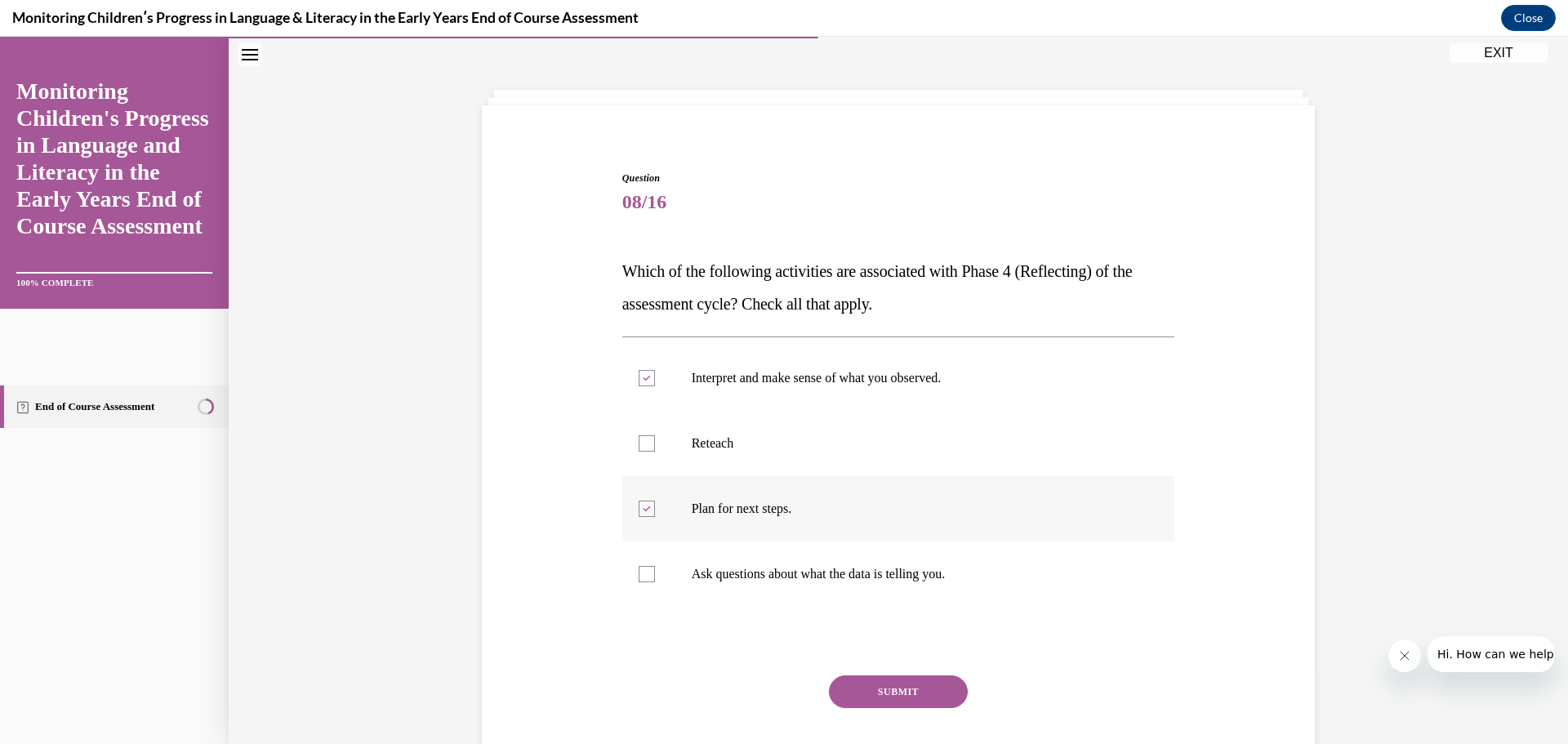
click at [774, 507] on p "Plan for next steps." at bounding box center [913, 509] width 442 height 16
click at [655, 507] on input "Plan for next steps." at bounding box center [647, 509] width 16 height 16
checkbox input "false"
click at [763, 570] on p "Ask questions about what the data is telling you." at bounding box center [913, 574] width 442 height 16
click at [655, 570] on input "Ask questions about what the data is telling you." at bounding box center [647, 574] width 16 height 16
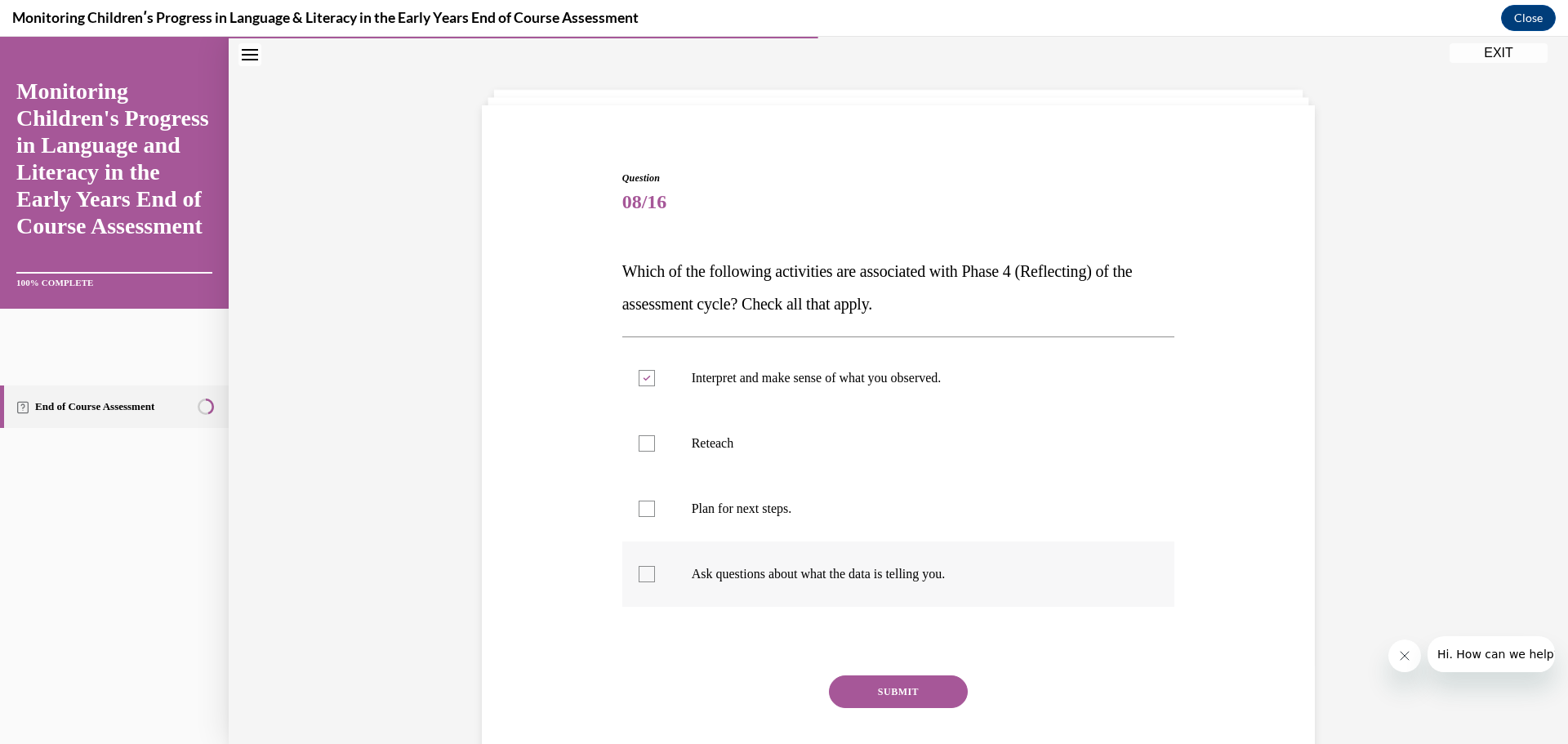
checkbox input "true"
click at [905, 696] on button "SUBMIT" at bounding box center [898, 692] width 139 height 33
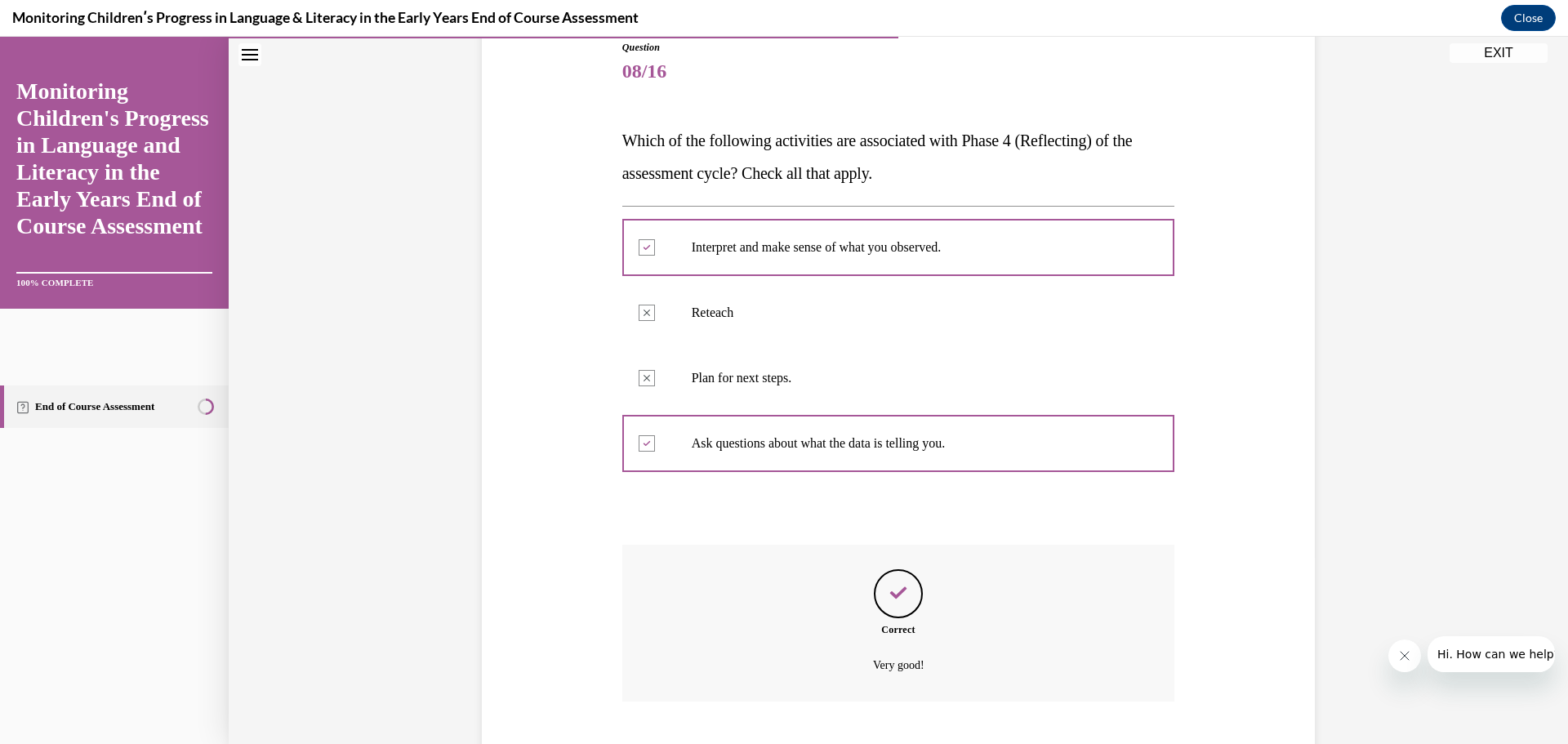
scroll to position [287, 0]
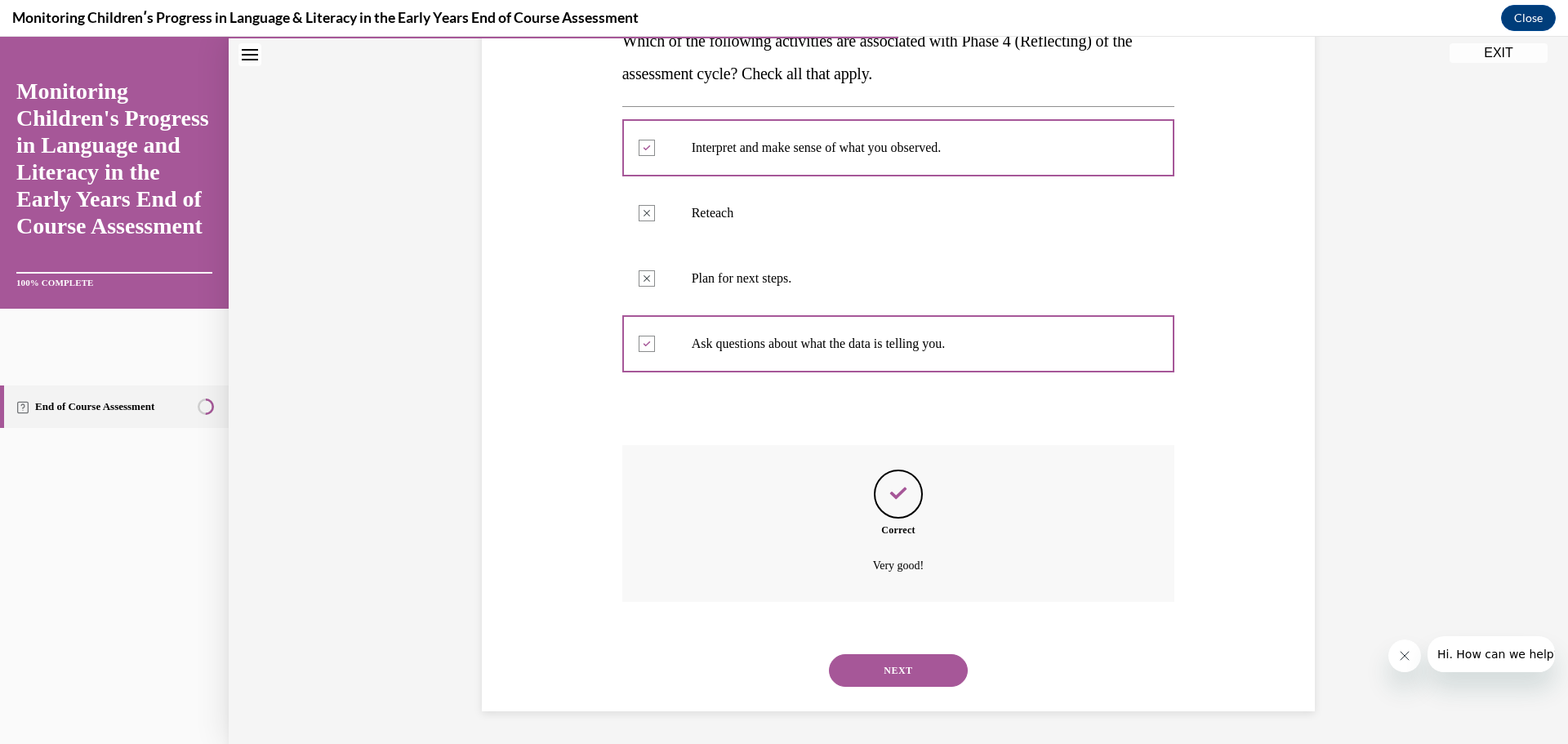
click at [894, 674] on button "NEXT" at bounding box center [898, 671] width 139 height 33
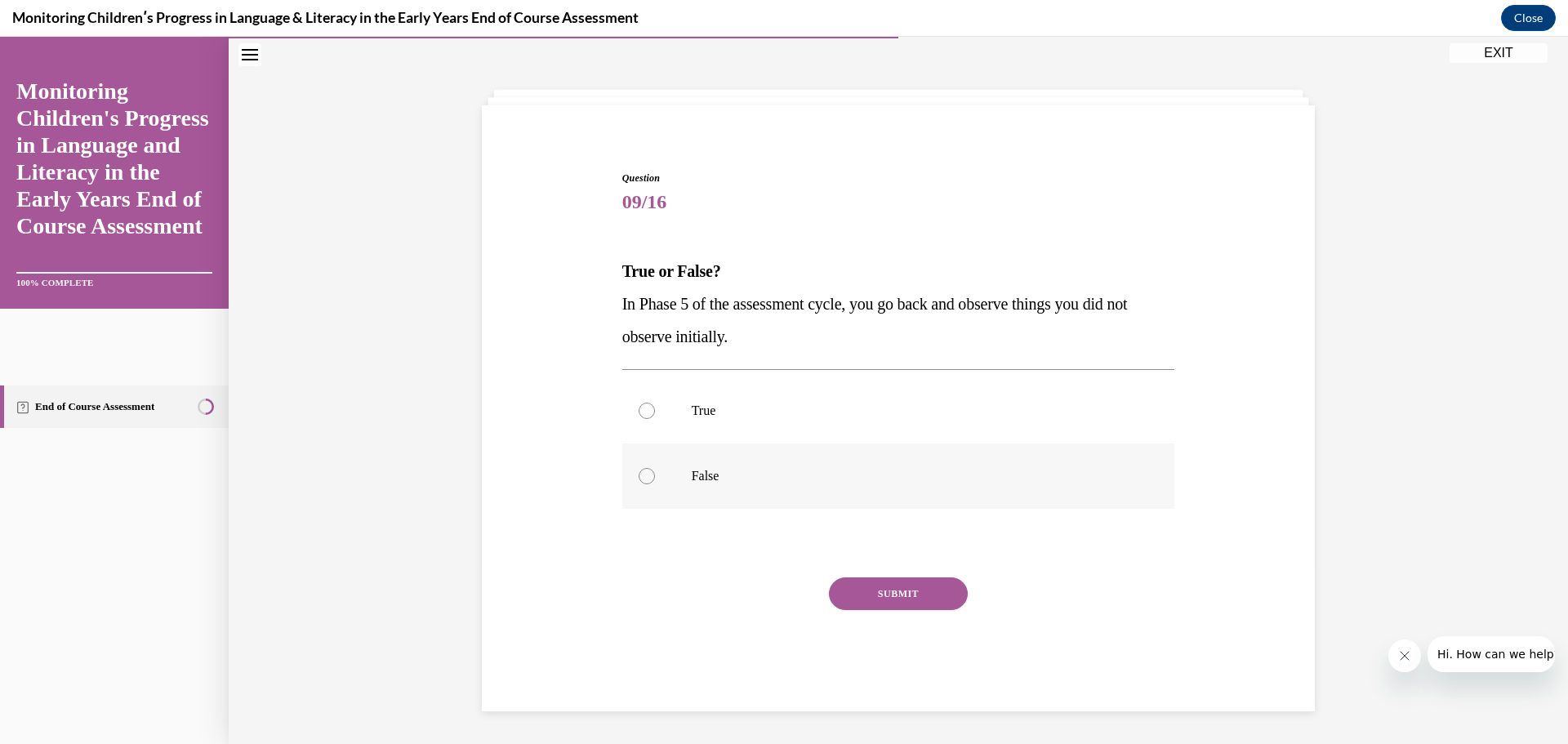
click at [691, 476] on p "False" at bounding box center [913, 476] width 442 height 16
click at [655, 476] on input "False" at bounding box center [647, 476] width 16 height 16
radio input "true"
click at [854, 602] on button "SUBMIT" at bounding box center [898, 594] width 139 height 33
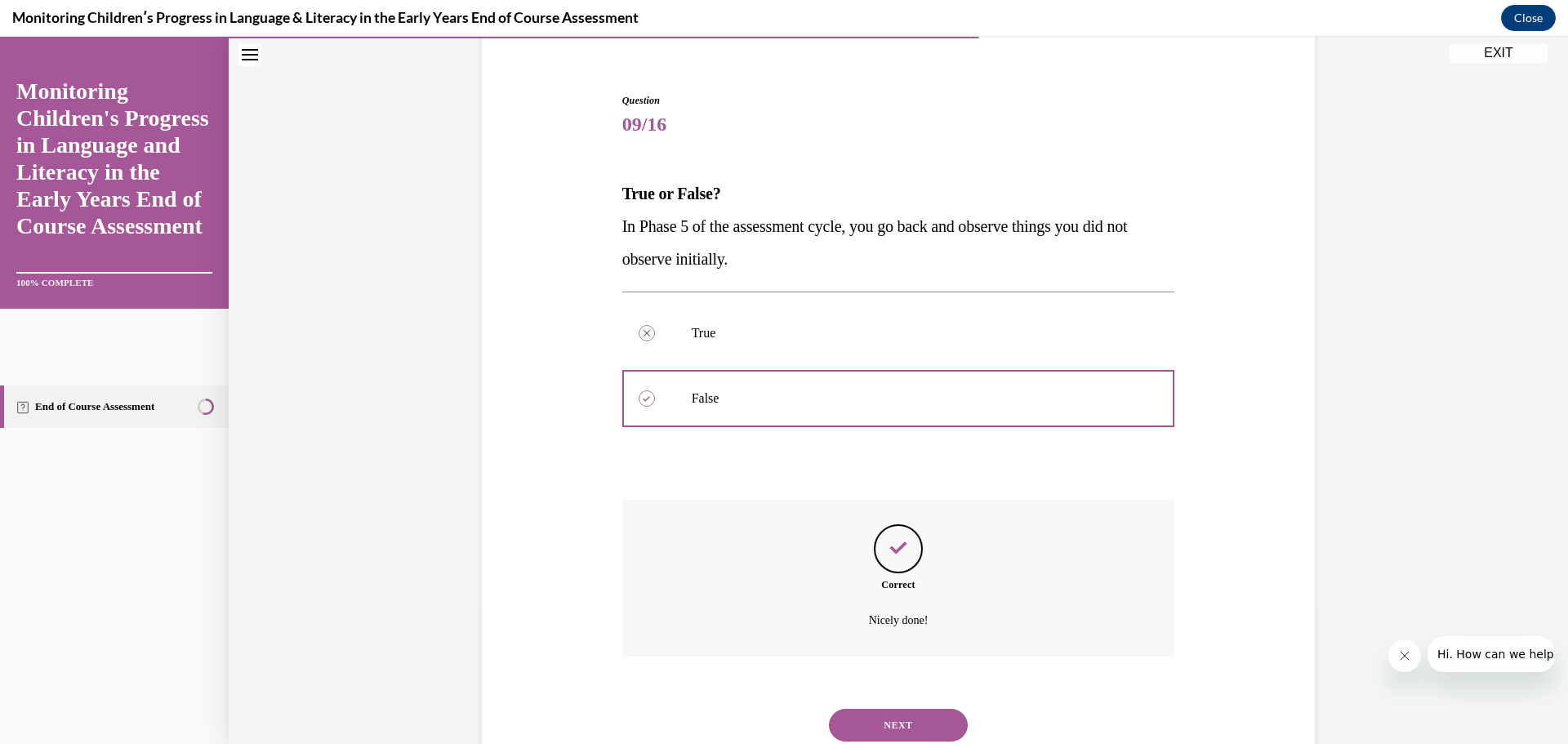
scroll to position [189, 0]
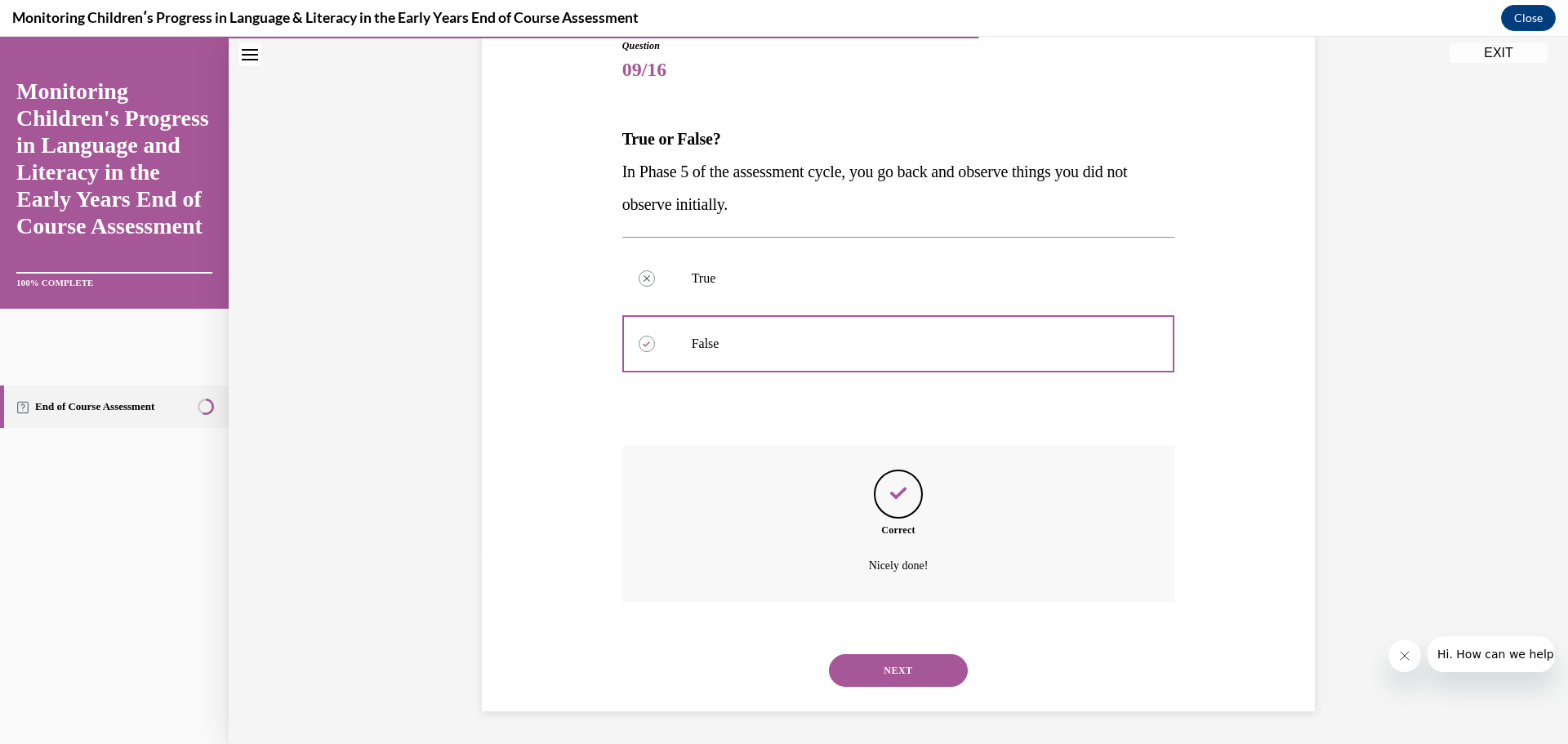
click at [887, 666] on button "NEXT" at bounding box center [898, 671] width 139 height 33
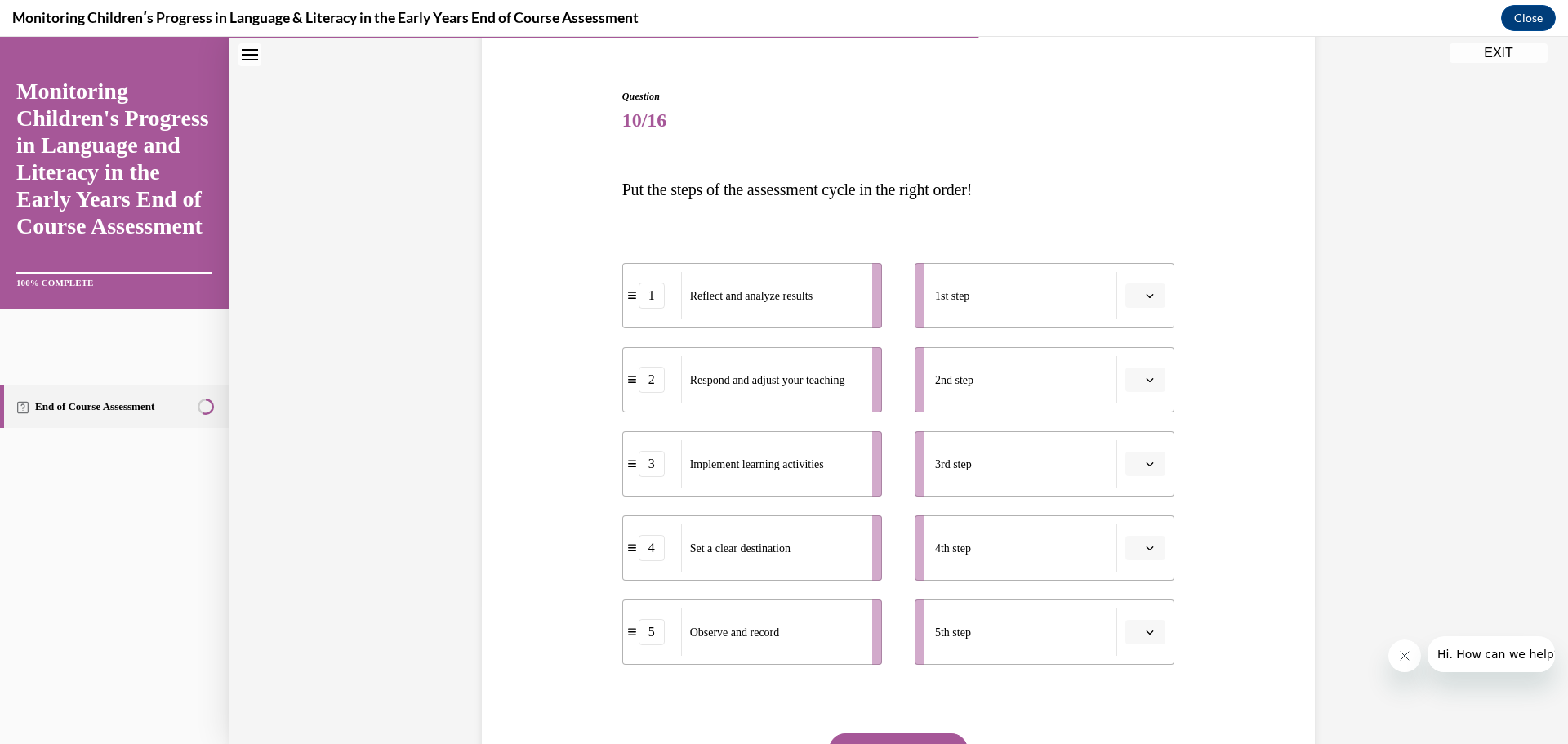
scroll to position [167, 0]
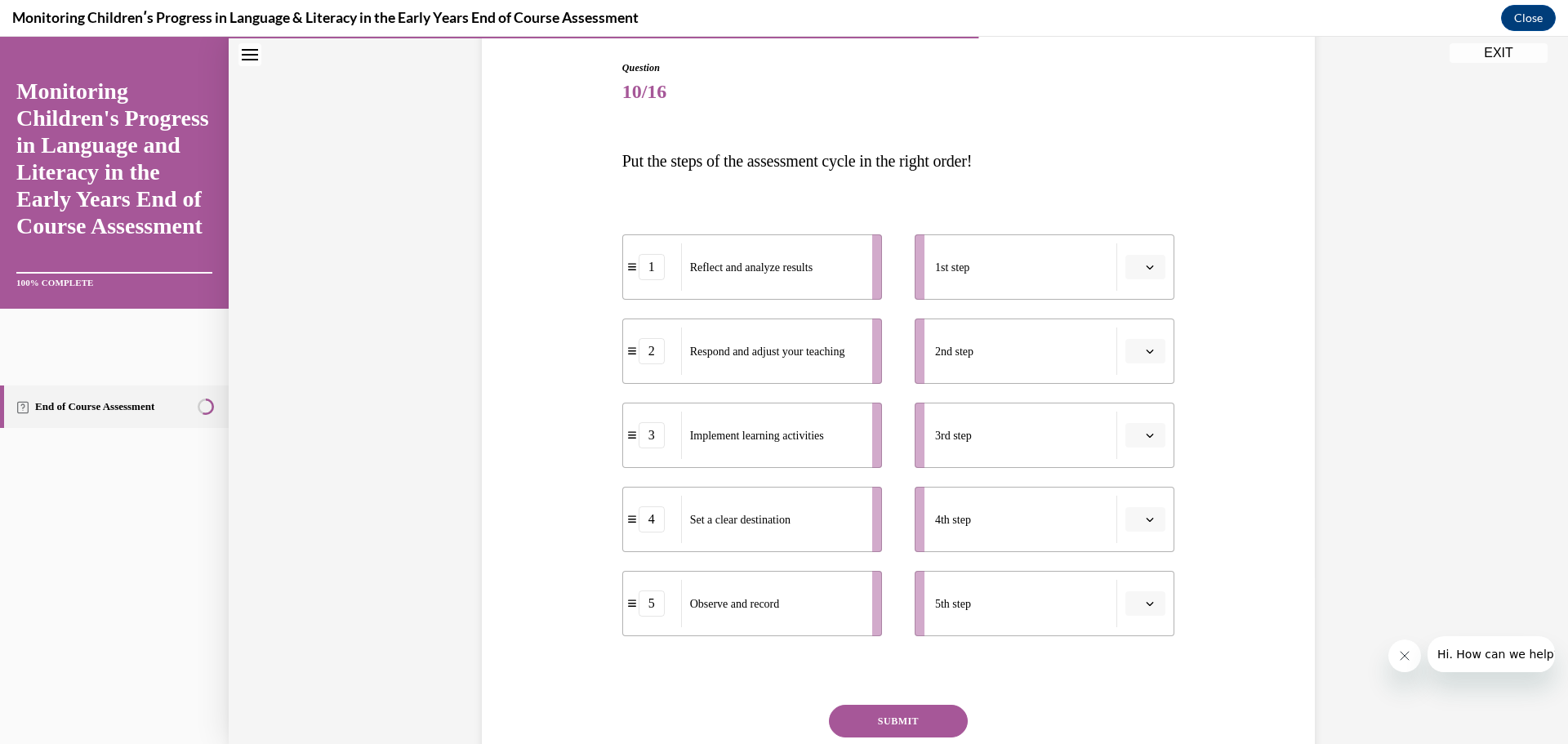
click at [1140, 257] on button "button" at bounding box center [1146, 266] width 40 height 24
click at [1137, 423] on div "4" at bounding box center [1137, 434] width 41 height 33
click at [1145, 441] on span "button" at bounding box center [1150, 435] width 12 height 12
click at [1136, 568] on span "3" at bounding box center [1133, 570] width 5 height 13
click at [1146, 349] on icon "button" at bounding box center [1149, 351] width 8 height 8
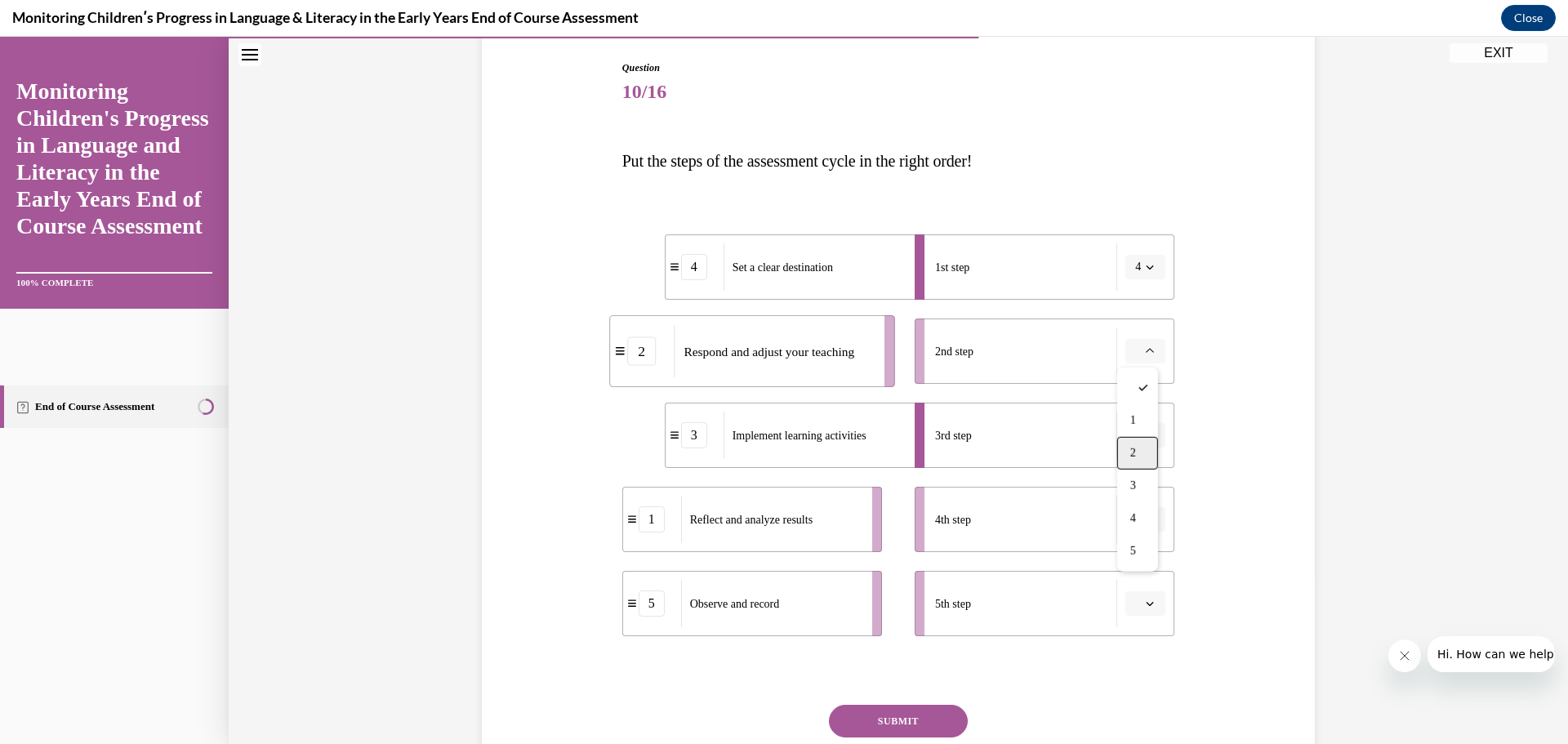
click at [1136, 445] on div "2" at bounding box center [1137, 453] width 41 height 33
click at [1146, 519] on icon "button" at bounding box center [1149, 519] width 8 height 8
click at [1137, 716] on div "5" at bounding box center [1137, 720] width 41 height 33
click at [1146, 602] on icon "button" at bounding box center [1149, 603] width 8 height 8
click at [1144, 527] on div "4" at bounding box center [1137, 535] width 41 height 33
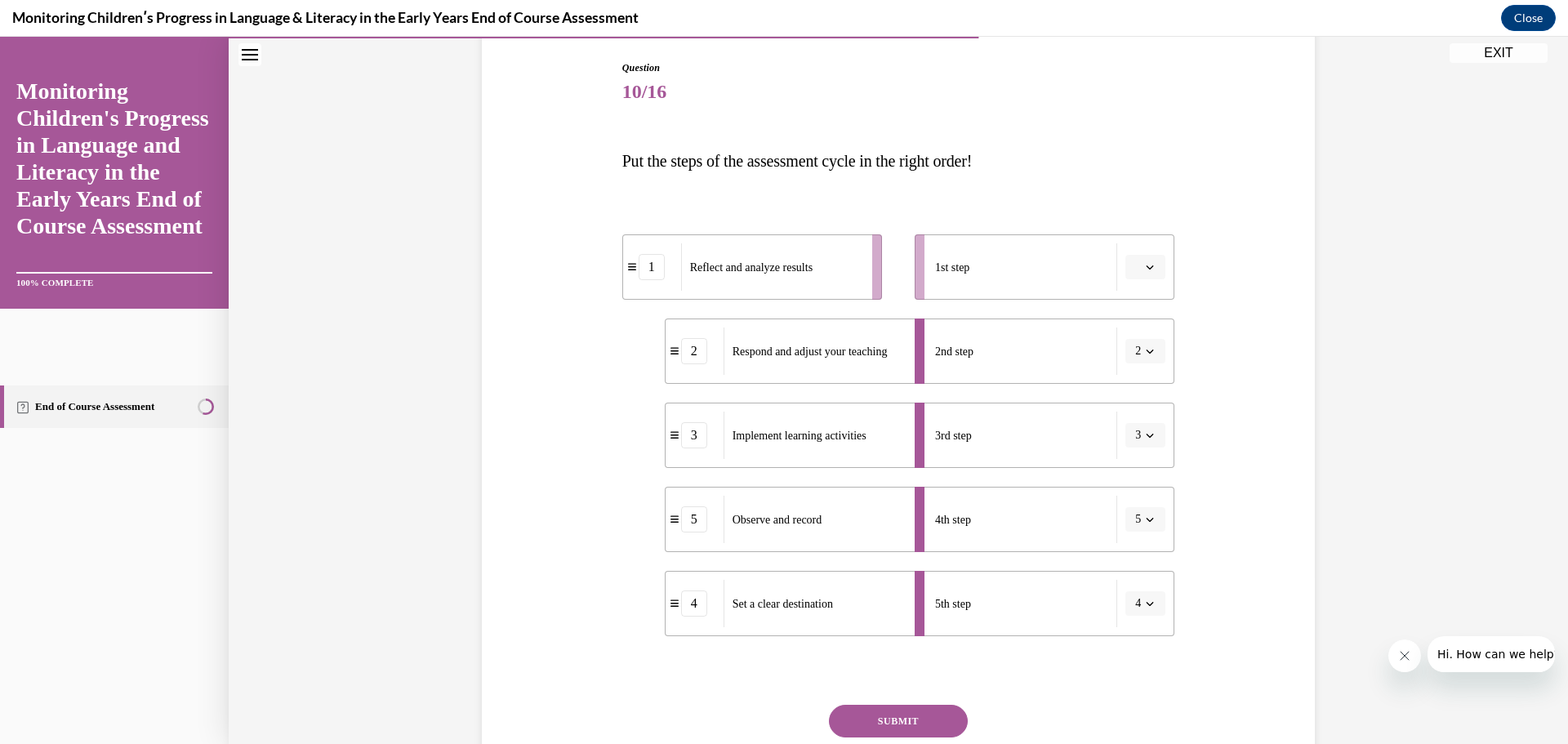
click at [1146, 259] on button "button" at bounding box center [1146, 266] width 40 height 24
click at [1140, 428] on div "4" at bounding box center [1137, 434] width 41 height 33
click at [1145, 599] on span "button" at bounding box center [1150, 603] width 12 height 12
click at [1136, 433] on span "1" at bounding box center [1133, 436] width 5 height 13
click at [1328, 479] on div "Question 10/16 Put the steps of the assessment cycle in the right order! 4 Set …" at bounding box center [898, 396] width 1340 height 950
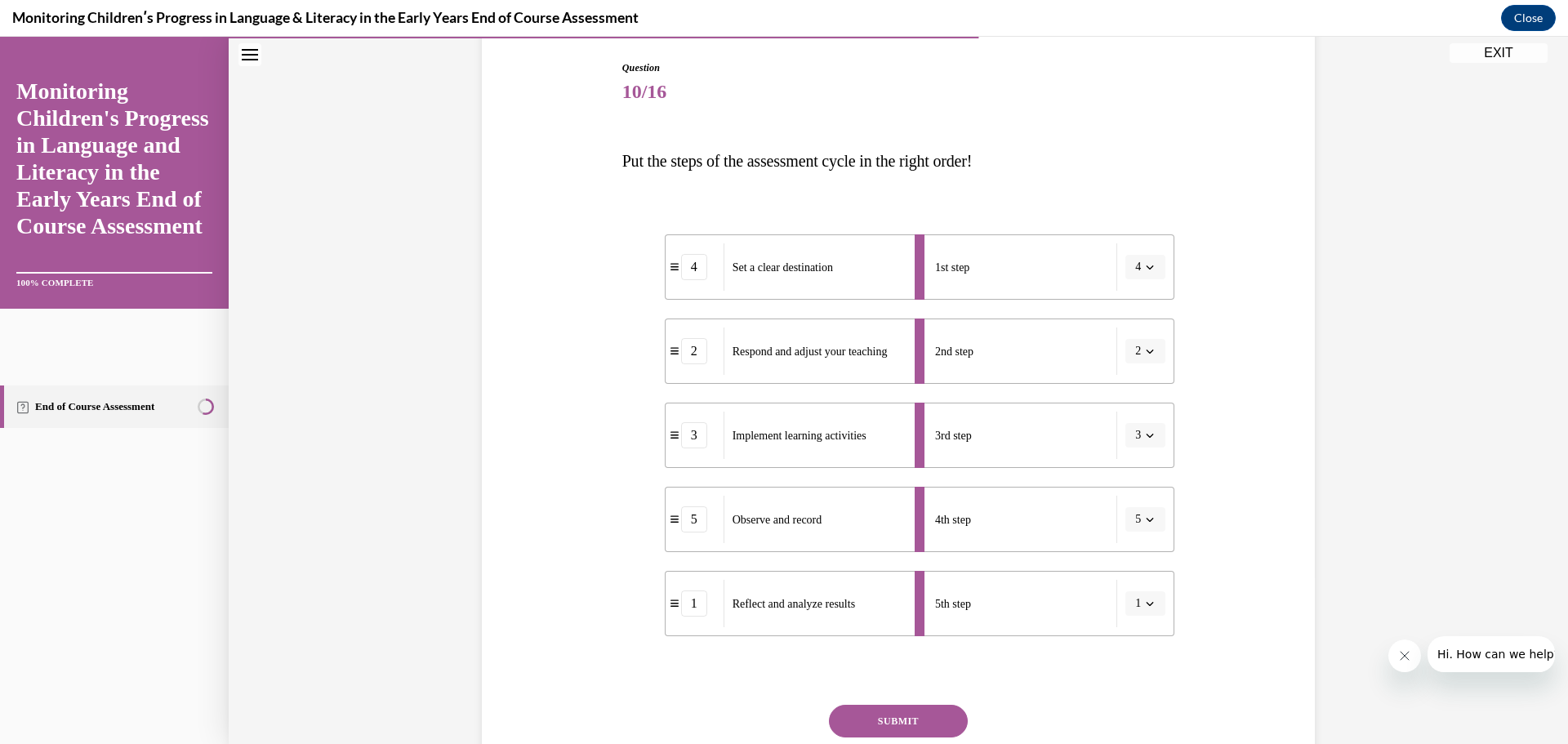
click at [931, 715] on button "SUBMIT" at bounding box center [898, 721] width 139 height 33
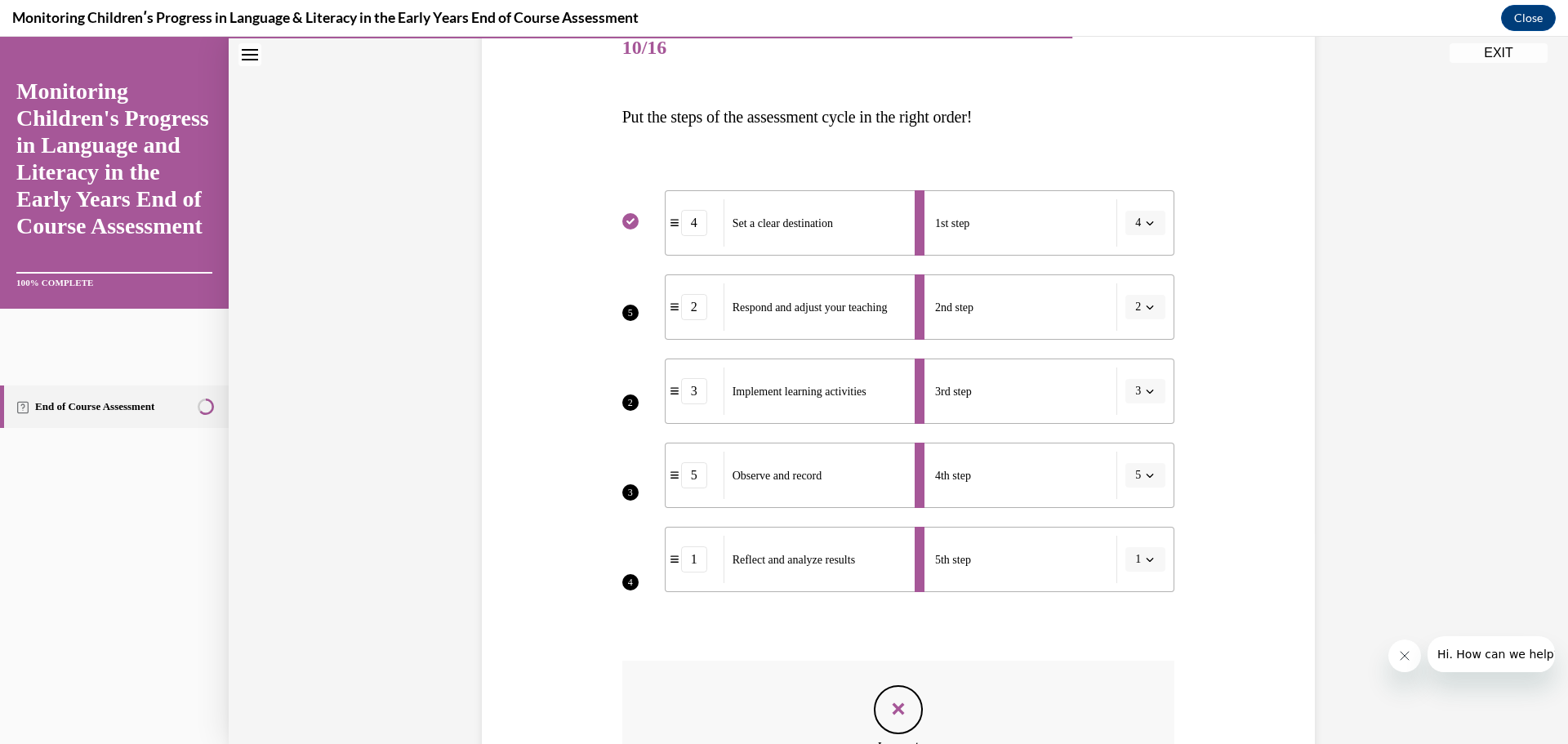
scroll to position [201, 0]
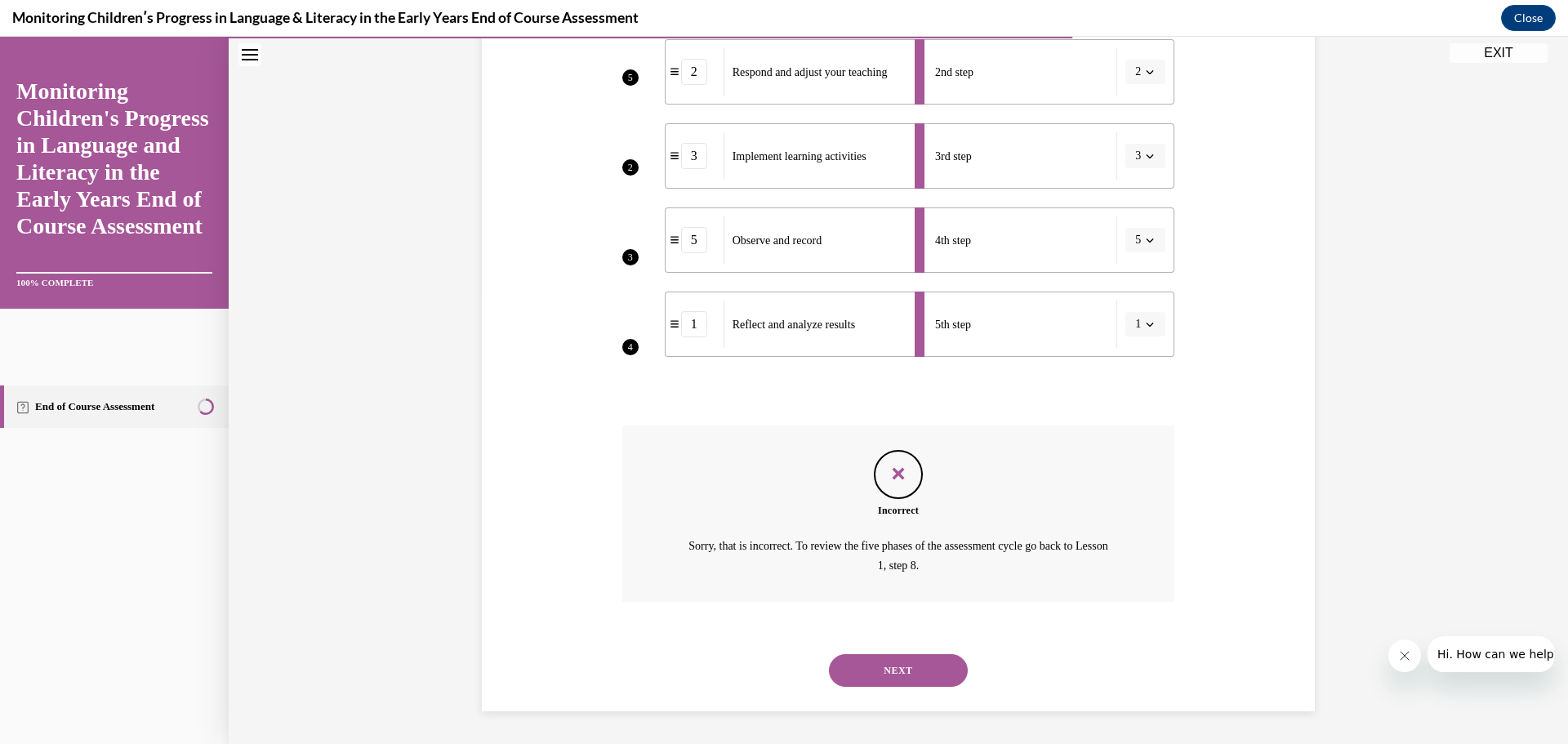
click at [903, 673] on button "NEXT" at bounding box center [898, 671] width 139 height 33
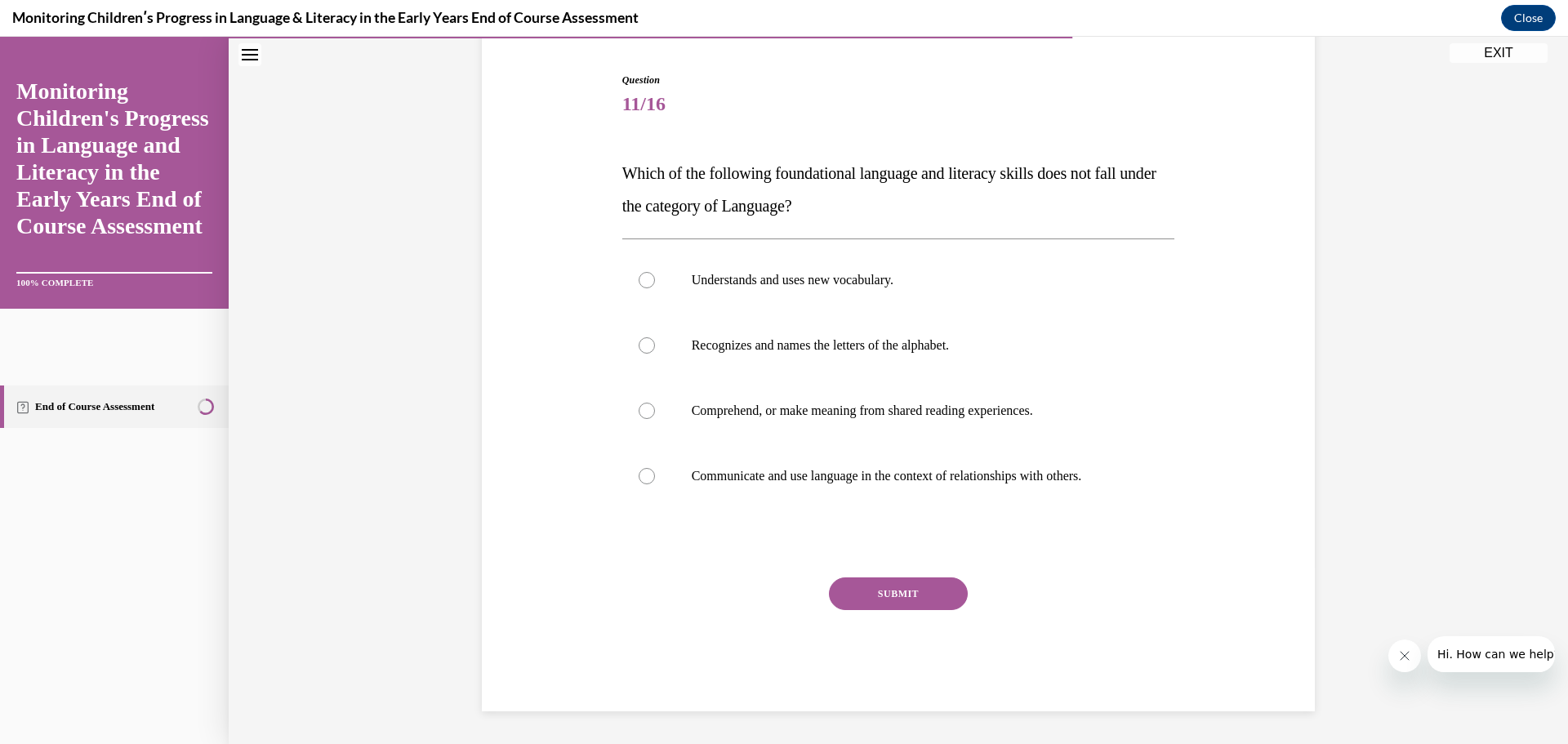
scroll to position [154, 0]
click at [862, 337] on label "Recognizes and names the letters of the alphabet." at bounding box center [898, 346] width 553 height 65
click at [655, 338] on input "Recognizes and names the letters of the alphabet." at bounding box center [647, 346] width 16 height 16
radio input "true"
click at [889, 593] on button "SUBMIT" at bounding box center [898, 594] width 139 height 33
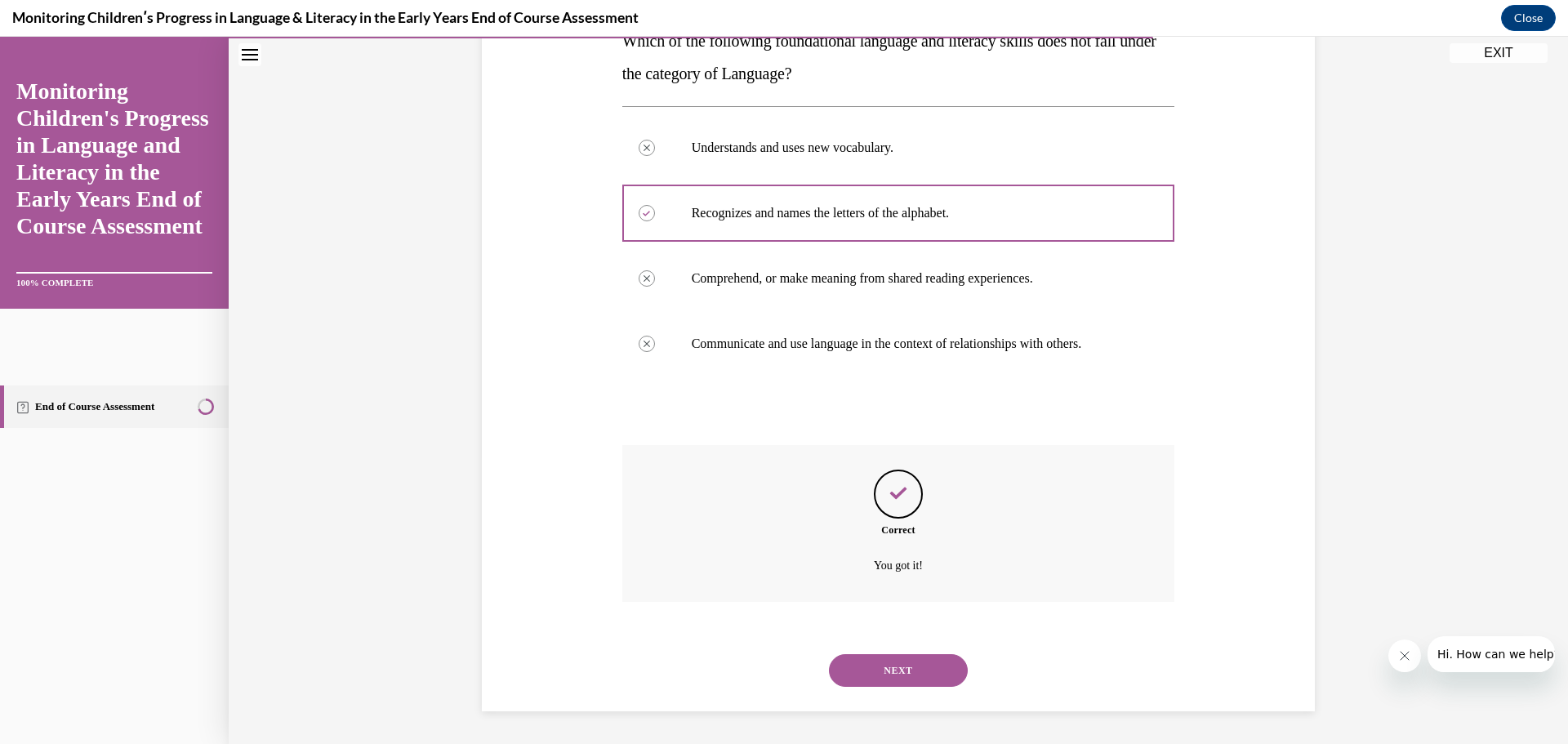
click at [914, 678] on button "NEXT" at bounding box center [898, 671] width 139 height 33
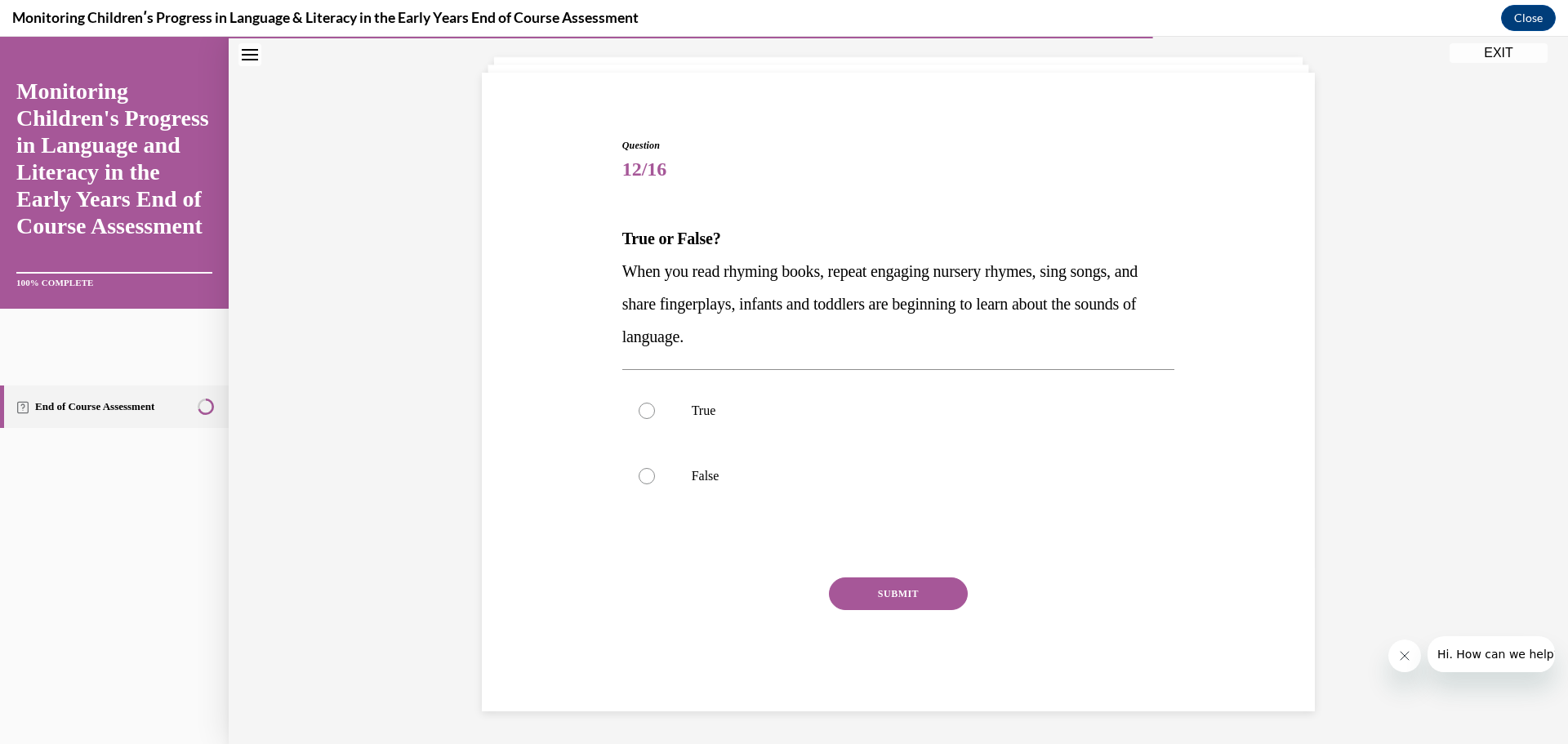
scroll to position [89, 0]
click at [640, 408] on div at bounding box center [647, 411] width 16 height 16
click at [640, 408] on input "True" at bounding box center [647, 411] width 16 height 16
radio input "true"
click at [888, 588] on button "SUBMIT" at bounding box center [898, 594] width 139 height 33
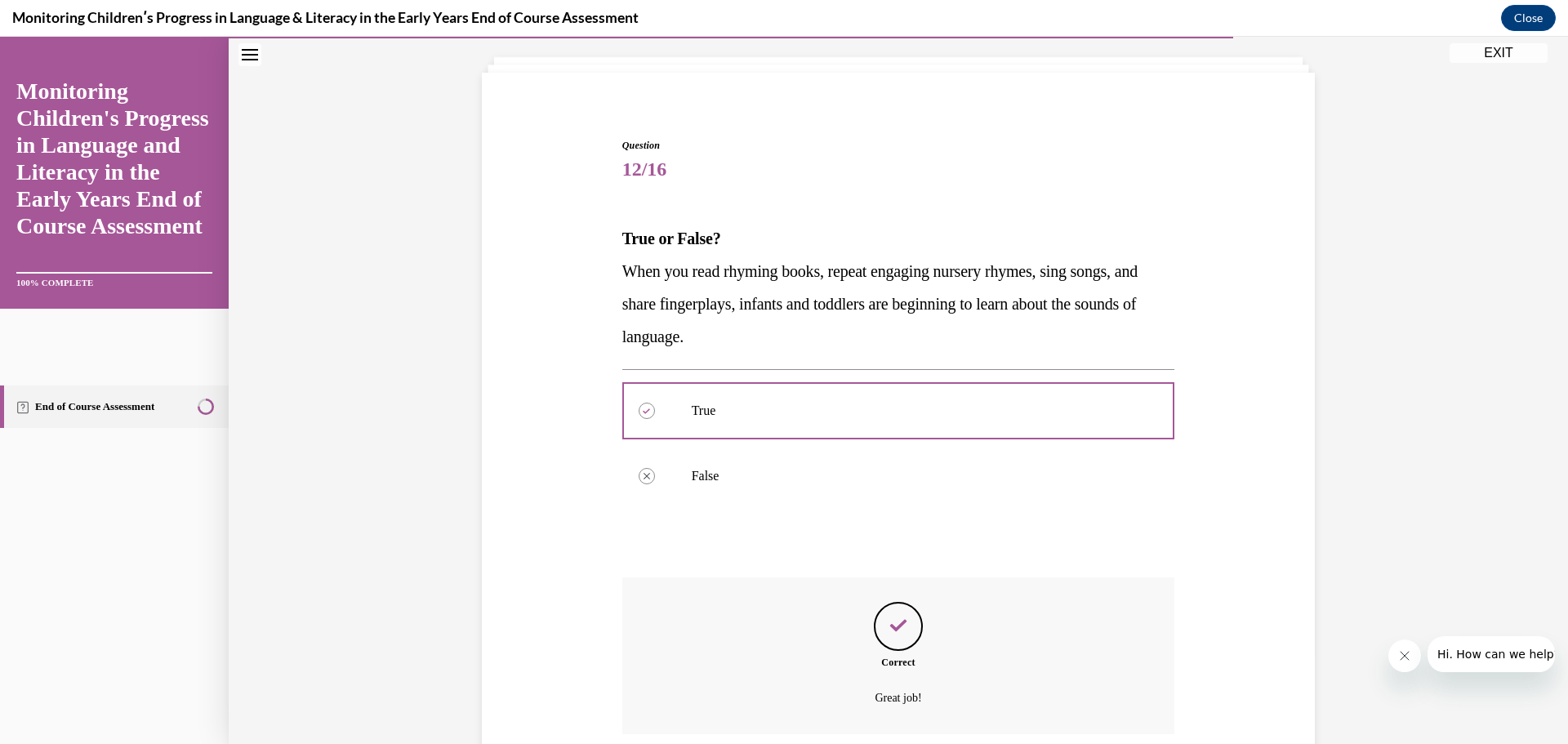
scroll to position [221, 0]
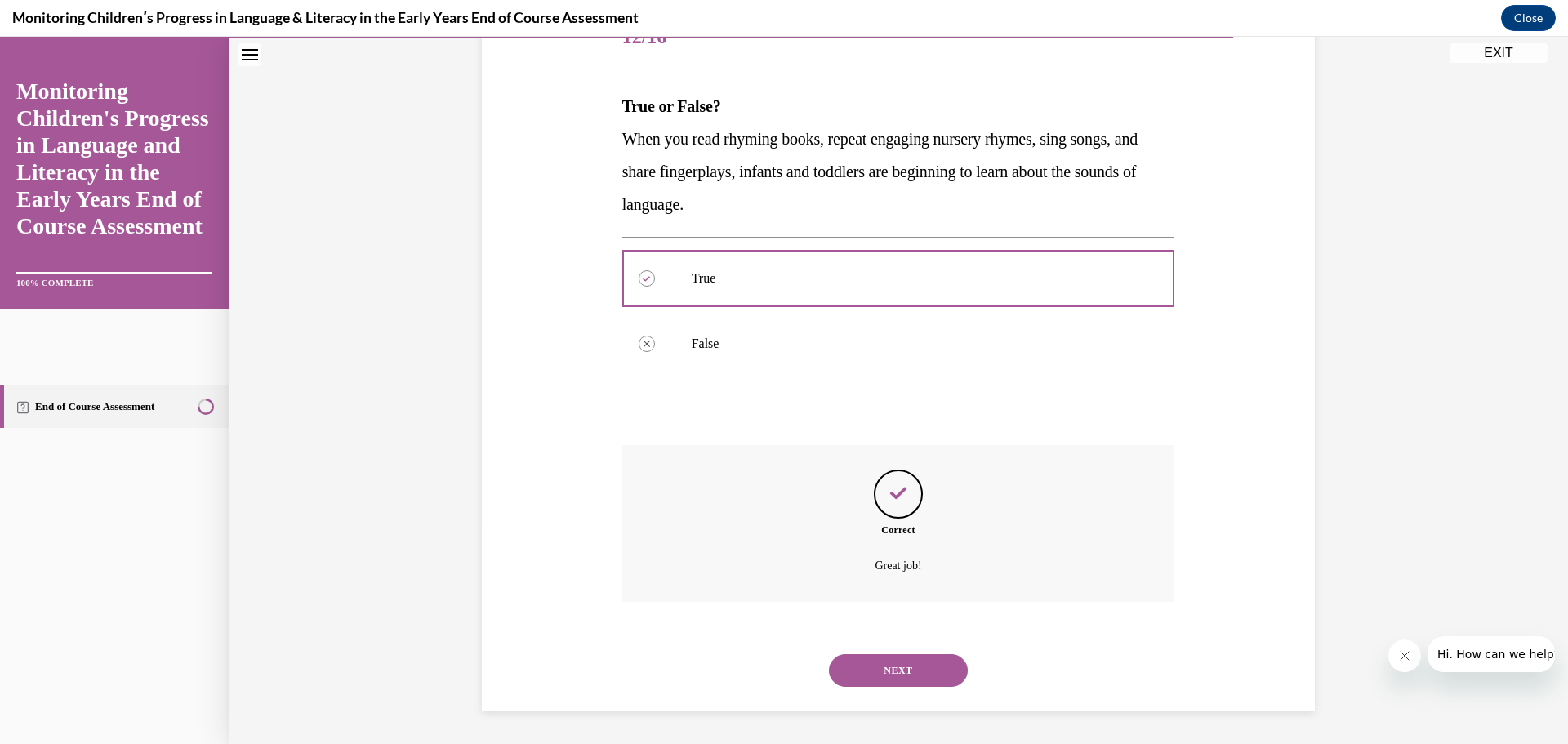
click at [913, 665] on button "NEXT" at bounding box center [898, 671] width 139 height 33
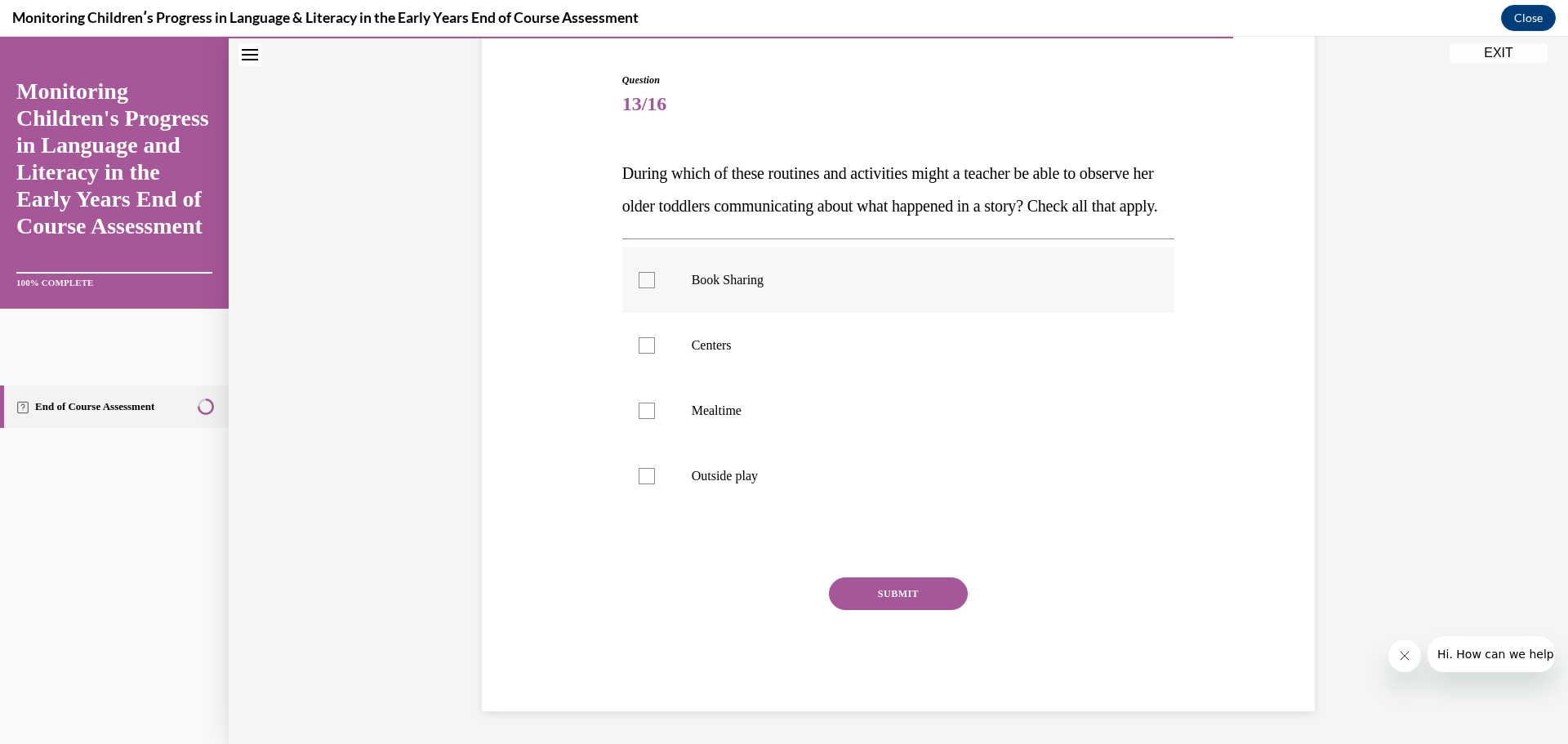
click at [647, 281] on div at bounding box center [647, 280] width 16 height 16
click at [647, 281] on input "Book Sharing" at bounding box center [647, 280] width 16 height 16
checkbox input "true"
click at [643, 346] on div at bounding box center [647, 346] width 16 height 16
click at [643, 346] on input "Centers" at bounding box center [647, 346] width 16 height 16
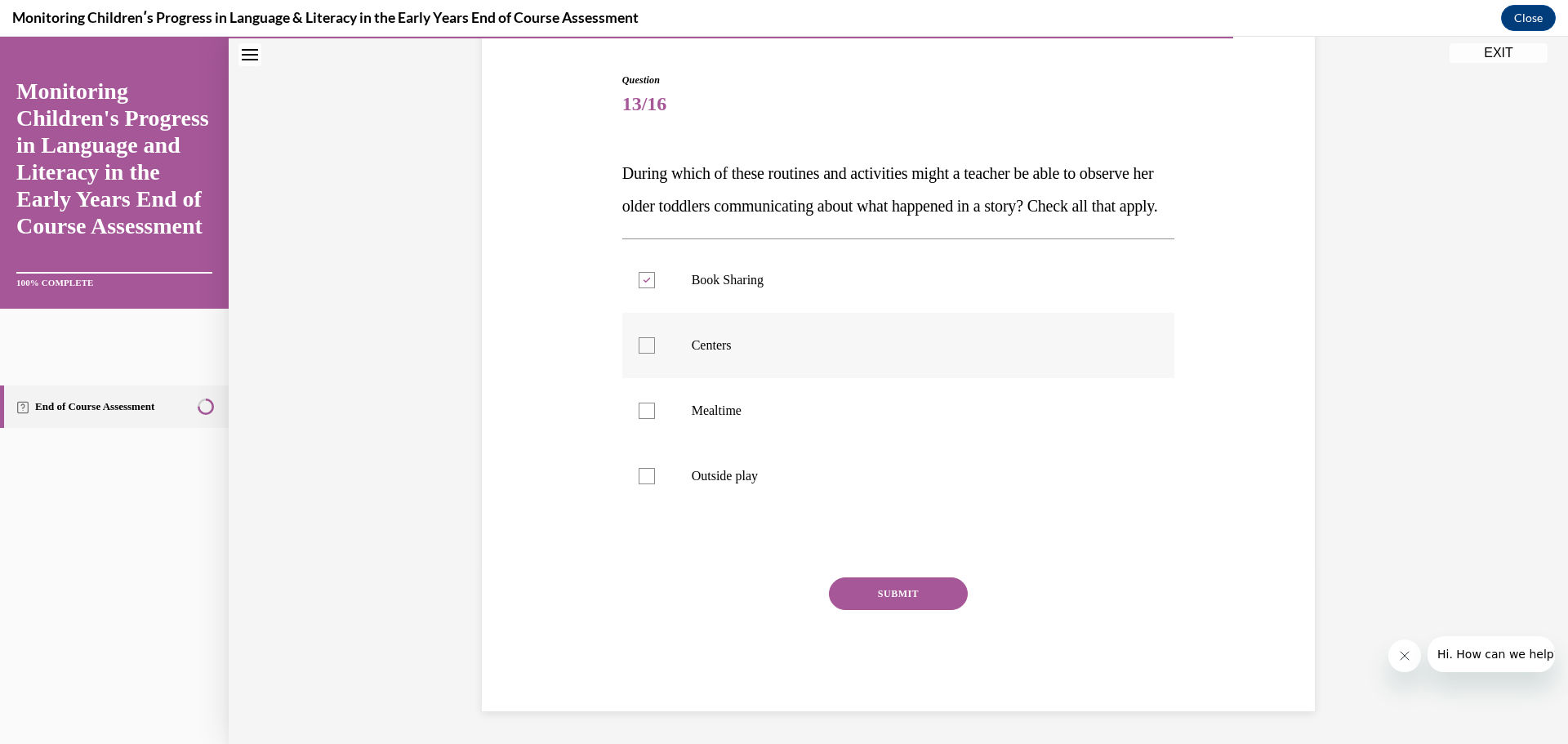
checkbox input "true"
click at [642, 413] on div at bounding box center [647, 411] width 16 height 16
click at [642, 413] on input "Mealtime" at bounding box center [647, 411] width 16 height 16
checkbox input "true"
drag, startPoint x: 642, startPoint y: 478, endPoint x: 665, endPoint y: 495, distance: 28.6
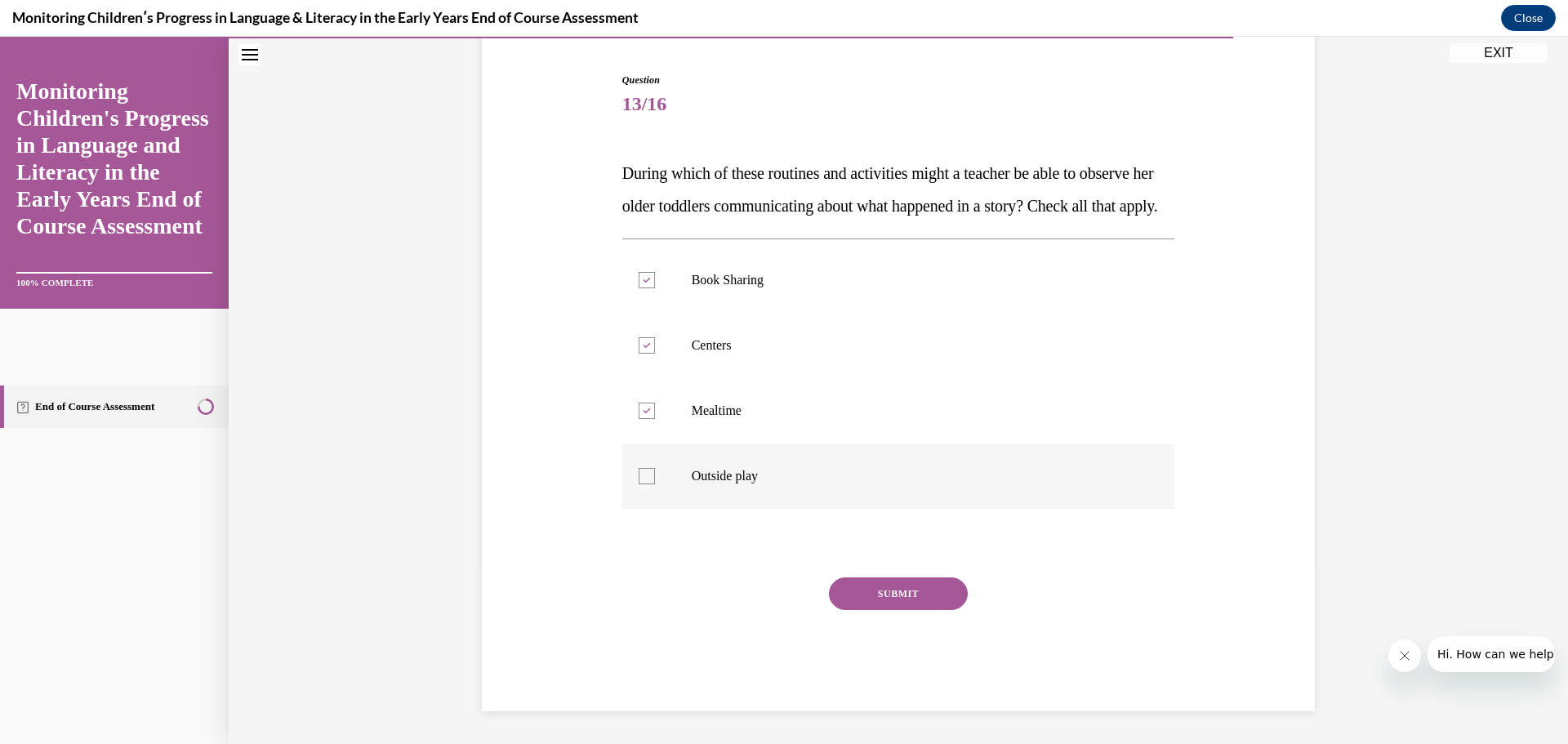
click at [644, 478] on div at bounding box center [647, 476] width 16 height 16
click at [644, 478] on input "Outside play" at bounding box center [647, 476] width 16 height 16
checkbox input "true"
click at [839, 579] on div "Question 13/16 During which of these routines and activities might a teacher be…" at bounding box center [898, 393] width 553 height 639
click at [841, 588] on button "SUBMIT" at bounding box center [898, 594] width 139 height 33
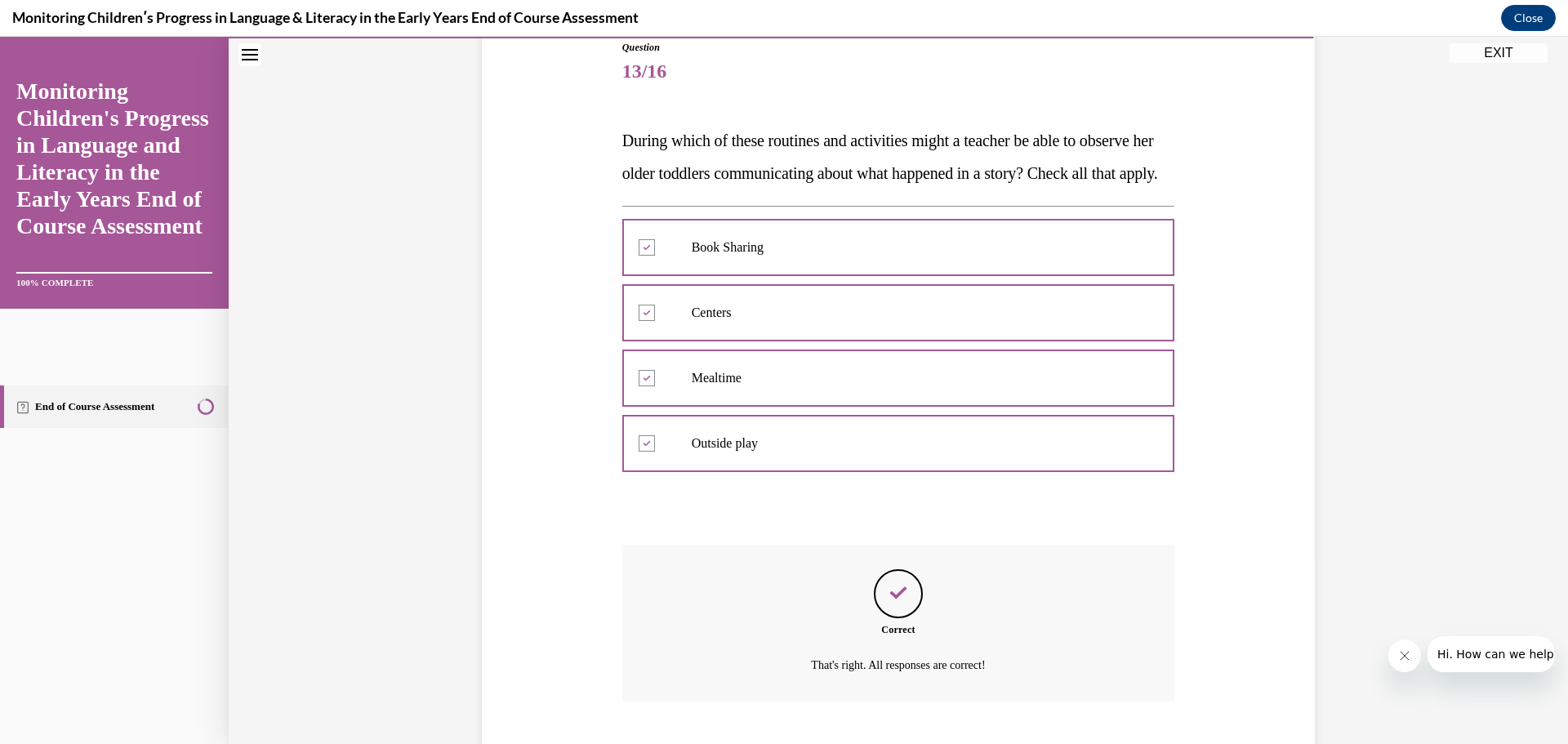
scroll to position [320, 0]
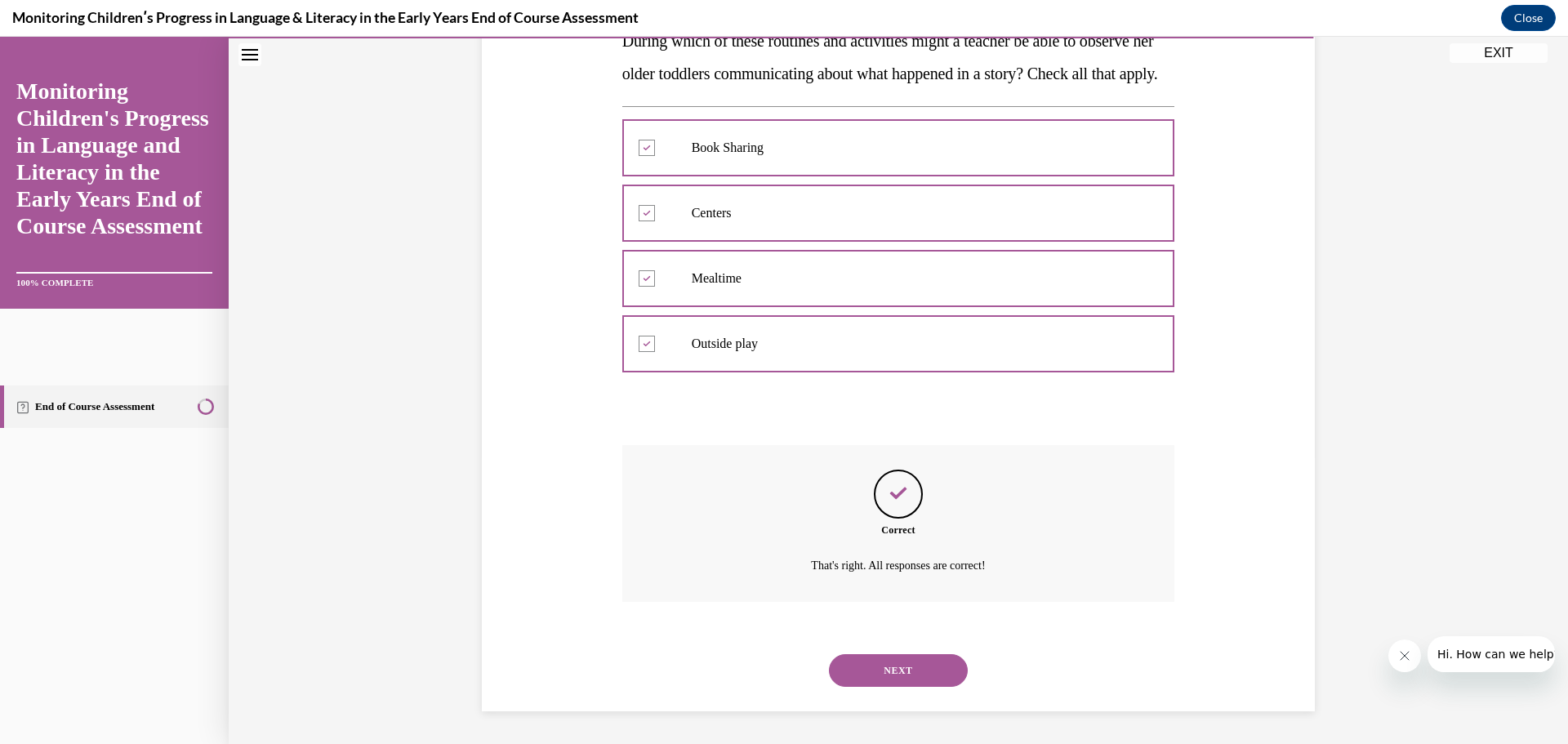
click at [901, 678] on button "NEXT" at bounding box center [898, 671] width 139 height 33
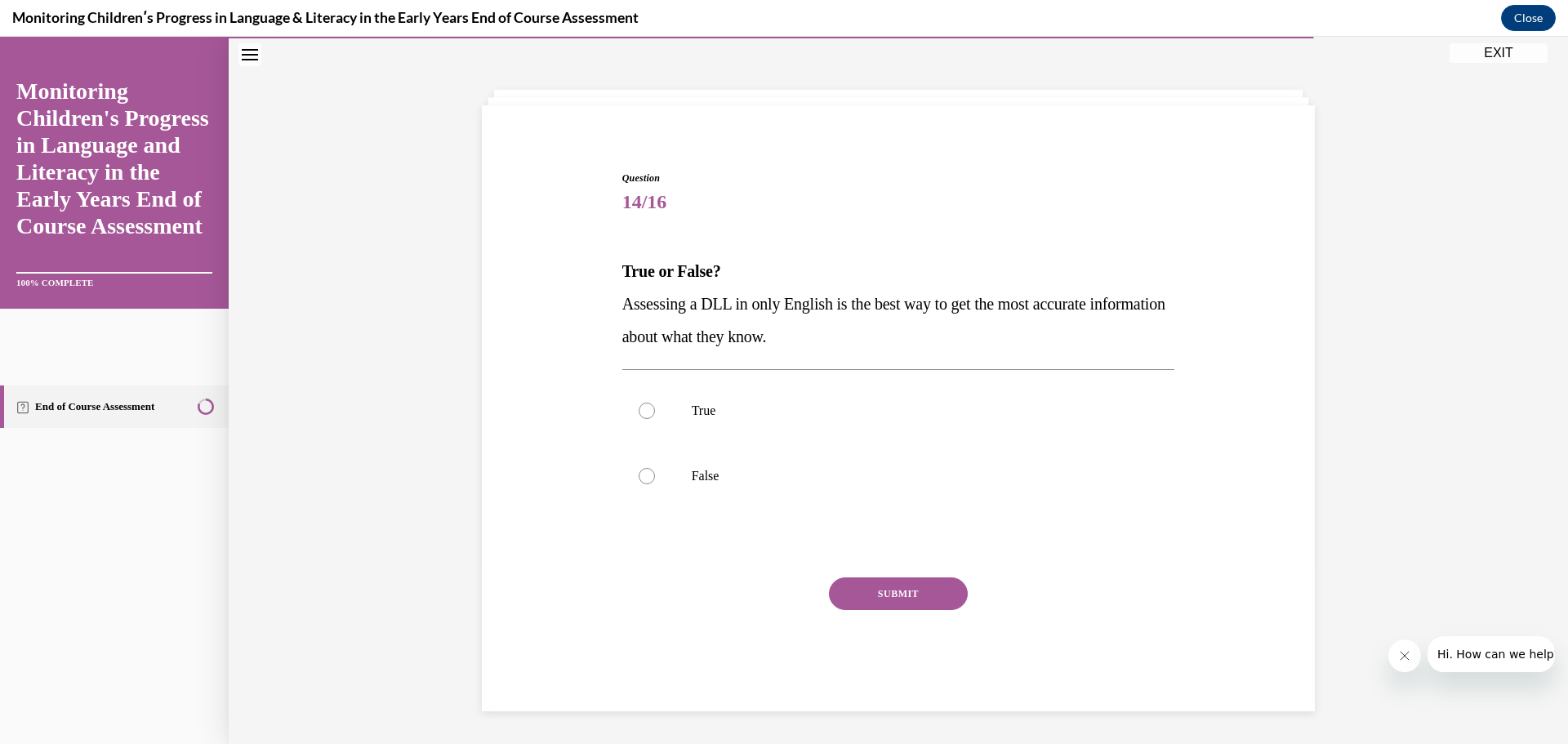
scroll to position [56, 0]
click at [639, 472] on div at bounding box center [647, 476] width 16 height 16
click at [639, 472] on input "False" at bounding box center [647, 476] width 16 height 16
radio input "true"
click at [912, 583] on button "SUBMIT" at bounding box center [898, 594] width 139 height 33
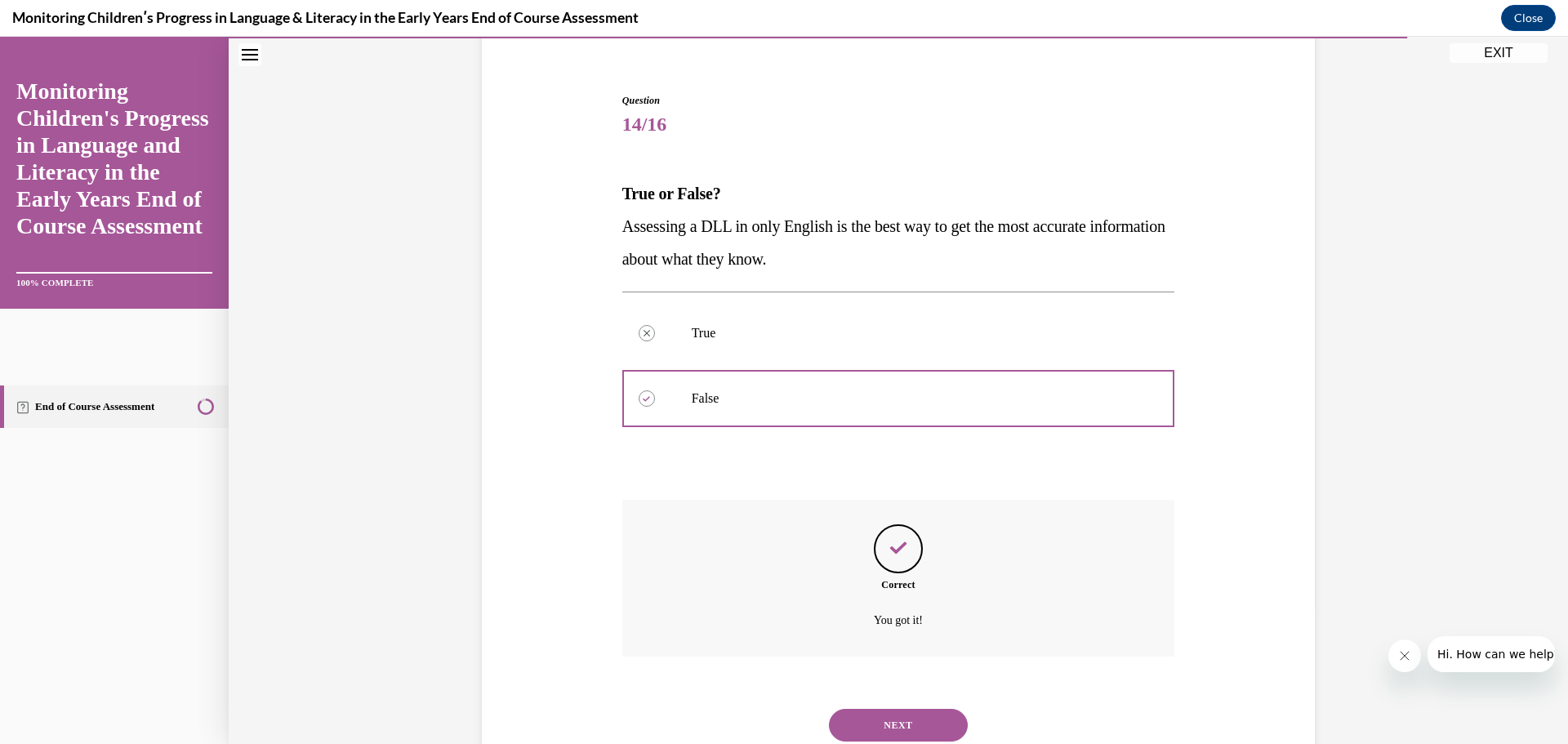
scroll to position [189, 0]
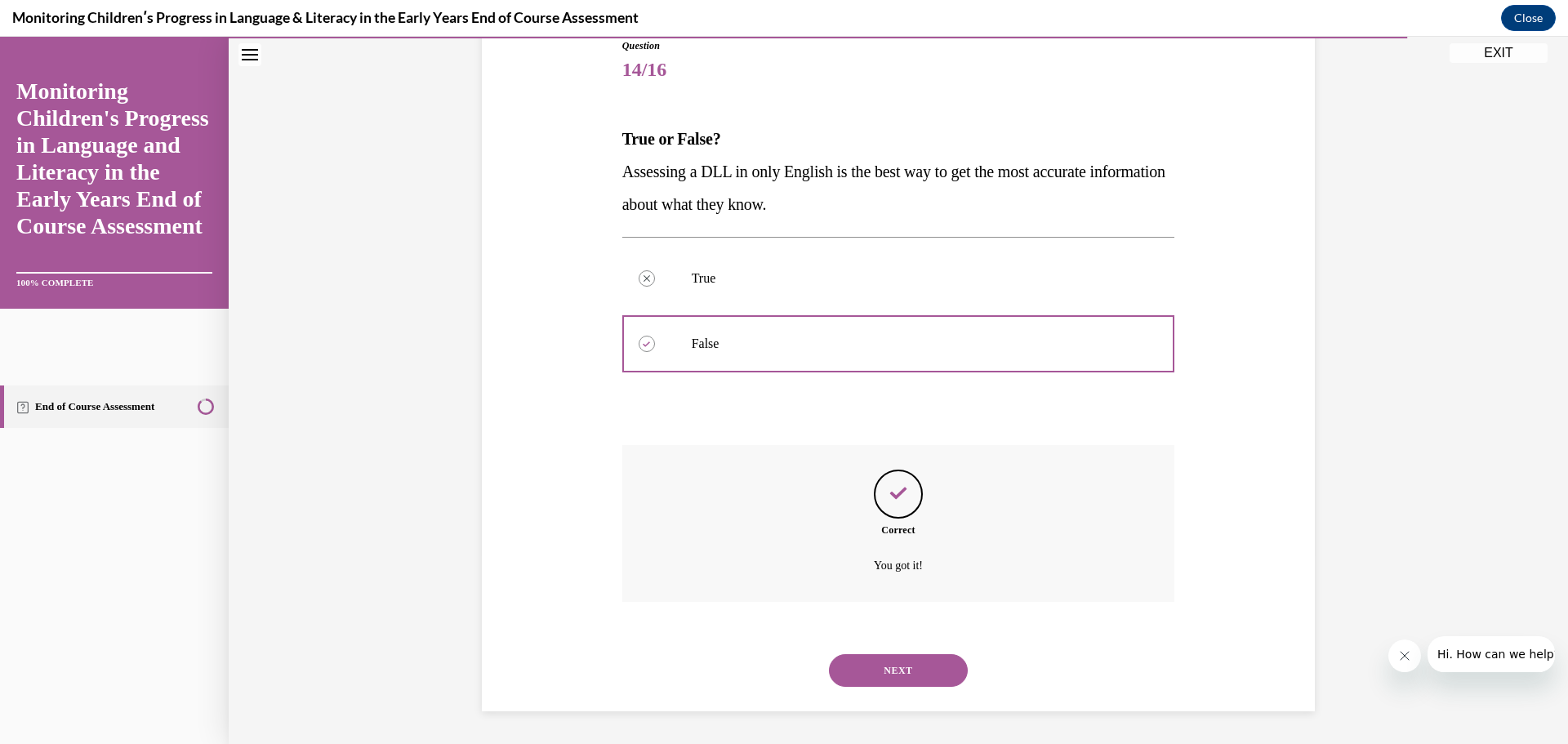
click at [890, 669] on button "NEXT" at bounding box center [898, 671] width 139 height 33
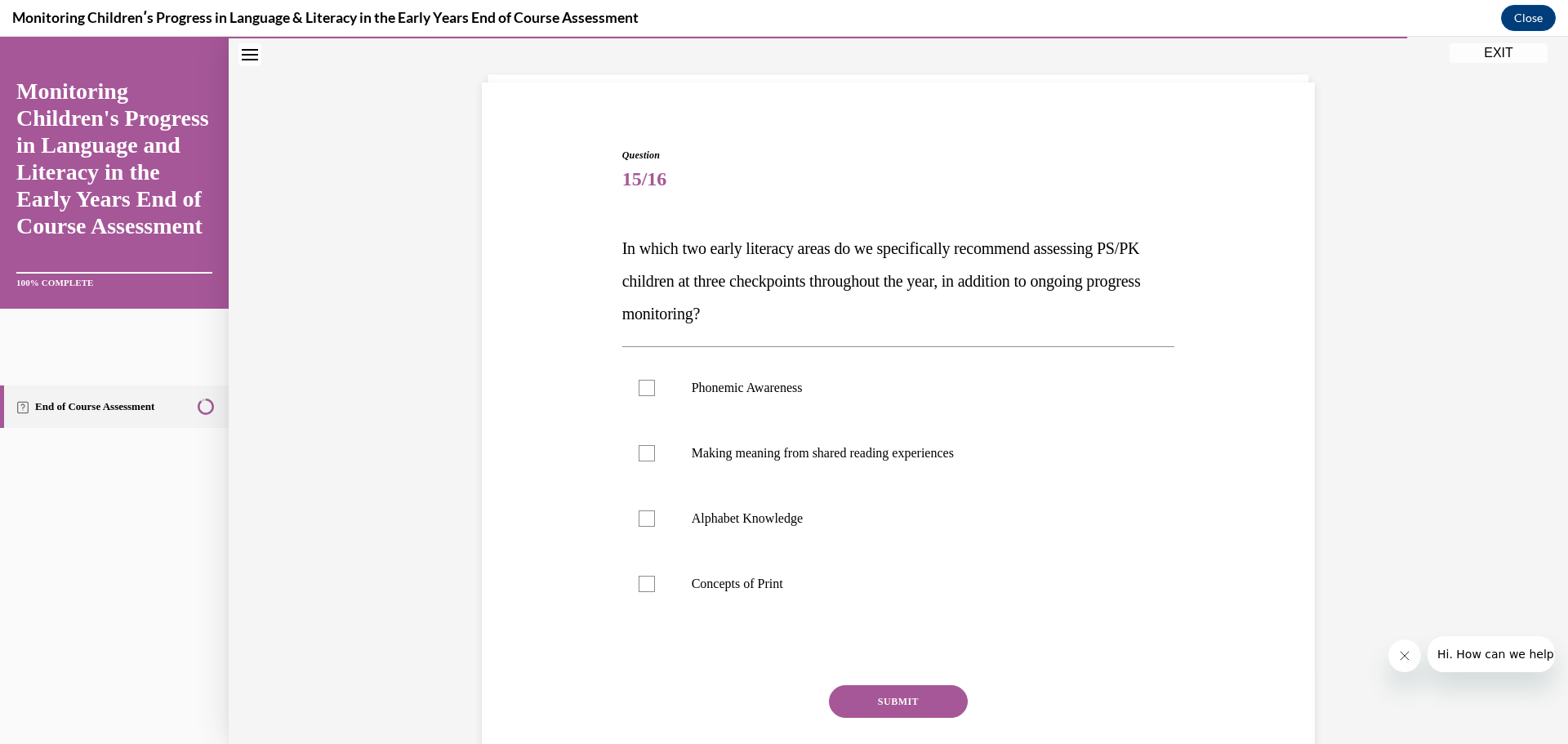
scroll to position [84, 0]
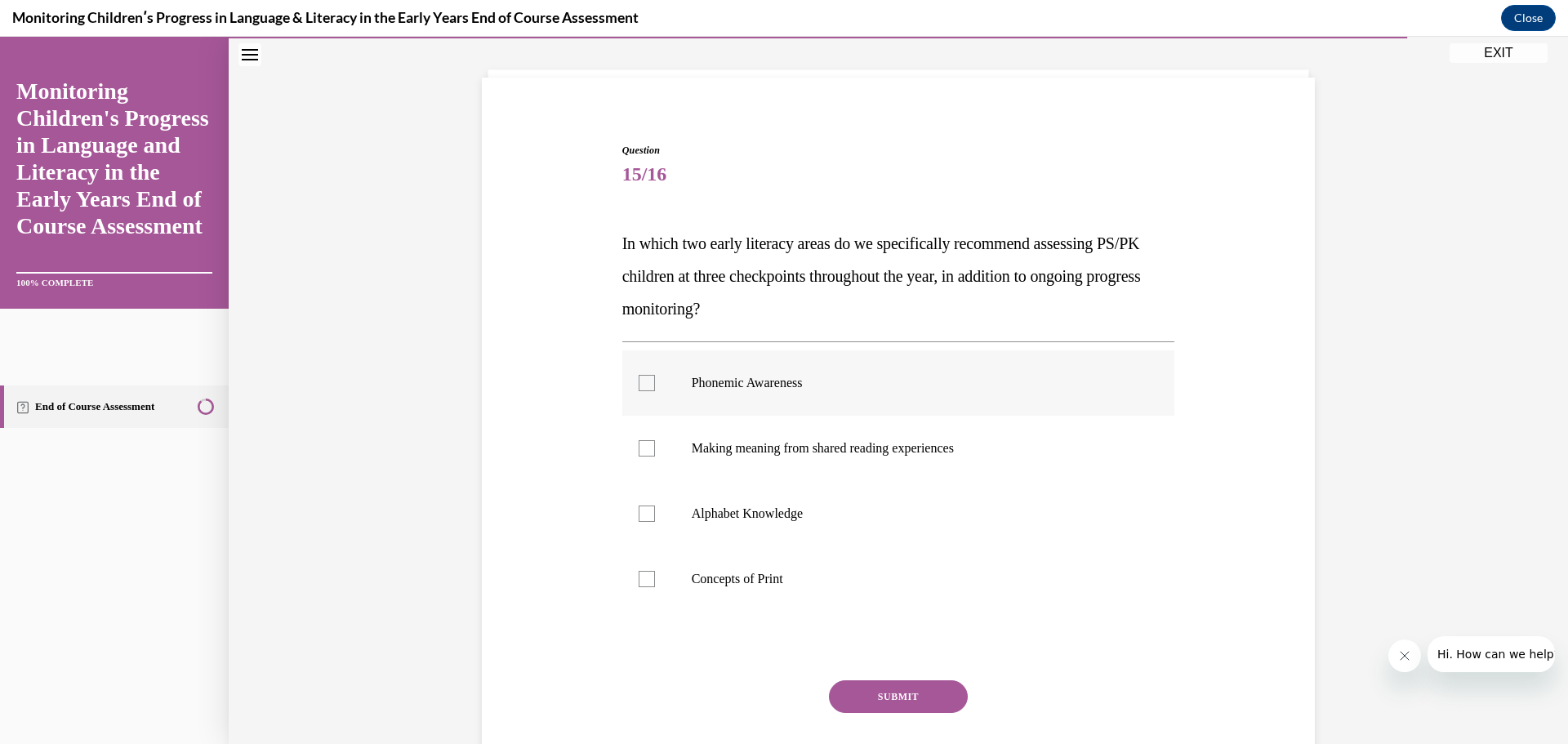
click at [649, 381] on label "Phonemic Awareness" at bounding box center [898, 383] width 553 height 65
click at [649, 381] on input "Phonemic Awareness" at bounding box center [647, 383] width 16 height 16
checkbox input "true"
click at [640, 517] on div at bounding box center [647, 514] width 16 height 16
click at [640, 517] on input "Alphabet Knowledge" at bounding box center [647, 514] width 16 height 16
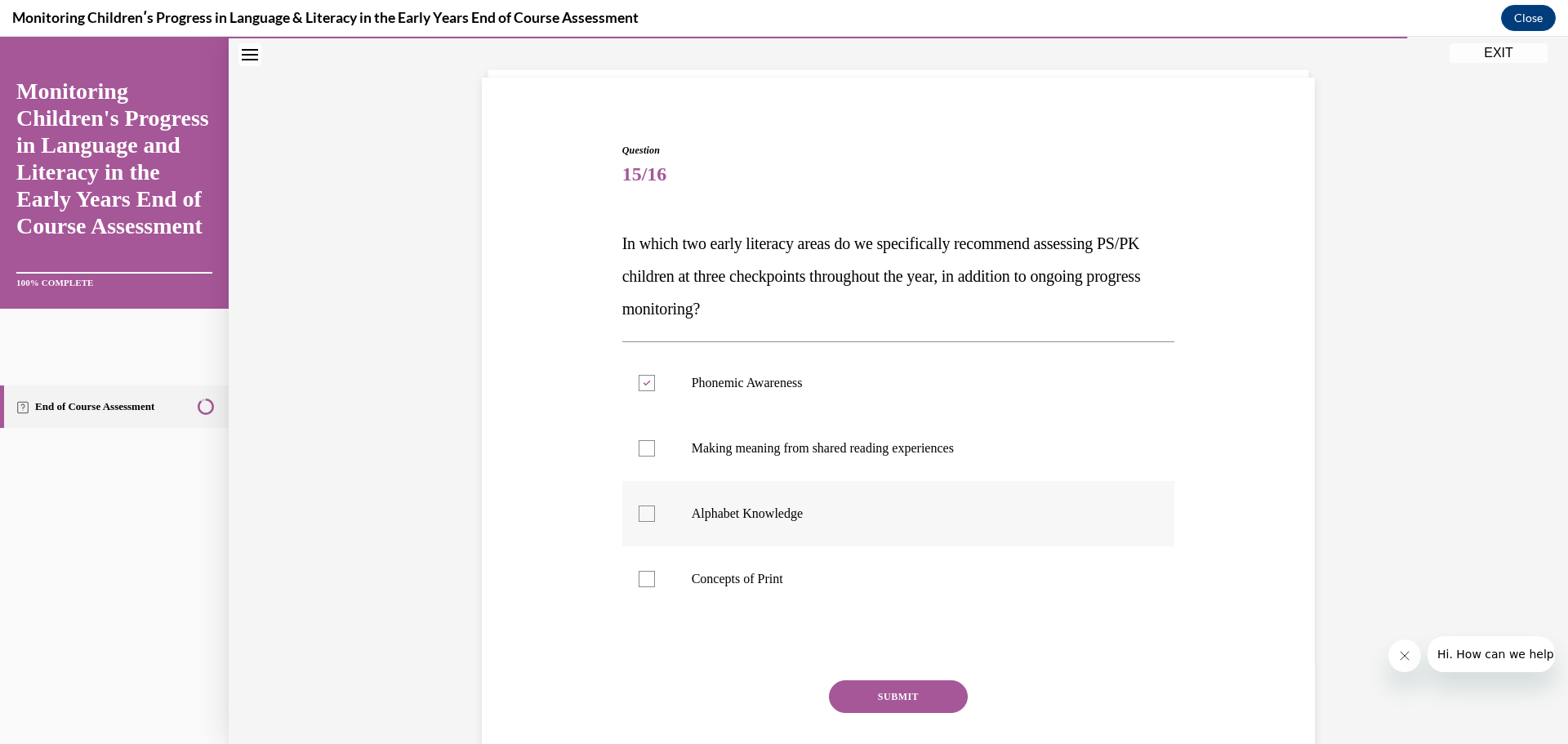
checkbox input "true"
click at [919, 708] on button "SUBMIT" at bounding box center [898, 697] width 139 height 33
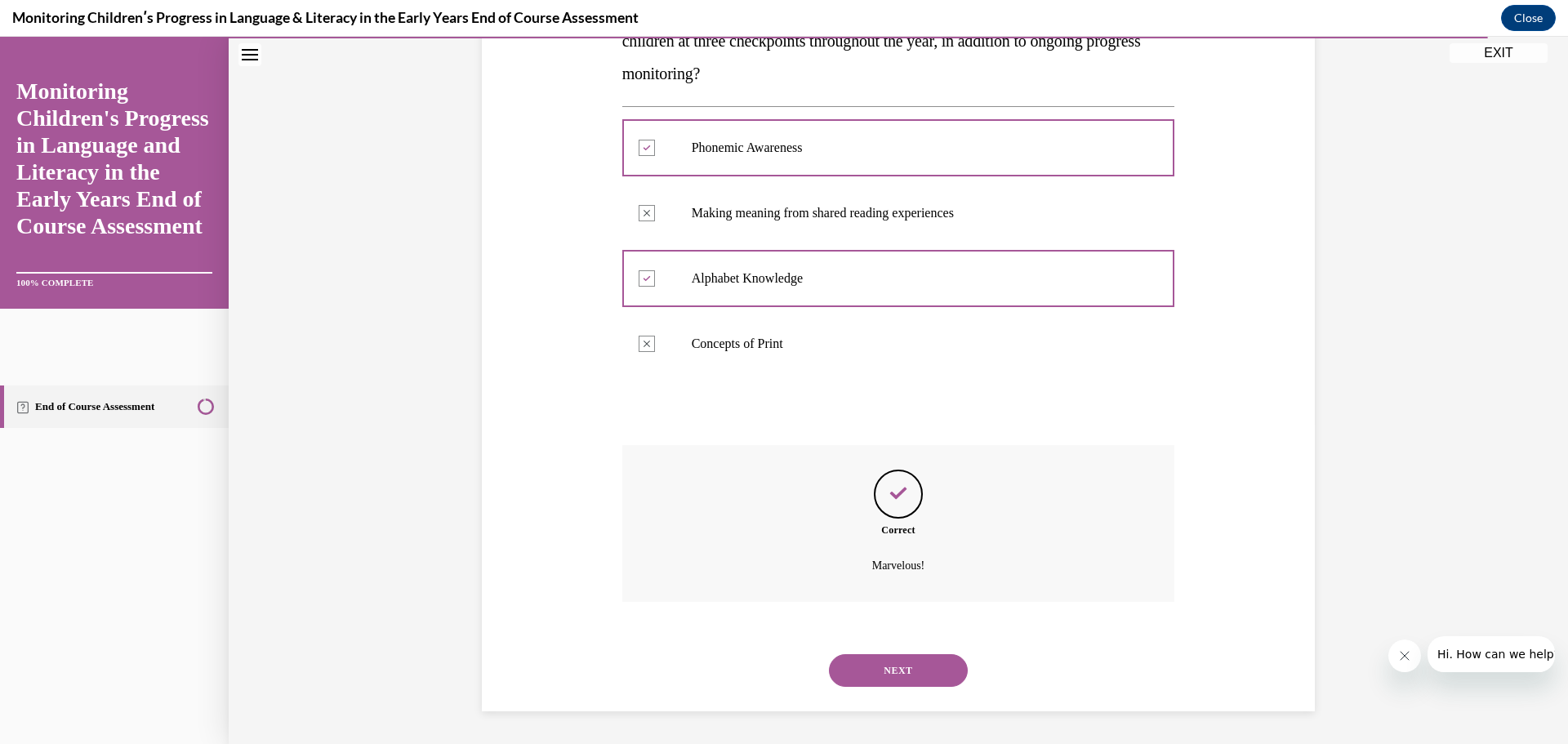
click at [883, 686] on button "NEXT" at bounding box center [898, 671] width 139 height 33
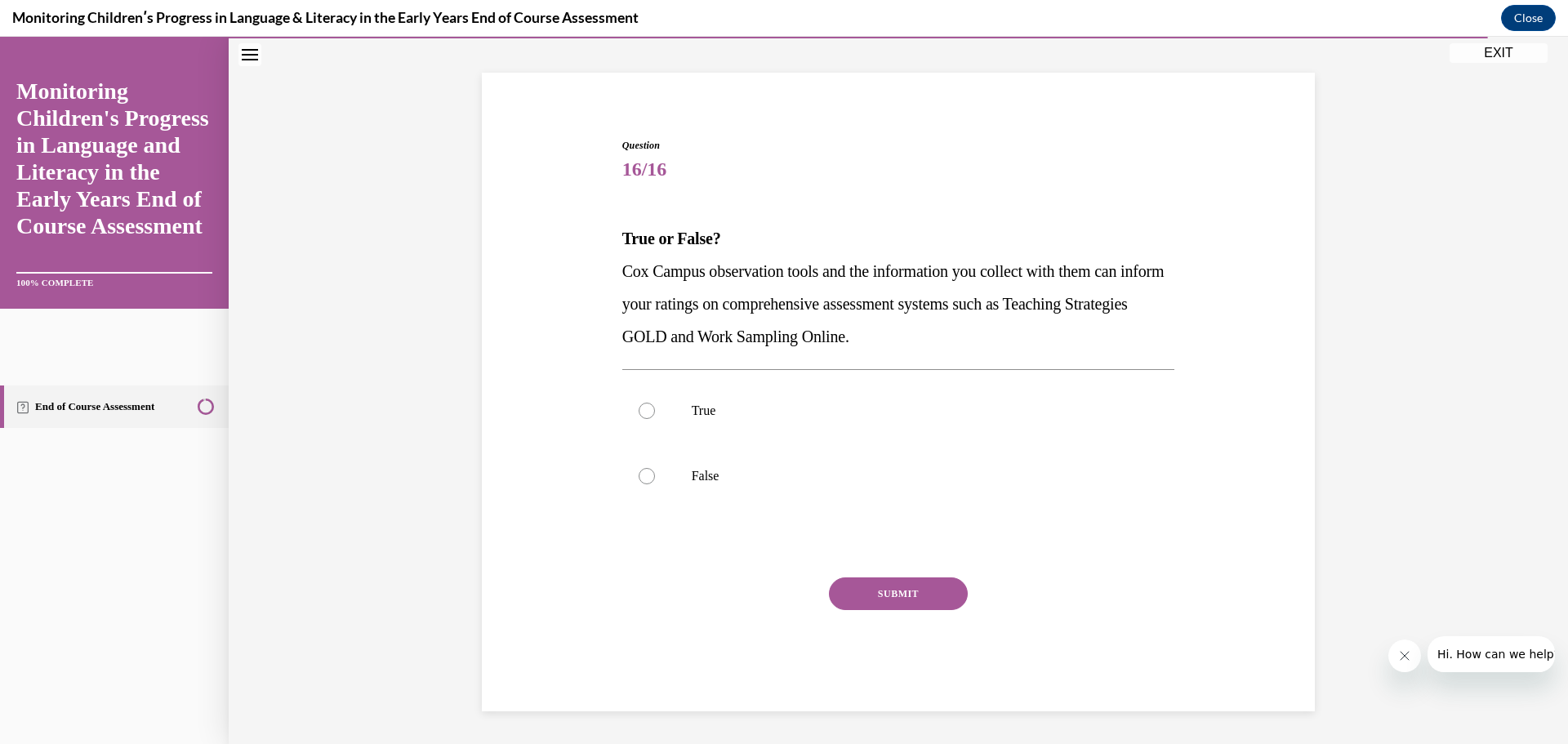
scroll to position [89, 0]
click at [645, 414] on div at bounding box center [647, 411] width 16 height 16
click at [645, 414] on input "True" at bounding box center [647, 411] width 16 height 16
radio input "true"
click at [881, 588] on button "SUBMIT" at bounding box center [898, 594] width 139 height 33
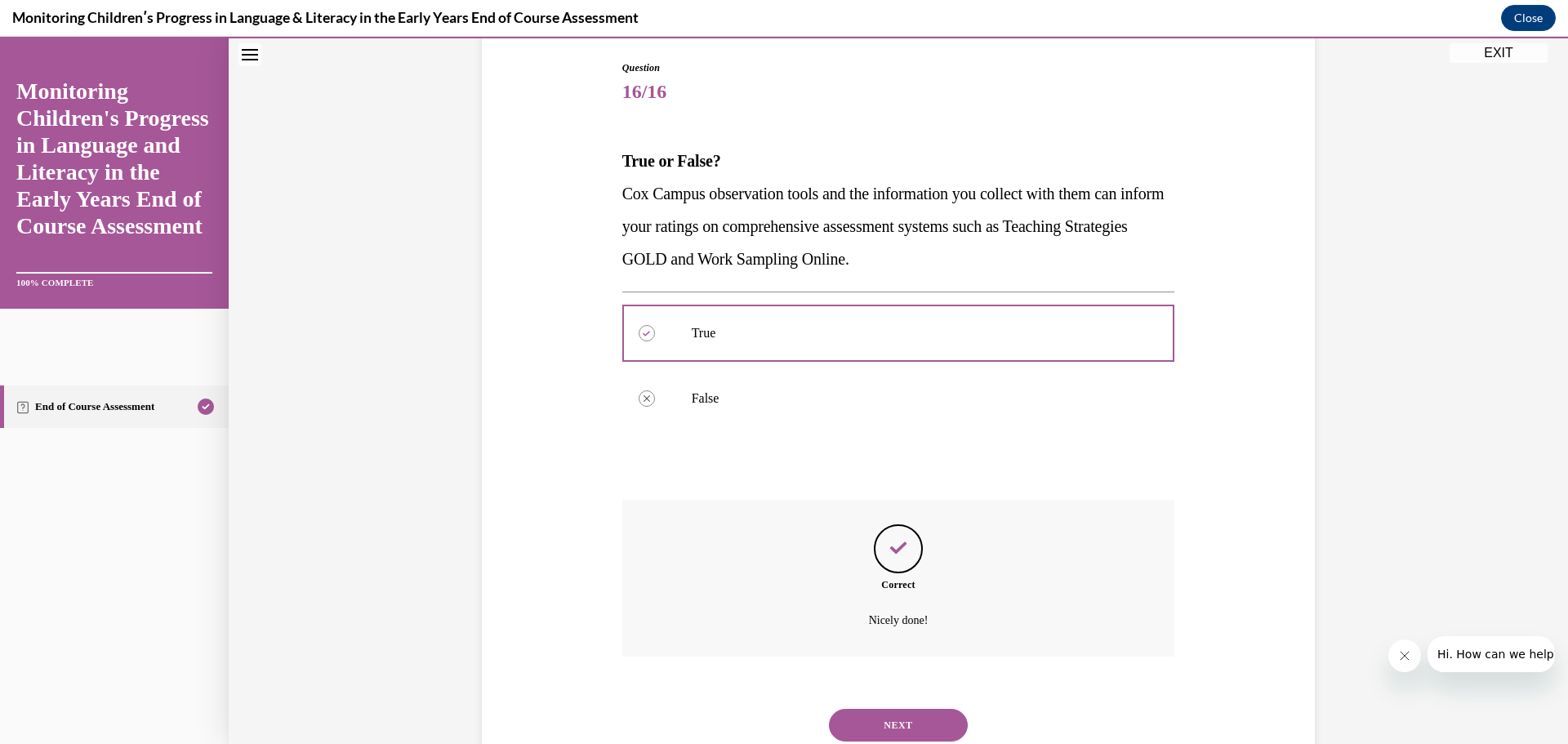
scroll to position [221, 0]
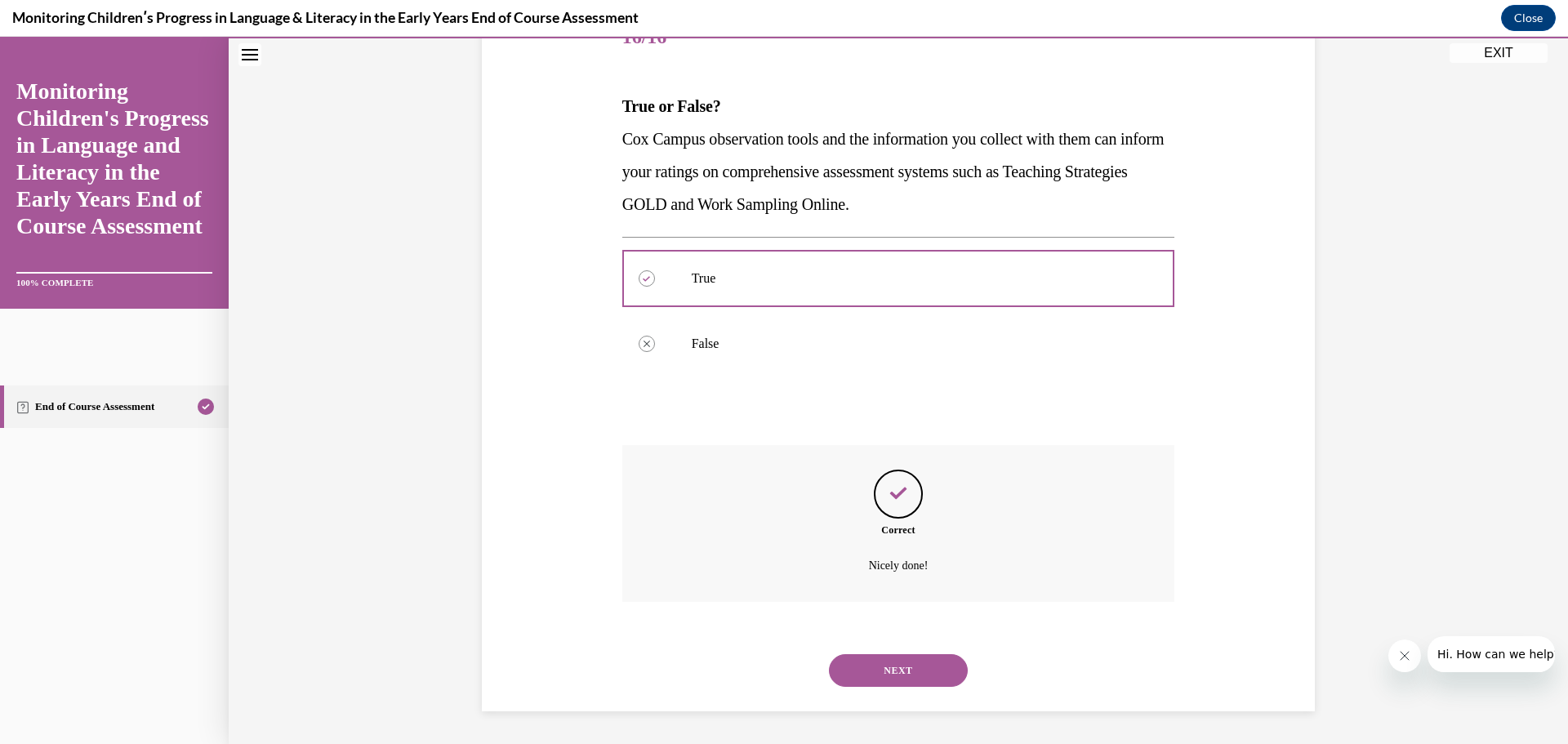
click at [895, 679] on button "NEXT" at bounding box center [898, 671] width 139 height 33
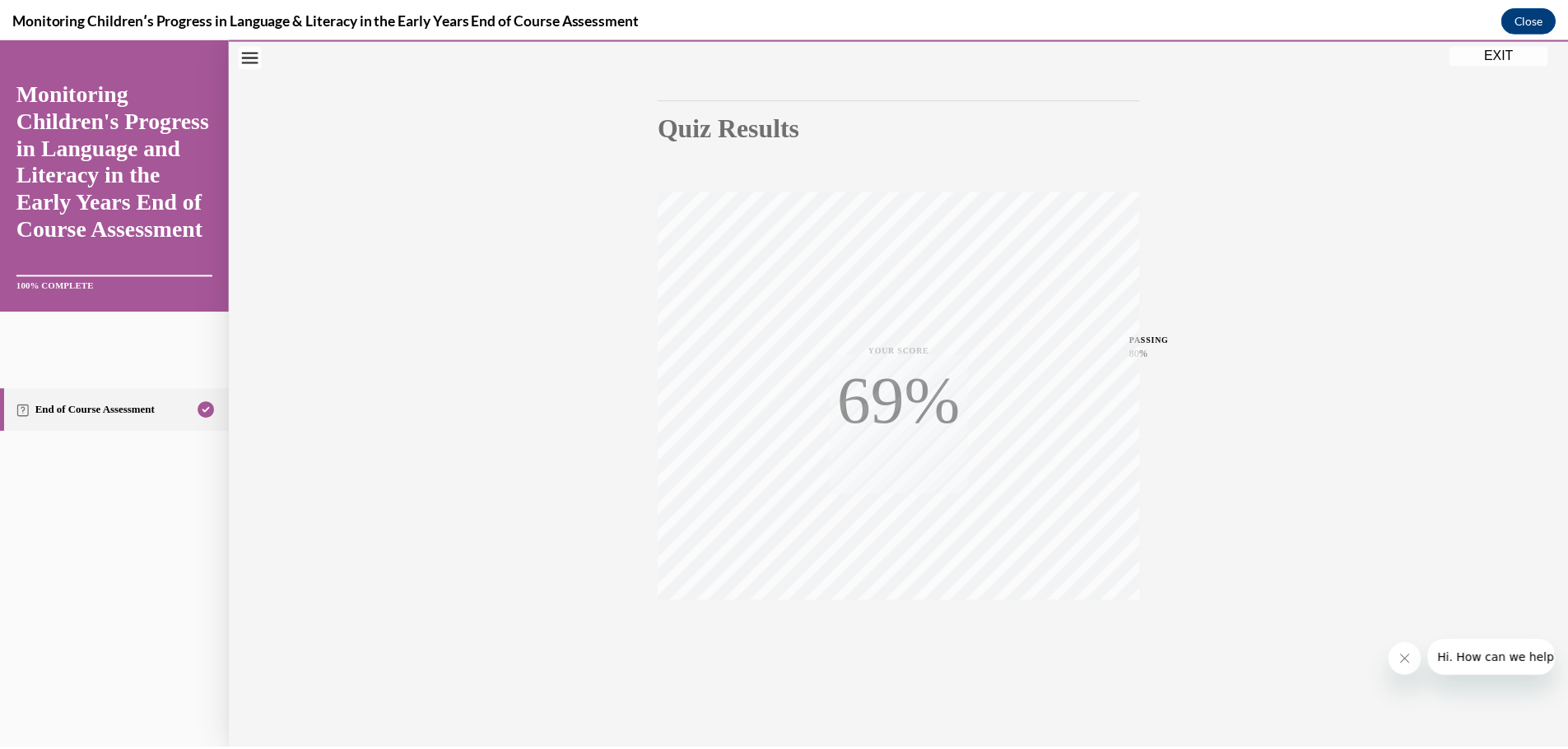
scroll to position [131, 0]
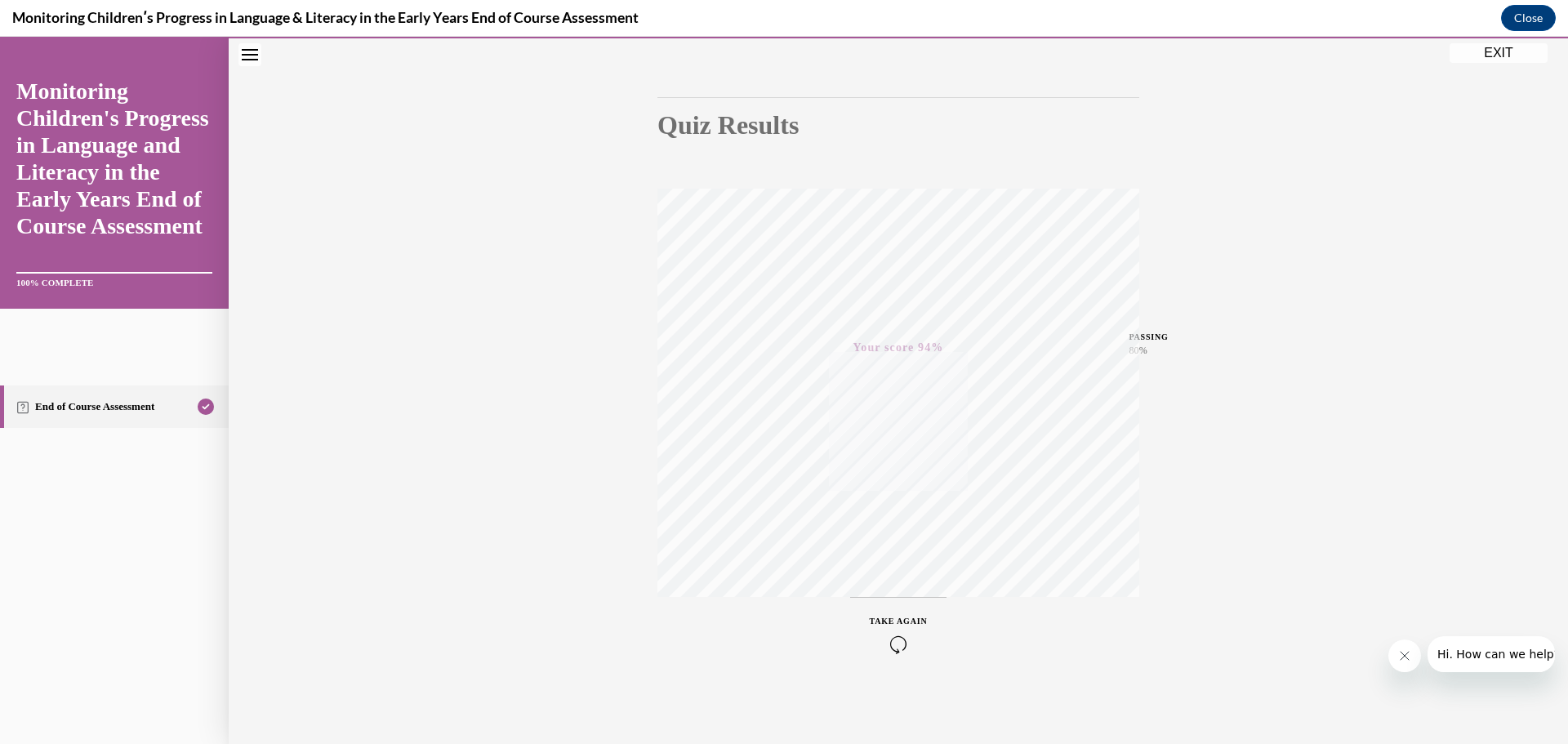
click at [1492, 54] on button "EXIT" at bounding box center [1498, 53] width 98 height 20
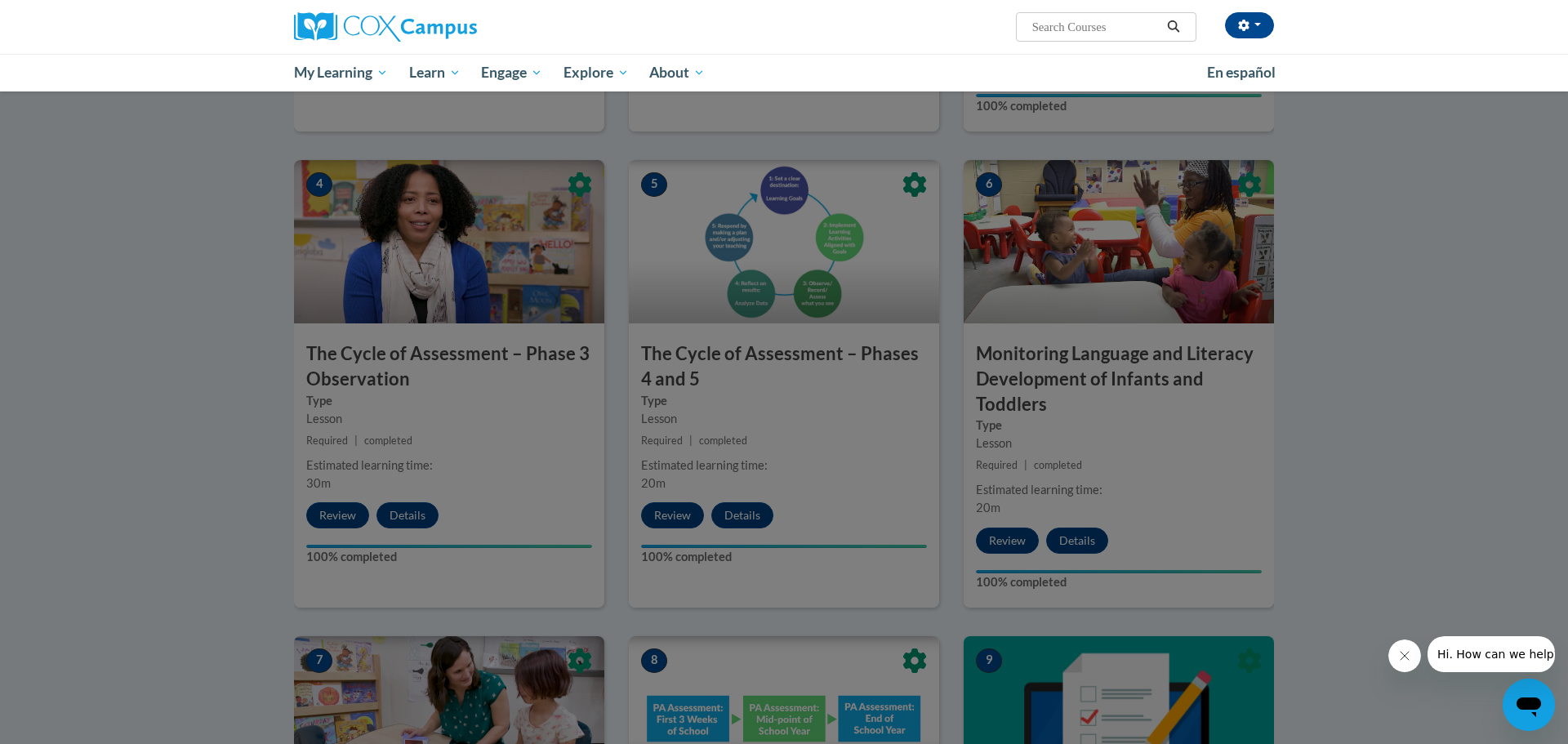
scroll to position [748, 0]
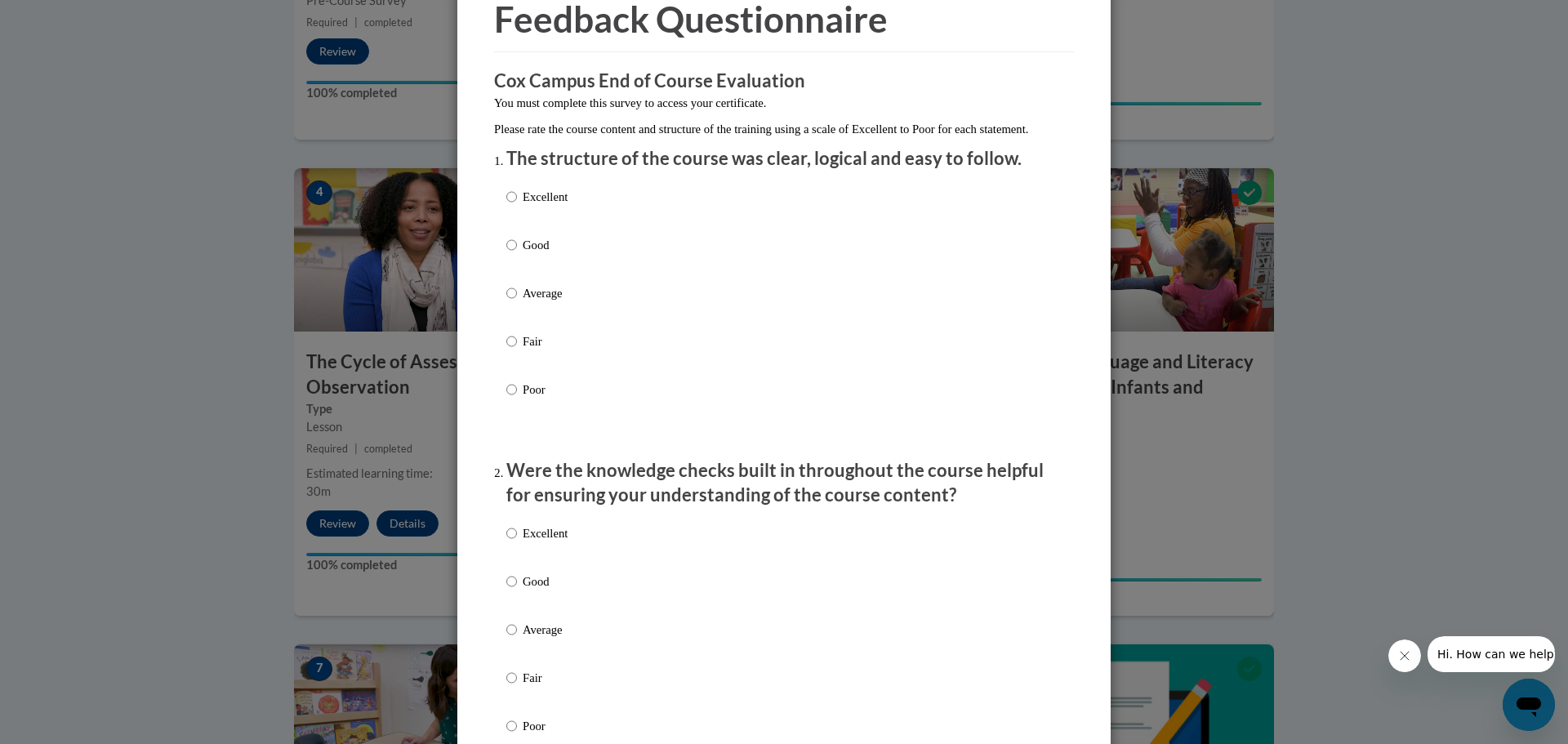
click at [540, 302] on p "Average" at bounding box center [545, 293] width 45 height 18
click at [517, 302] on input "Average" at bounding box center [512, 293] width 11 height 18
radio input "true"
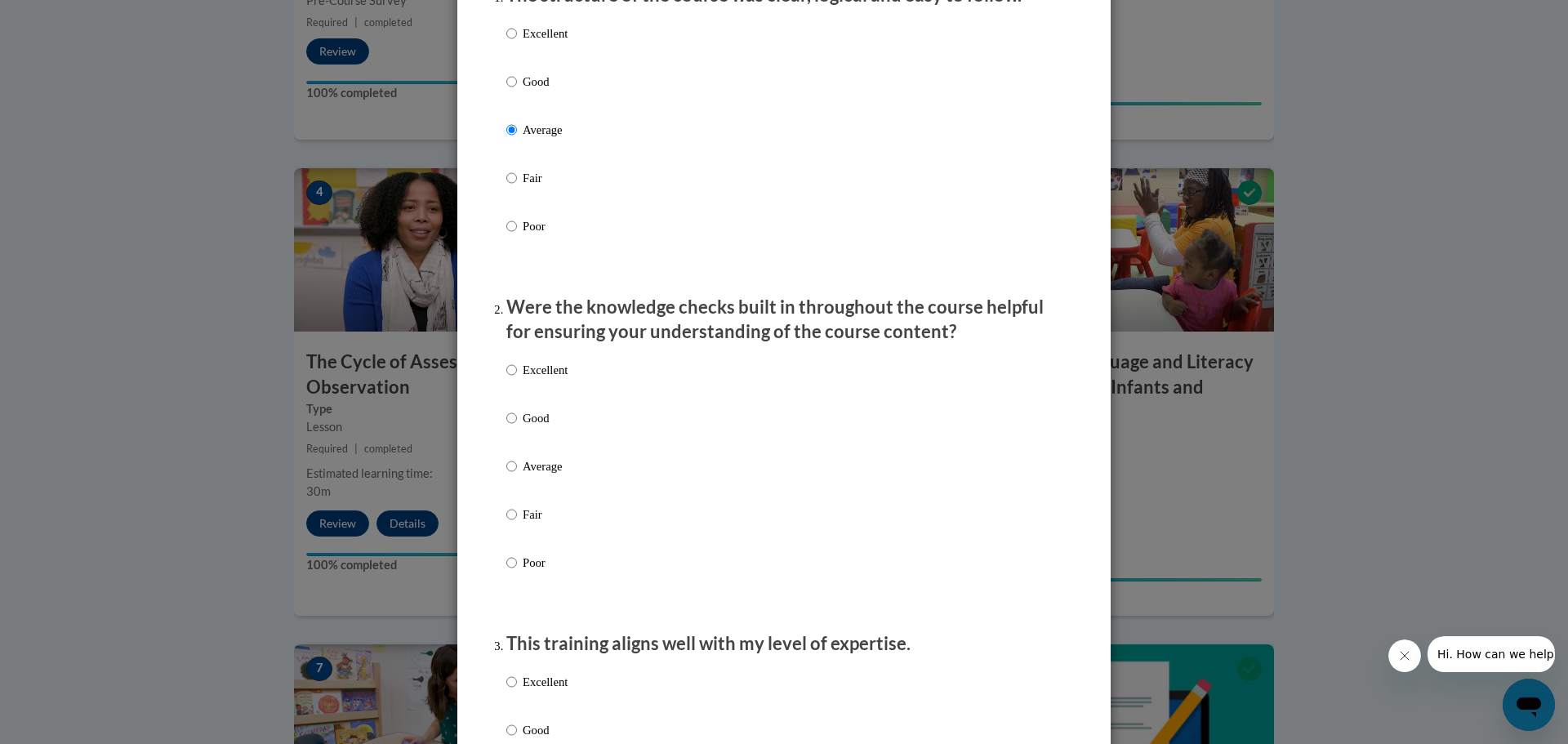
click at [539, 476] on p "Average" at bounding box center [545, 467] width 45 height 18
click at [517, 476] on input "Average" at bounding box center [512, 467] width 11 height 18
radio input "true"
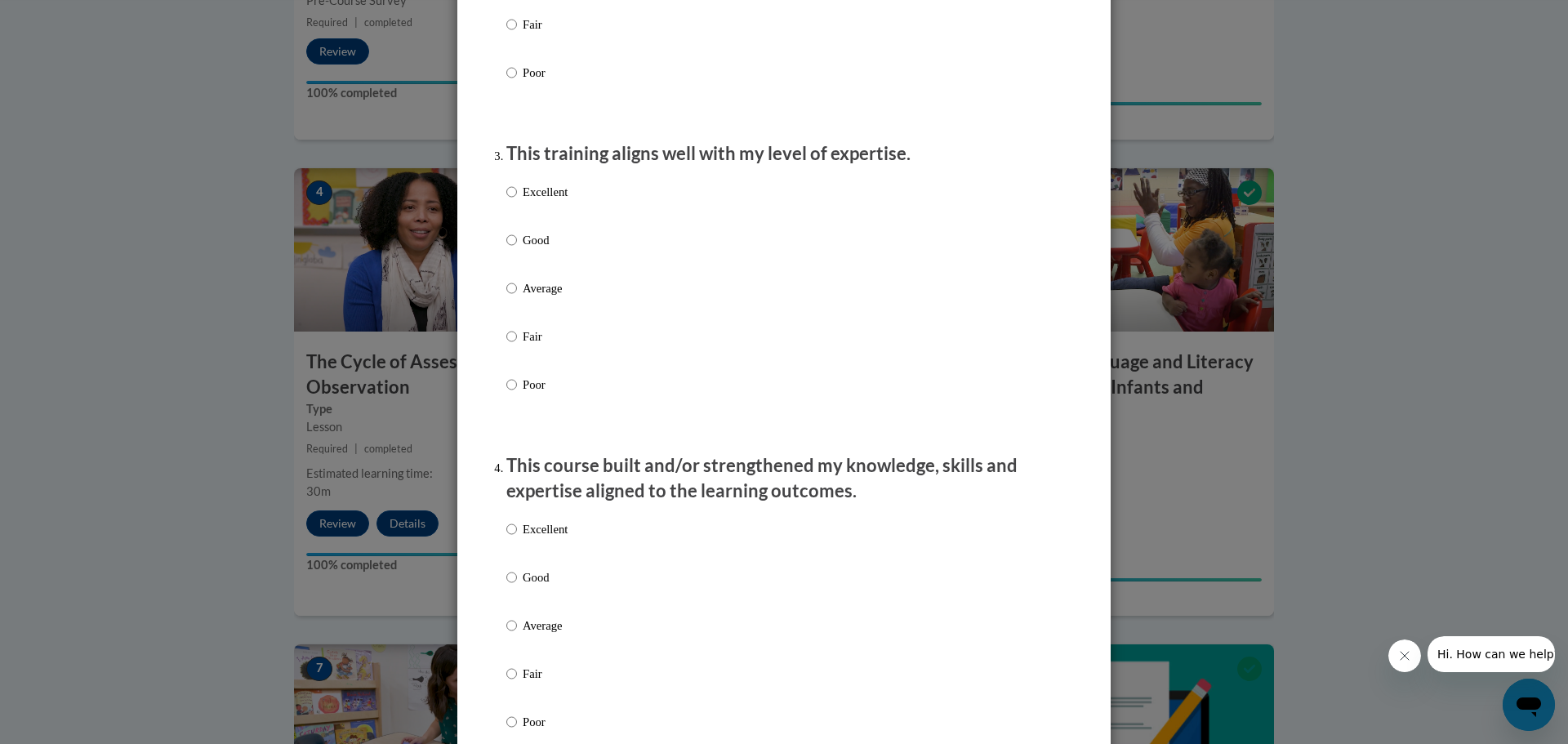
click at [539, 297] on p "Average" at bounding box center [545, 288] width 45 height 18
click at [517, 297] on input "Average" at bounding box center [512, 288] width 11 height 18
radio input "true"
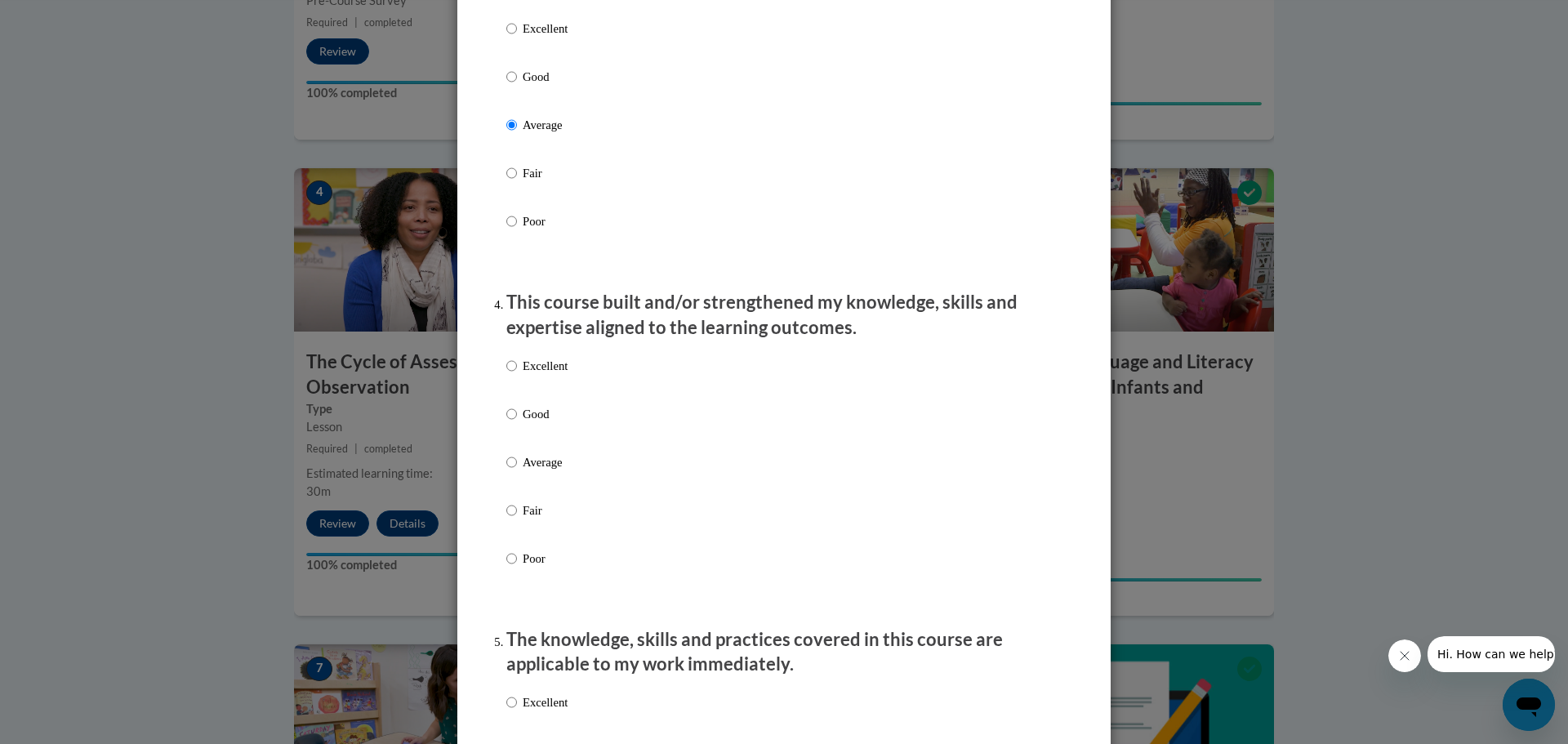
click at [529, 471] on p "Average" at bounding box center [545, 462] width 45 height 18
click at [517, 471] on input "Average" at bounding box center [512, 462] width 11 height 18
radio input "true"
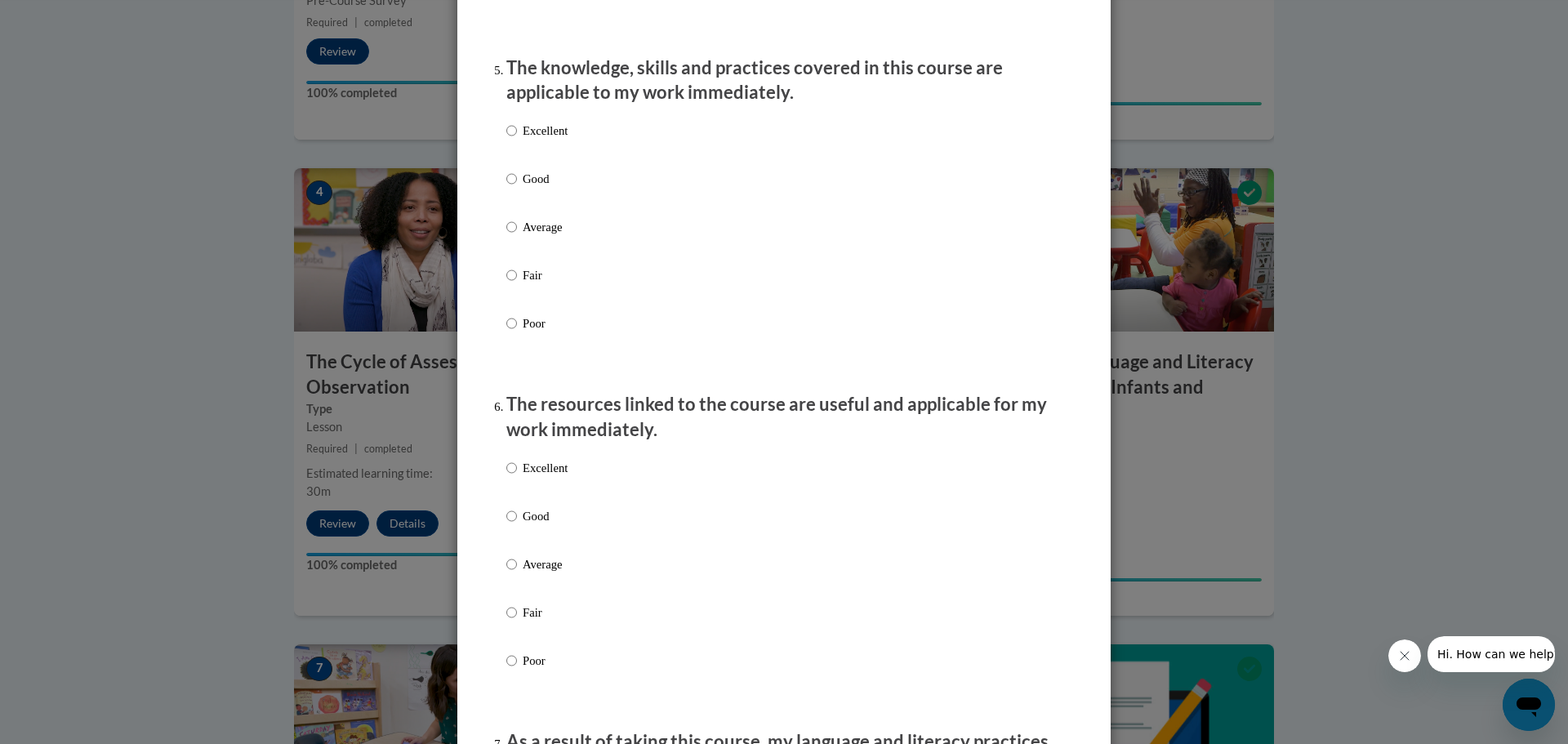
click at [542, 236] on p "Average" at bounding box center [545, 228] width 45 height 18
click at [517, 236] on input "Average" at bounding box center [512, 228] width 11 height 18
radio input "true"
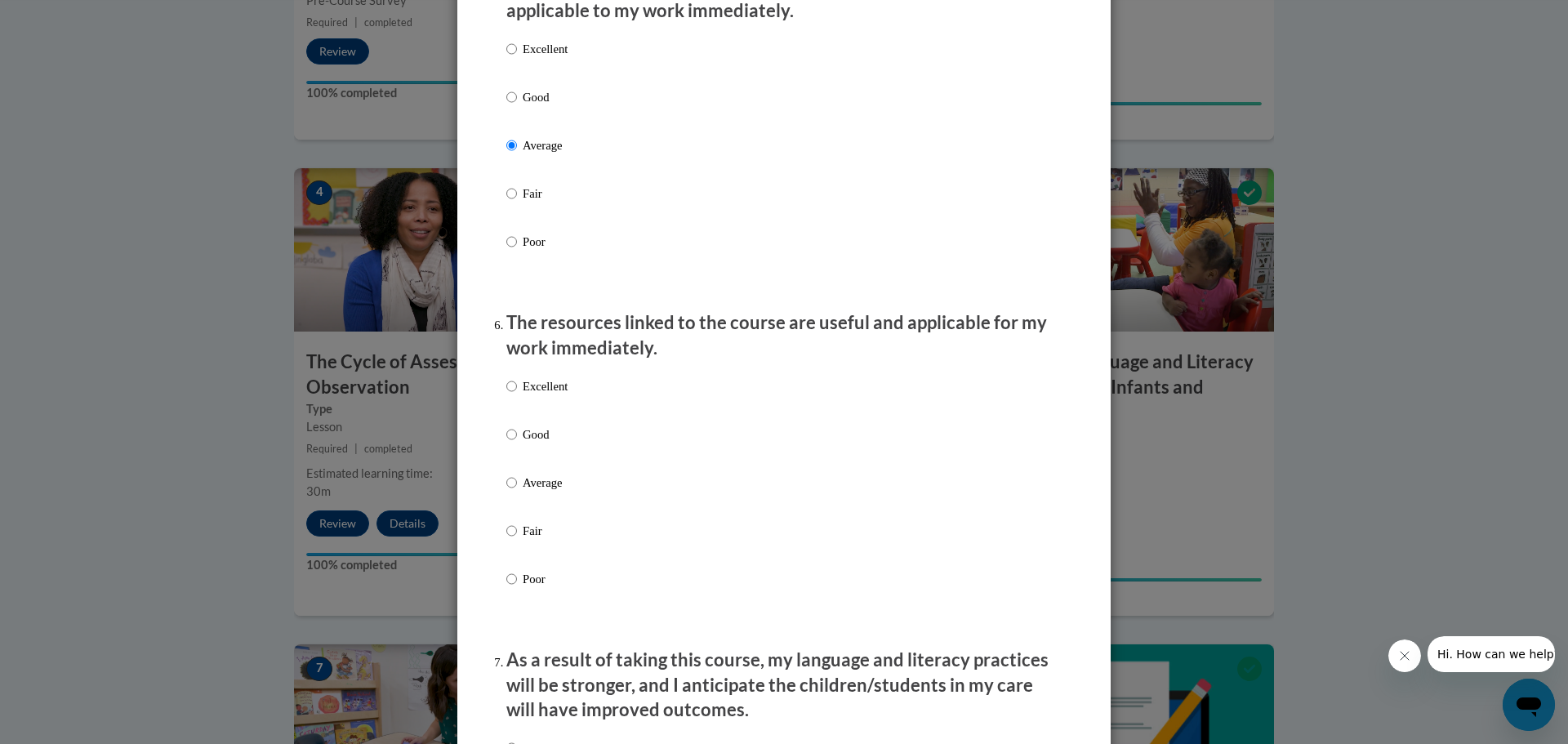
click at [544, 492] on p "Average" at bounding box center [545, 483] width 45 height 18
click at [517, 492] on input "Average" at bounding box center [512, 483] width 11 height 18
radio input "true"
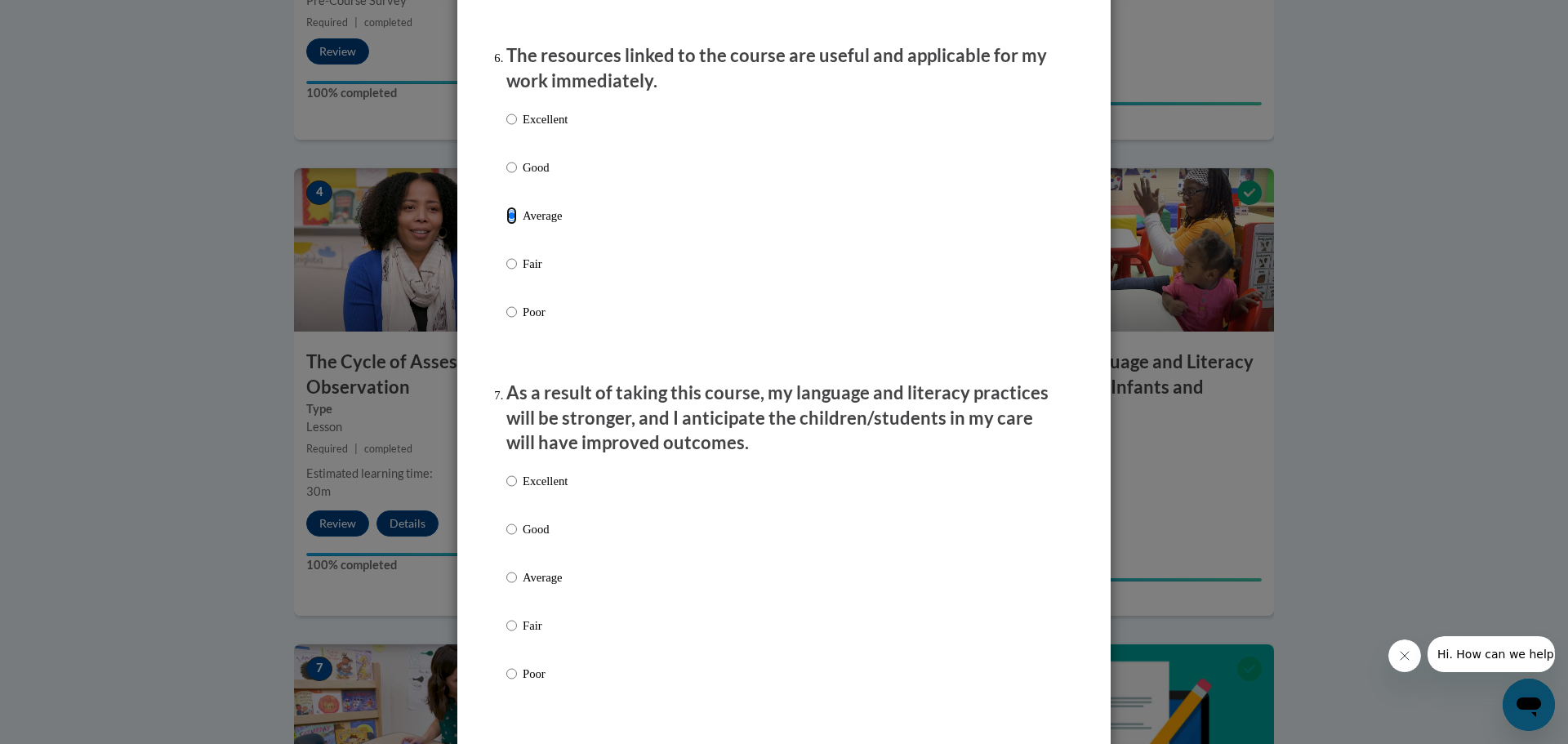
scroll to position [1960, 0]
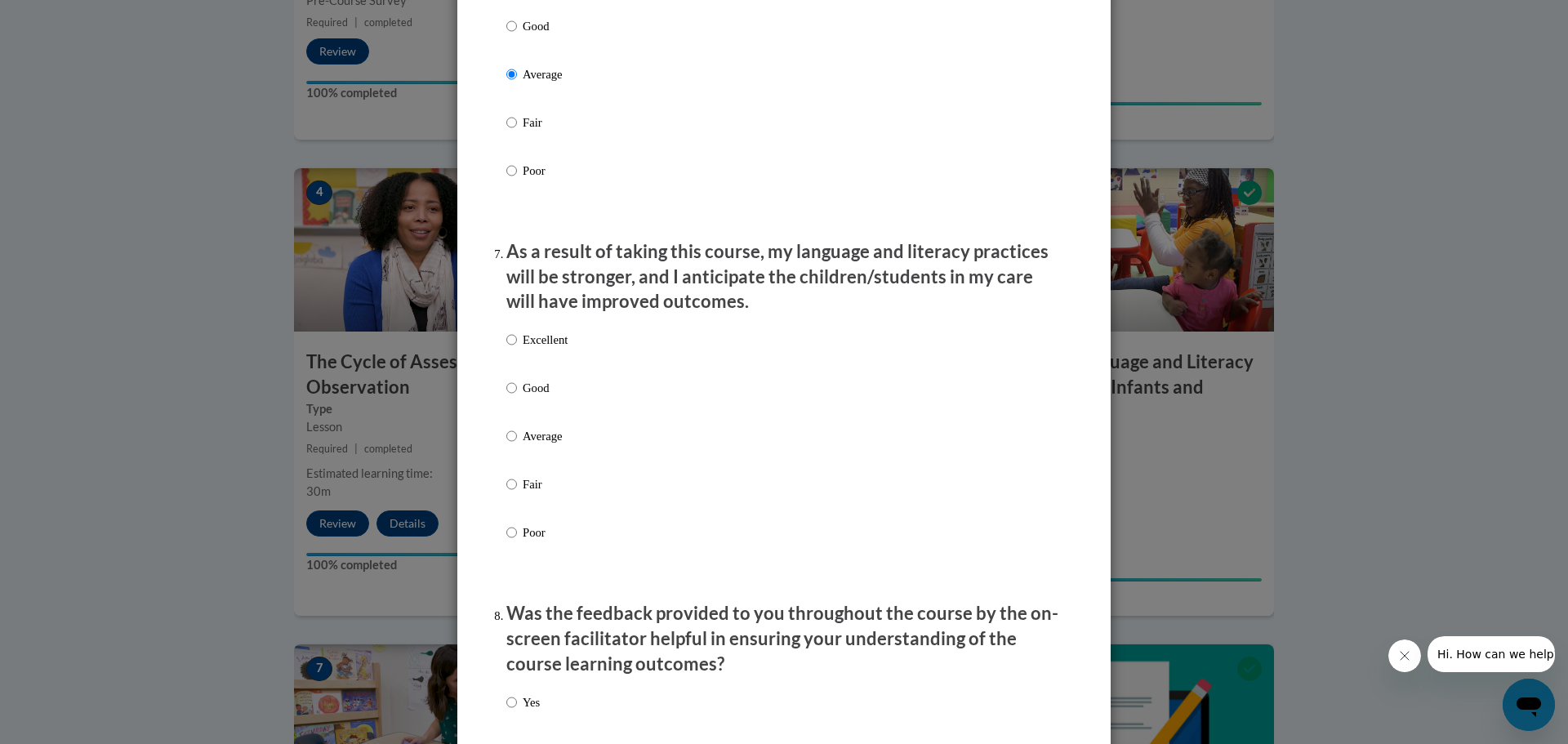
click at [546, 423] on label "Good" at bounding box center [537, 401] width 61 height 44
click at [517, 397] on input "Good" at bounding box center [512, 388] width 11 height 18
radio input "true"
click at [545, 445] on p "Average" at bounding box center [545, 436] width 45 height 18
click at [517, 445] on input "Average" at bounding box center [512, 436] width 11 height 18
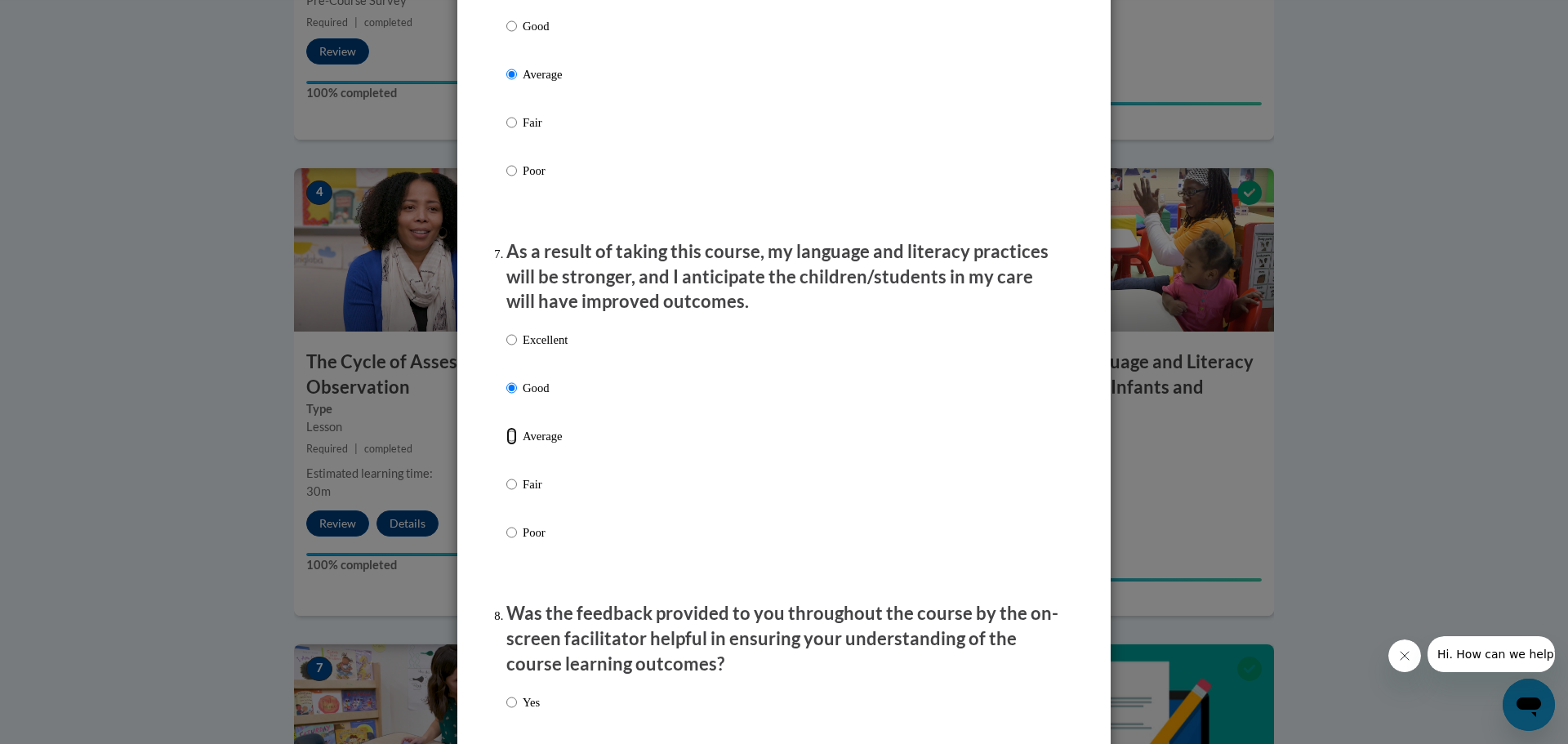
radio input "true"
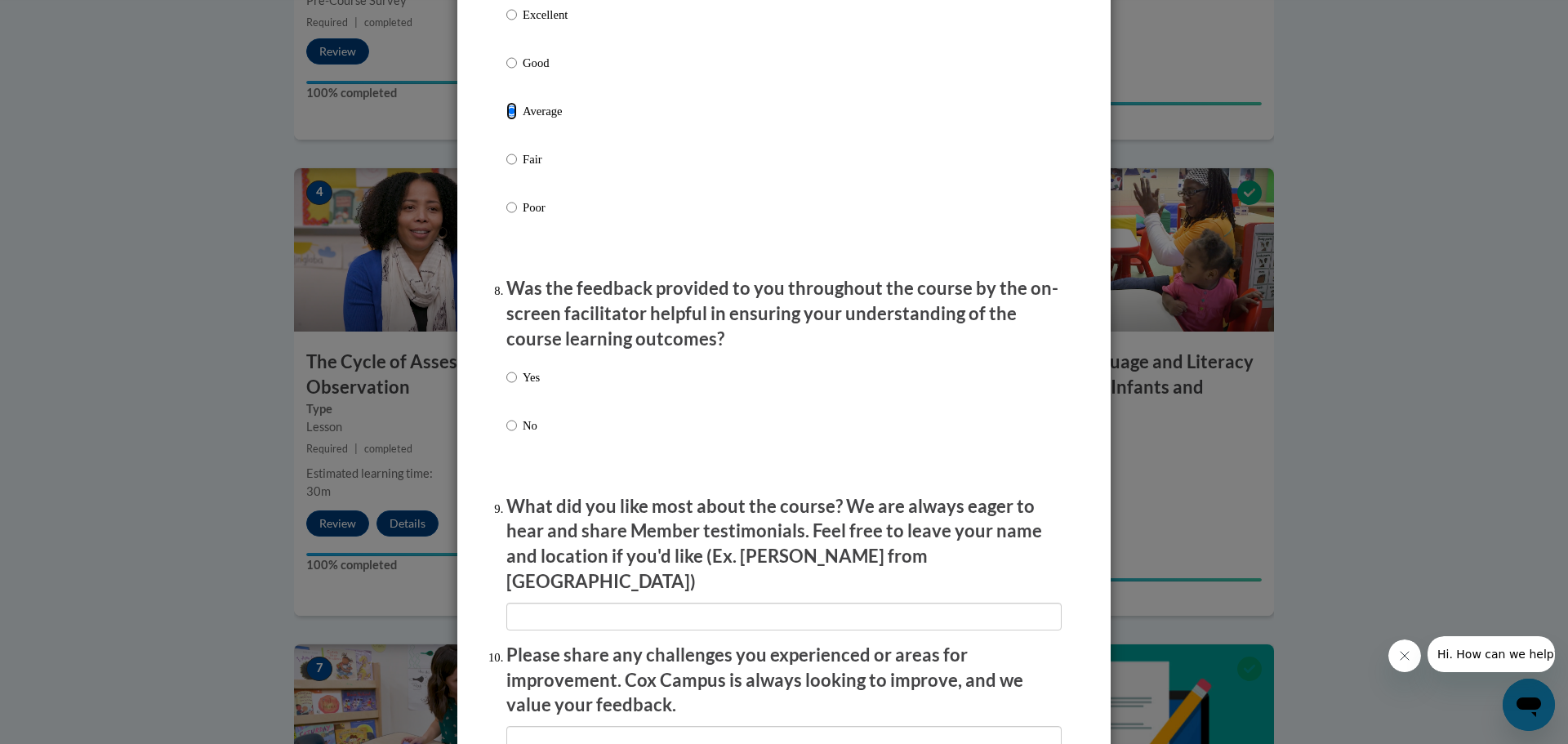
scroll to position [2287, 0]
click at [523, 385] on p "Yes" at bounding box center [531, 376] width 17 height 18
click at [517, 385] on input "Yes" at bounding box center [512, 376] width 11 height 18
radio input "true"
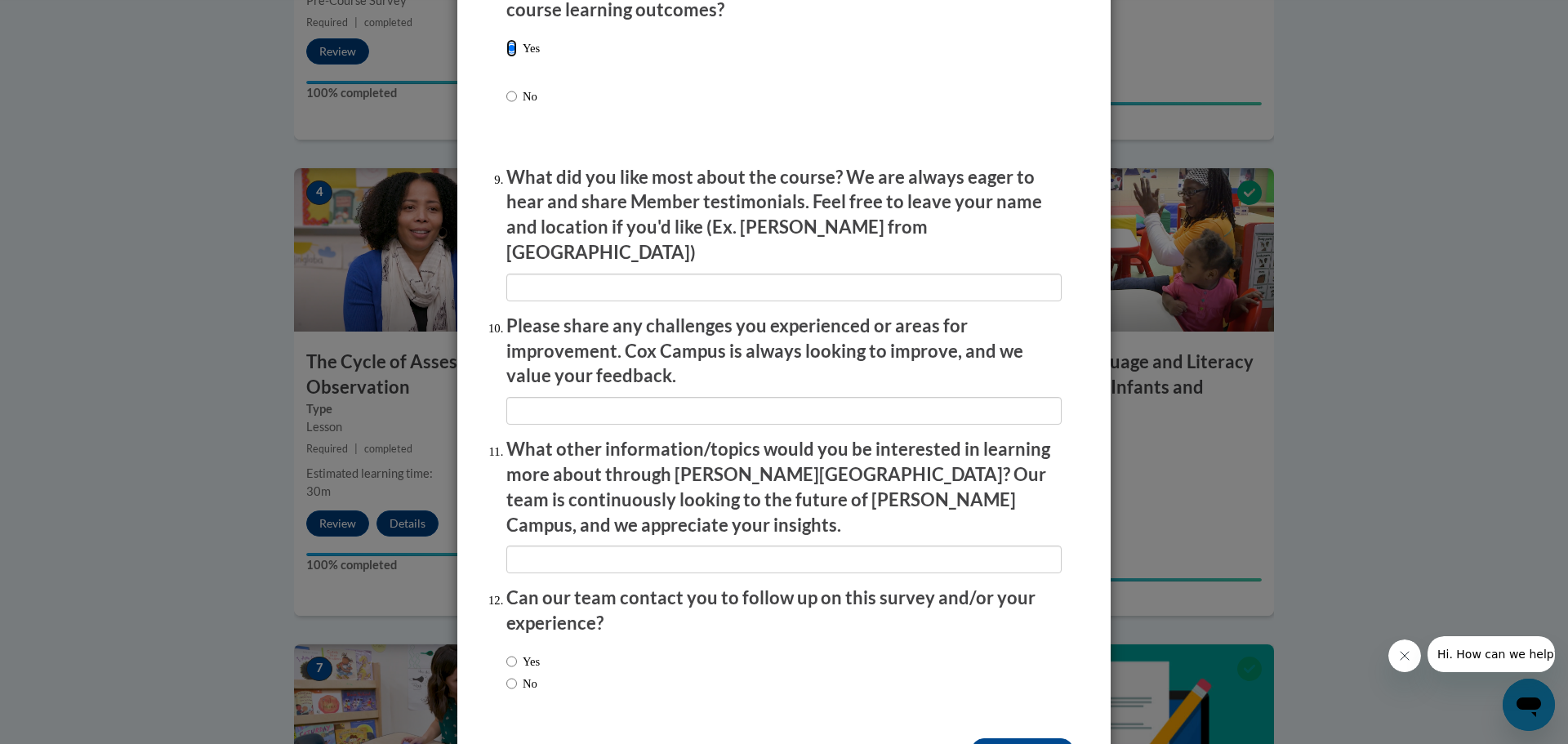
scroll to position [2650, 0]
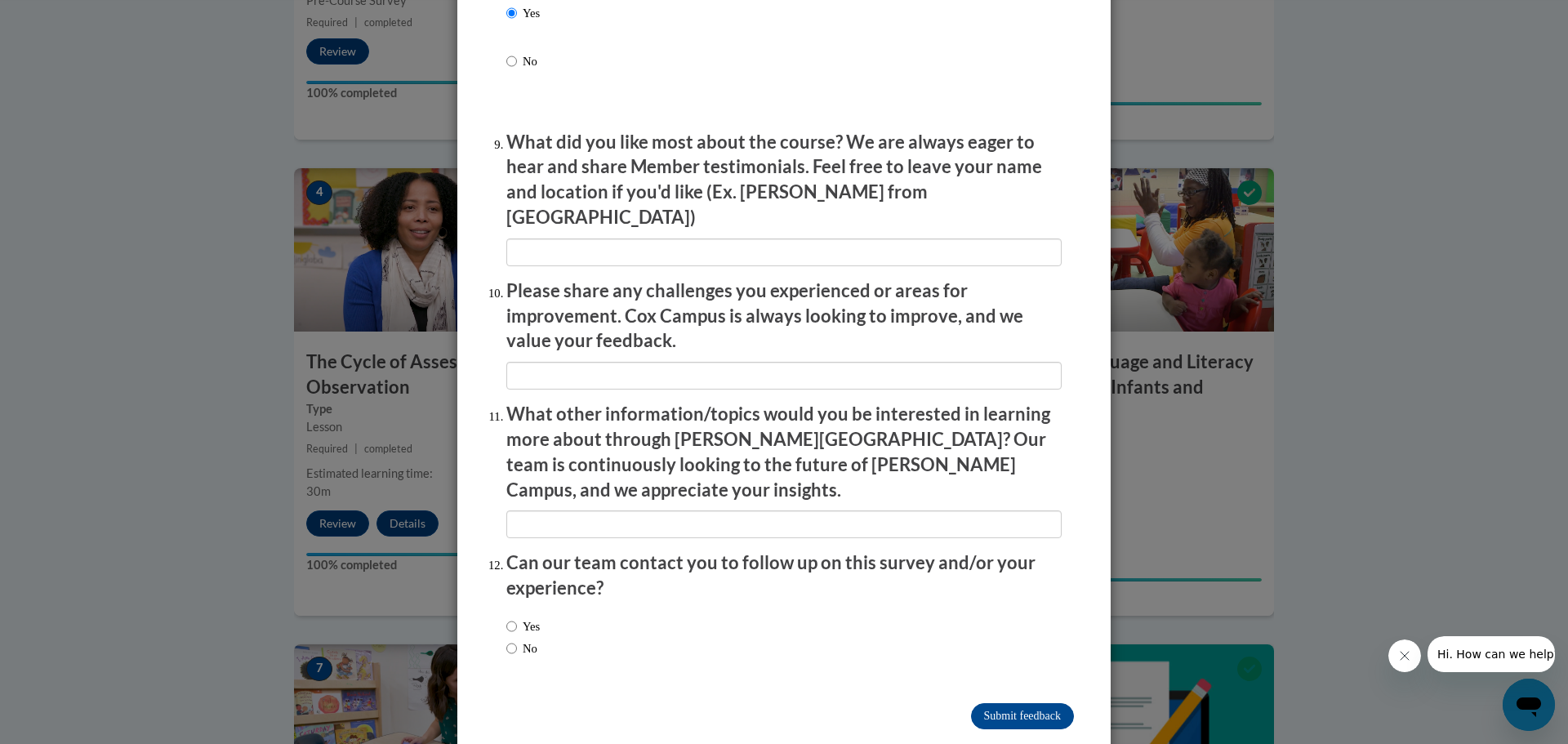
click at [524, 639] on label "No" at bounding box center [522, 648] width 31 height 18
click at [517, 639] on input "No" at bounding box center [512, 648] width 11 height 18
radio input "true"
click at [1014, 703] on input "Submit feedback" at bounding box center [1023, 716] width 103 height 26
